Goal: Task Accomplishment & Management: Use online tool/utility

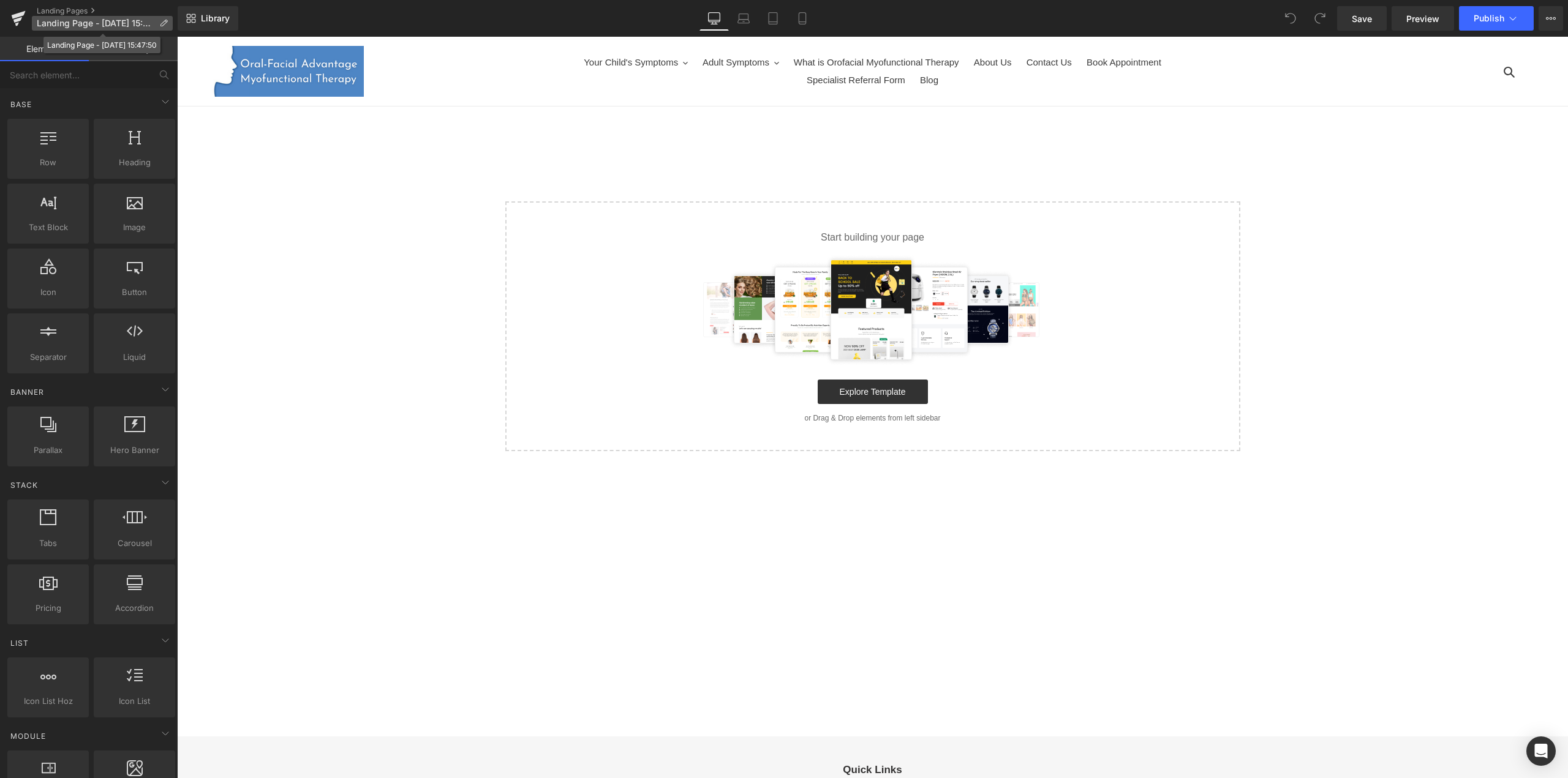
click at [166, 23] on icon at bounding box center [163, 23] width 8 height 8
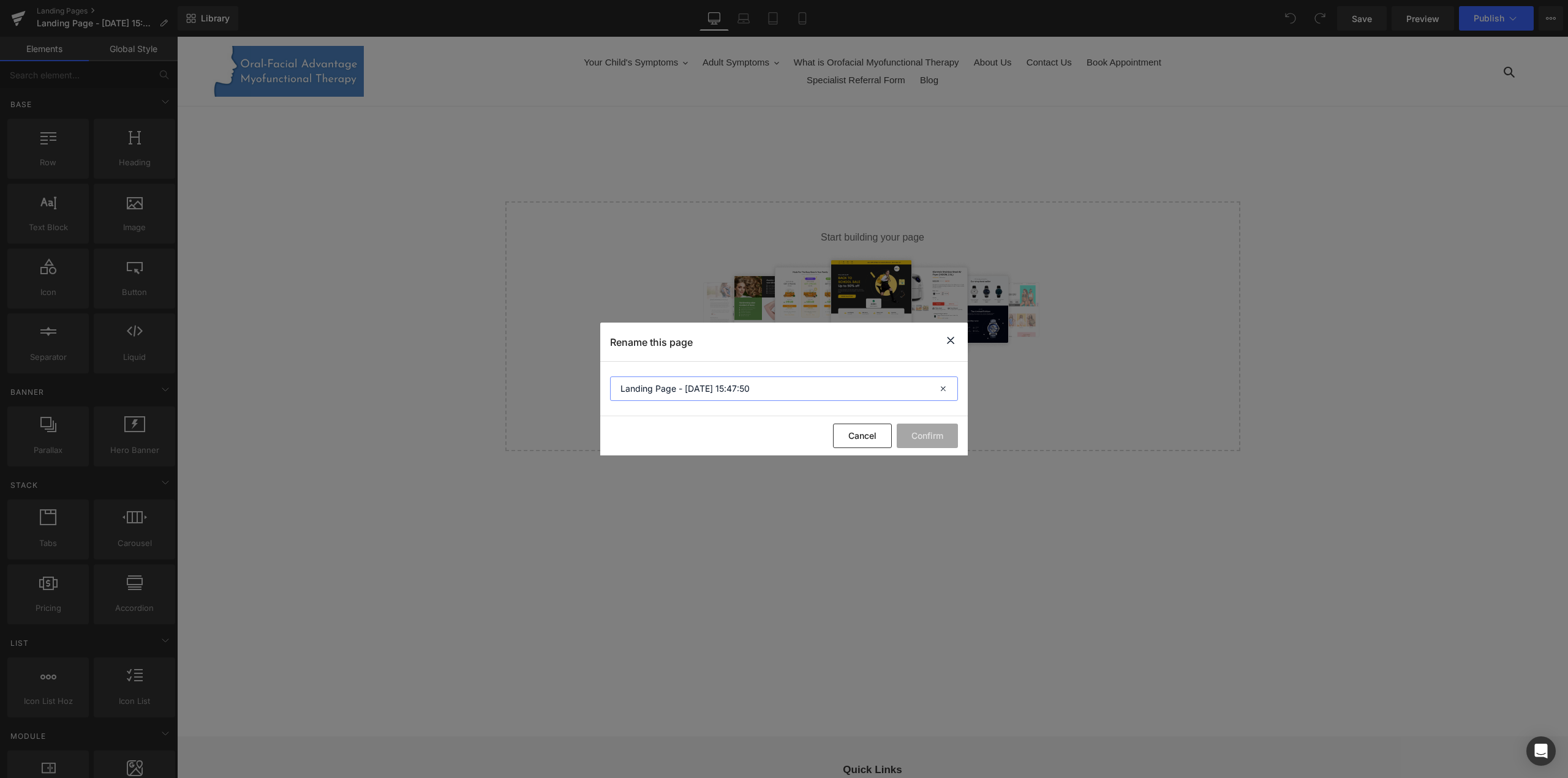
click at [763, 385] on input "Landing Page - Oct 15, 15:47:50" at bounding box center [784, 388] width 348 height 25
paste input "breathing-retraining-short-of-breath-[GEOGRAPHIC_DATA]"
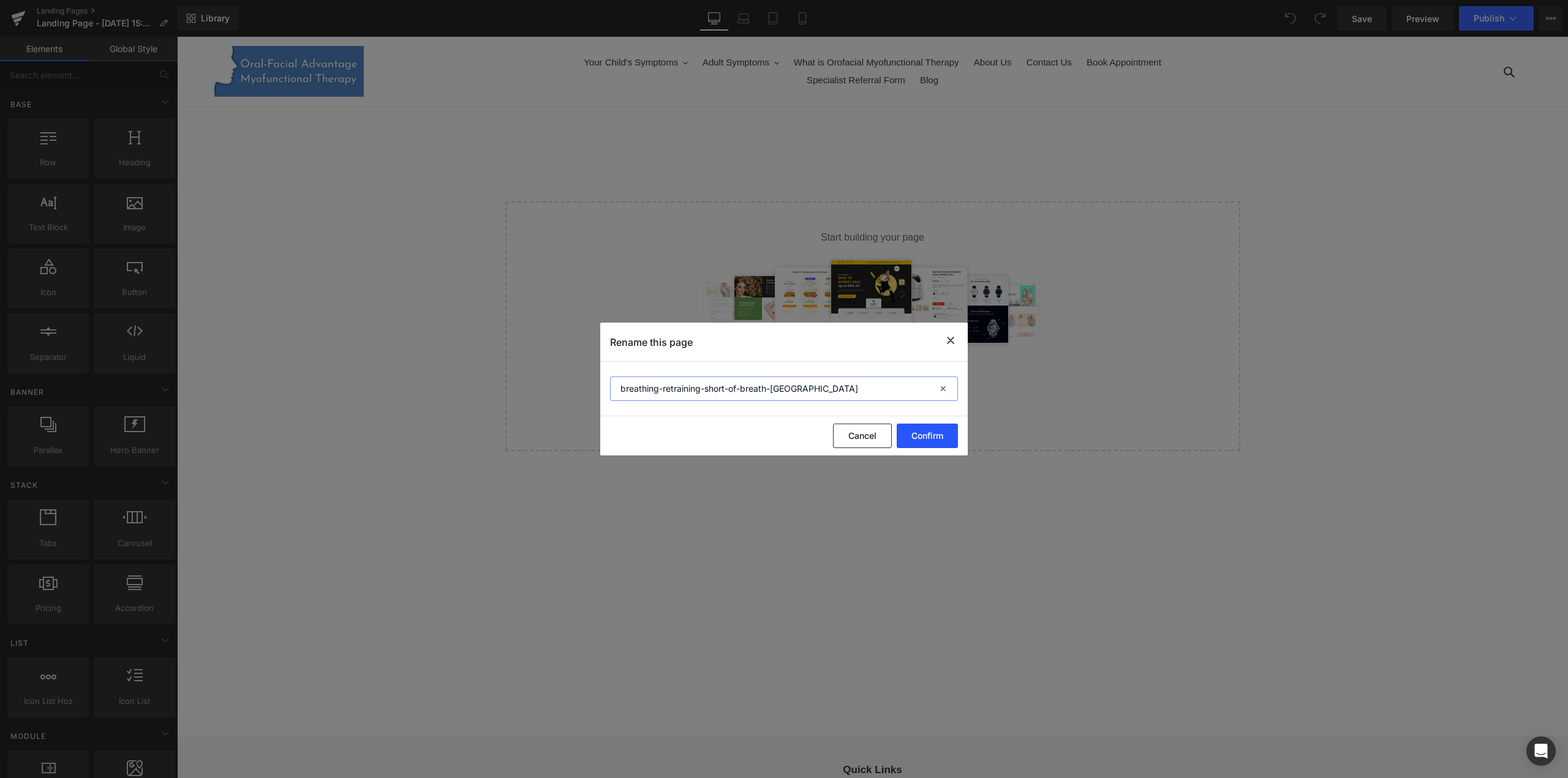
type input "breathing-retraining-short-of-breath-[GEOGRAPHIC_DATA]"
click at [926, 442] on button "Confirm" at bounding box center [927, 435] width 61 height 25
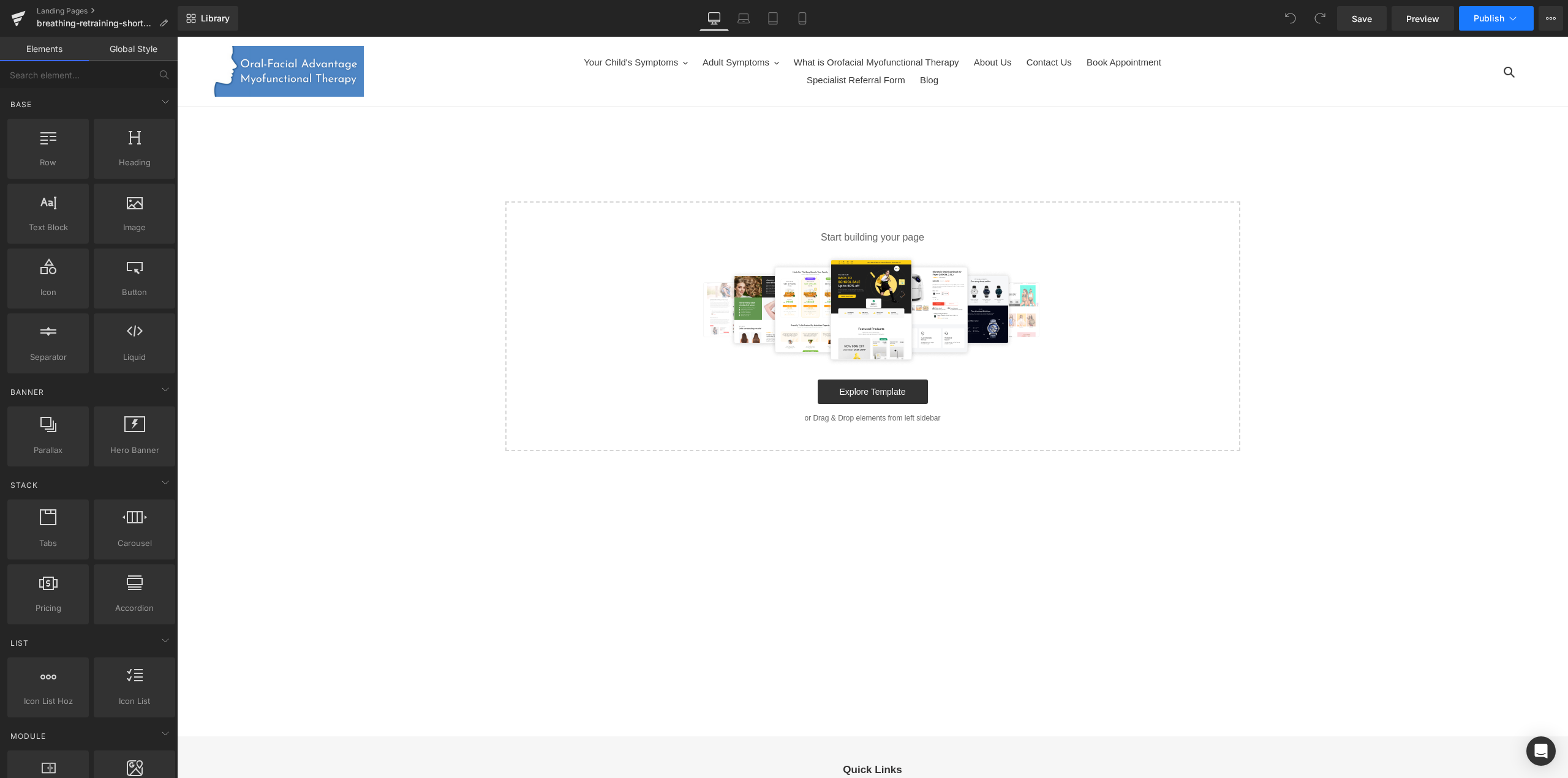
click at [1478, 13] on span "Publish" at bounding box center [1489, 18] width 31 height 10
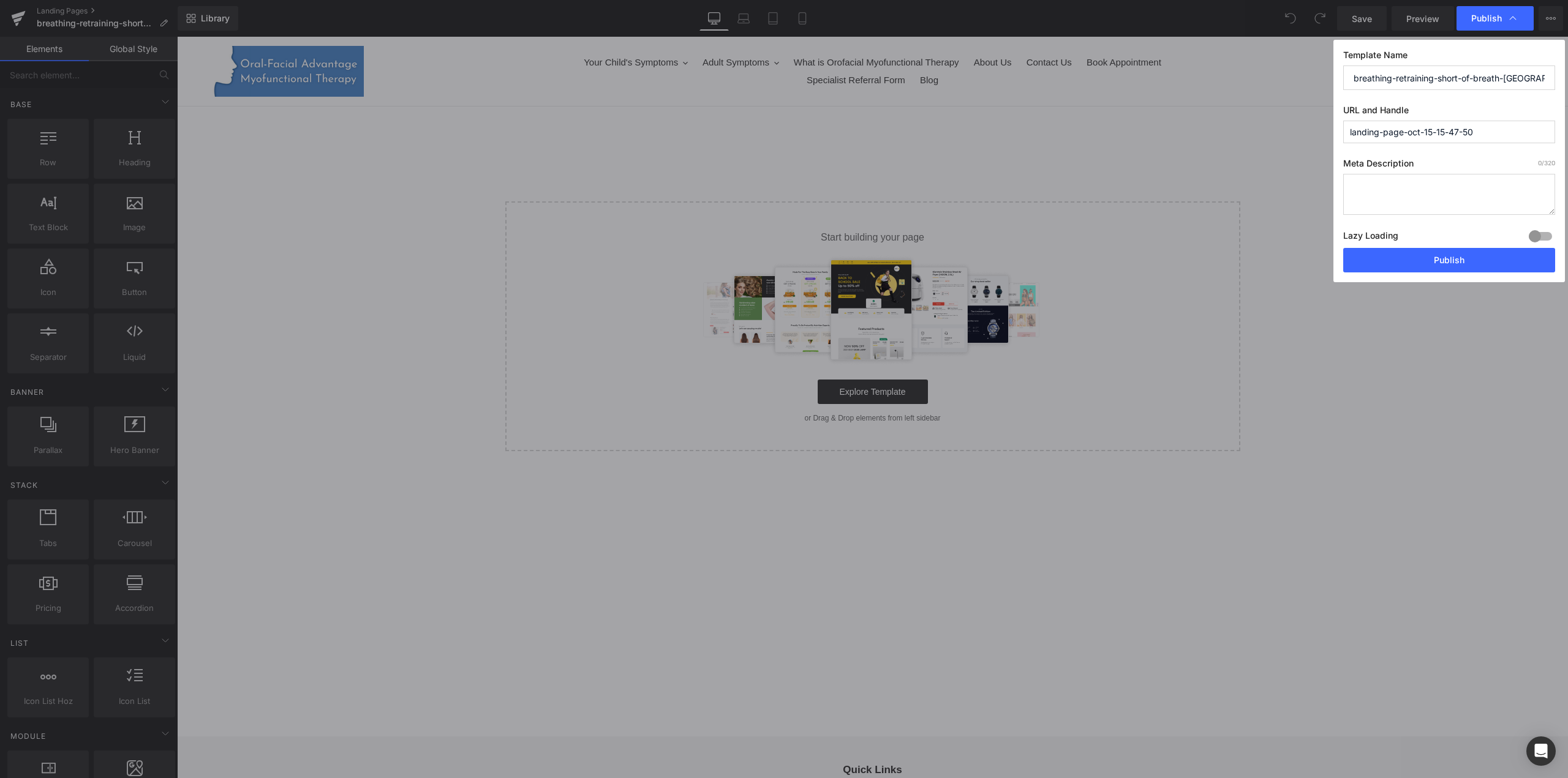
click at [1479, 74] on input "breathing-retraining-short-of-breath-[GEOGRAPHIC_DATA]" at bounding box center [1448, 77] width 212 height 25
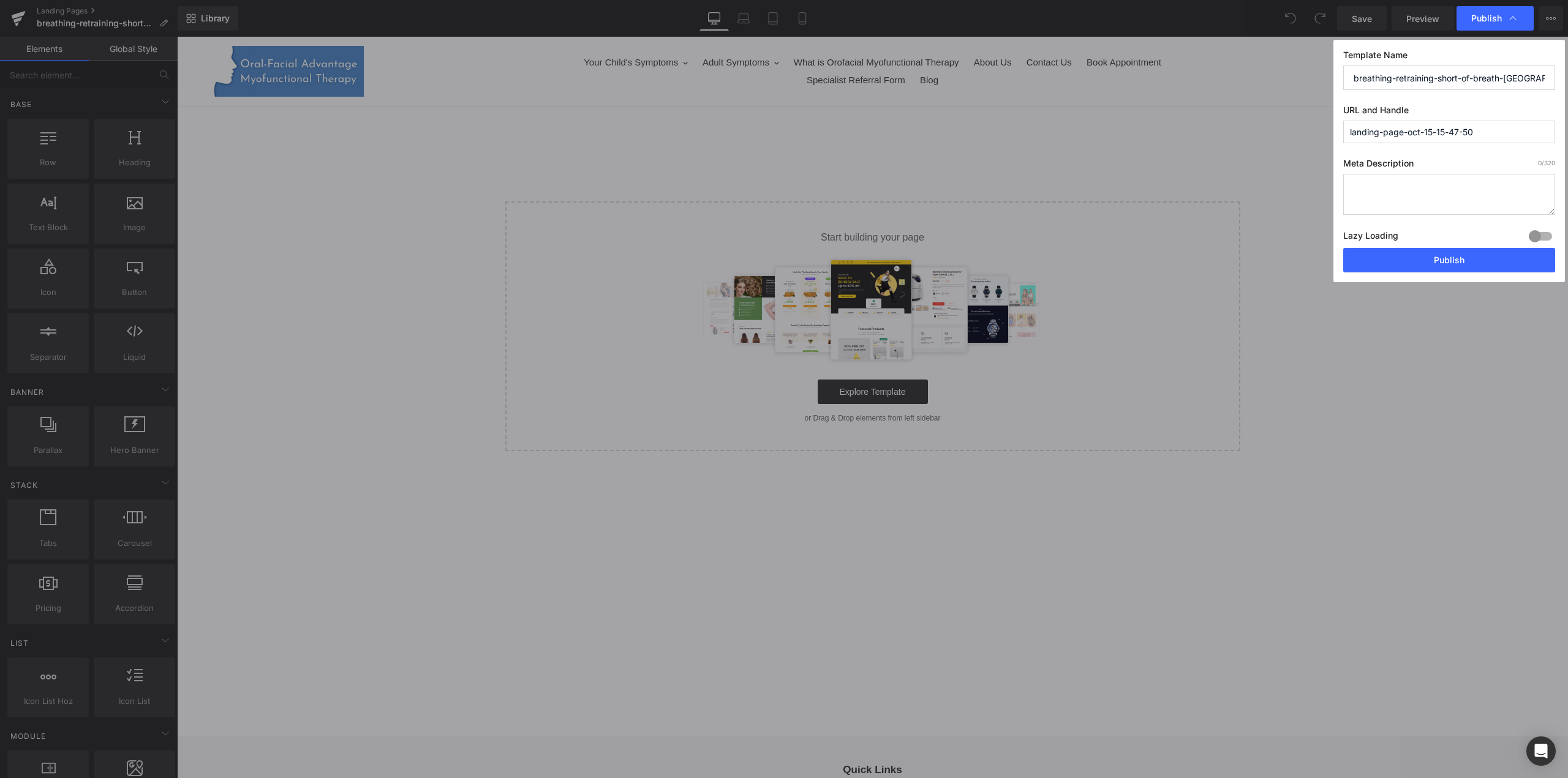
click at [1500, 128] on input "landing-page-oct-15-15-47-50" at bounding box center [1448, 132] width 212 height 23
paste input "breathing-retraining-short-of-breath-[GEOGRAPHIC_DATA]"
type input "breathing-retraining-short-of-breath-[GEOGRAPHIC_DATA]"
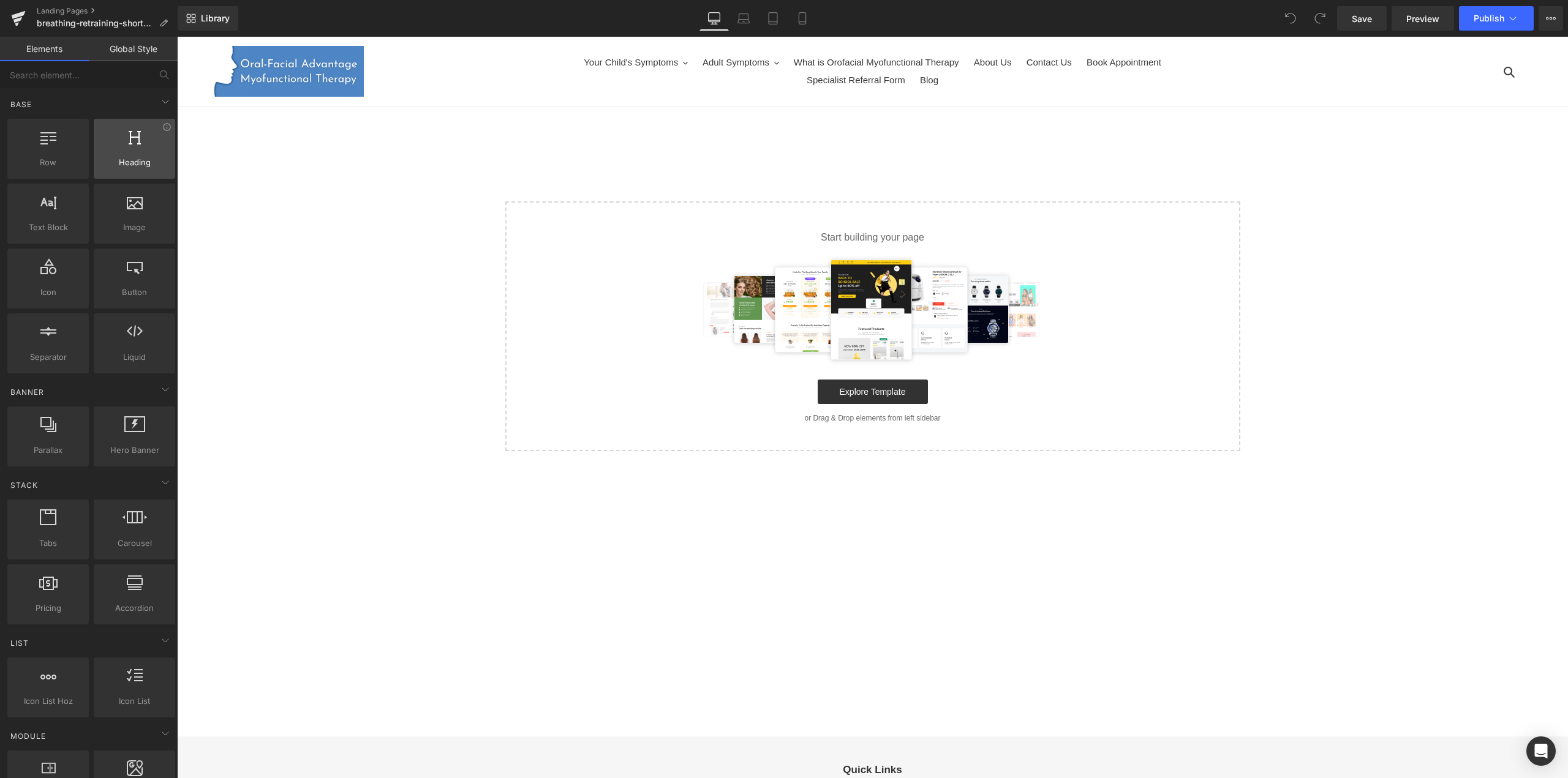
click at [140, 148] on div at bounding box center [134, 142] width 74 height 27
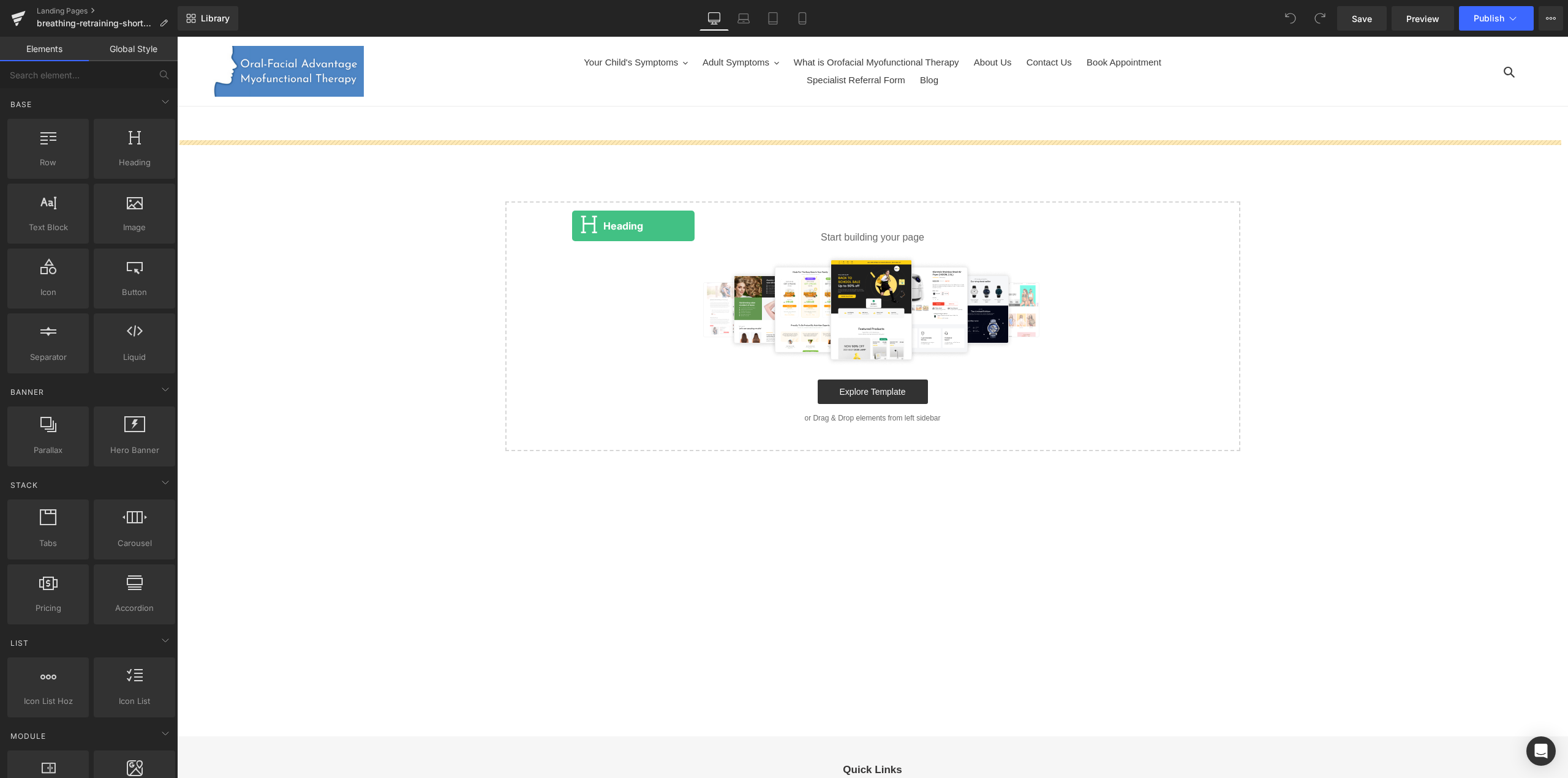
drag, startPoint x: 317, startPoint y: 184, endPoint x: 572, endPoint y: 224, distance: 258.1
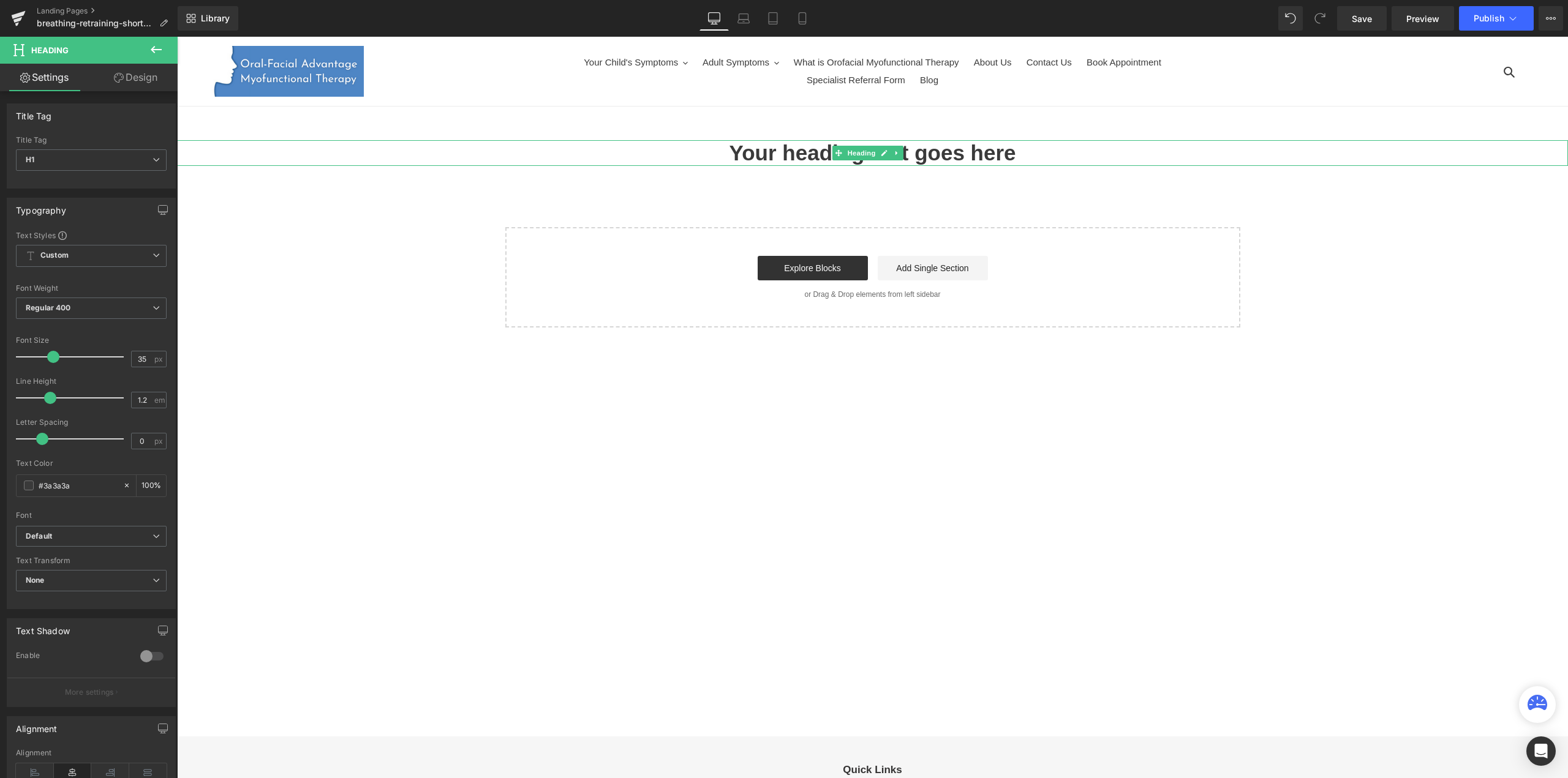
click at [759, 154] on h1 "Your heading text goes here" at bounding box center [872, 153] width 1391 height 26
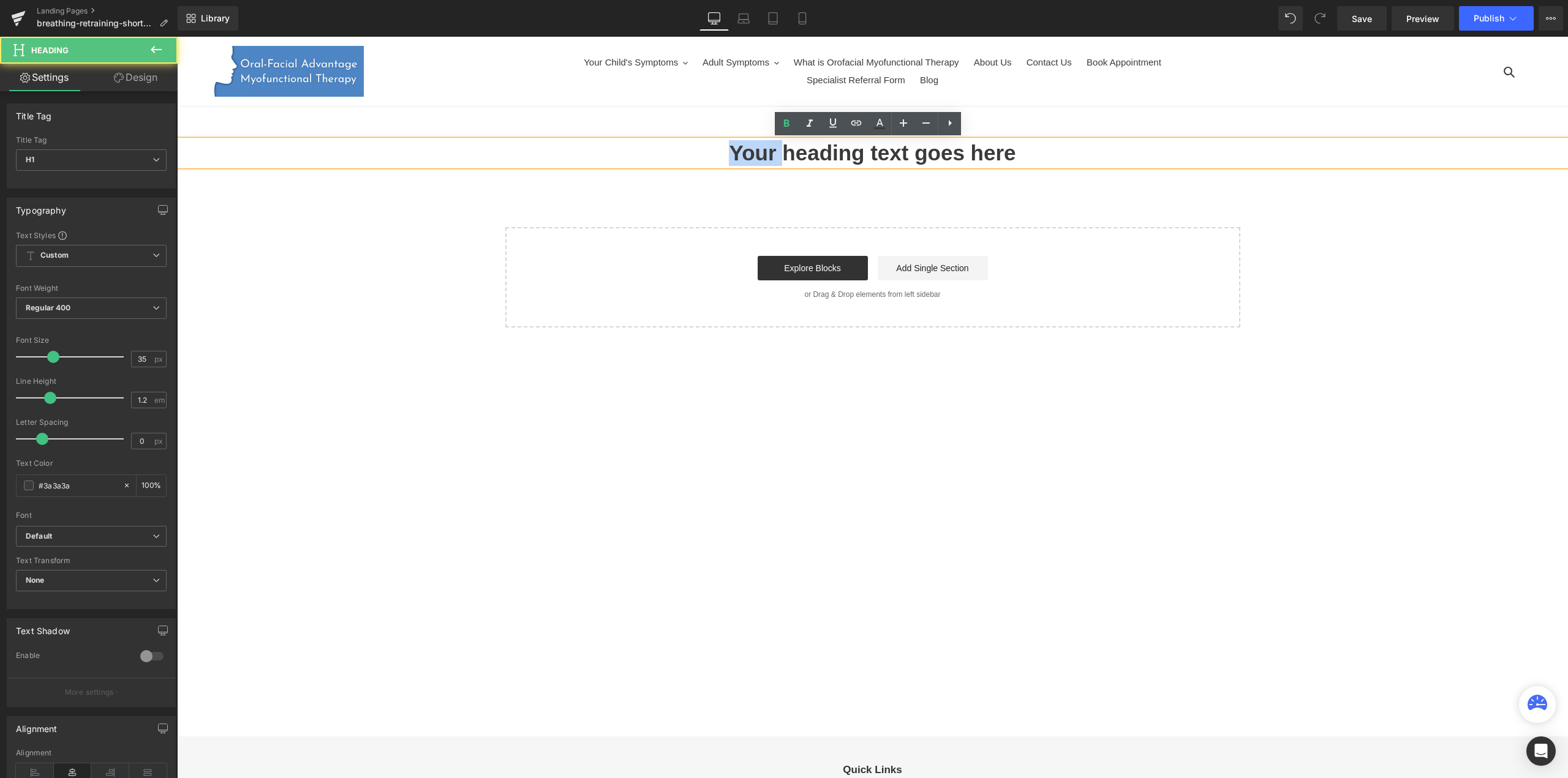
click at [759, 154] on h1 "Your heading text goes here" at bounding box center [872, 153] width 1391 height 26
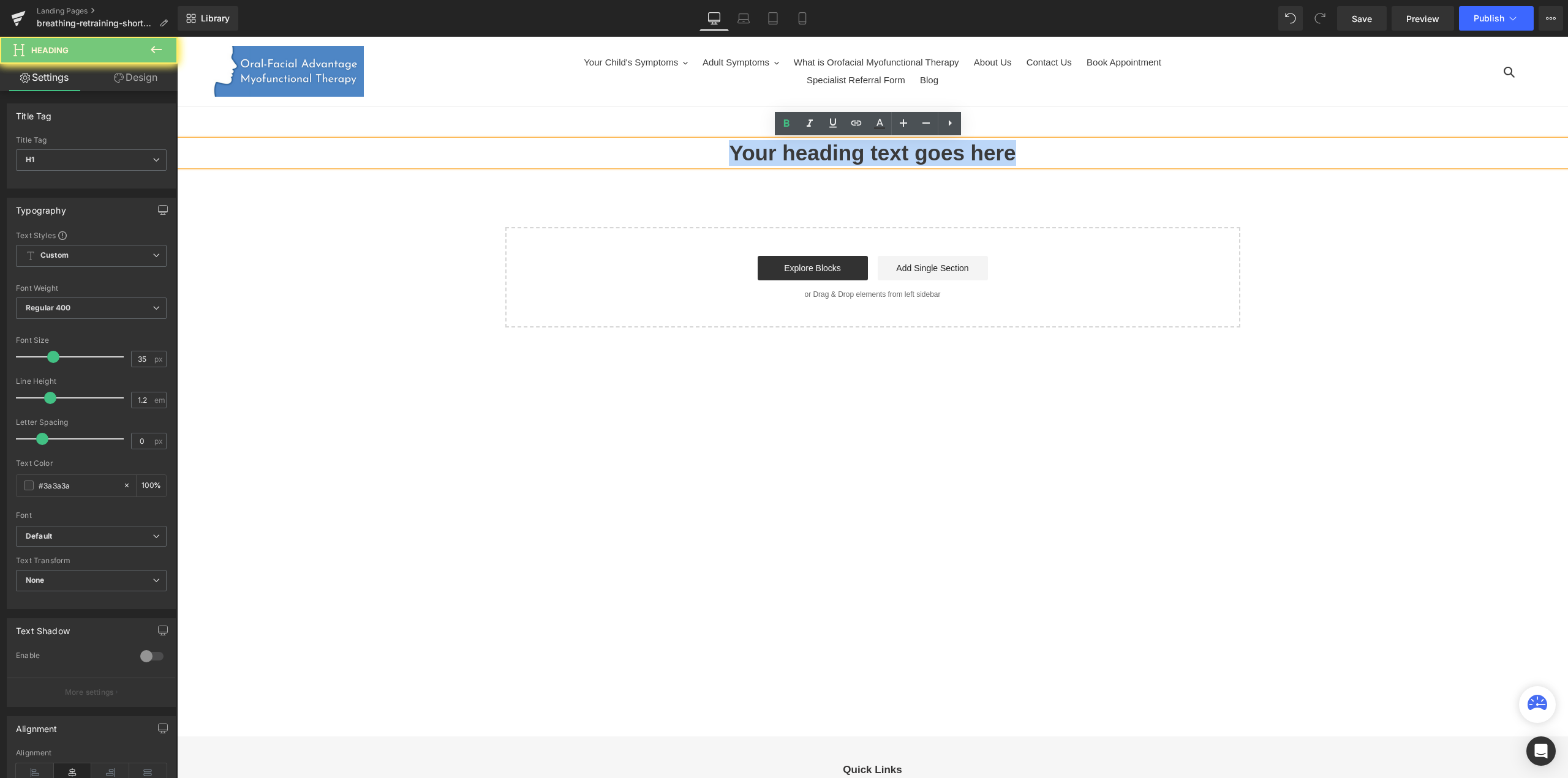
click at [759, 154] on h1 "Your heading text goes here" at bounding box center [872, 153] width 1391 height 26
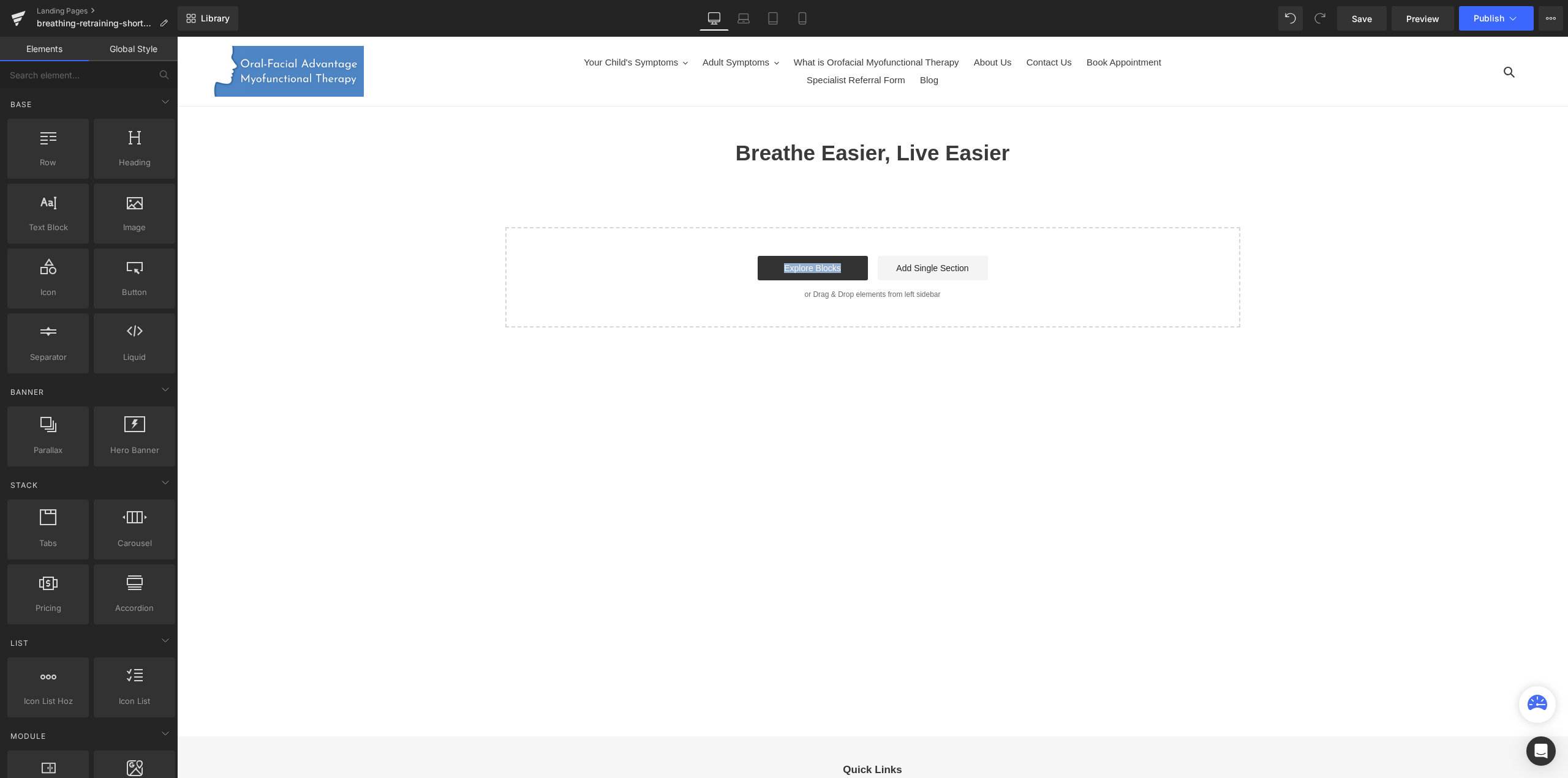
drag, startPoint x: 751, startPoint y: 219, endPoint x: 861, endPoint y: 230, distance: 110.5
click at [861, 230] on div "Breathe Easier, Live Easier Heading Select your layout" at bounding box center [872, 234] width 1391 height 187
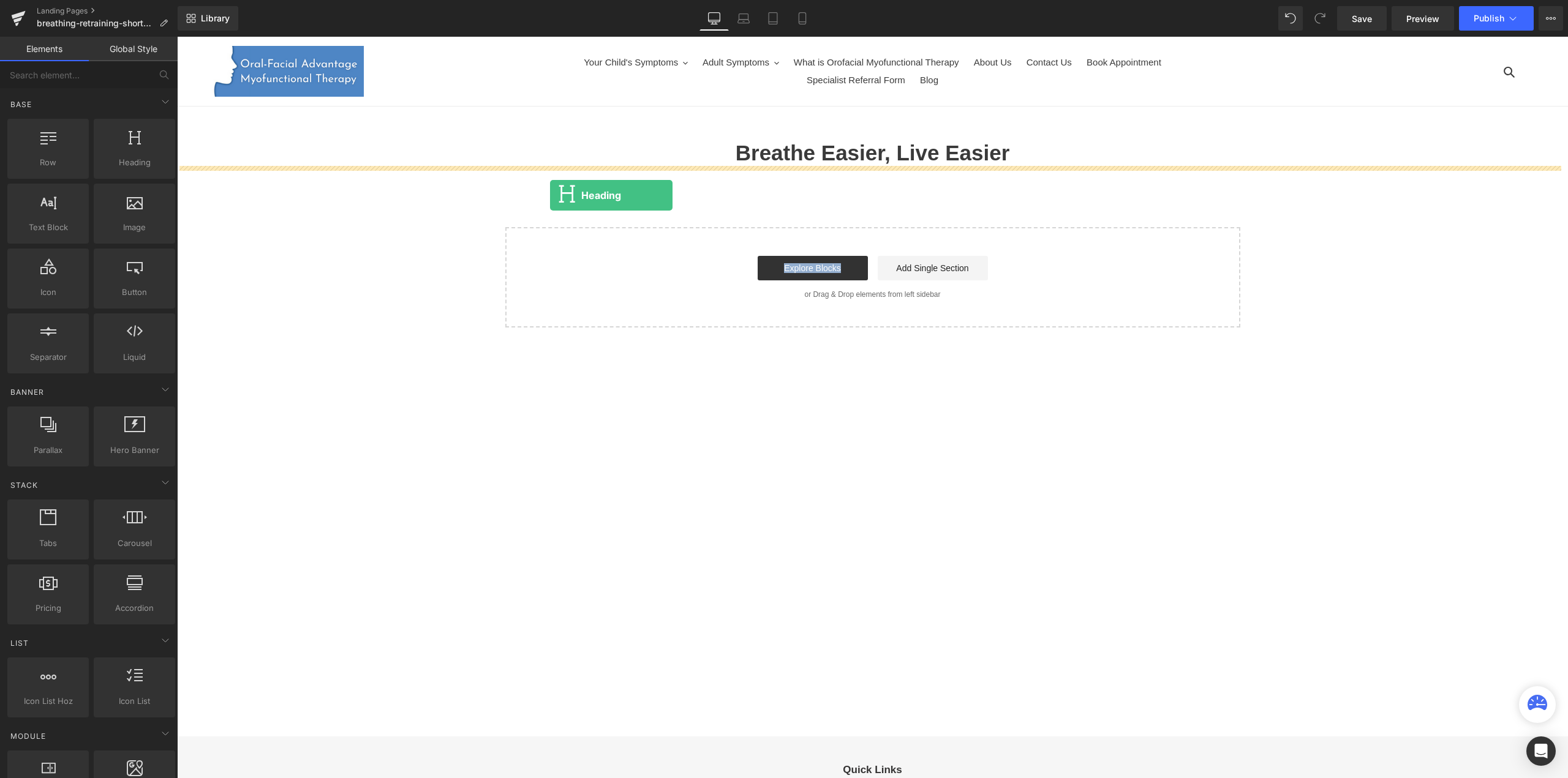
drag, startPoint x: 314, startPoint y: 191, endPoint x: 560, endPoint y: 187, distance: 246.0
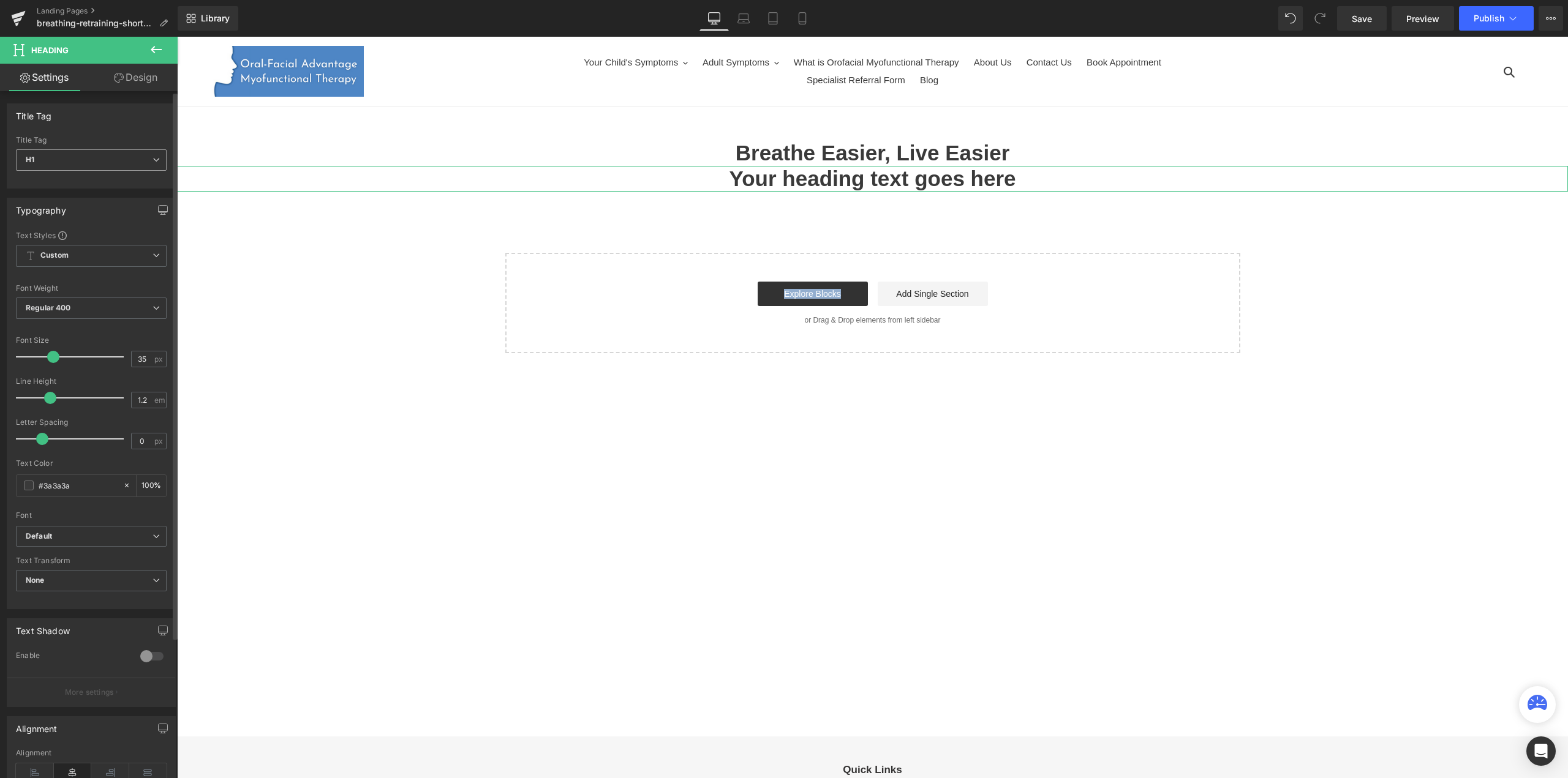
click at [116, 165] on span "H1" at bounding box center [91, 160] width 151 height 21
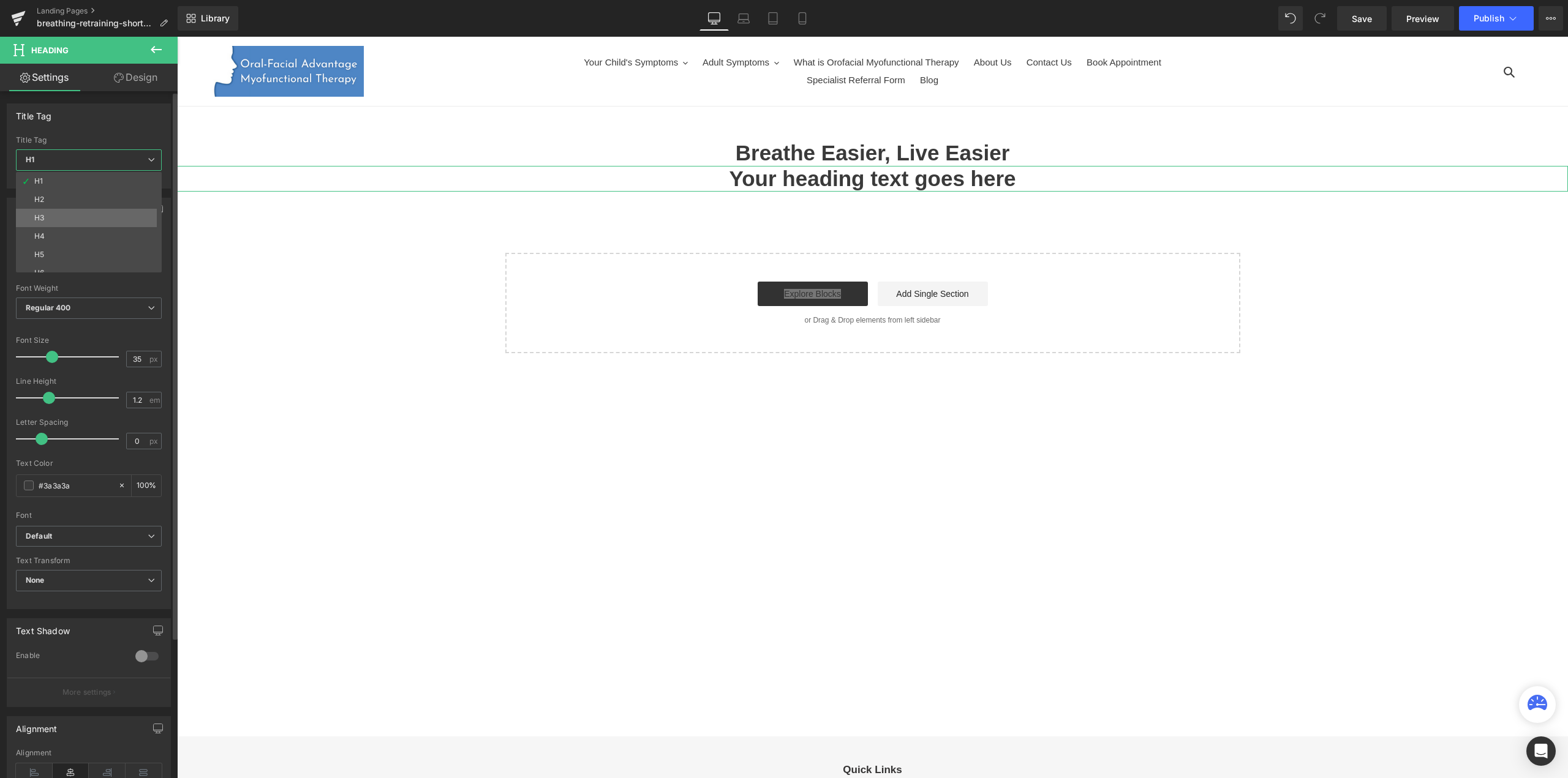
click at [86, 216] on li "H3" at bounding box center [91, 218] width 151 height 18
type input "26"
type input "100"
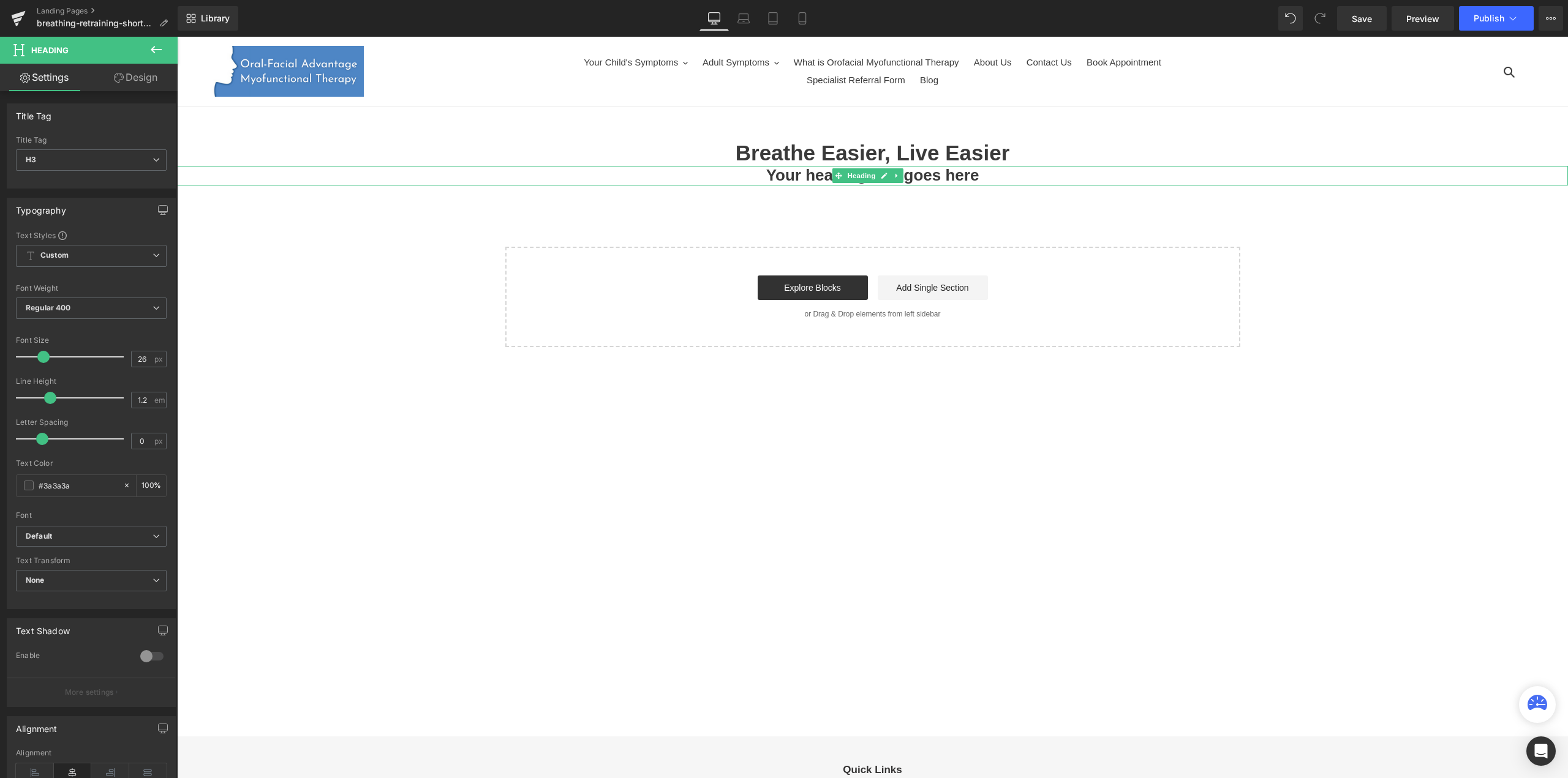
click at [795, 179] on h3 "Your heading text goes here" at bounding box center [872, 175] width 1391 height 19
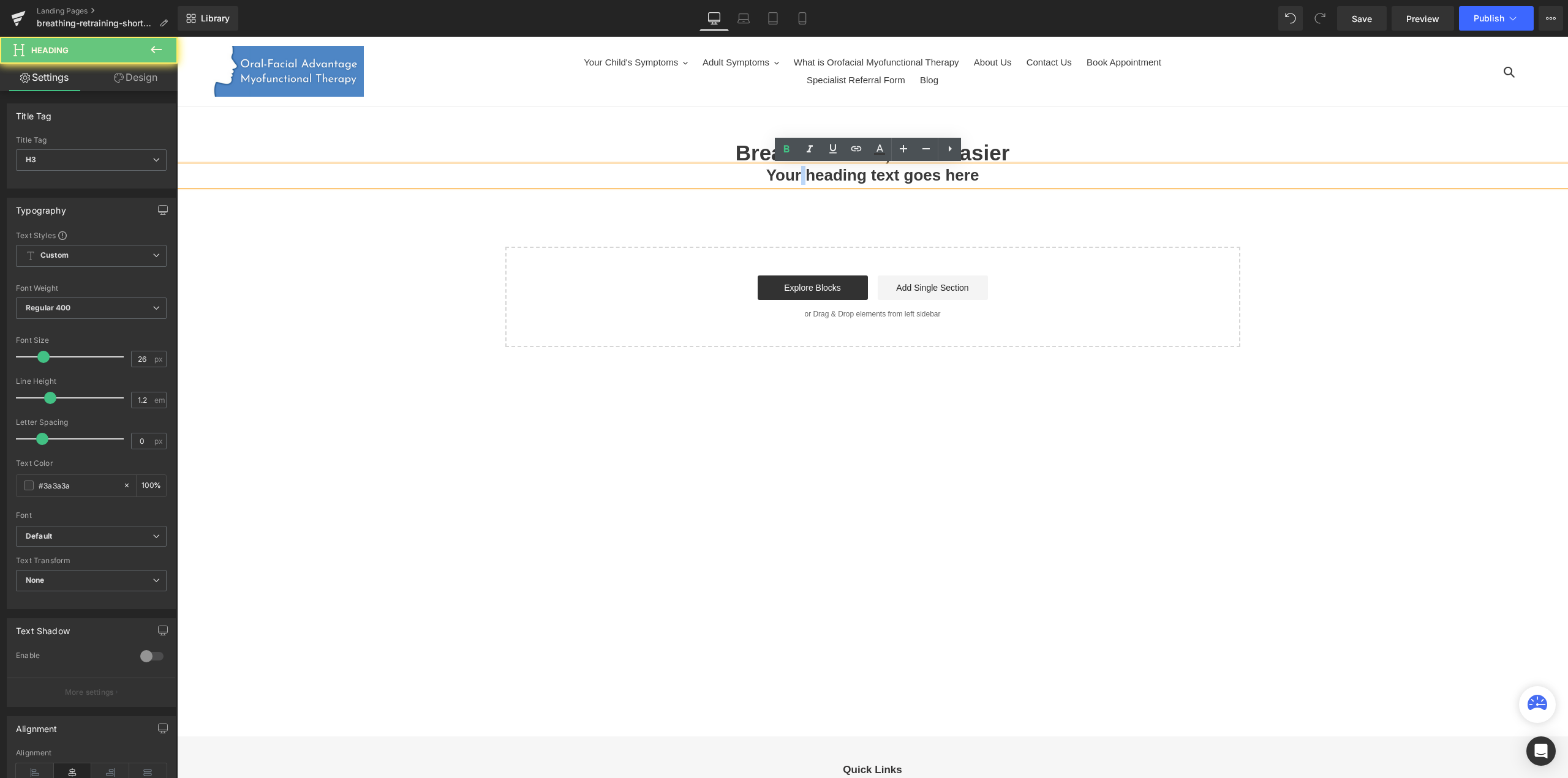
click at [795, 179] on h3 "Your heading text goes here" at bounding box center [872, 175] width 1391 height 19
paste div
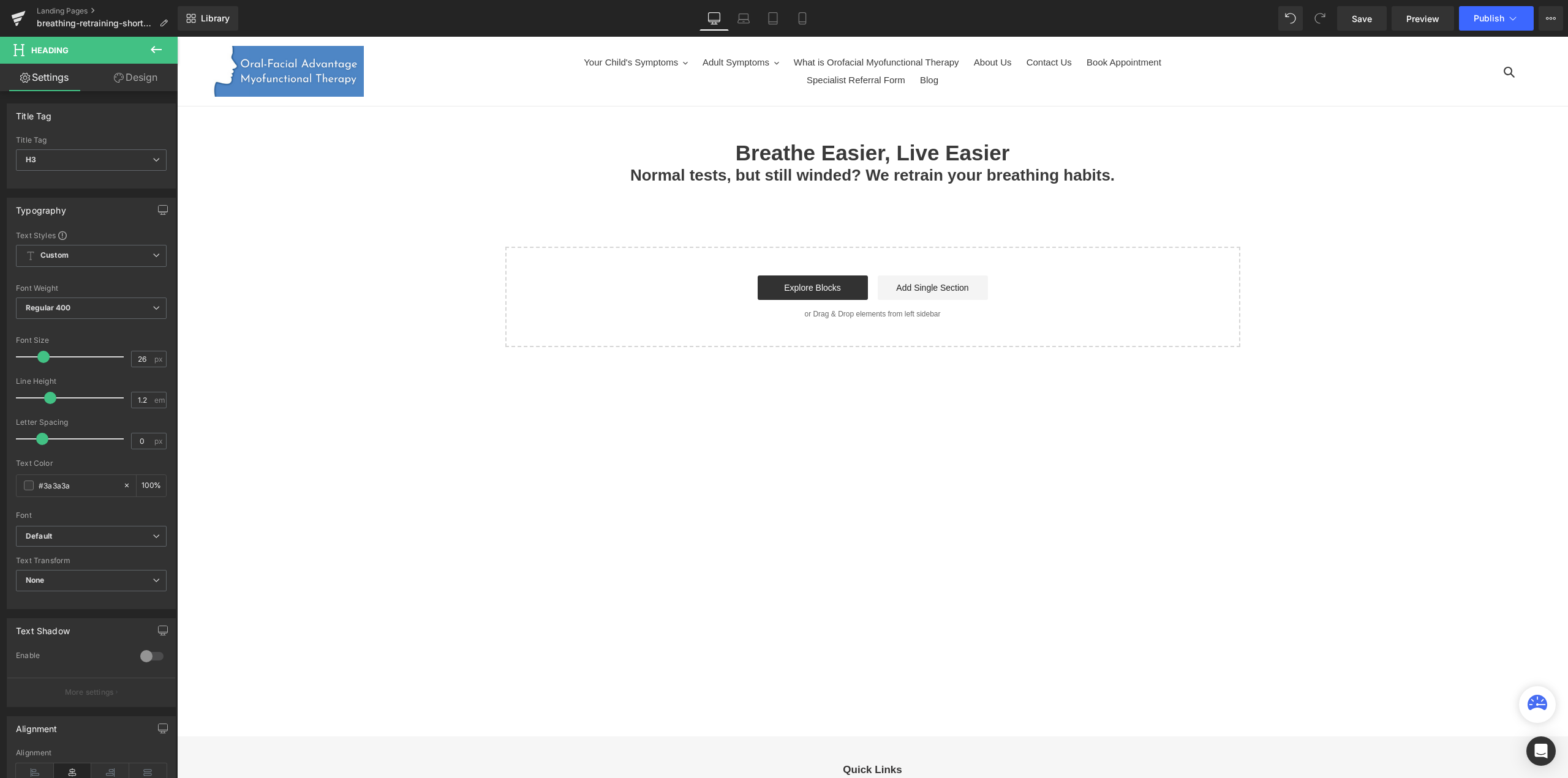
click at [126, 79] on link "Design" at bounding box center [136, 77] width 89 height 27
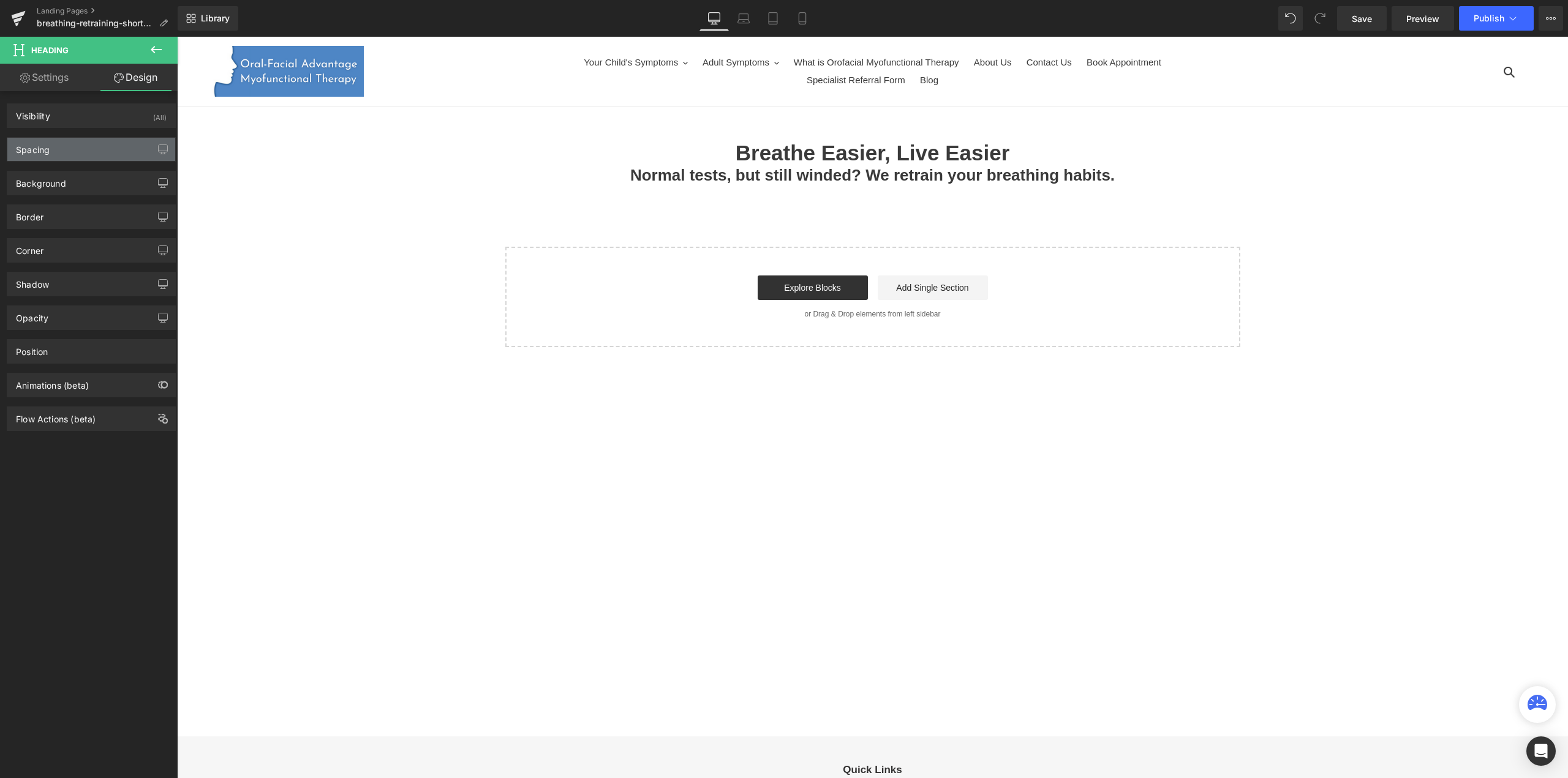
click at [101, 144] on div "Spacing" at bounding box center [91, 149] width 167 height 23
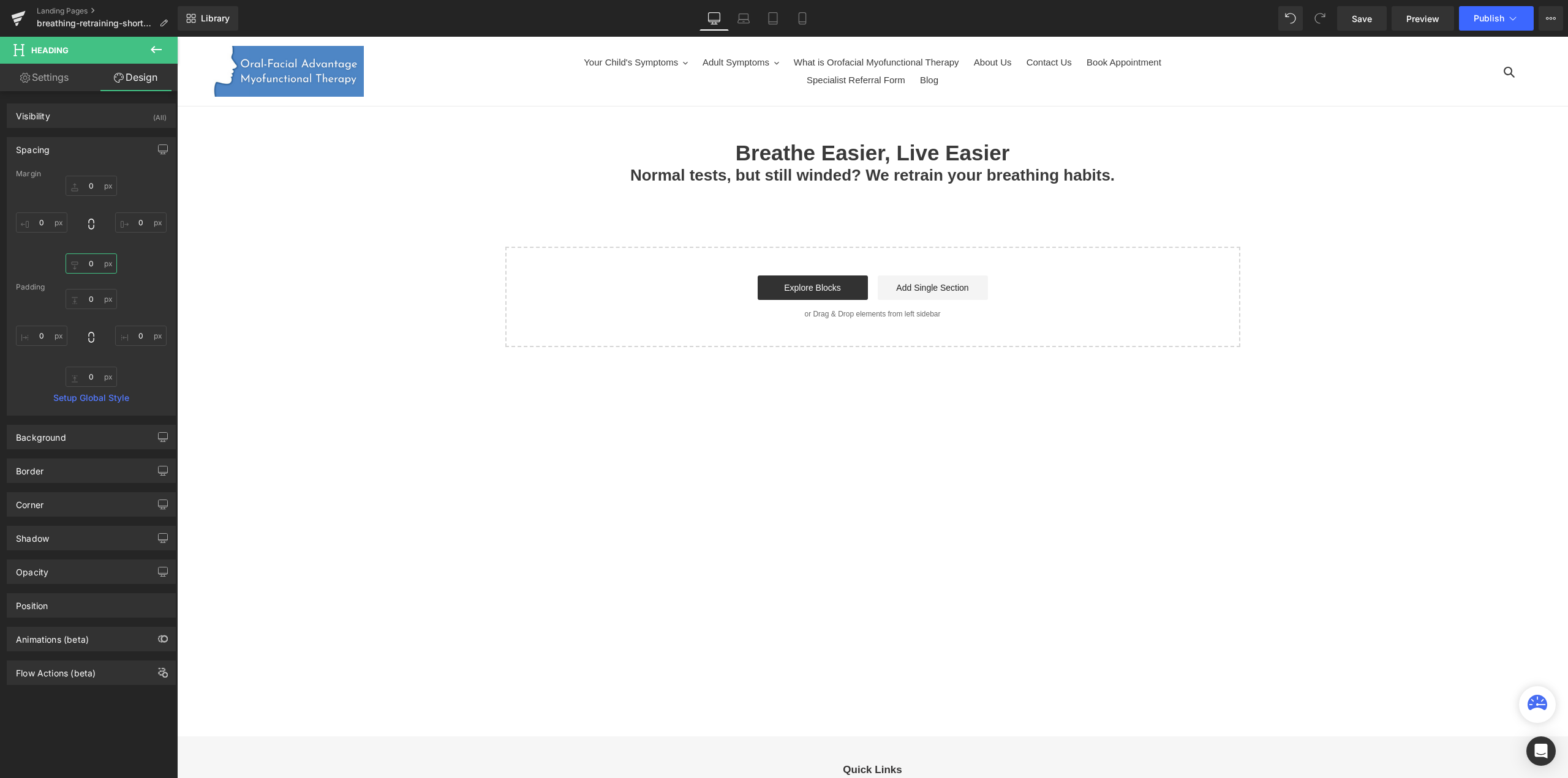
click at [89, 263] on input "0" at bounding box center [91, 263] width 51 height 20
type input "2"
click at [89, 186] on input "0" at bounding box center [91, 186] width 51 height 20
type input "20"
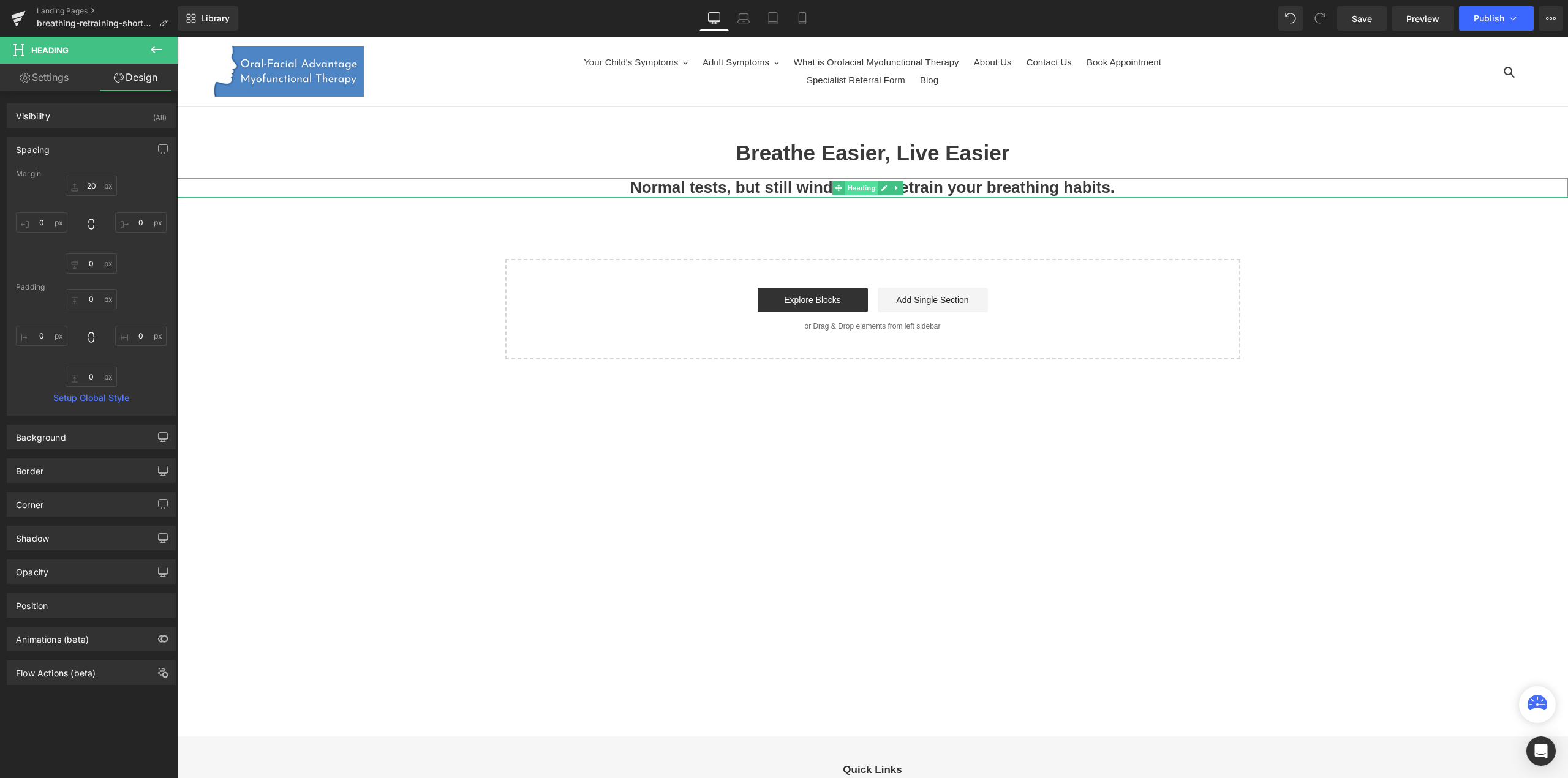
click at [854, 192] on span "Heading" at bounding box center [861, 188] width 33 height 15
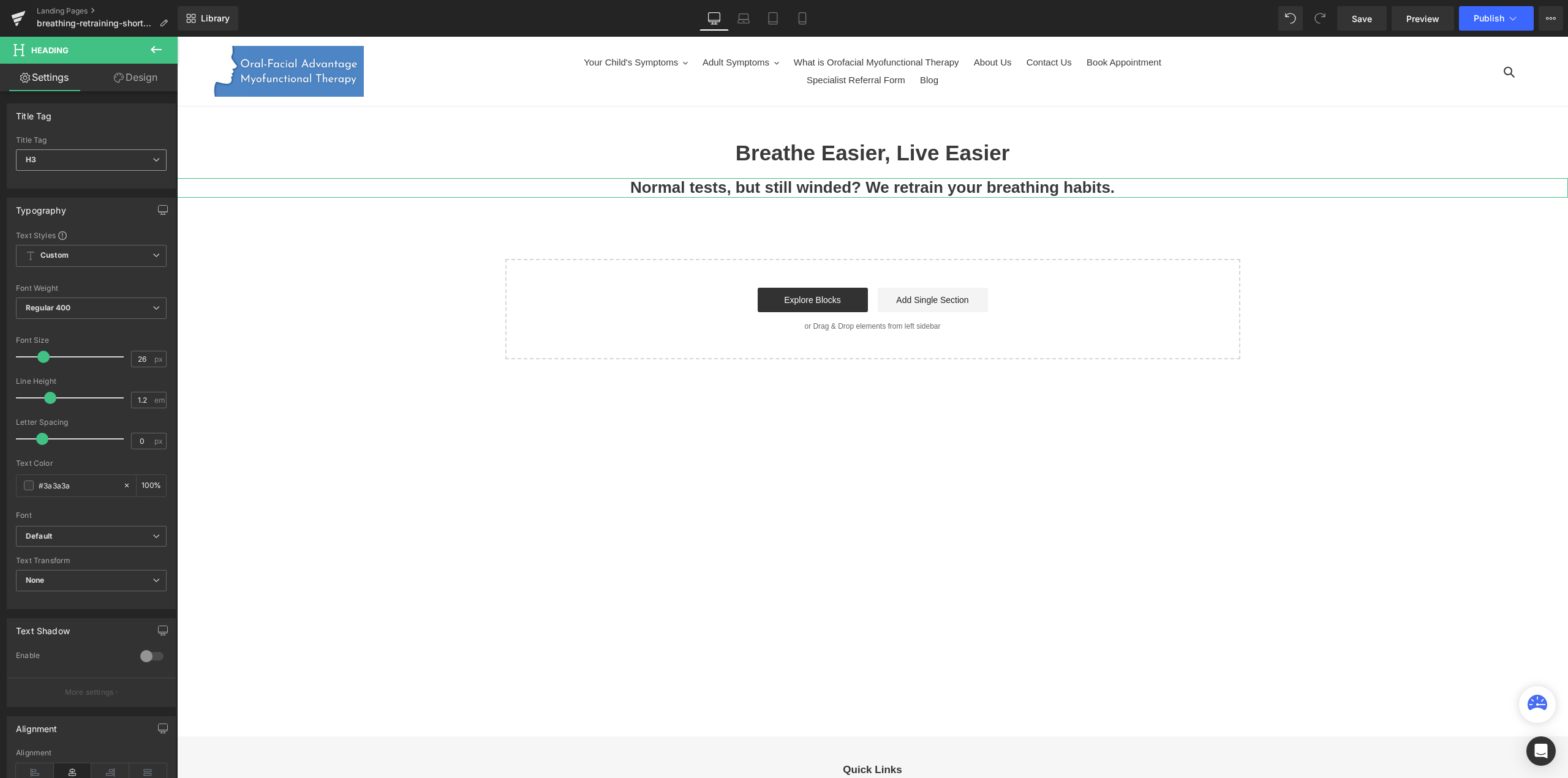
click at [104, 156] on span "H3" at bounding box center [91, 160] width 151 height 21
click at [72, 237] on li "H4" at bounding box center [91, 236] width 151 height 18
type input "17"
type input "100"
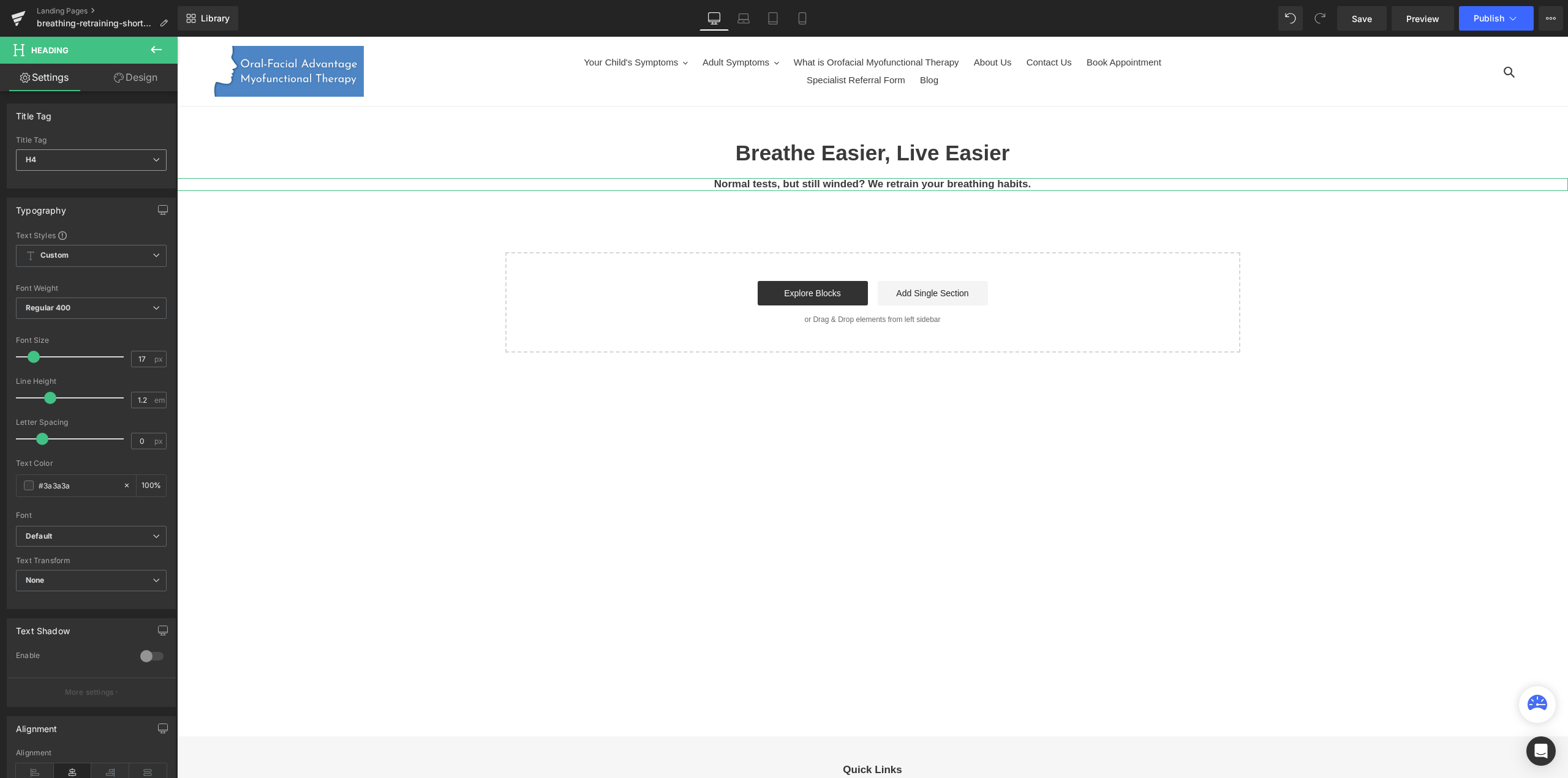
click at [85, 158] on span "H4" at bounding box center [91, 160] width 151 height 21
click at [55, 222] on li "H3" at bounding box center [91, 218] width 151 height 18
type input "26"
type input "100"
click at [31, 353] on div at bounding box center [72, 357] width 101 height 25
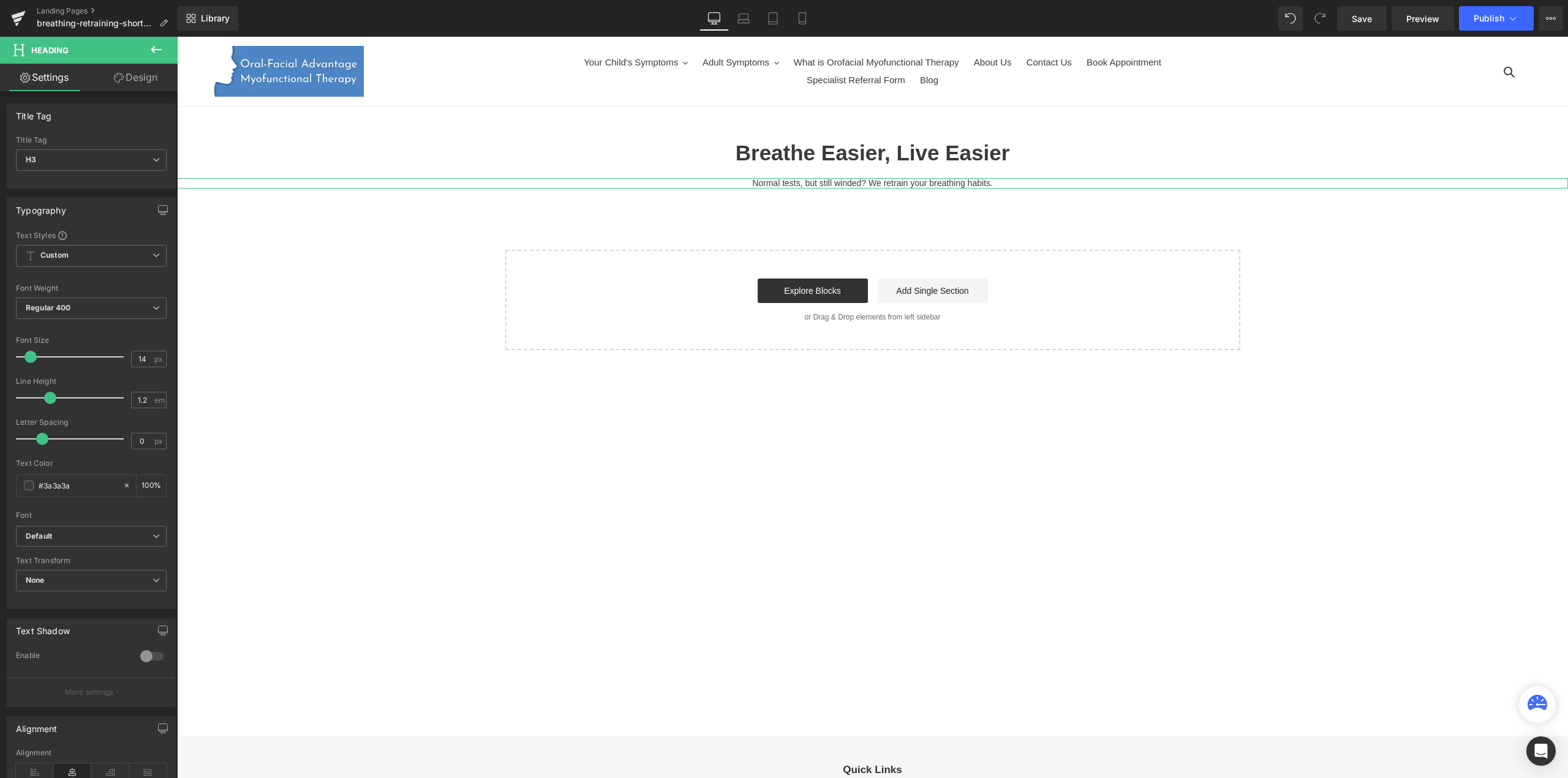
type input "23"
click at [40, 356] on div at bounding box center [72, 357] width 101 height 25
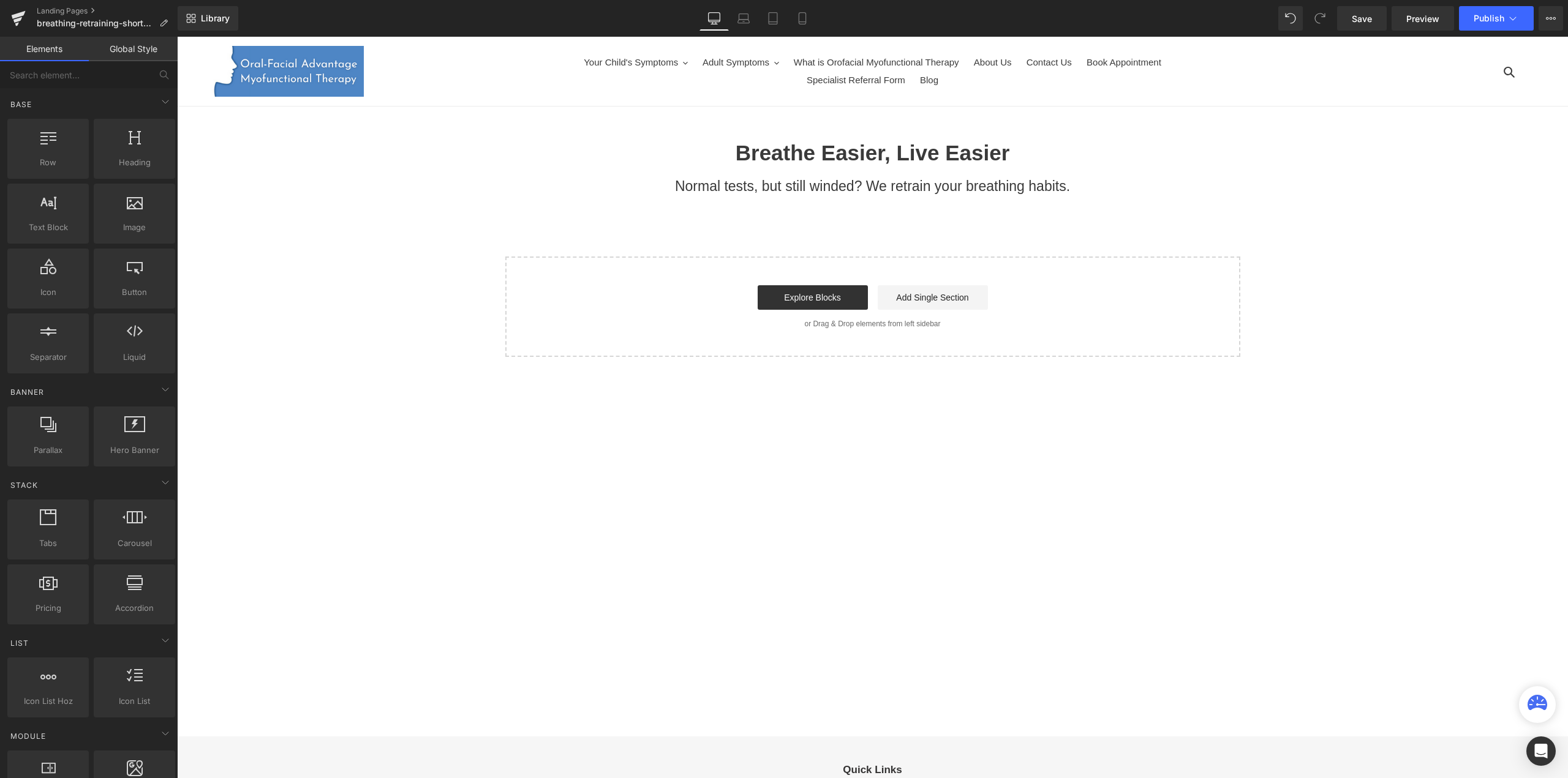
click at [434, 245] on div "Breathe Easier, Live Easier Heading Normal tests, but still winded? We retrain …" at bounding box center [872, 248] width 1391 height 217
click at [225, 23] on span "Library" at bounding box center [215, 18] width 29 height 11
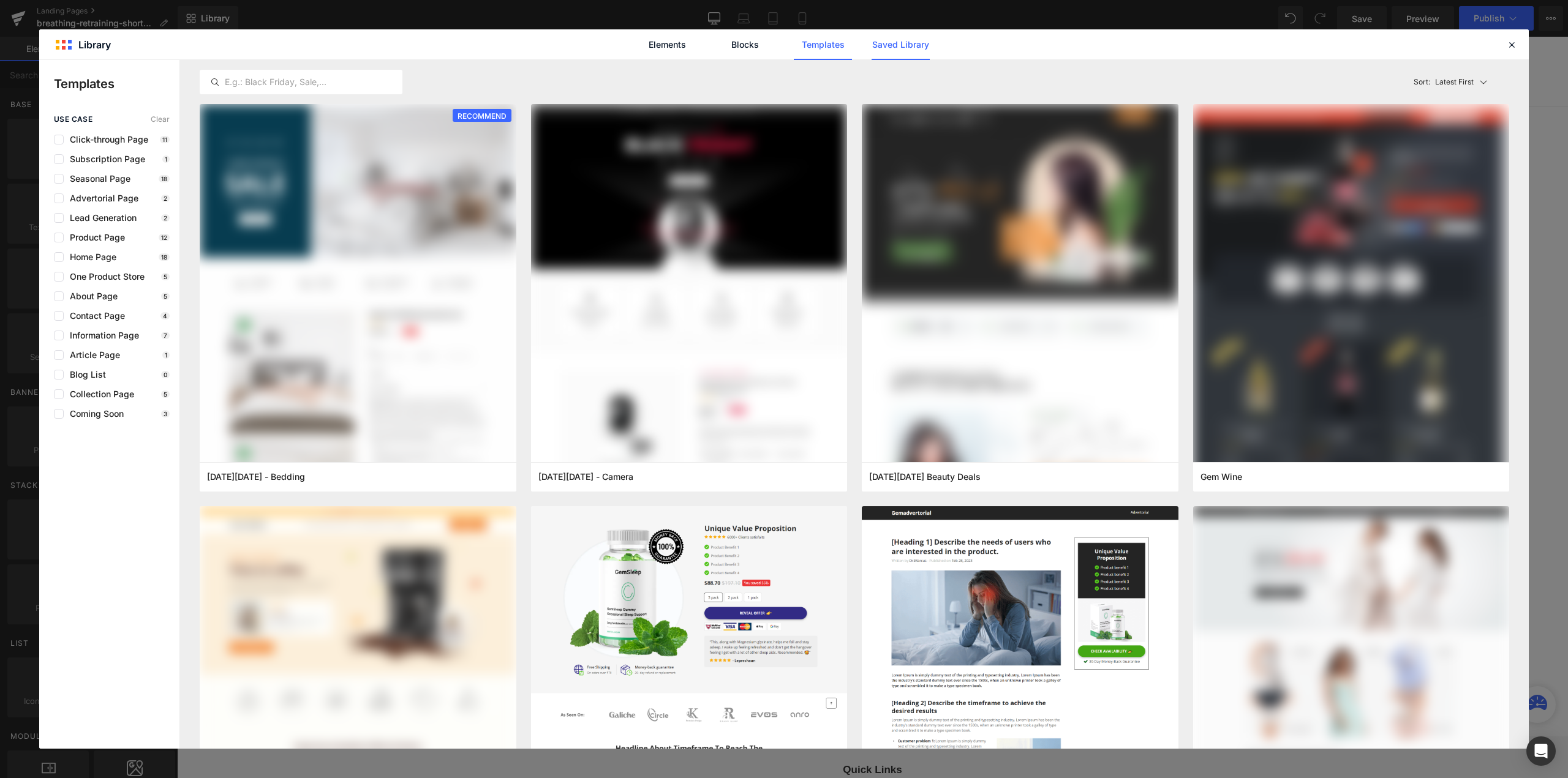
click at [878, 42] on link "Saved Library" at bounding box center [900, 45] width 58 height 31
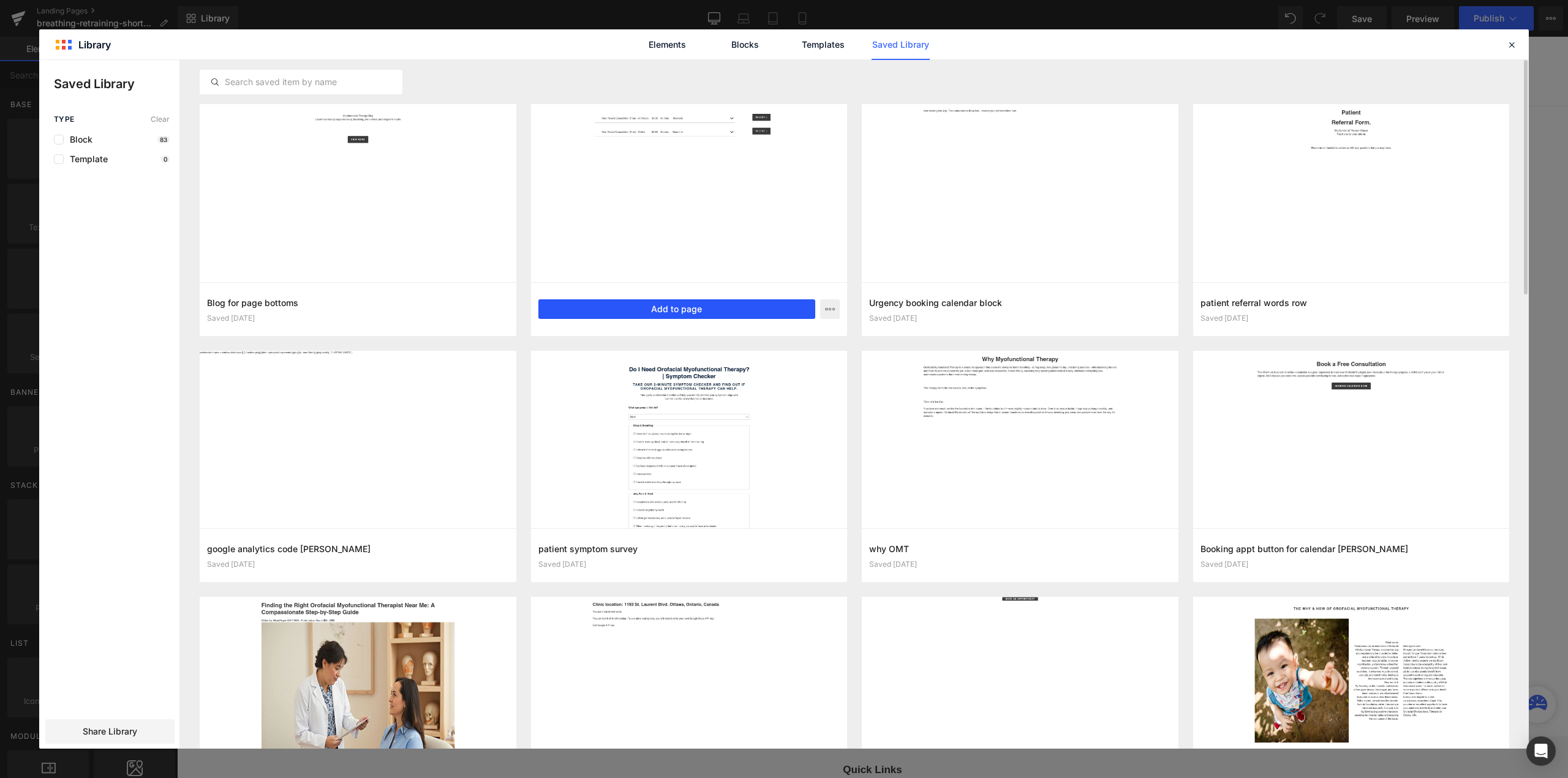
click at [695, 309] on button "Add to page" at bounding box center [677, 310] width 277 height 20
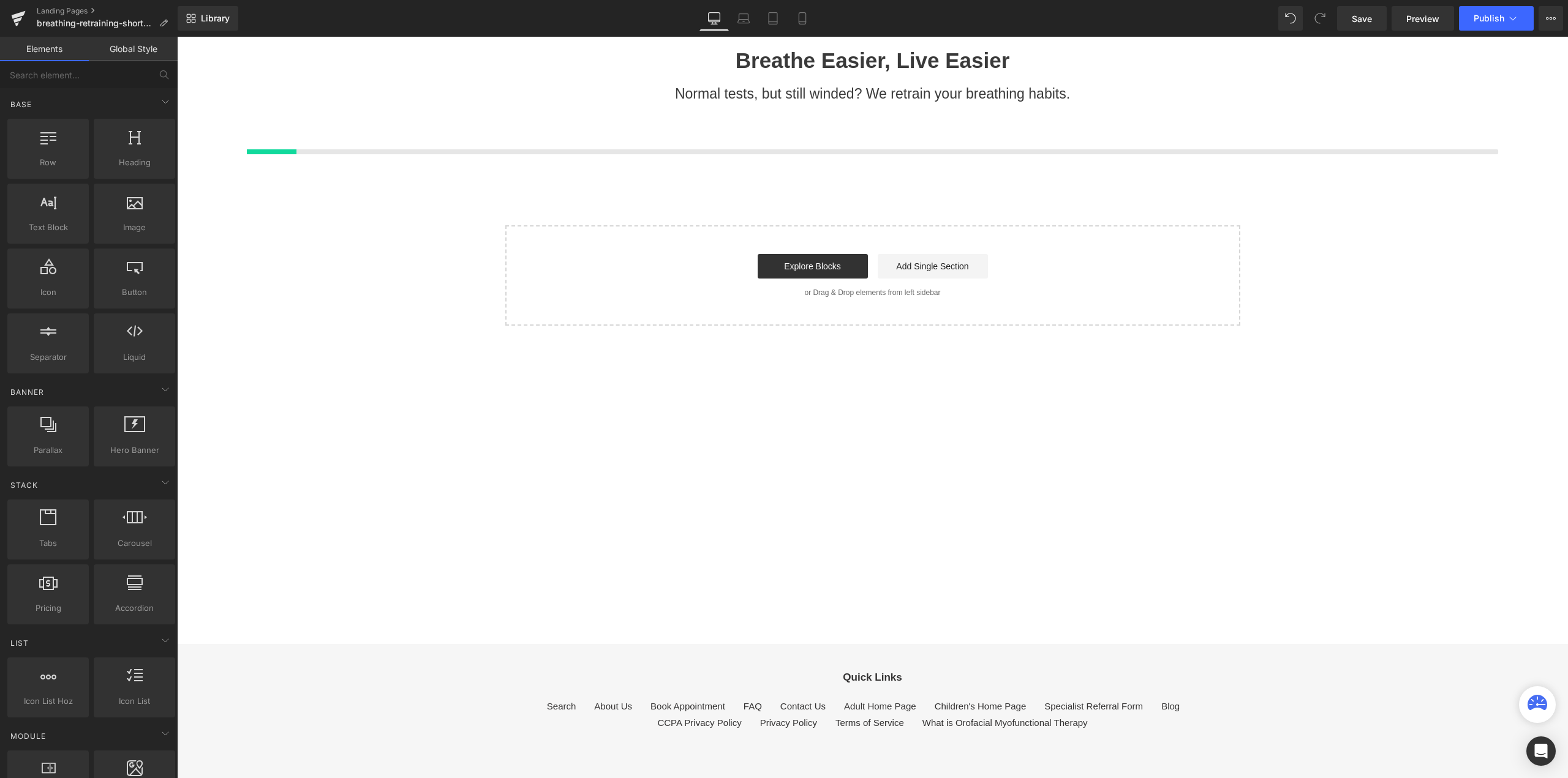
scroll to position [96, 0]
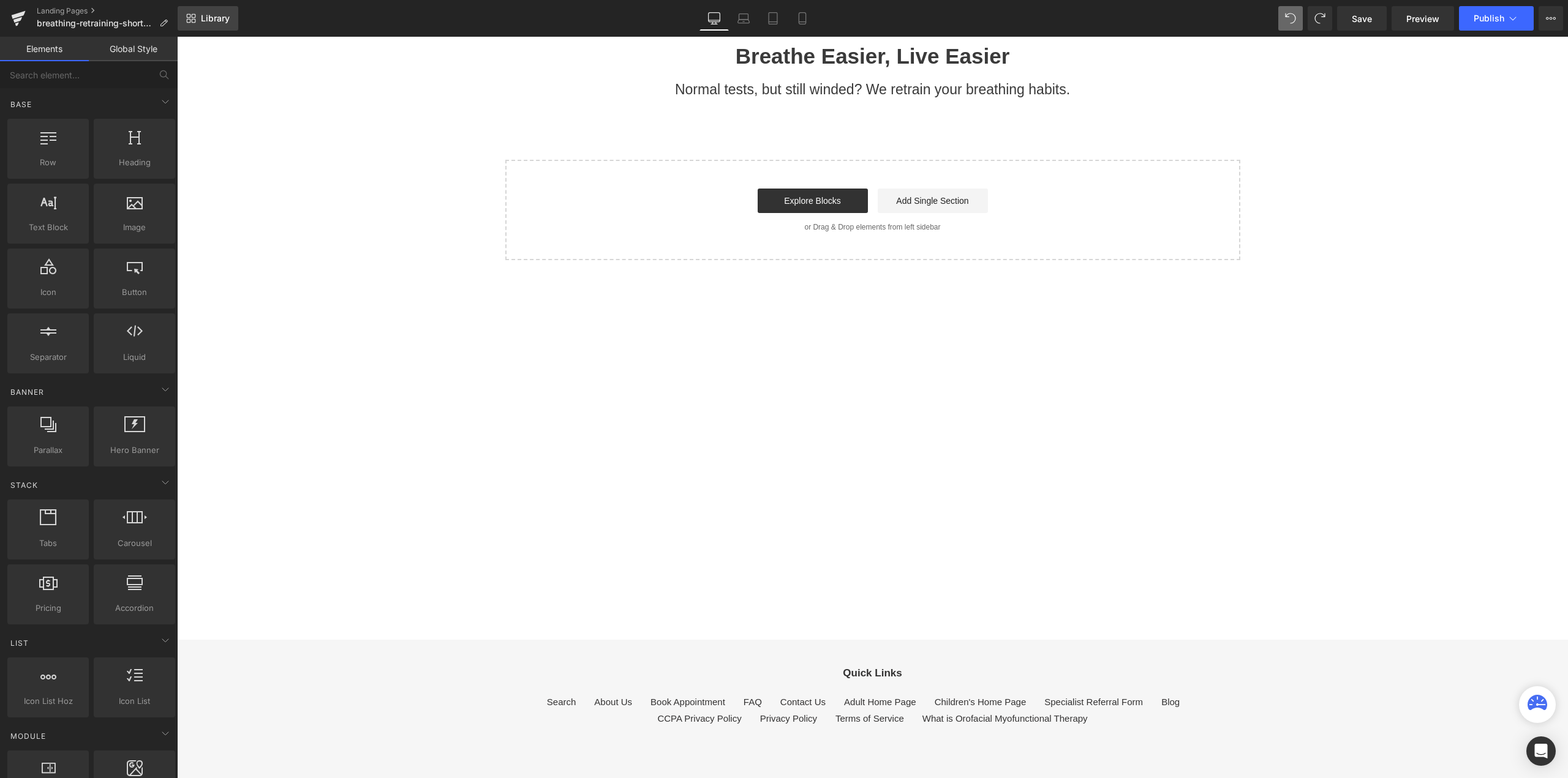
click at [210, 23] on span "Library" at bounding box center [215, 18] width 29 height 11
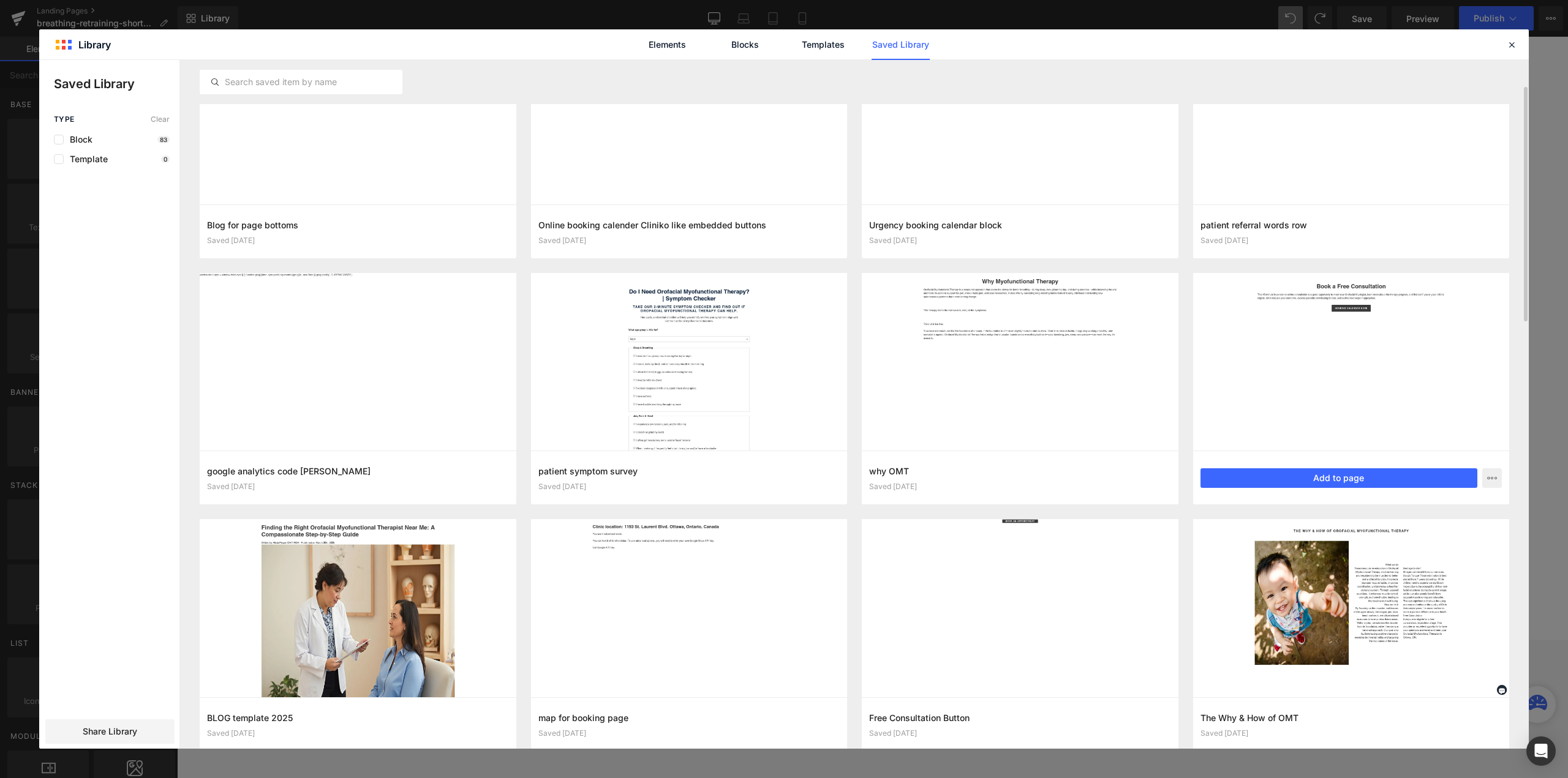
scroll to position [78, 0]
click at [1320, 474] on button "Add to page" at bounding box center [1339, 478] width 277 height 20
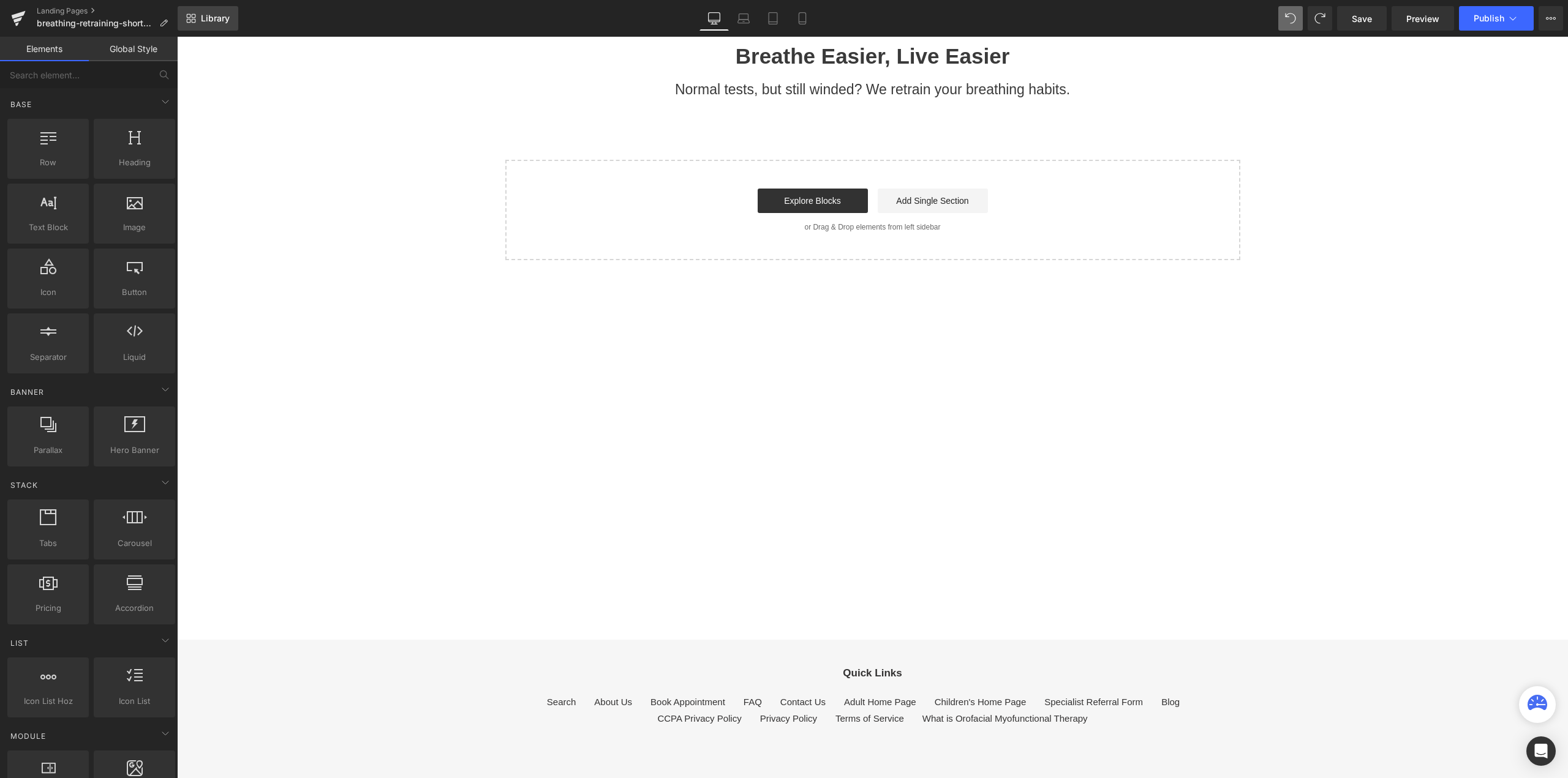
click at [213, 19] on span "Library" at bounding box center [215, 18] width 29 height 11
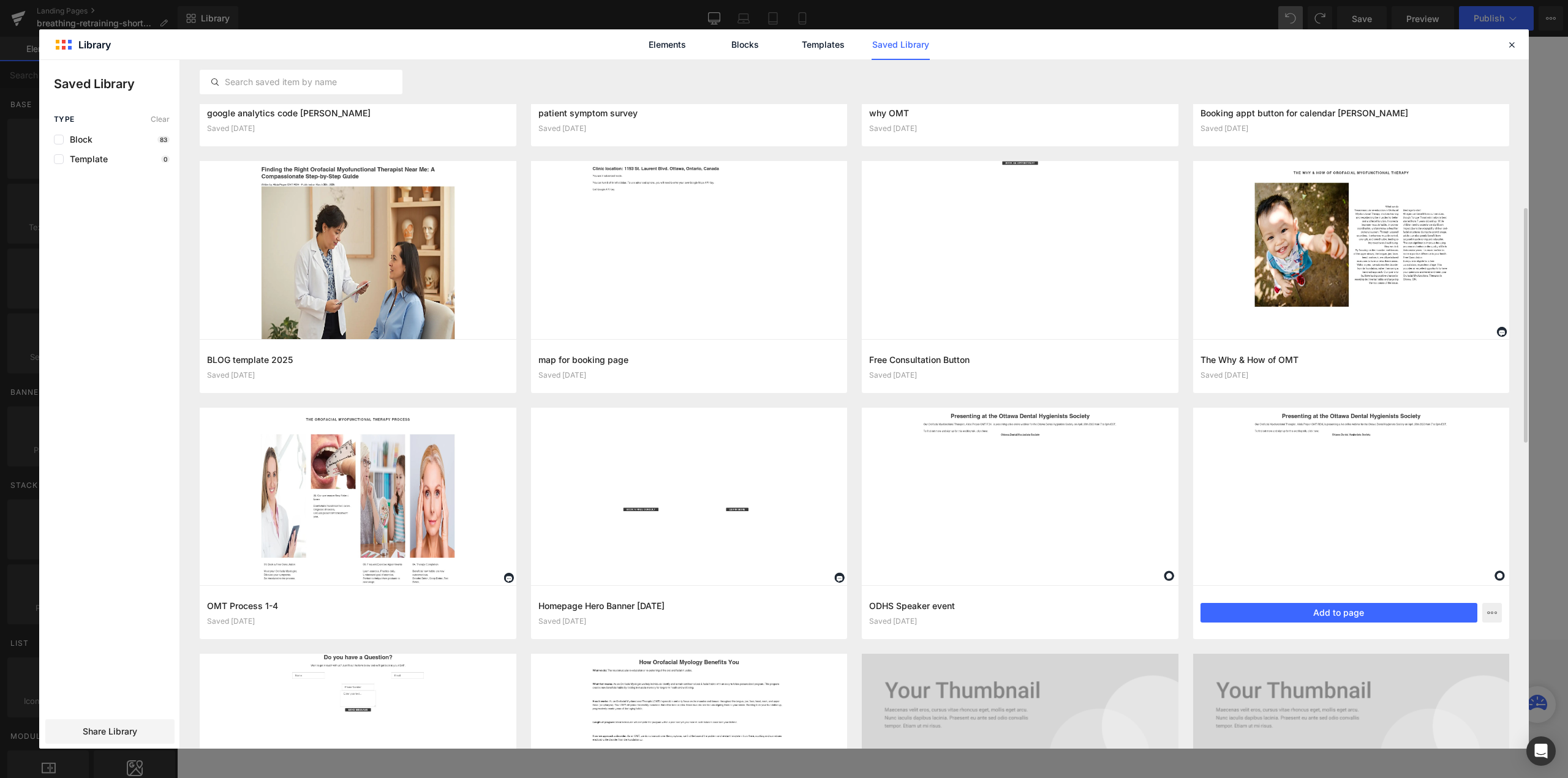
scroll to position [436, 0]
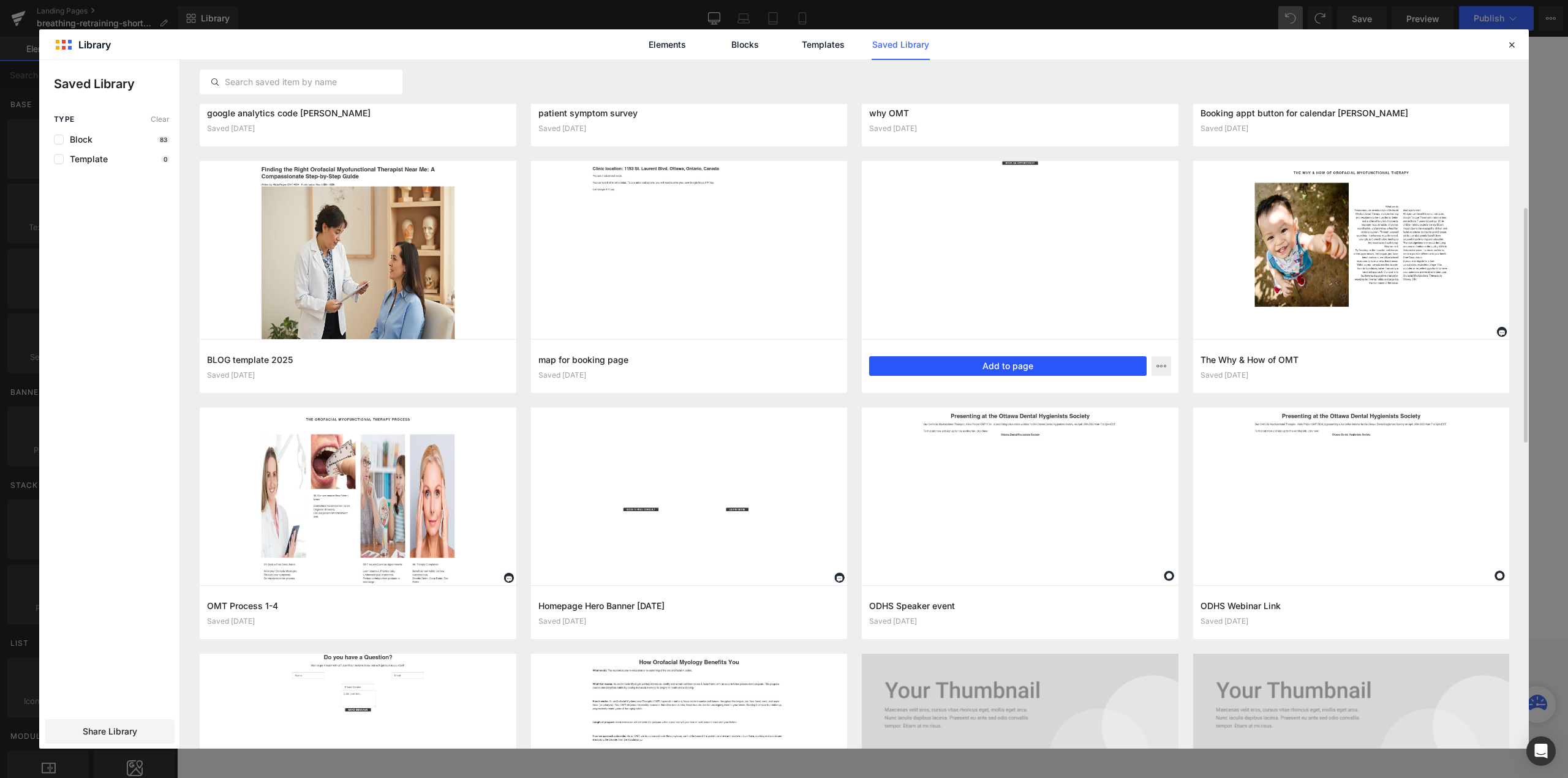
click at [1036, 362] on button "Add to page" at bounding box center [1008, 366] width 277 height 20
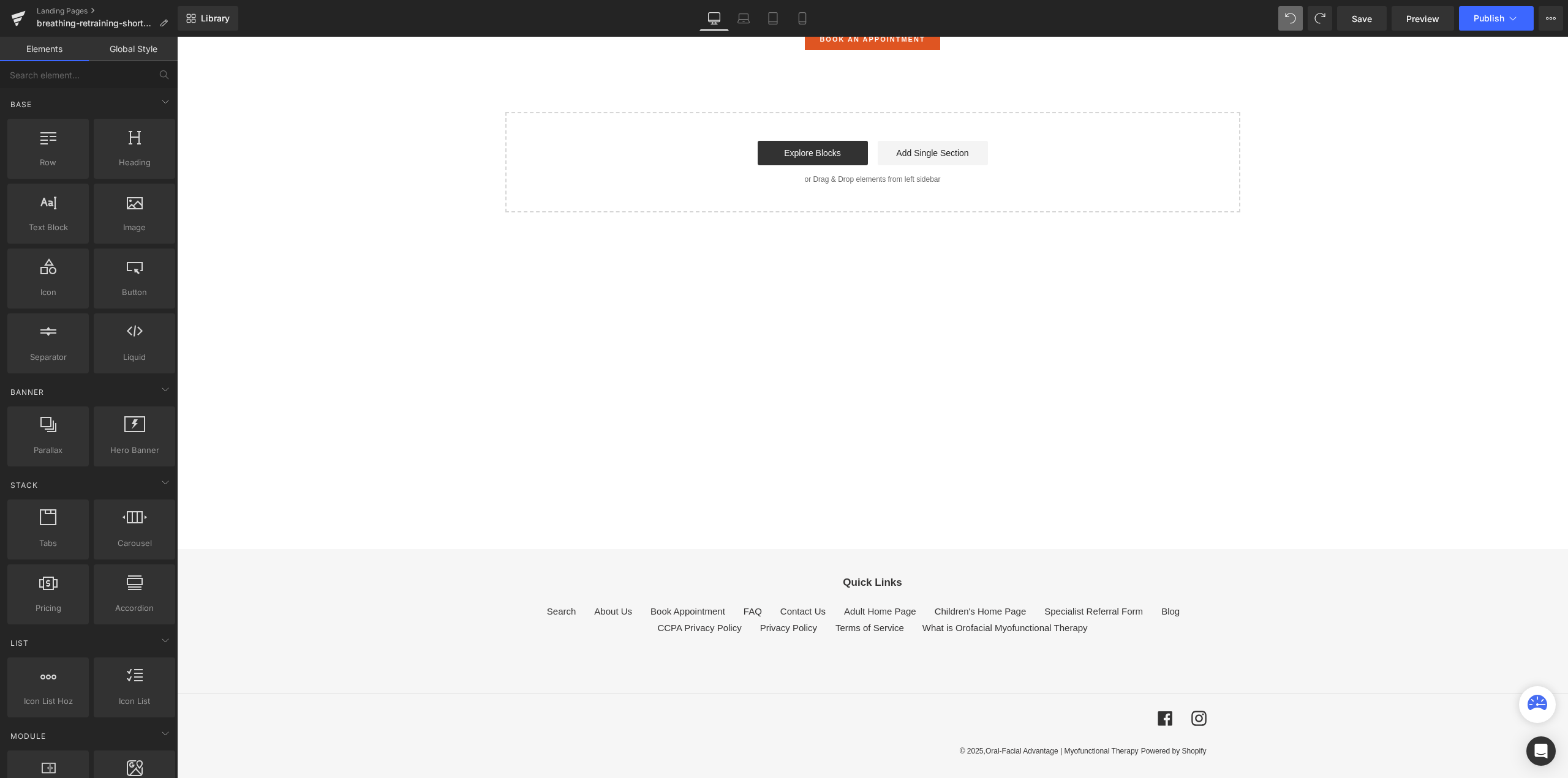
scroll to position [0, 0]
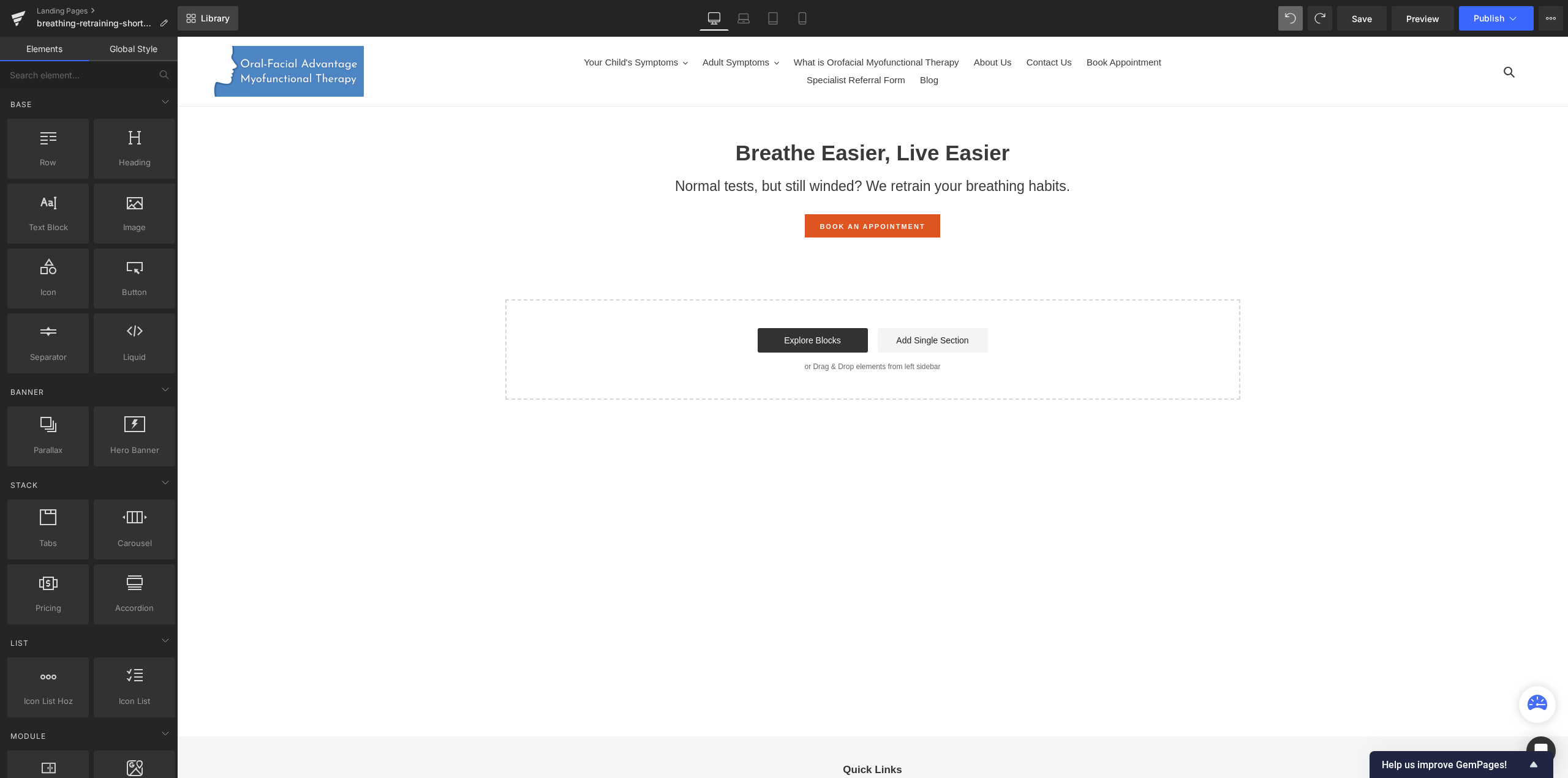
click at [220, 14] on span "Library" at bounding box center [215, 18] width 29 height 11
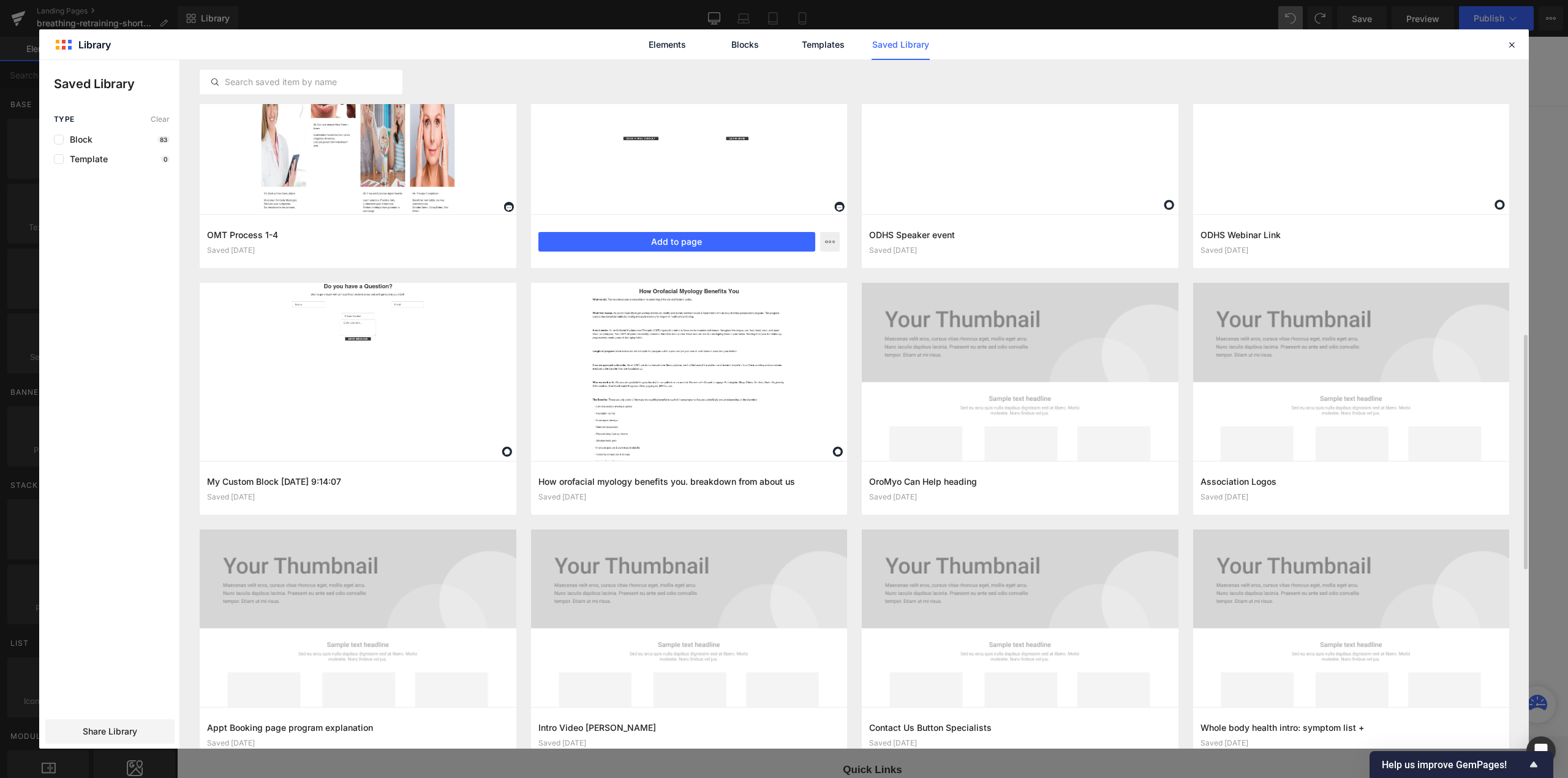
scroll to position [808, 0]
click at [1515, 40] on icon at bounding box center [1512, 45] width 11 height 11
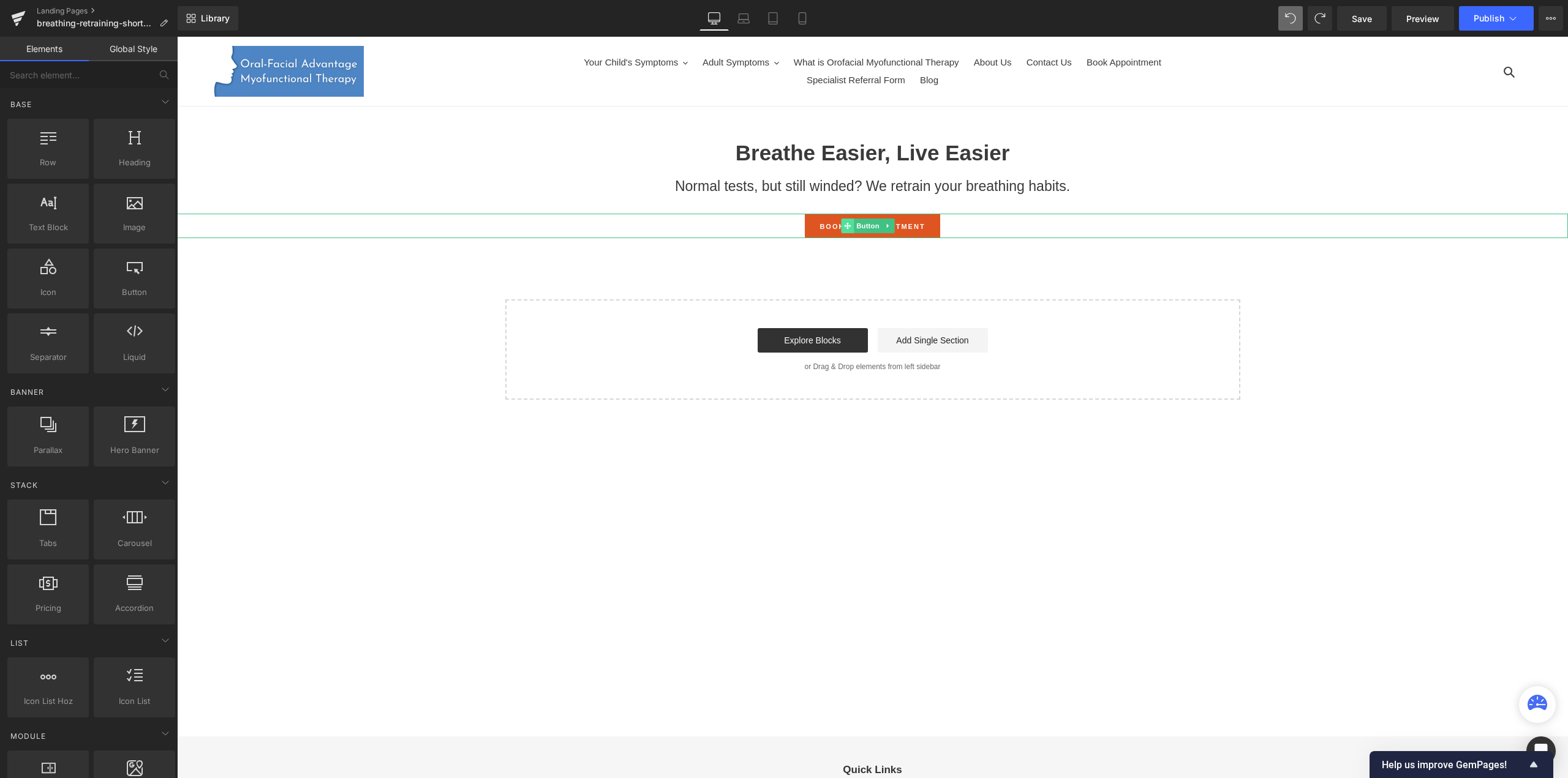
click at [852, 224] on span at bounding box center [847, 226] width 13 height 15
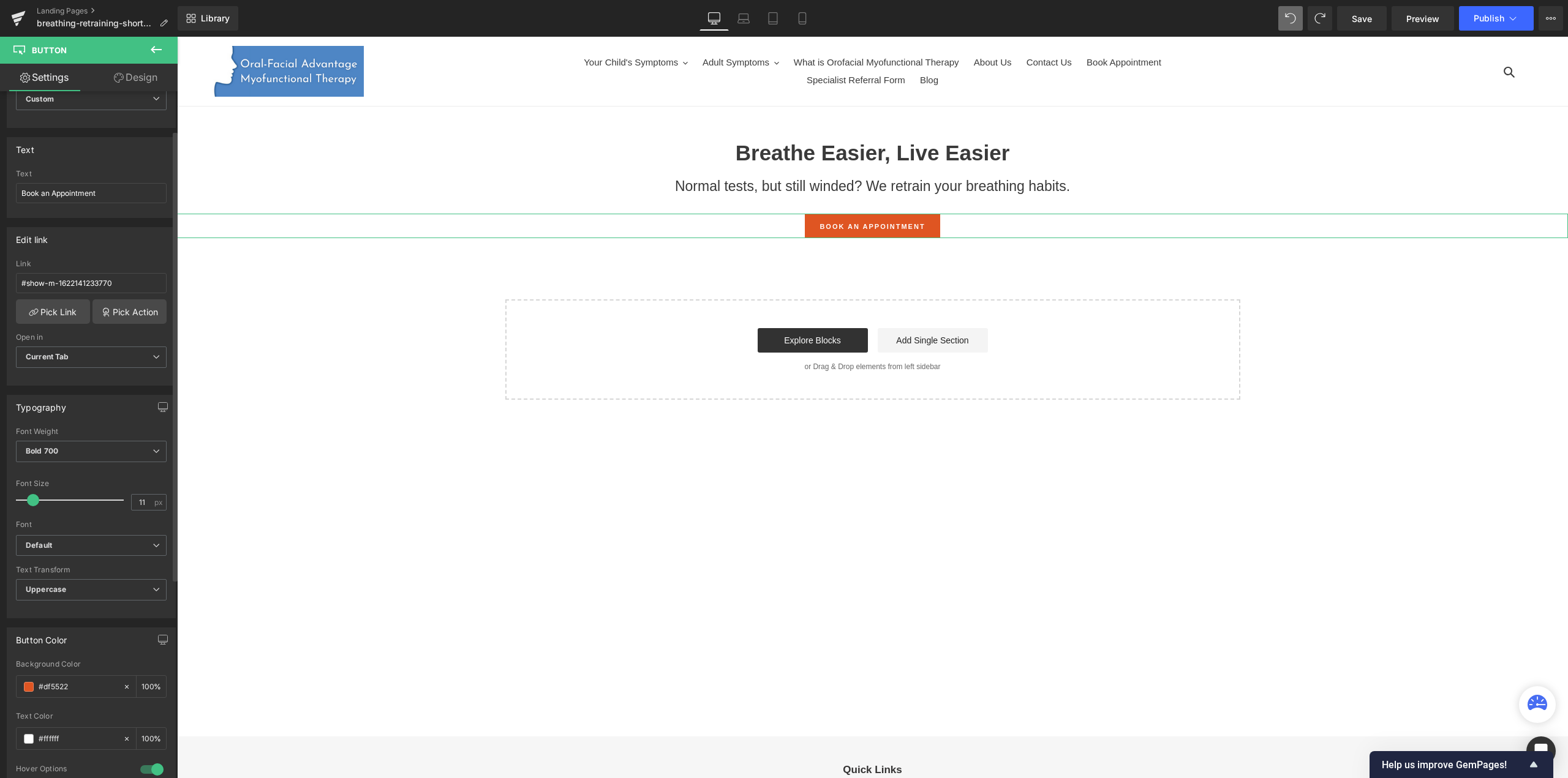
scroll to position [64, 0]
click at [125, 283] on input "#show-m-1622141233770" at bounding box center [91, 281] width 151 height 20
click at [61, 305] on link "Pick Link" at bounding box center [53, 310] width 74 height 25
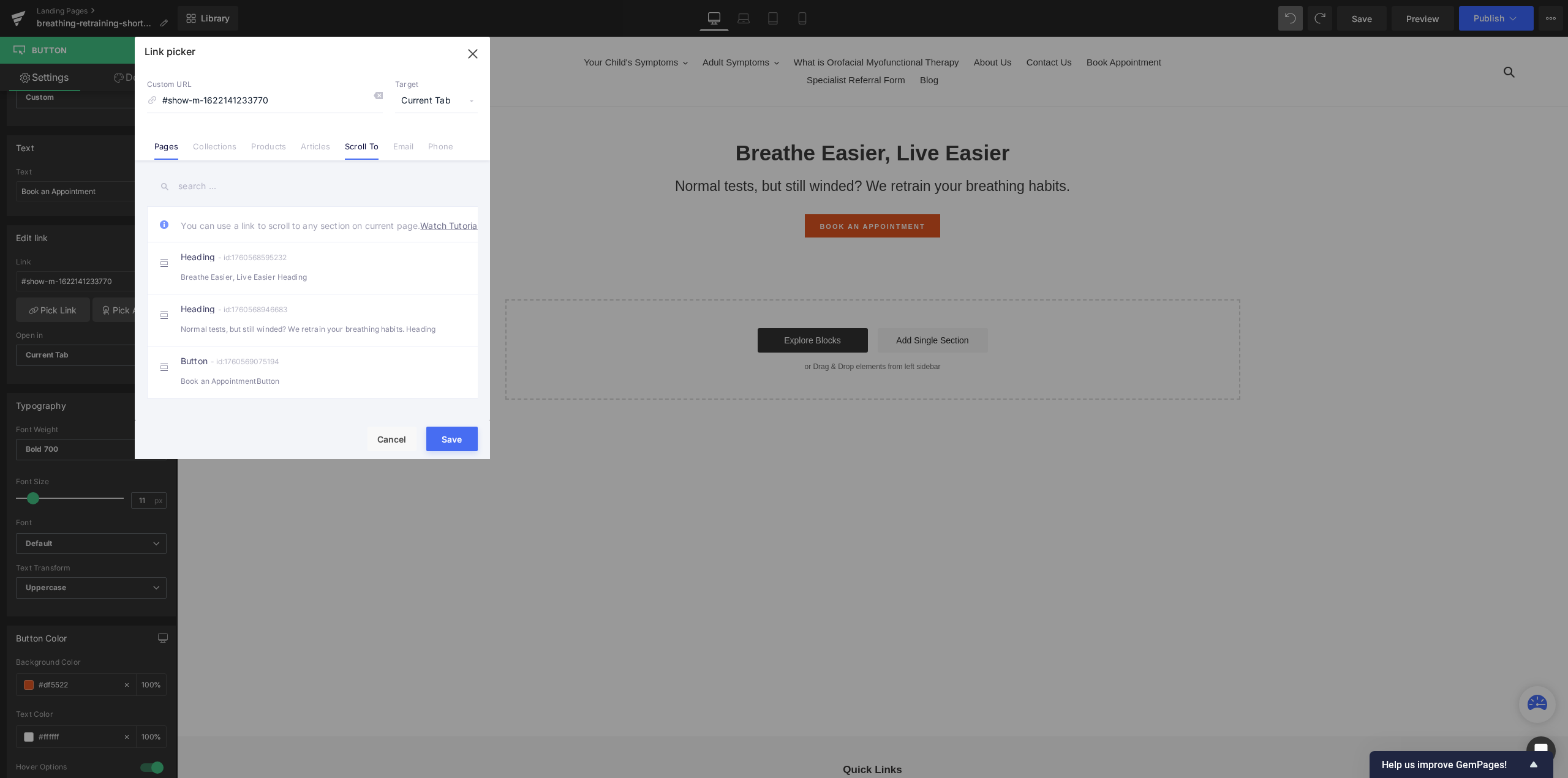
click at [167, 147] on link "Pages" at bounding box center [166, 151] width 24 height 18
click at [293, 301] on link "Appointment Booking Page" at bounding box center [315, 301] width 270 height 31
type input "/pages/appointments"
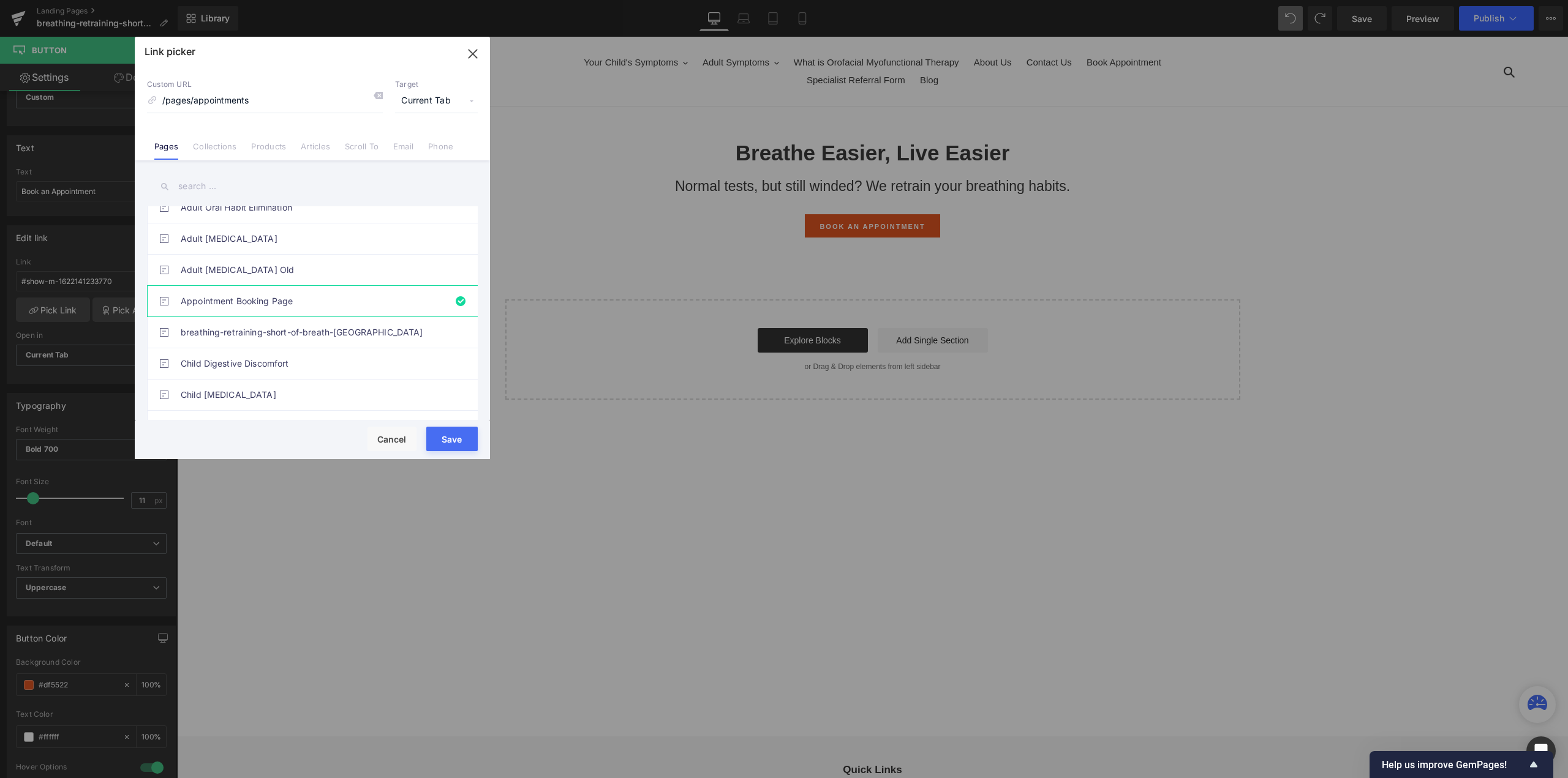
click at [453, 442] on button "Save" at bounding box center [452, 439] width 51 height 25
type input "/pages/appointments"
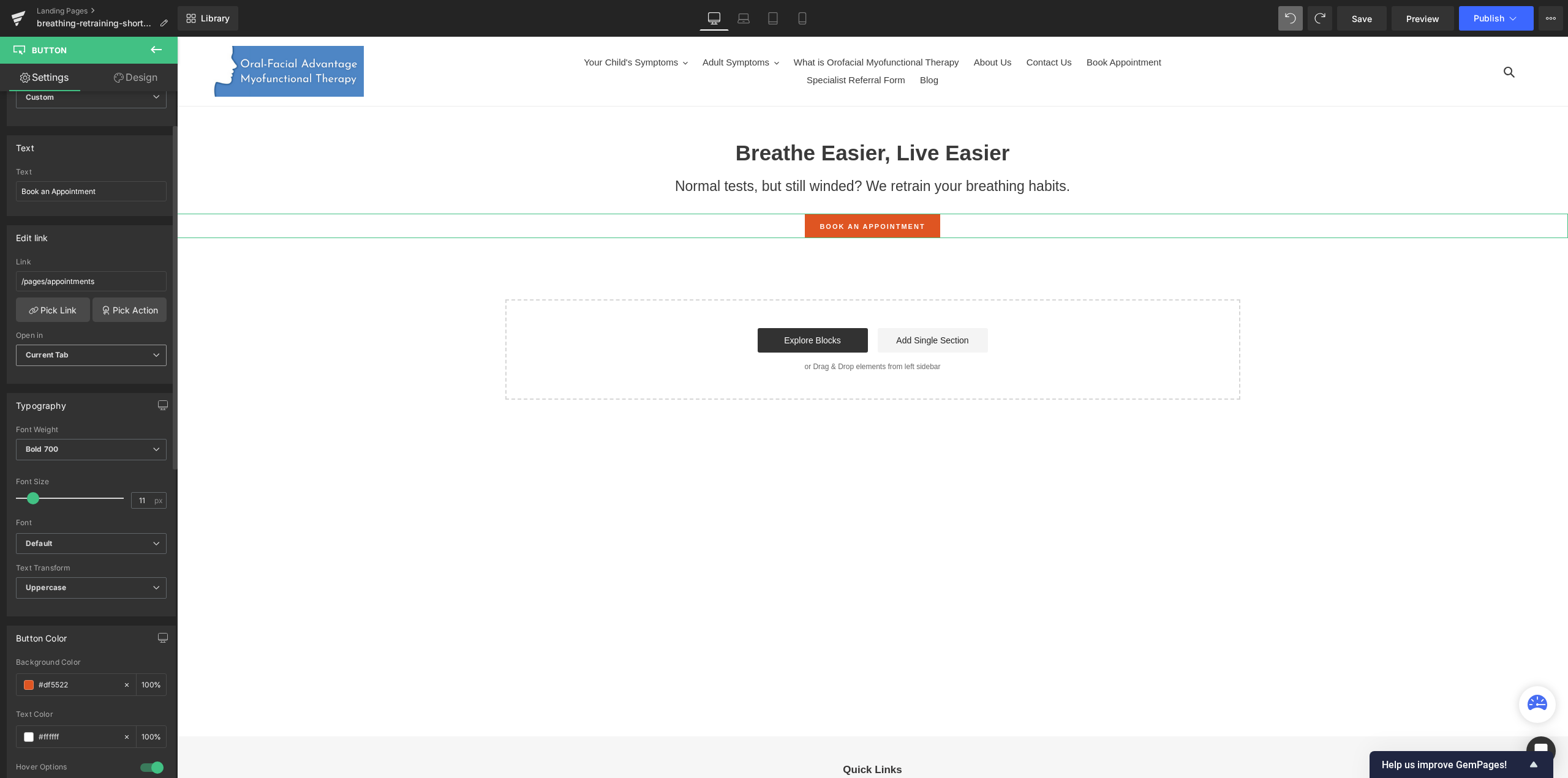
click at [131, 353] on span "Current Tab" at bounding box center [91, 355] width 151 height 21
click at [78, 393] on li "New Tab" at bounding box center [89, 395] width 146 height 18
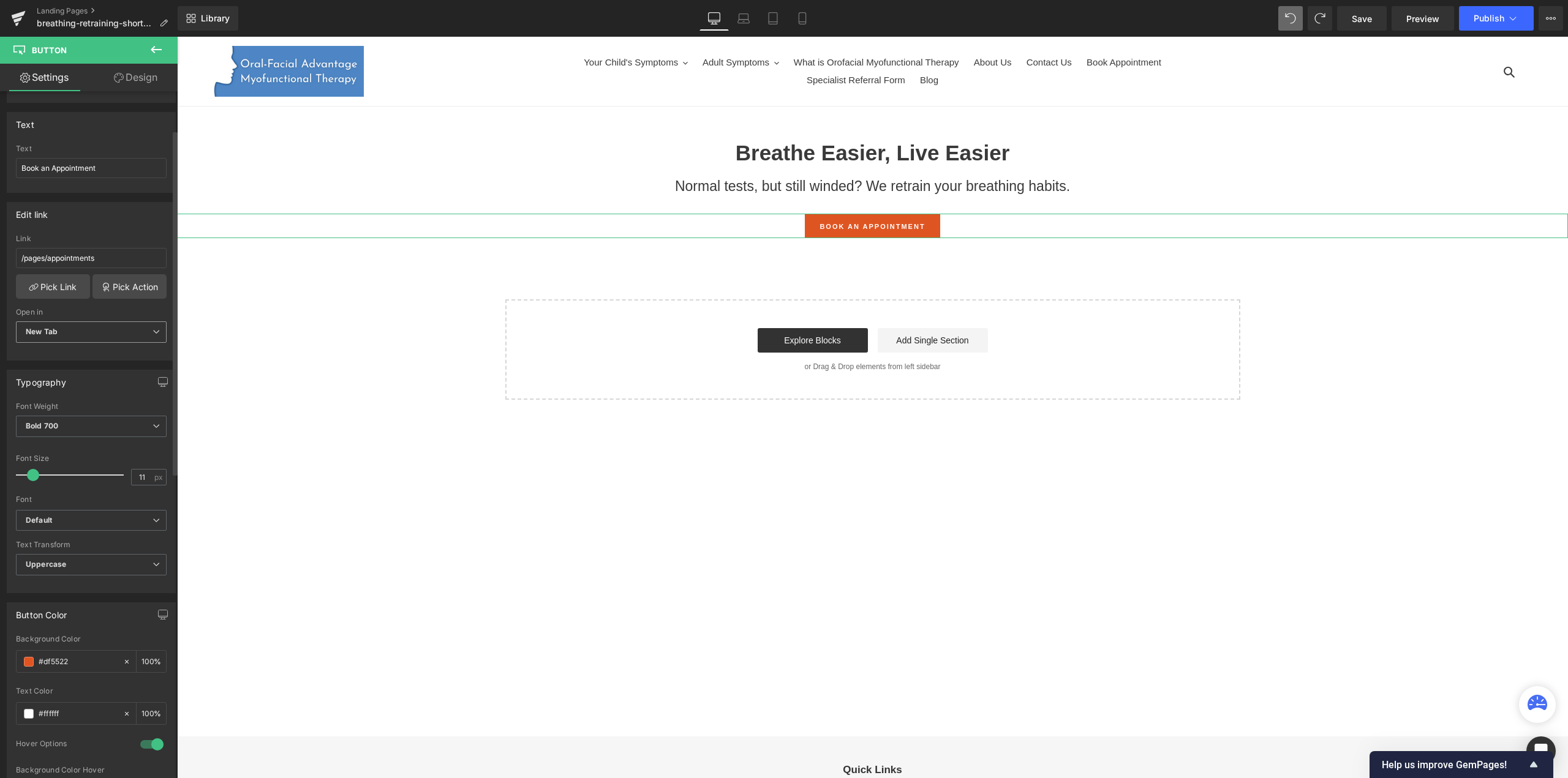
scroll to position [89, 0]
click at [103, 329] on span "New Tab" at bounding box center [91, 331] width 151 height 21
click at [90, 348] on li "Current Tab" at bounding box center [89, 352] width 146 height 18
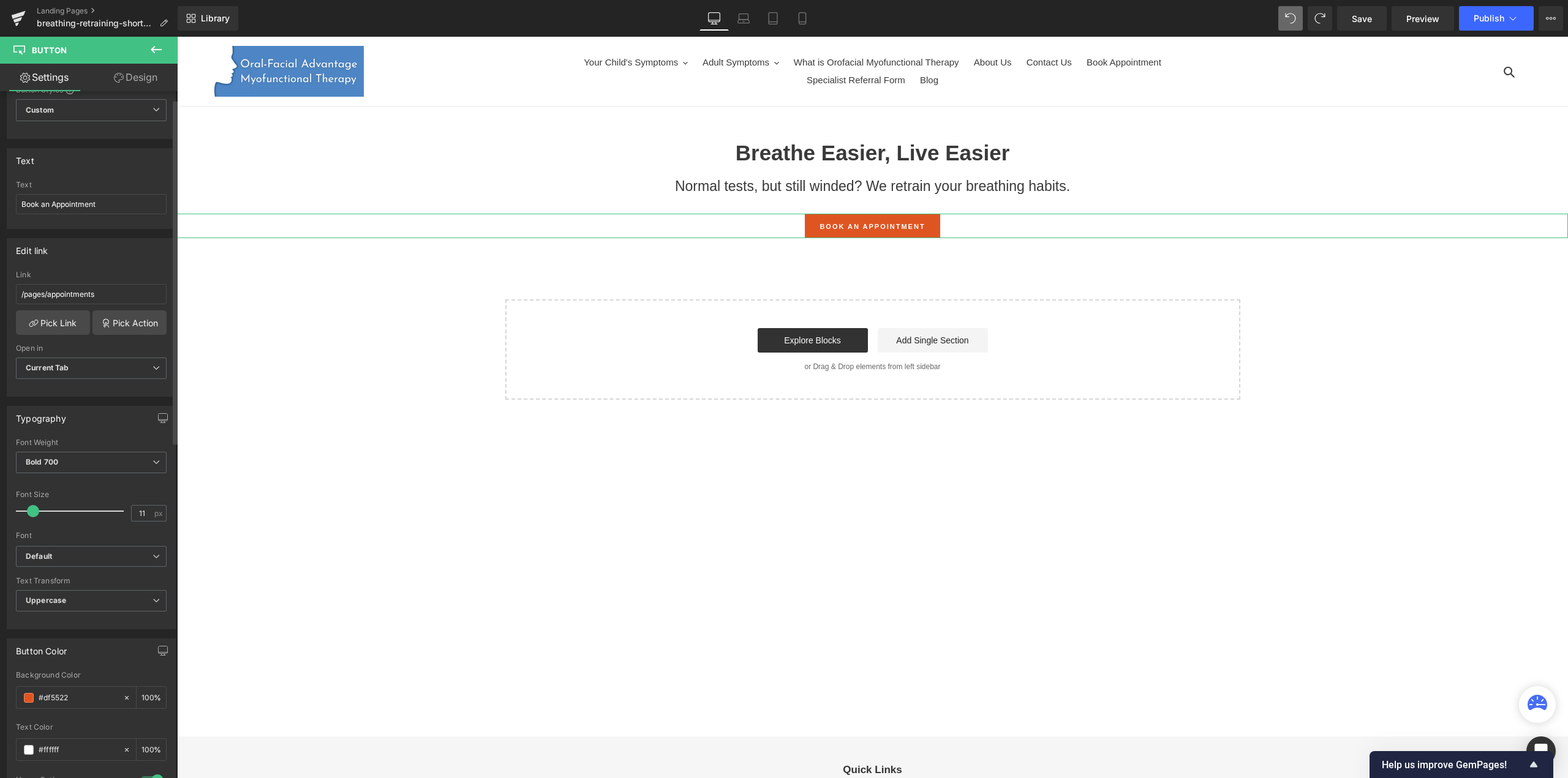
scroll to position [0, 0]
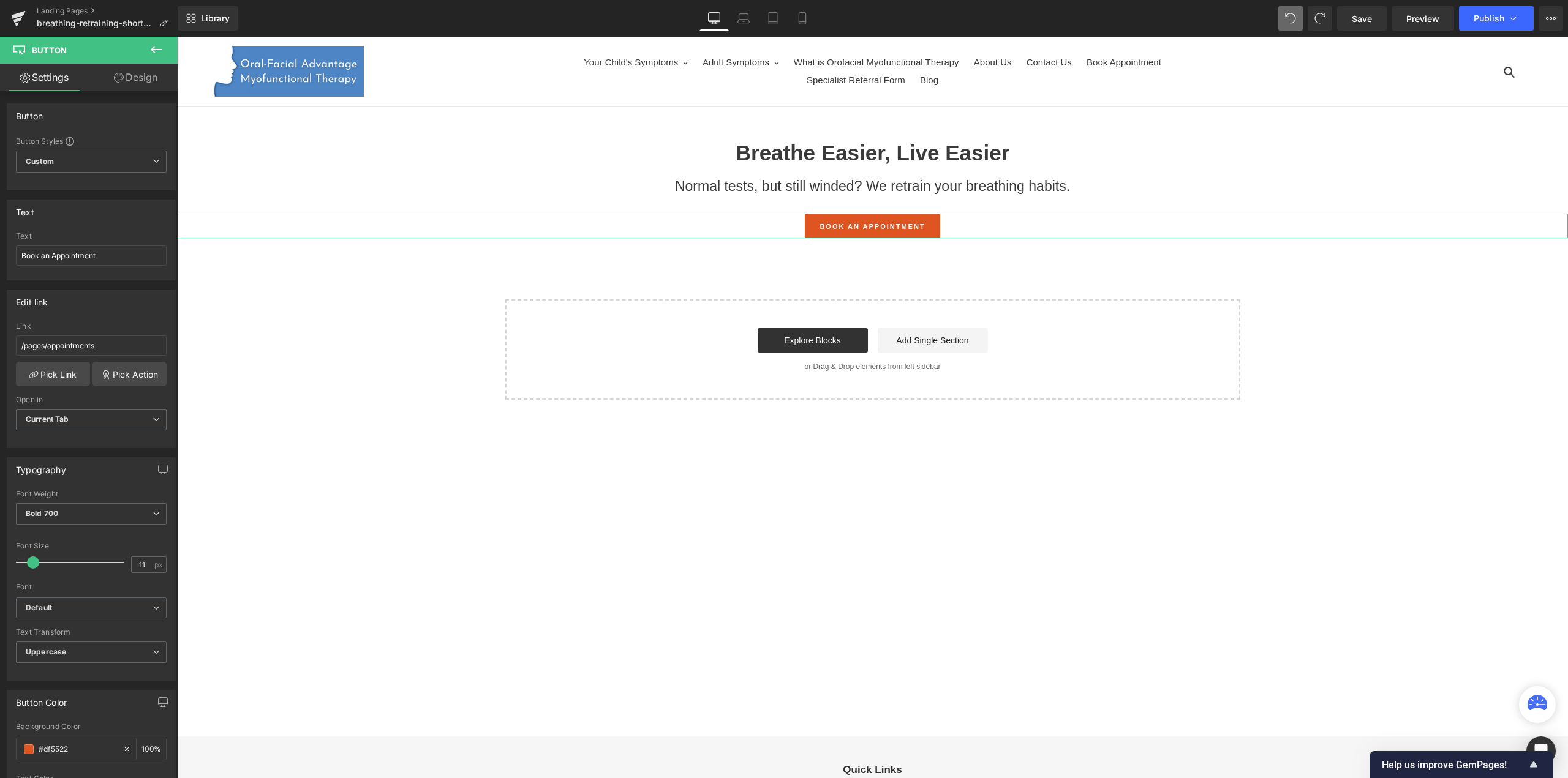
click at [152, 72] on link "Design" at bounding box center [136, 77] width 89 height 27
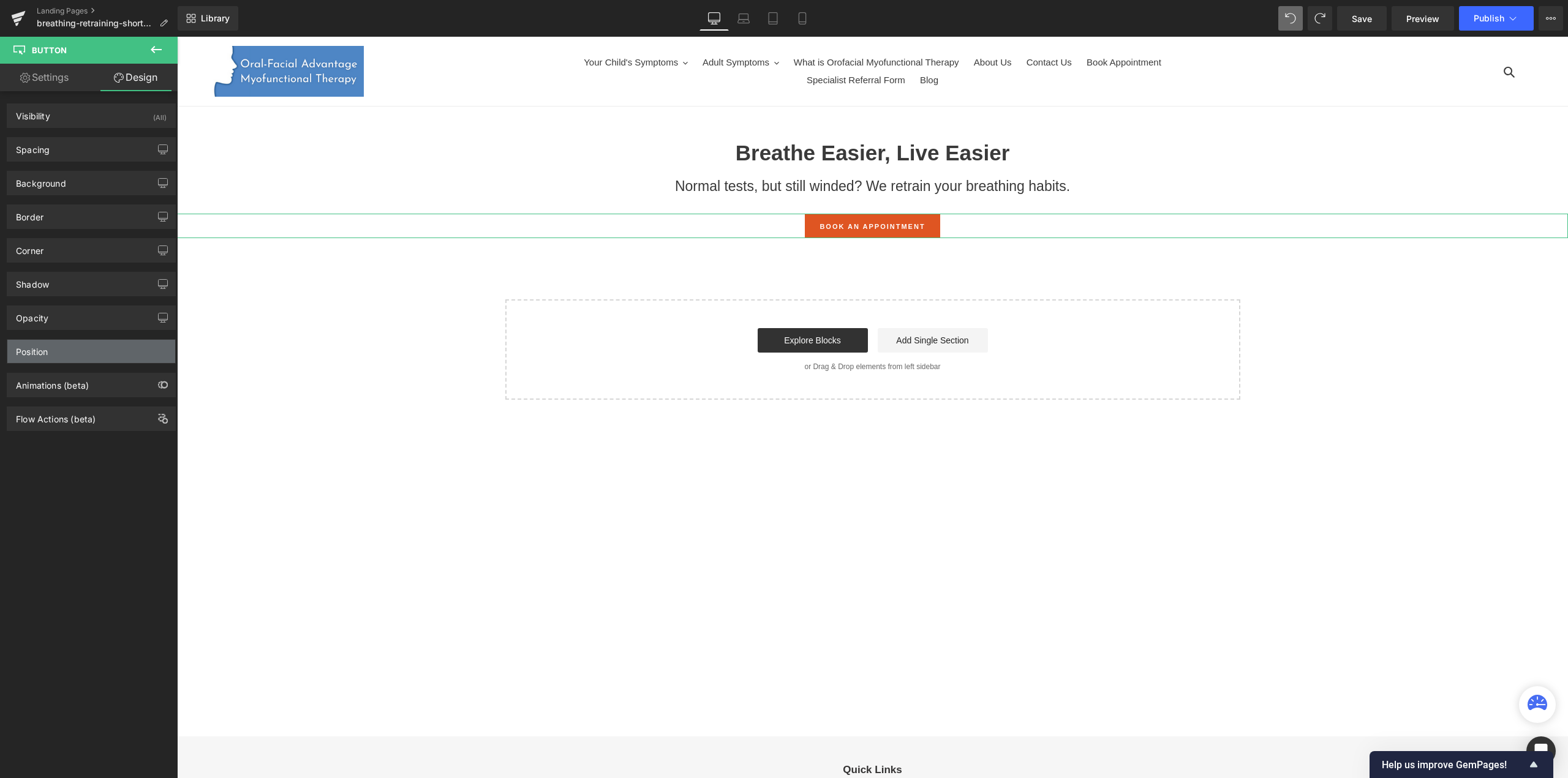
click at [61, 353] on div "Position" at bounding box center [91, 351] width 167 height 23
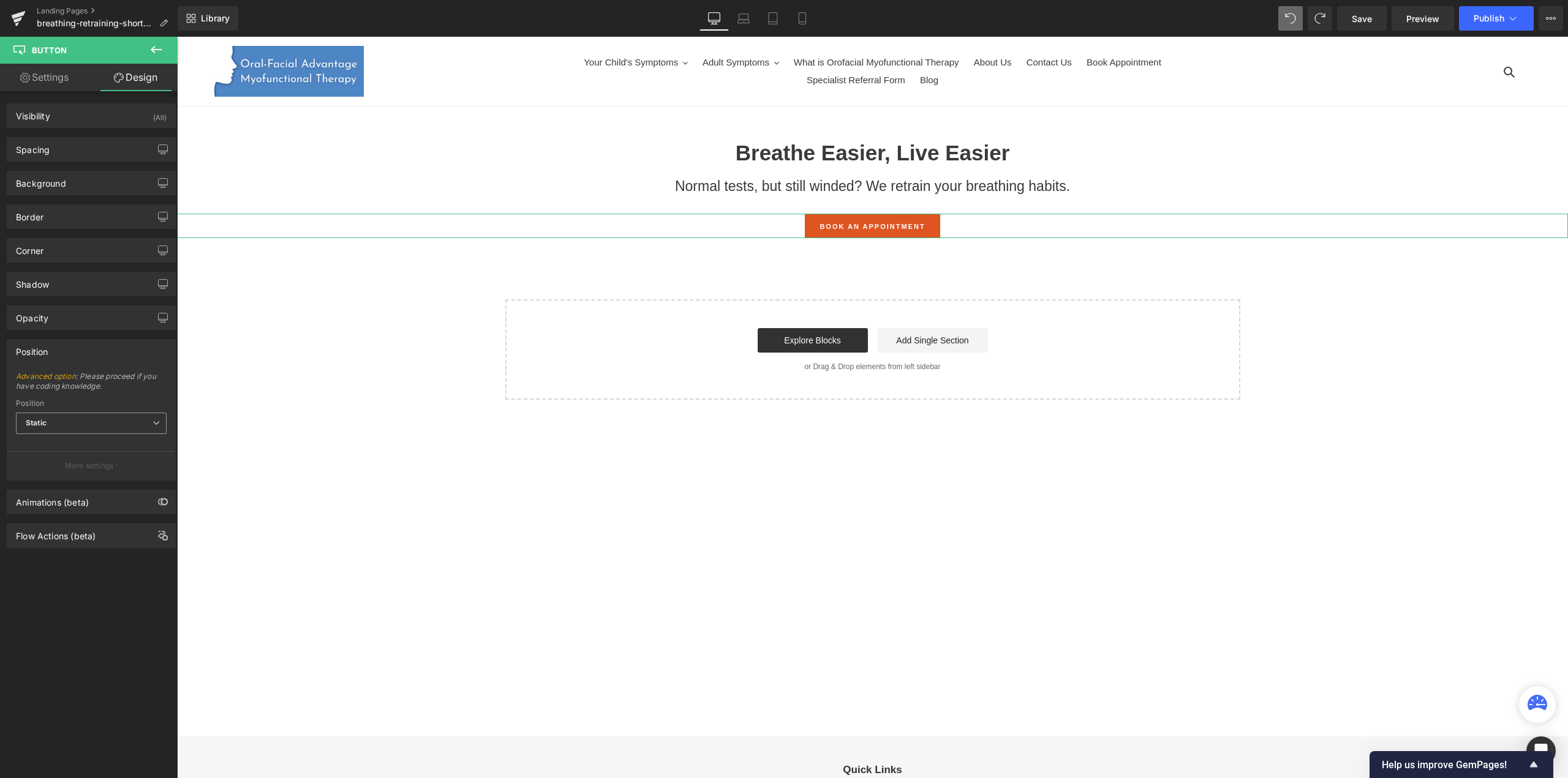
click at [59, 417] on span "Static" at bounding box center [91, 423] width 151 height 21
click at [65, 462] on div "Sticky to the screen (Fixed)" at bounding box center [83, 464] width 97 height 8
type input "99"
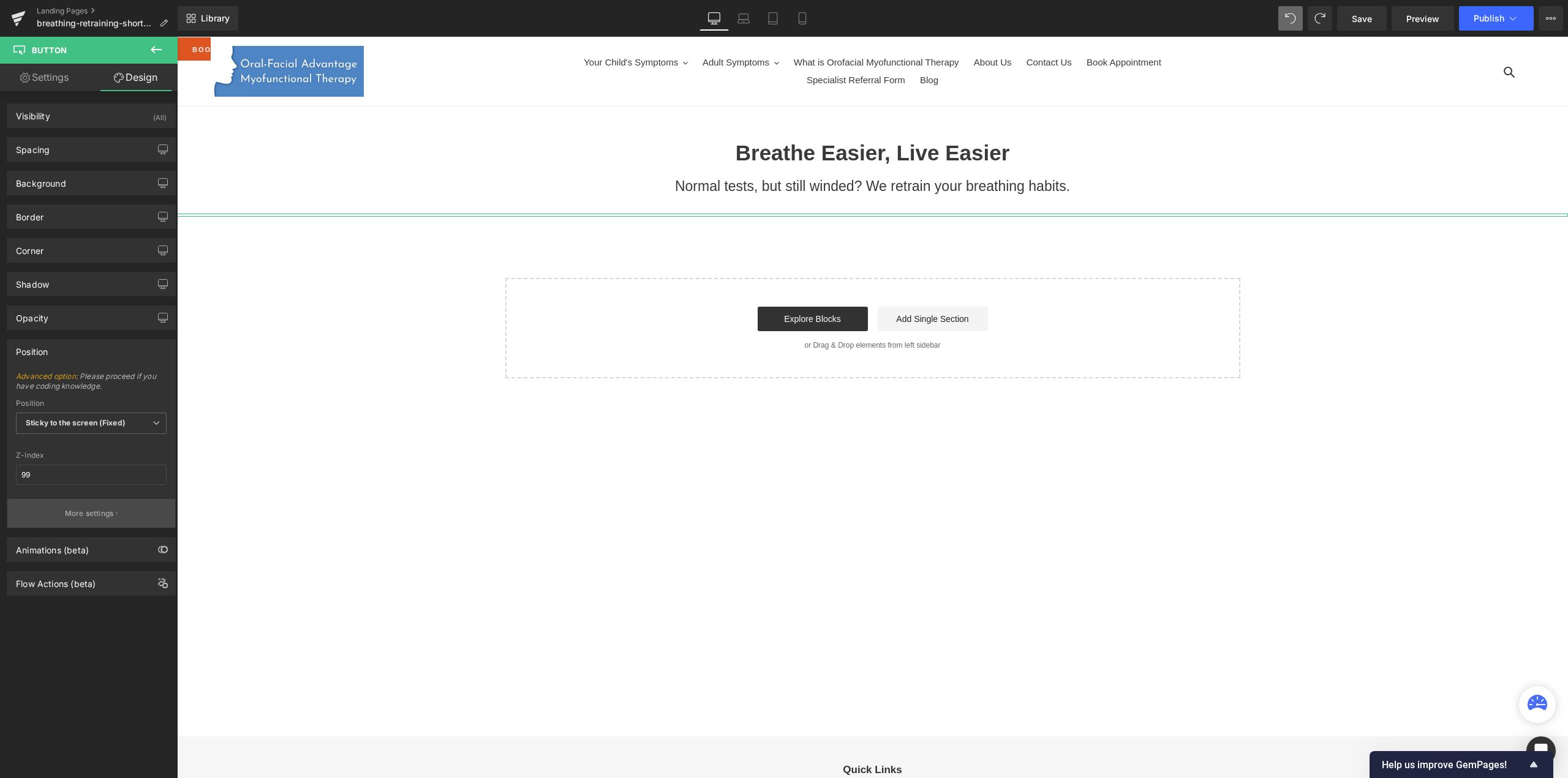
click at [76, 508] on p "More settings" at bounding box center [89, 514] width 49 height 11
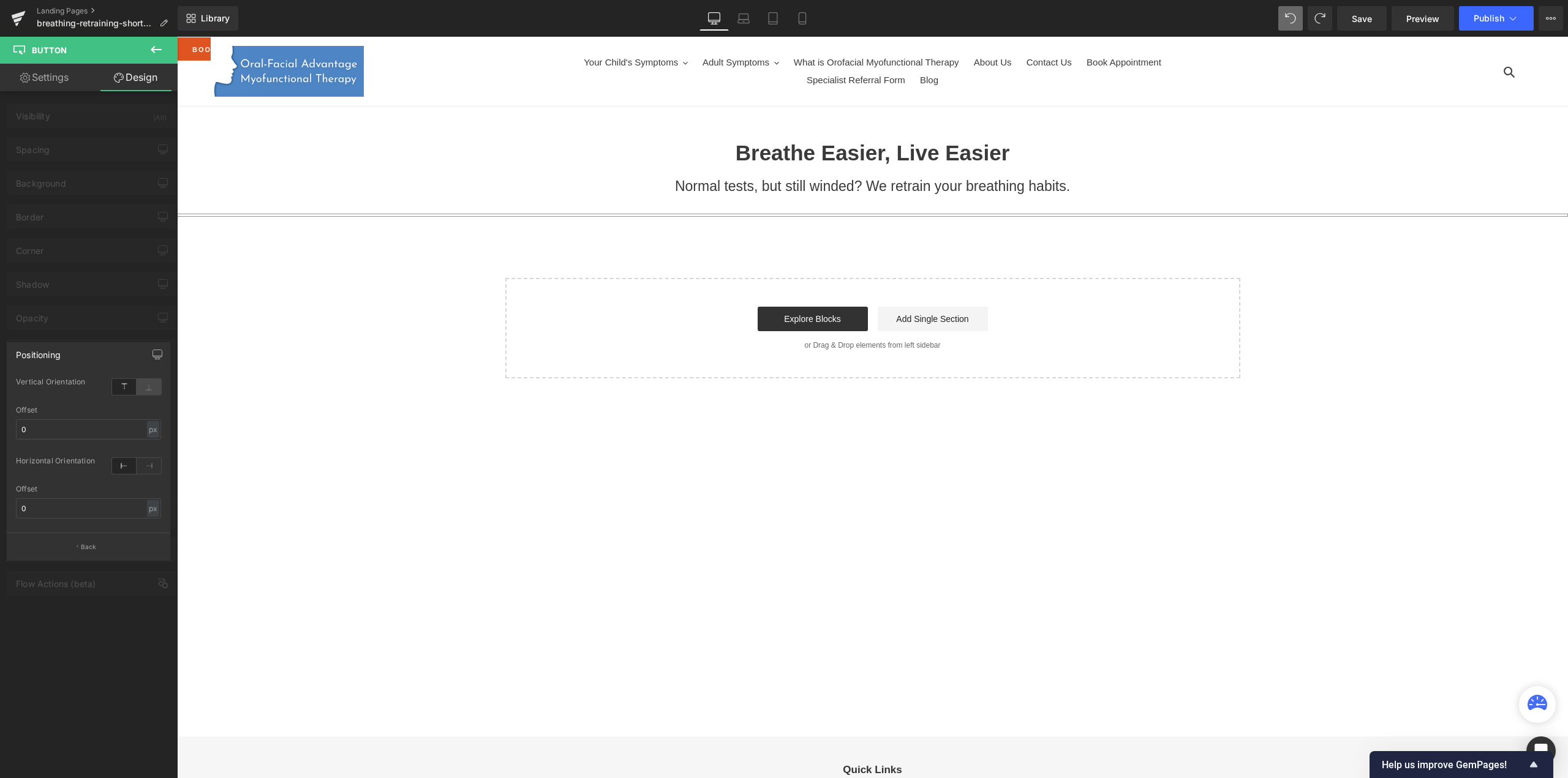
click at [153, 391] on icon at bounding box center [148, 387] width 25 height 16
click at [151, 467] on icon at bounding box center [148, 466] width 25 height 16
click at [64, 426] on input "0" at bounding box center [89, 429] width 145 height 20
type input "100"
click at [49, 501] on input "0" at bounding box center [89, 508] width 145 height 20
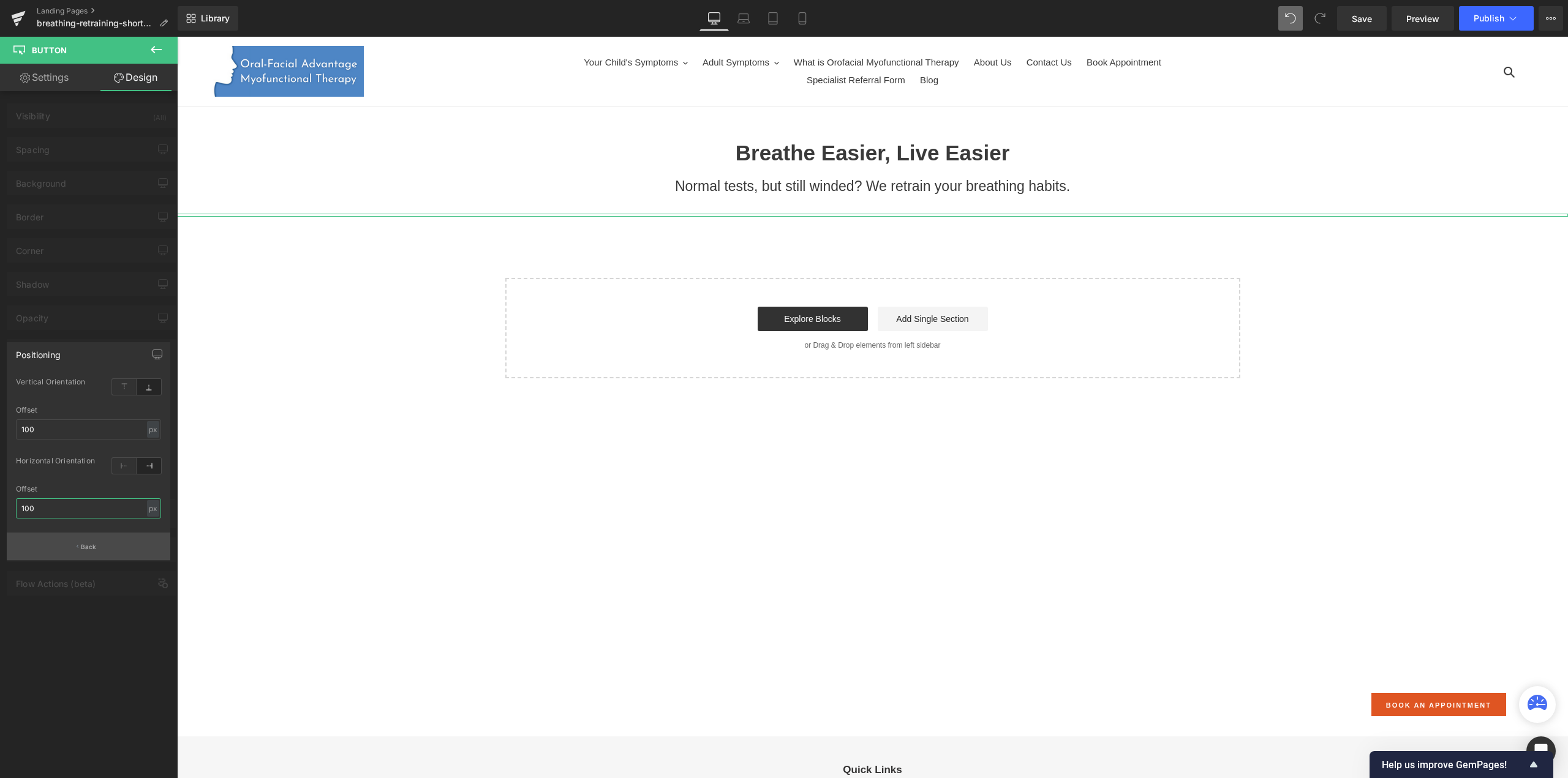
type input "100"
click at [88, 545] on p "Back" at bounding box center [89, 547] width 16 height 9
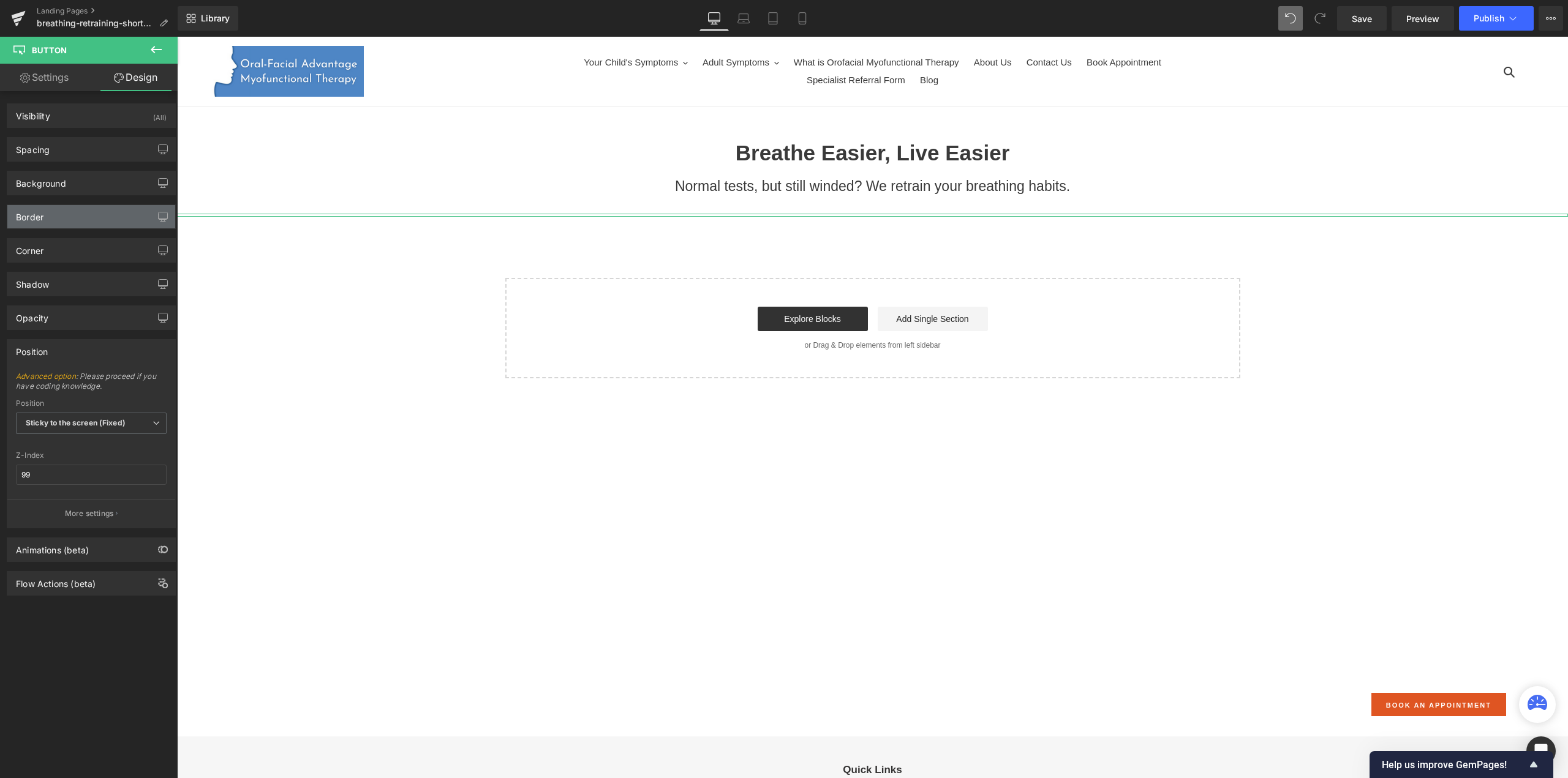
click at [80, 218] on div "Border" at bounding box center [91, 217] width 167 height 23
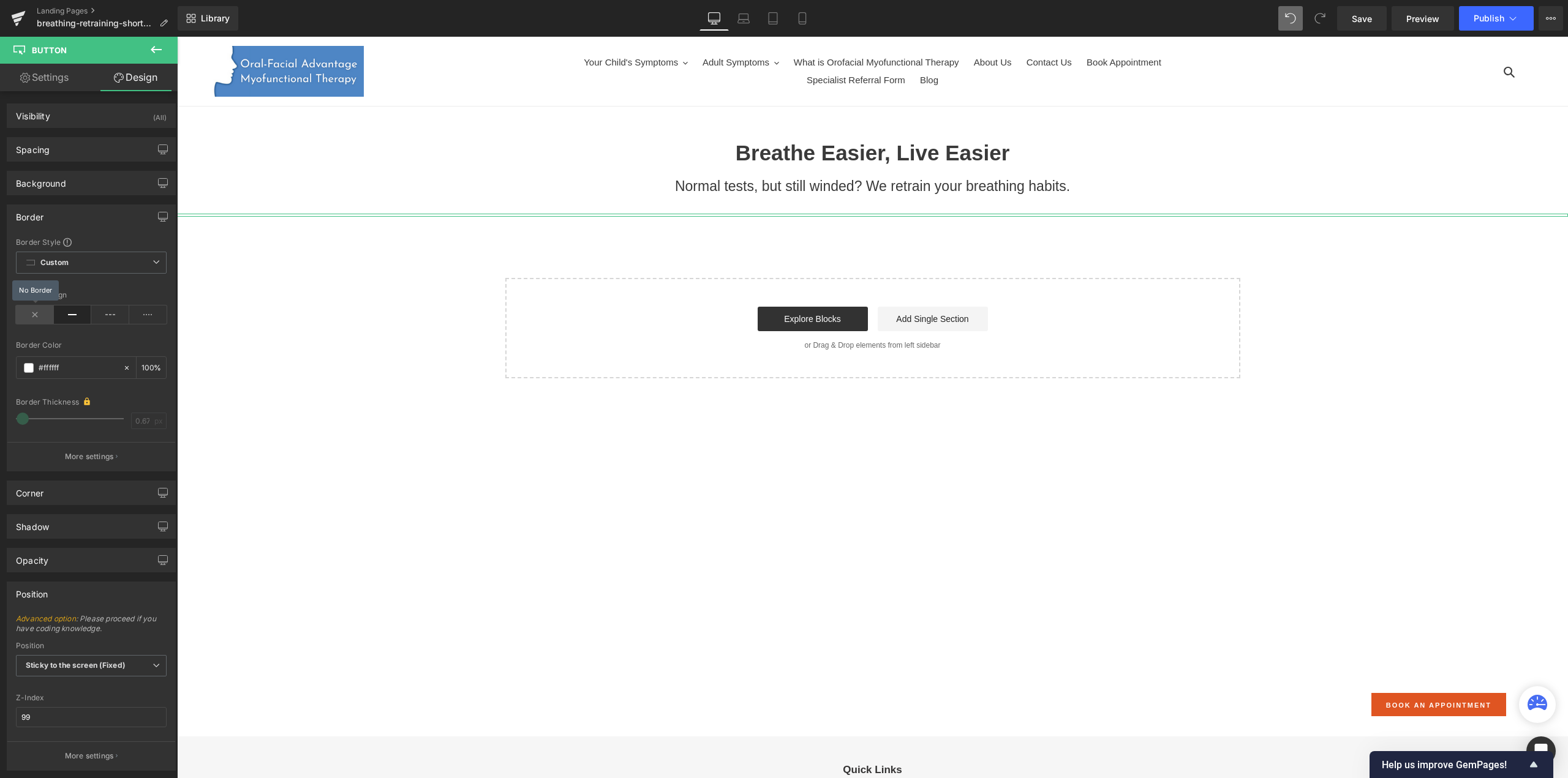
click at [31, 312] on icon at bounding box center [35, 314] width 38 height 18
click at [82, 454] on p "More settings" at bounding box center [89, 457] width 49 height 11
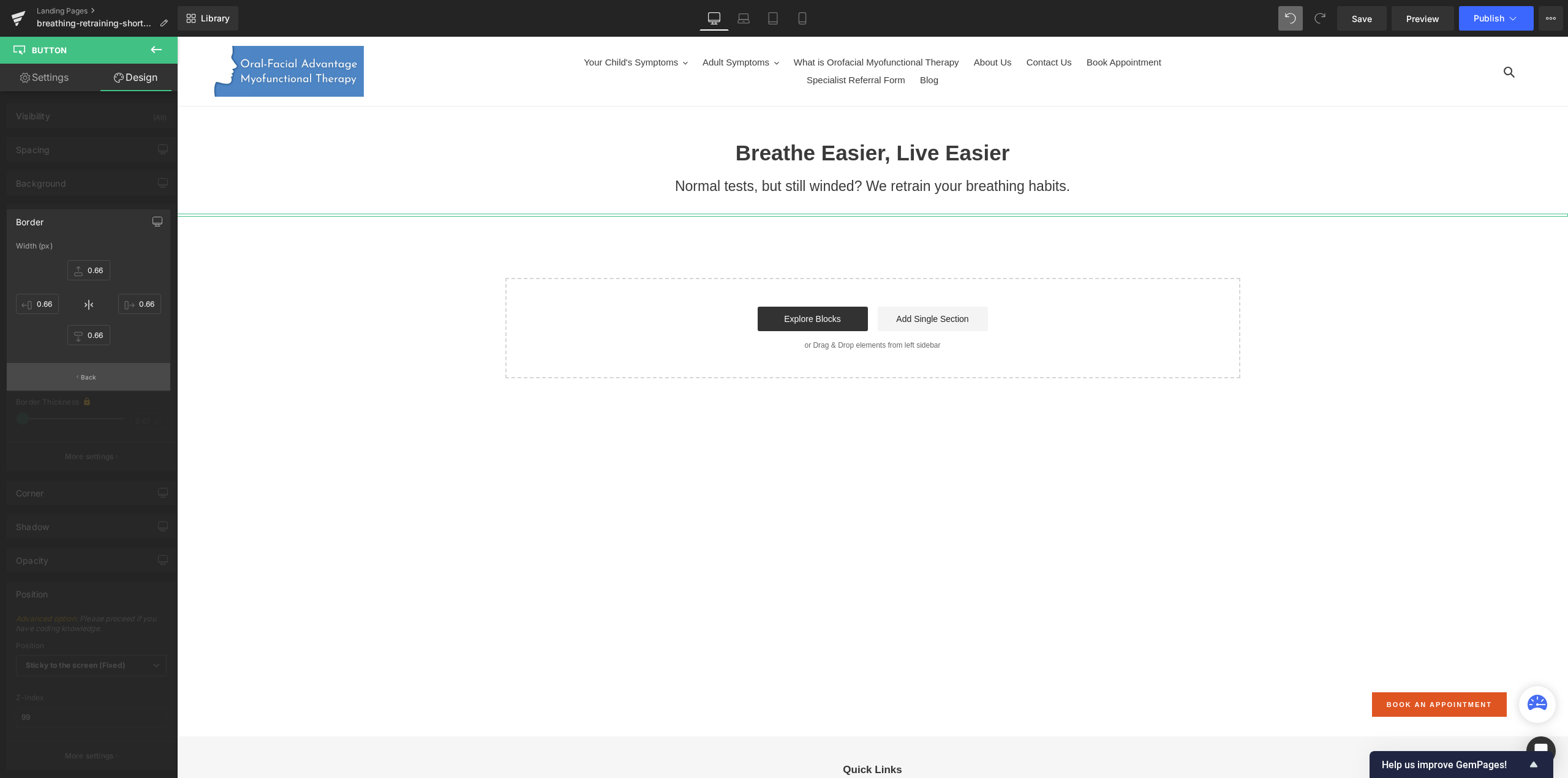
click at [86, 385] on button "Back" at bounding box center [89, 376] width 163 height 27
type input "0.66"
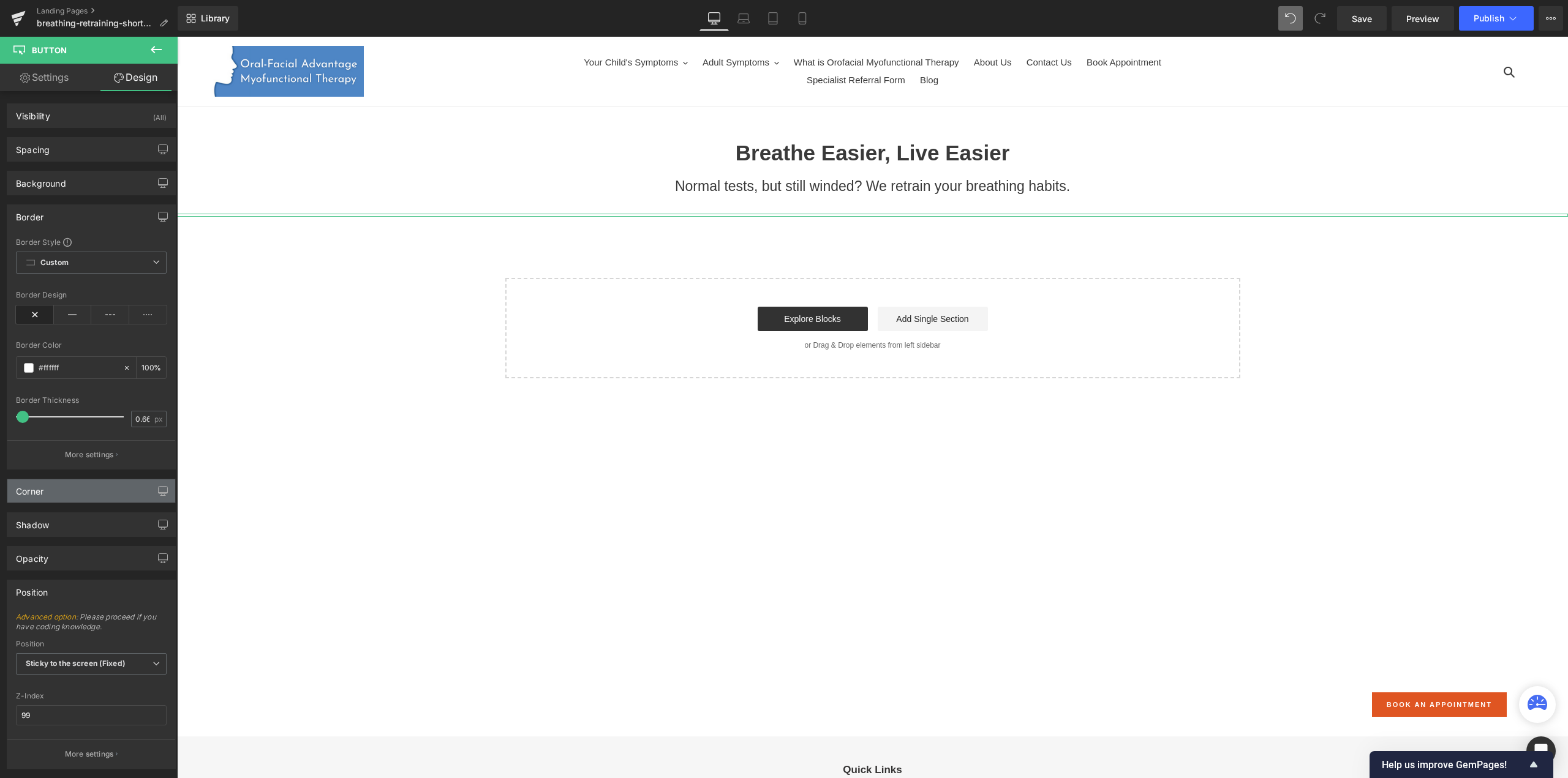
click at [89, 489] on div "Corner" at bounding box center [91, 490] width 167 height 23
click at [40, 589] on input "0" at bounding box center [34, 593] width 37 height 20
type input "7"
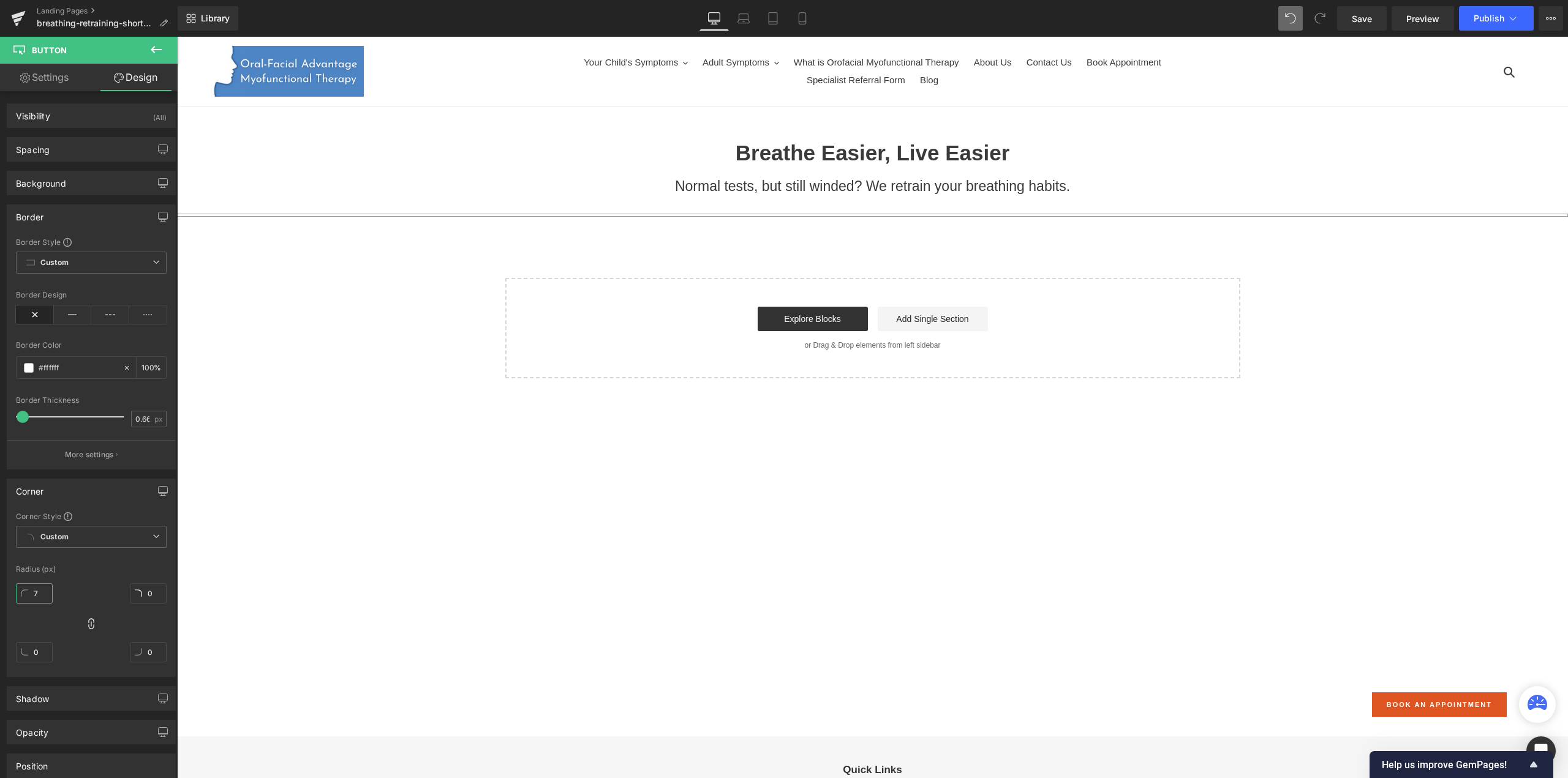
type input "7"
click at [48, 79] on link "Settings" at bounding box center [44, 77] width 89 height 27
type input "100"
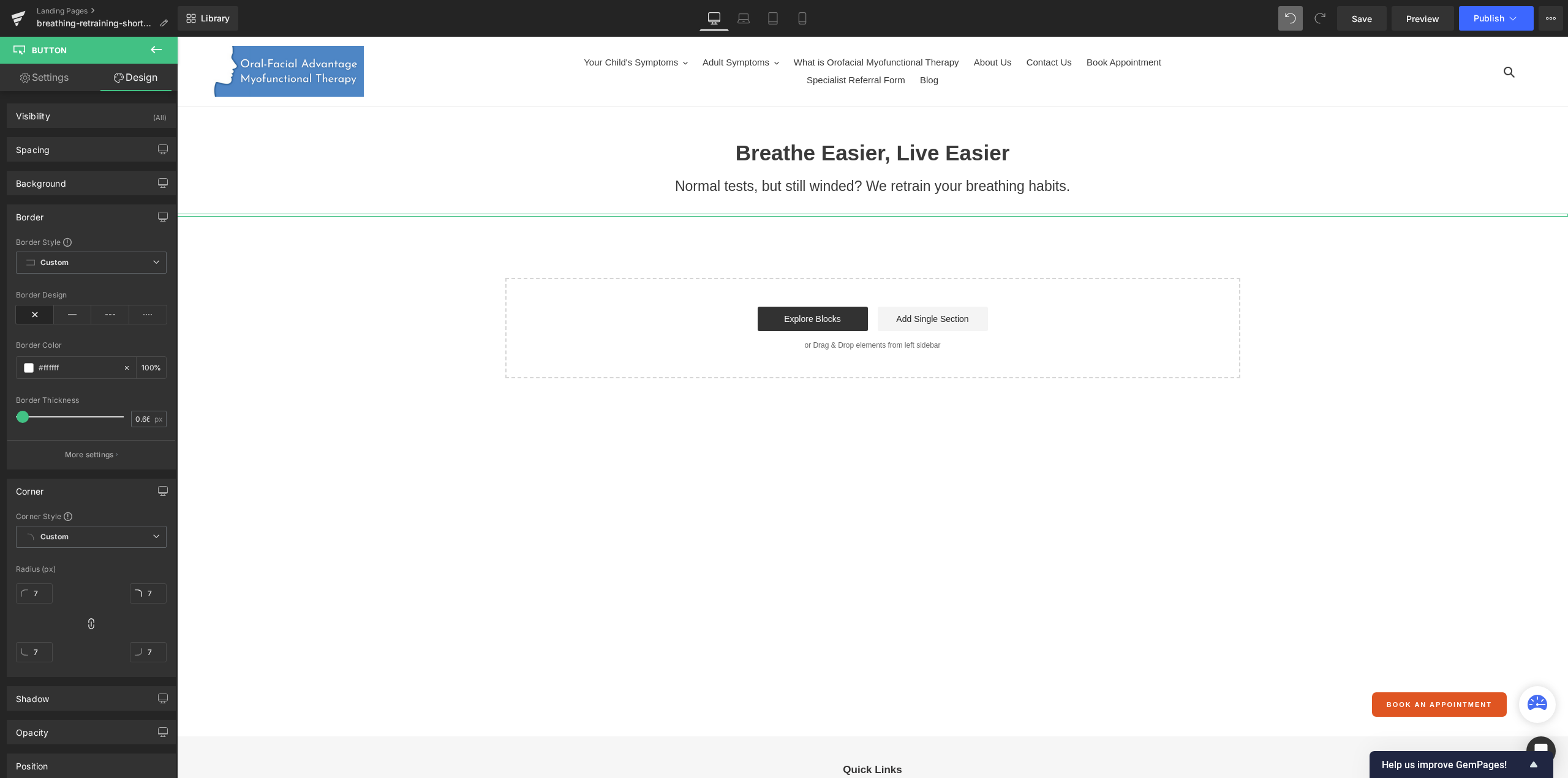
type input "100"
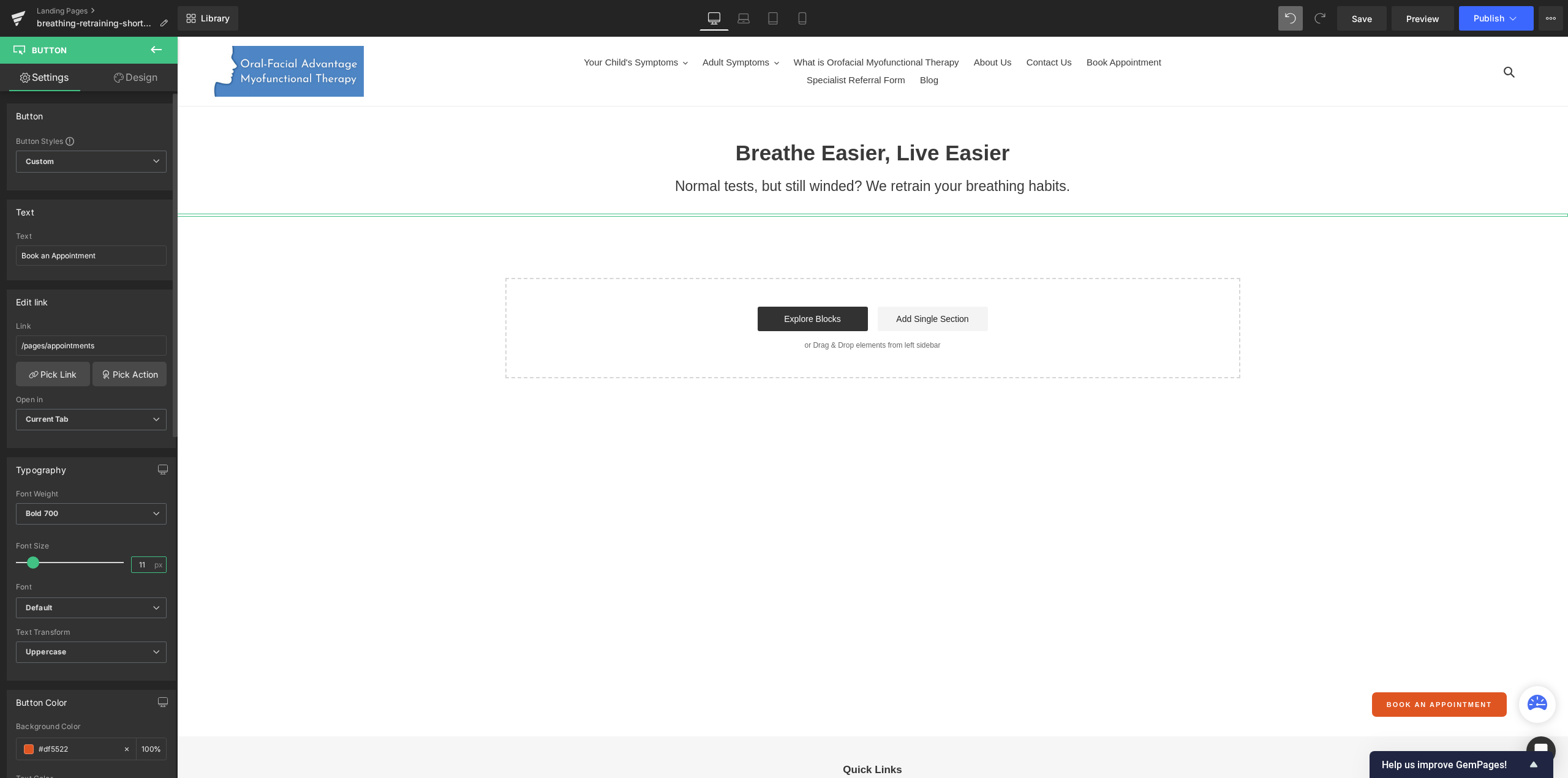
click at [141, 559] on input "11" at bounding box center [142, 565] width 21 height 15
type input "1"
click at [108, 256] on input "Book an Appointment" at bounding box center [91, 255] width 151 height 20
click at [49, 254] on input "Book an Appointment" at bounding box center [91, 255] width 151 height 20
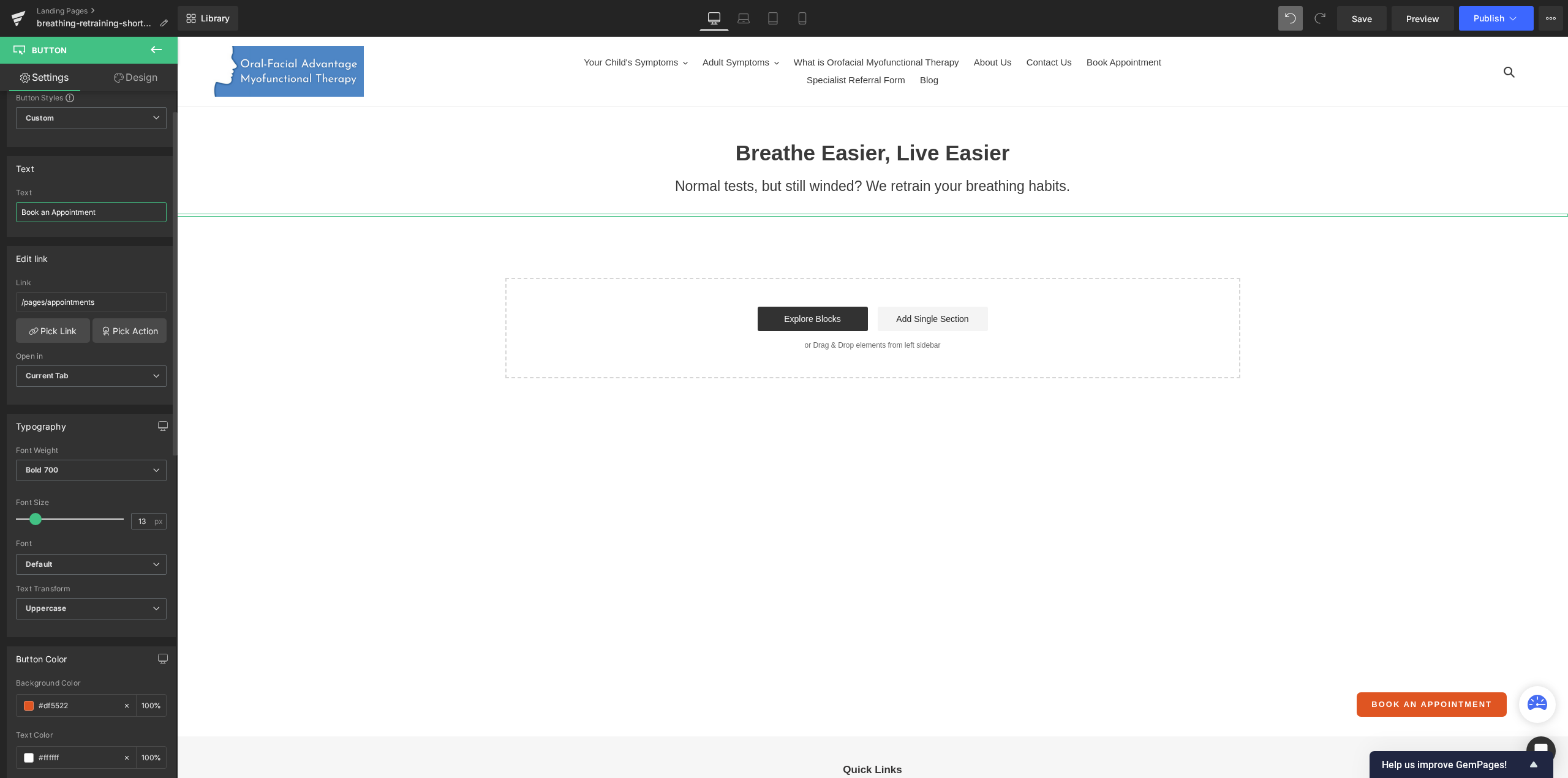
scroll to position [44, 0]
click at [68, 563] on b "Default" at bounding box center [89, 563] width 127 height 11
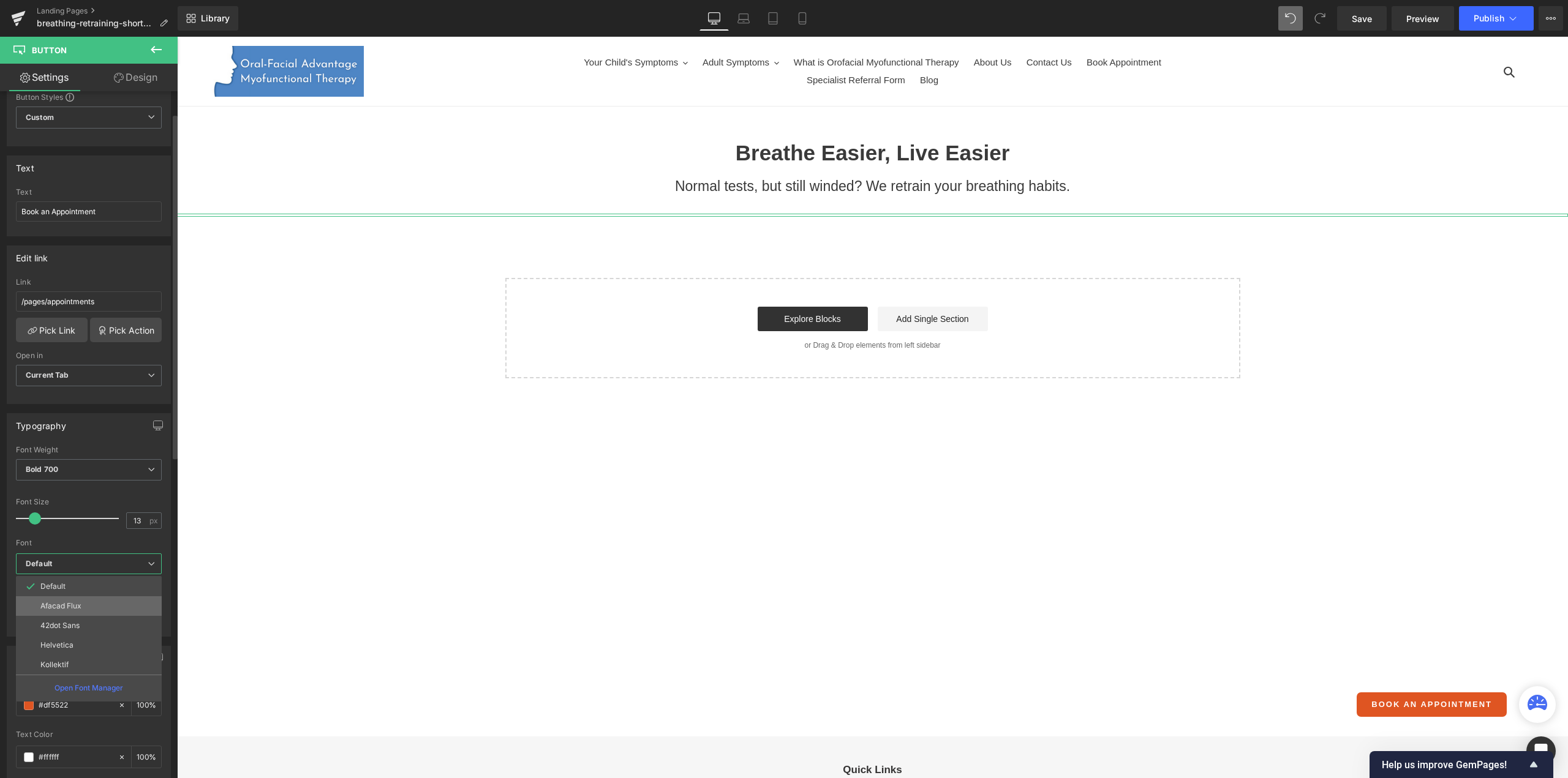
click at [70, 601] on p "Afacad Flux" at bounding box center [61, 606] width 41 height 8
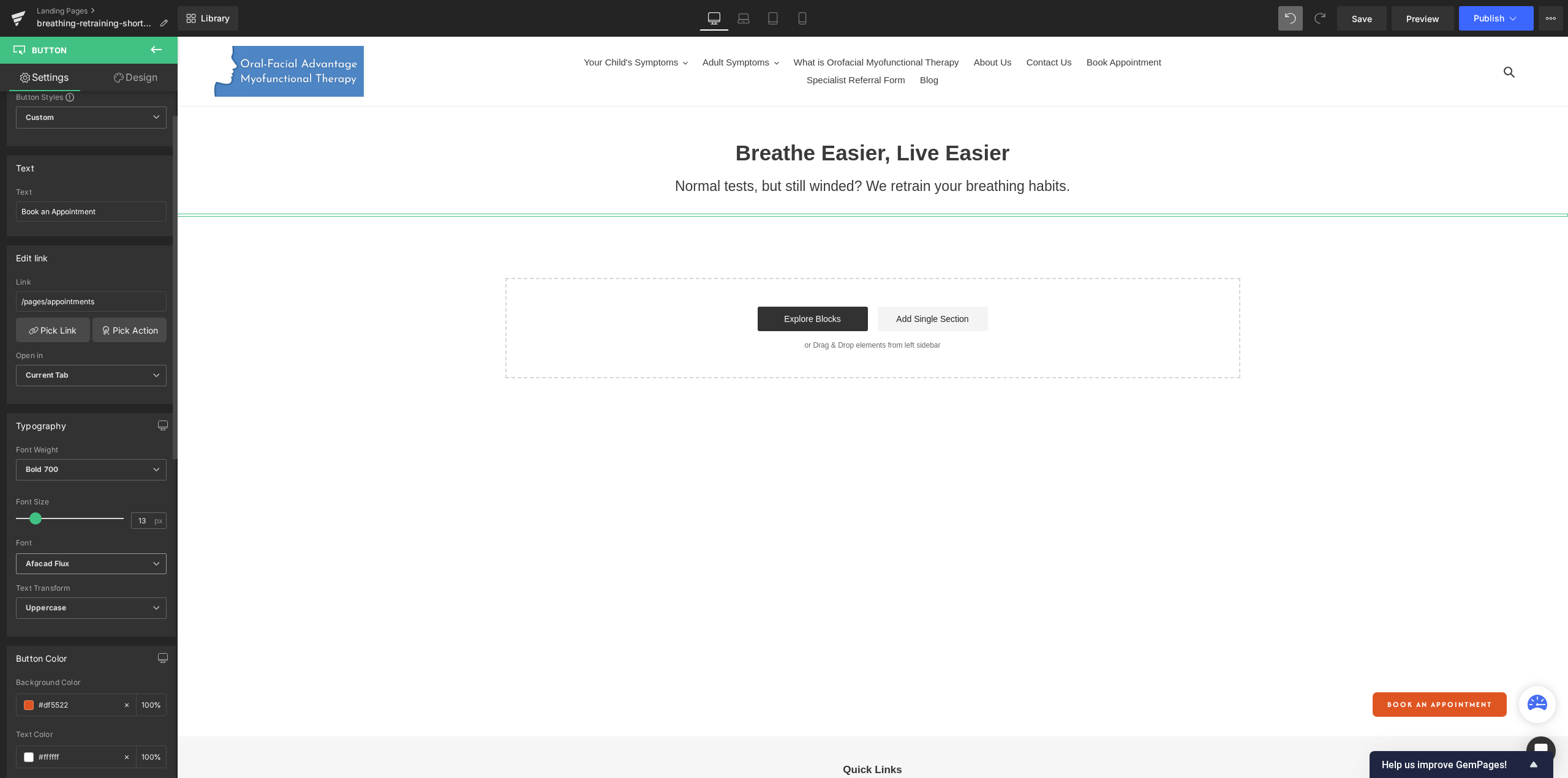
click at [82, 554] on span "Afacad Flux" at bounding box center [91, 564] width 151 height 21
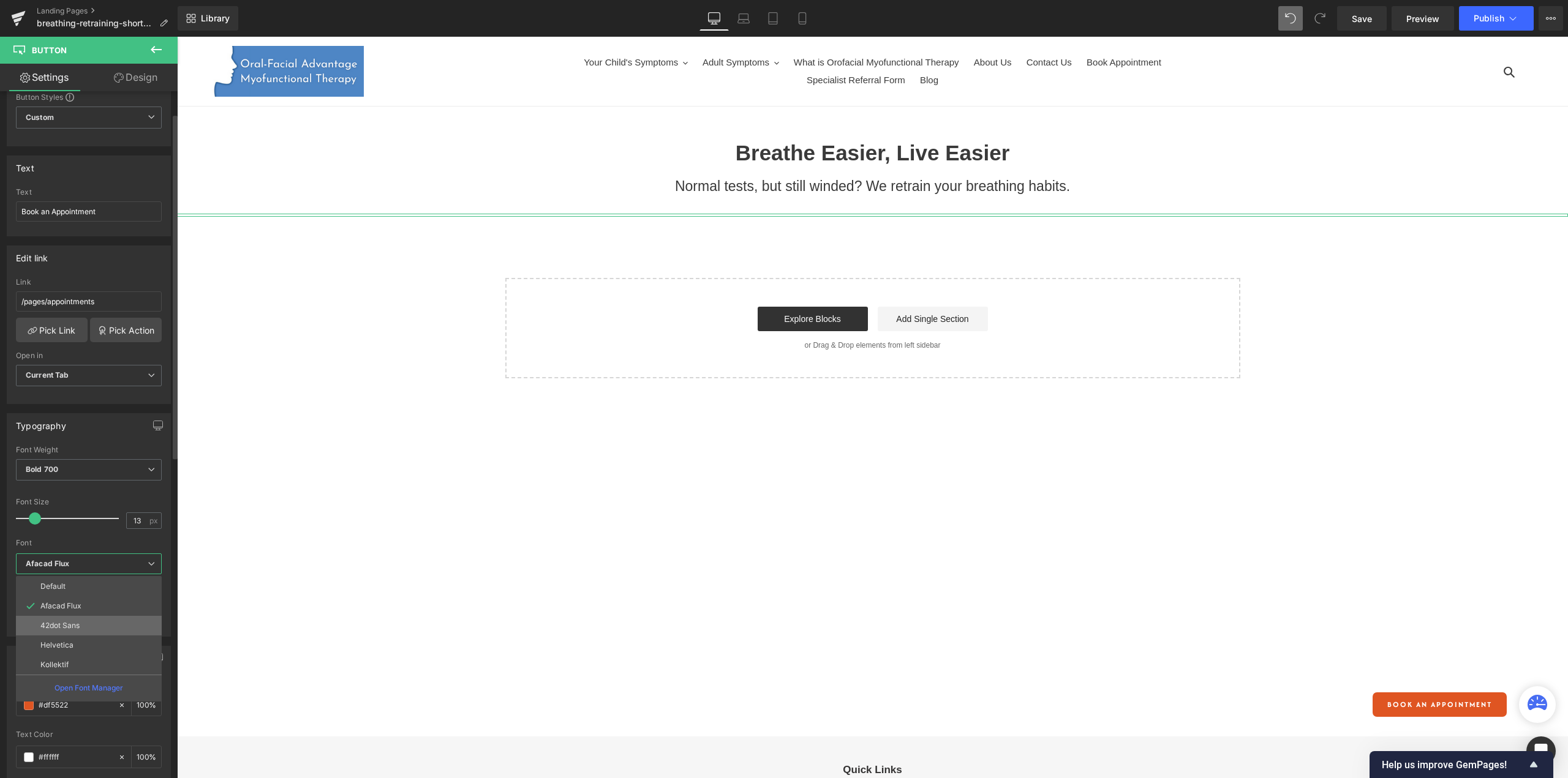
click at [70, 621] on p "42dot Sans" at bounding box center [60, 625] width 39 height 8
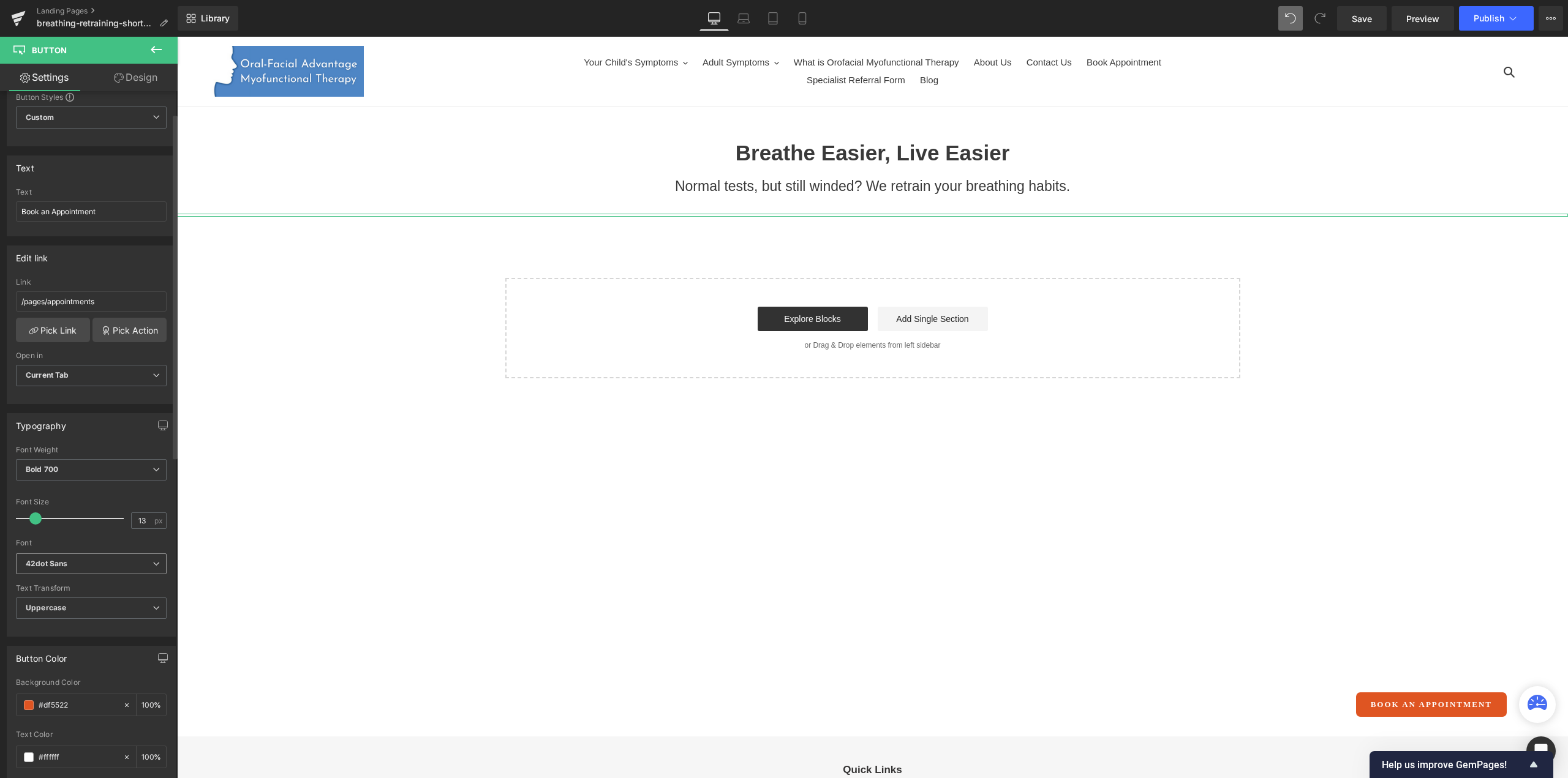
click at [82, 559] on b "42dot Sans" at bounding box center [89, 563] width 127 height 11
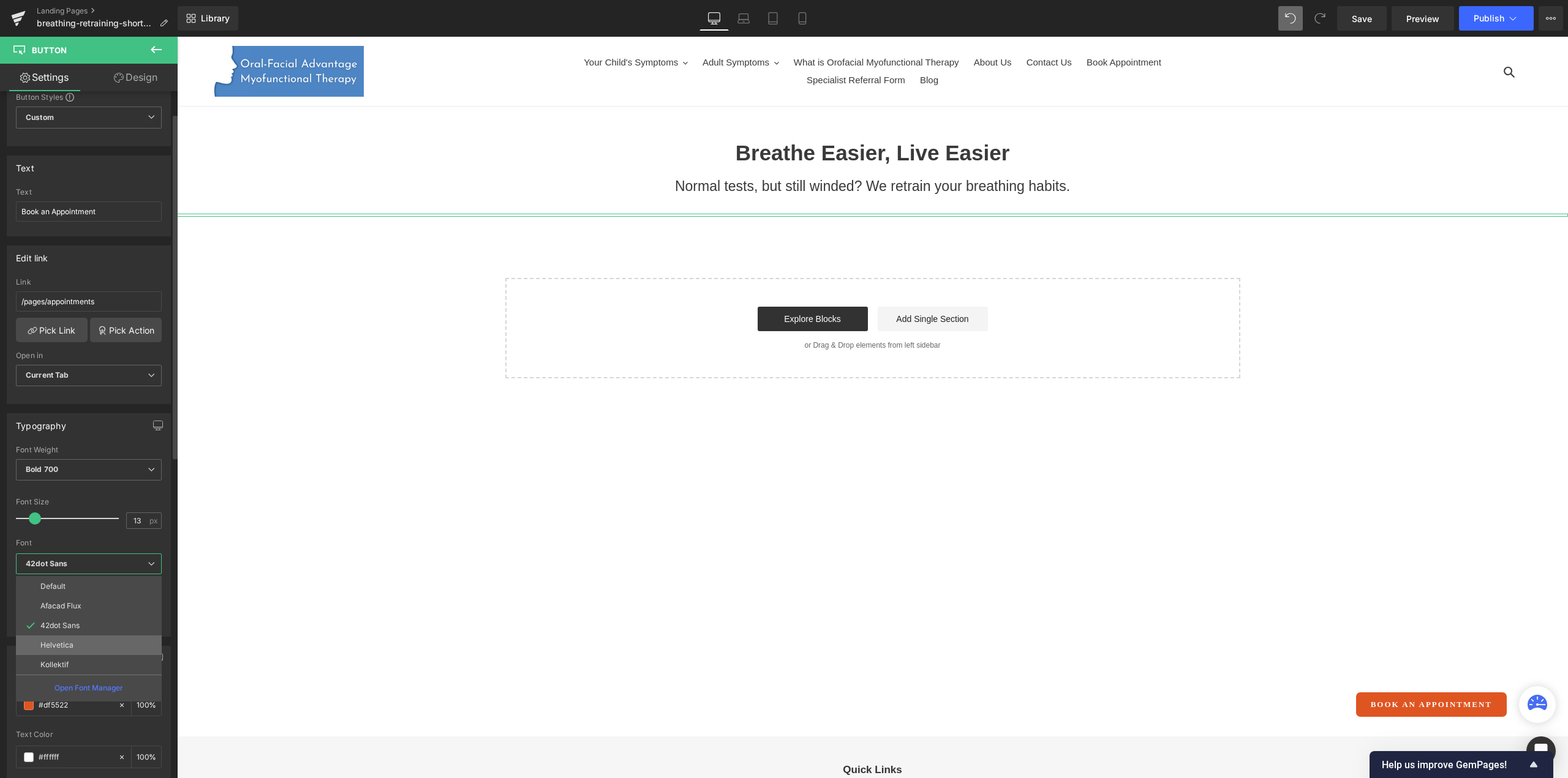
click at [65, 641] on p "Helvetica" at bounding box center [56, 645] width 33 height 8
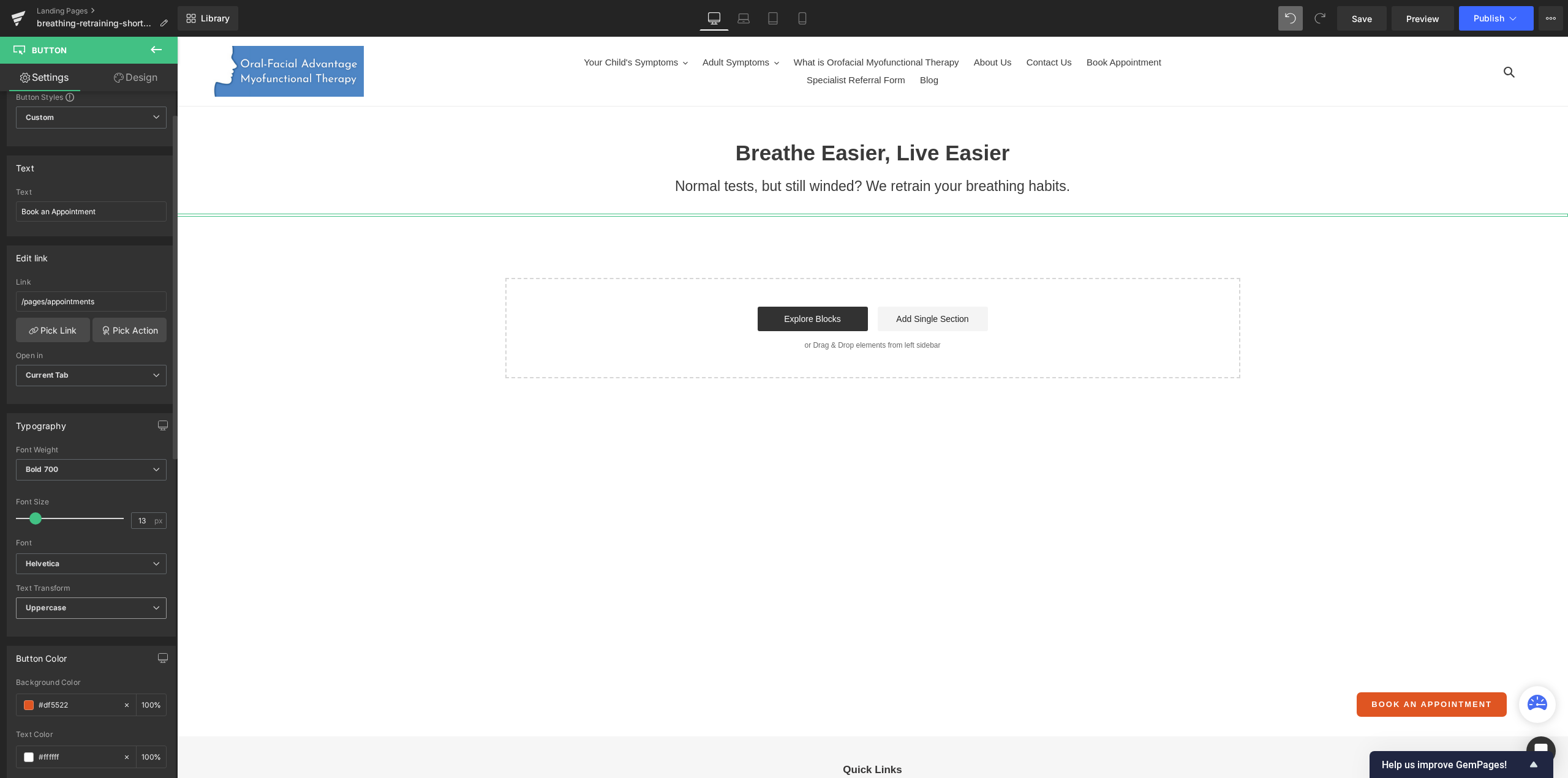
click at [87, 604] on span "Uppercase" at bounding box center [91, 608] width 151 height 21
click at [69, 677] on li "Capitalize" at bounding box center [89, 685] width 146 height 18
click at [85, 559] on b "Helvetica" at bounding box center [89, 563] width 127 height 11
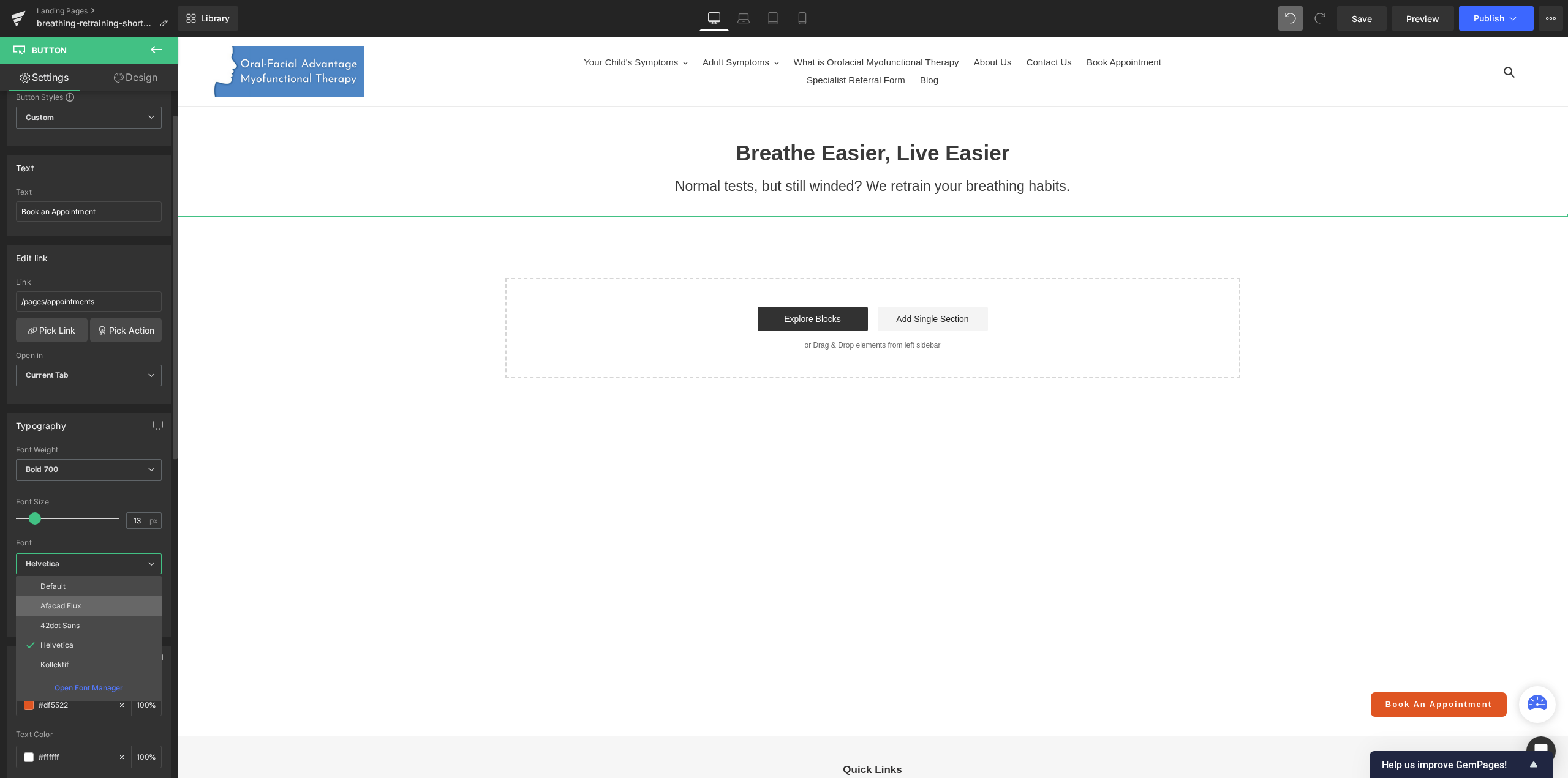
click at [75, 606] on p "Afacad Flux" at bounding box center [61, 606] width 41 height 8
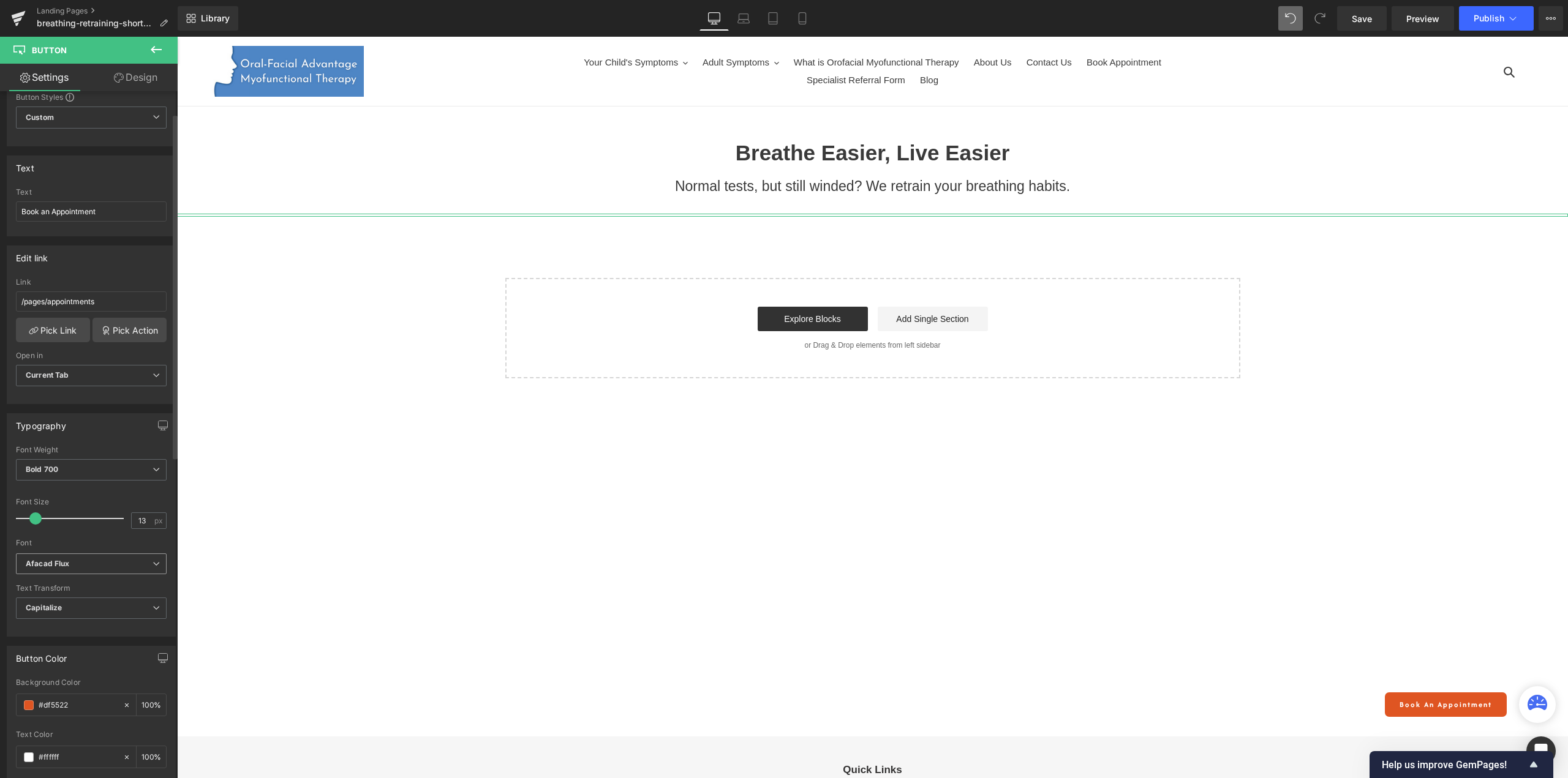
click at [89, 562] on b "Afacad Flux" at bounding box center [89, 563] width 127 height 11
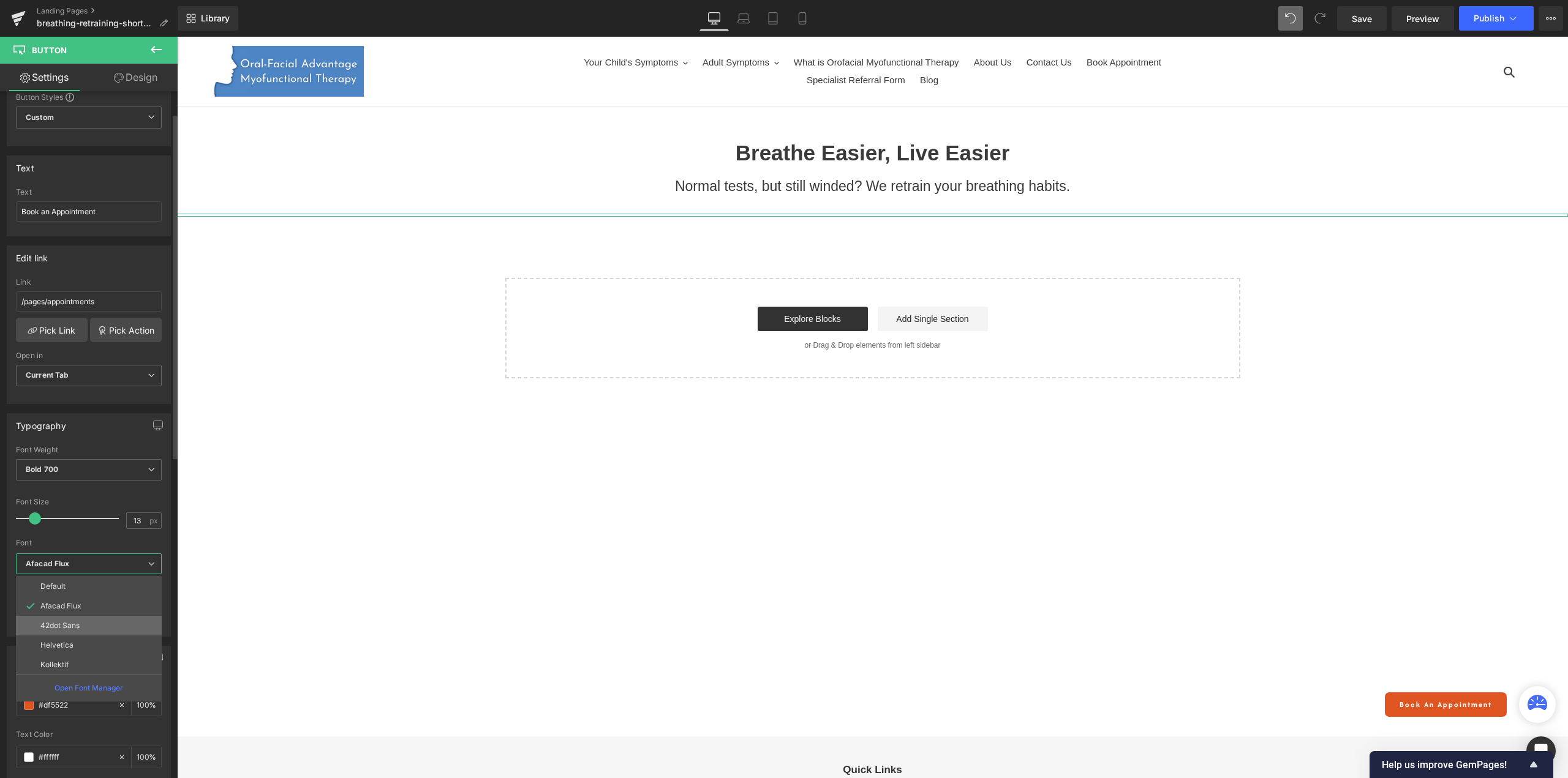
click at [77, 621] on p "42dot Sans" at bounding box center [60, 625] width 39 height 8
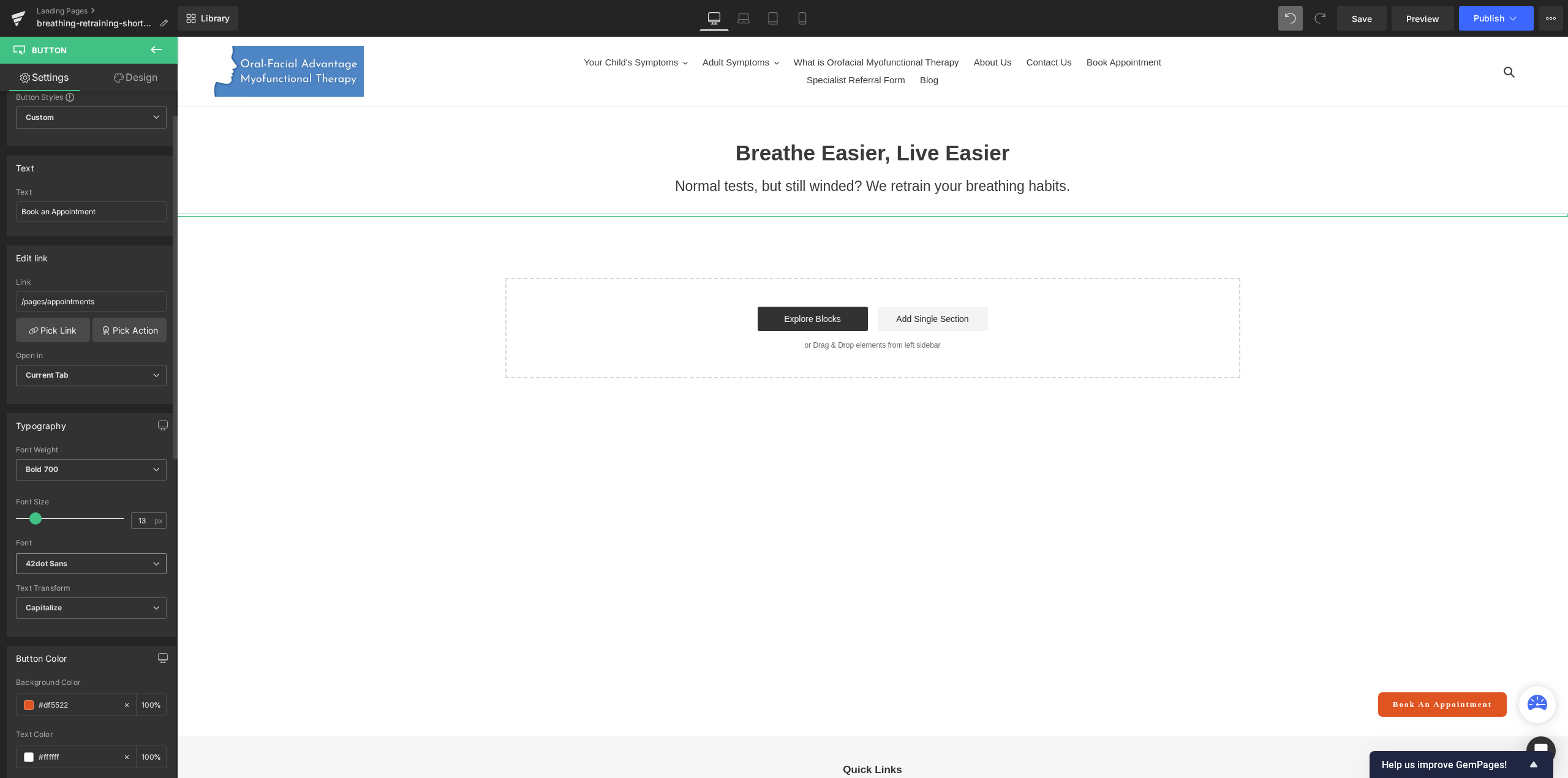
click at [87, 559] on b "42dot Sans" at bounding box center [89, 563] width 127 height 11
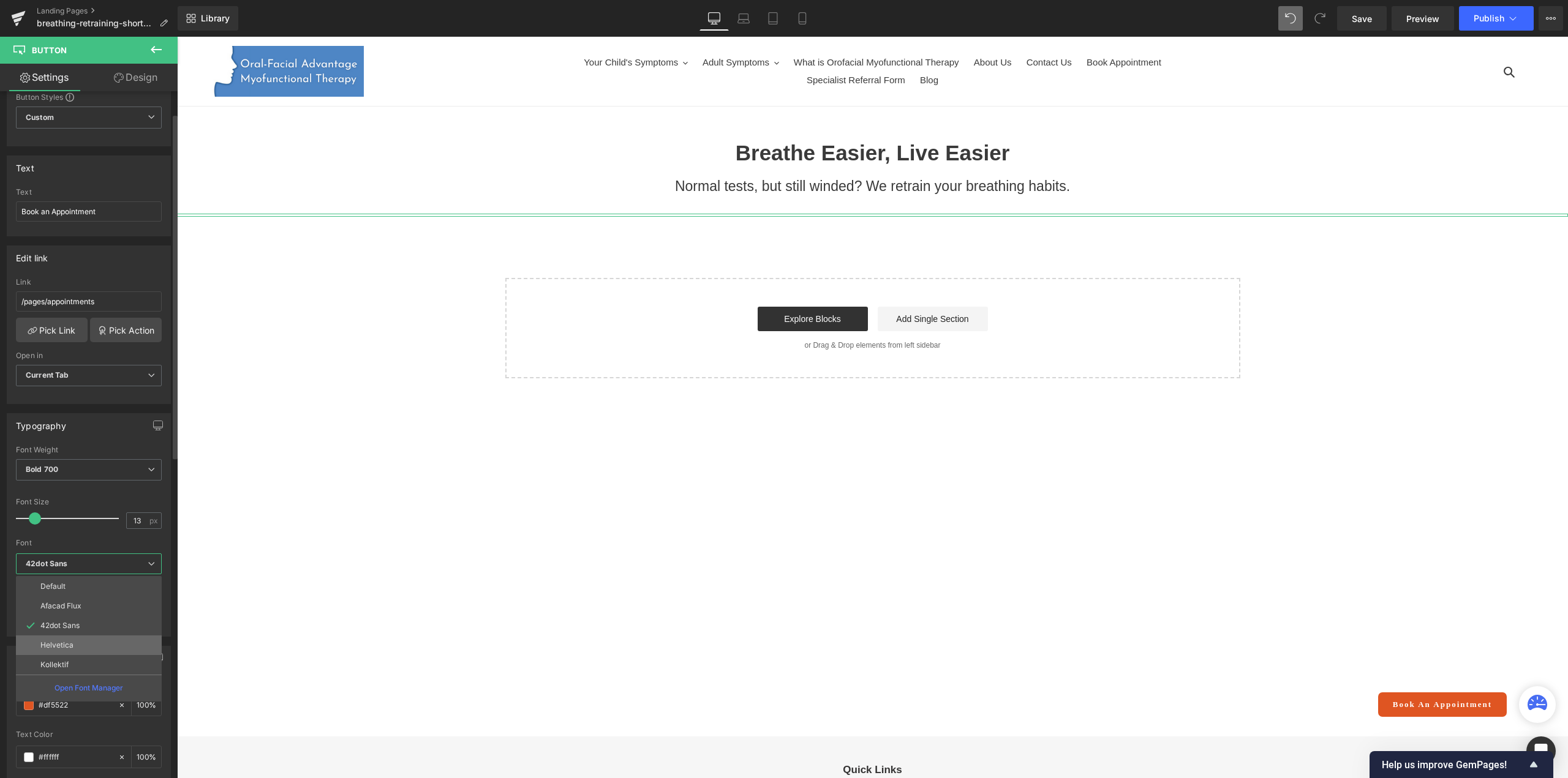
click at [68, 641] on p "Helvetica" at bounding box center [56, 645] width 33 height 8
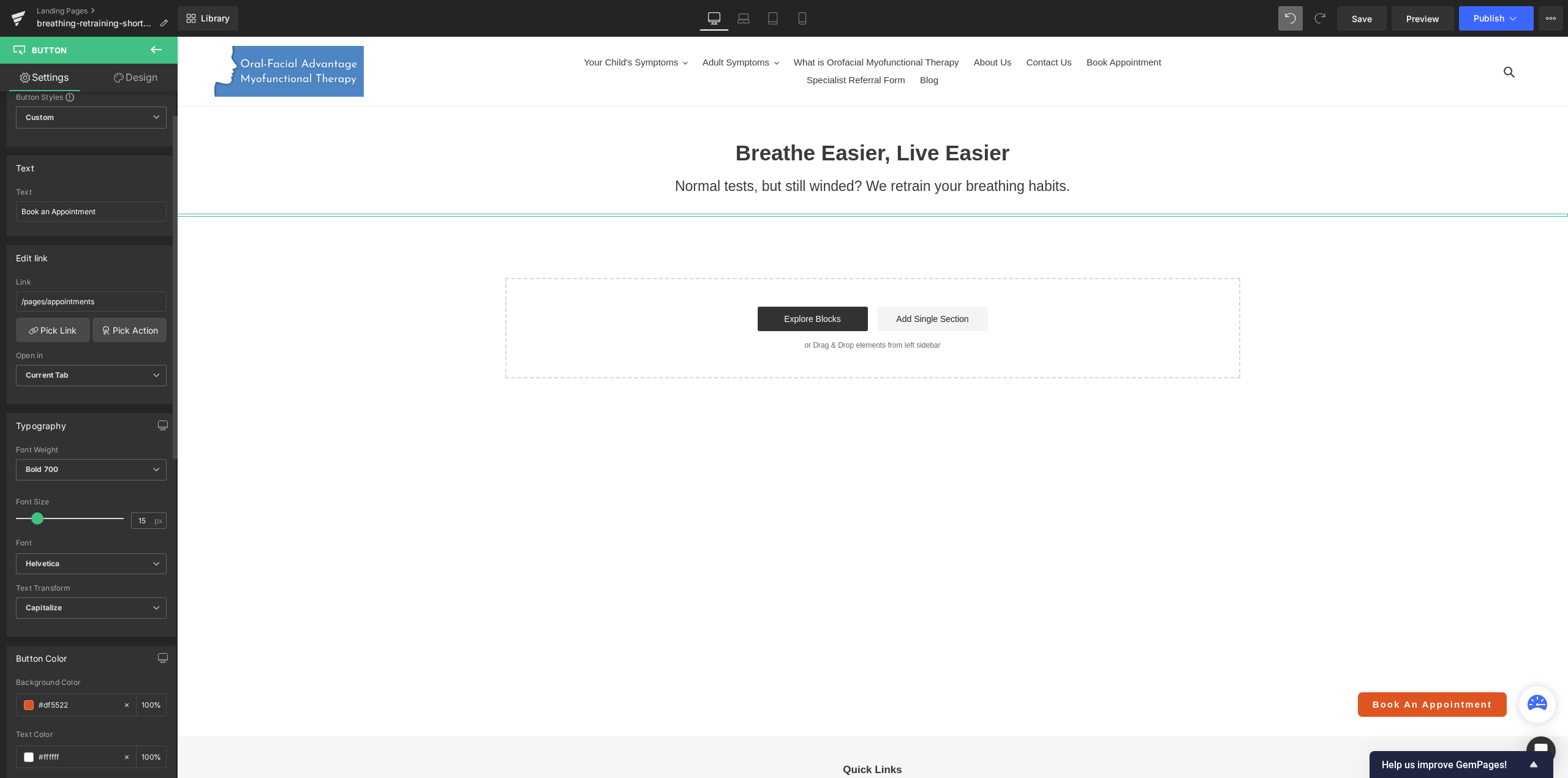
click at [34, 512] on span at bounding box center [37, 518] width 12 height 12
click at [49, 560] on icon "Helvetica" at bounding box center [43, 563] width 34 height 11
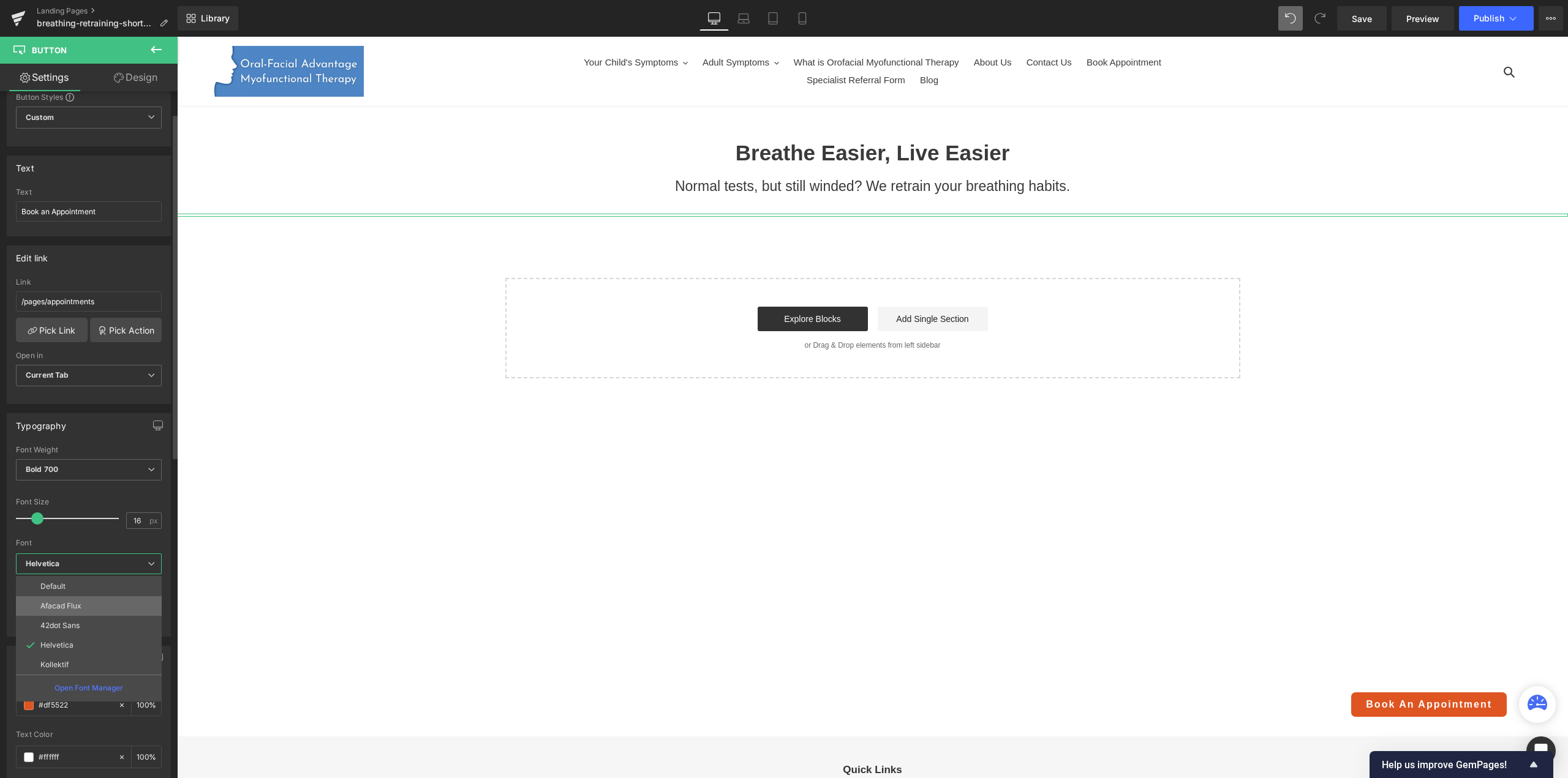
click at [53, 597] on li "Afacad Flux" at bounding box center [89, 606] width 146 height 20
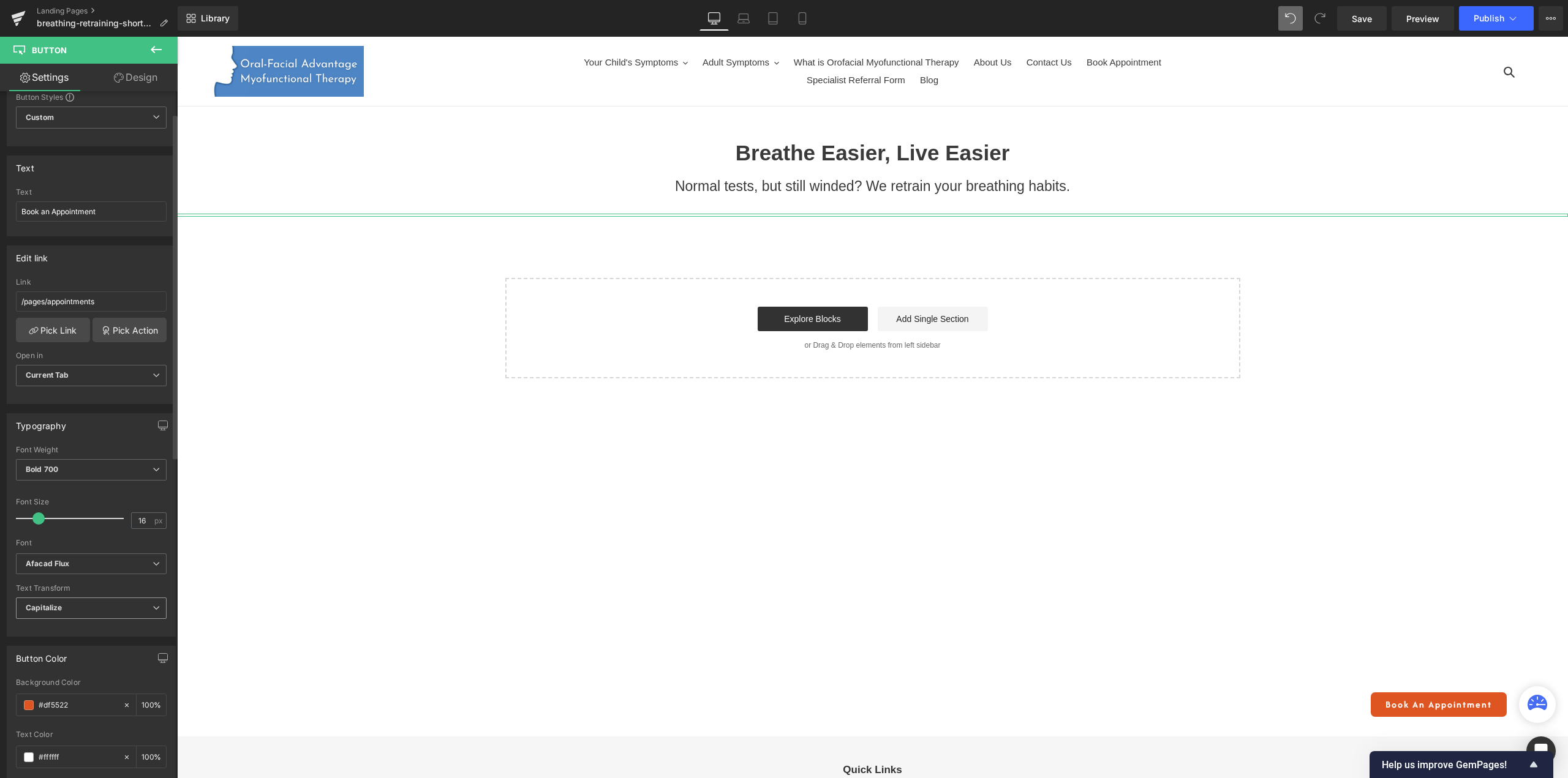
click at [58, 607] on b "Capitalize" at bounding box center [44, 607] width 36 height 9
click at [51, 645] on div "Uppercase" at bounding box center [53, 648] width 39 height 8
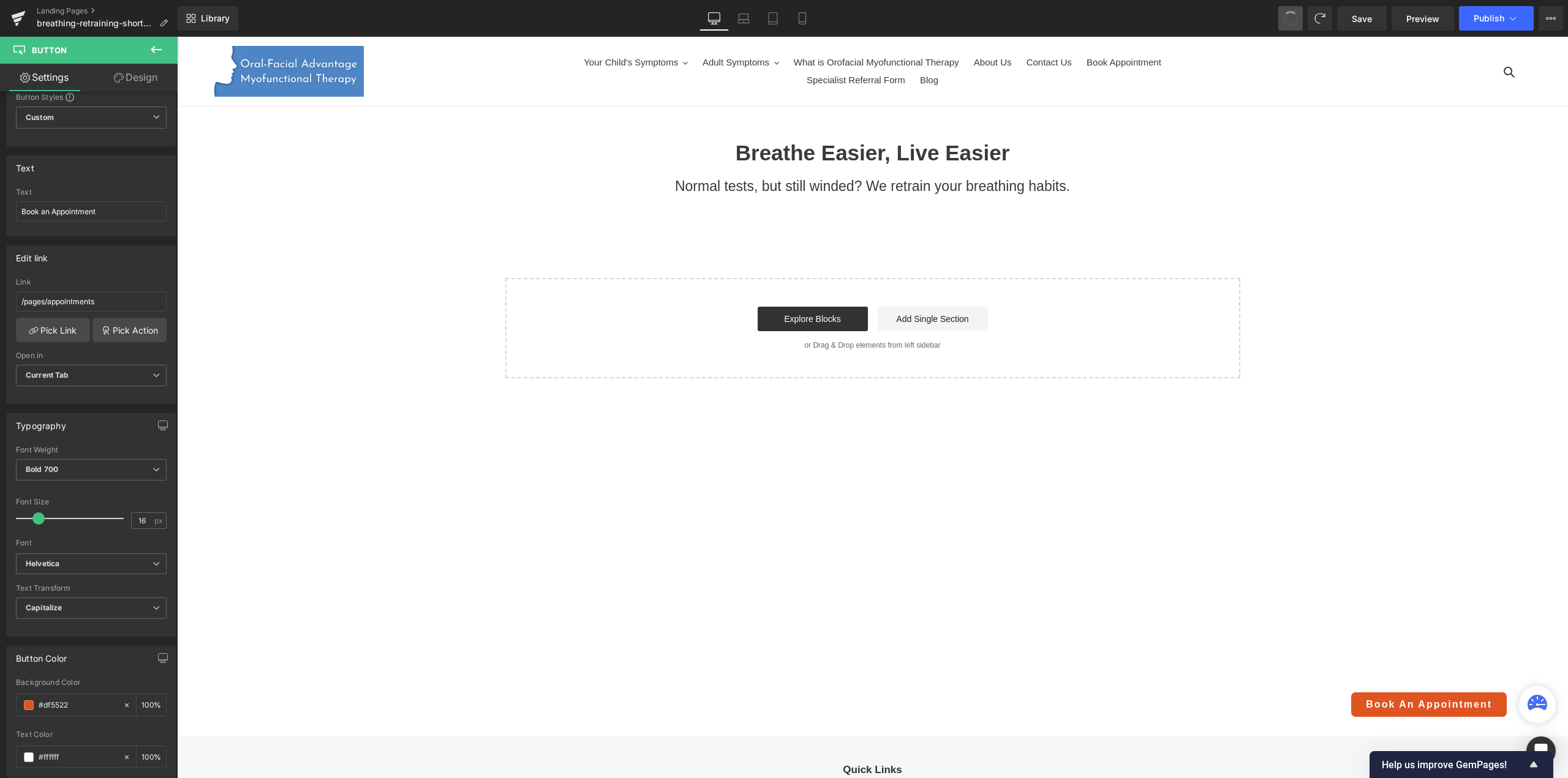
type input "13"
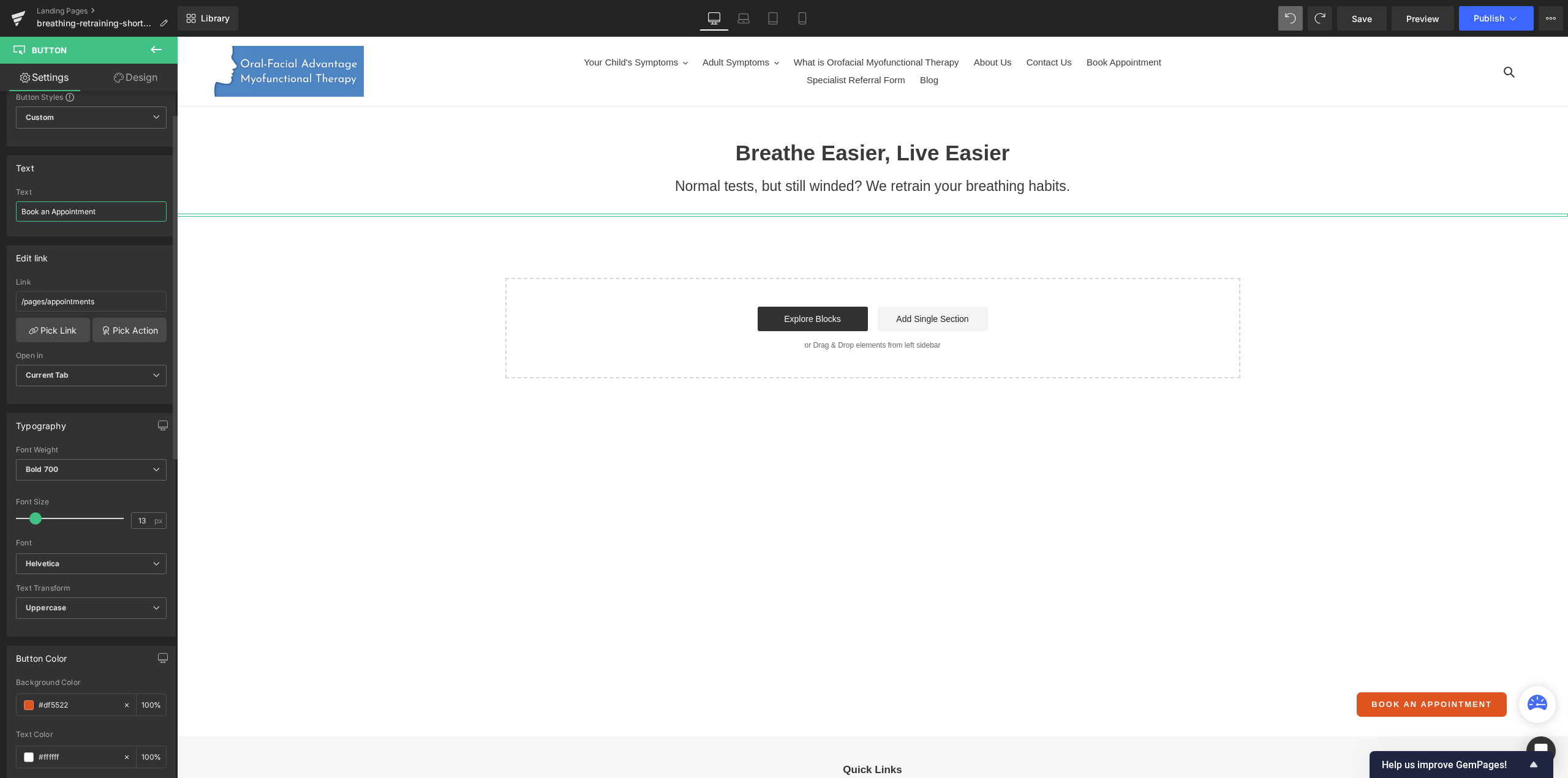
click at [97, 215] on input "Book an Appointment" at bounding box center [91, 211] width 151 height 20
type input "Book a Free Consultation"
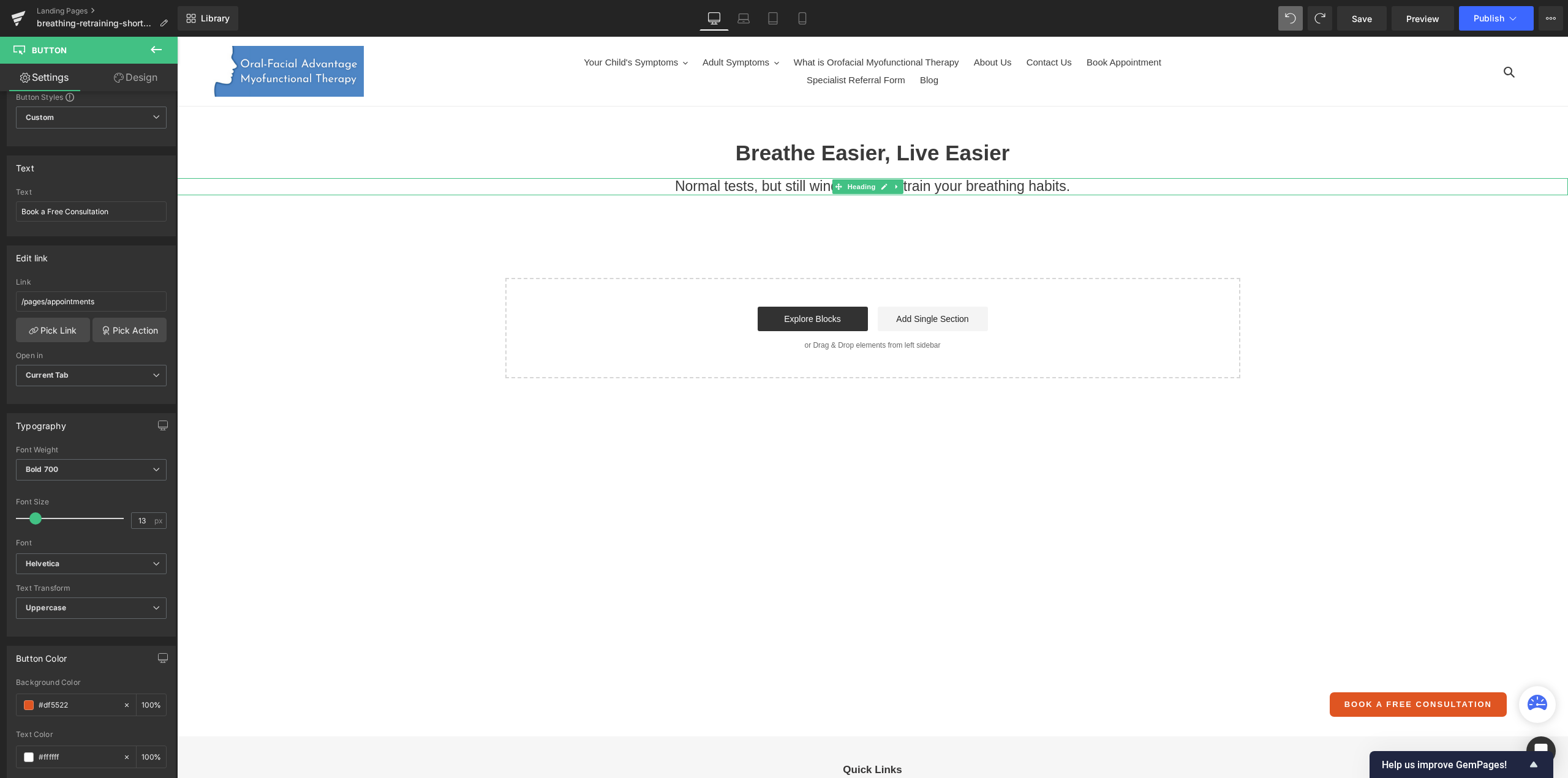
click at [810, 188] on h3 "Normal tests, but still winded? We retrain your breathing habits." at bounding box center [872, 186] width 1391 height 17
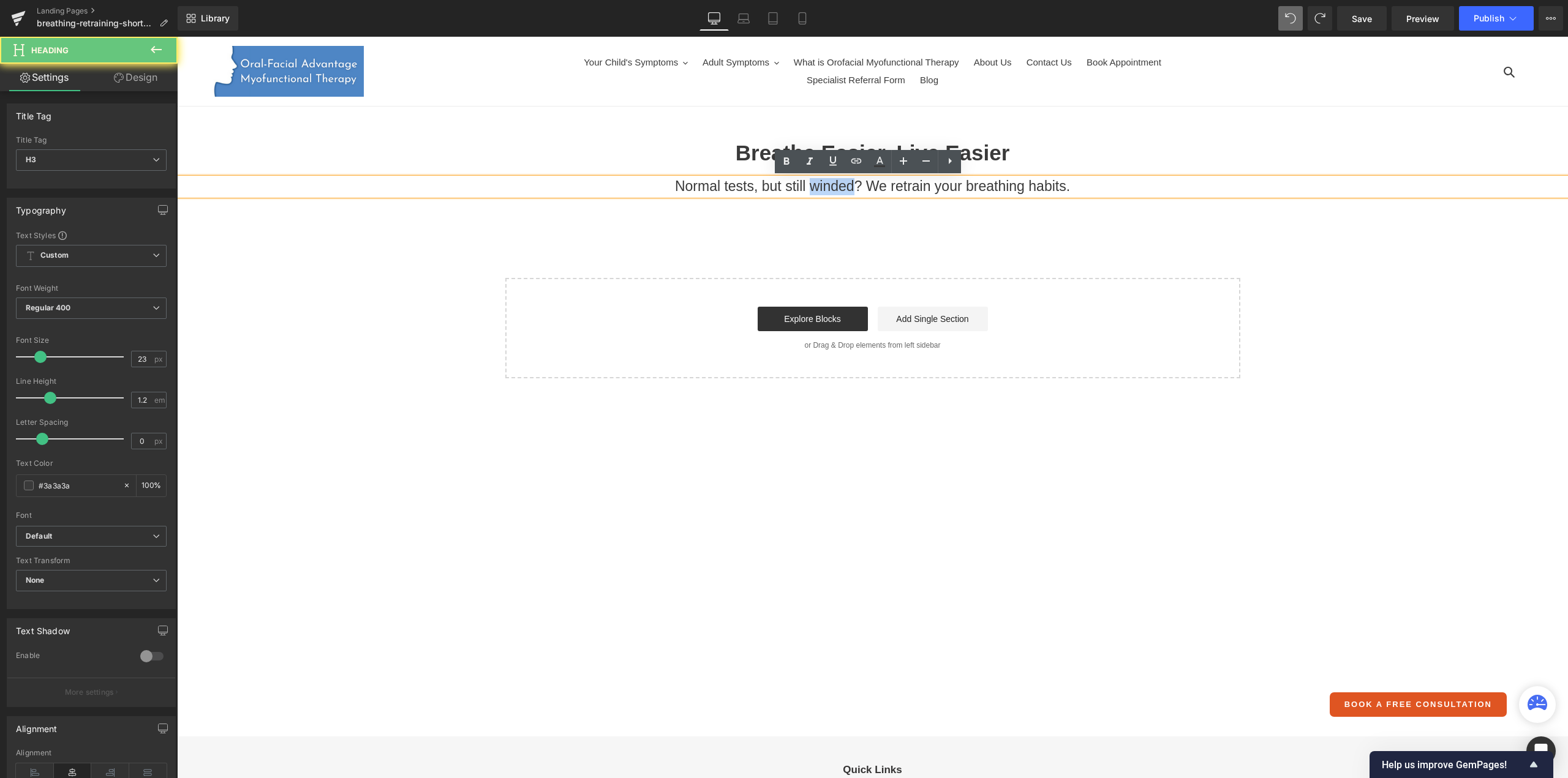
click at [810, 188] on h3 "Normal tests, but still winded? We retrain your breathing habits." at bounding box center [872, 186] width 1391 height 17
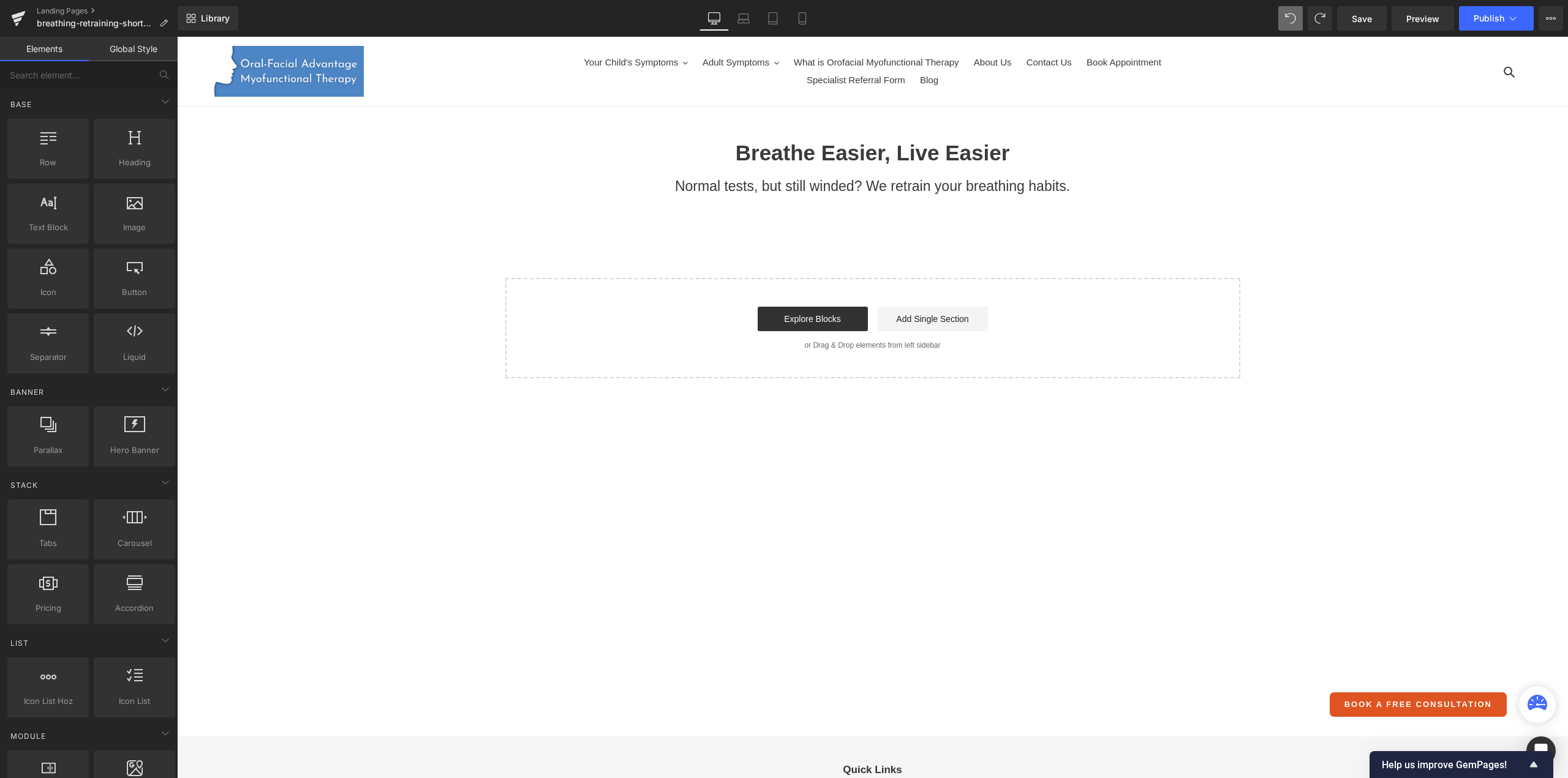
click at [536, 237] on div "Breathe Easier, Live Easier Heading Normal tests, but still winded? We retrain …" at bounding box center [872, 259] width 1391 height 238
click at [209, 21] on span "Library" at bounding box center [215, 18] width 29 height 11
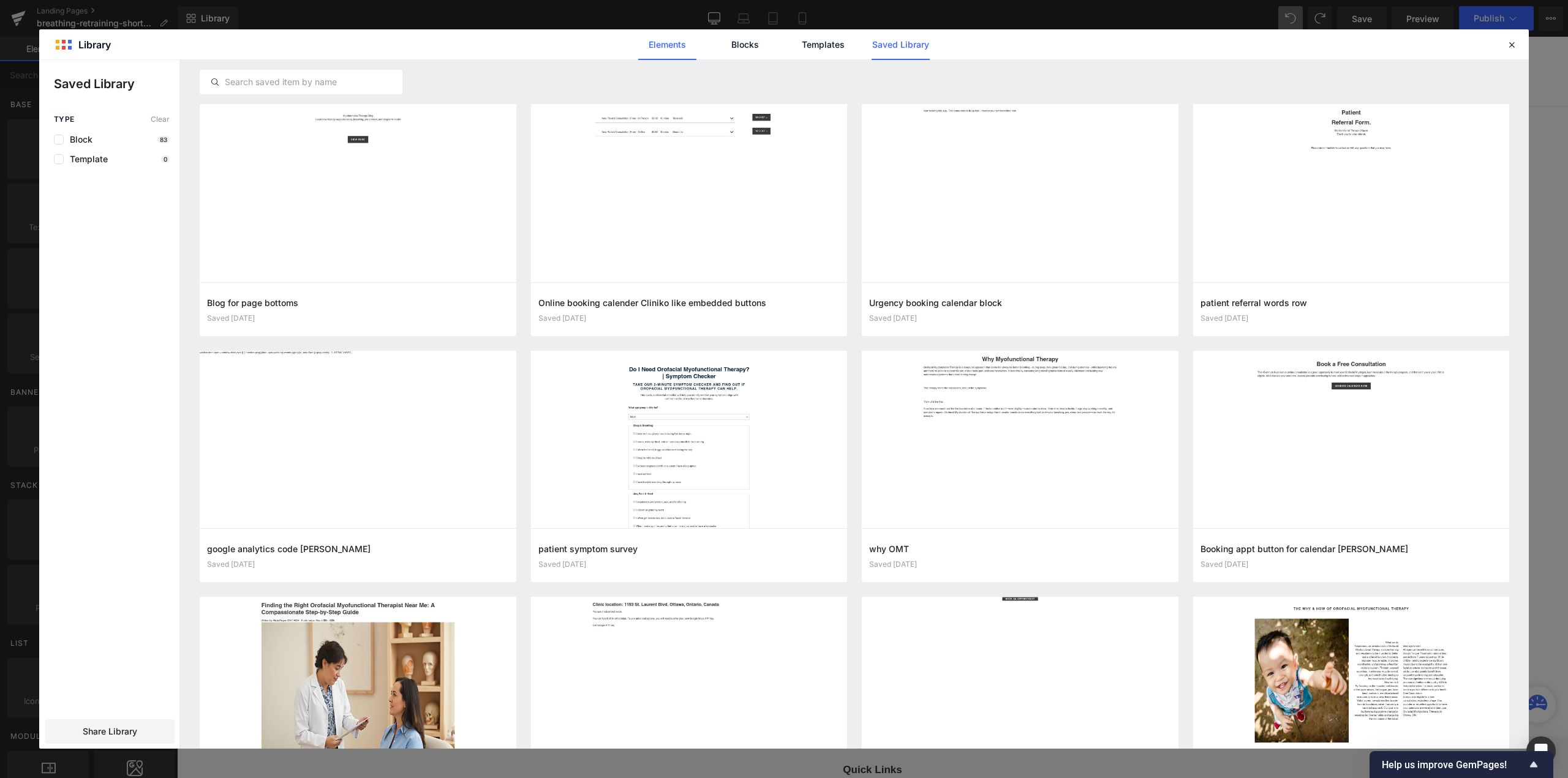
click at [659, 49] on link "Elements" at bounding box center [667, 45] width 58 height 31
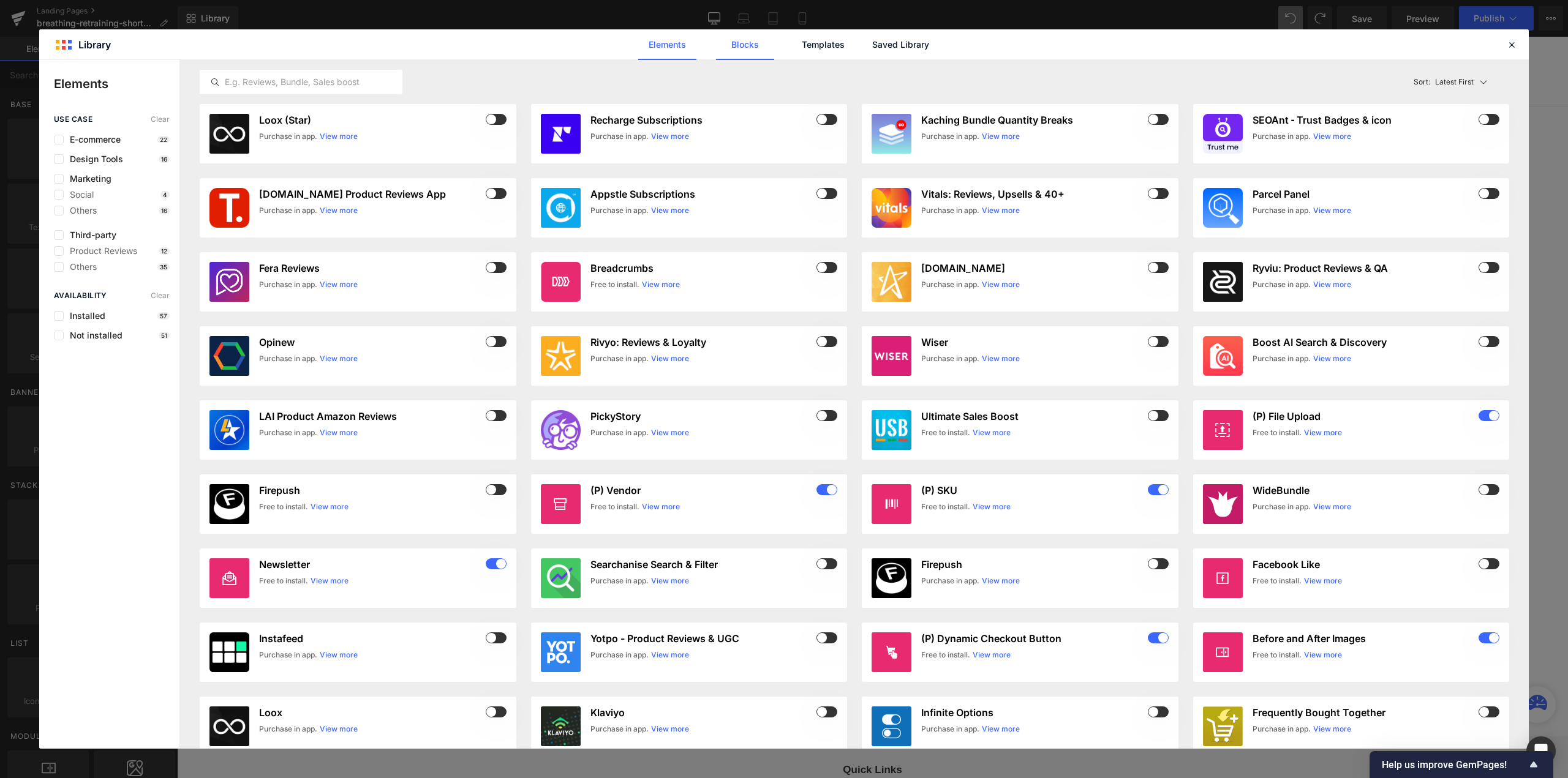
click at [752, 49] on link "Blocks" at bounding box center [745, 45] width 58 height 31
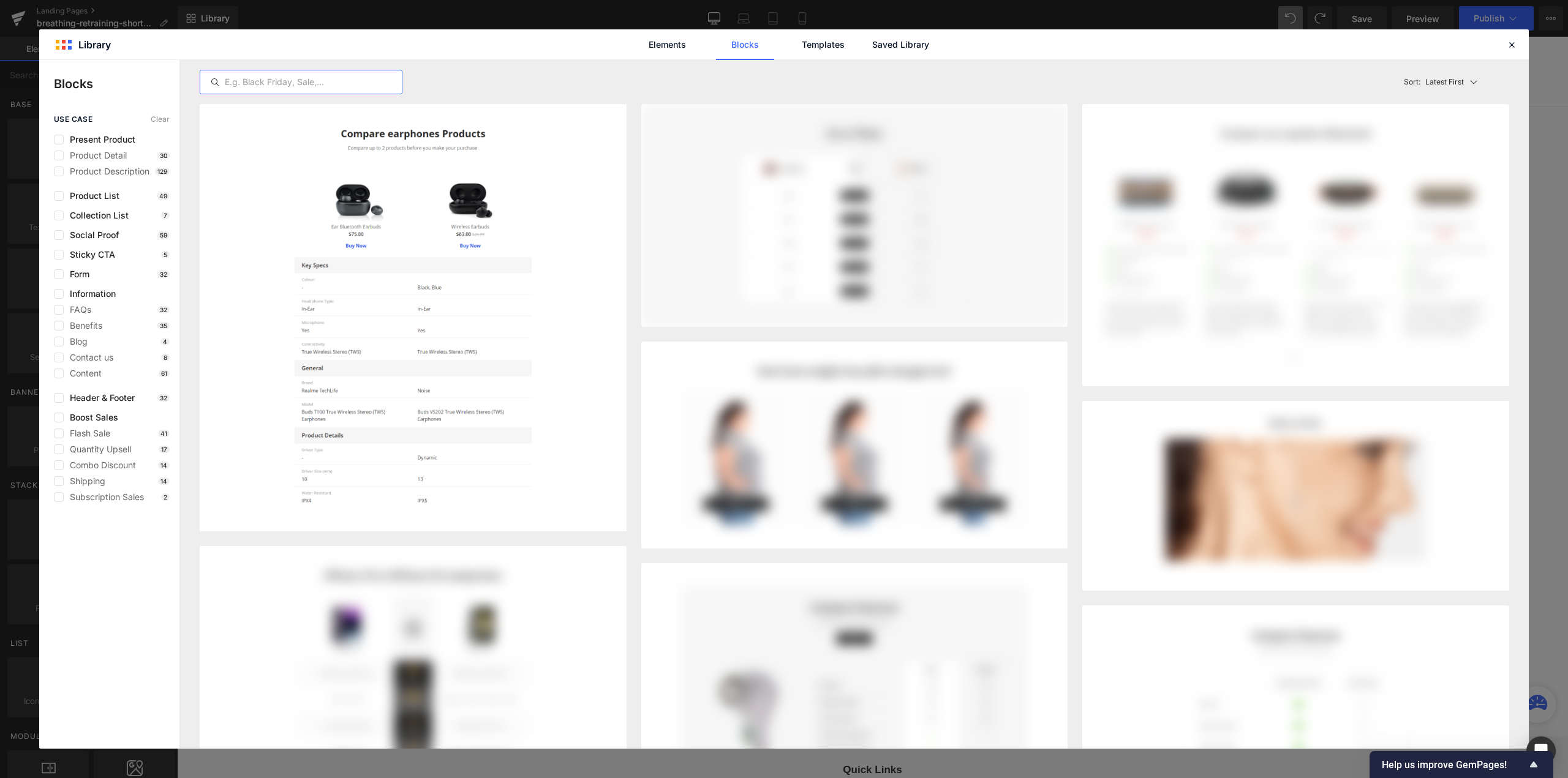
click at [329, 79] on input "text" at bounding box center [301, 82] width 201 height 15
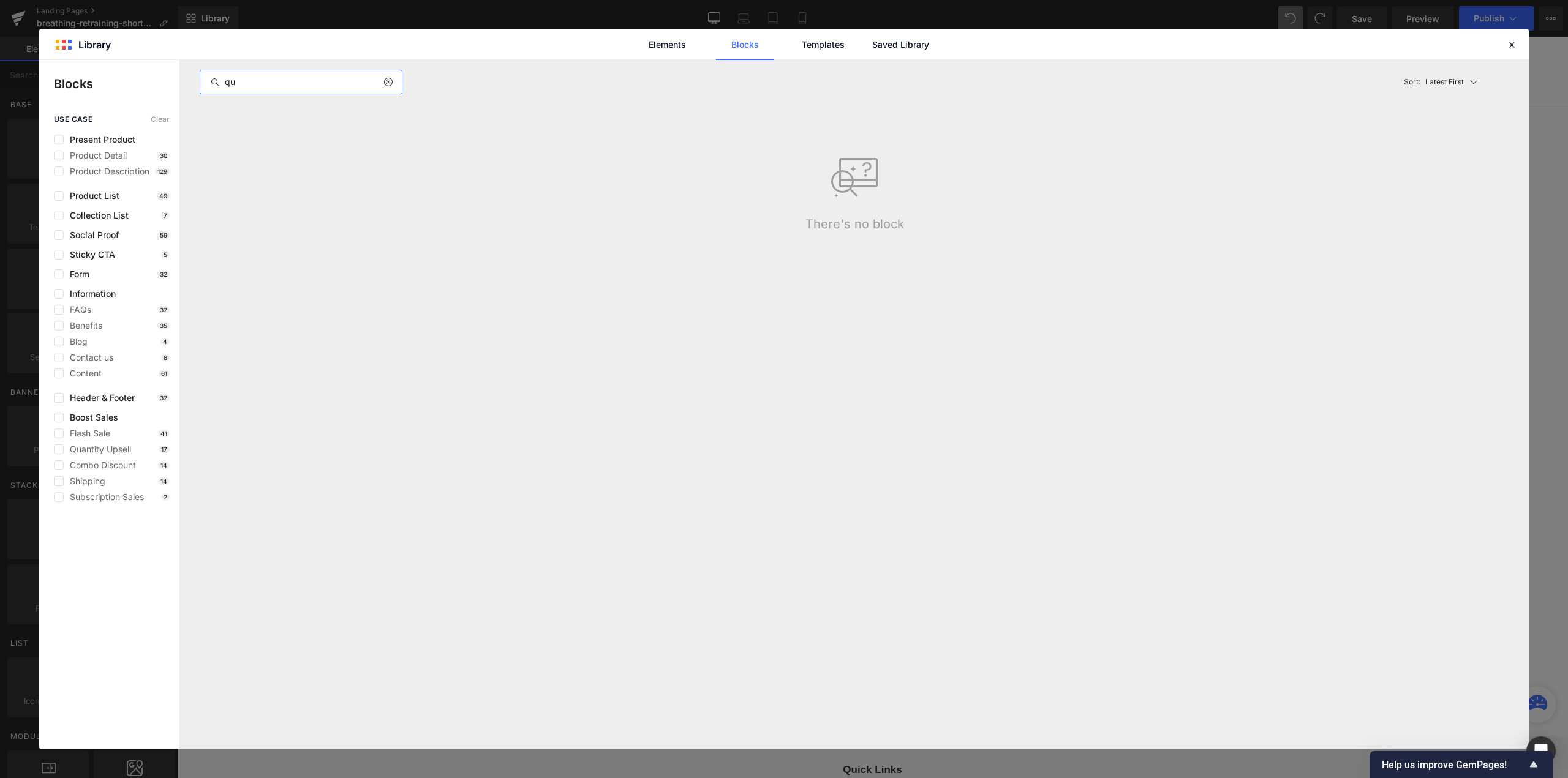
type input "q"
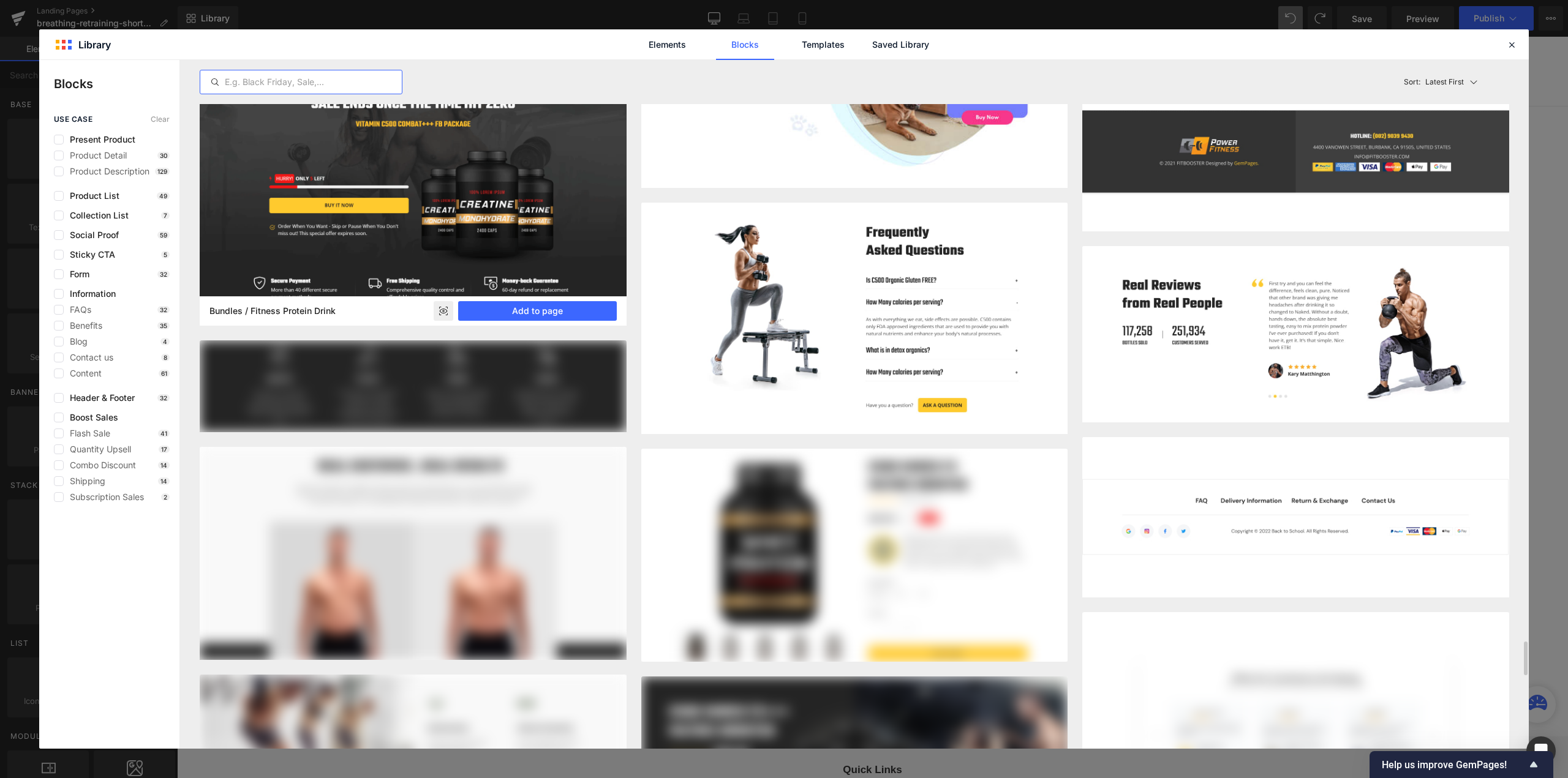
scroll to position [11965, 0]
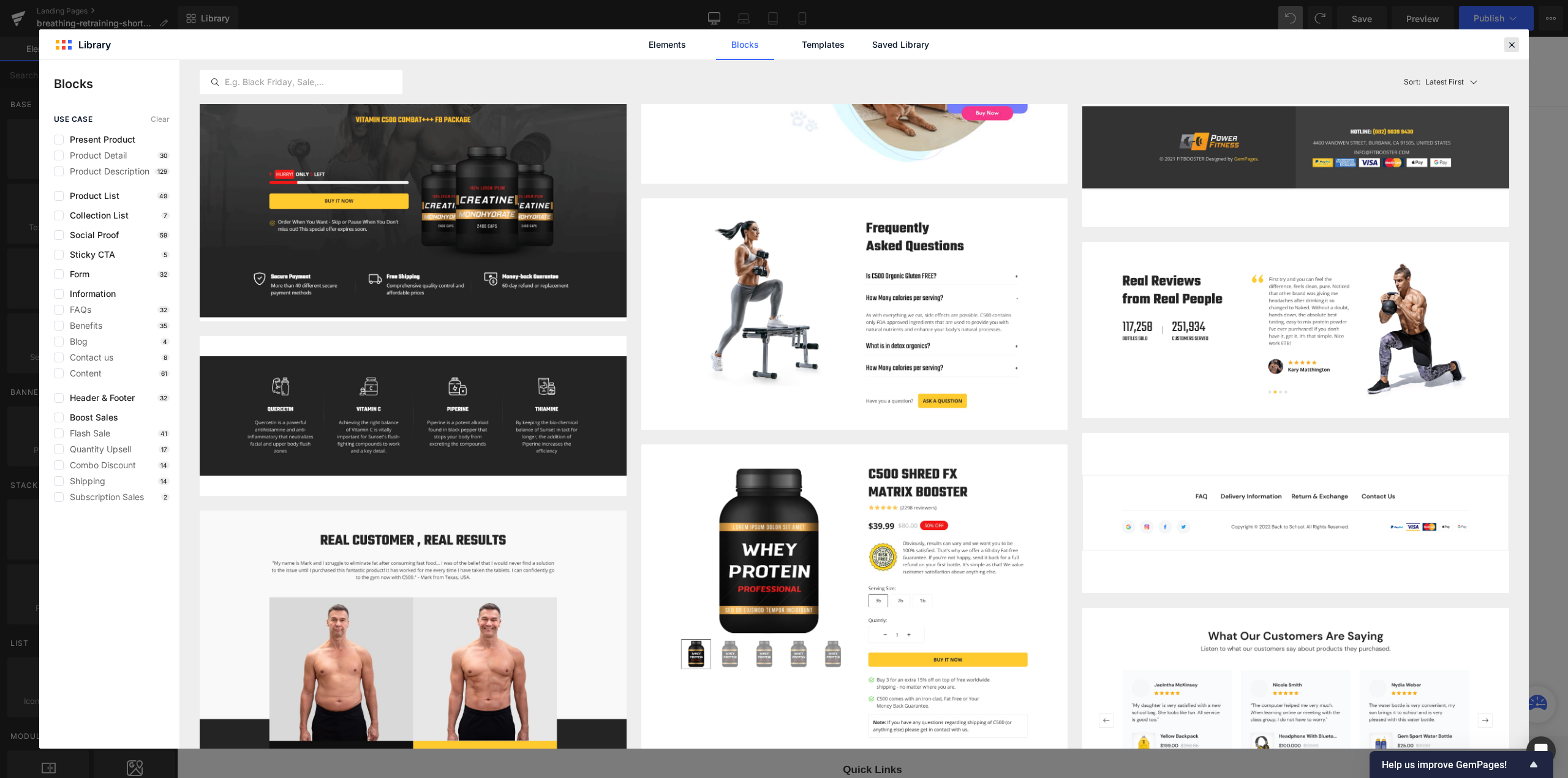
click at [1510, 48] on icon at bounding box center [1512, 45] width 11 height 11
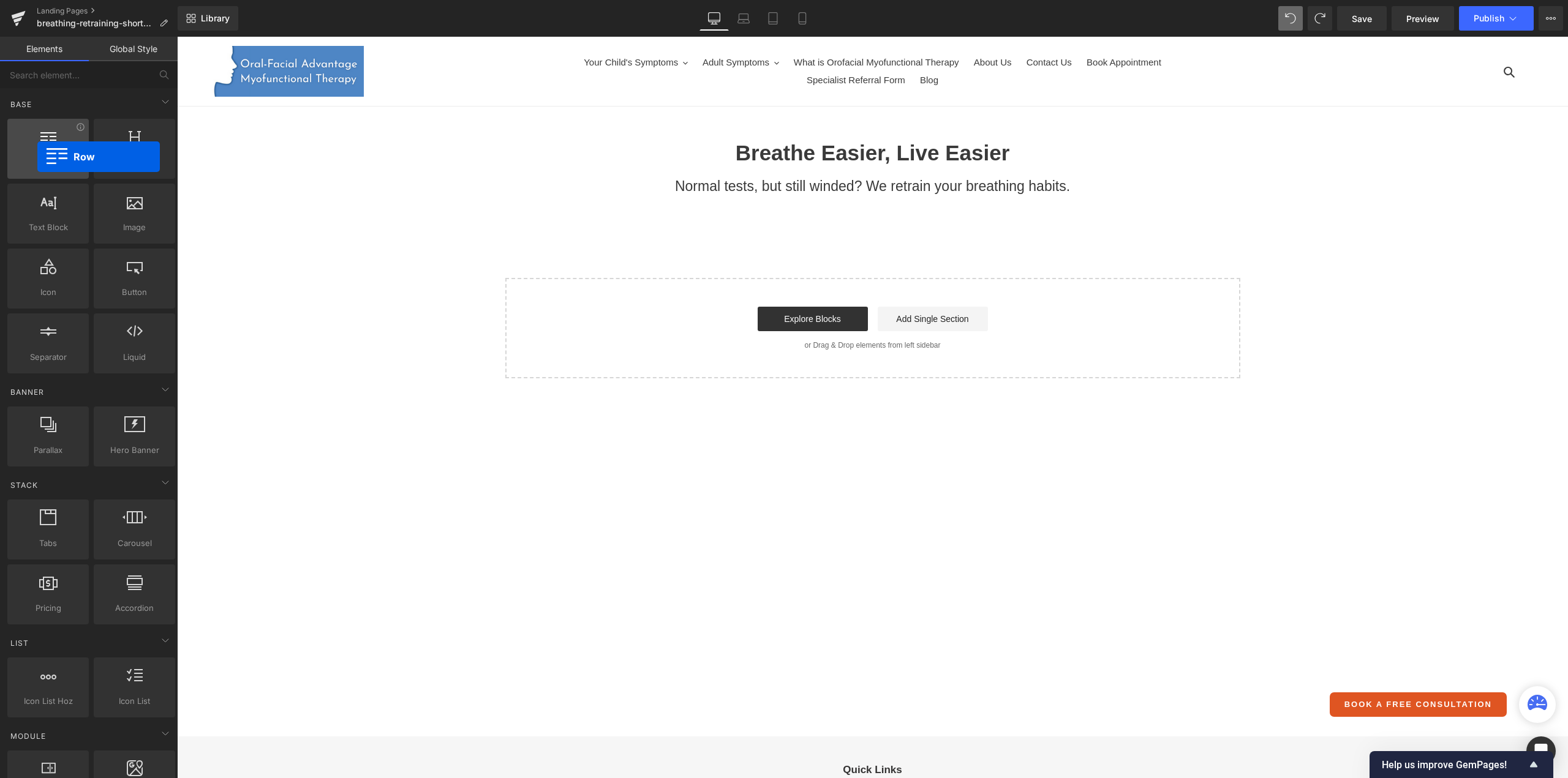
click at [37, 157] on span "Row" at bounding box center [48, 162] width 74 height 13
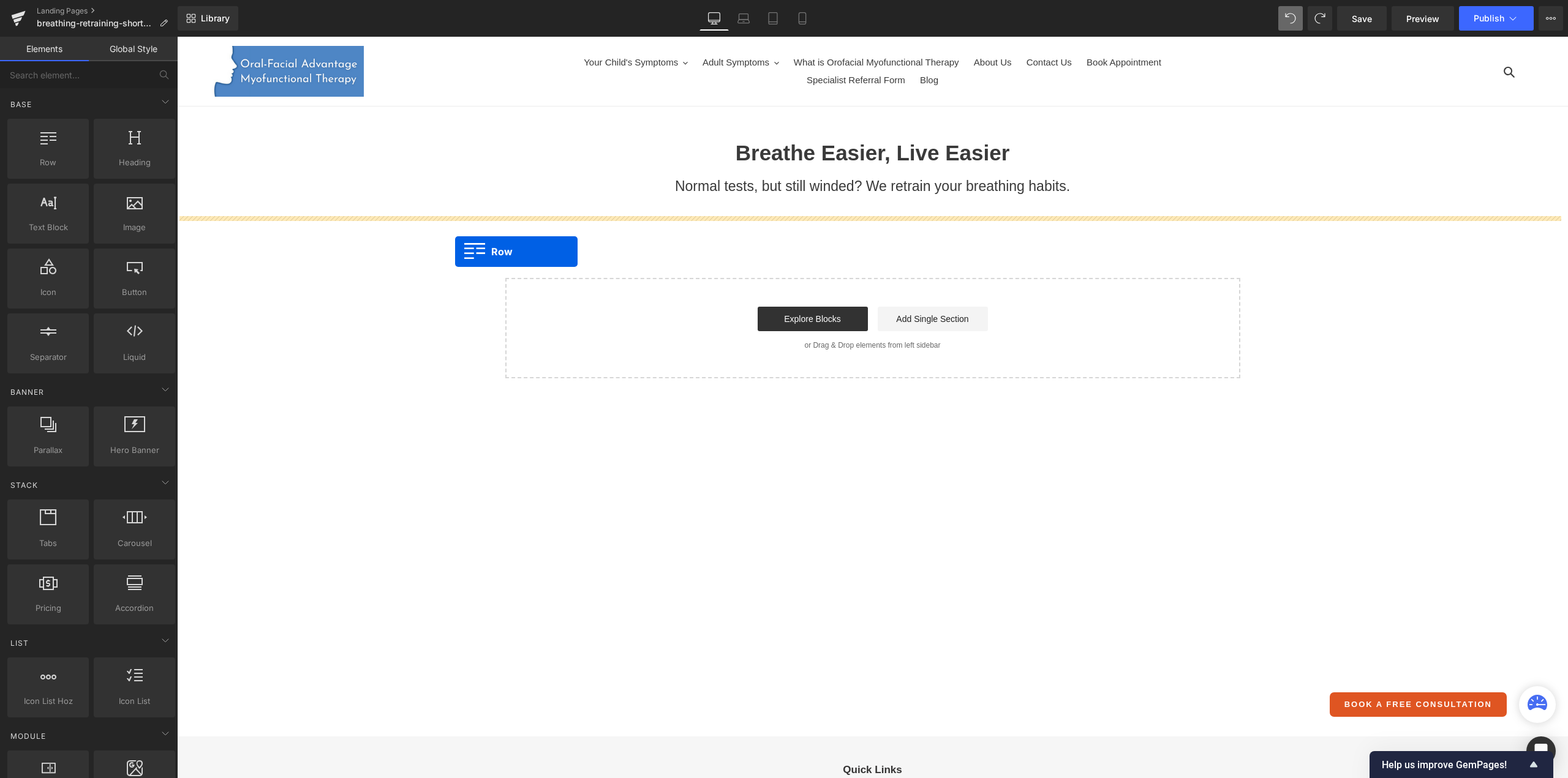
drag, startPoint x: 241, startPoint y: 191, endPoint x: 457, endPoint y: 264, distance: 228.0
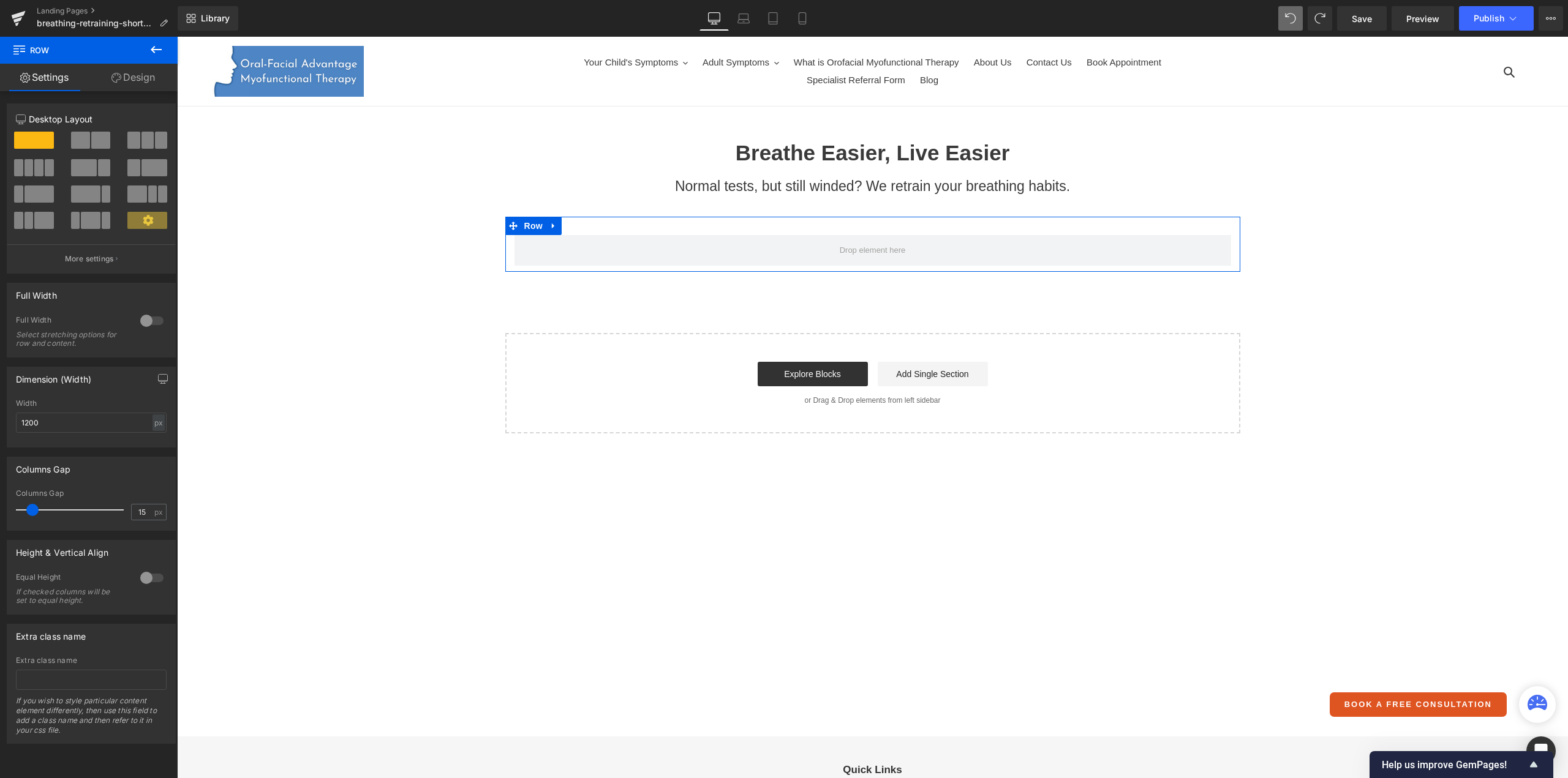
click at [152, 319] on div at bounding box center [152, 321] width 30 height 20
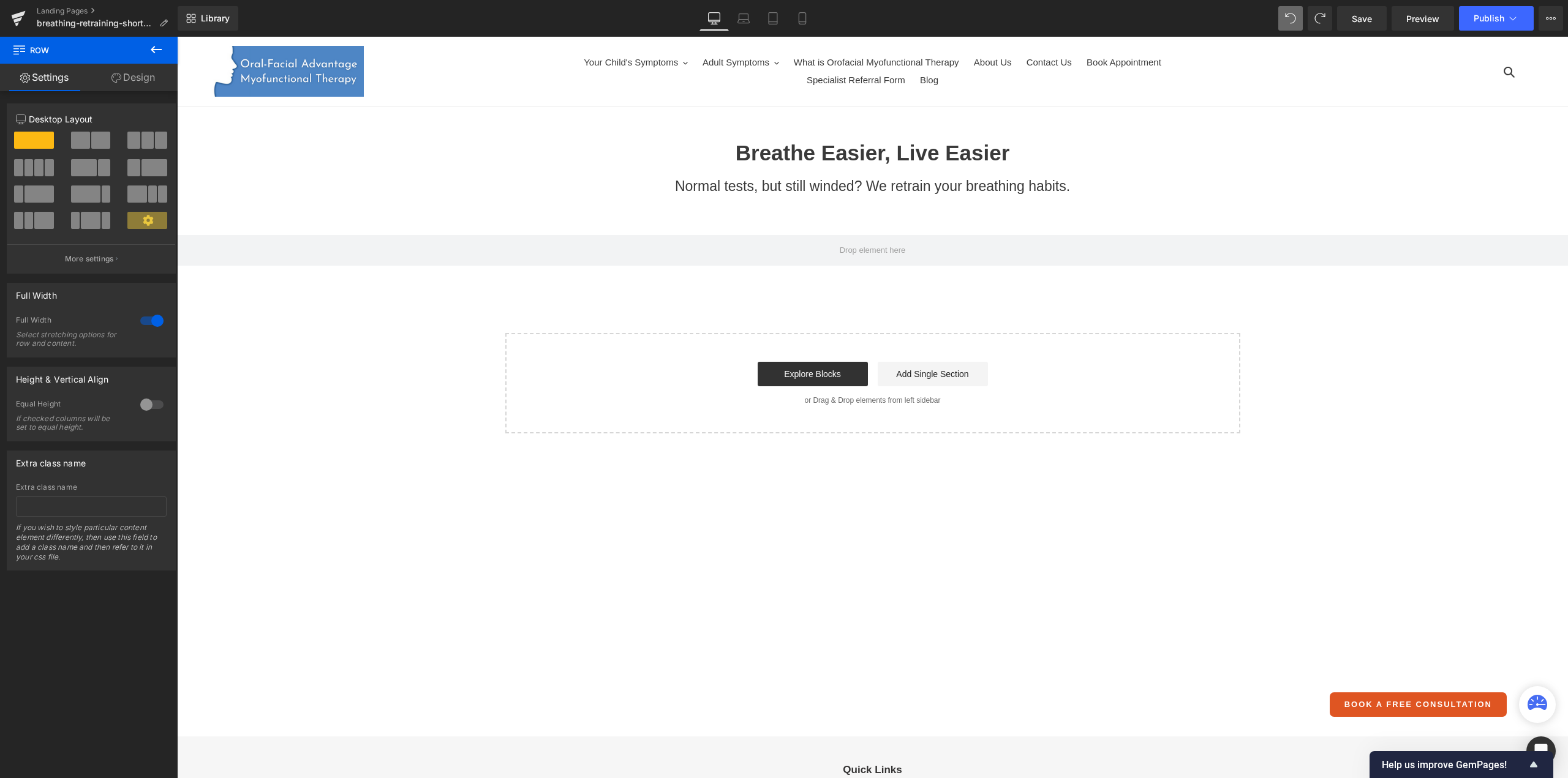
click at [153, 49] on icon at bounding box center [156, 49] width 15 height 15
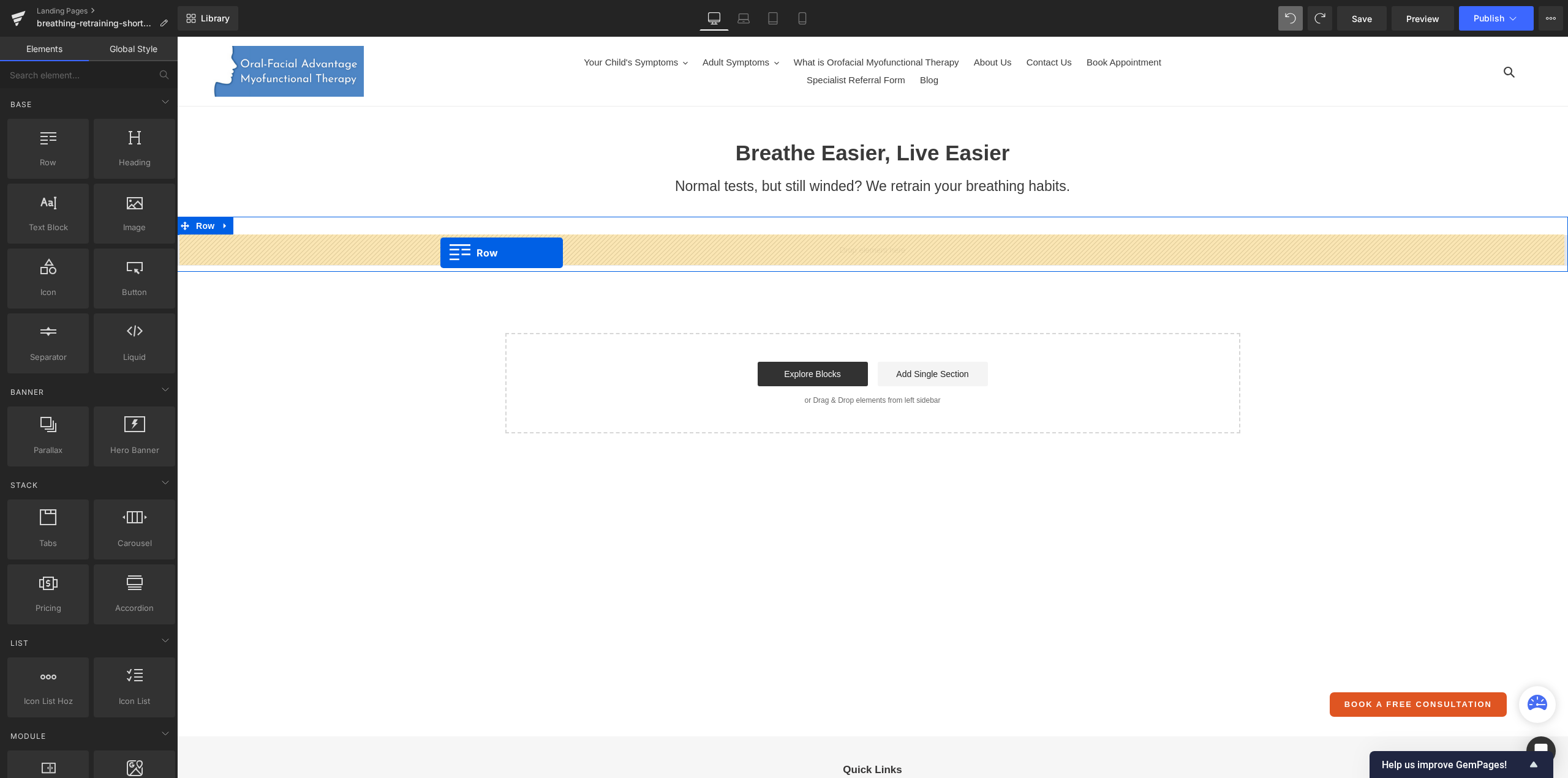
drag, startPoint x: 239, startPoint y: 189, endPoint x: 441, endPoint y: 253, distance: 211.9
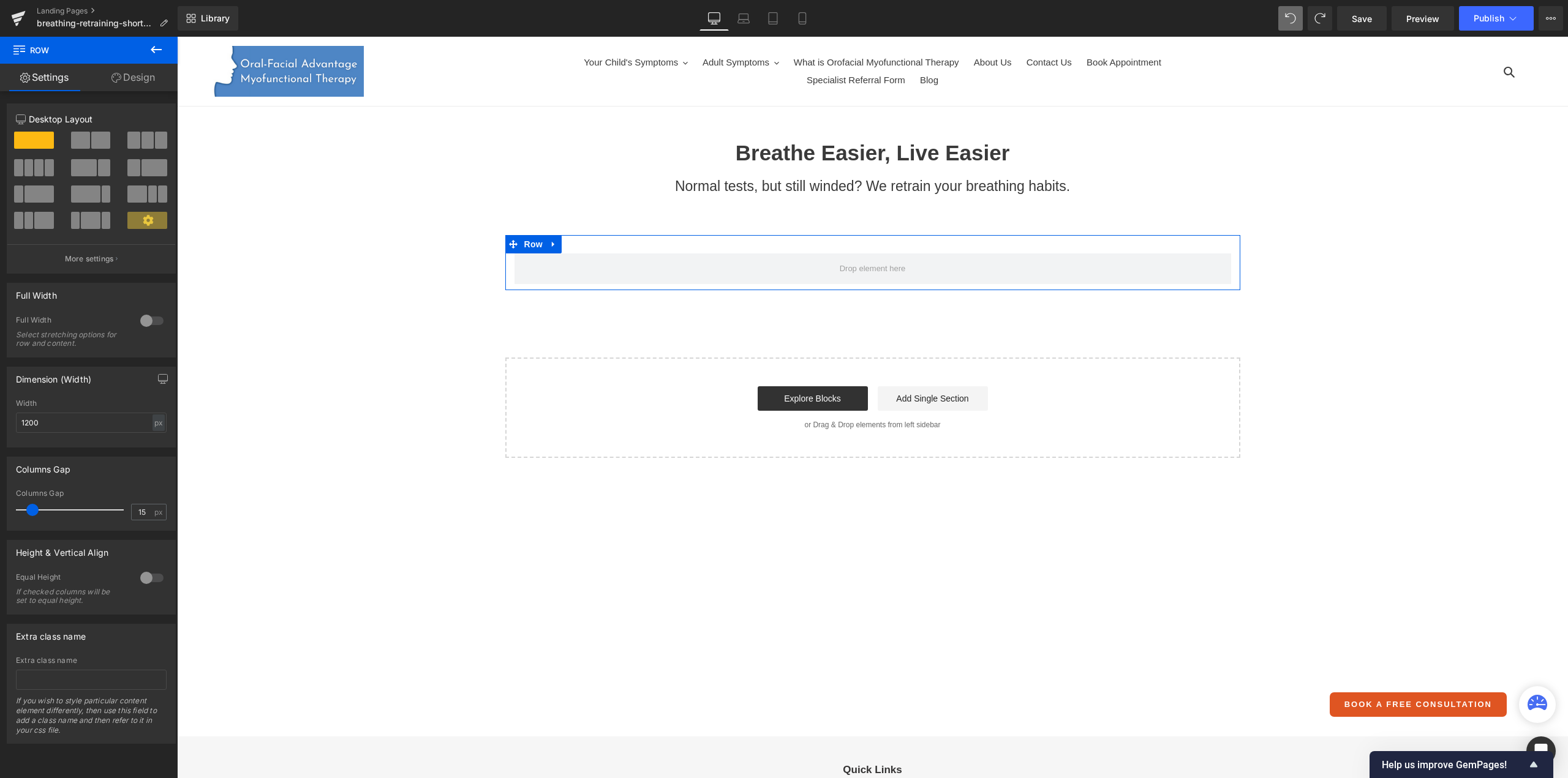
click at [144, 75] on link "Design" at bounding box center [133, 77] width 89 height 27
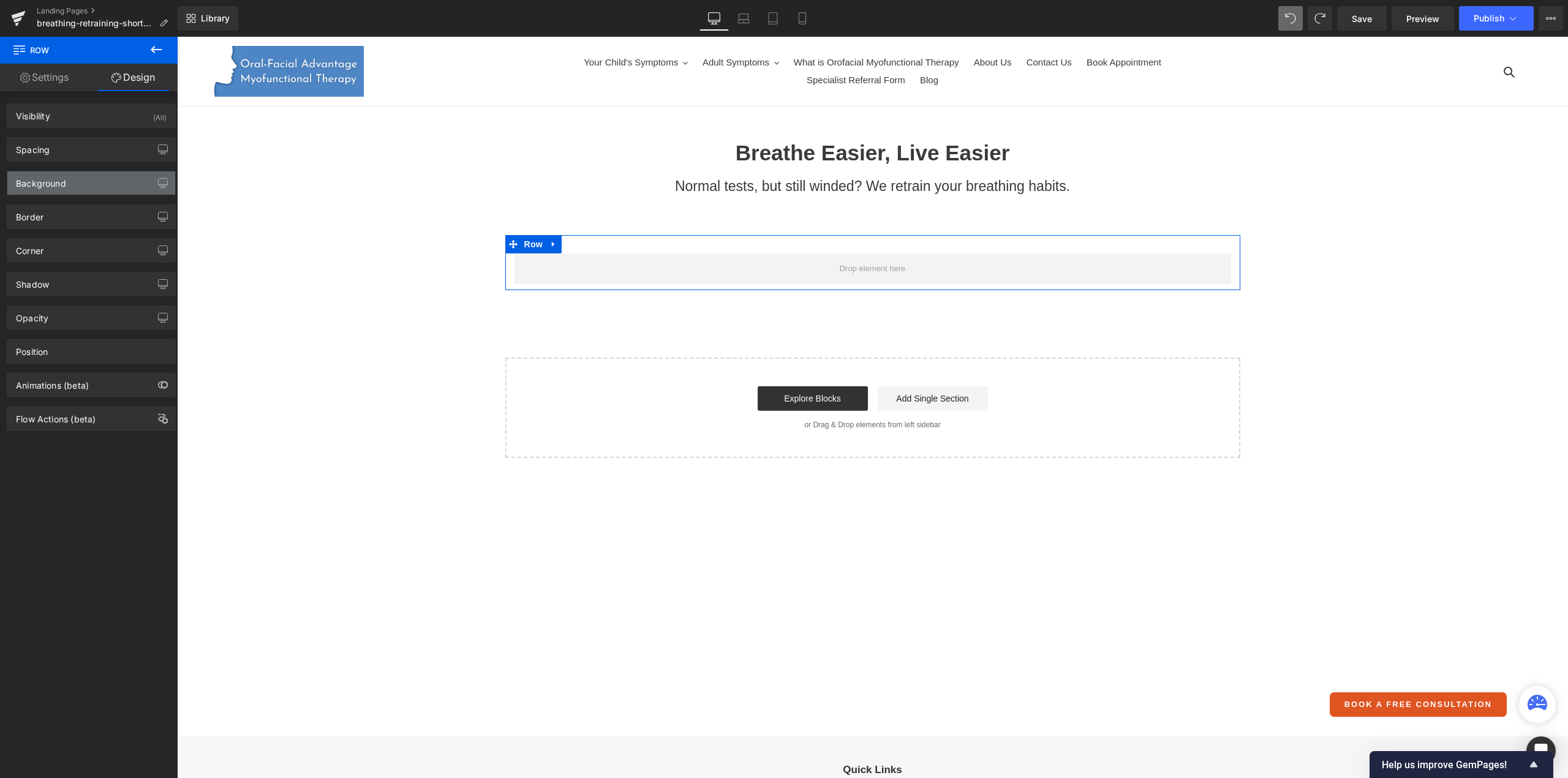
click at [77, 176] on div "Background" at bounding box center [91, 183] width 167 height 23
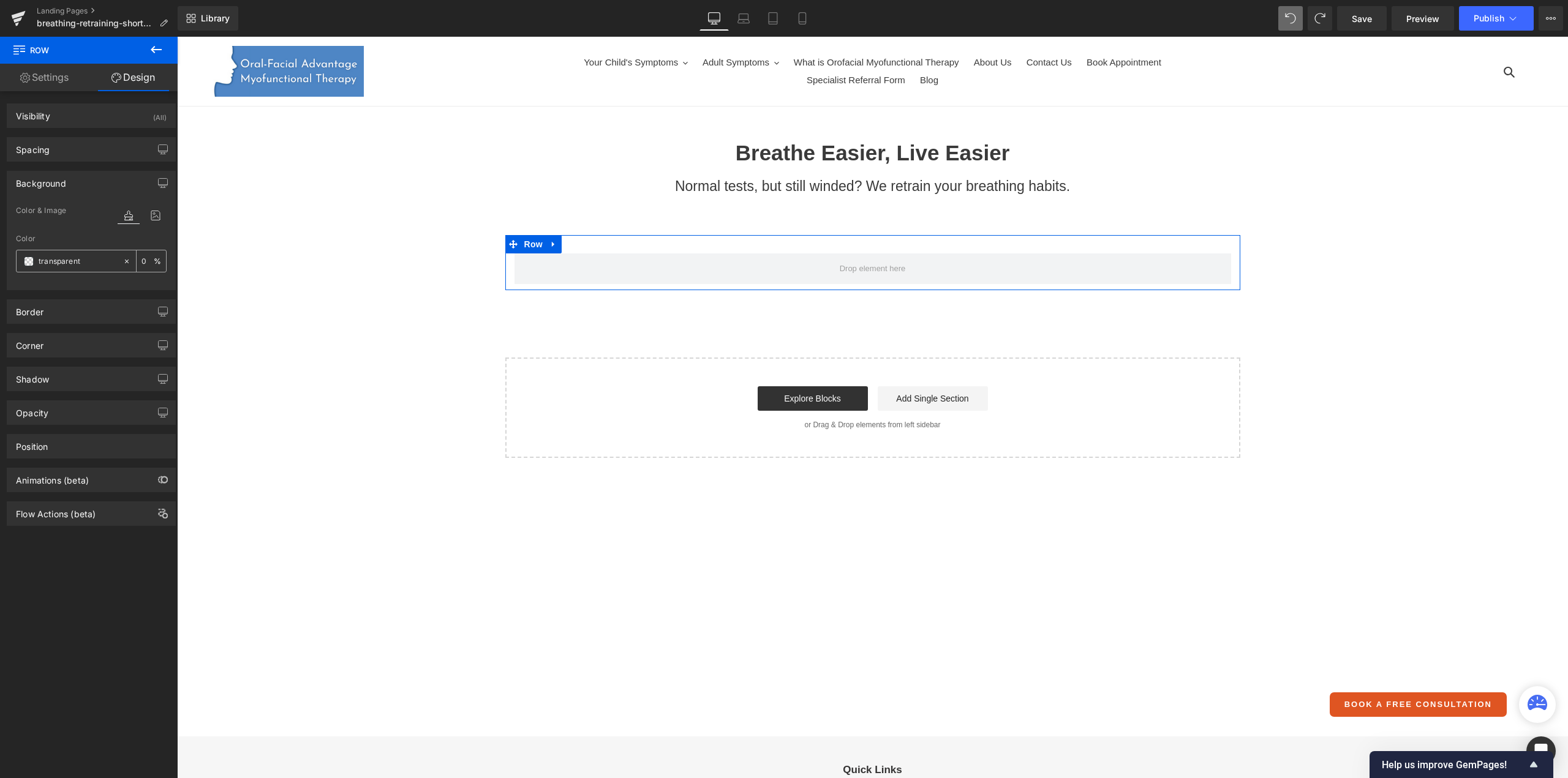
click at [124, 260] on icon at bounding box center [127, 261] width 8 height 8
click at [34, 262] on div "none" at bounding box center [69, 261] width 106 height 21
click at [26, 258] on span at bounding box center [29, 262] width 10 height 10
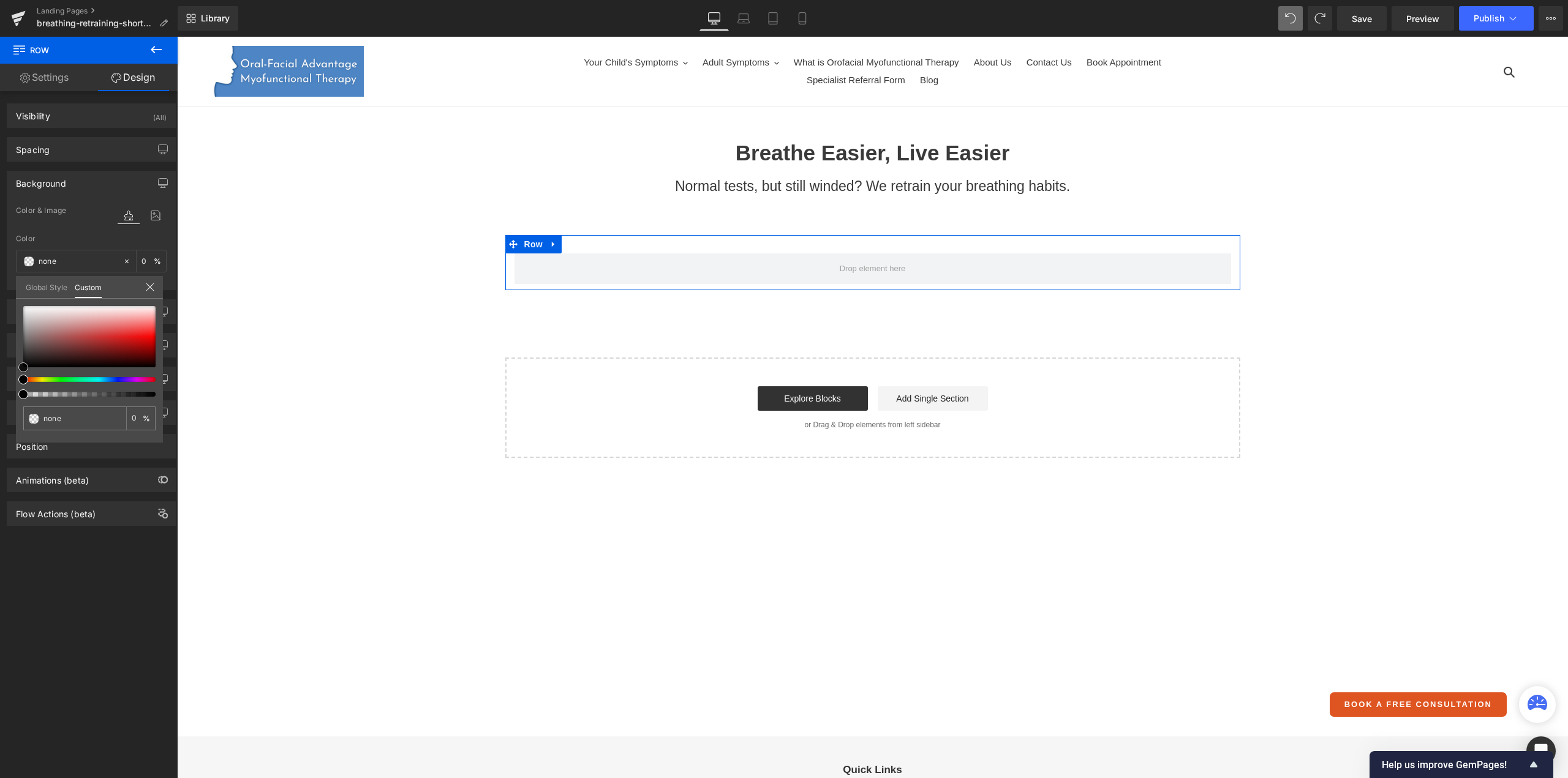
type input "#534a4a"
type input "100"
type input "#534a4a"
type input "100"
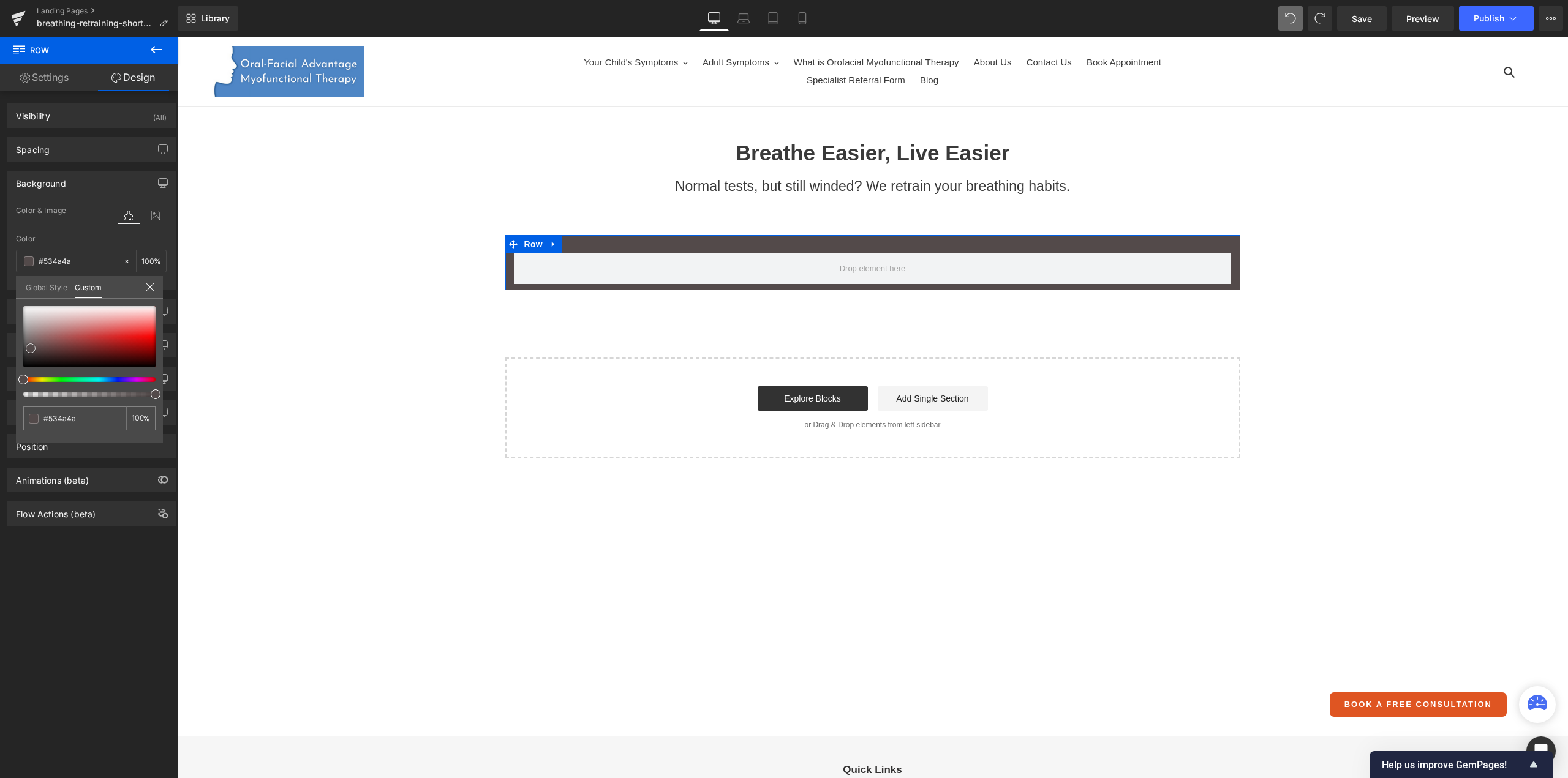
type input "#584f4f"
type input "#615b5b"
type input "#6c6a6a"
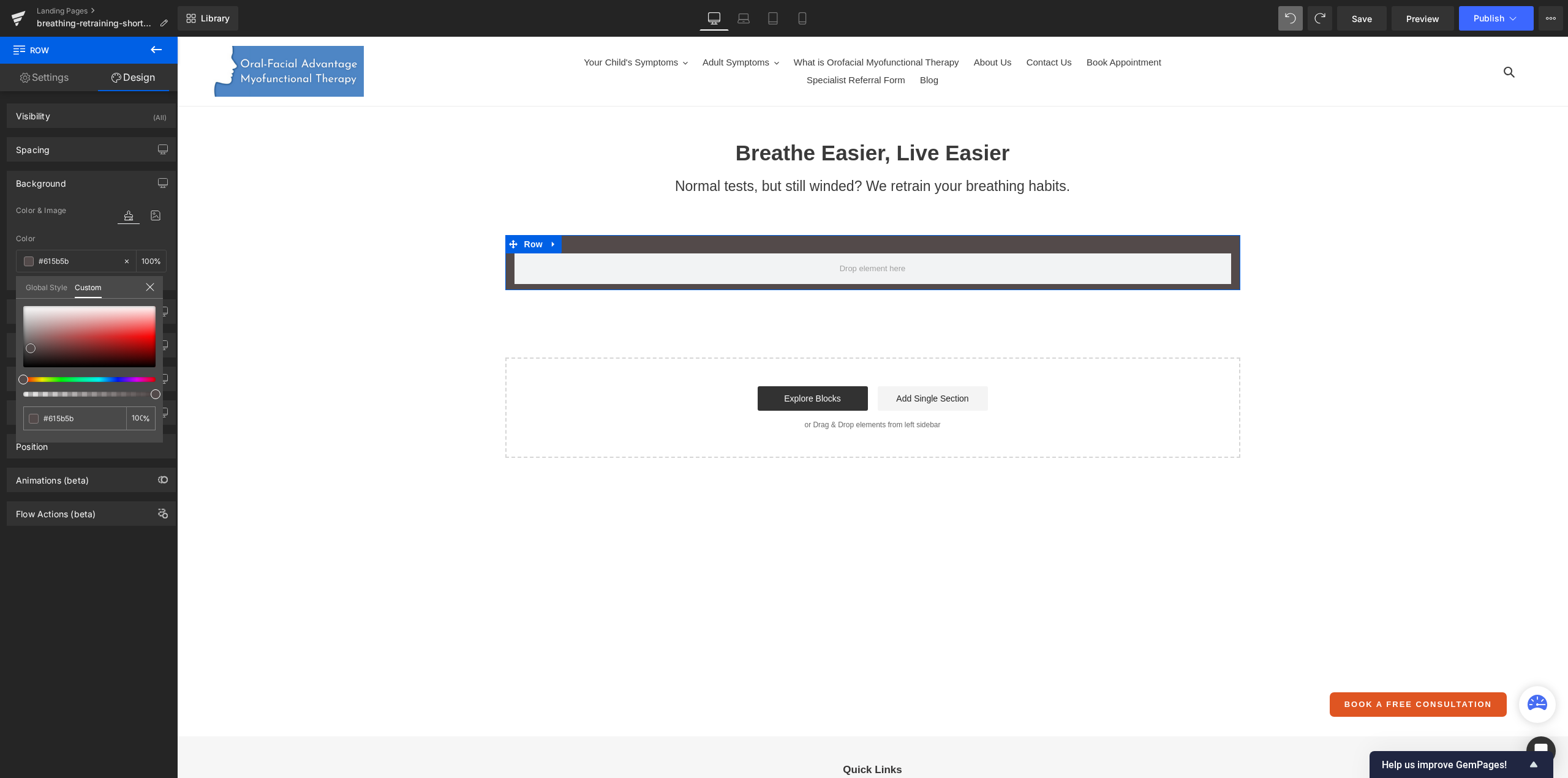
type input "#6c6a6a"
type input "#727272"
type input "#777777"
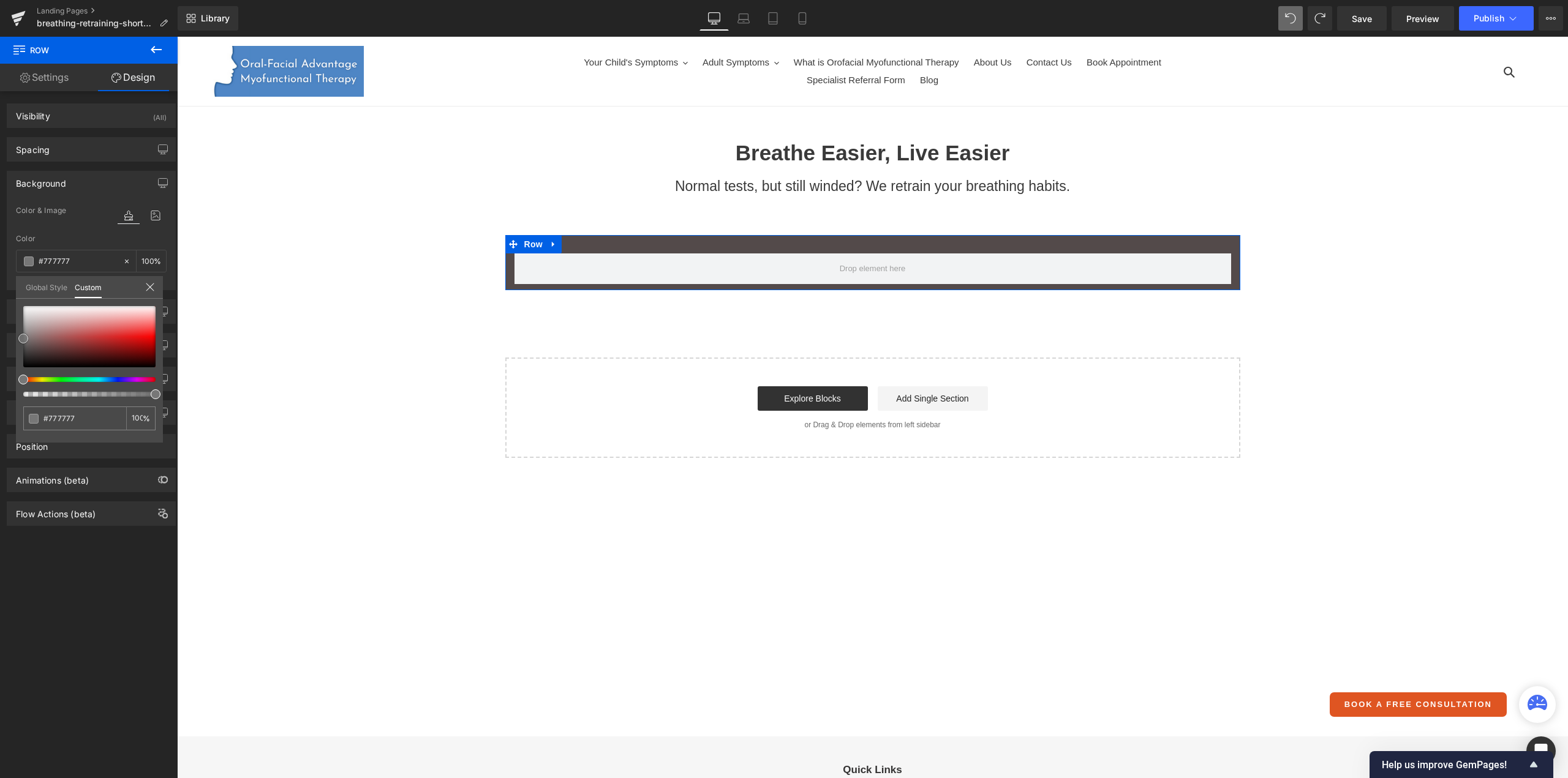
type input "#7c7c7c"
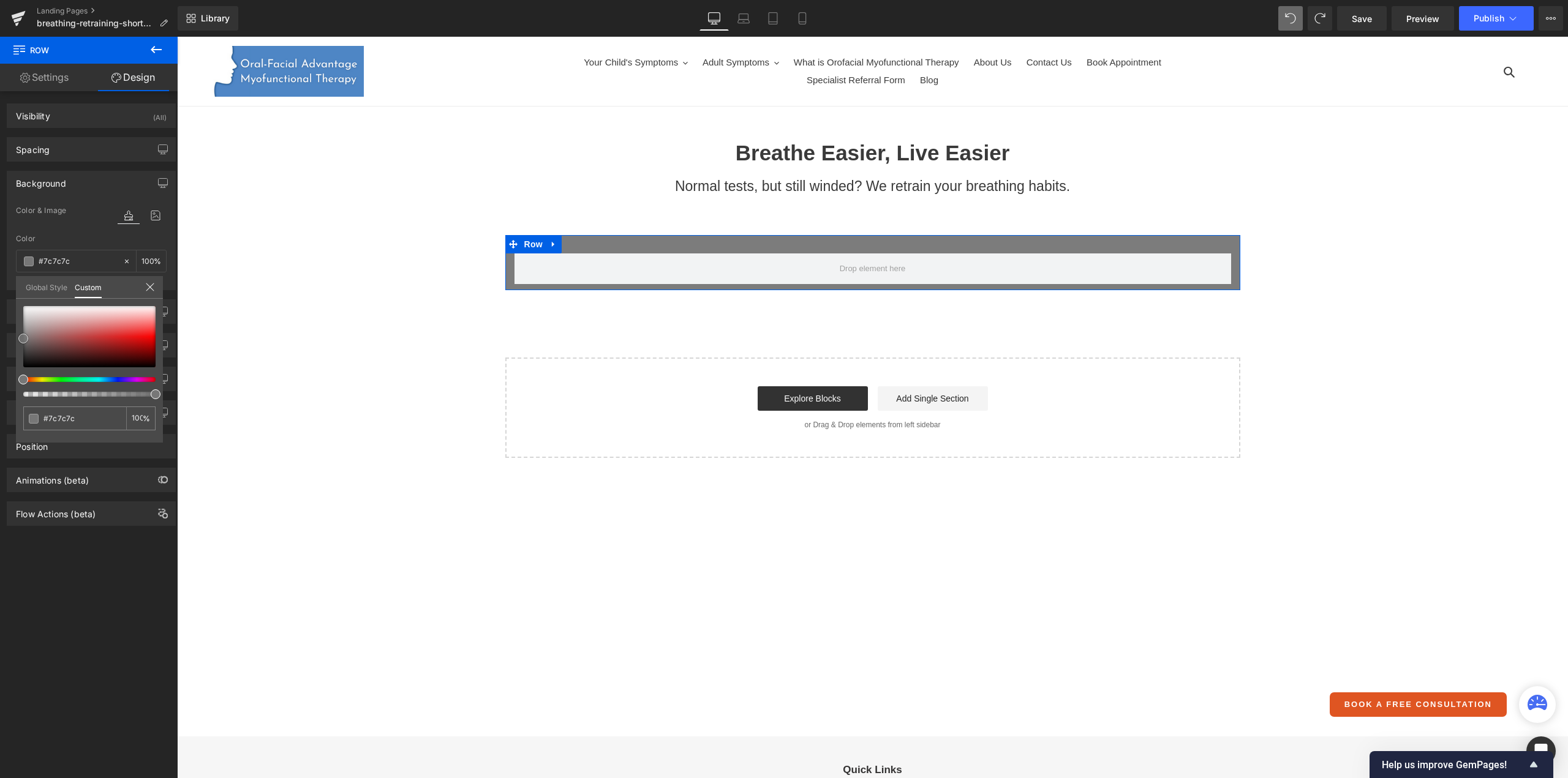
type input "#828282"
type input "#848484"
type input "#878787"
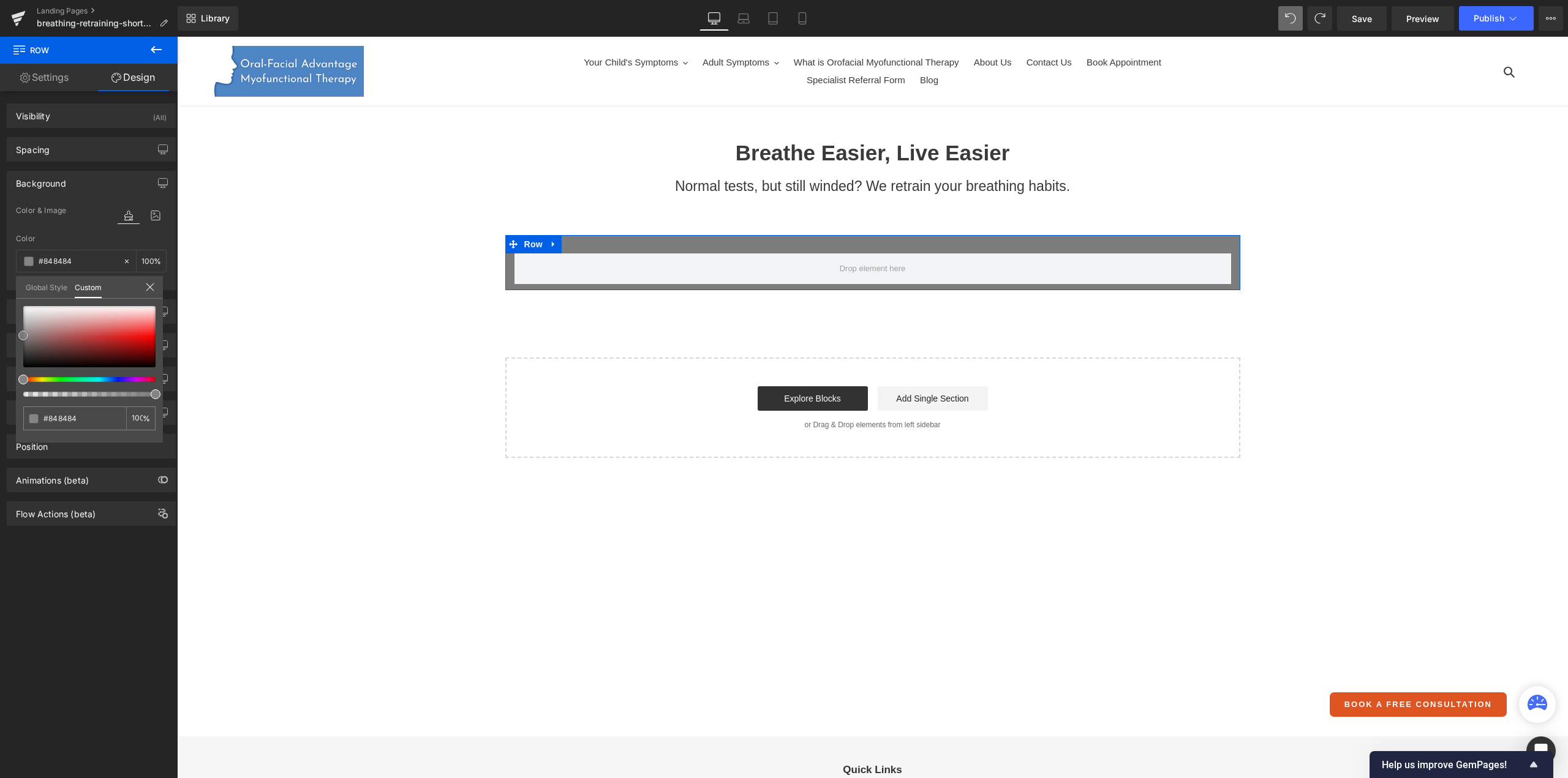
type input "#878787"
type input "#898989"
type input "#8c8c8c"
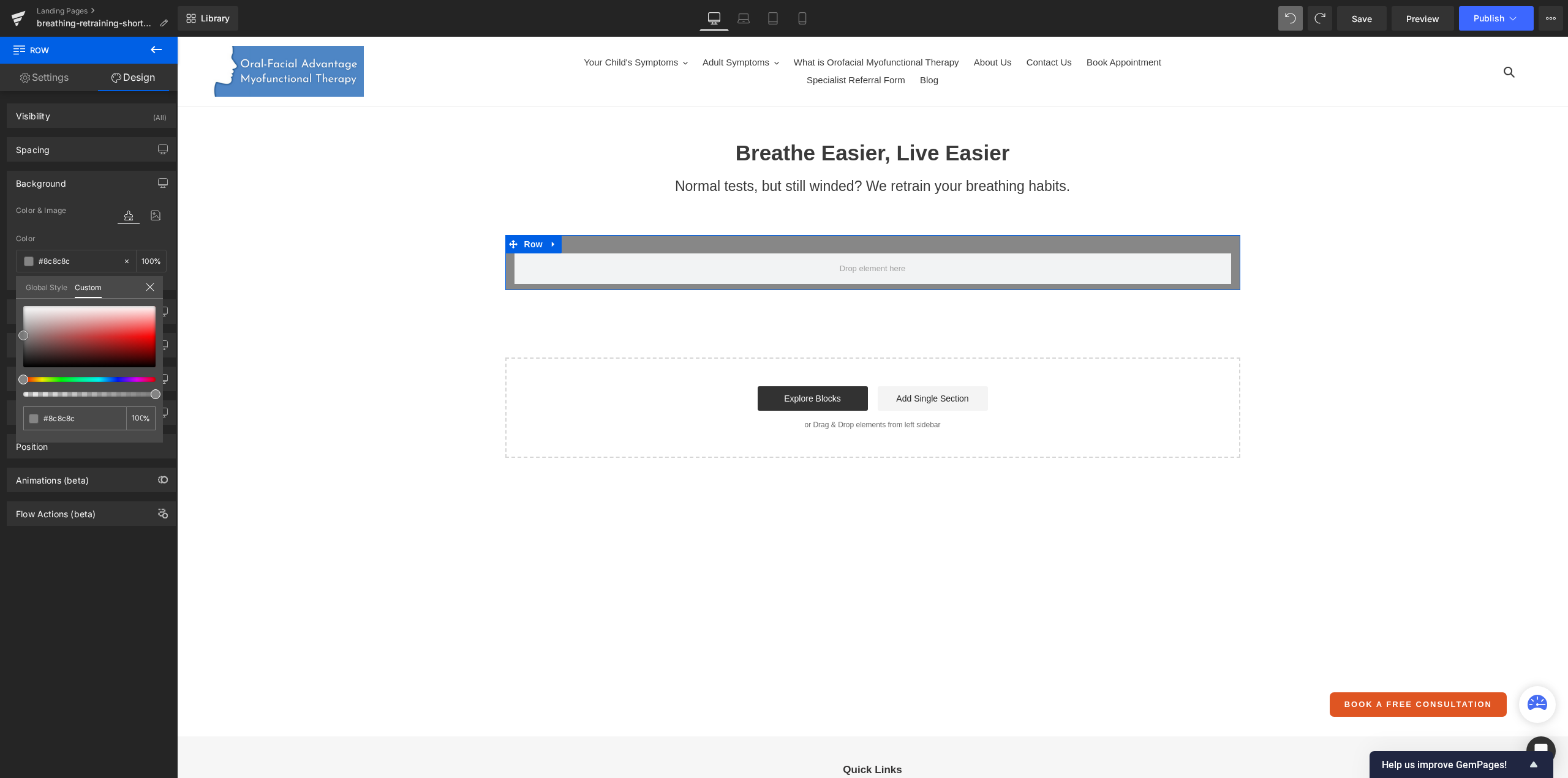
type input "#919191"
type input "#939393"
type input "#969696"
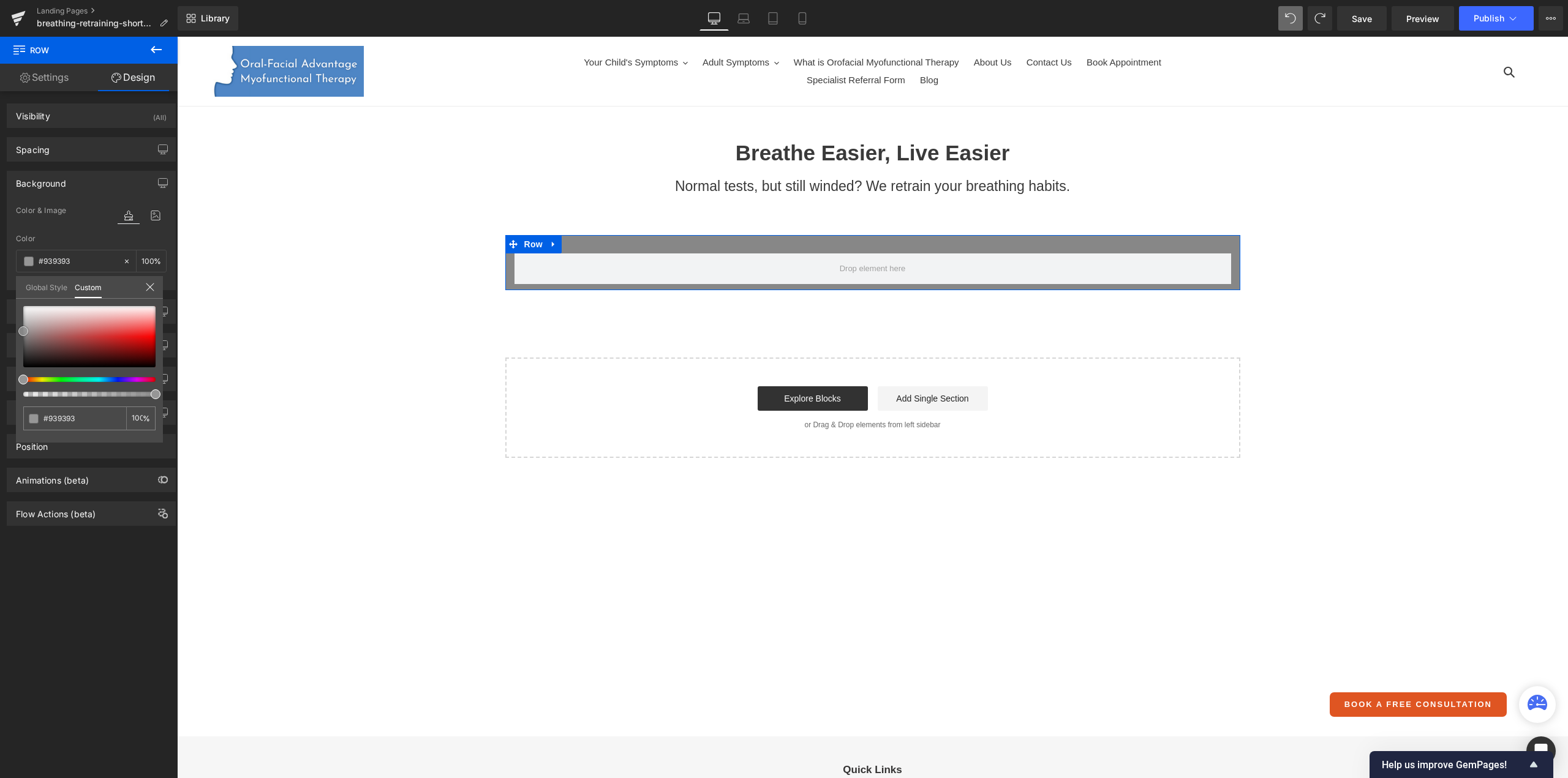
type input "#969696"
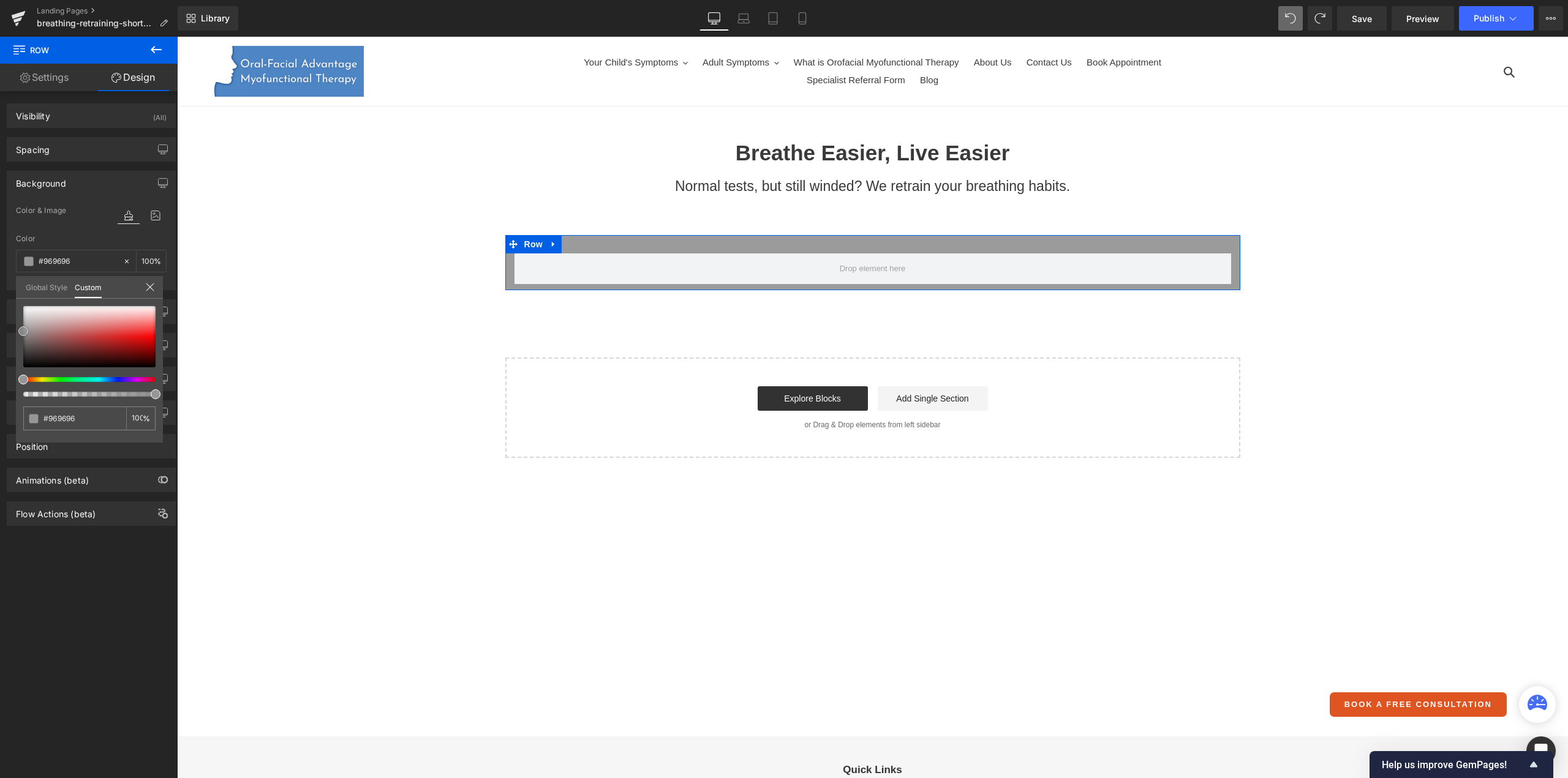
type input "#9b9b9b"
type input "#a0a0a0"
type input "#a3a3a3"
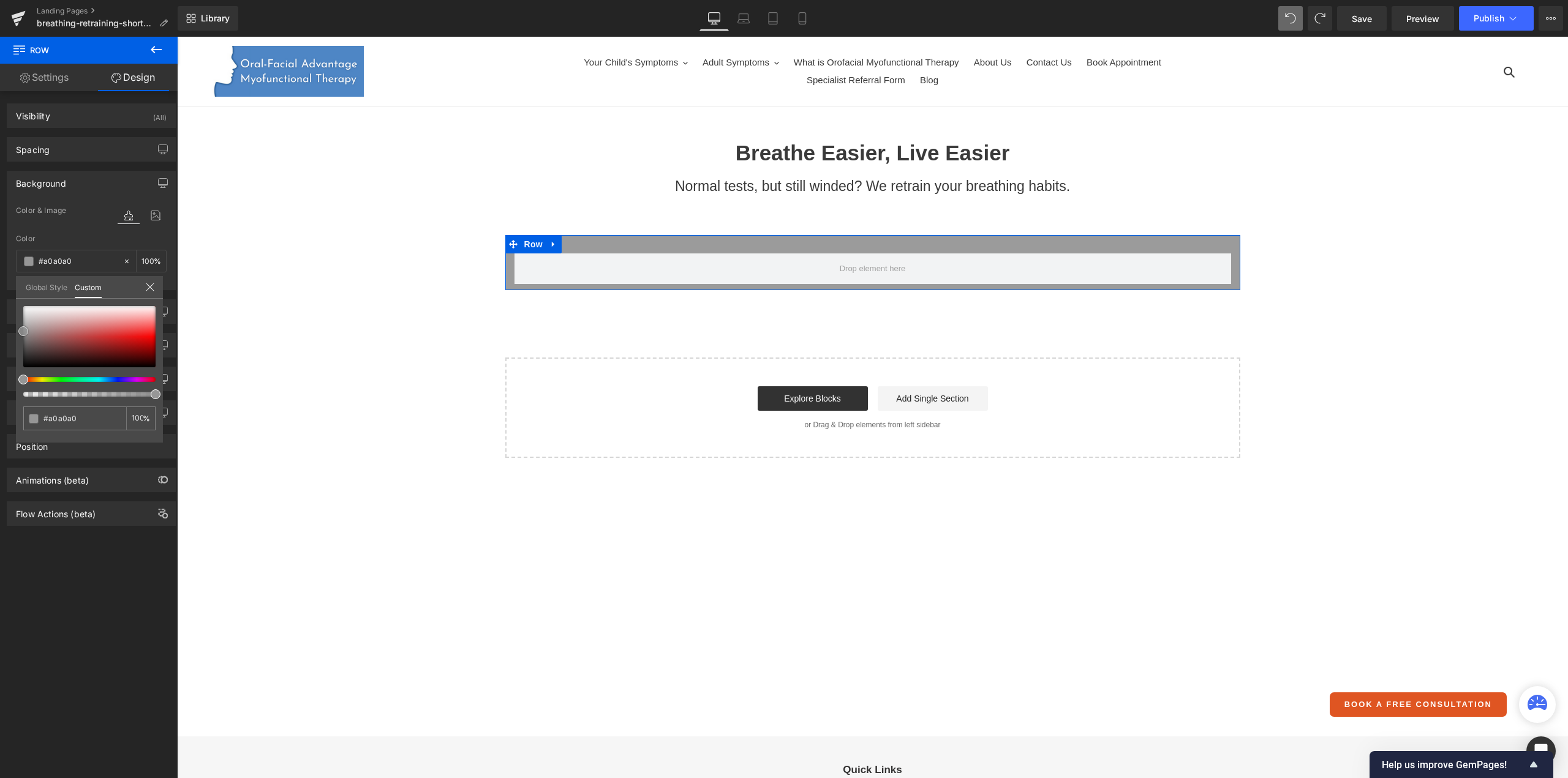
type input "#a3a3a3"
type input "#a5a5a5"
type input "#a8a8a8"
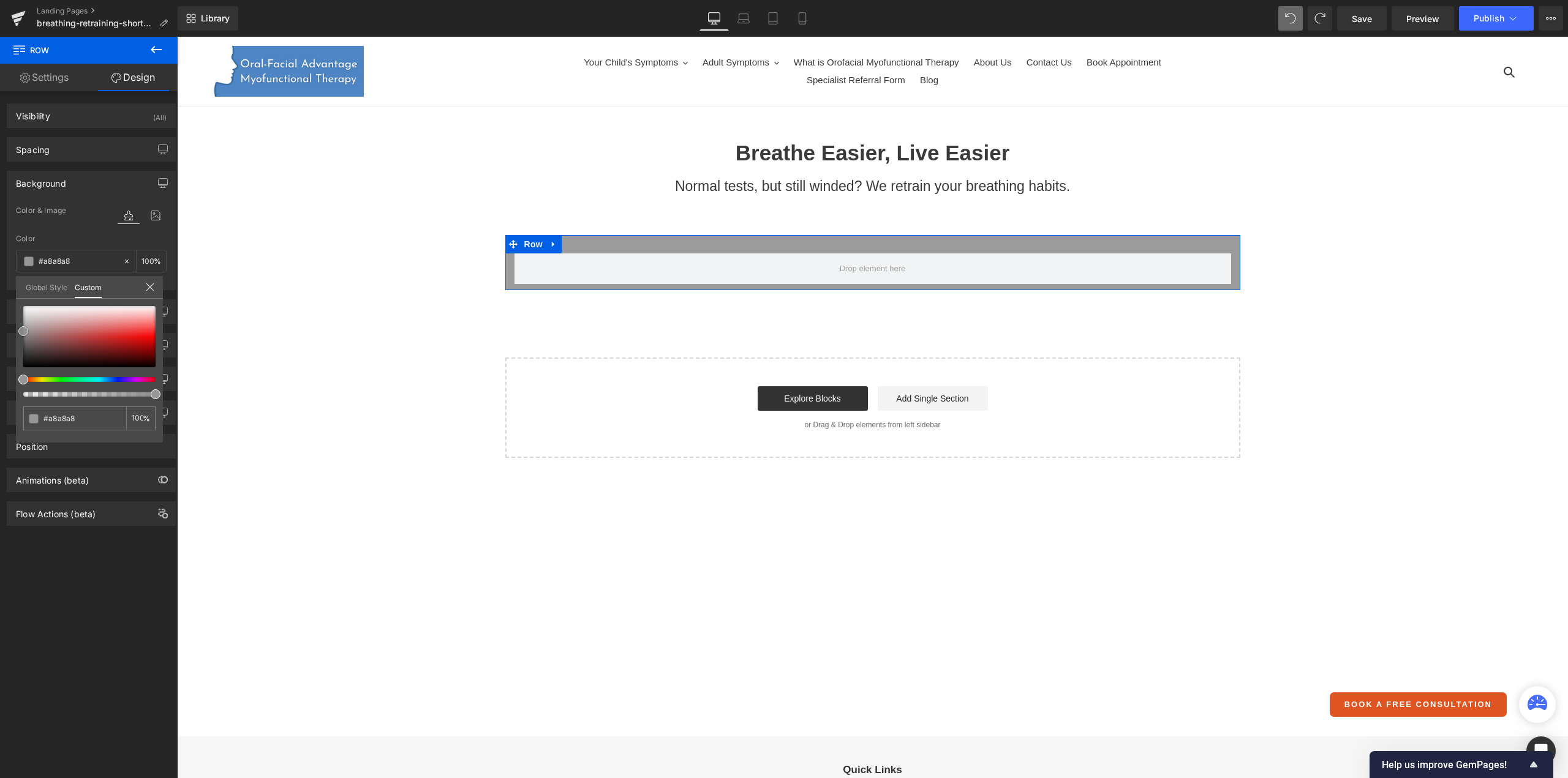
type input "#afafaf"
type input "#b5b5b5"
type input "#bababa"
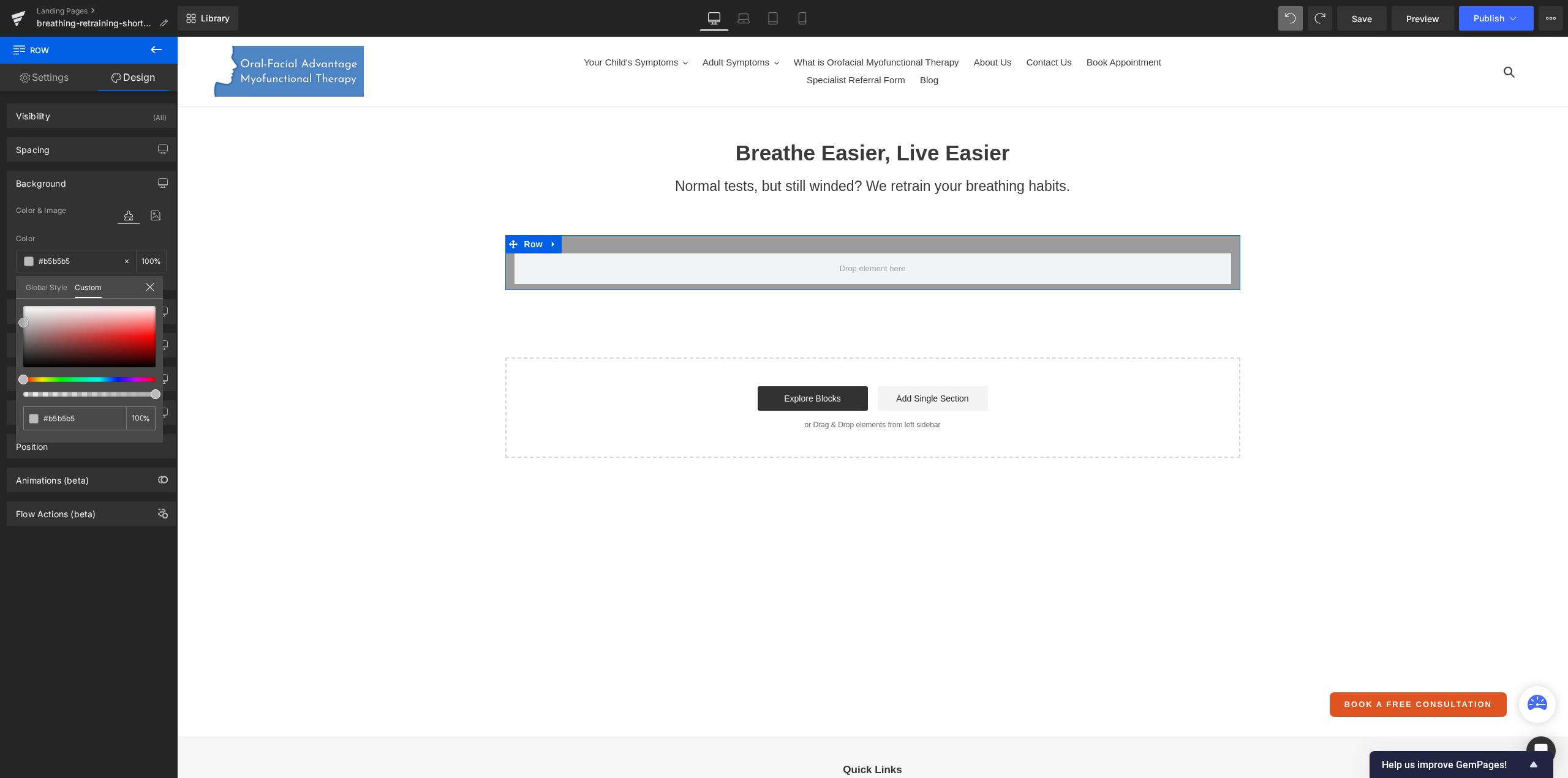
type input "#bababa"
type input "#bfbfbf"
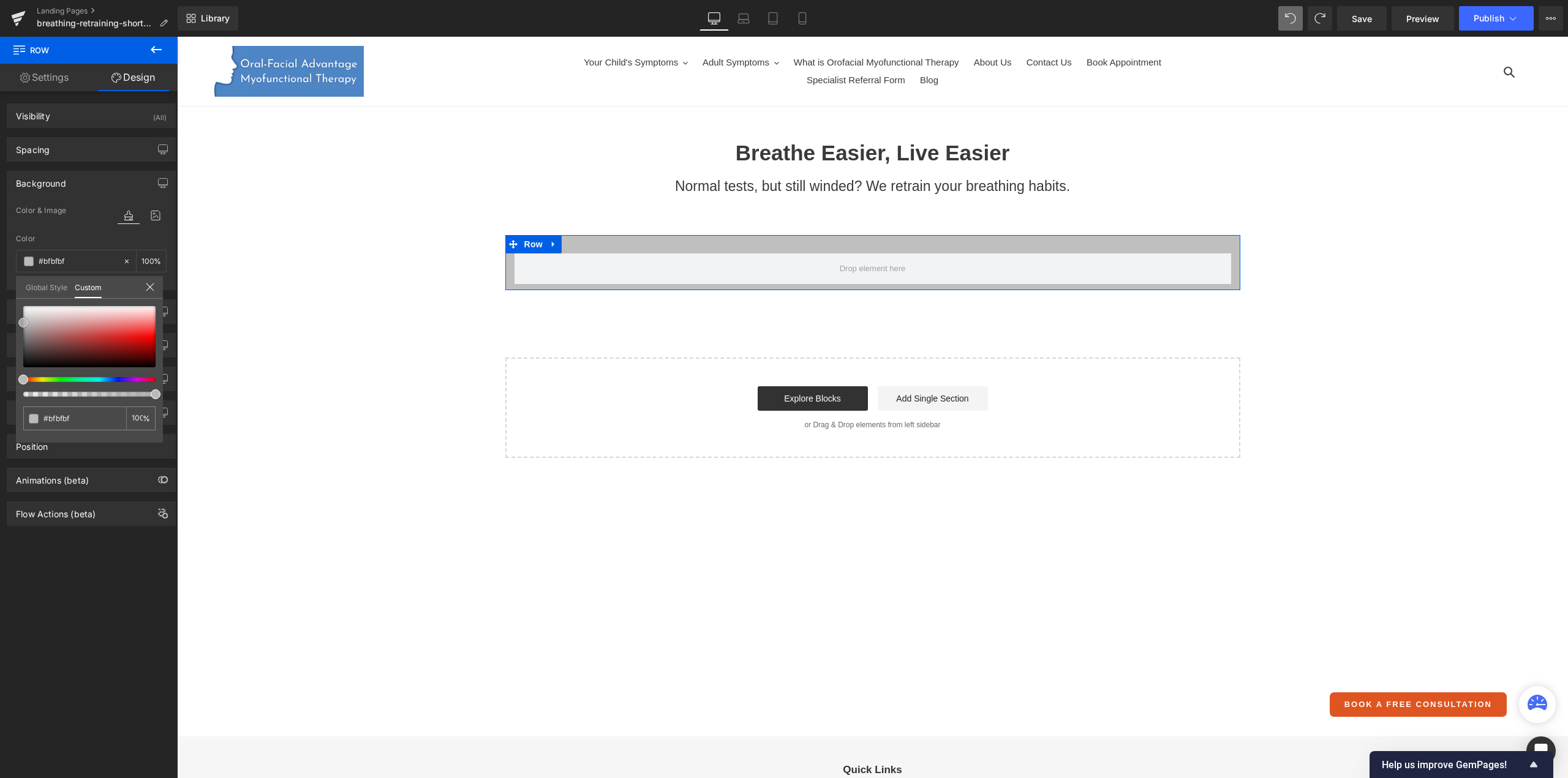
type input "#c4c4c4"
type input "#c9c9c9"
type input "#cecece"
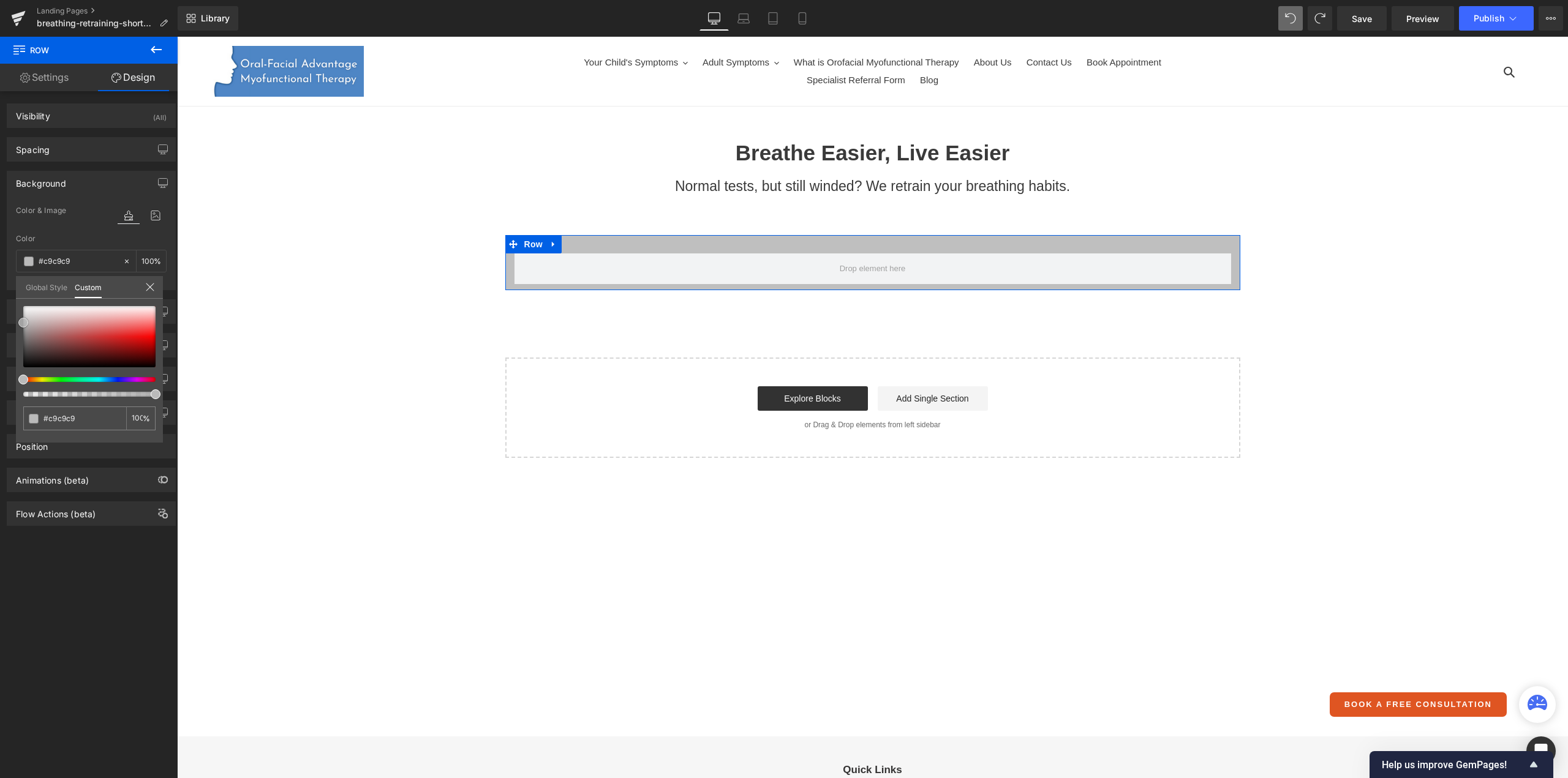
type input "#cecece"
type input "#d1d1d1"
type input "#d6d6d6"
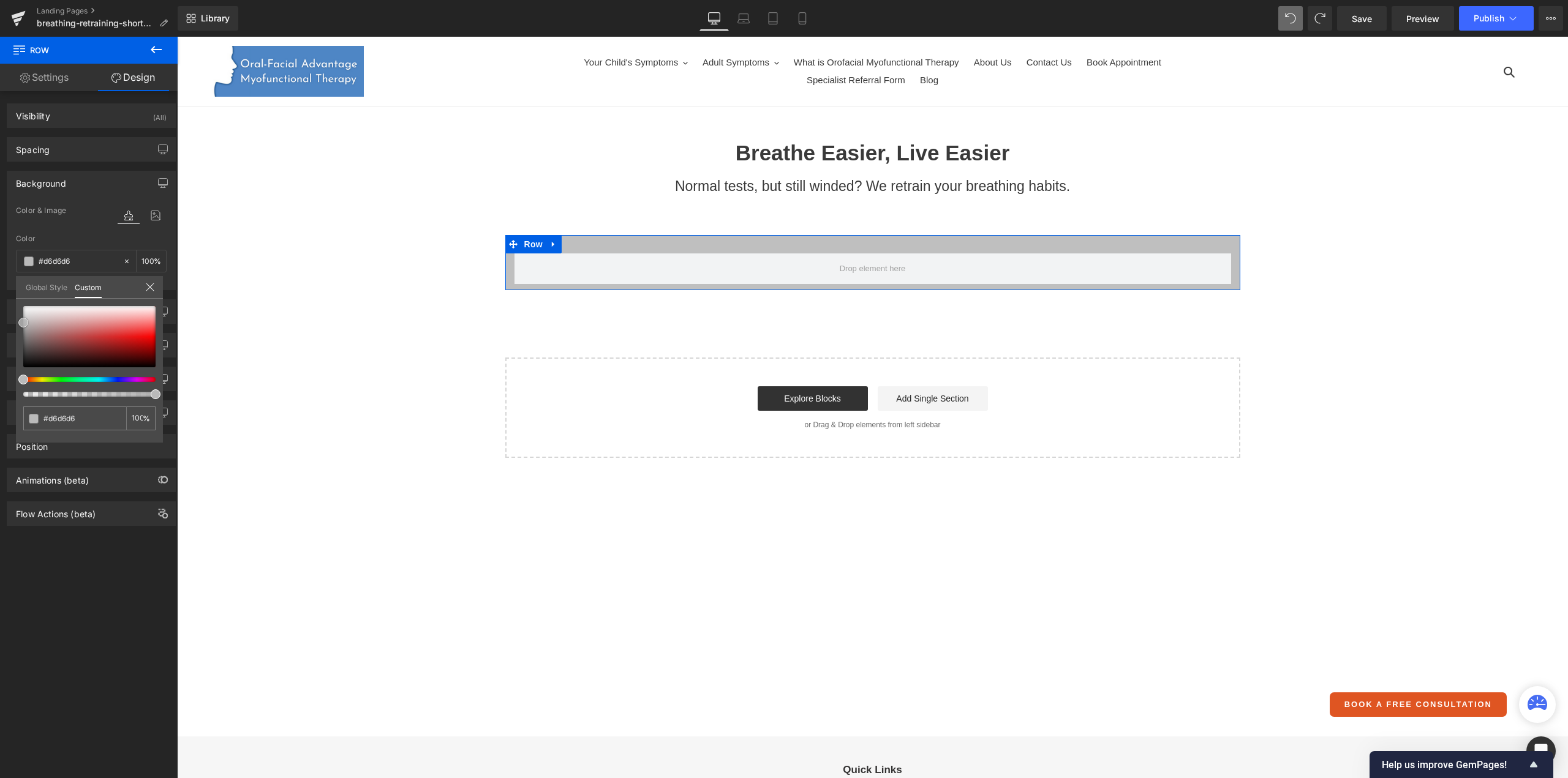
type input "#dbdbdb"
type input "#dddddd"
type input "#e2e2e2"
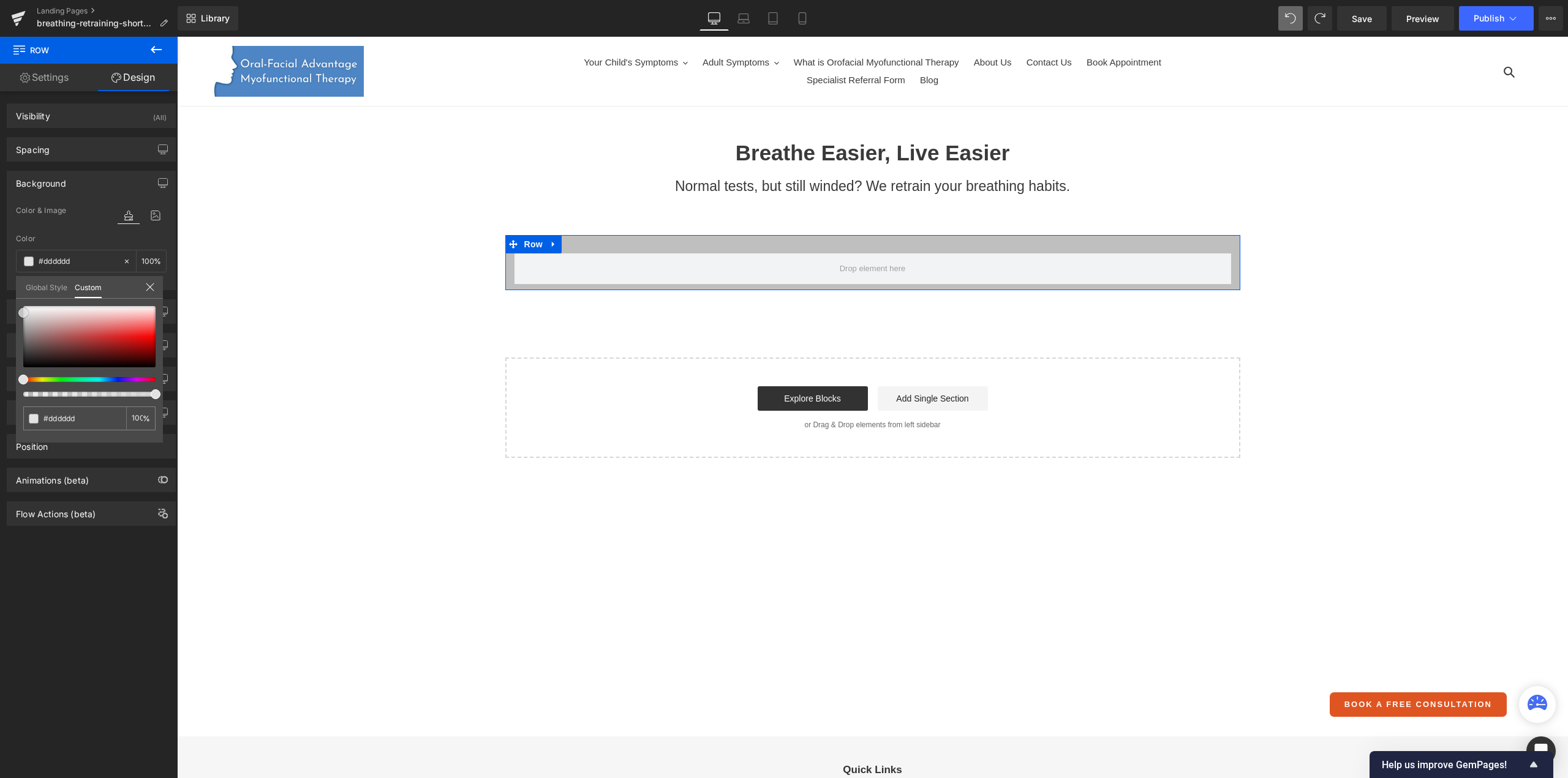
type input "#e2e2e2"
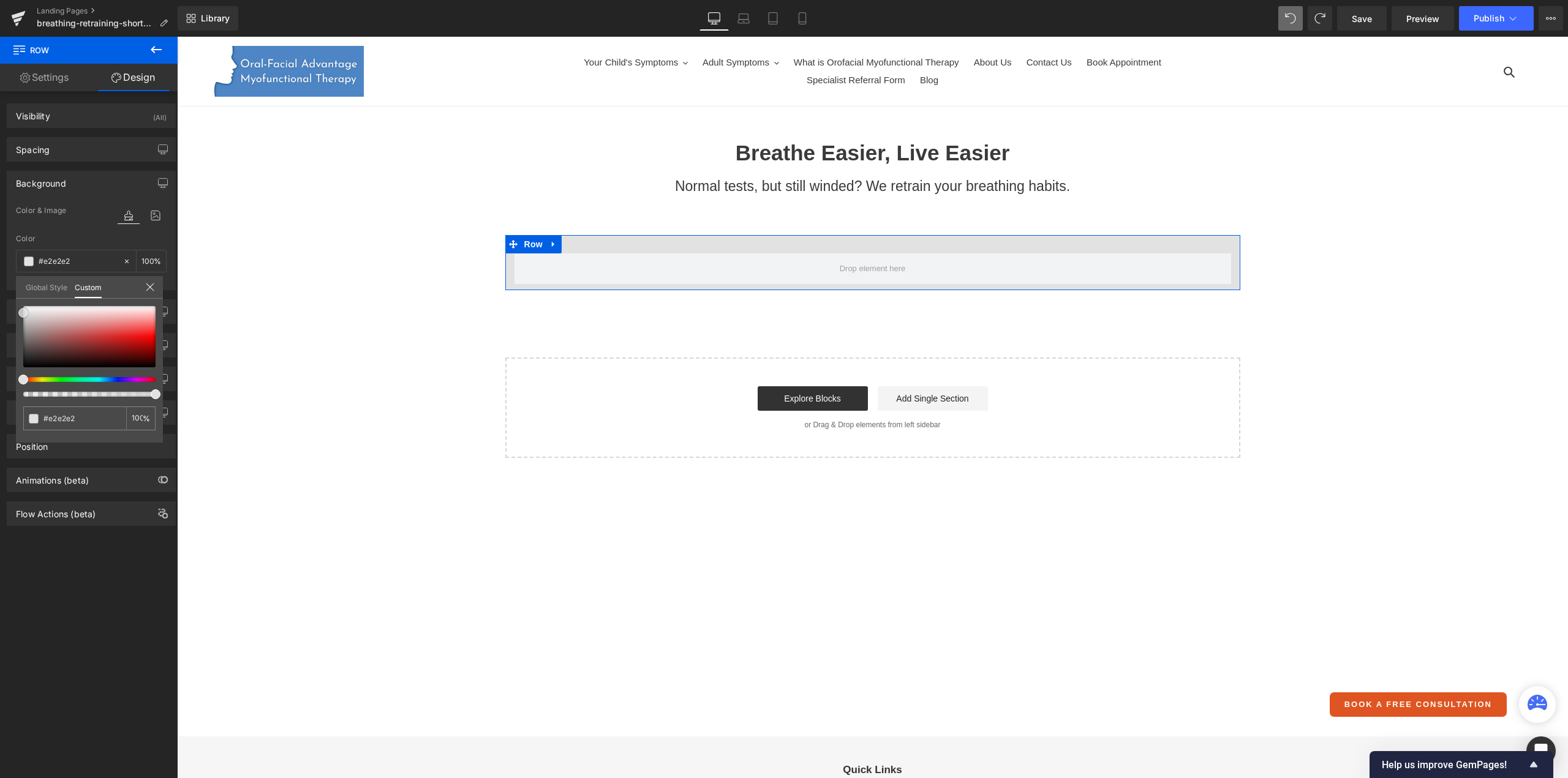
type input "#e5e5e5"
type input "#e8e8e8"
type input "#ededed"
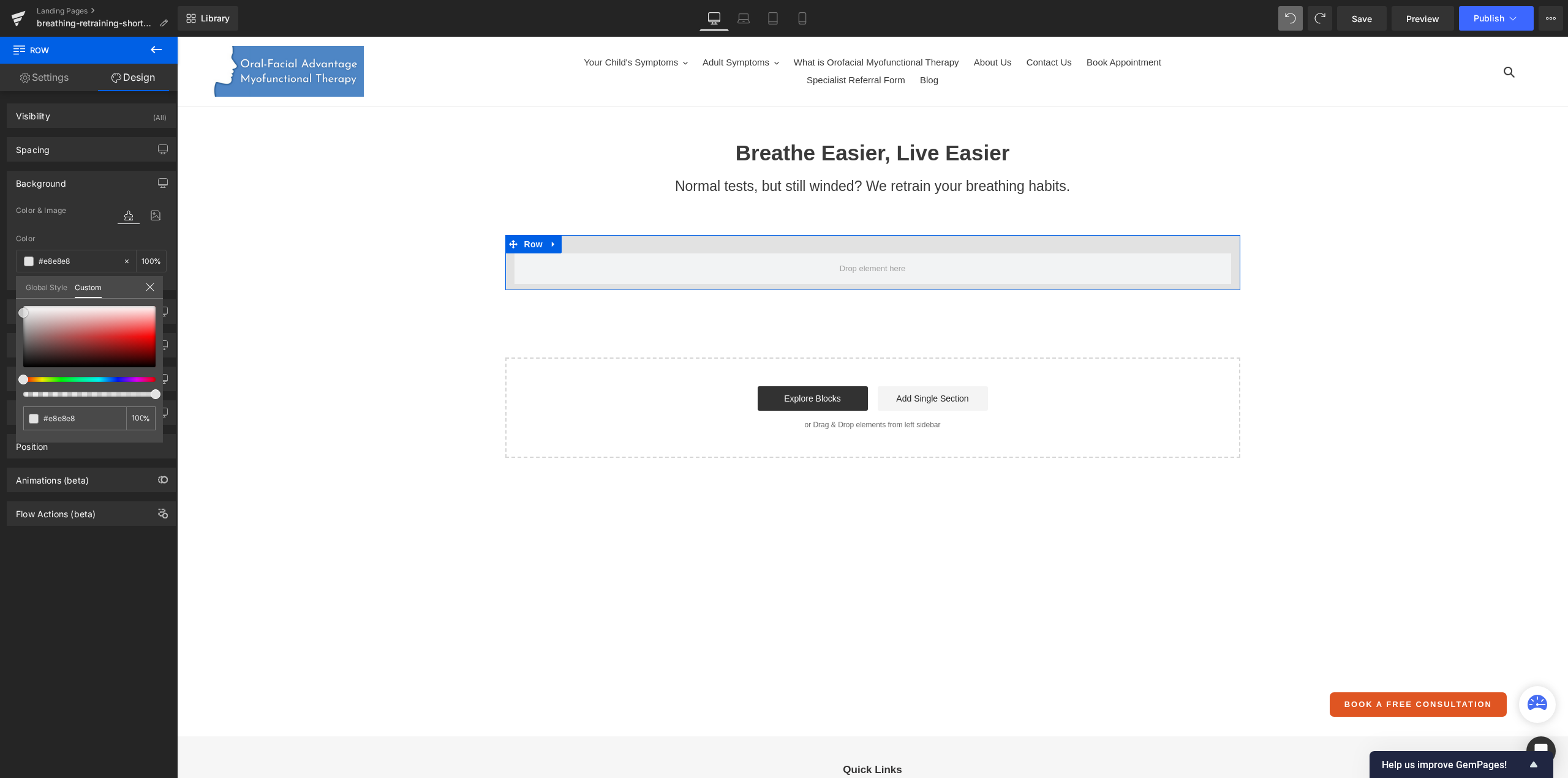
type input "#ededed"
type input "#efefef"
type input "#f4f4f4"
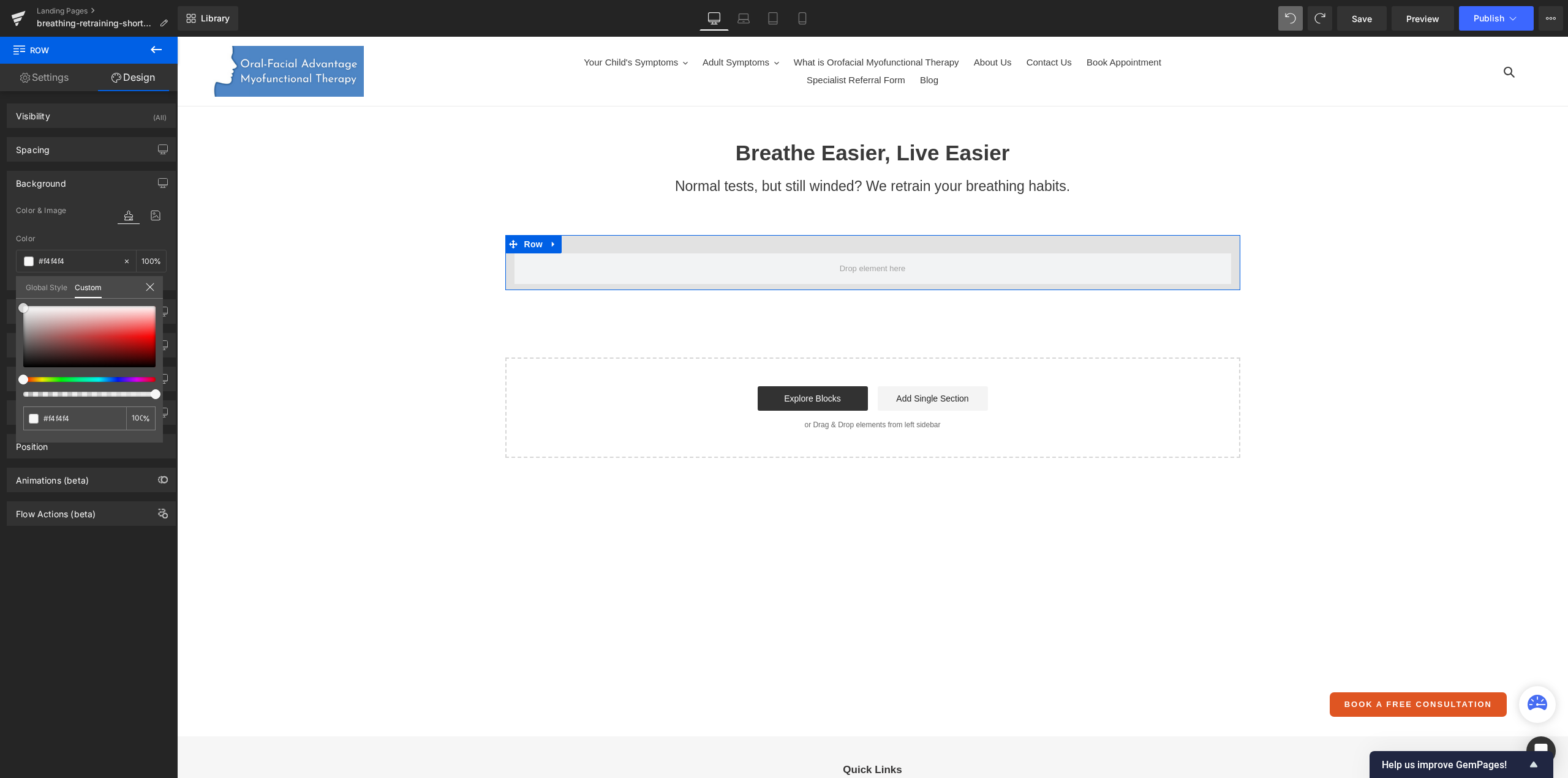
type input "#f7f7f7"
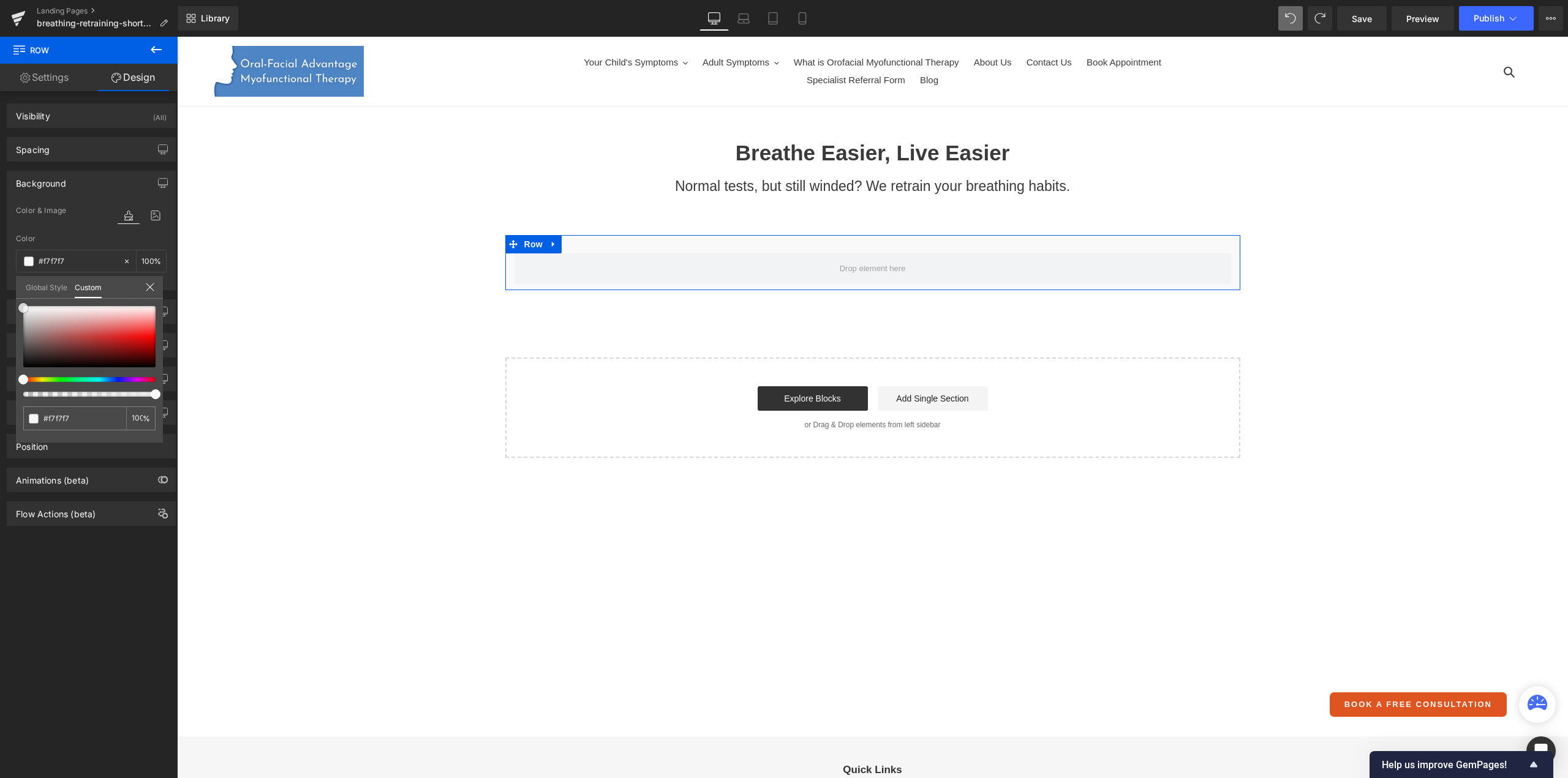
type input "#f9f9f9"
type input "#fcfcfc"
type input "#f9f9f9"
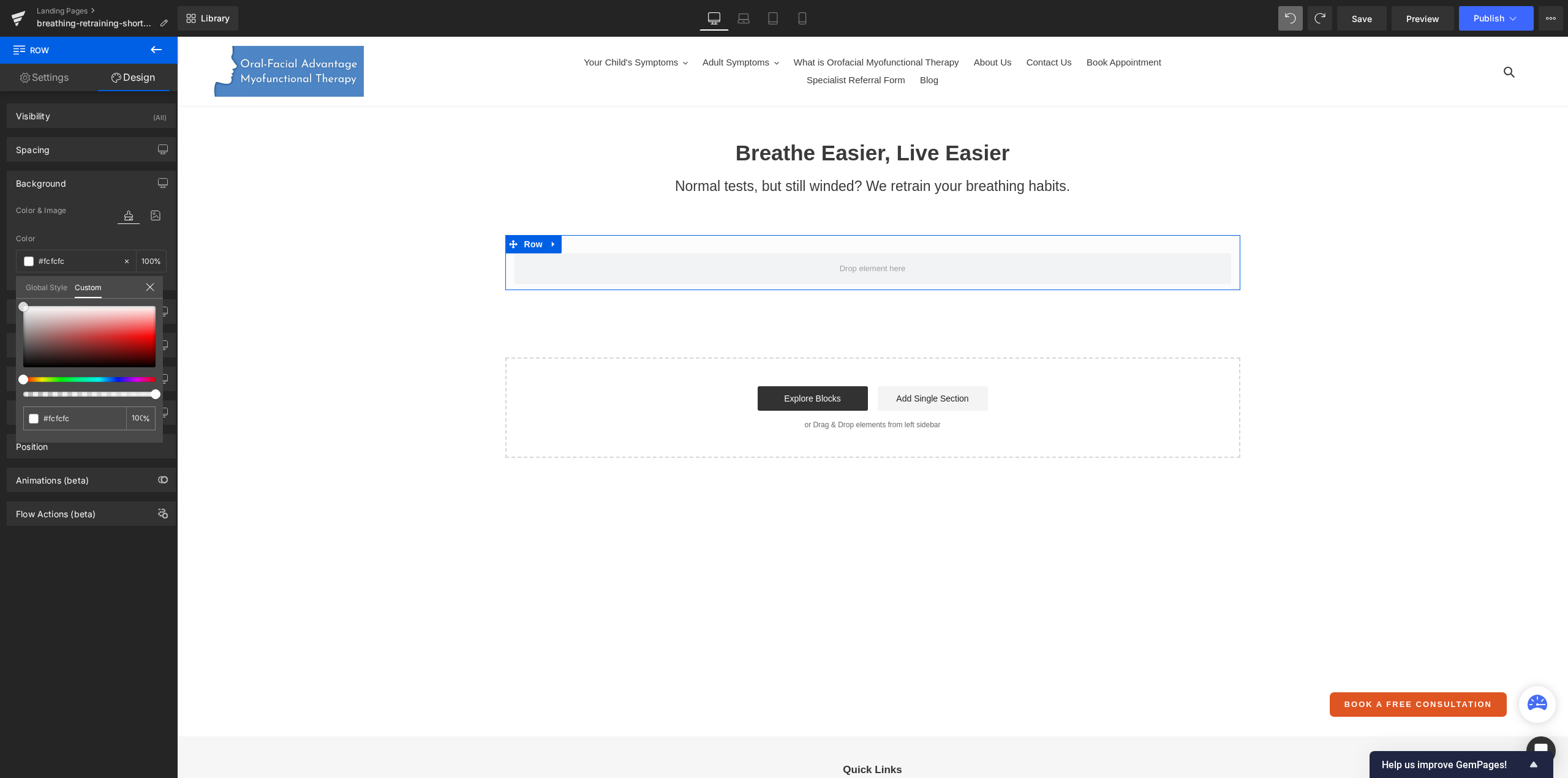
type input "#f9f9f9"
type input "#f7f7f7"
type input "#f4f4f4"
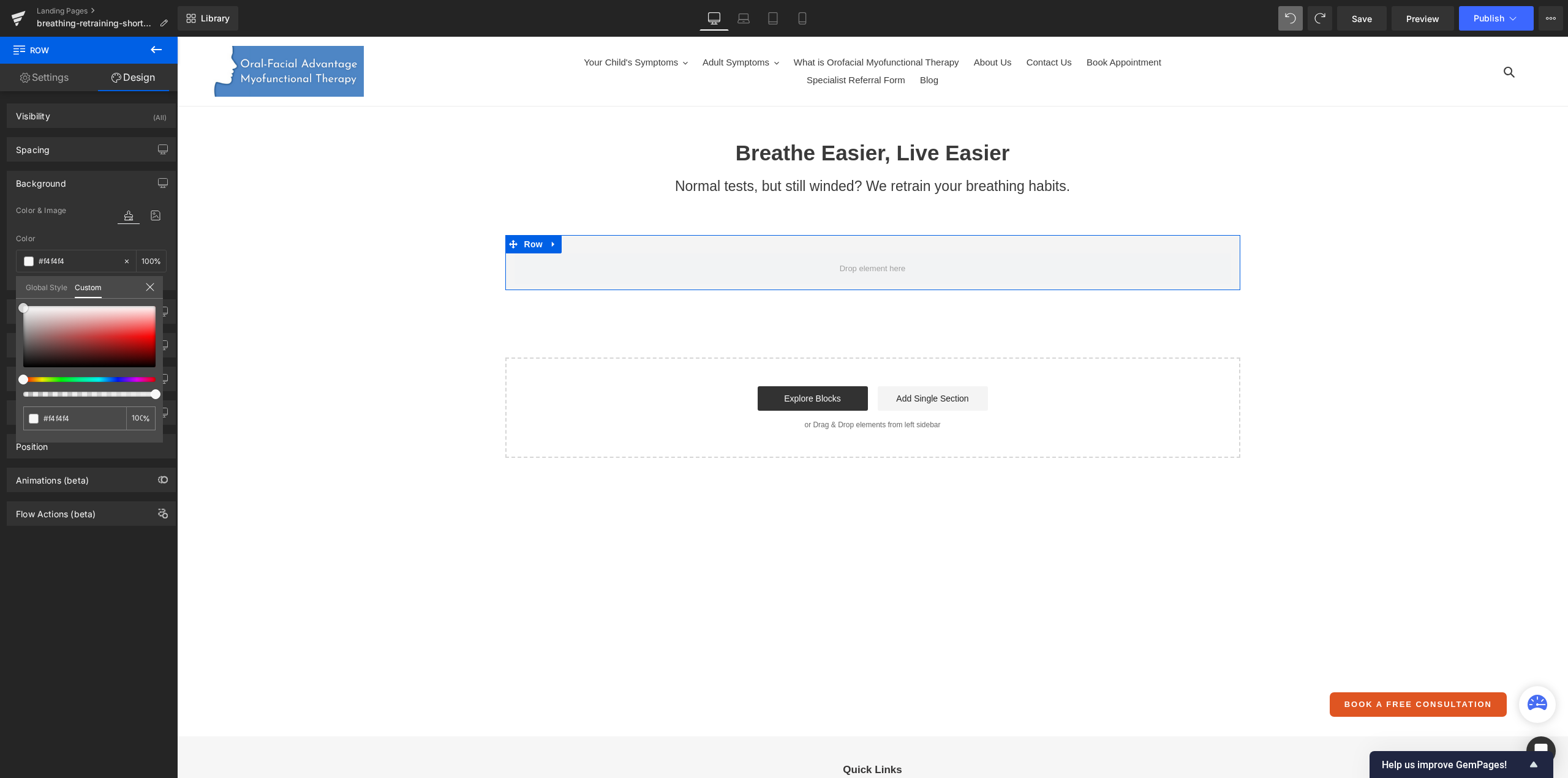
type input "#f2f2f2"
type input "#ededed"
type input "#e8e8e8"
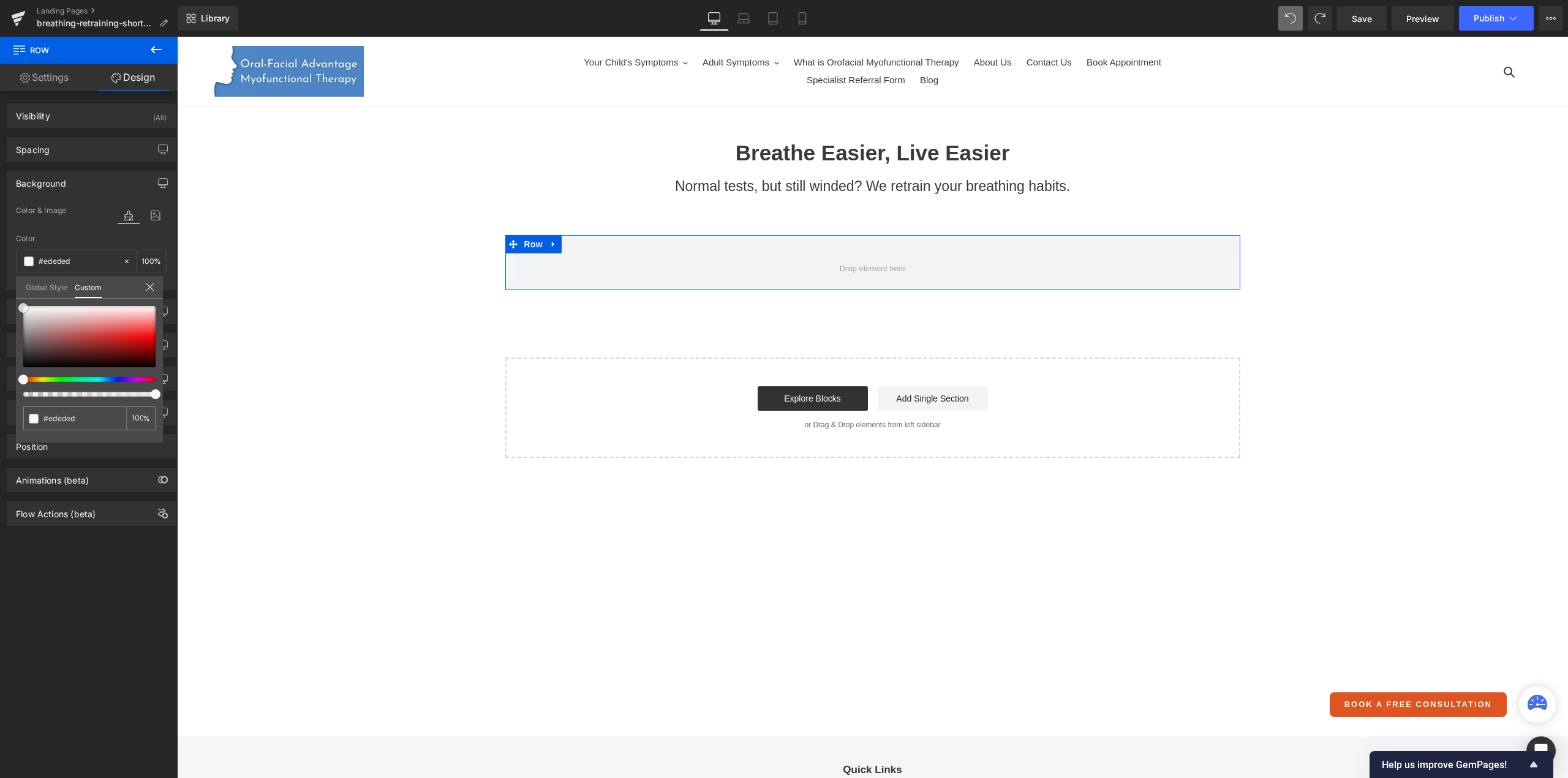
type input "#e8e8e8"
type input "#e2e2e2"
type input "#dddddd"
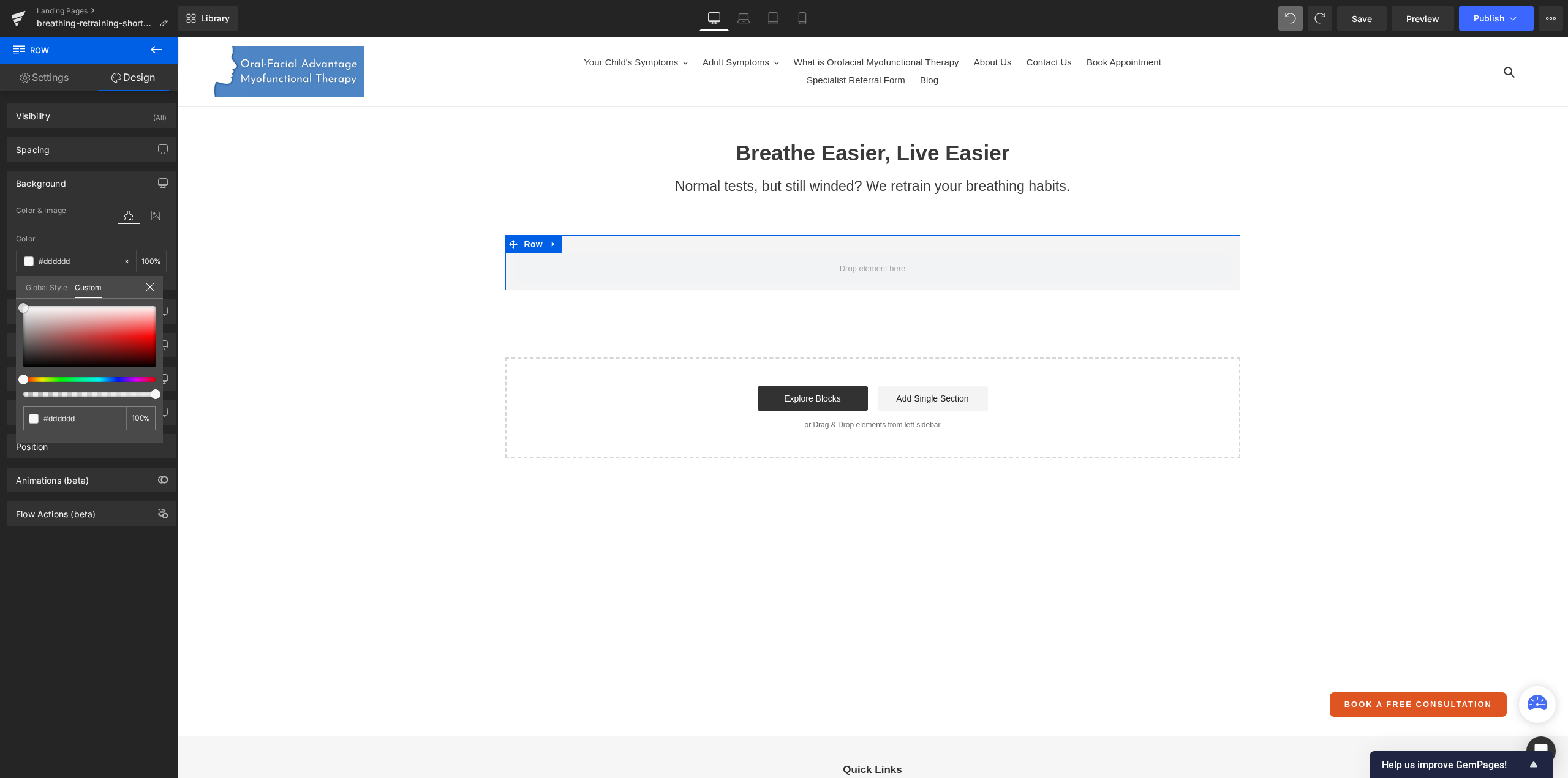
type input "#dbdbdb"
type input "#d8d8d8"
type input "#d3d3d3"
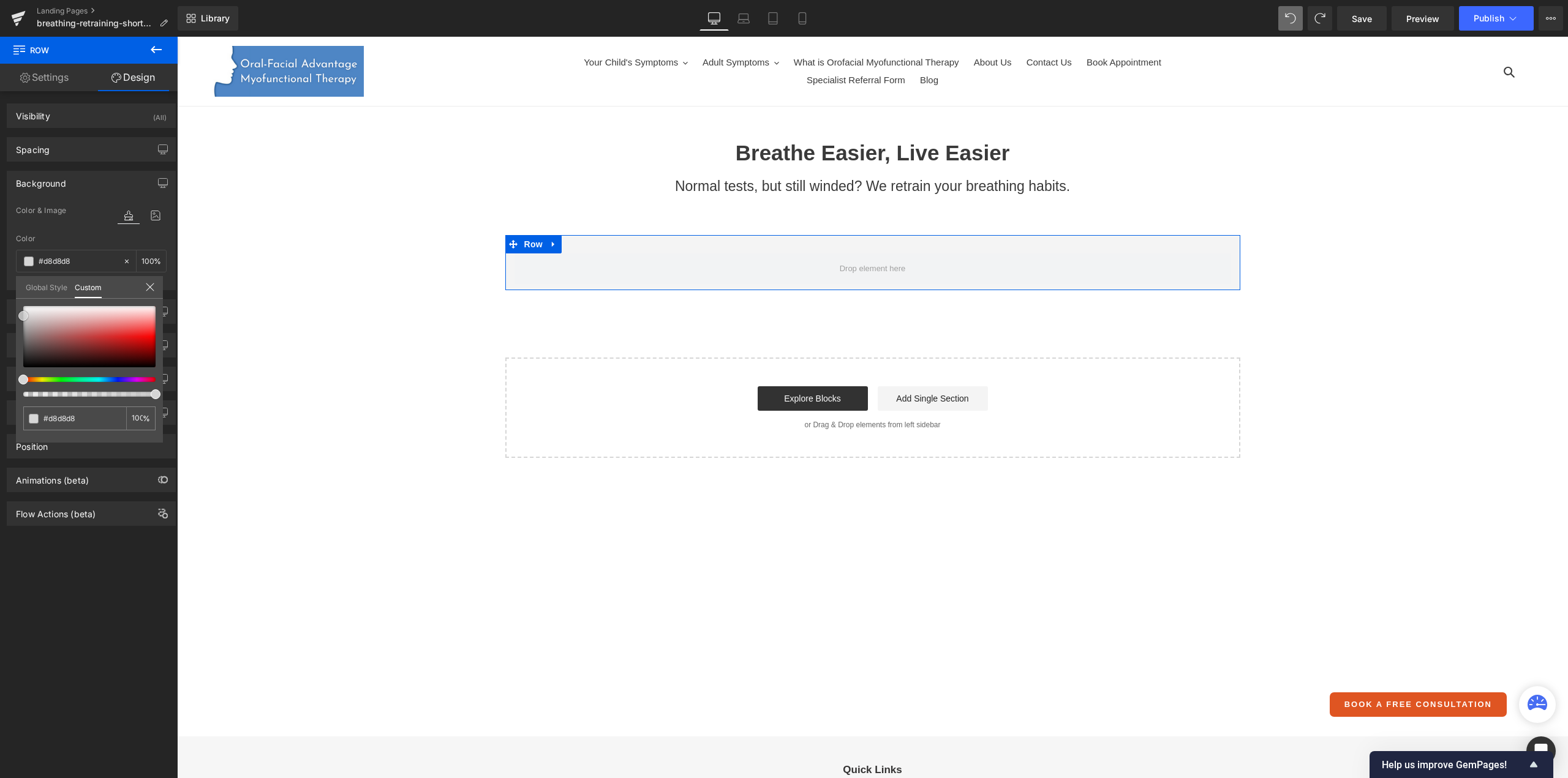
type input "#d3d3d3"
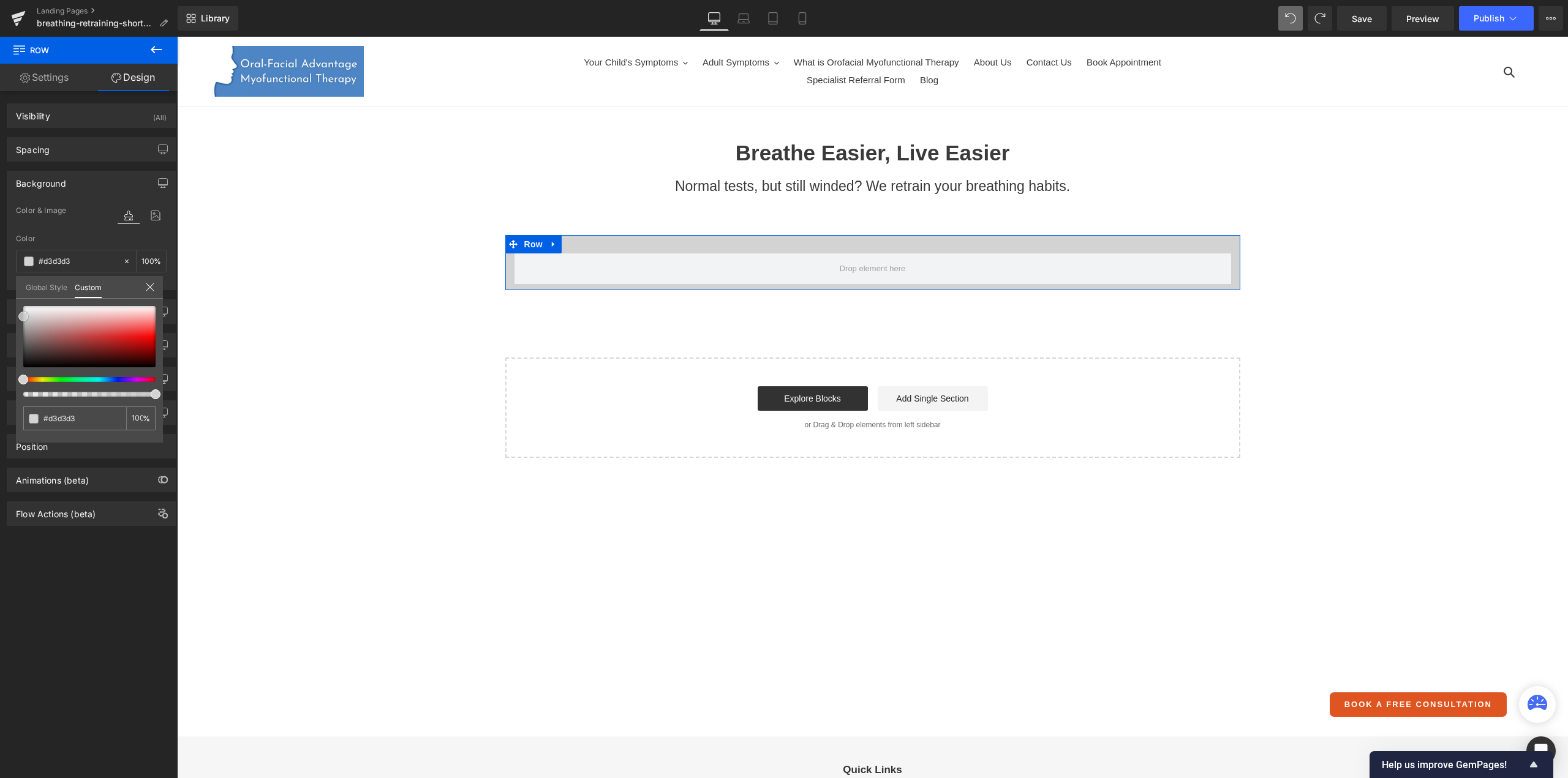
type input "#d6d6d6"
type input "#d8d8d8"
type input "#dbdbdb"
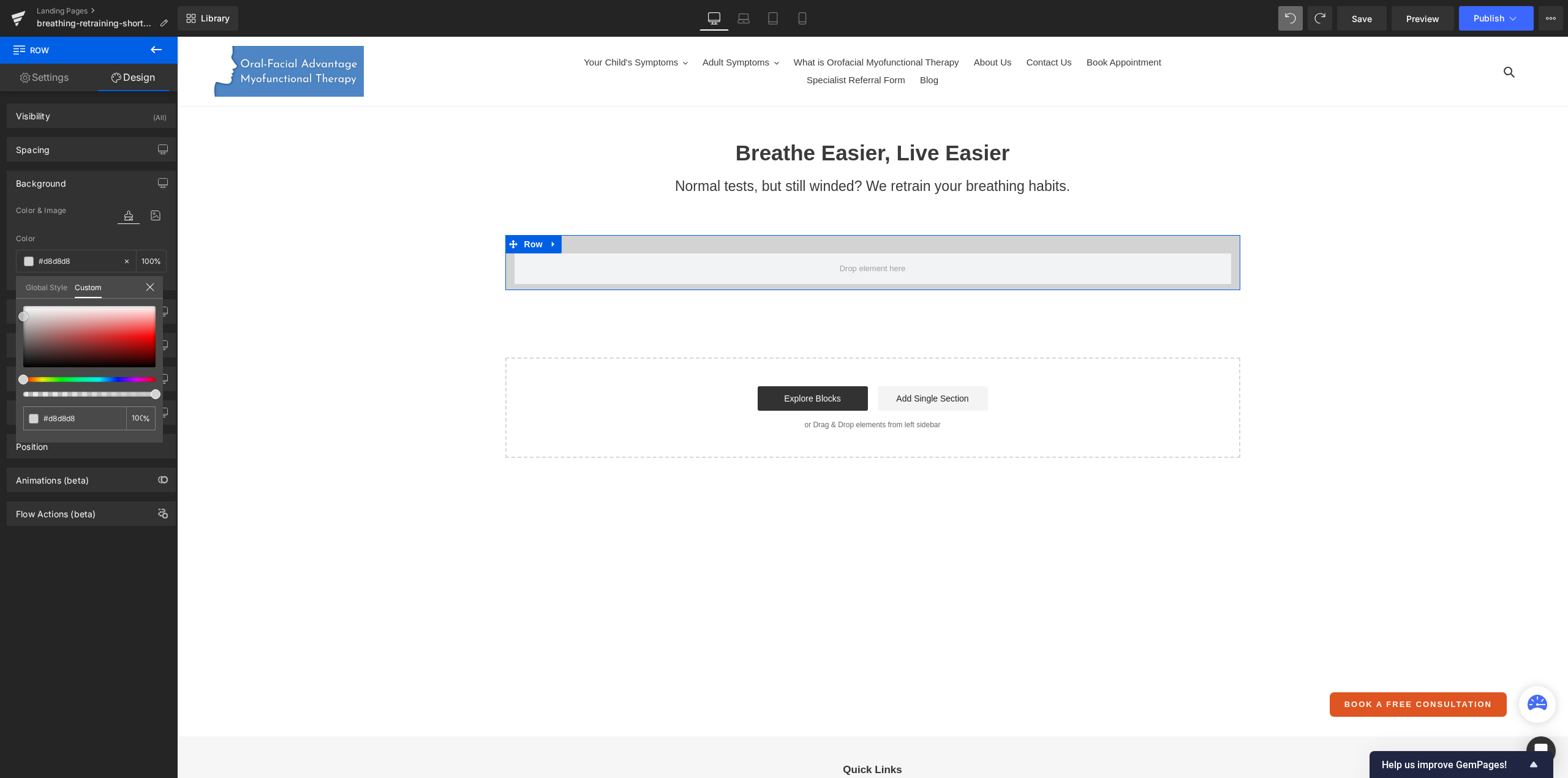
type input "#dbdbdb"
type input "#dddddd"
type input "#e2e2e2"
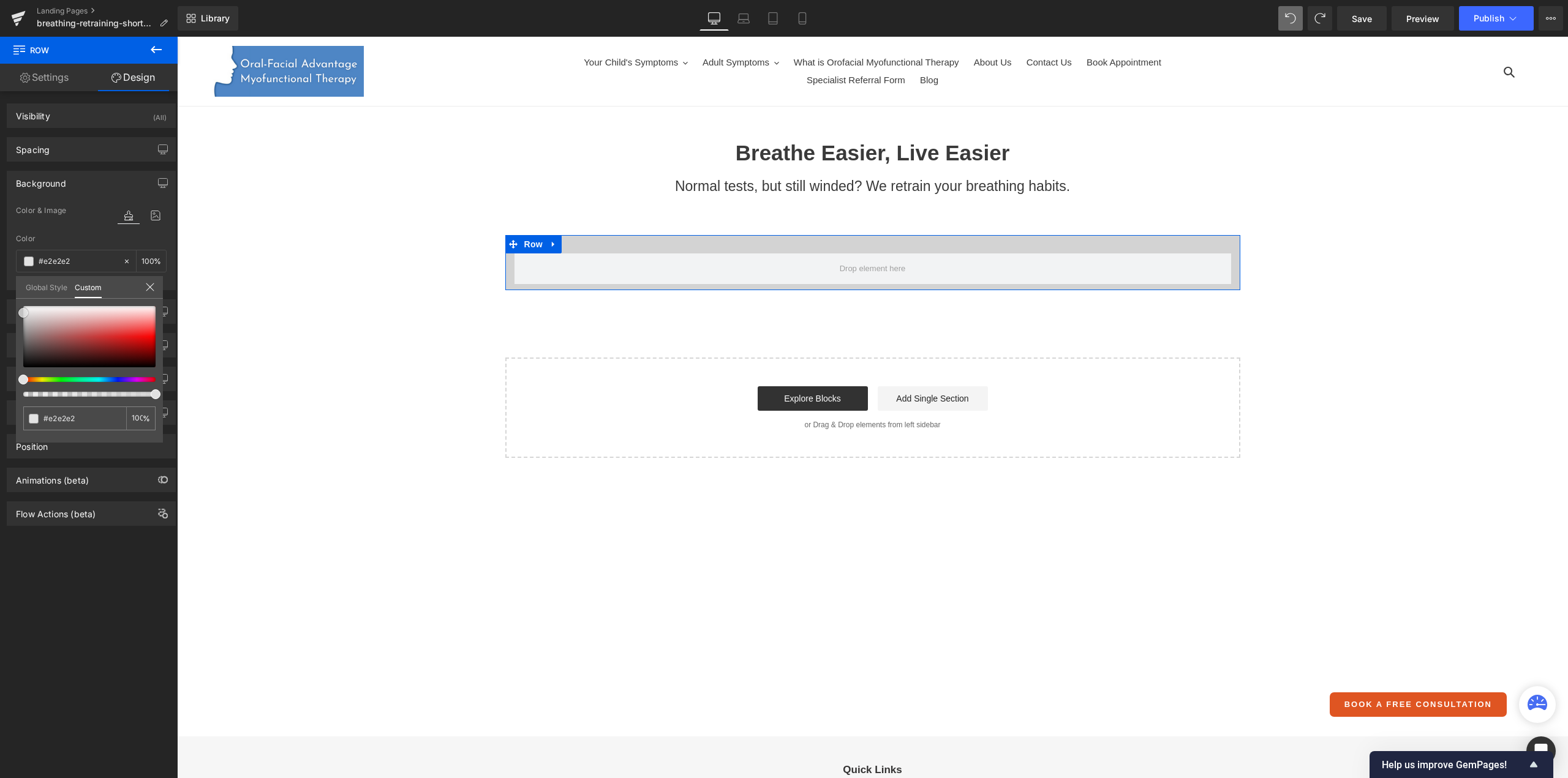
type input "#e5e5e5"
type input "#e8e8e8"
type input "#eaeaea"
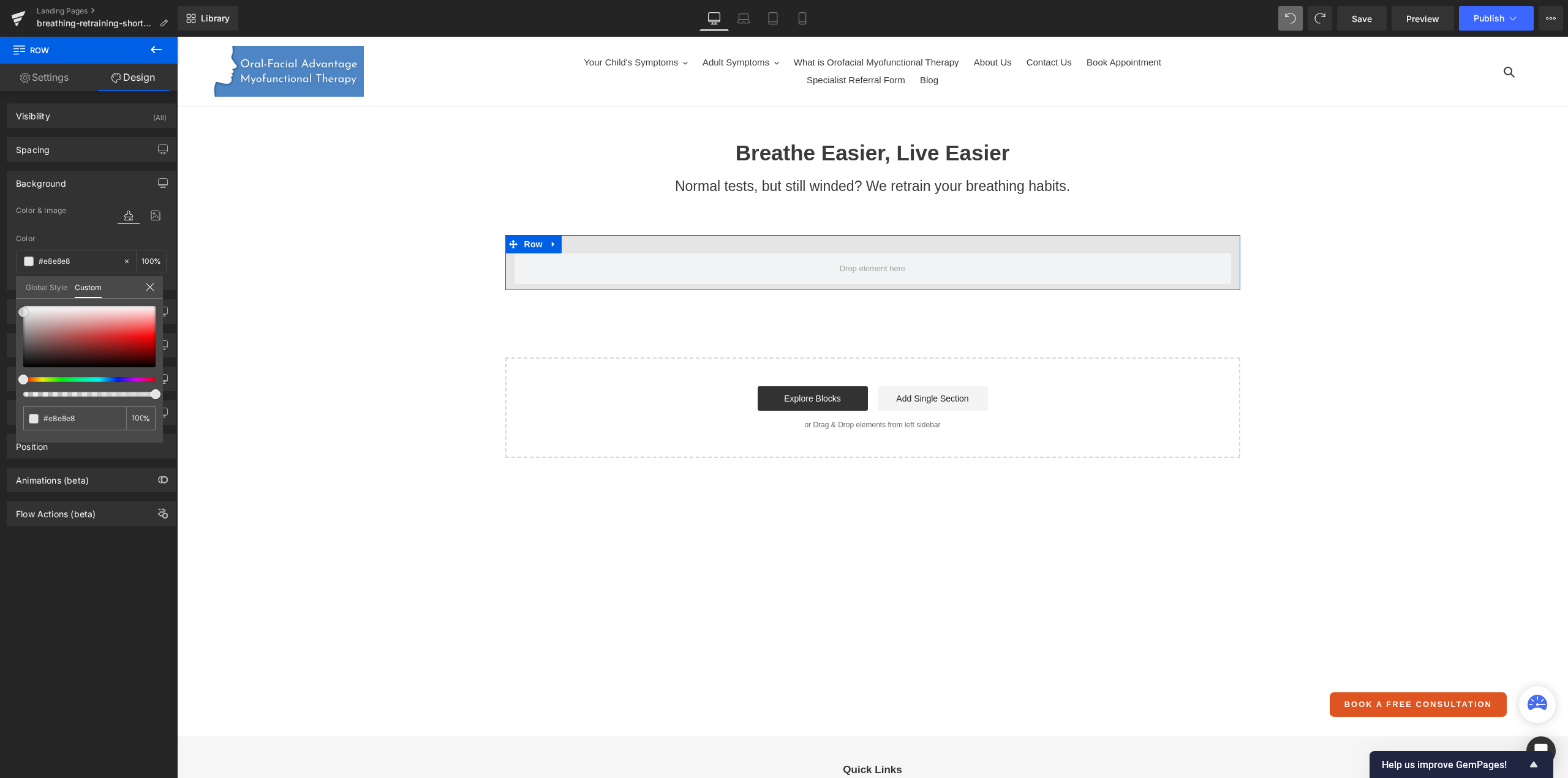
type input "#eaeaea"
type input "#ededed"
drag, startPoint x: 31, startPoint y: 348, endPoint x: 11, endPoint y: 310, distance: 42.9
click at [11, 290] on div "Background Color & Image color rgba(237, 237, 237, 1) Color #ededed 100 % Image…" at bounding box center [91, 226] width 183 height 129
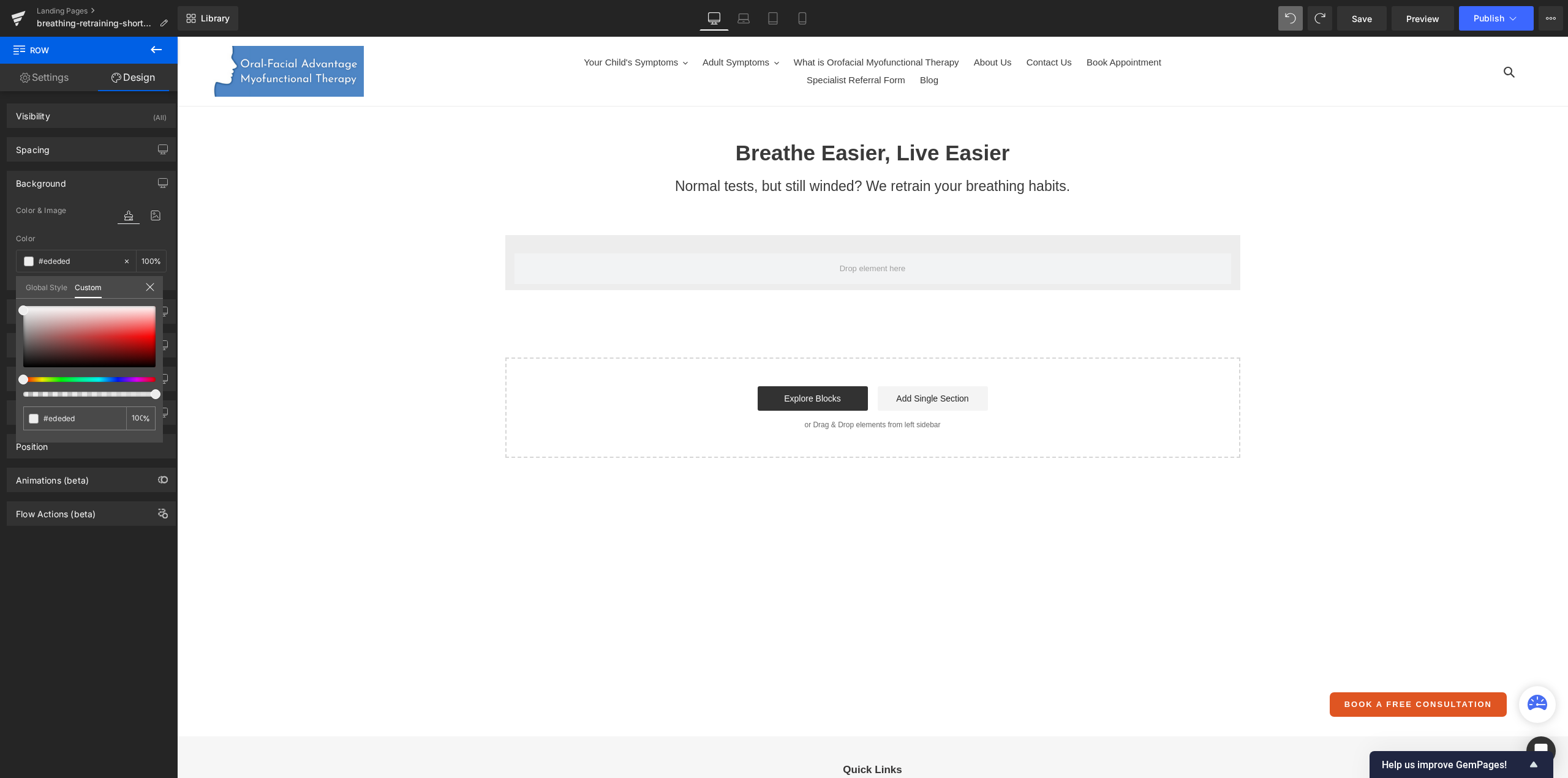
click at [159, 50] on icon at bounding box center [156, 49] width 15 height 15
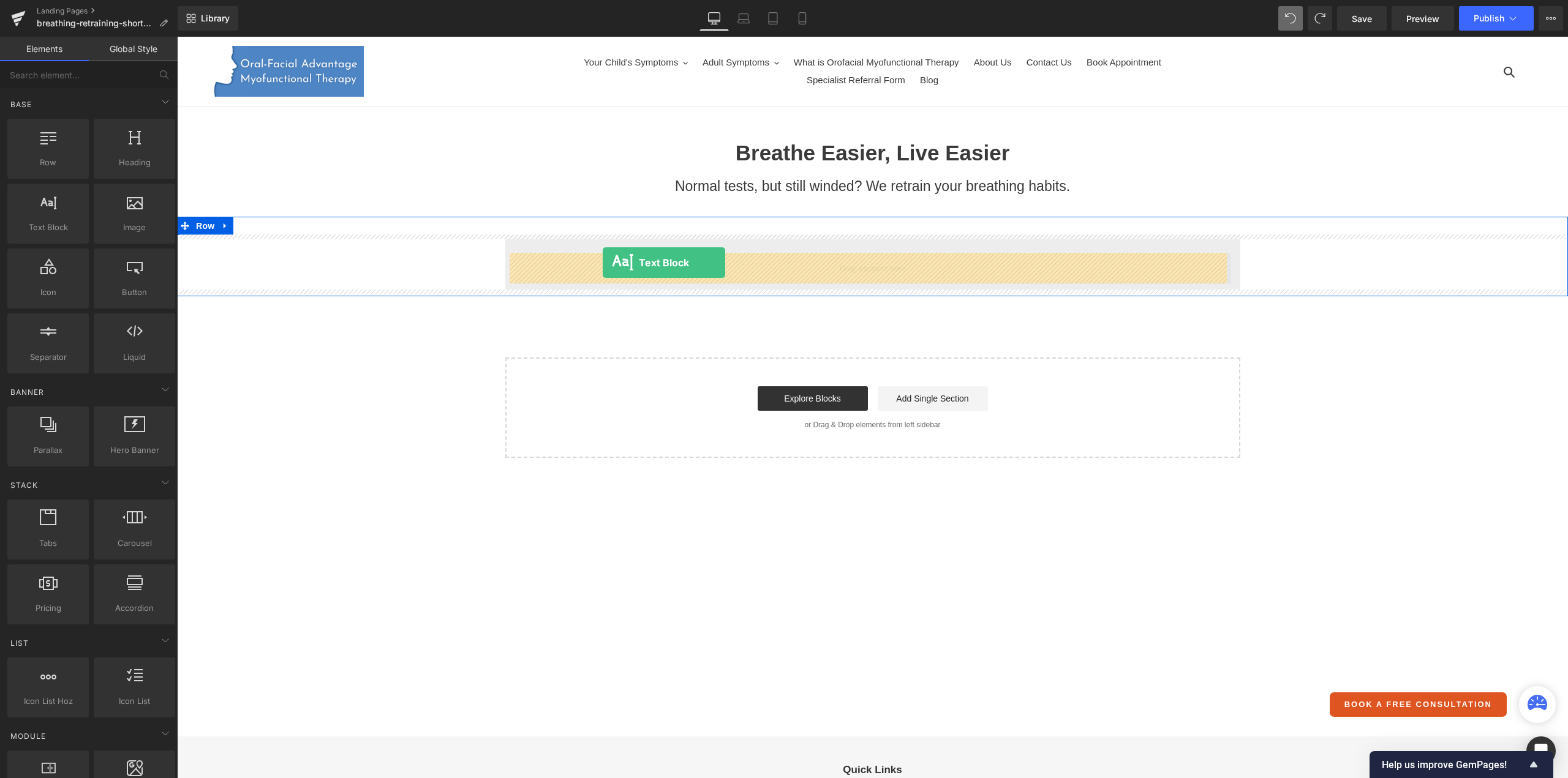
drag, startPoint x: 234, startPoint y: 255, endPoint x: 604, endPoint y: 262, distance: 370.1
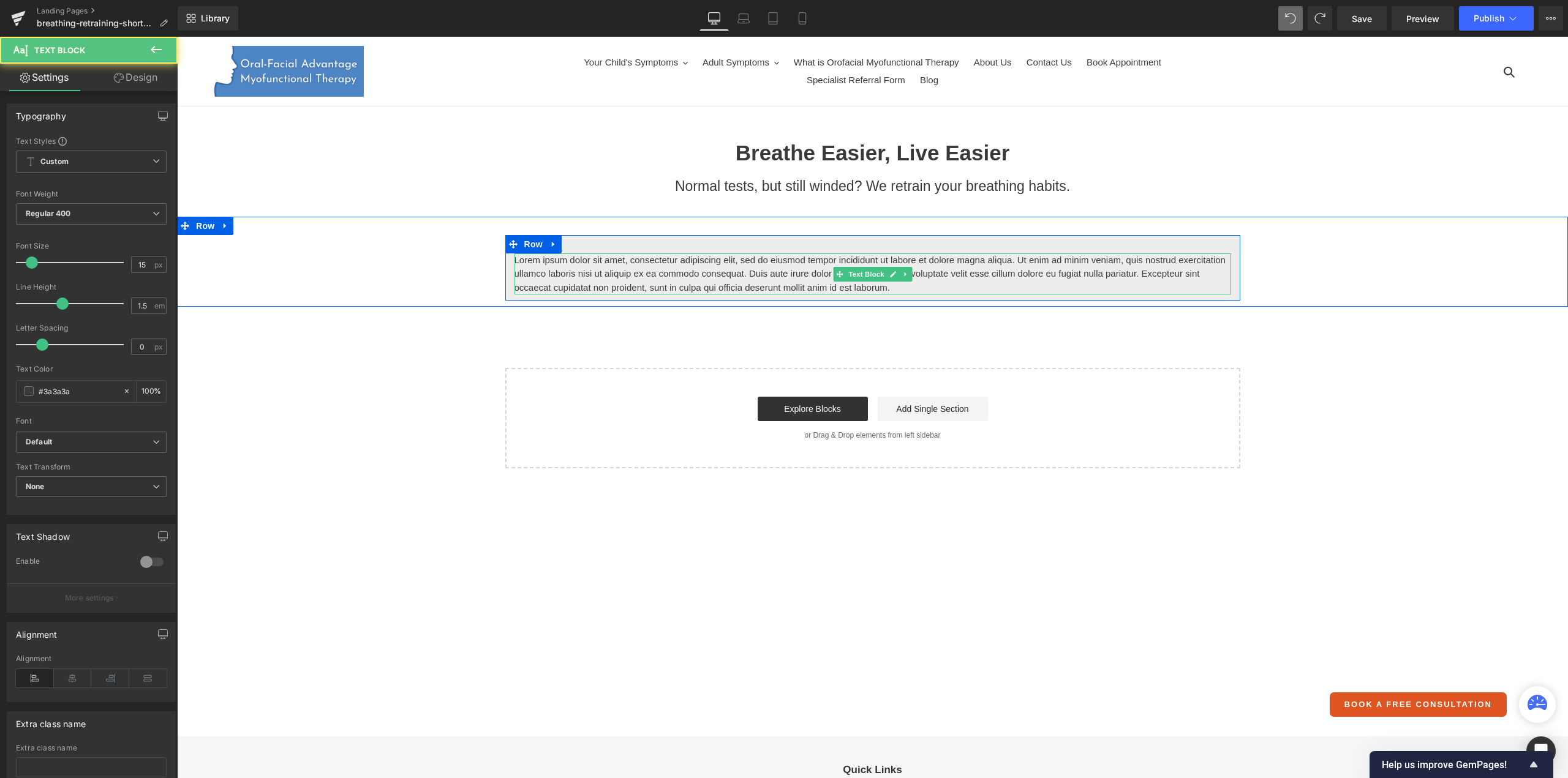
click at [603, 276] on p "Lorem ipsum dolor sit amet, consectetur adipiscing elit, sed do eiusmod tempor …" at bounding box center [873, 274] width 716 height 42
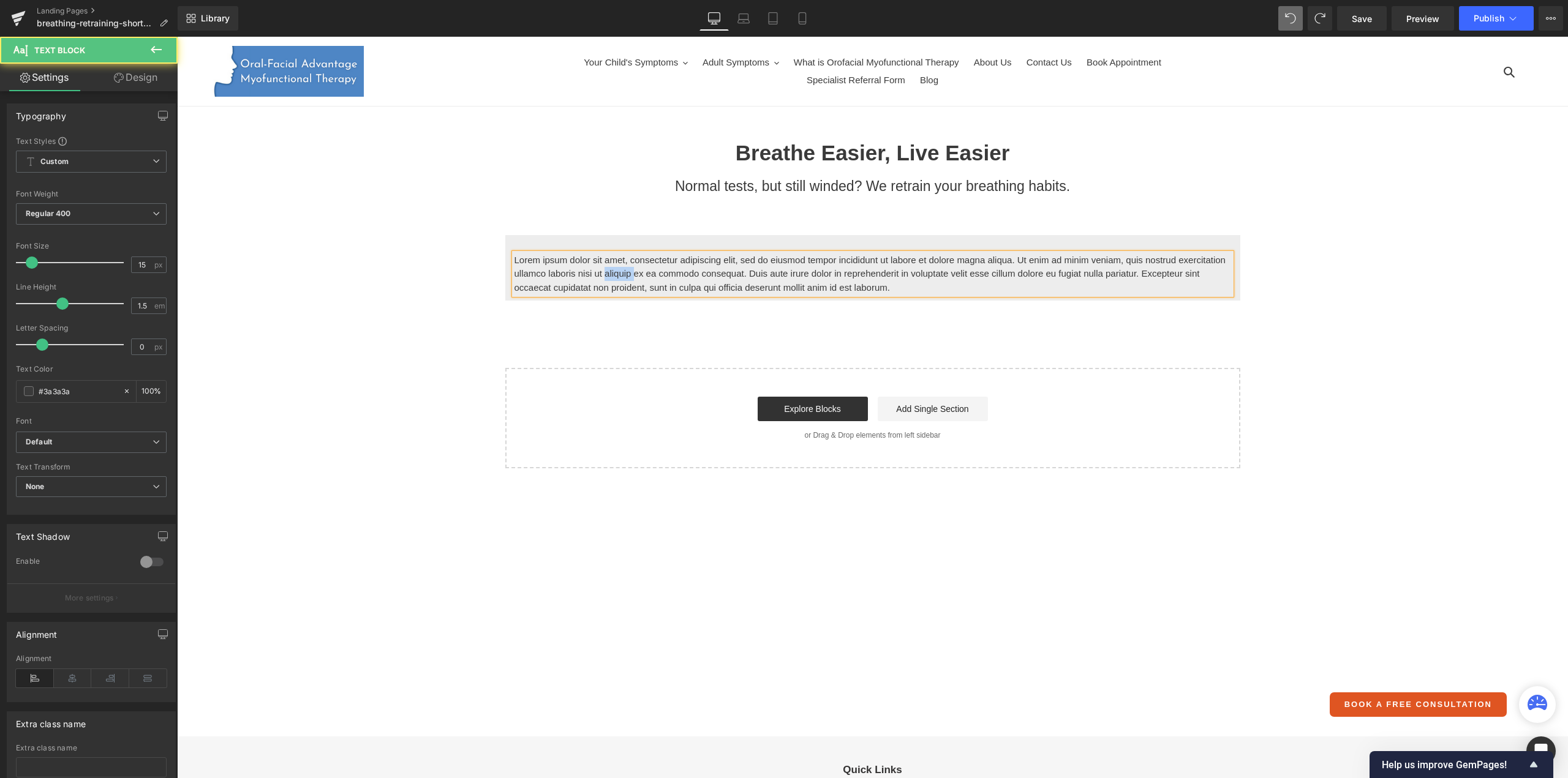
click at [603, 276] on p "Lorem ipsum dolor sit amet, consectetur adipiscing elit, sed do eiusmod tempor …" at bounding box center [873, 274] width 716 height 42
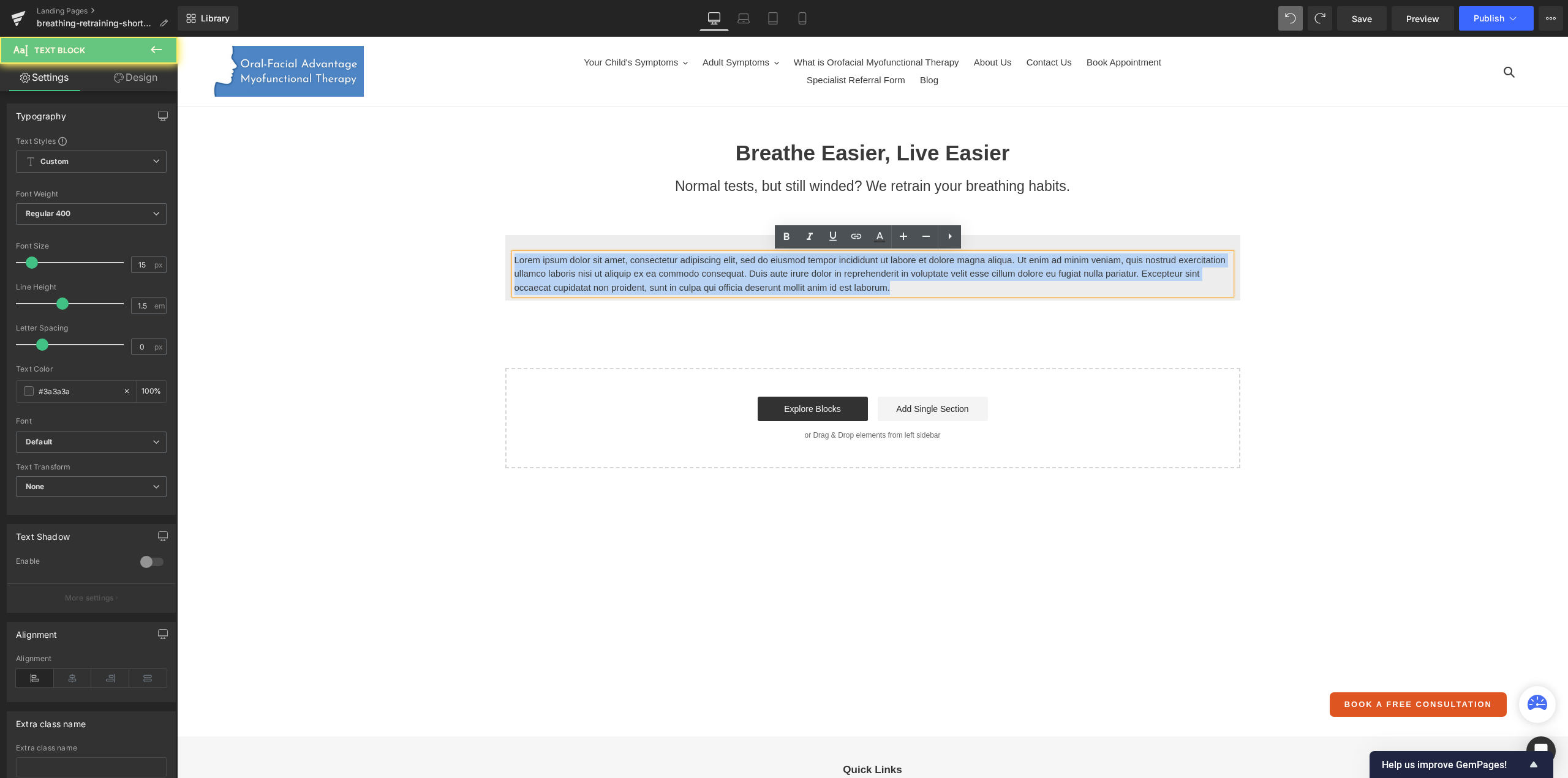
click at [603, 276] on p "Lorem ipsum dolor sit amet, consectetur adipiscing elit, sed do eiusmod tempor …" at bounding box center [873, 274] width 716 height 42
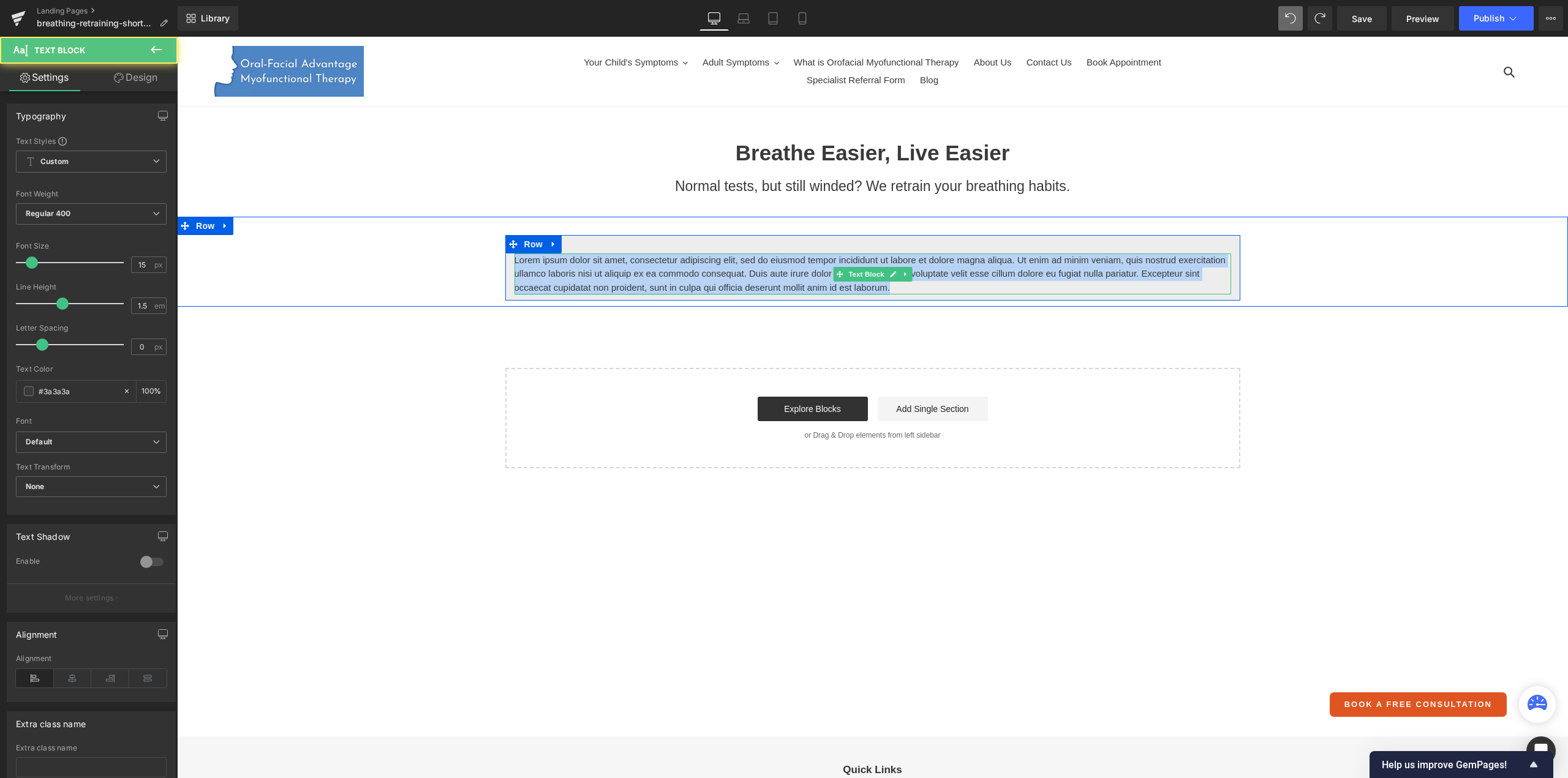
click at [716, 260] on p "Lorem ipsum dolor sit amet, consectetur adipiscing elit, sed do eiusmod tempor …" at bounding box center [873, 274] width 716 height 42
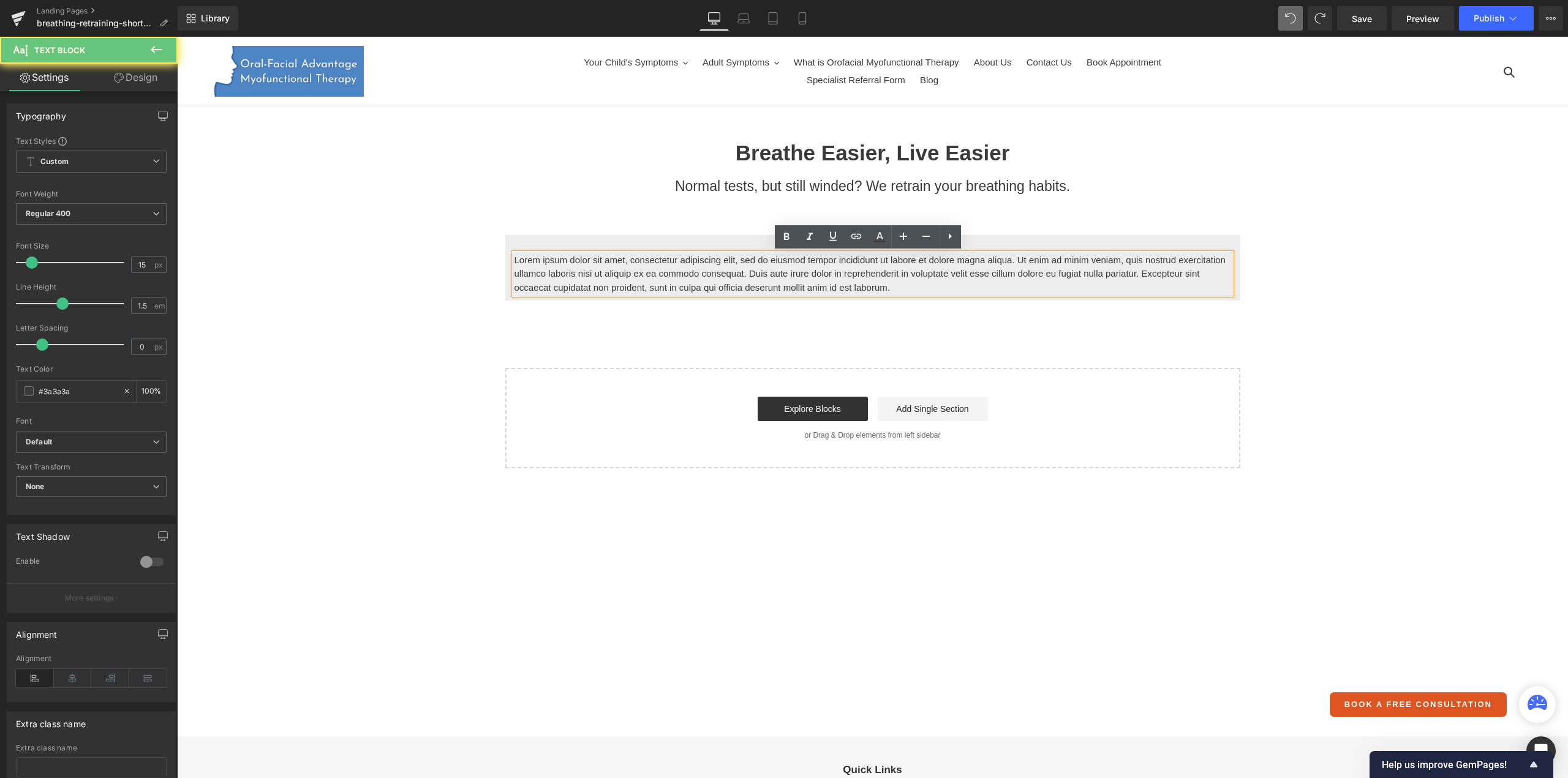
click at [716, 260] on p "Lorem ipsum dolor sit amet, consectetur adipiscing elit, sed do eiusmod tempor …" at bounding box center [873, 274] width 716 height 42
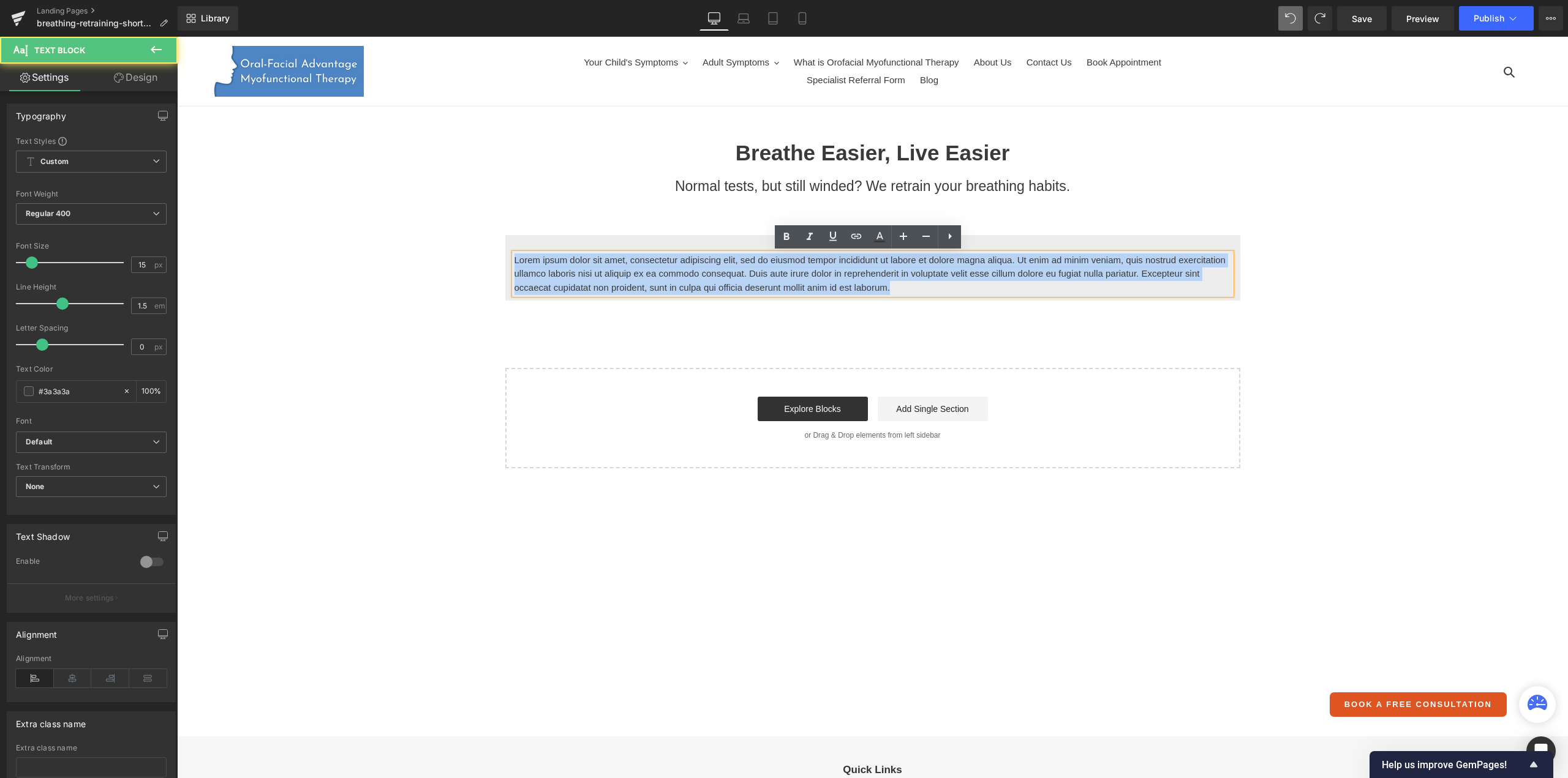
click at [716, 260] on p "Lorem ipsum dolor sit amet, consectetur adipiscing elit, sed do eiusmod tempor …" at bounding box center [873, 274] width 716 height 42
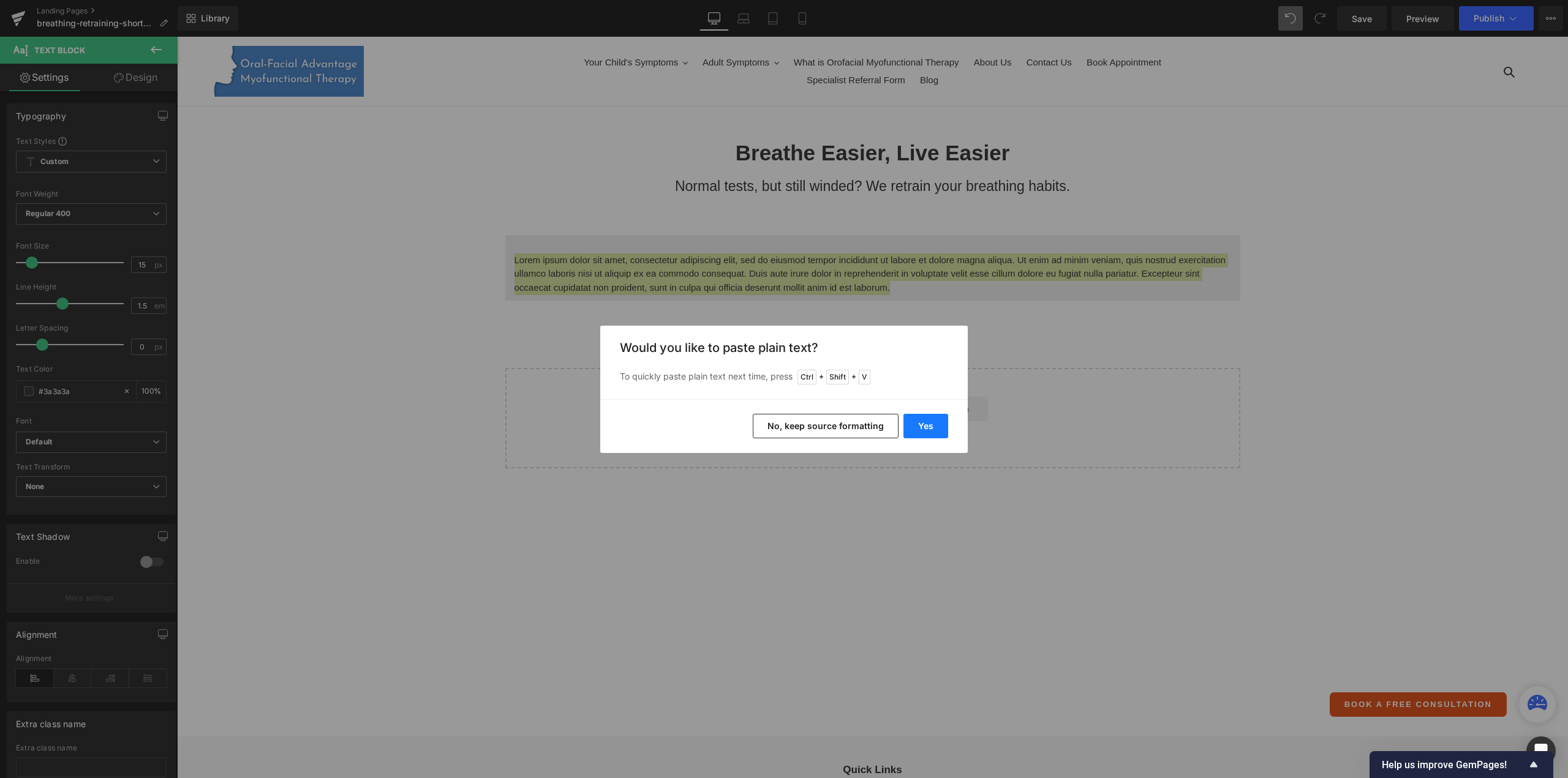
click at [918, 422] on button "Yes" at bounding box center [926, 426] width 45 height 25
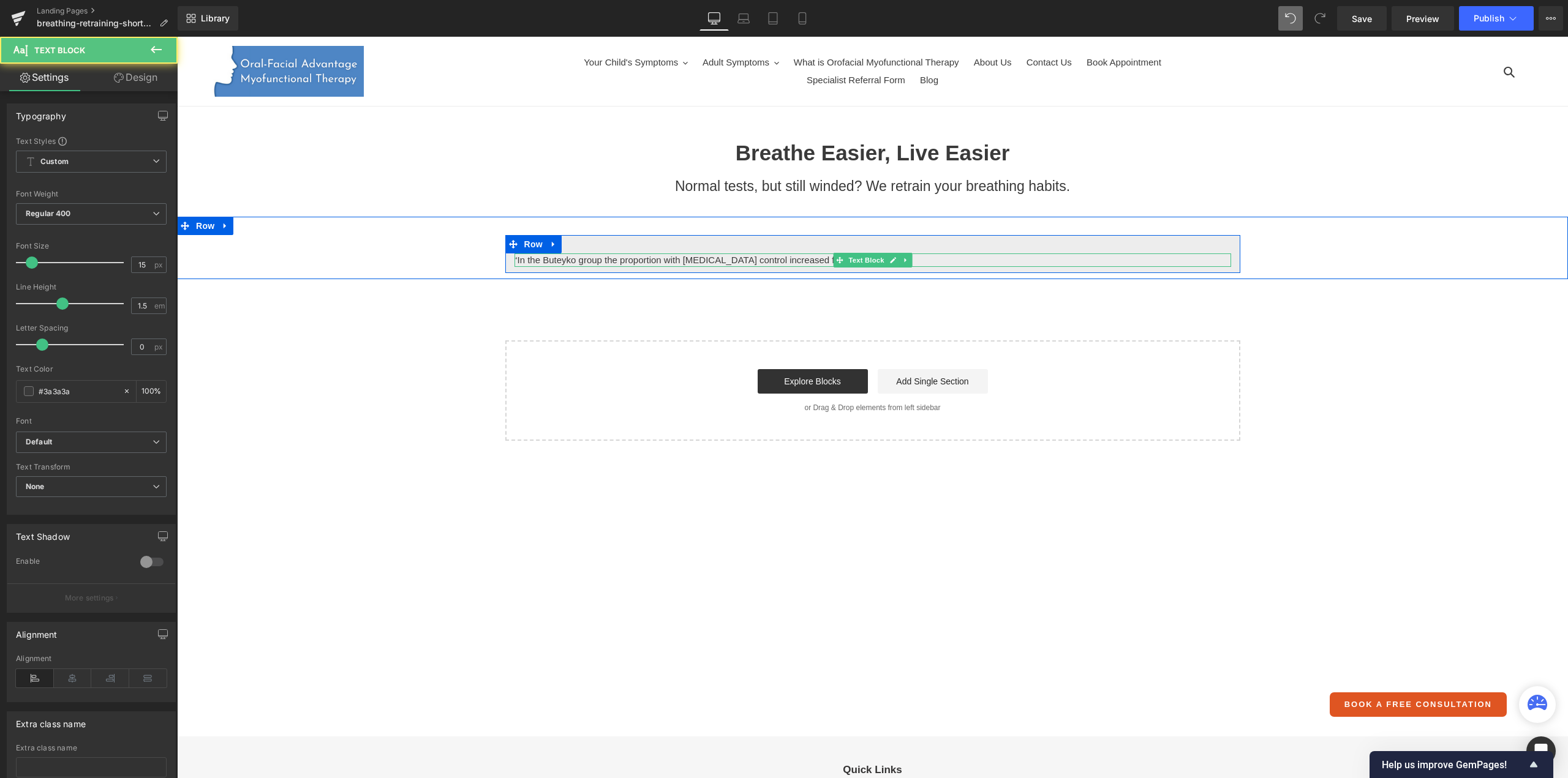
click at [923, 260] on p "“In the Buteyko group the proportion with [MEDICAL_DATA] control increased from…" at bounding box center [873, 260] width 716 height 14
click at [921, 258] on p "“In the Buteyko group the proportion with asthma control increased from 40% to …" at bounding box center [873, 260] width 716 height 14
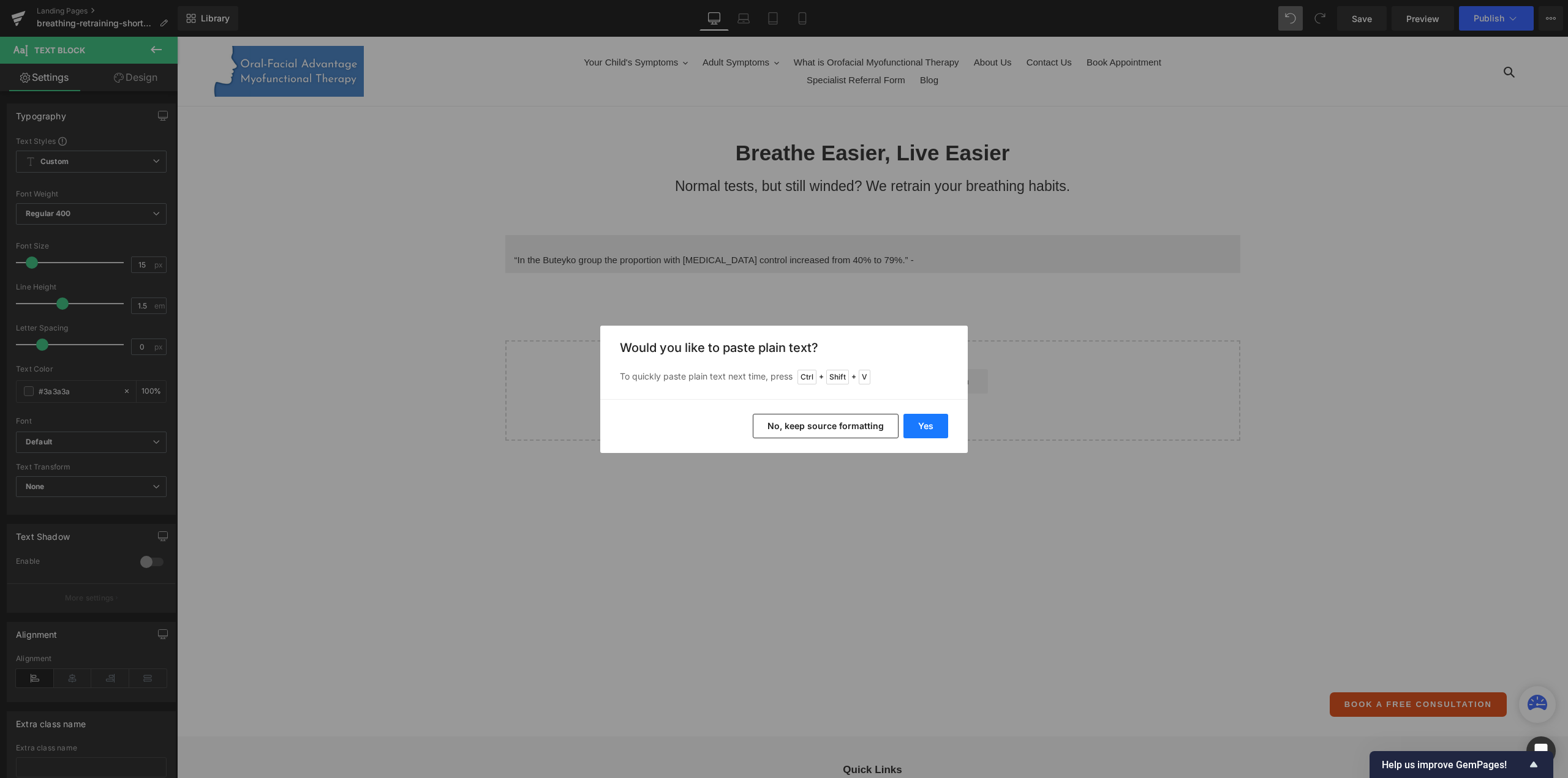
click at [927, 433] on button "Yes" at bounding box center [926, 426] width 45 height 25
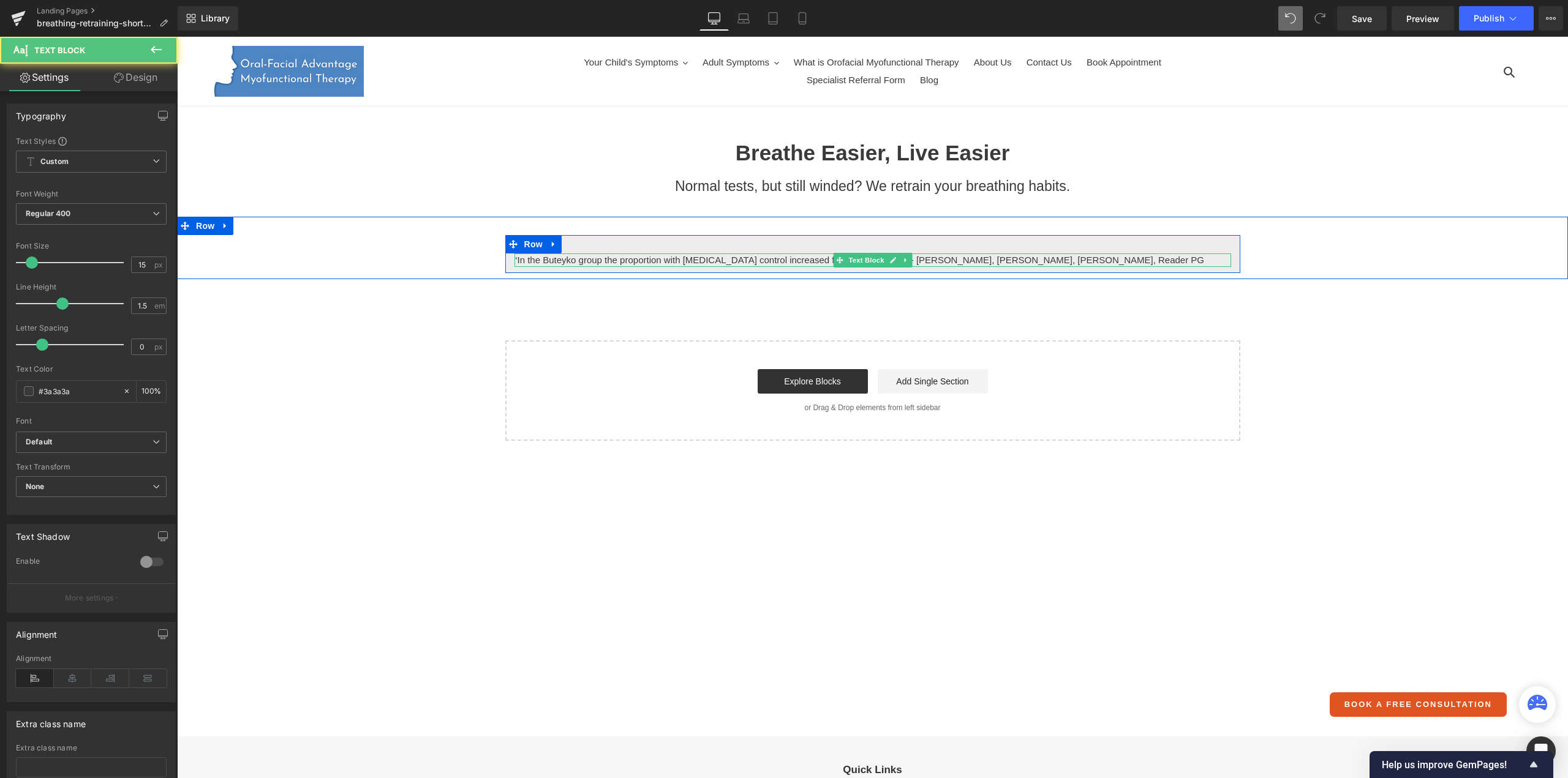
click at [933, 260] on p "“In the Buteyko group the proportion with asthma control increased from 40% to …" at bounding box center [873, 260] width 716 height 14
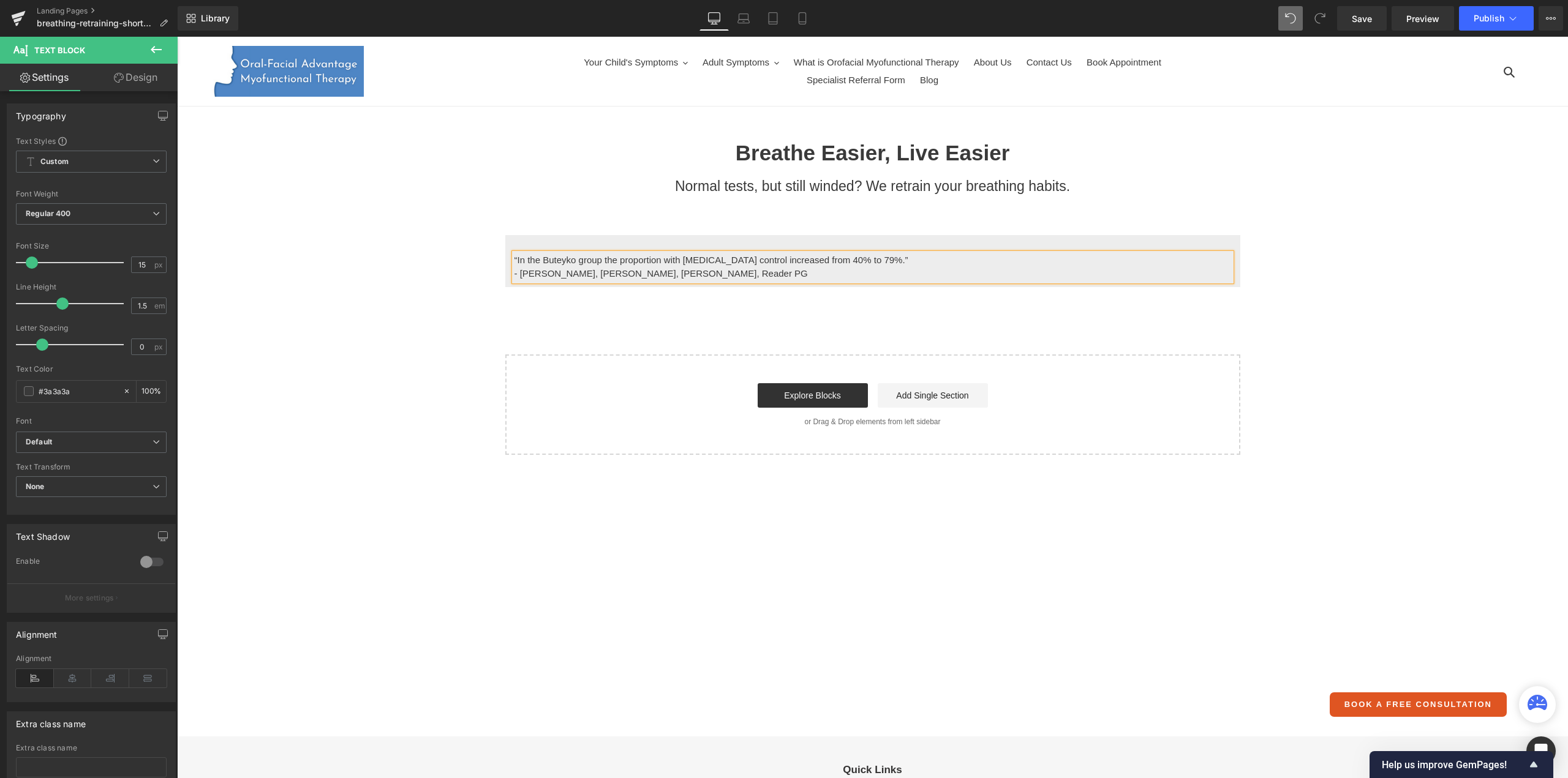
click at [900, 264] on p "“In the Buteyko group the proportion with [MEDICAL_DATA] control increased from…" at bounding box center [873, 260] width 716 height 14
click at [515, 260] on p "“In the Buteyko group the proportion with [MEDICAL_DATA] control increased from…" at bounding box center [873, 260] width 716 height 14
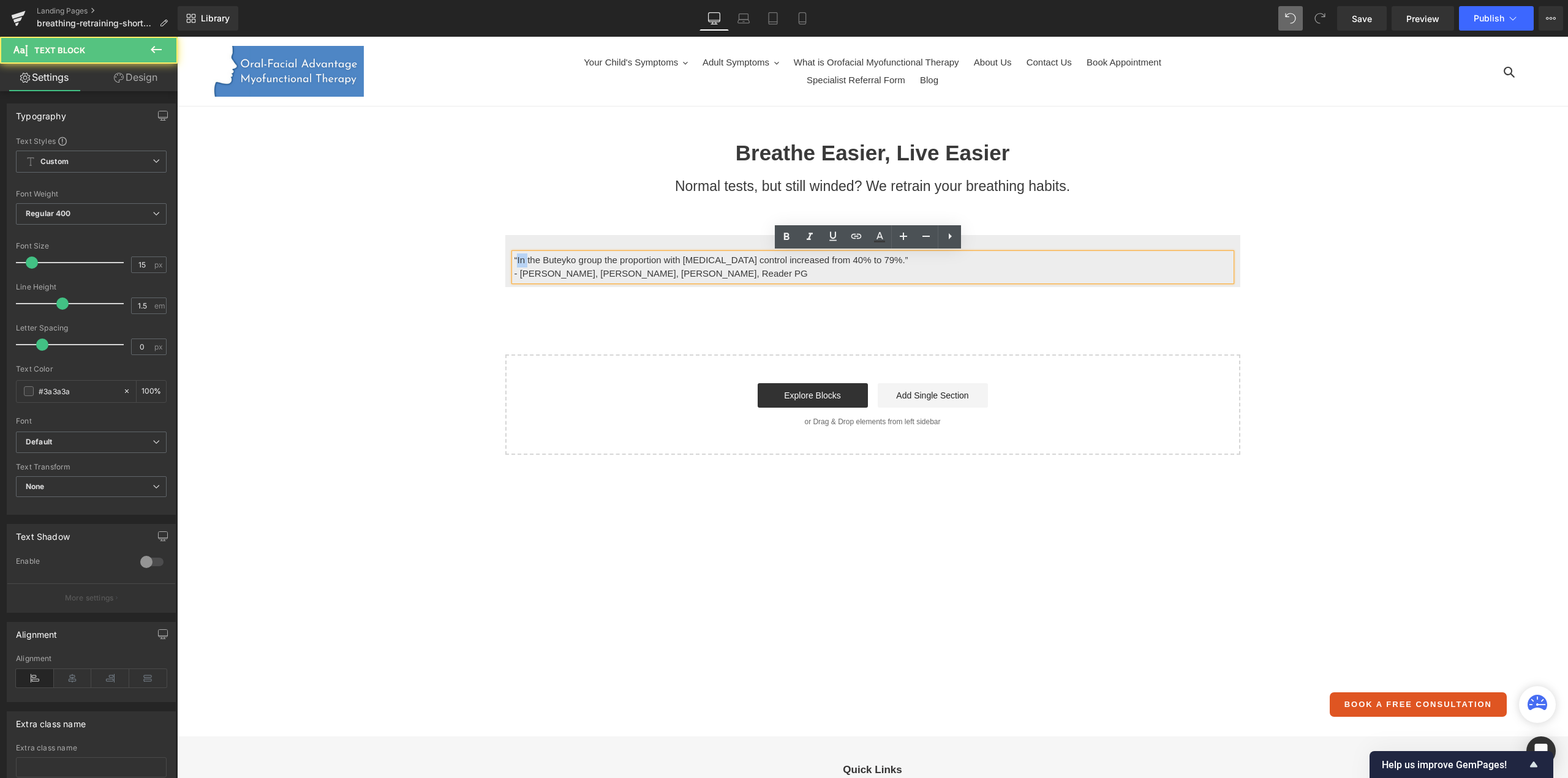
click at [515, 260] on p "“In the Buteyko group the proportion with [MEDICAL_DATA] control increased from…" at bounding box center [873, 260] width 716 height 14
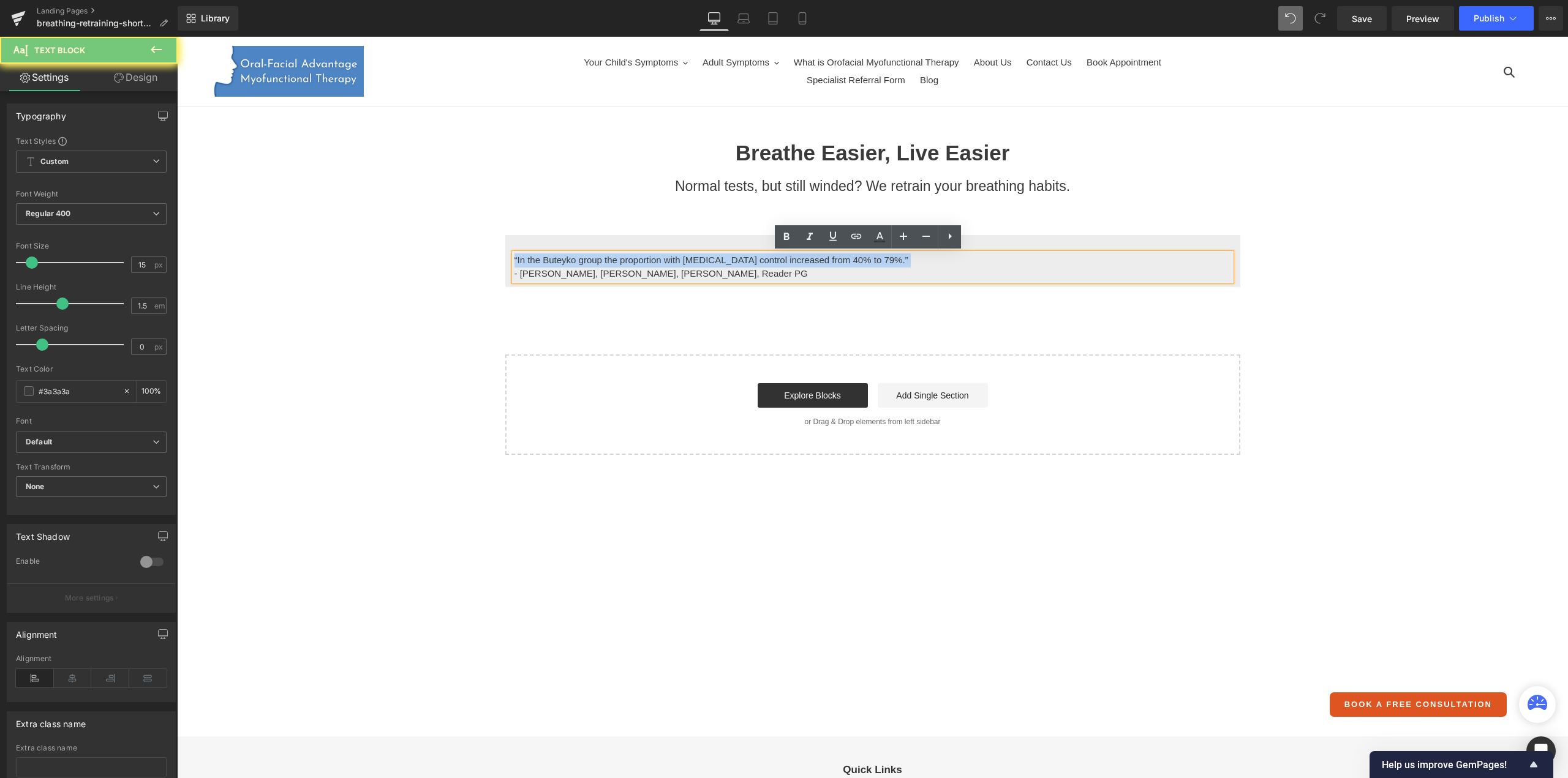
click at [515, 260] on p "“In the Buteyko group the proportion with [MEDICAL_DATA] control increased from…" at bounding box center [873, 260] width 716 height 14
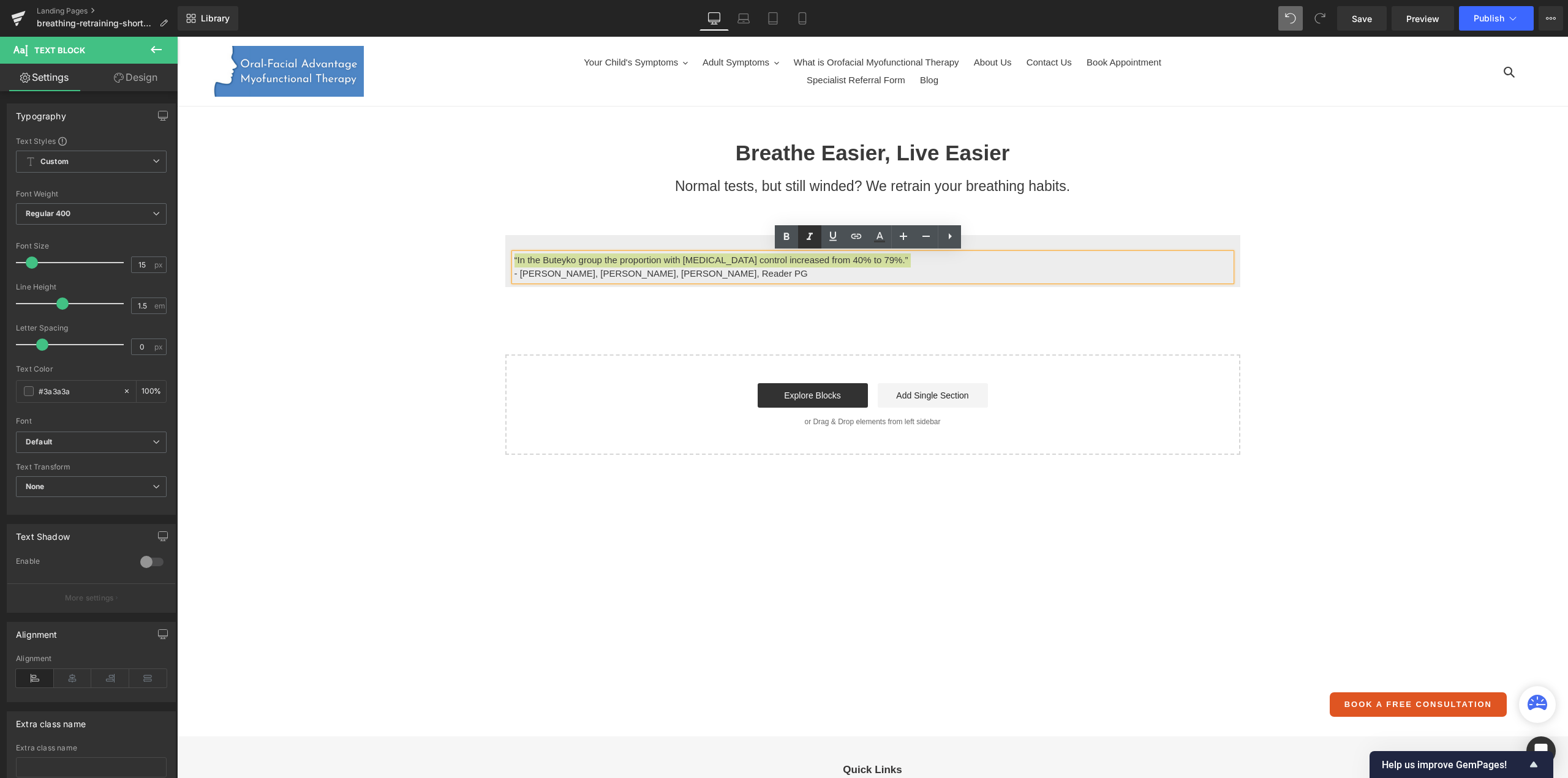
click at [811, 235] on icon at bounding box center [809, 236] width 15 height 15
click at [903, 235] on icon at bounding box center [903, 236] width 7 height 7
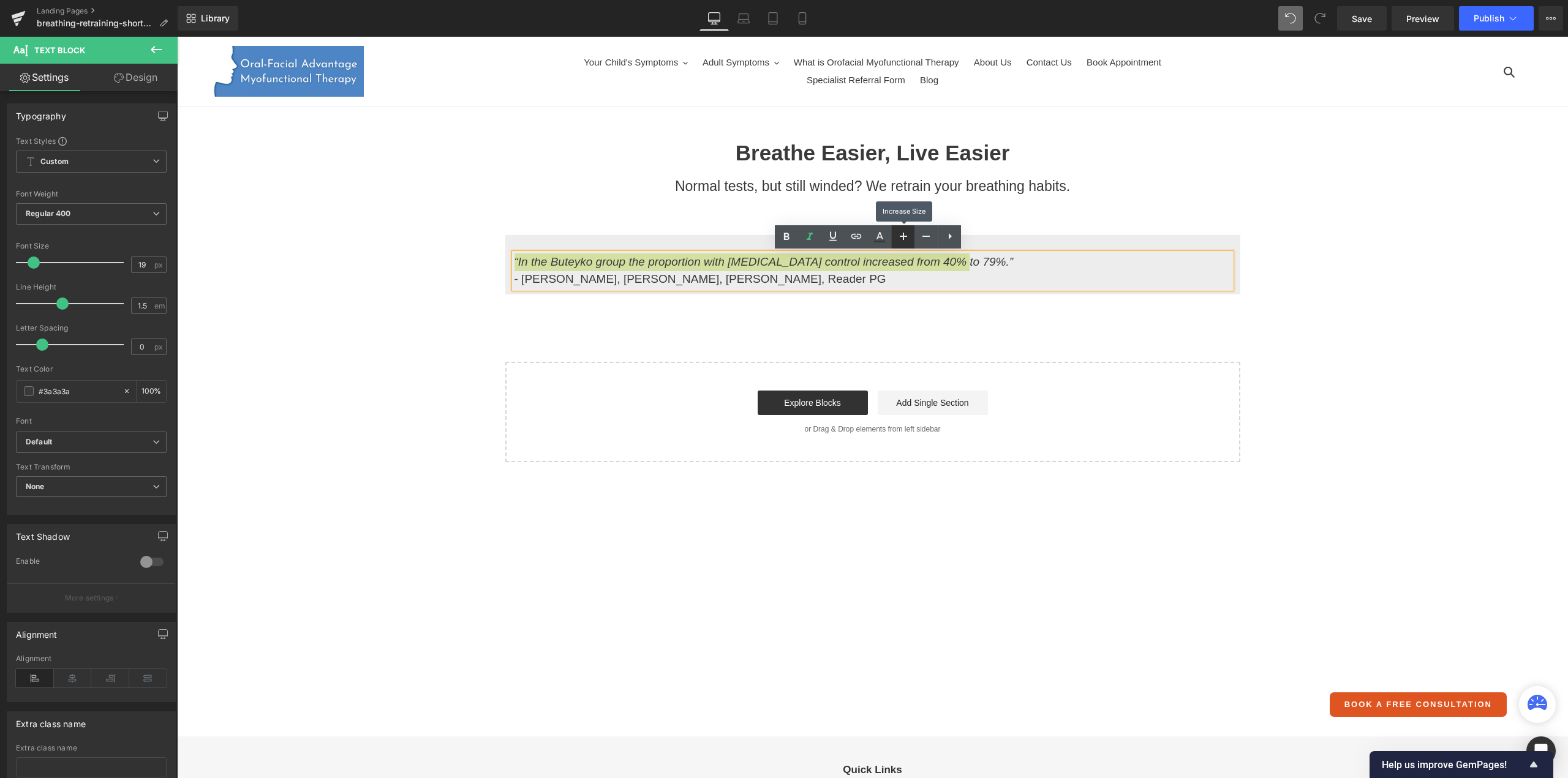
click at [903, 235] on icon at bounding box center [903, 236] width 7 height 7
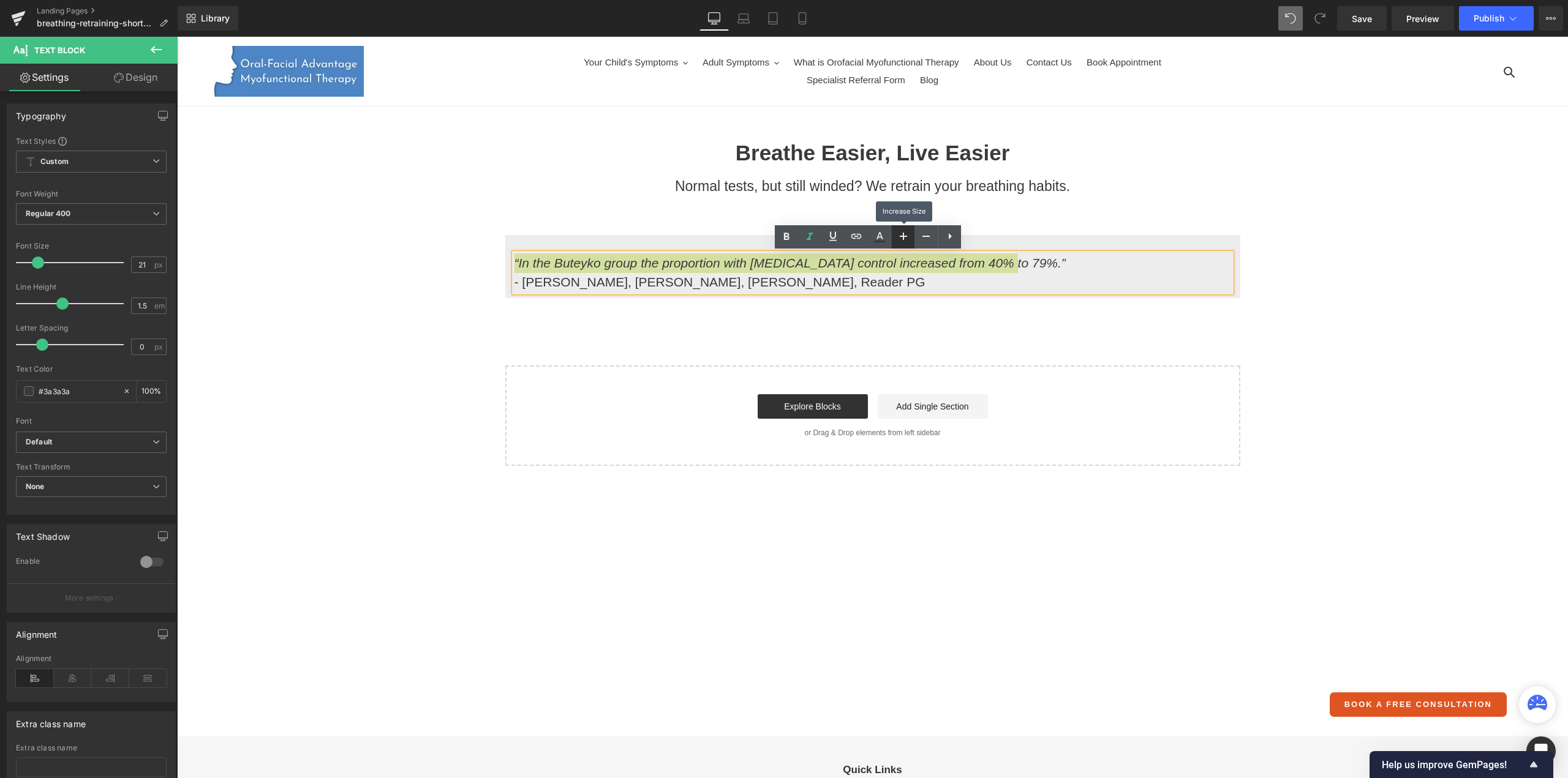
click at [903, 235] on icon at bounding box center [903, 236] width 7 height 7
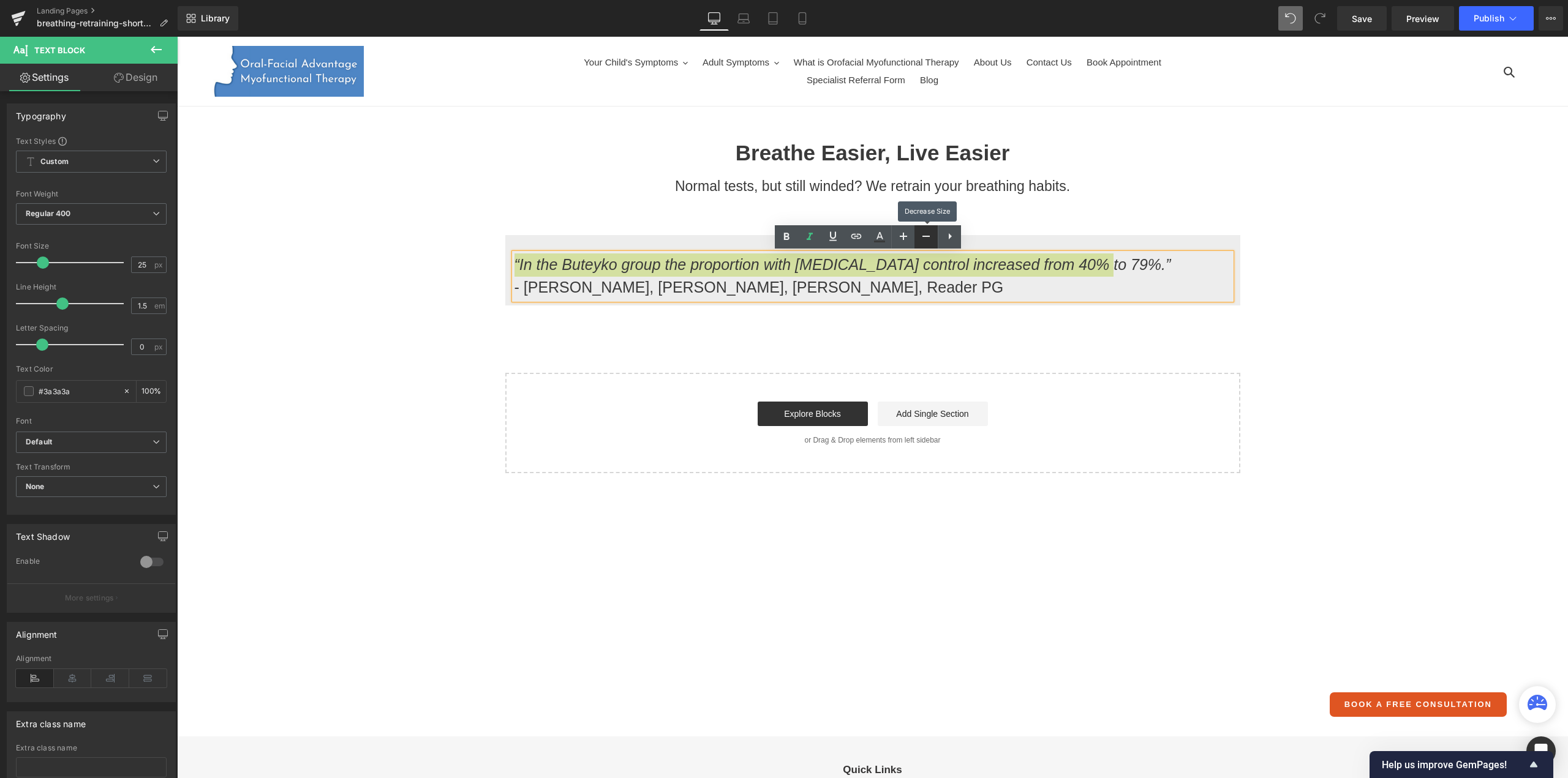
click at [920, 235] on icon at bounding box center [925, 236] width 15 height 15
type input "23"
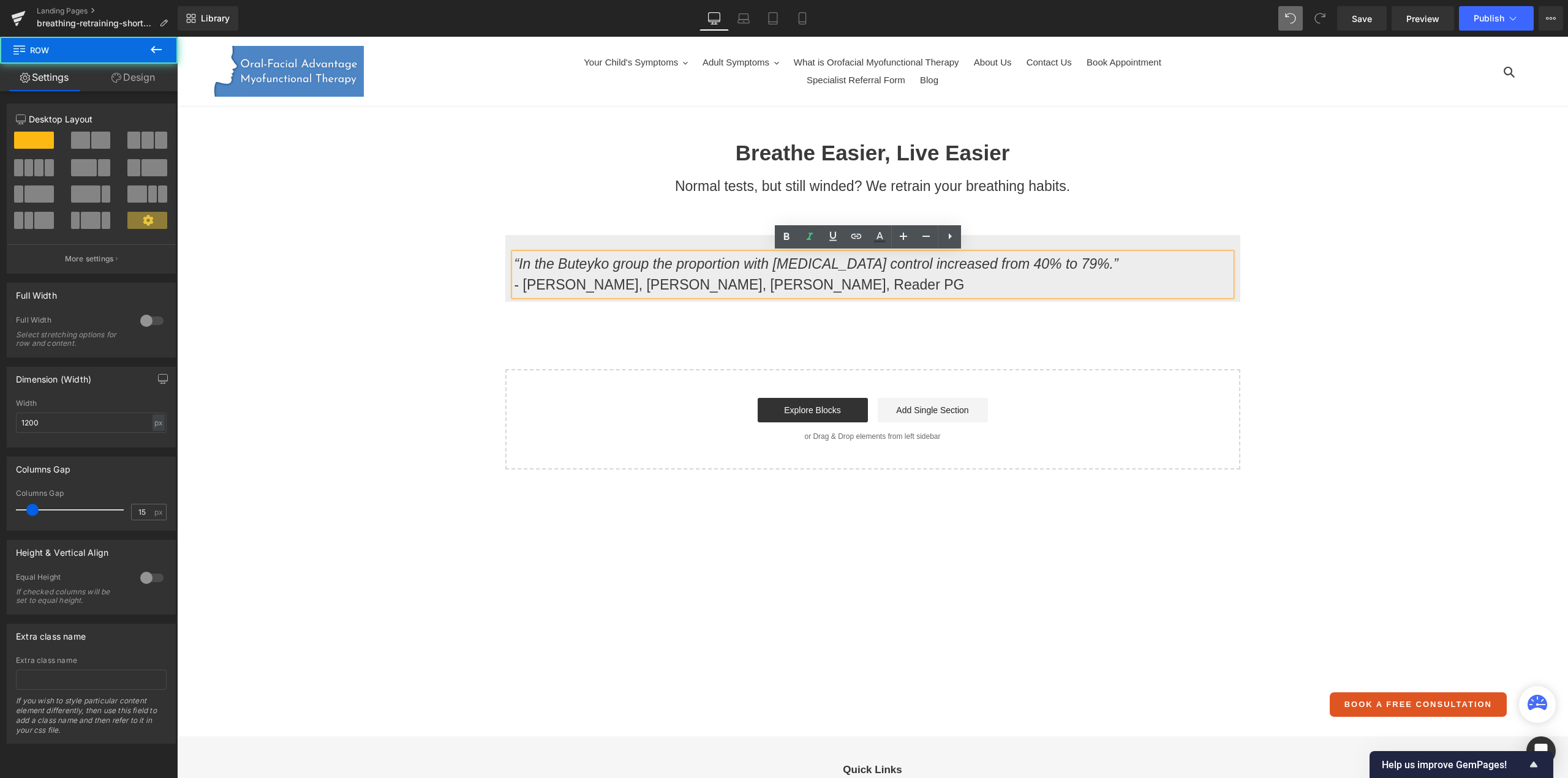
click at [757, 238] on div "“In the Buteyko group the proportion with asthma control increased from 40% to …" at bounding box center [873, 268] width 735 height 67
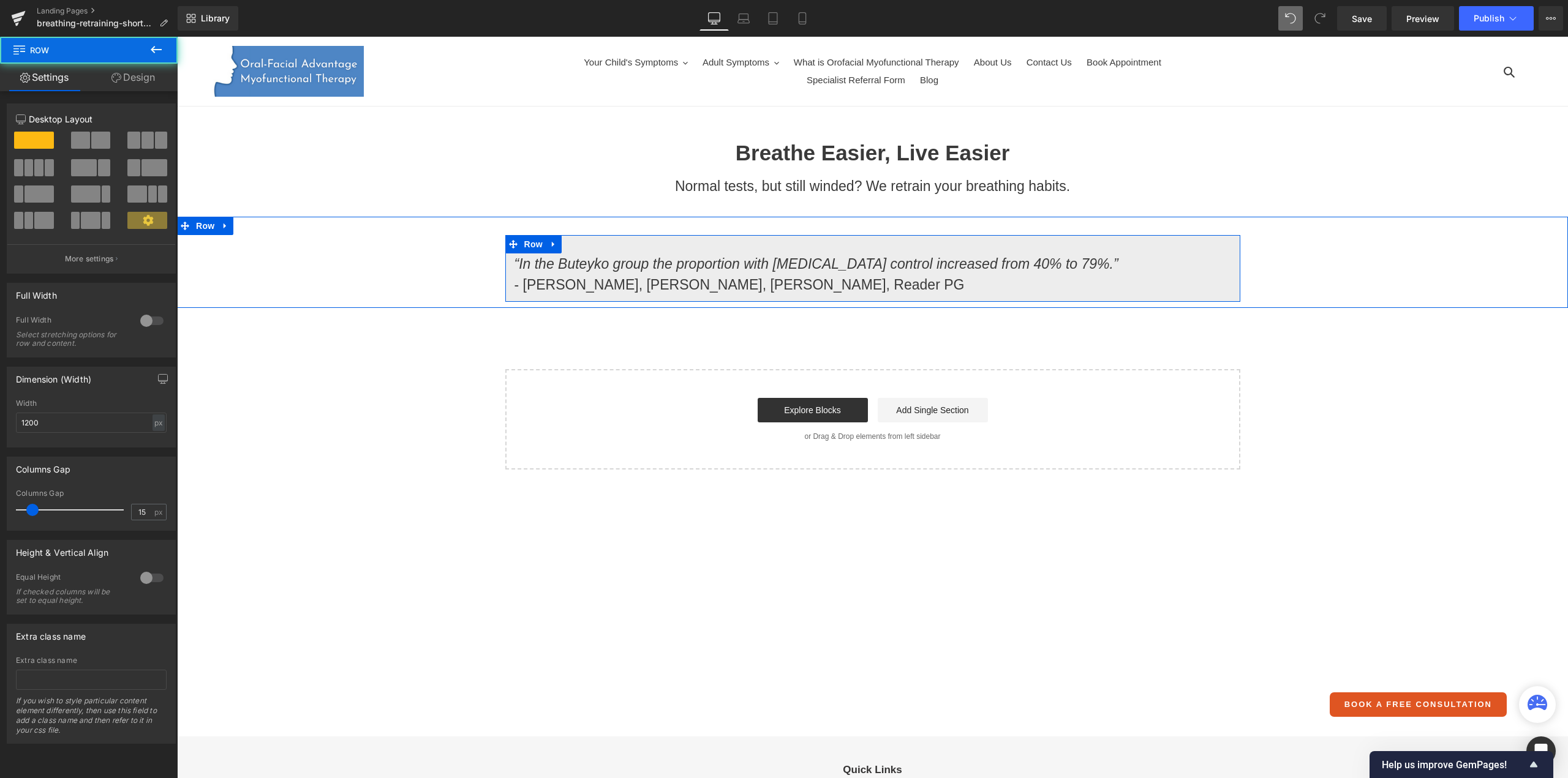
click at [705, 244] on div "“In the Buteyko group the proportion with asthma control increased from 40% to …" at bounding box center [873, 268] width 735 height 67
click at [521, 246] on span "Row" at bounding box center [533, 244] width 25 height 18
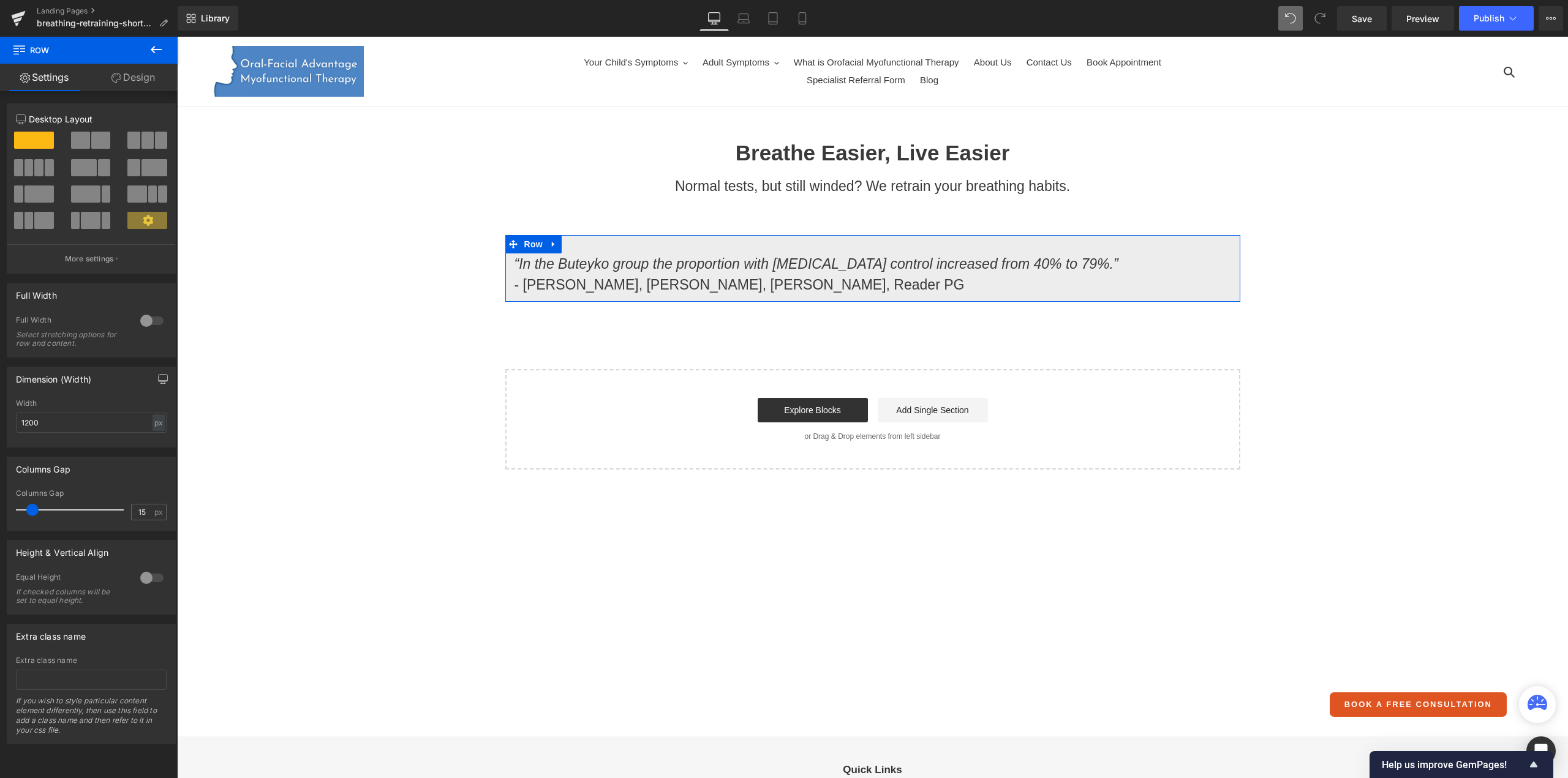
click at [125, 73] on link "Design" at bounding box center [133, 77] width 89 height 27
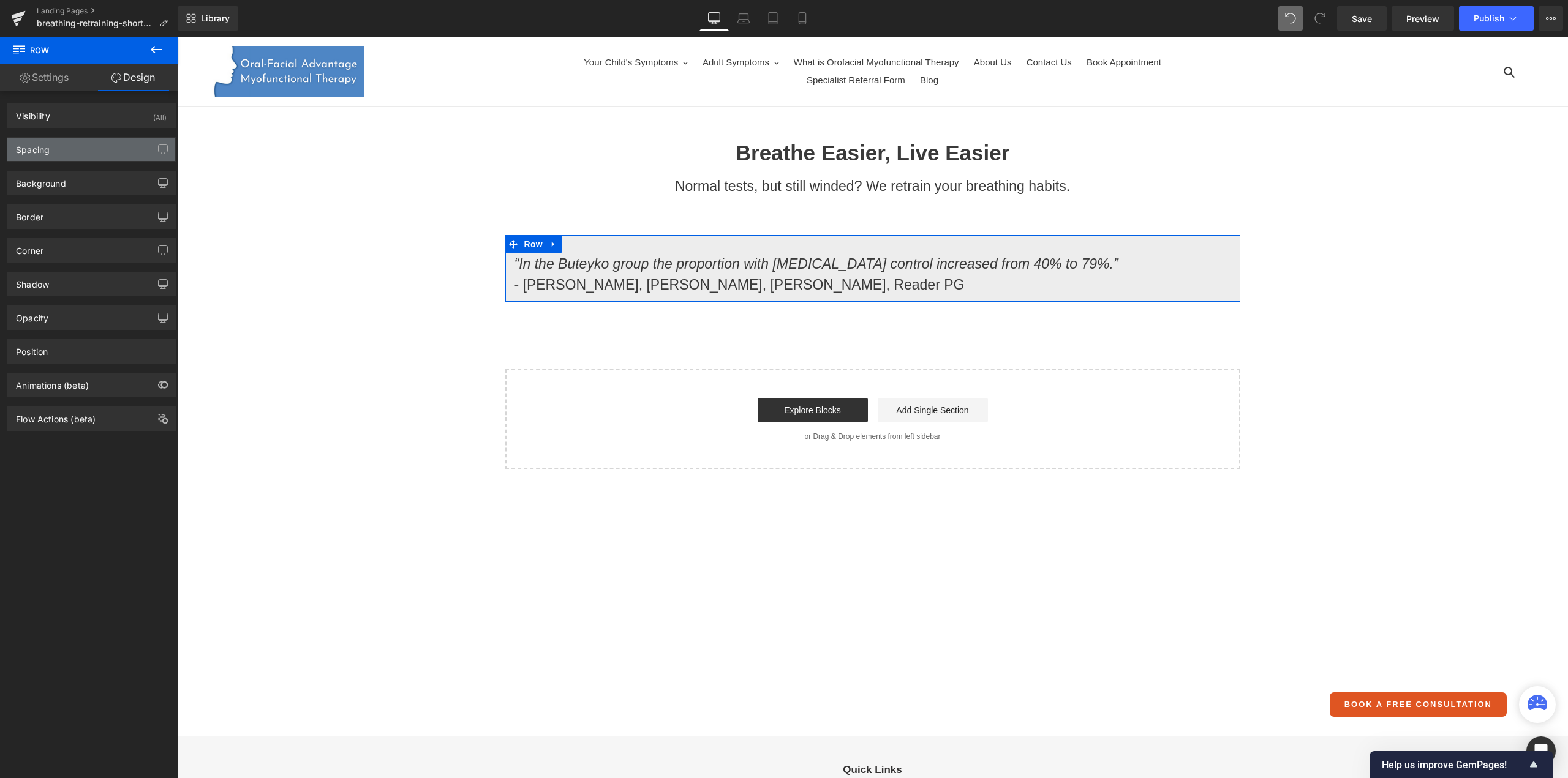
click at [76, 151] on div "Spacing" at bounding box center [91, 149] width 167 height 23
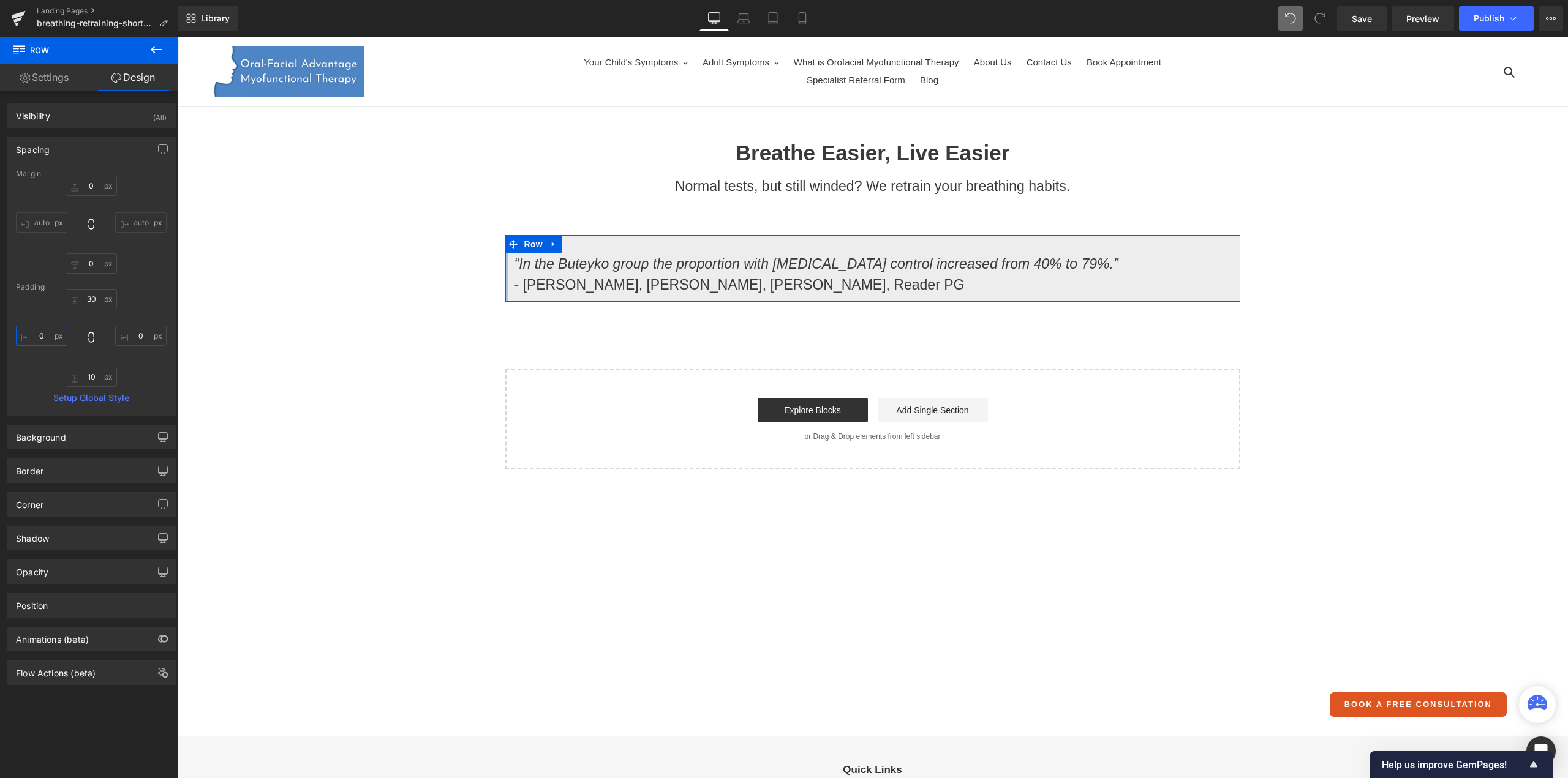
click at [40, 337] on input "0" at bounding box center [42, 336] width 51 height 20
type input "30"
click at [139, 338] on input "0" at bounding box center [141, 336] width 51 height 20
type input "30"
click at [91, 379] on input "10" at bounding box center [91, 376] width 51 height 20
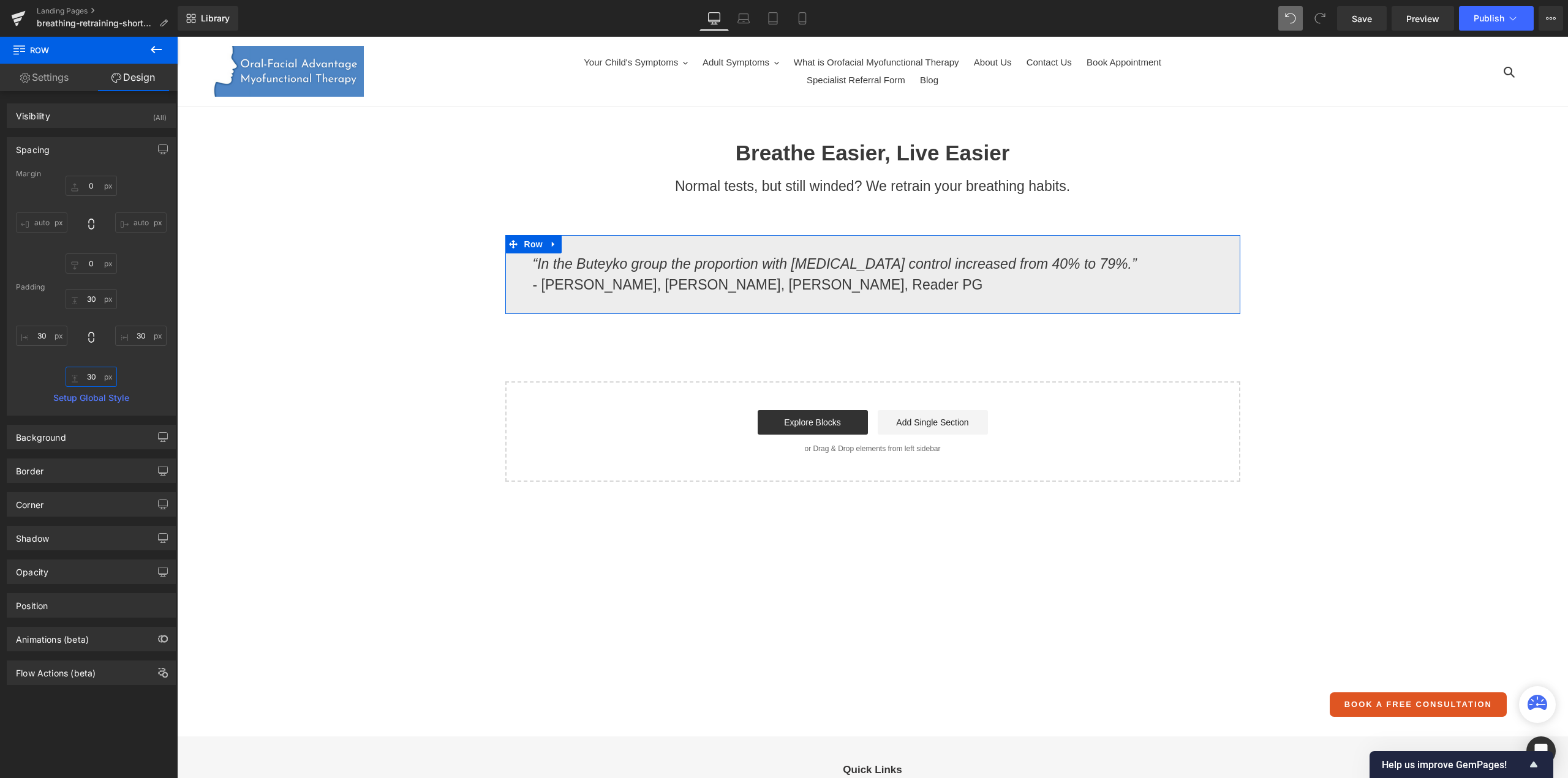
type input "30"
click at [43, 79] on link "Settings" at bounding box center [44, 77] width 89 height 27
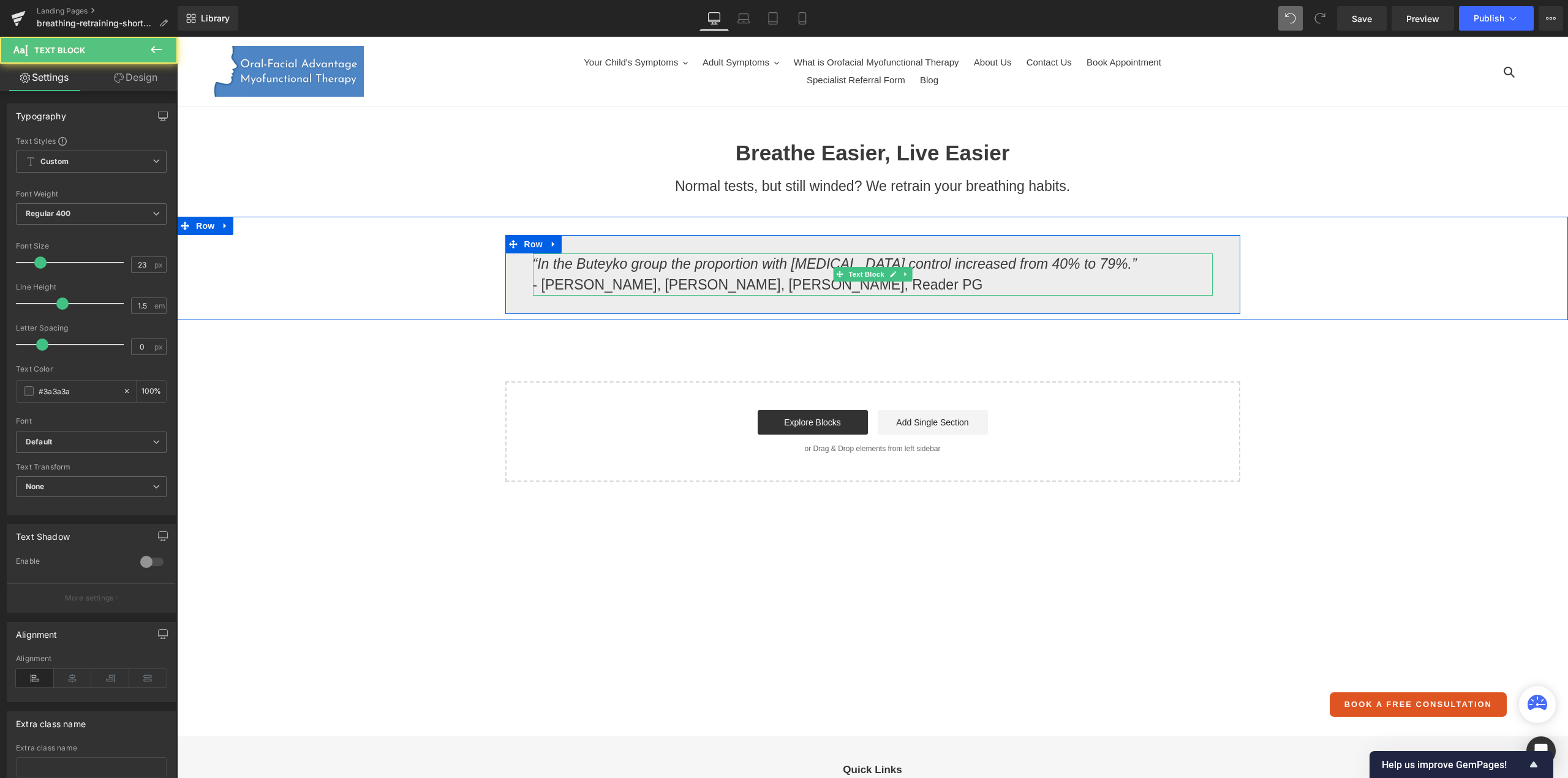
click at [609, 265] on icon "“In the Buteyko group the proportion with [MEDICAL_DATA] control increased from…" at bounding box center [835, 264] width 604 height 16
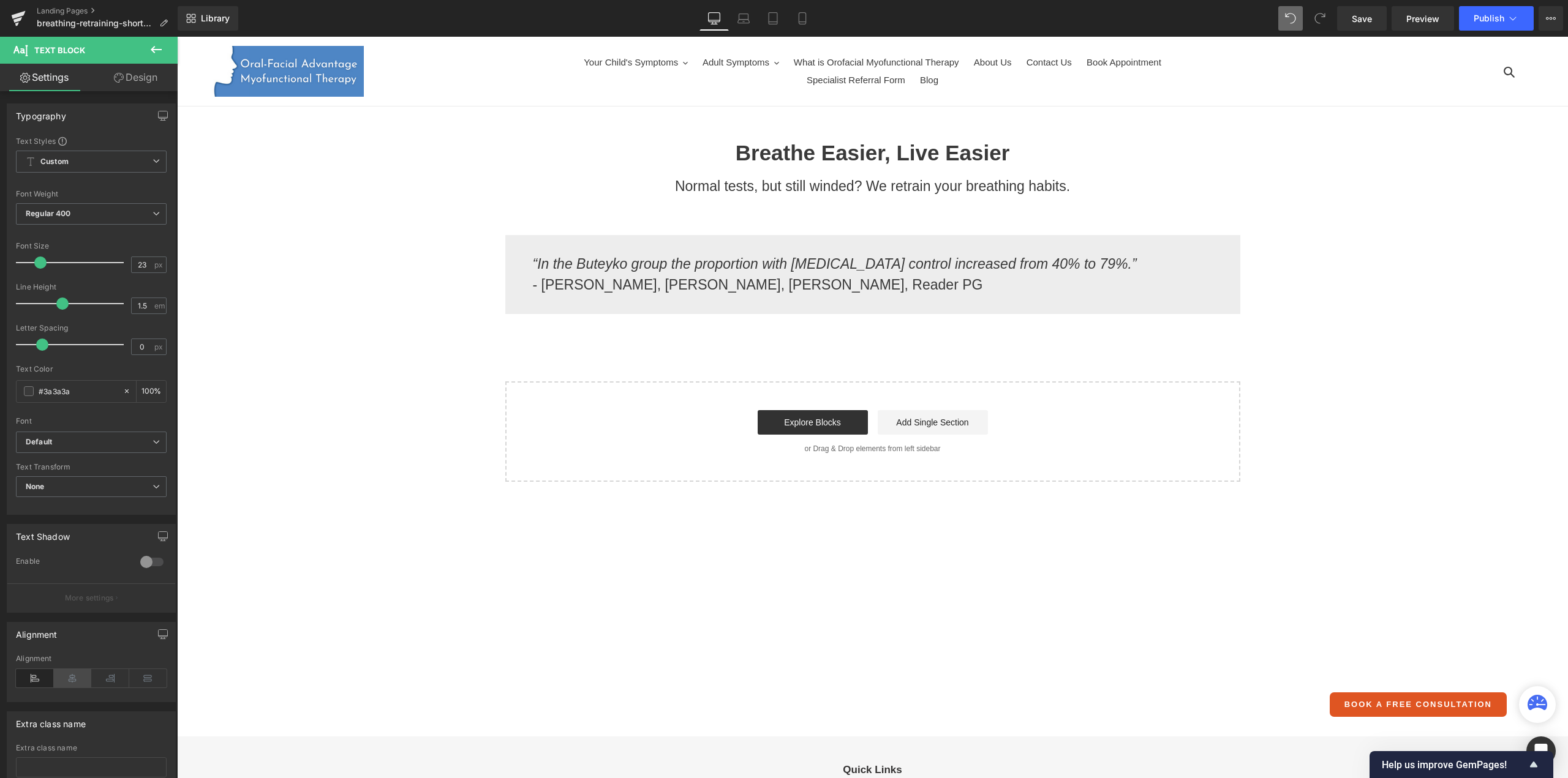
click at [68, 677] on icon at bounding box center [73, 678] width 38 height 18
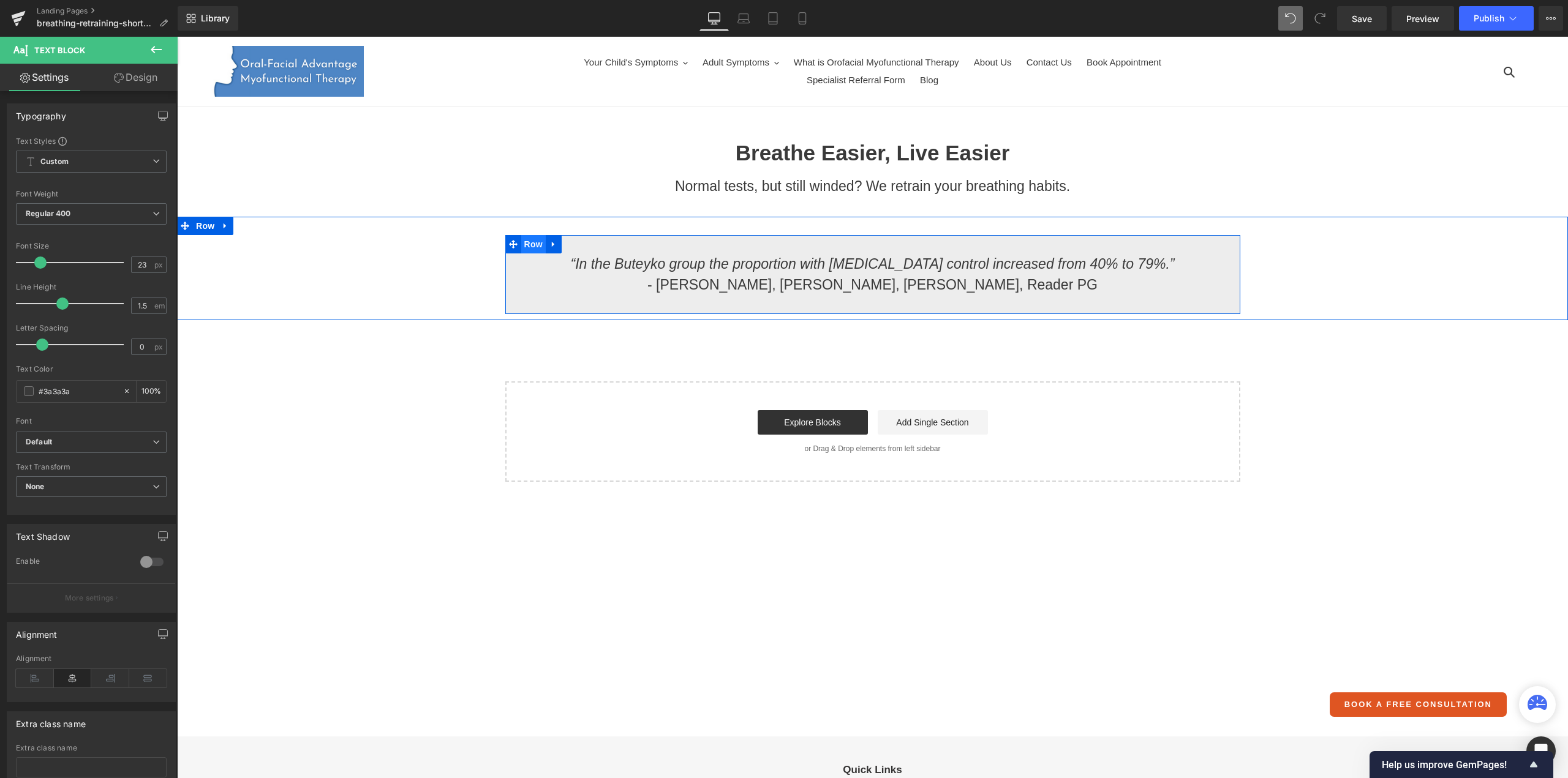
click at [526, 243] on span "Row" at bounding box center [533, 244] width 25 height 18
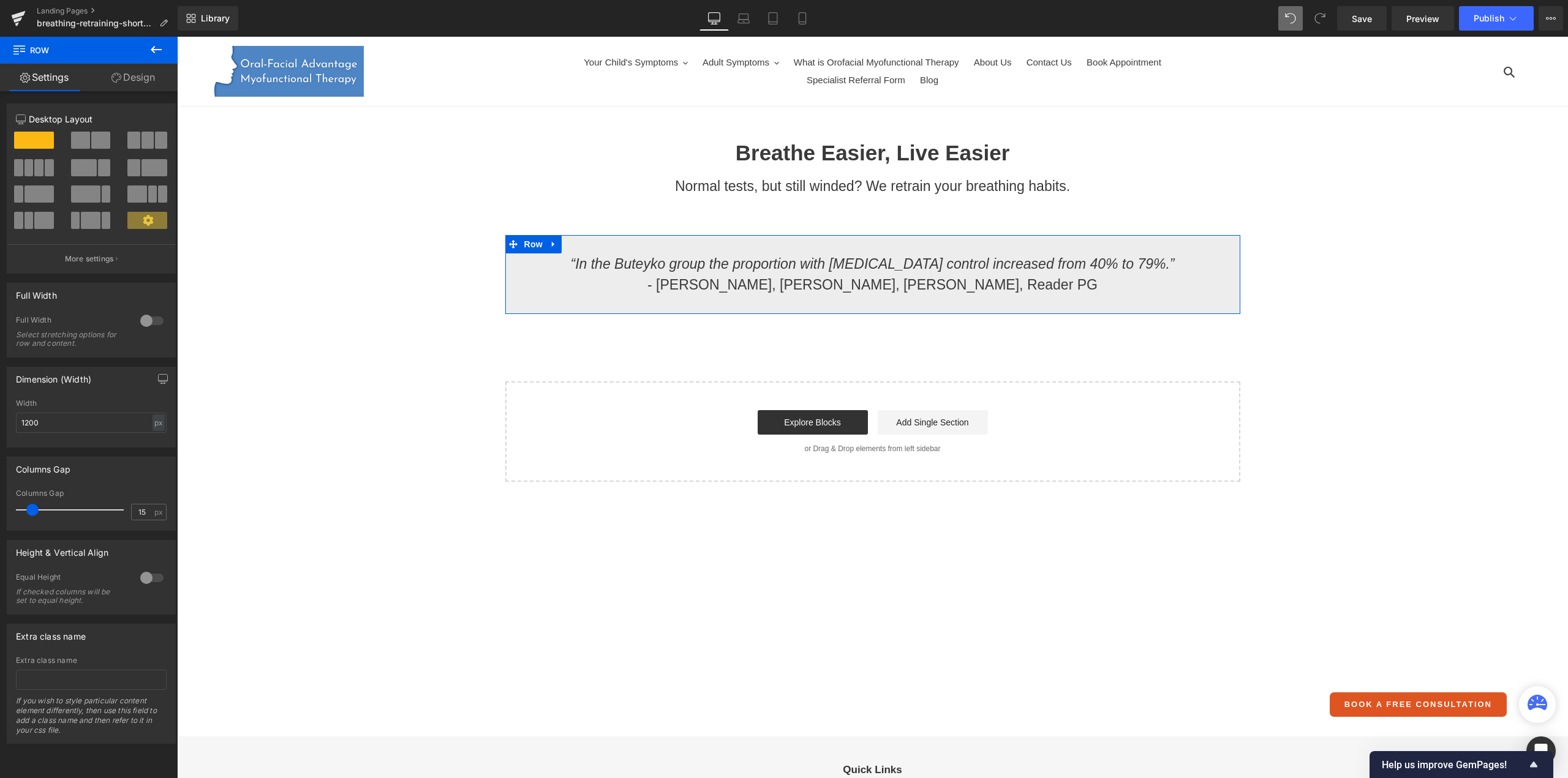
click at [136, 73] on link "Design" at bounding box center [133, 77] width 89 height 27
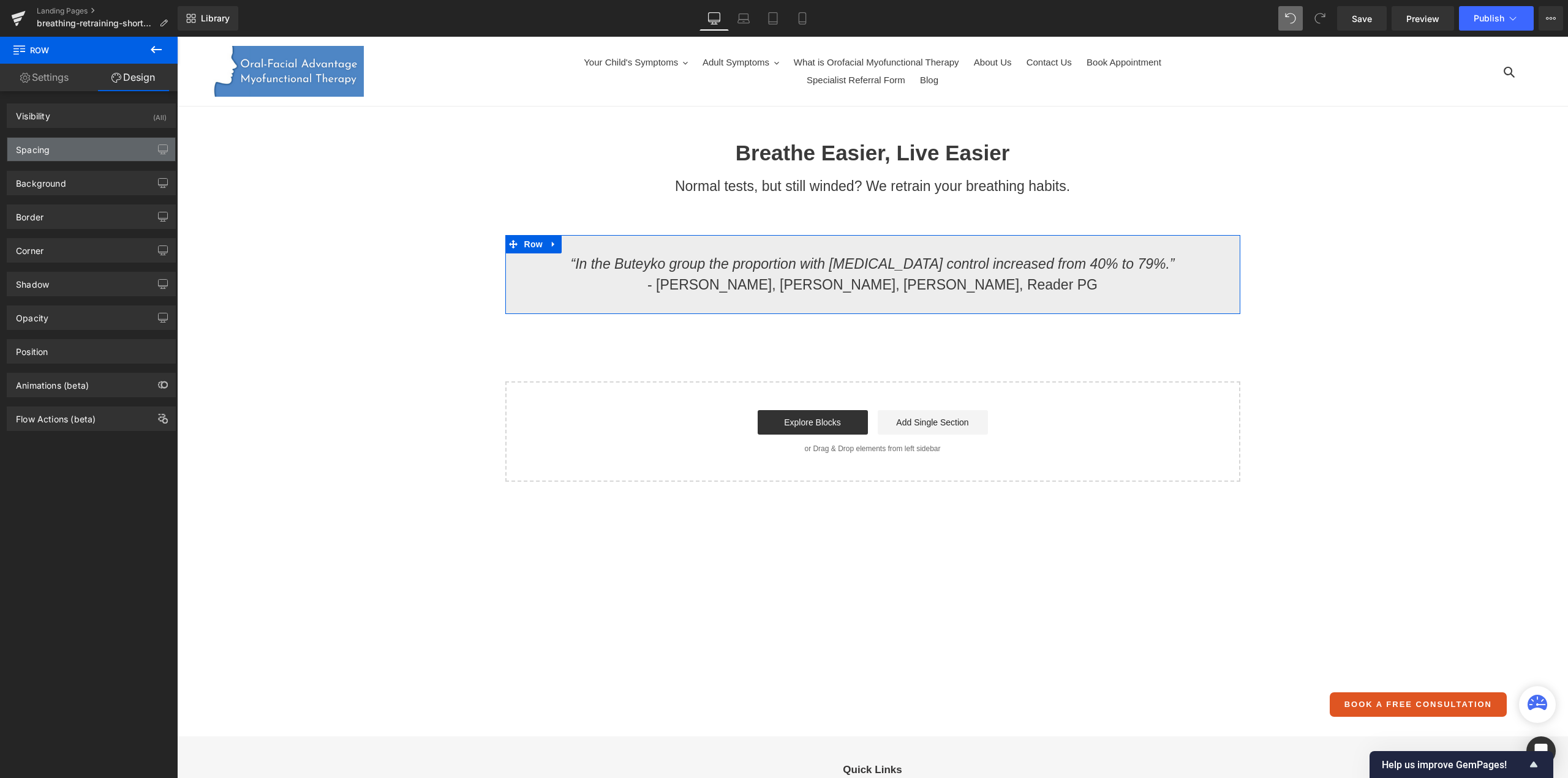
click at [59, 153] on div "Spacing" at bounding box center [91, 149] width 167 height 23
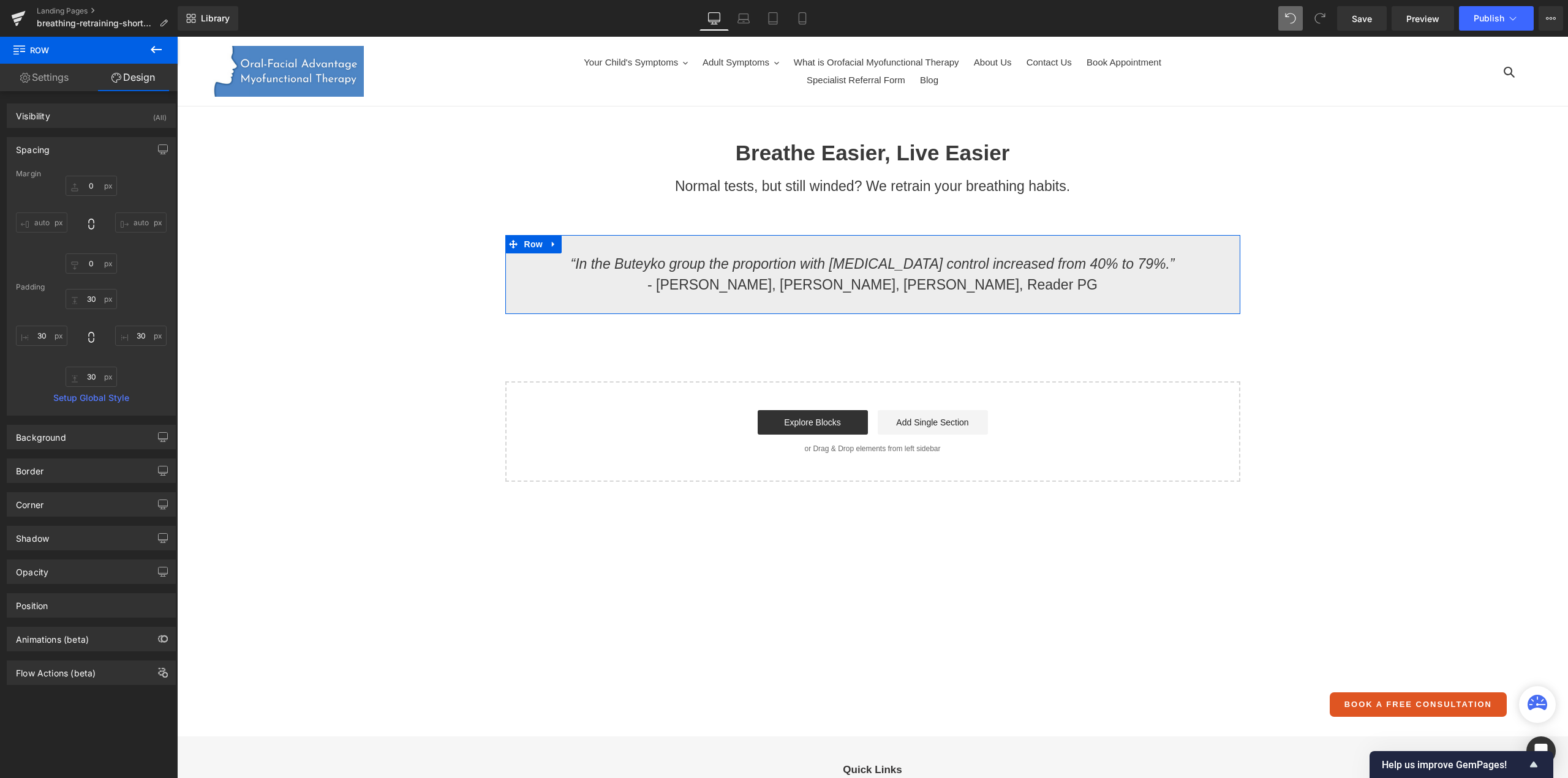
click at [45, 79] on link "Settings" at bounding box center [44, 77] width 89 height 27
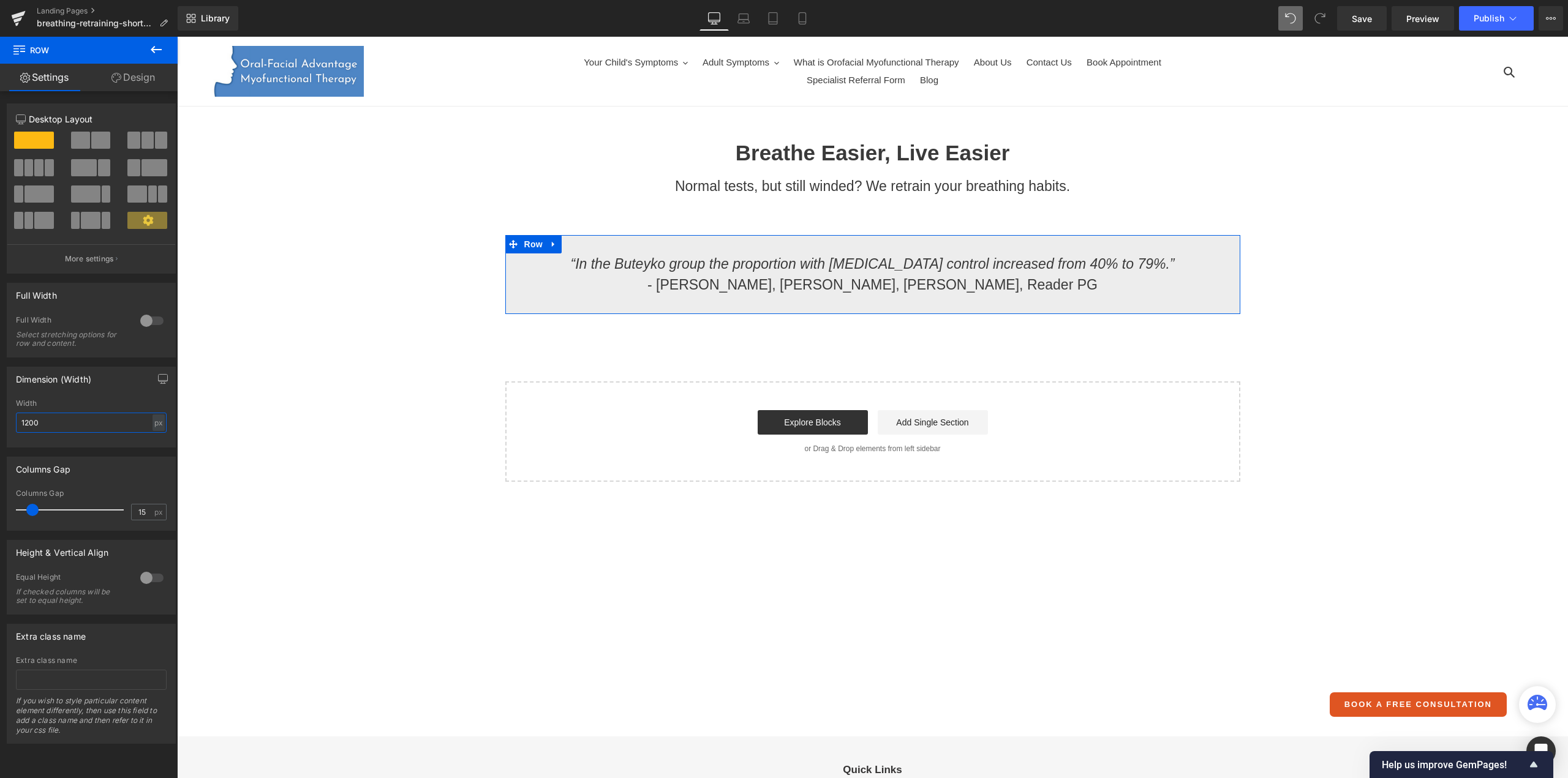
click at [56, 422] on input "1200" at bounding box center [91, 423] width 151 height 20
click at [153, 423] on div "px" at bounding box center [158, 422] width 12 height 16
click at [153, 440] on li "%" at bounding box center [158, 441] width 15 height 18
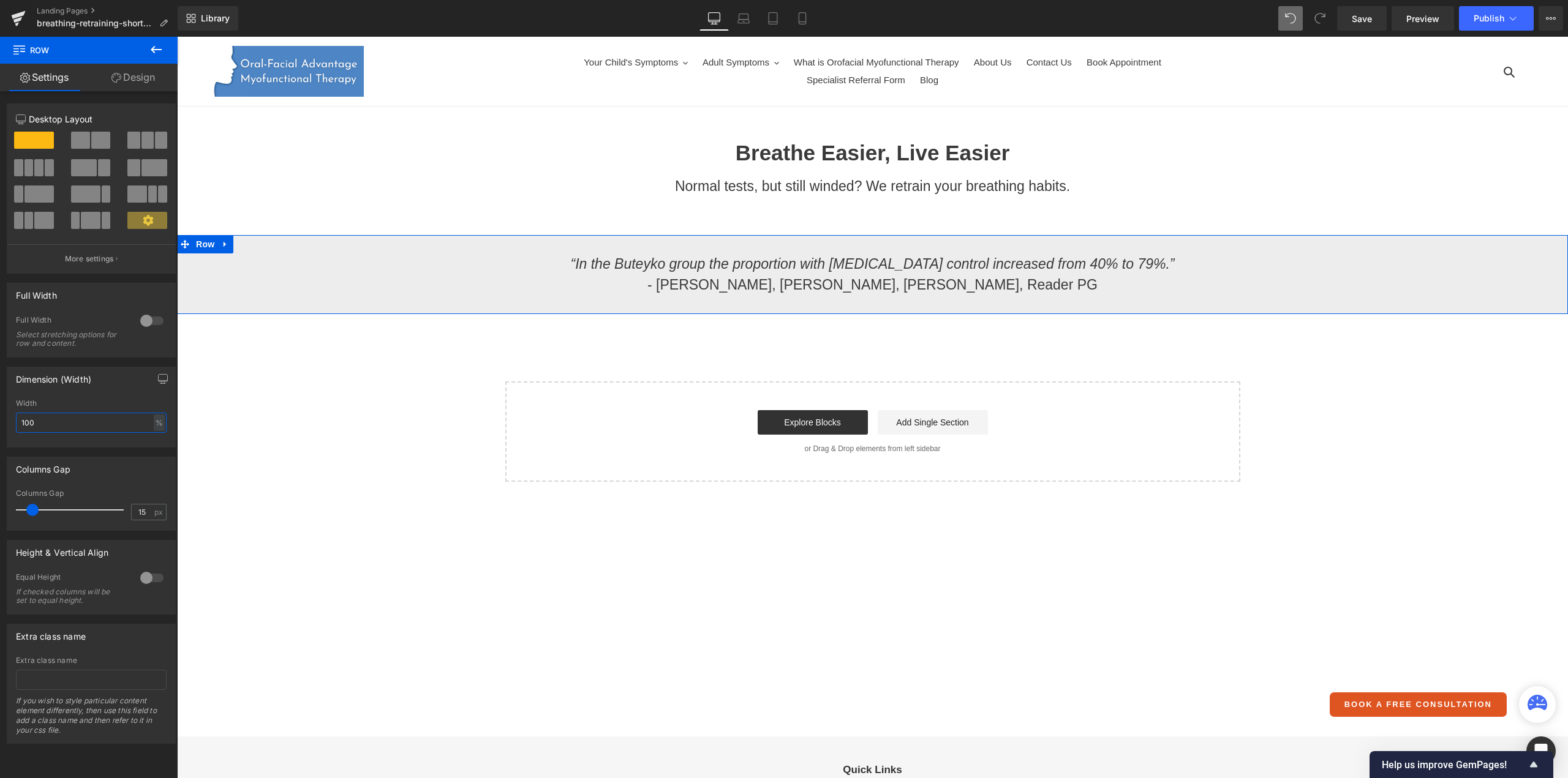
click at [43, 419] on input "100" at bounding box center [91, 423] width 151 height 20
type input "1"
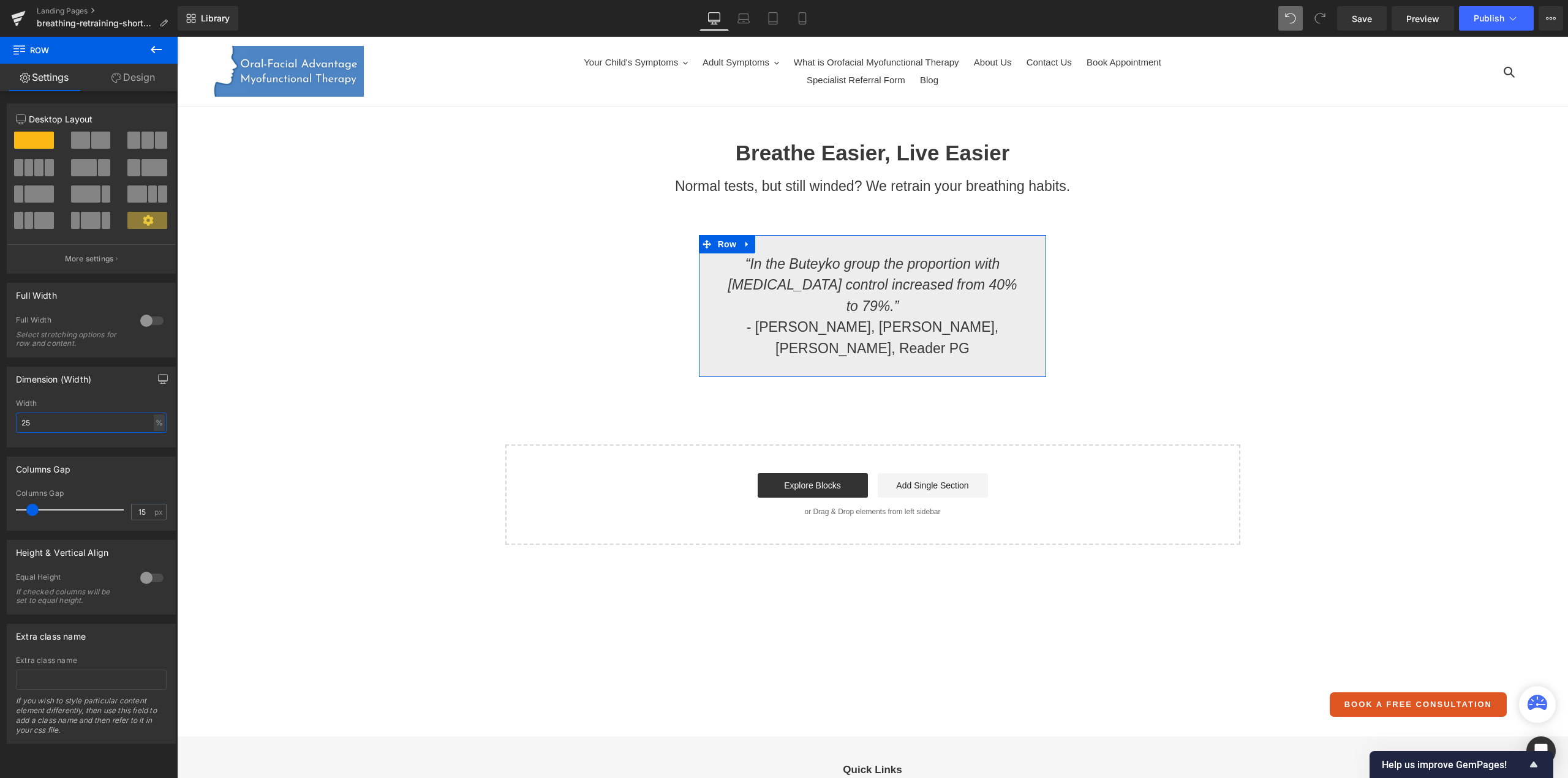
type input "2"
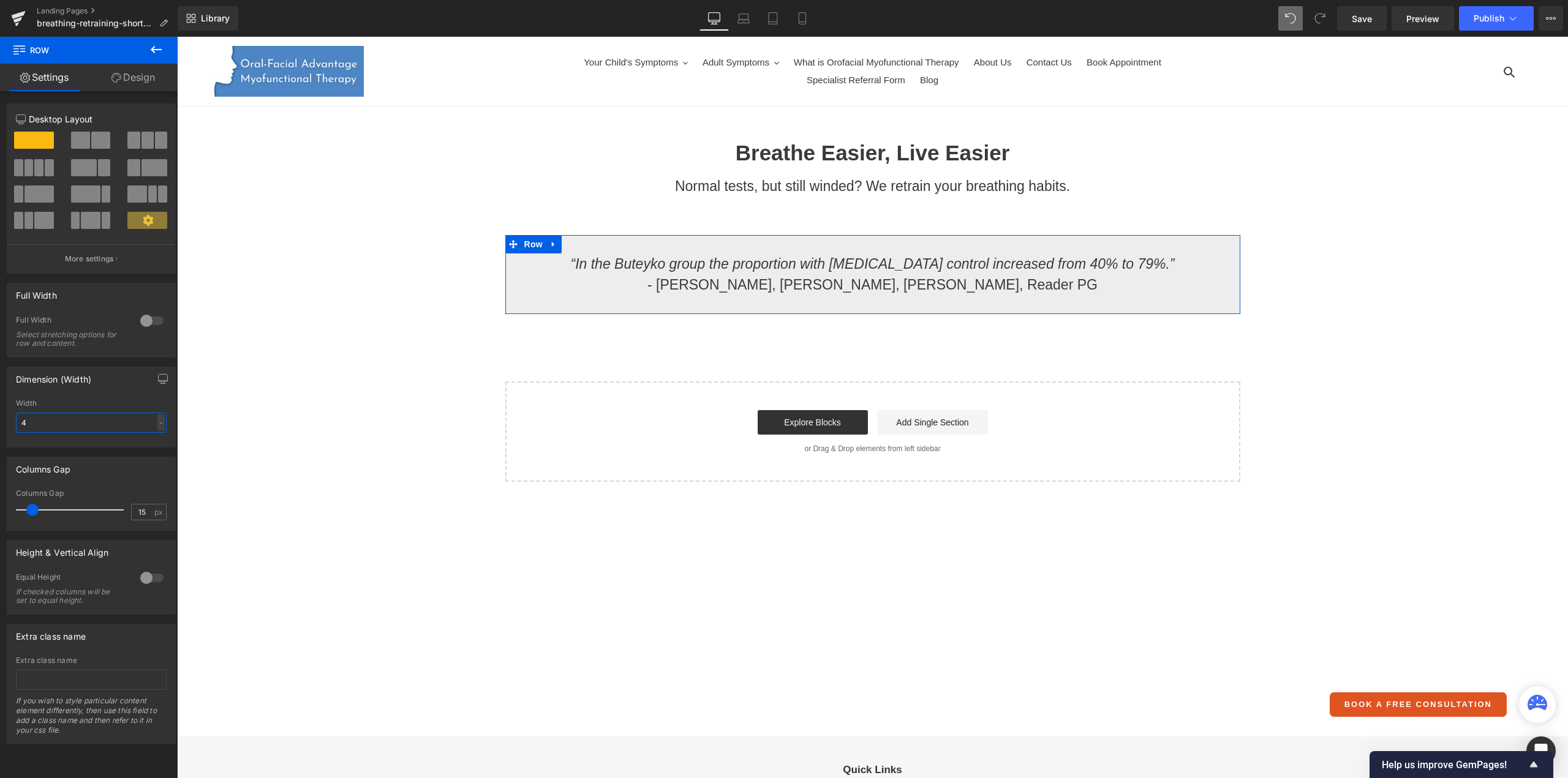
type input "45"
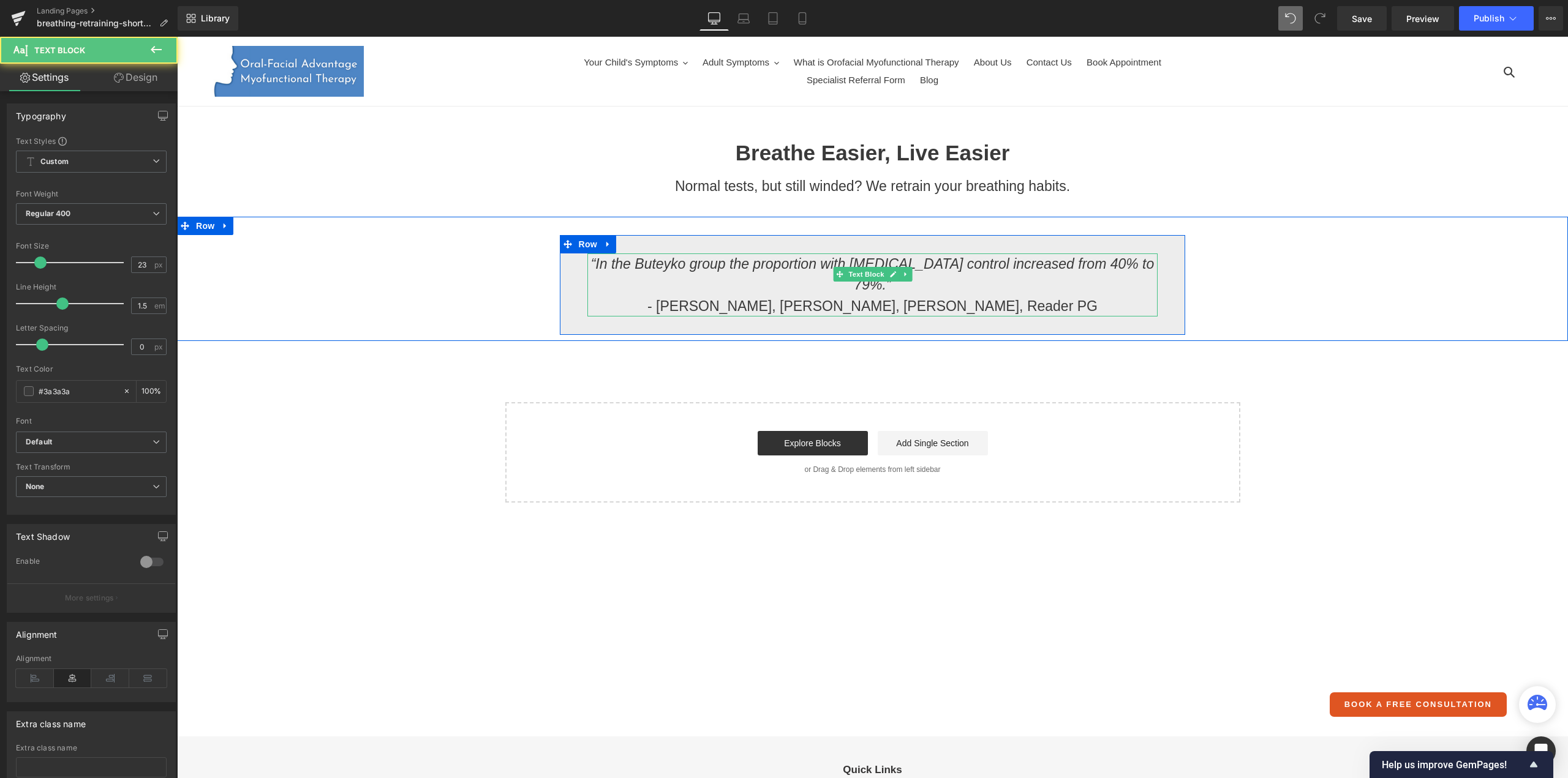
click at [1130, 266] on icon "“In the Buteyko group the proportion with [MEDICAL_DATA] control increased from…" at bounding box center [873, 274] width 564 height 37
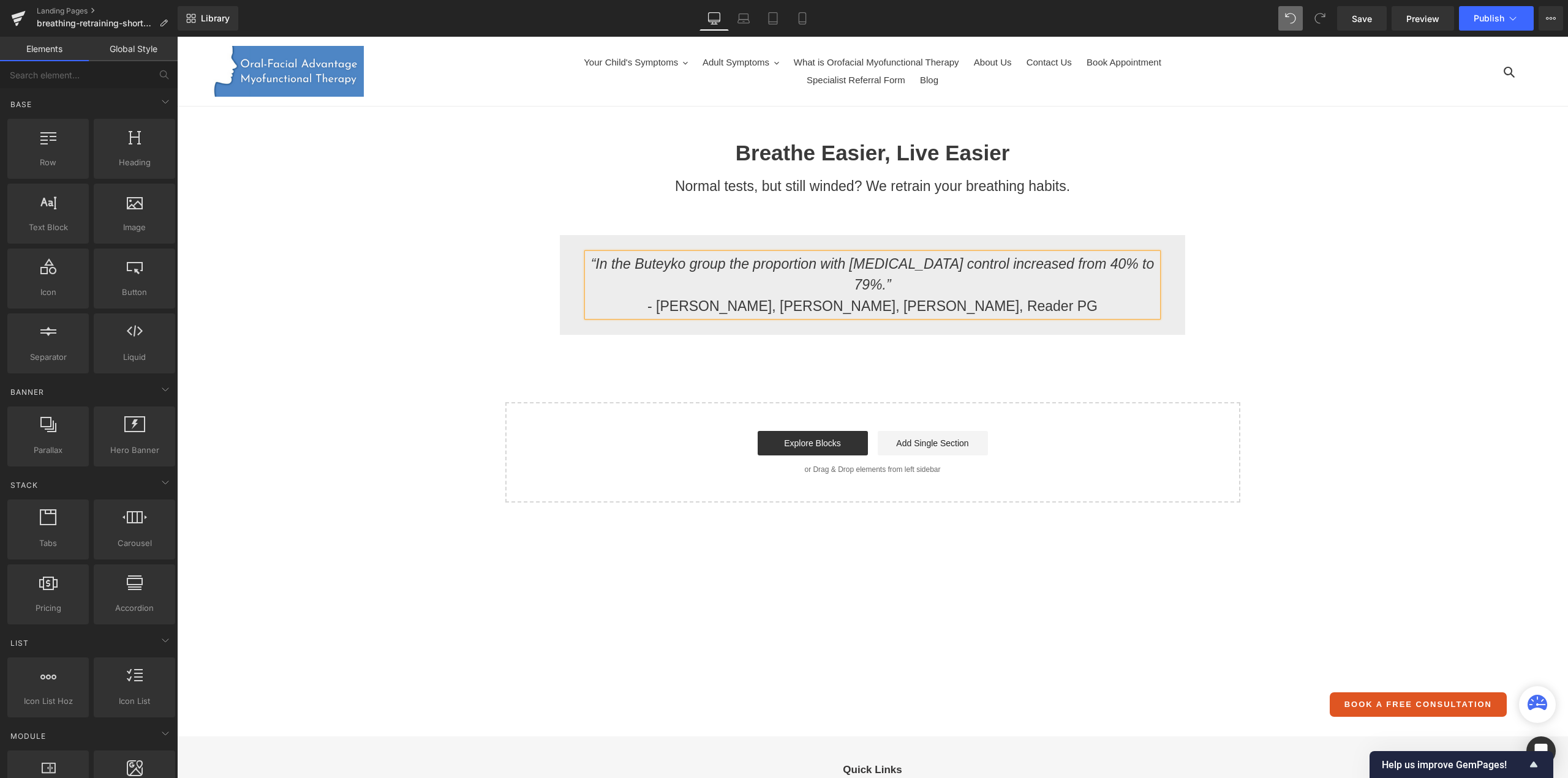
click at [786, 364] on div "Breathe Easier, Live Easier Heading Normal tests, but still winded? We retrain …" at bounding box center [872, 321] width 1391 height 362
click at [203, 18] on span "Library" at bounding box center [215, 18] width 29 height 11
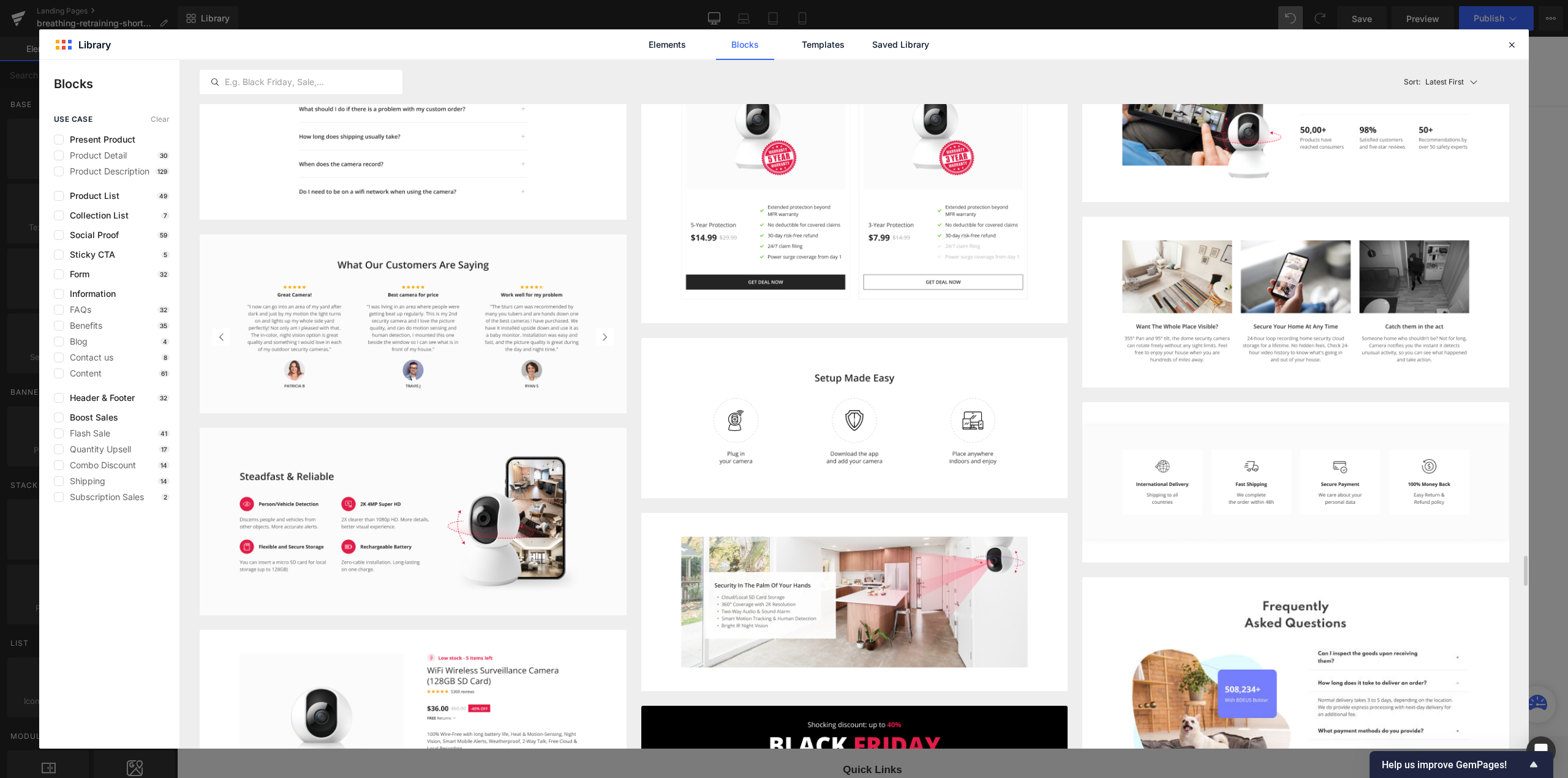
scroll to position [11207, 0]
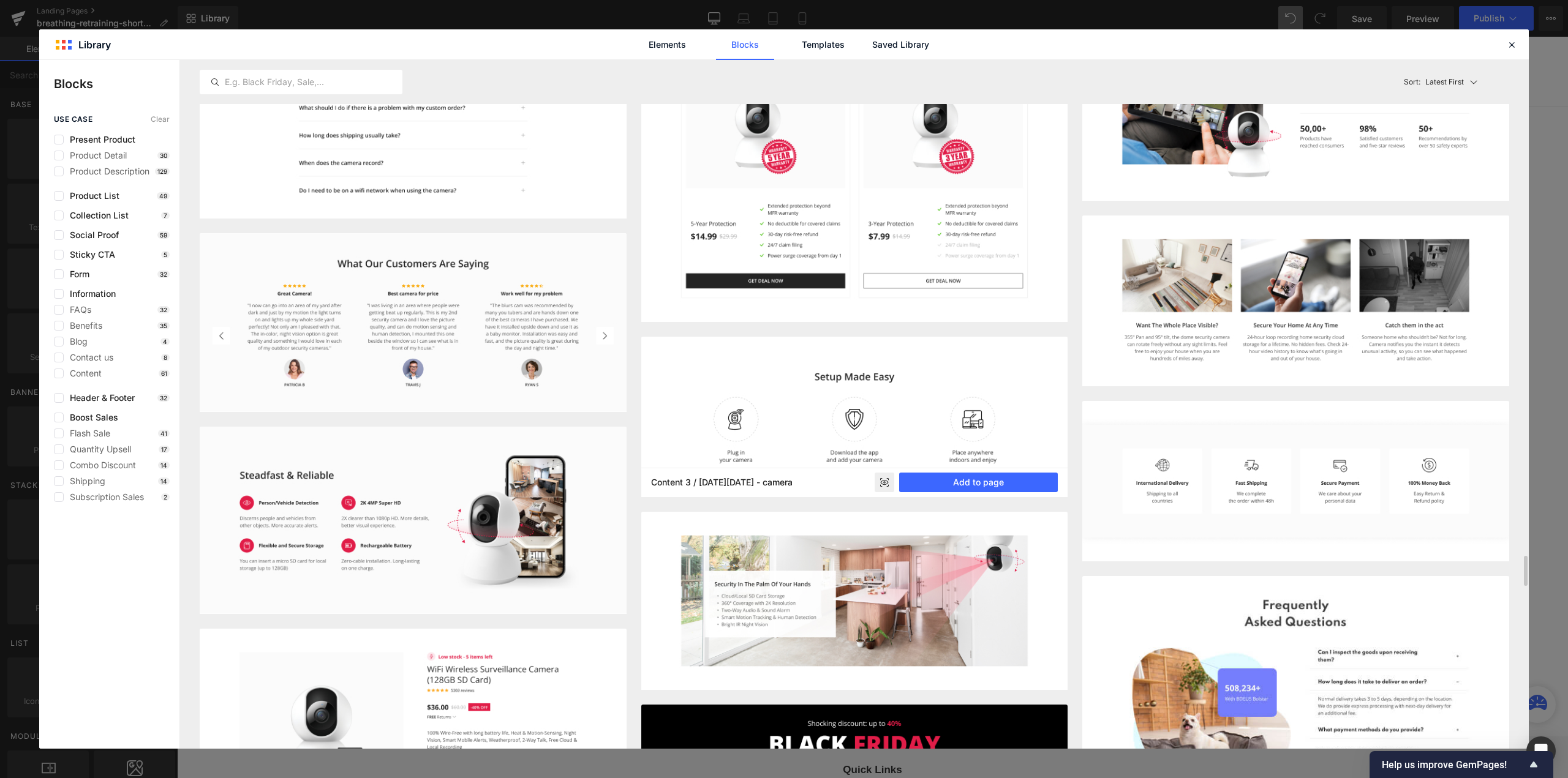
click at [835, 427] on img at bounding box center [854, 417] width 427 height 160
click at [917, 482] on button "Add to page" at bounding box center [978, 483] width 158 height 20
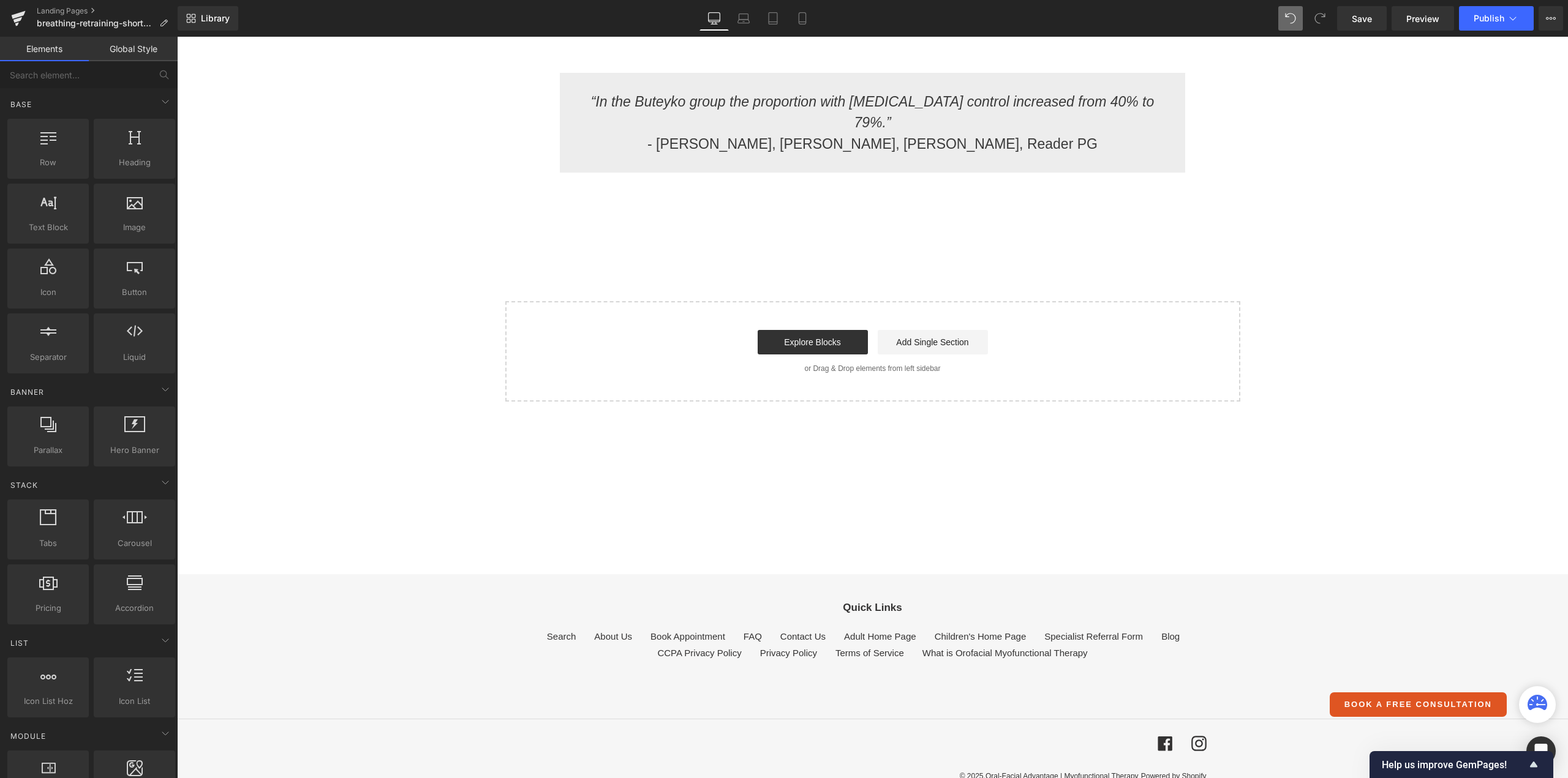
scroll to position [187, 0]
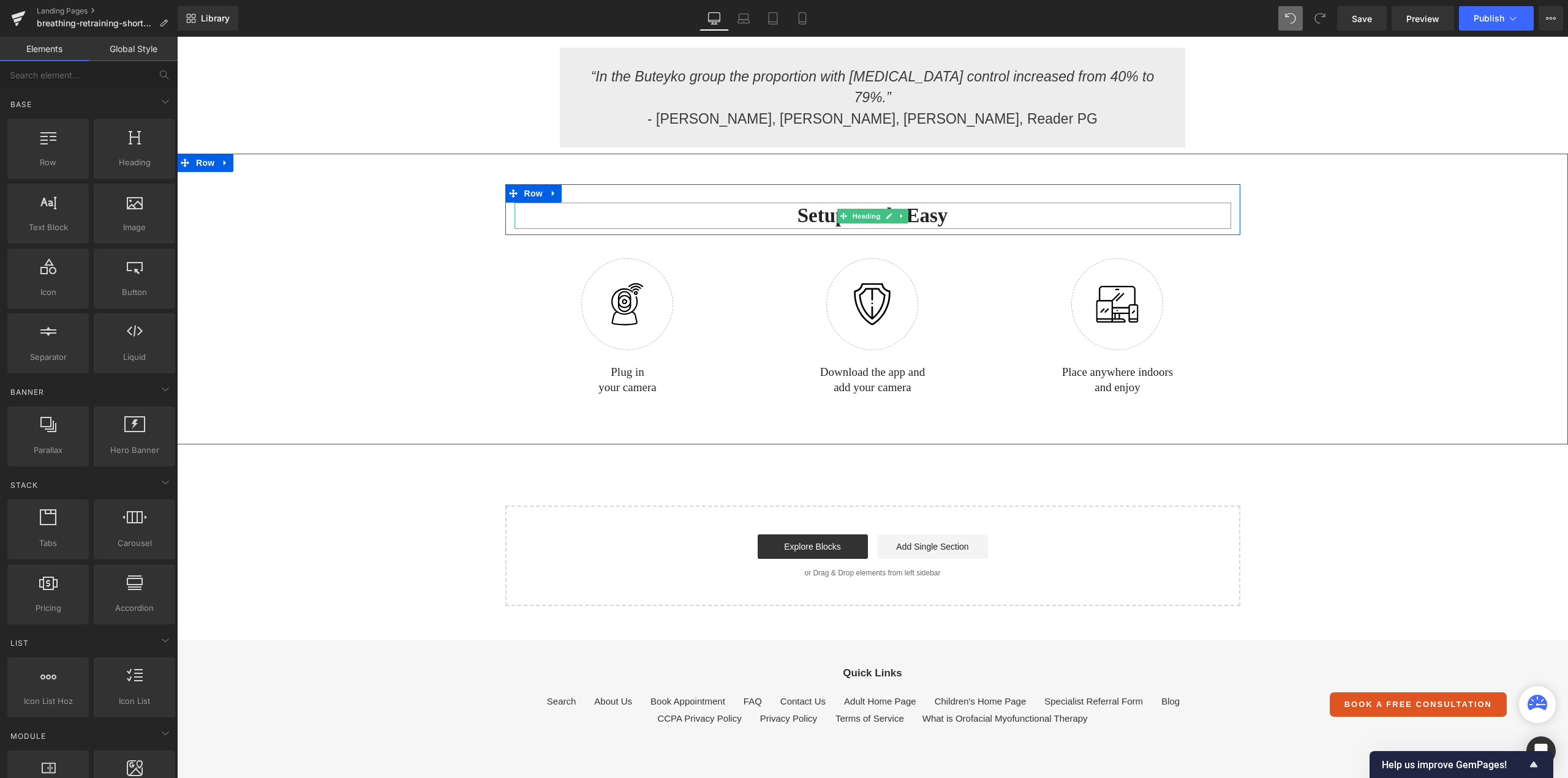
click at [800, 203] on h2 "Setup Made Easy" at bounding box center [873, 215] width 716 height 26
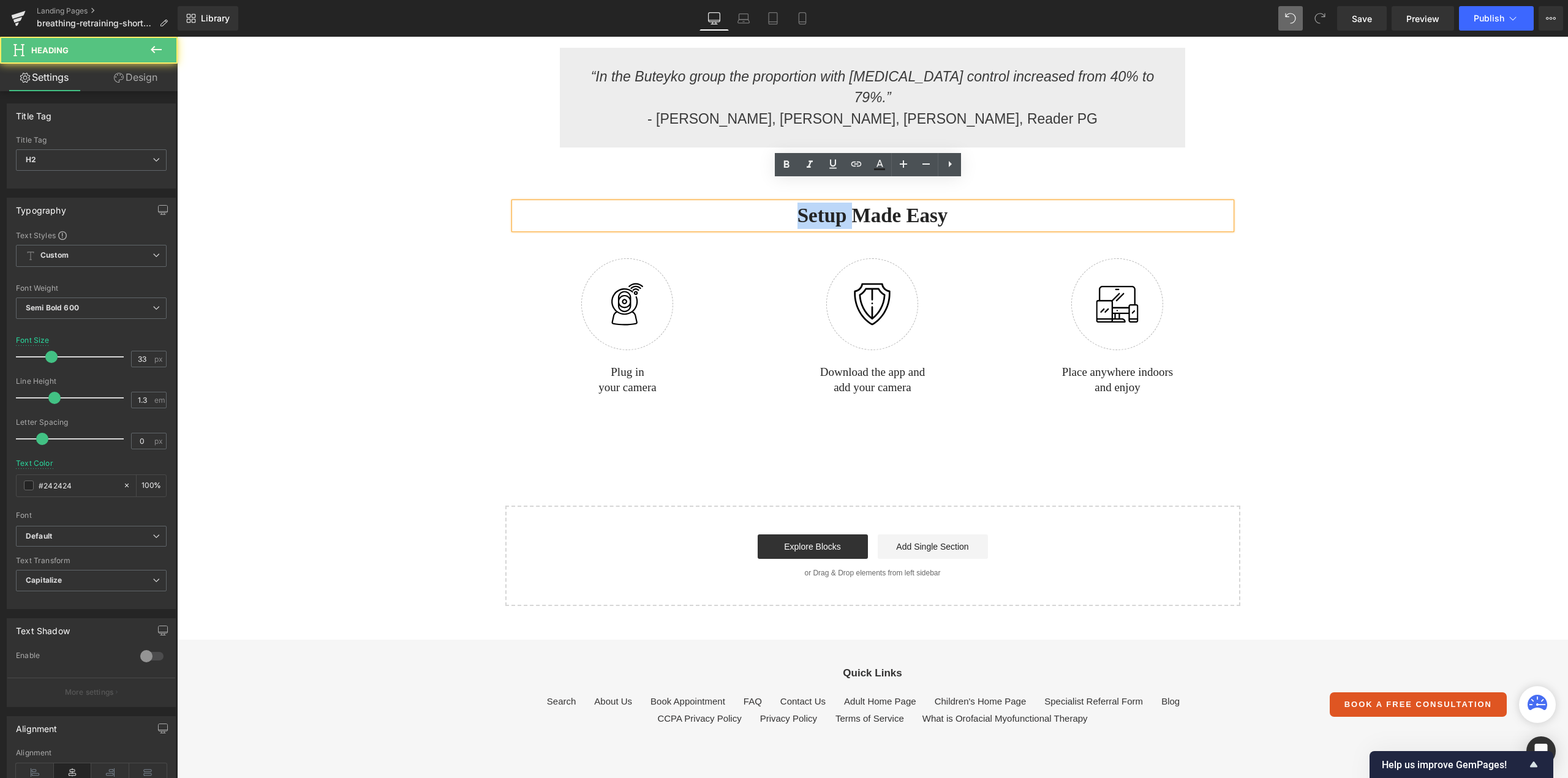
click at [800, 203] on h2 "Setup Made Easy" at bounding box center [873, 215] width 716 height 26
click at [714, 203] on div "Setup Made Easy" at bounding box center [873, 215] width 716 height 26
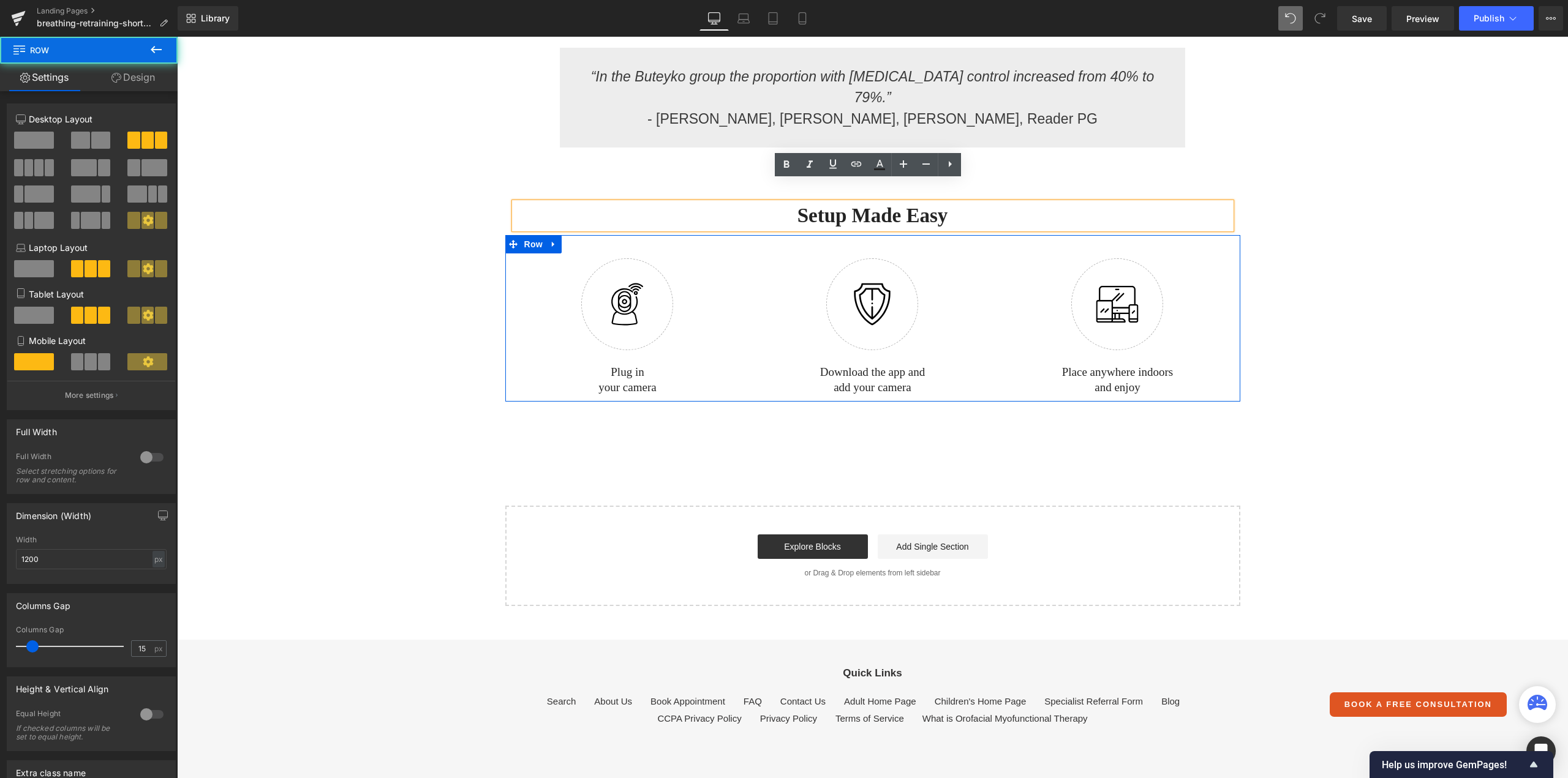
click at [751, 253] on div "Image Download the app and add your camera Text Block Row" at bounding box center [872, 324] width 245 height 141
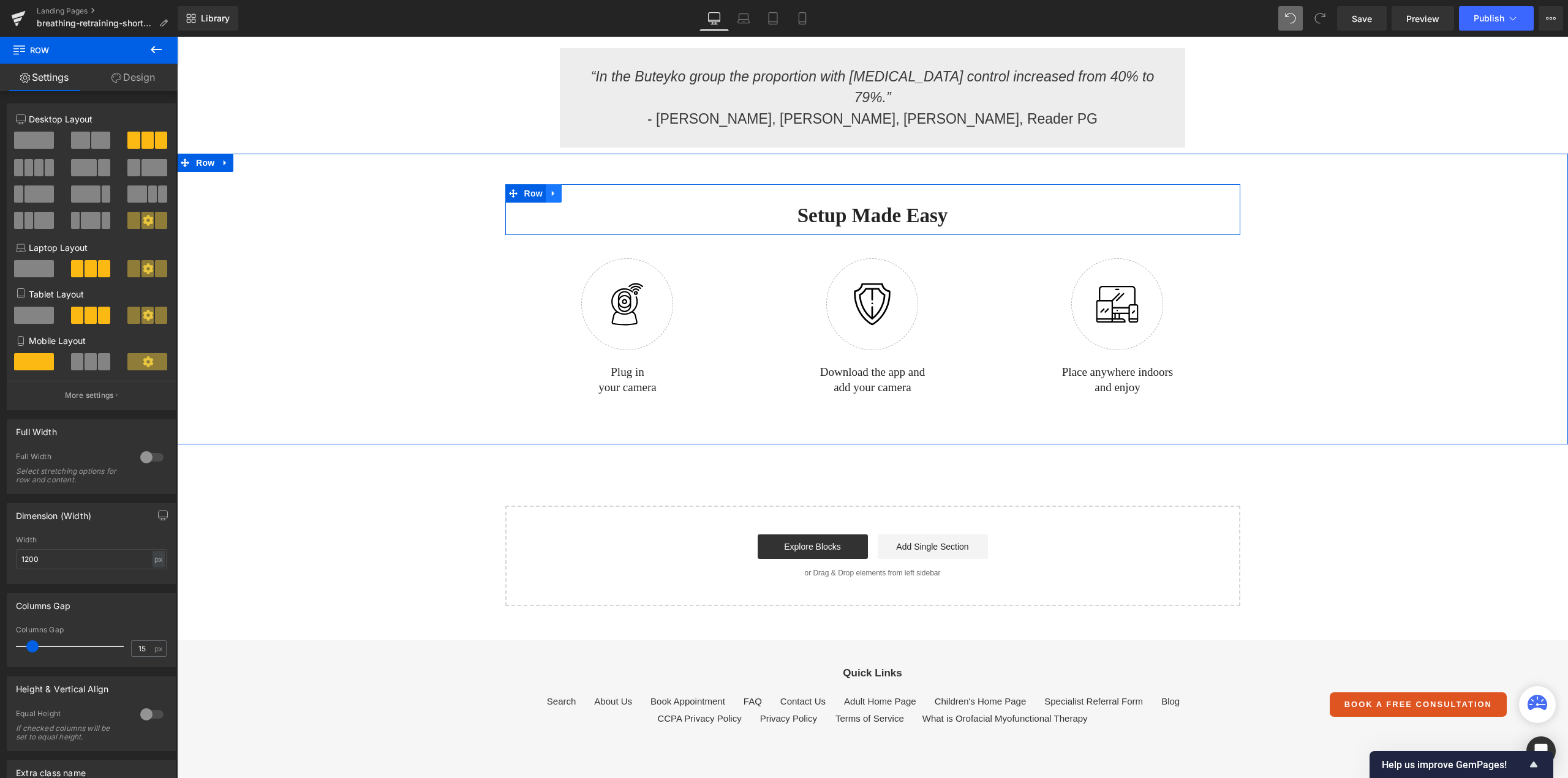
click at [550, 189] on icon at bounding box center [554, 193] width 8 height 9
click at [585, 189] on icon at bounding box center [586, 193] width 8 height 8
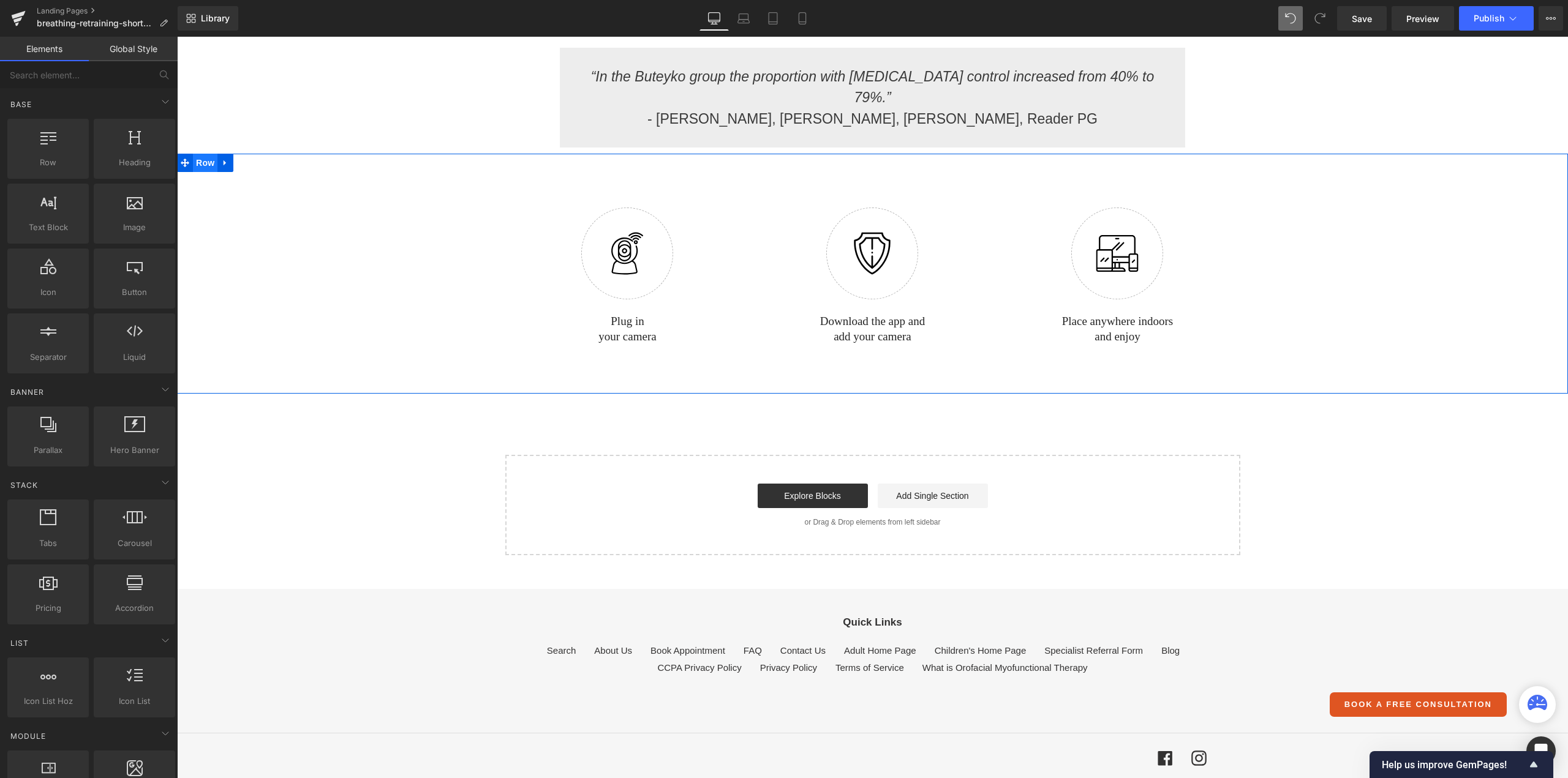
click at [201, 153] on span "Row" at bounding box center [205, 162] width 25 height 18
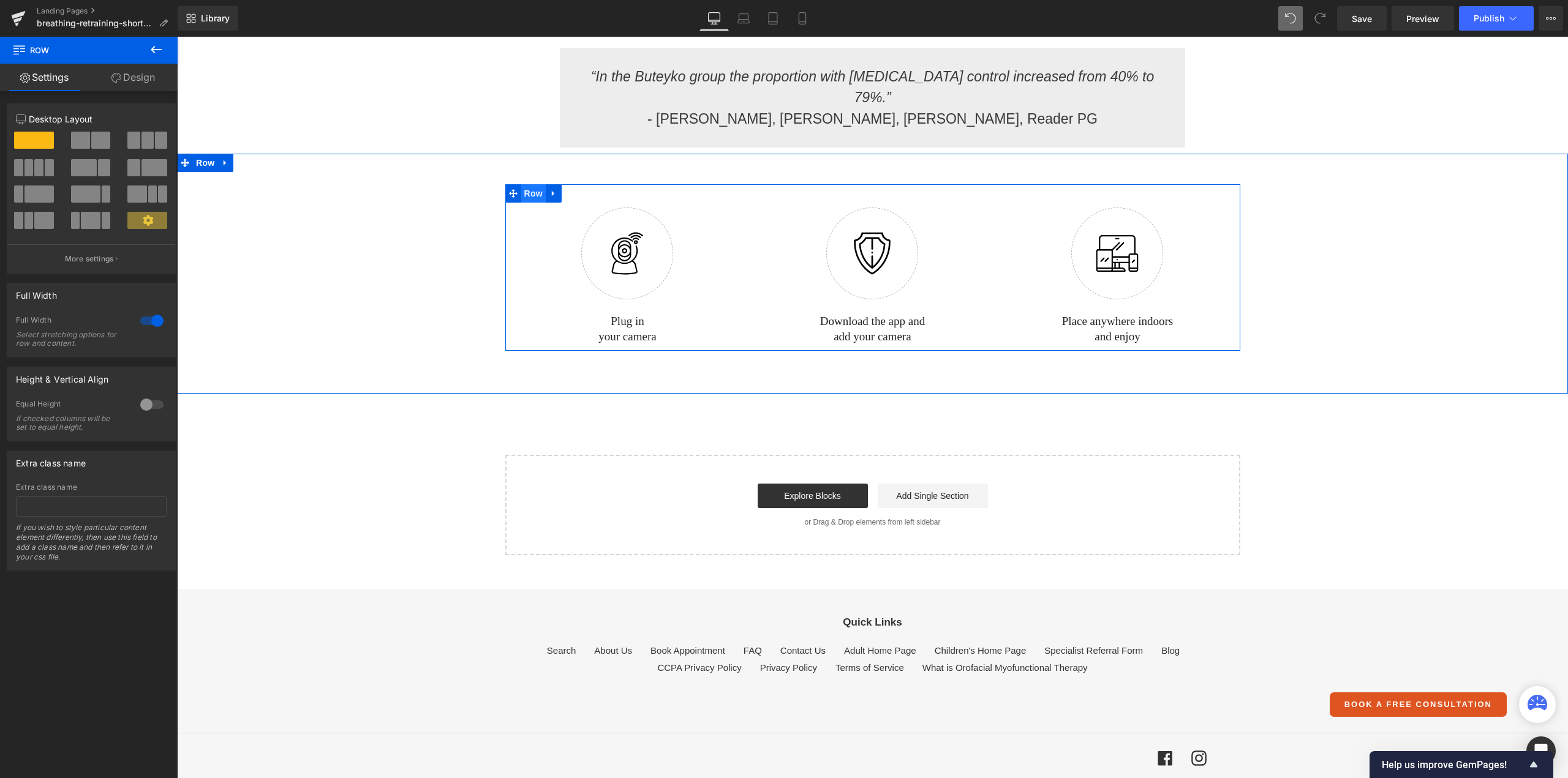
click at [526, 184] on span "Row" at bounding box center [533, 193] width 25 height 18
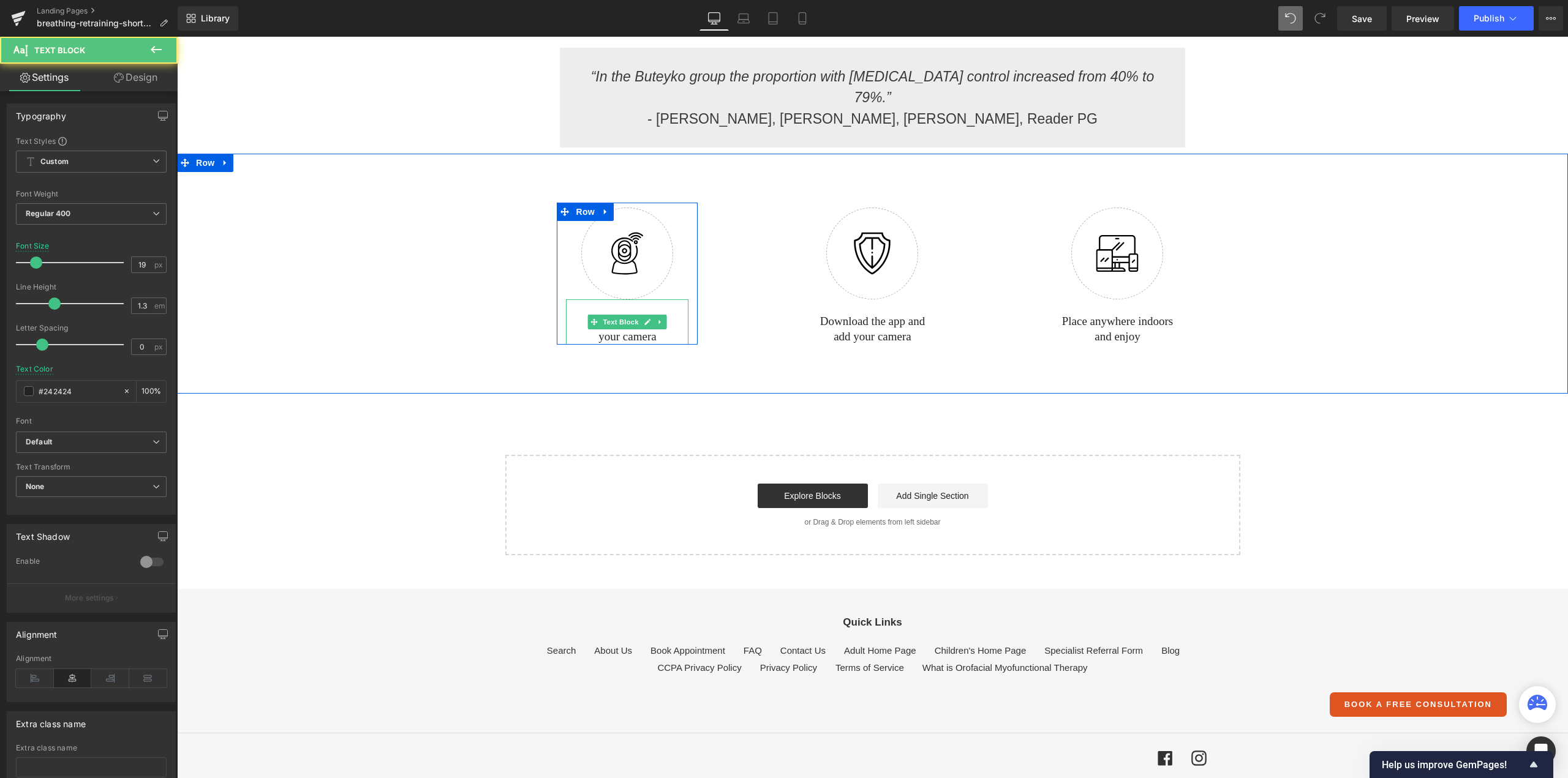
click at [611, 329] on p "your camera" at bounding box center [627, 337] width 122 height 15
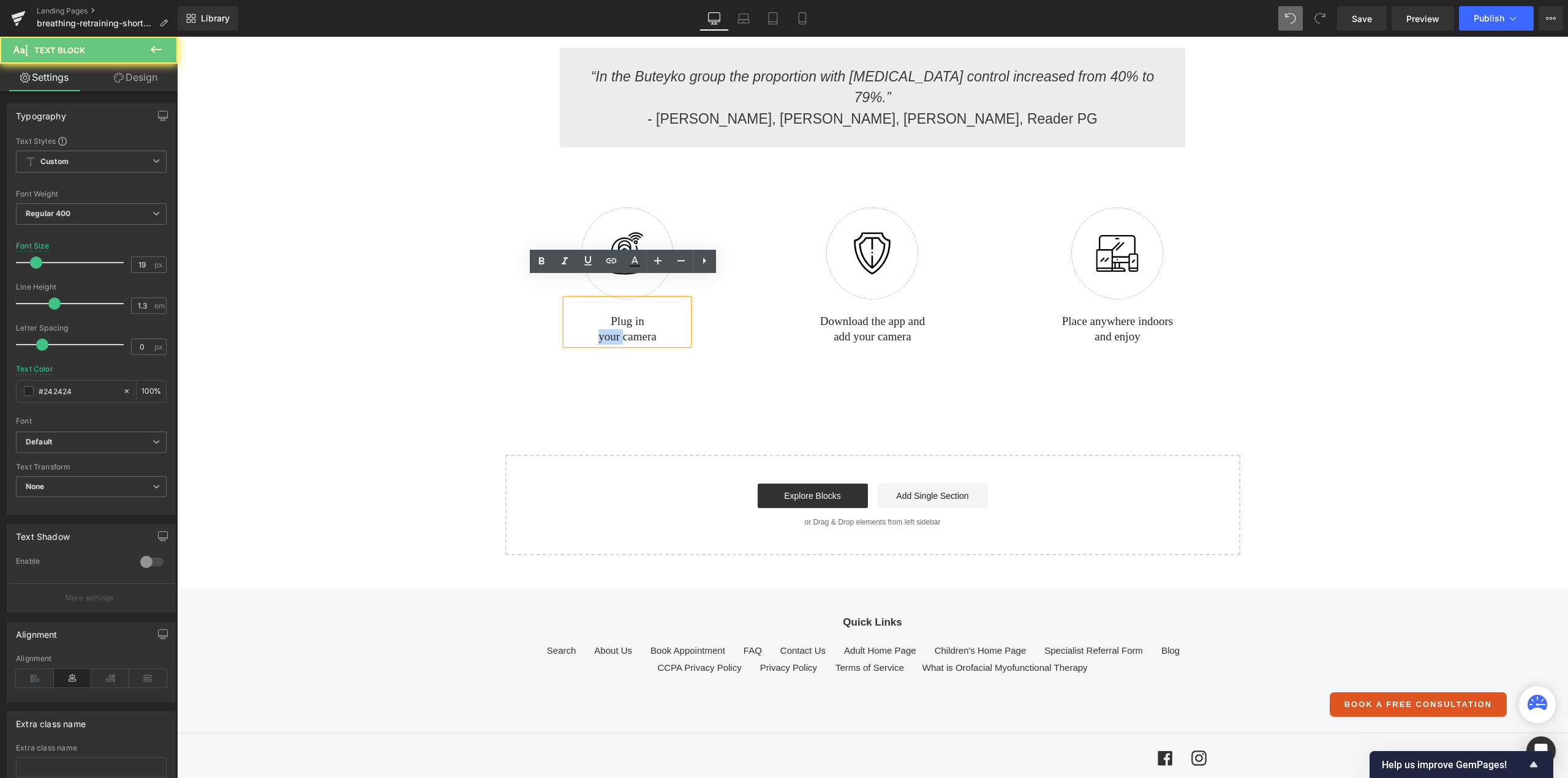
click at [611, 329] on p "your camera" at bounding box center [627, 337] width 122 height 15
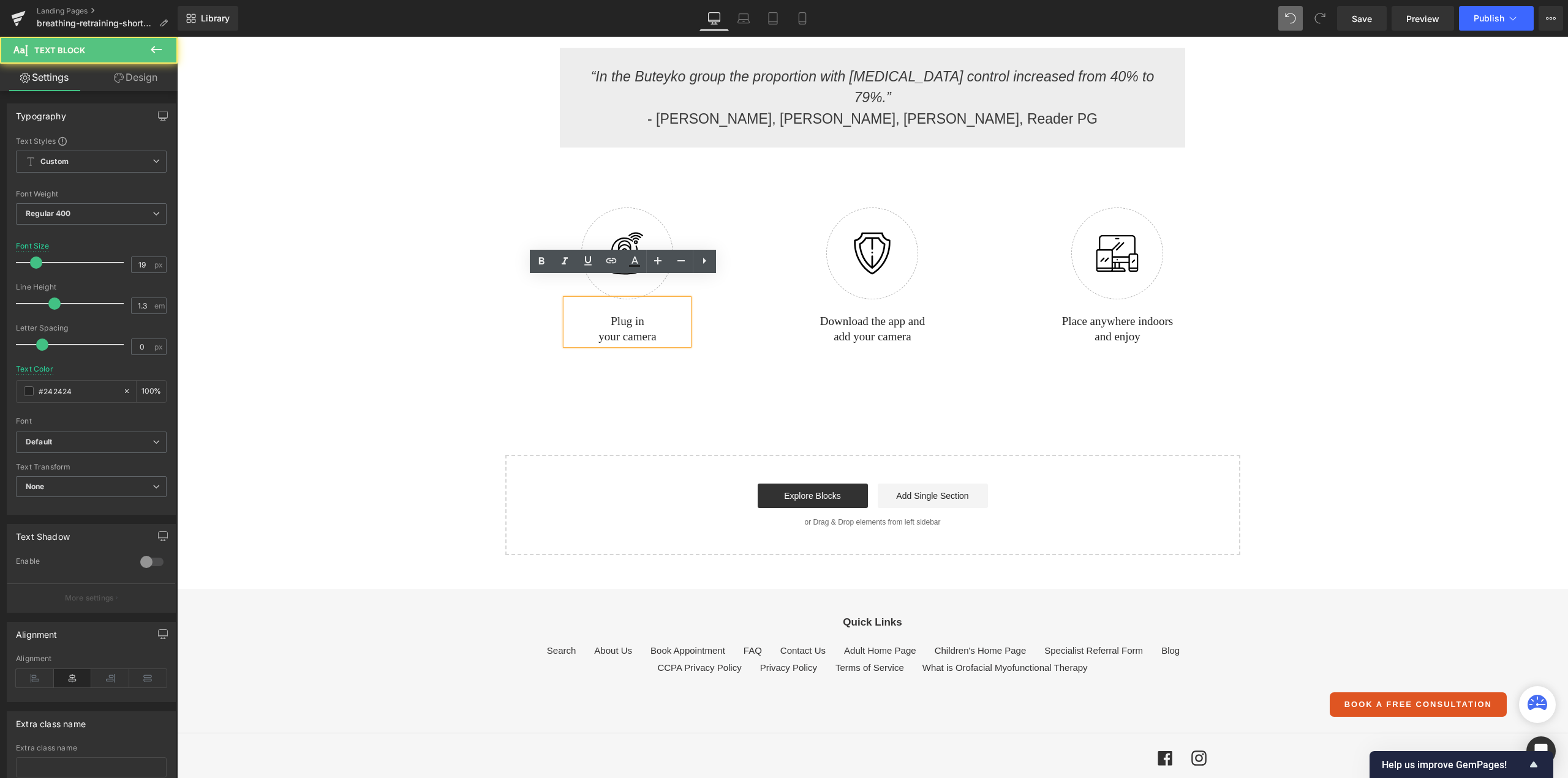
click at [612, 314] on p "Plug in" at bounding box center [627, 321] width 122 height 15
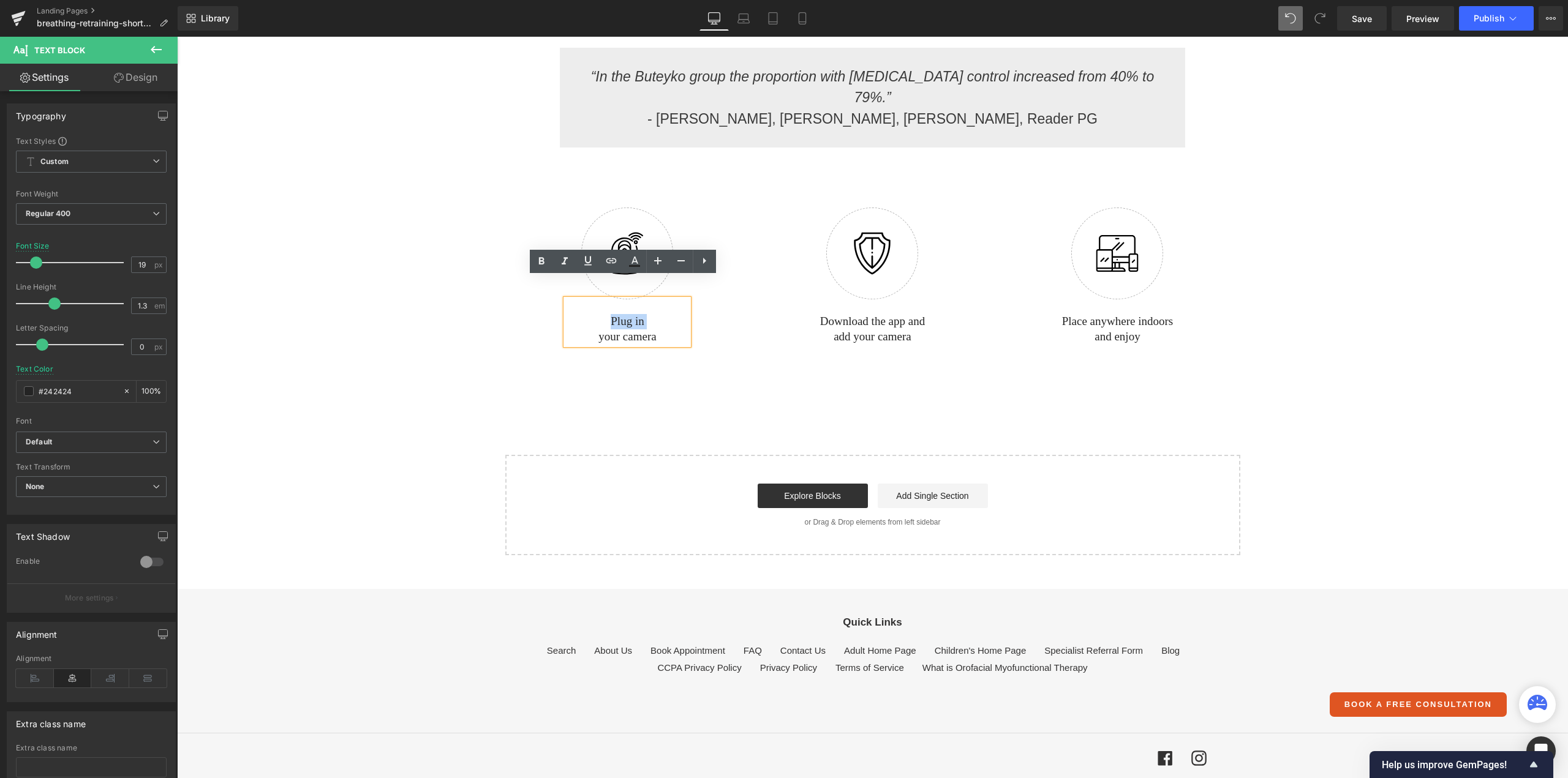
click at [612, 314] on p "Plug in" at bounding box center [627, 321] width 122 height 15
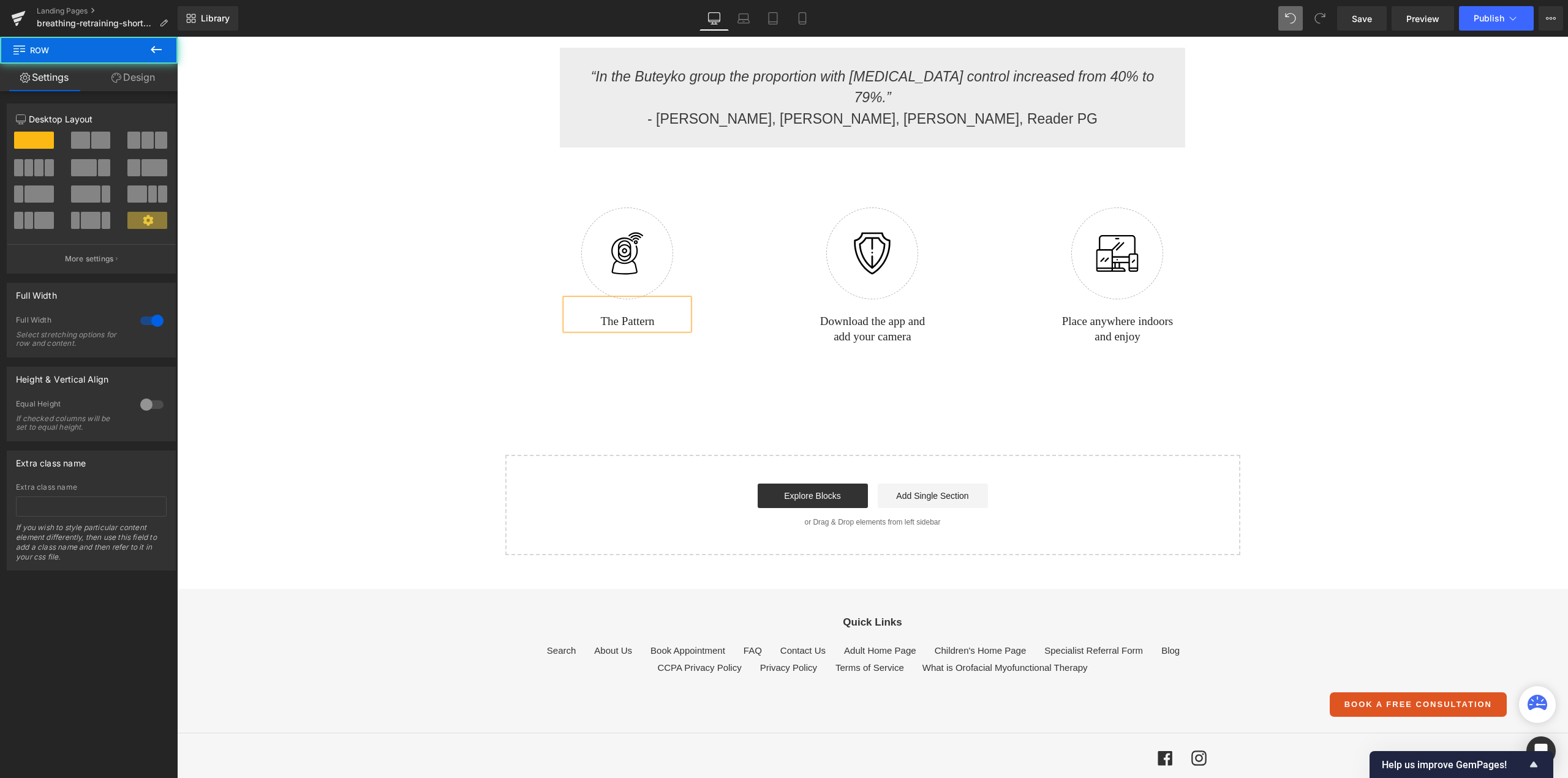
click at [687, 331] on div "Image The Pattern Text Block Row Image Download the app and add your camera Tex…" at bounding box center [872, 273] width 1391 height 239
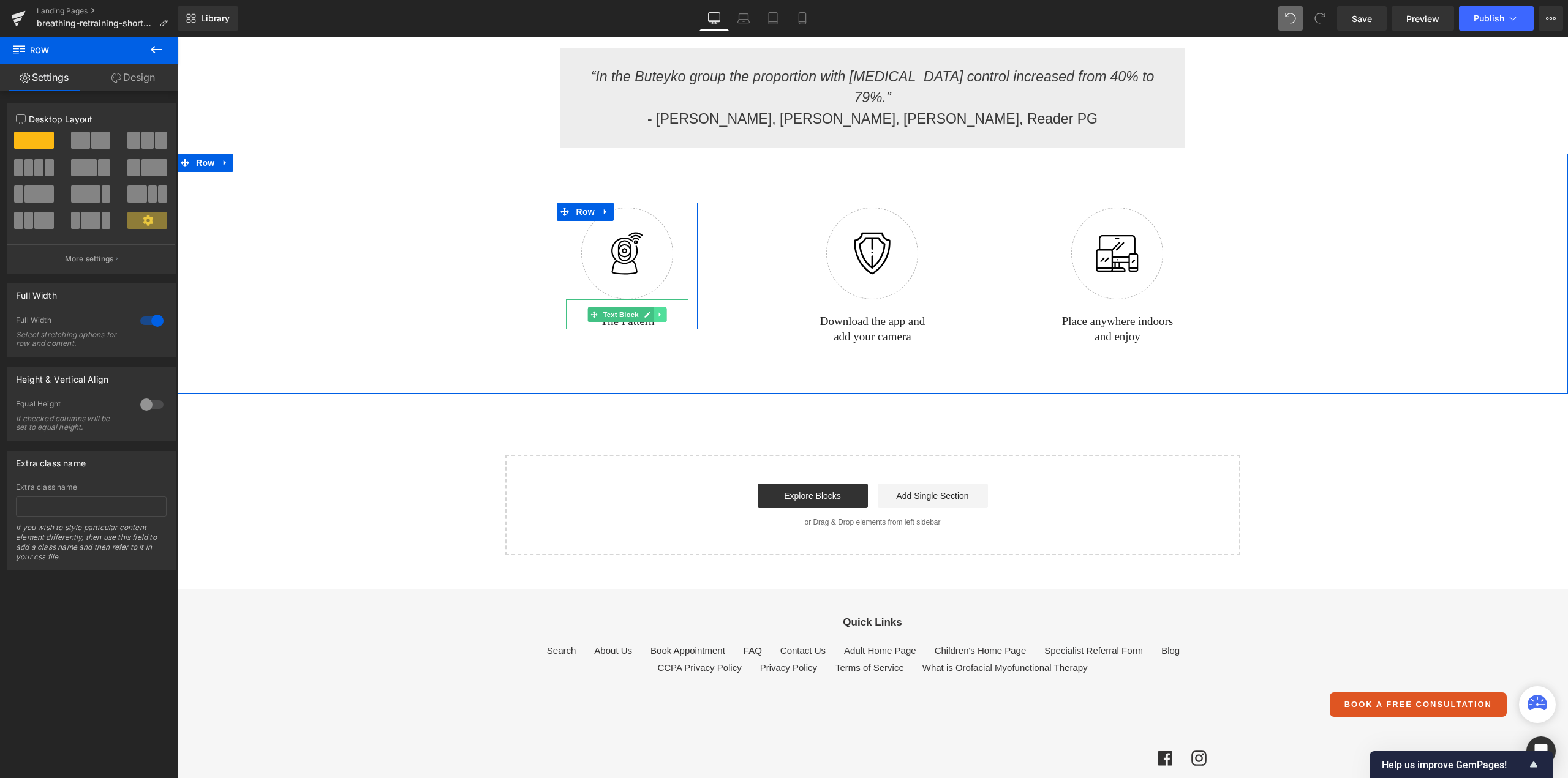
click at [658, 311] on icon at bounding box center [661, 314] width 7 height 7
click at [650, 311] on icon at bounding box center [654, 314] width 7 height 7
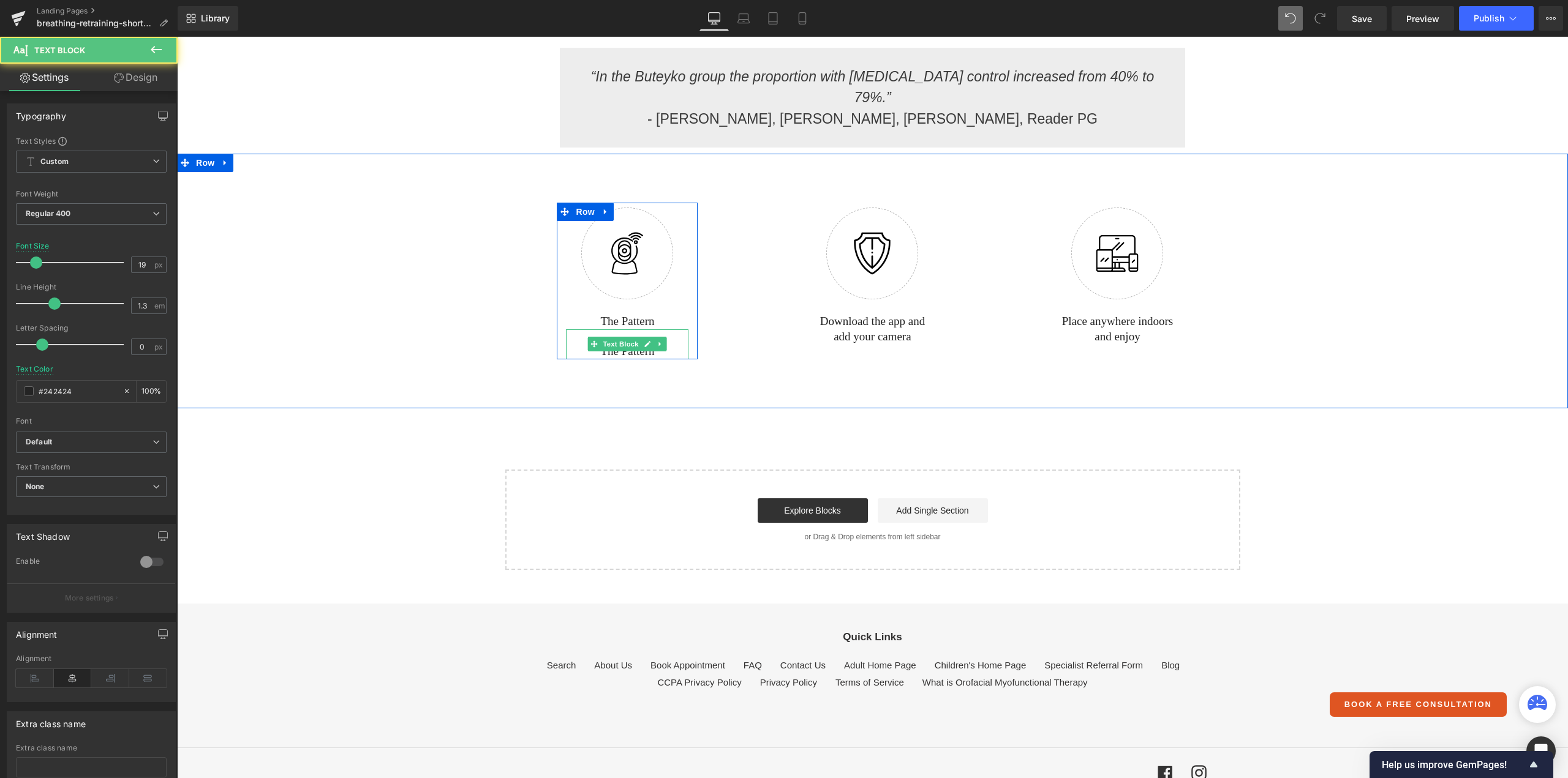
click at [614, 344] on p "The Pattern" at bounding box center [627, 352] width 122 height 15
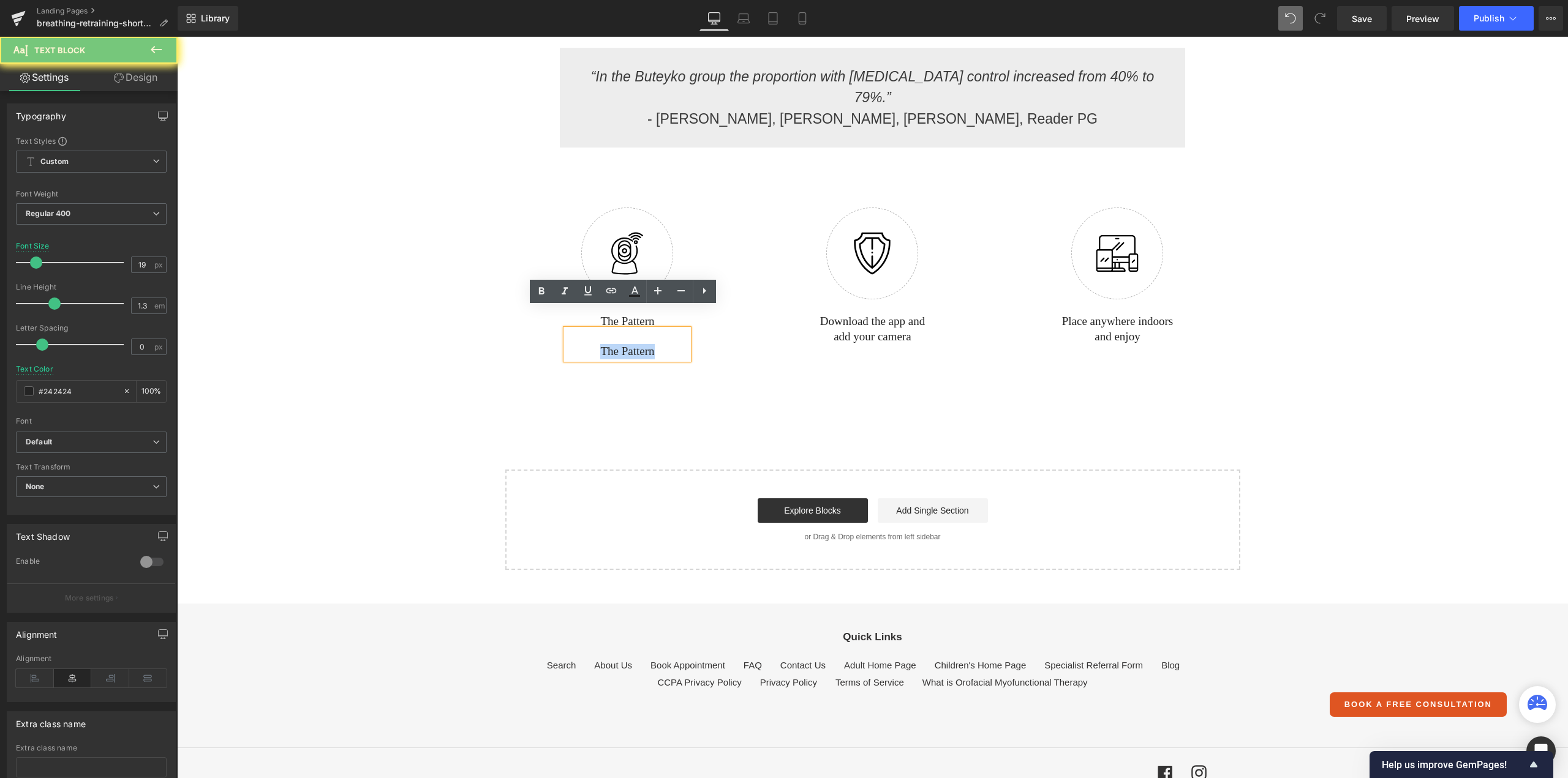
click at [614, 344] on p "The Pattern" at bounding box center [627, 352] width 122 height 15
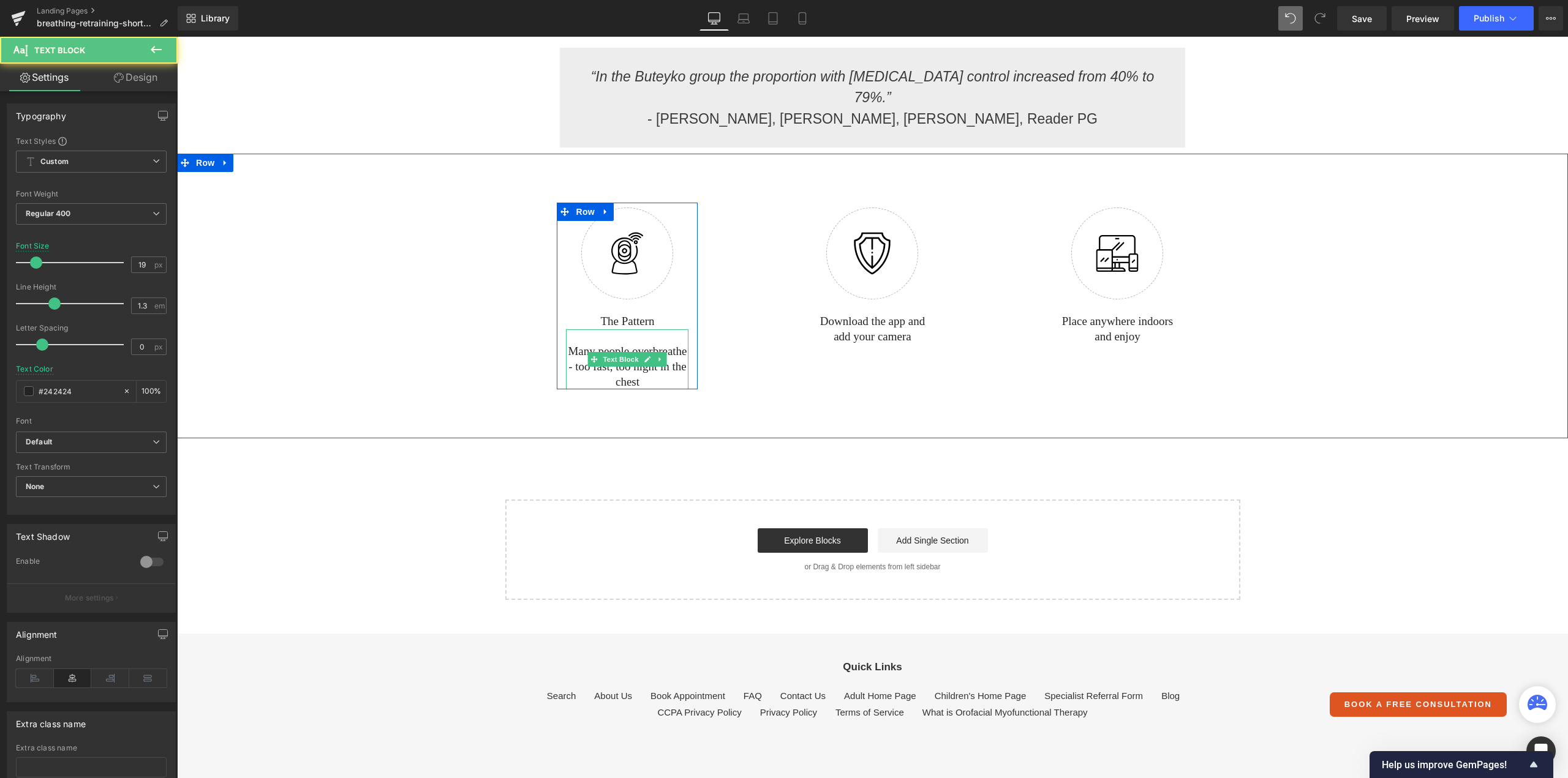
click at [655, 350] on p "Many people overbreathe - too fast, too hight in the chest" at bounding box center [627, 366] width 122 height 45
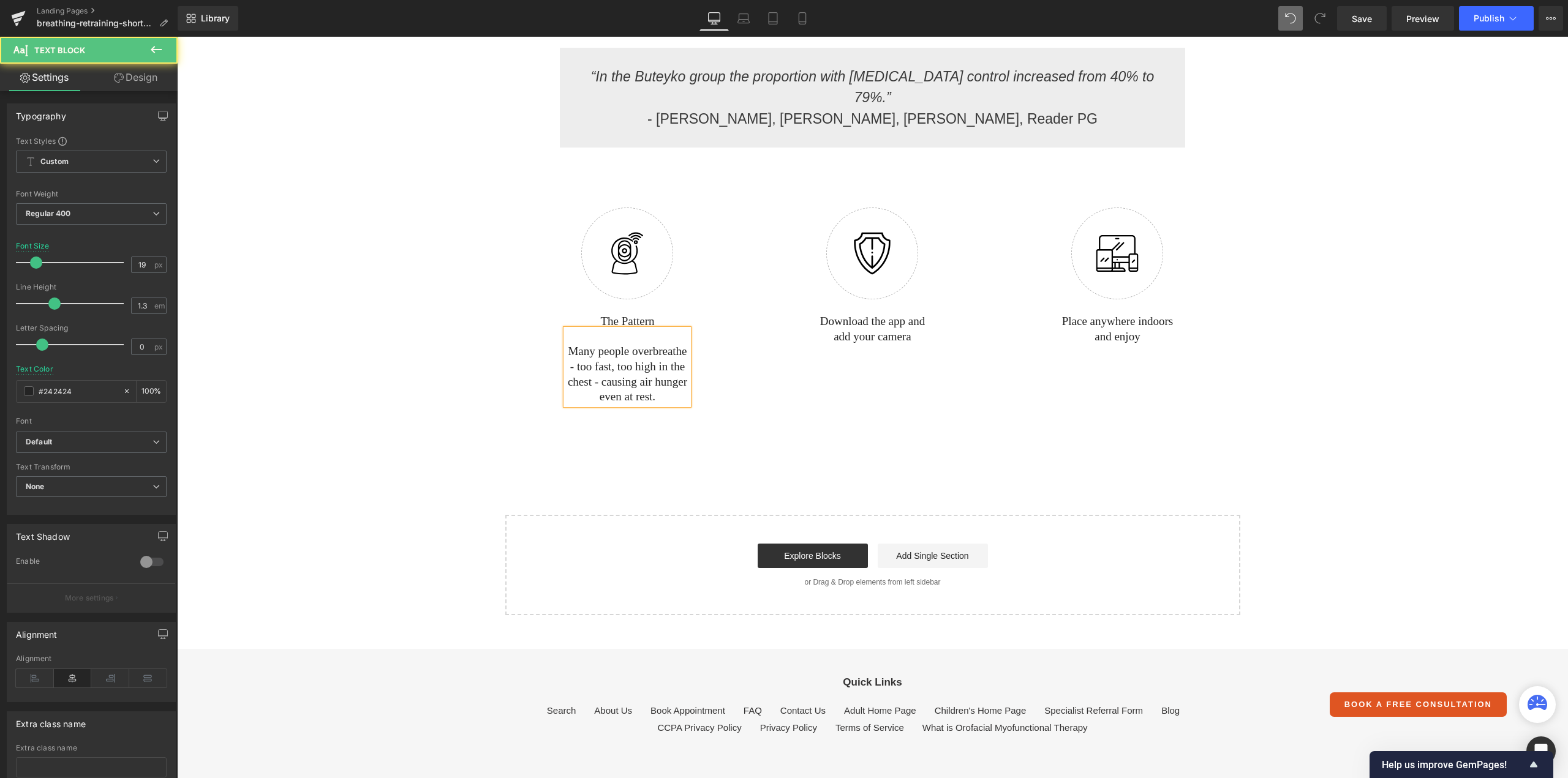
click at [654, 344] on p "Many people overbreathe - too fast, too high in the chest - causing air hunger …" at bounding box center [627, 374] width 122 height 60
click at [655, 344] on p "Many people overbreathe - too fast, too high in the chest - causing air hunger …" at bounding box center [627, 374] width 122 height 60
click at [571, 344] on p "Many people overbreathe - too fast, too high in the chest - causing air hunger …" at bounding box center [627, 374] width 122 height 60
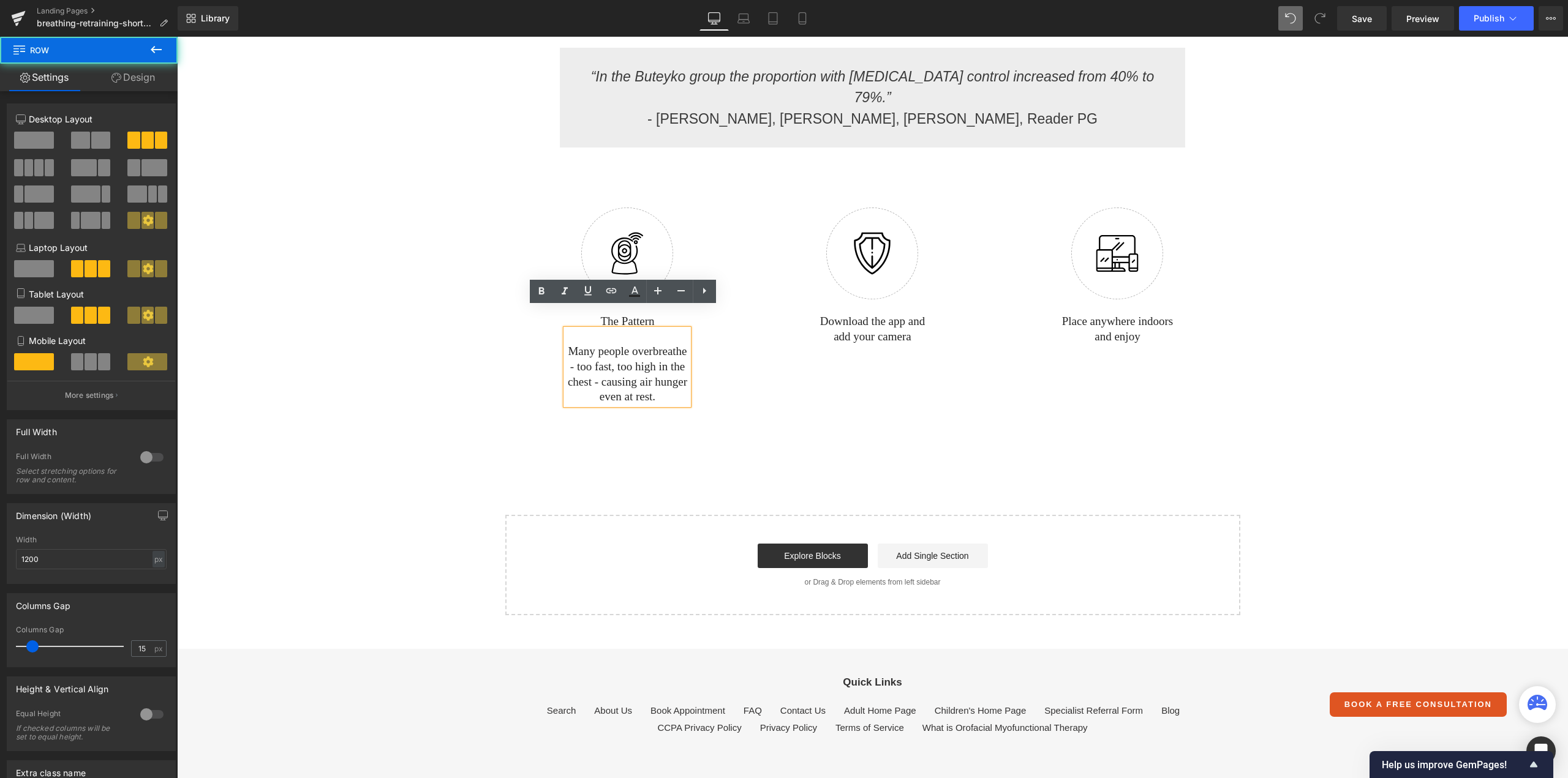
click at [726, 342] on div "Image The Pattern Text Block Many people overbreathe - too fast, too high in th…" at bounding box center [628, 303] width 245 height 202
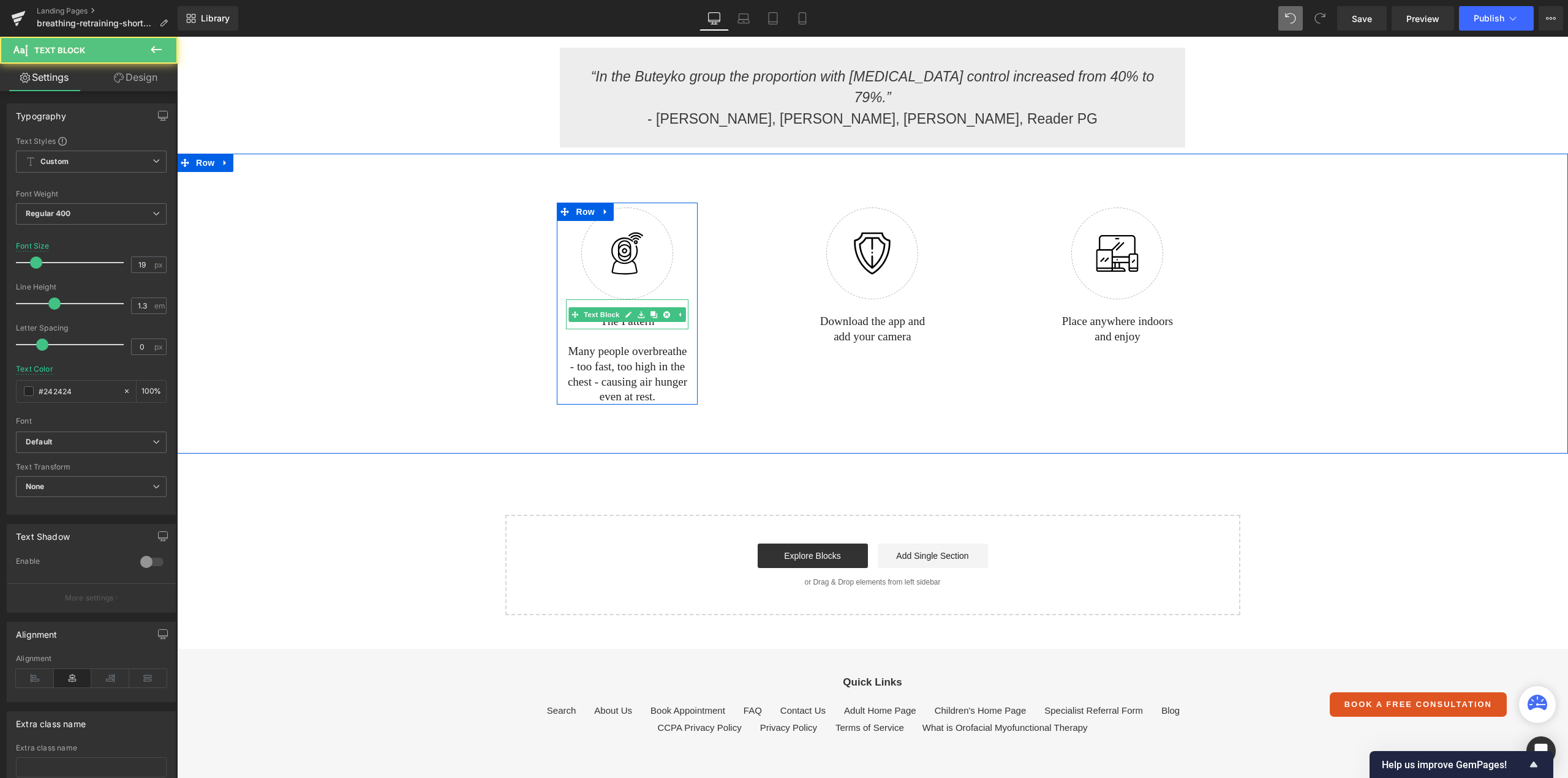
click at [614, 314] on p "The Pattern" at bounding box center [627, 321] width 122 height 15
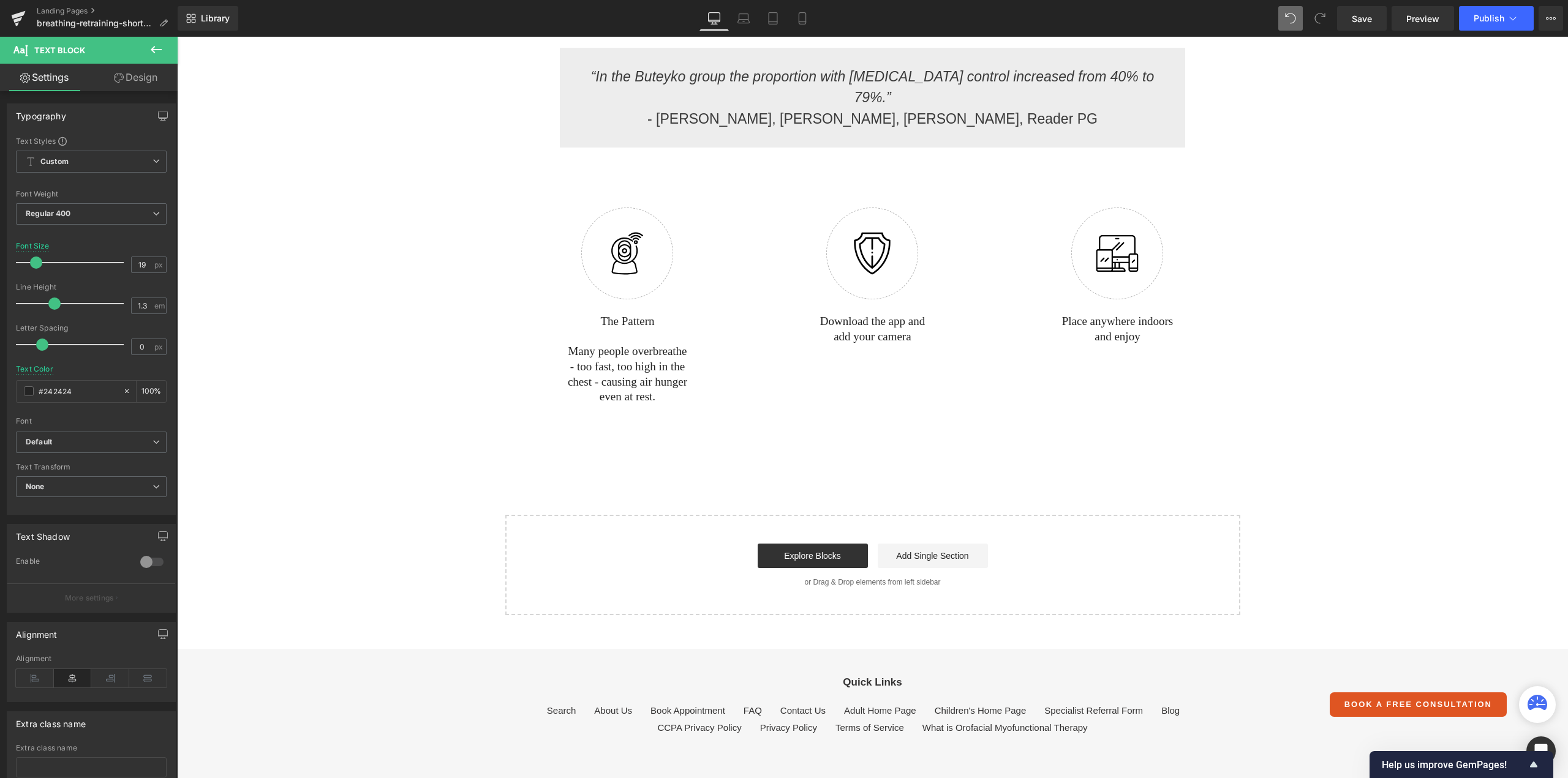
click at [159, 49] on icon at bounding box center [156, 49] width 11 height 7
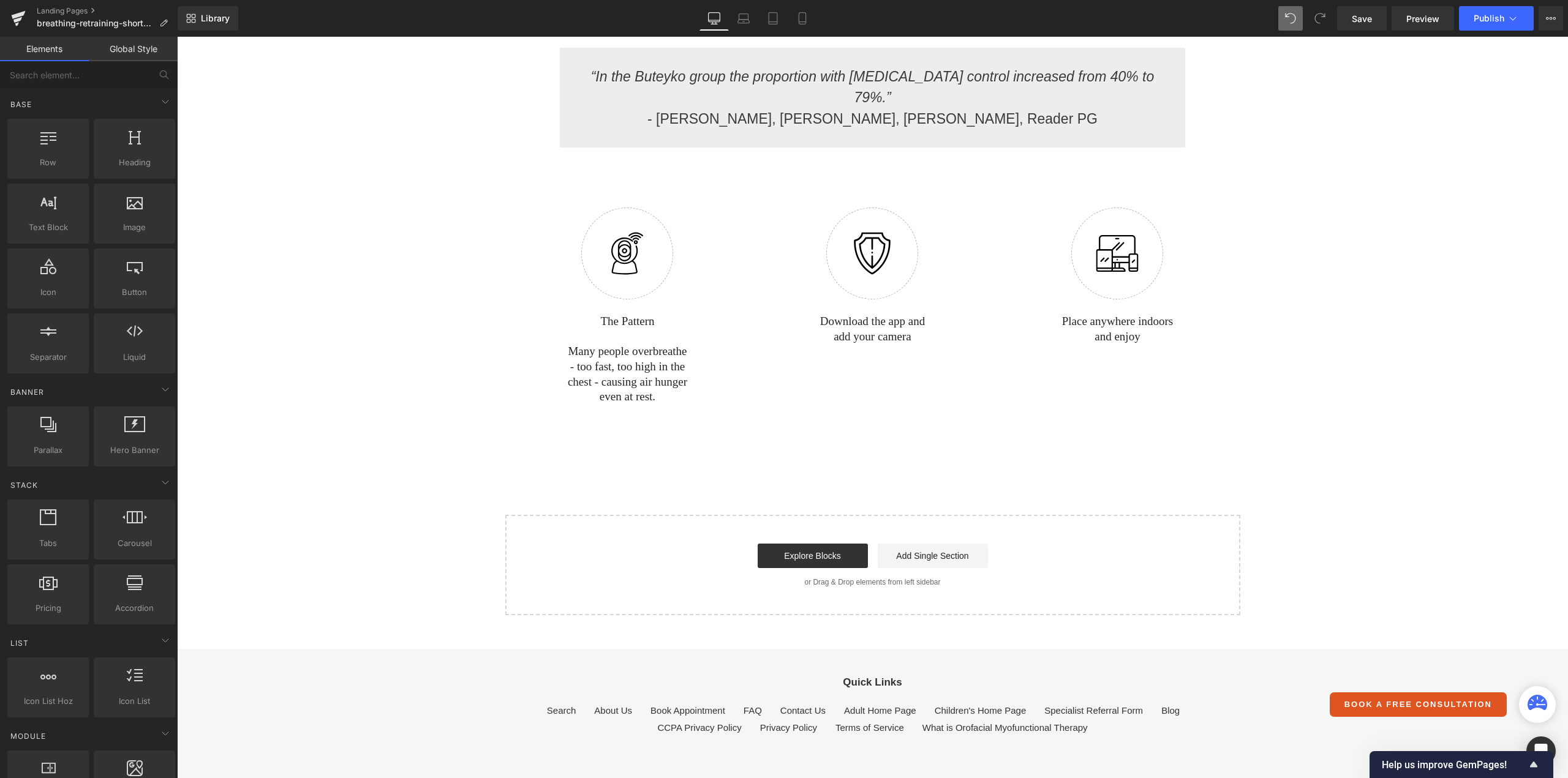
click at [138, 50] on link "Global Style" at bounding box center [133, 49] width 89 height 25
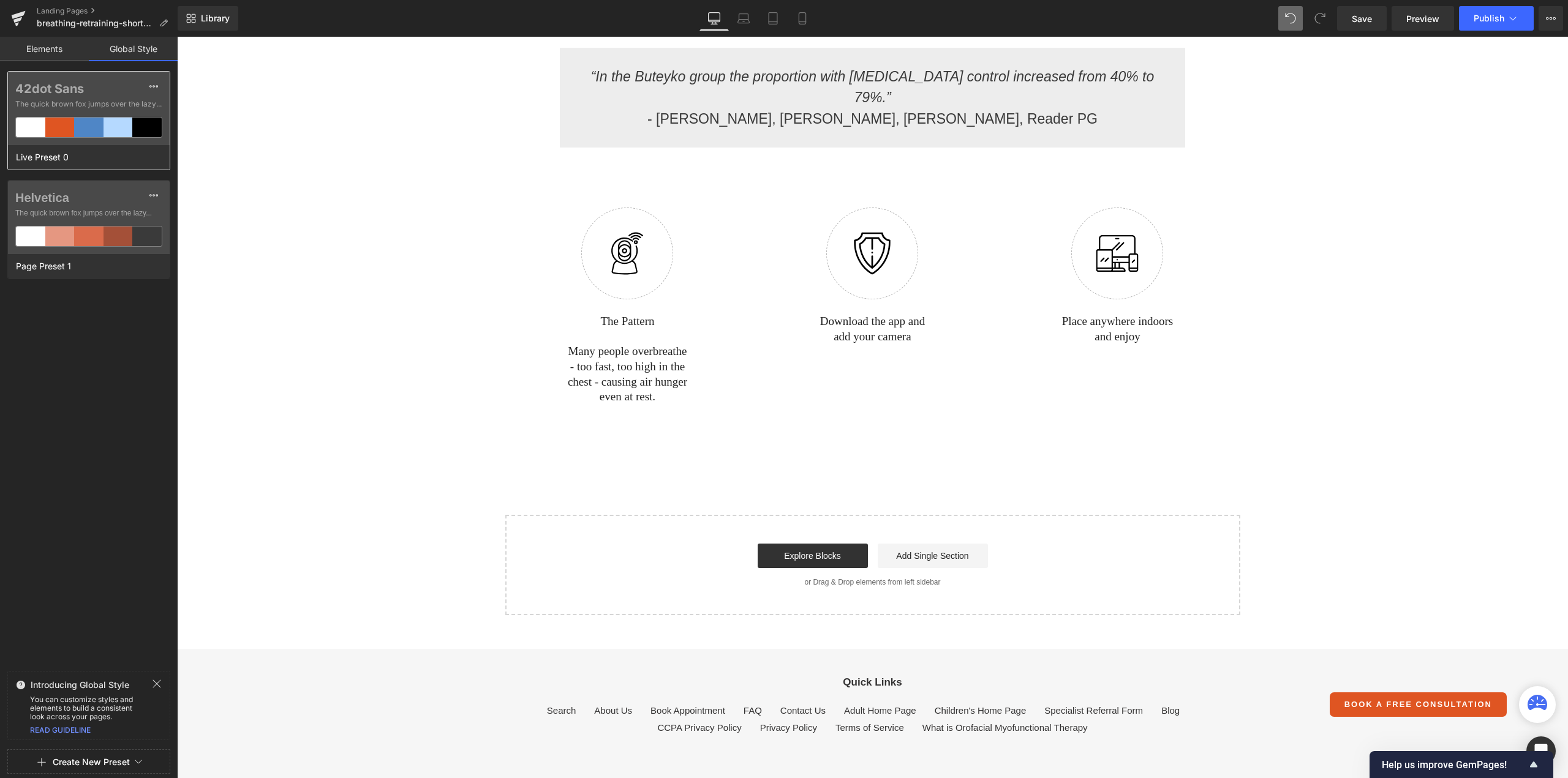
click at [89, 88] on label "42dot Sans" at bounding box center [89, 89] width 147 height 15
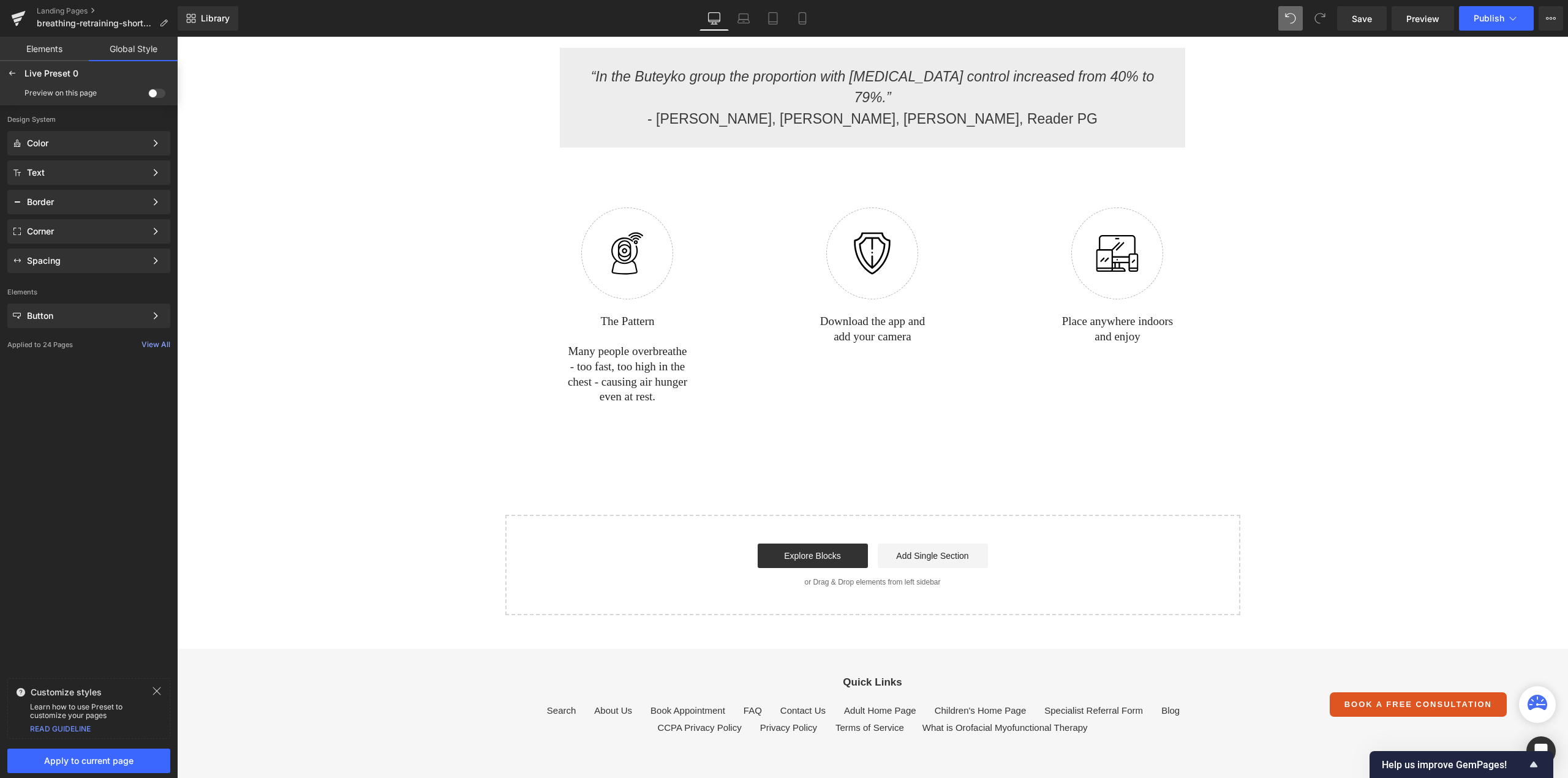
click at [157, 94] on span at bounding box center [157, 93] width 17 height 9
click at [148, 96] on input "checkbox" at bounding box center [148, 96] width 0 height 0
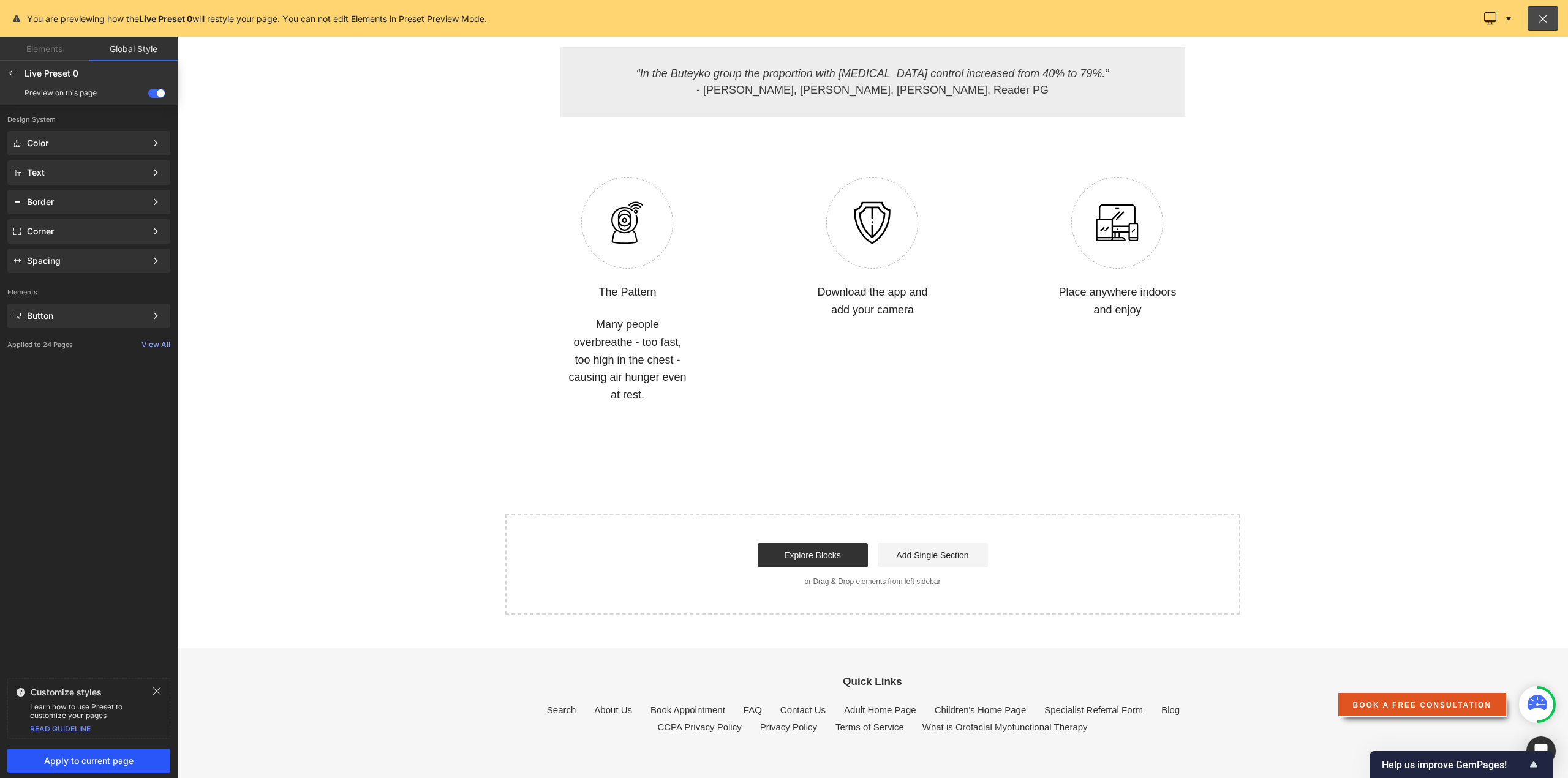
click at [71, 763] on span "Apply to current page" at bounding box center [89, 761] width 148 height 10
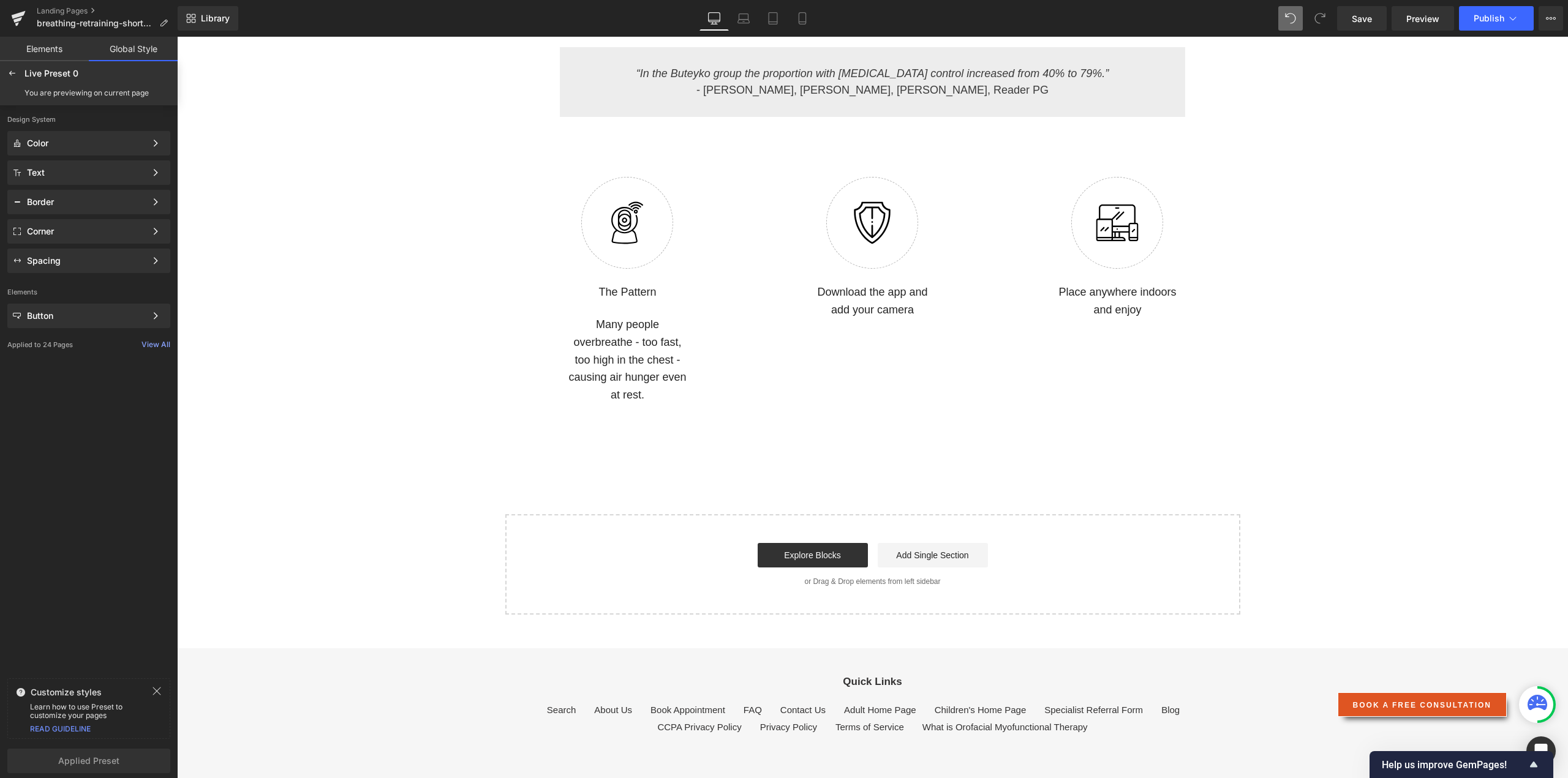
click at [172, 78] on div "Live Preset 0 Edited" at bounding box center [100, 74] width 151 height 11
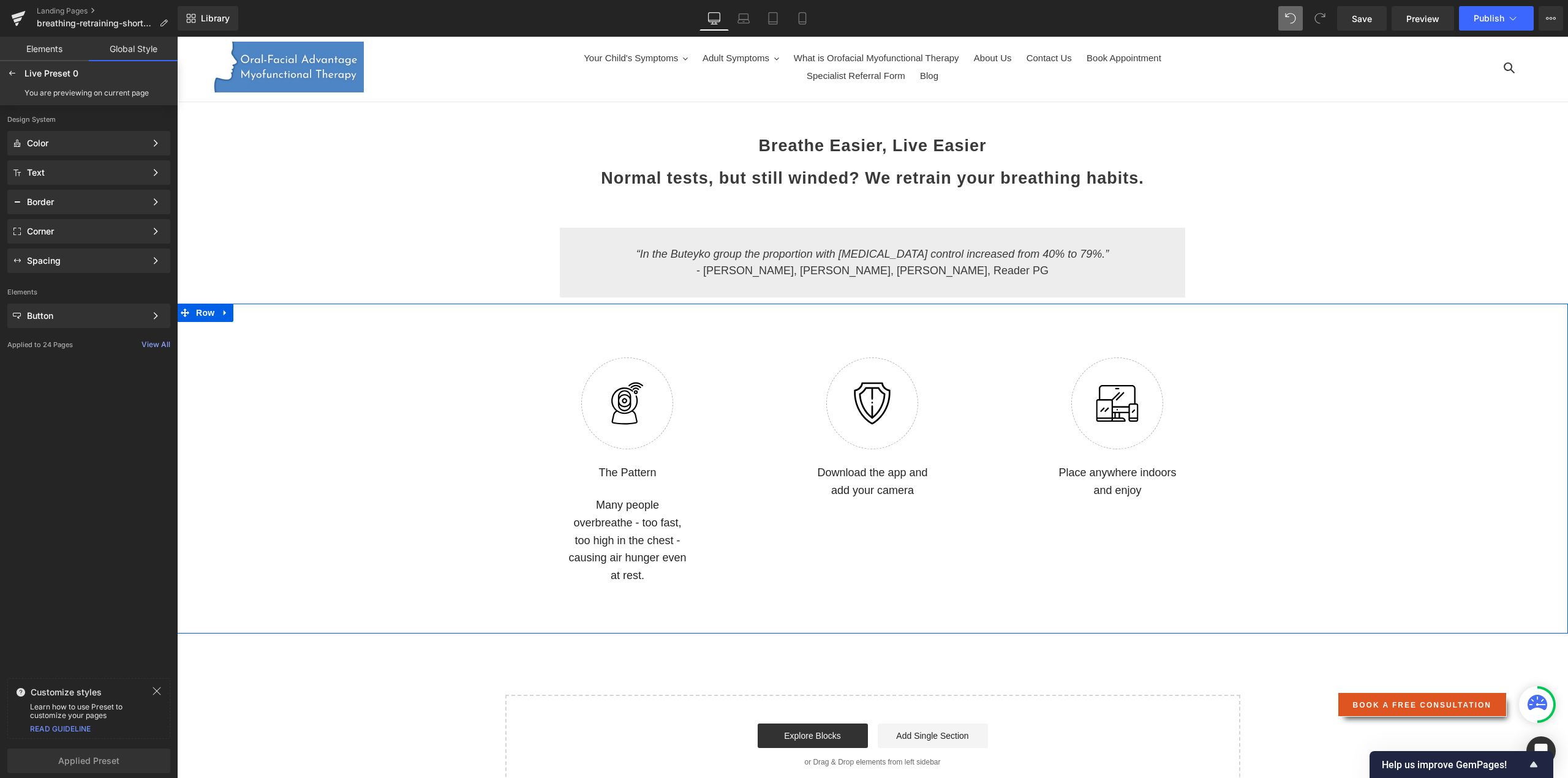
scroll to position [0, 0]
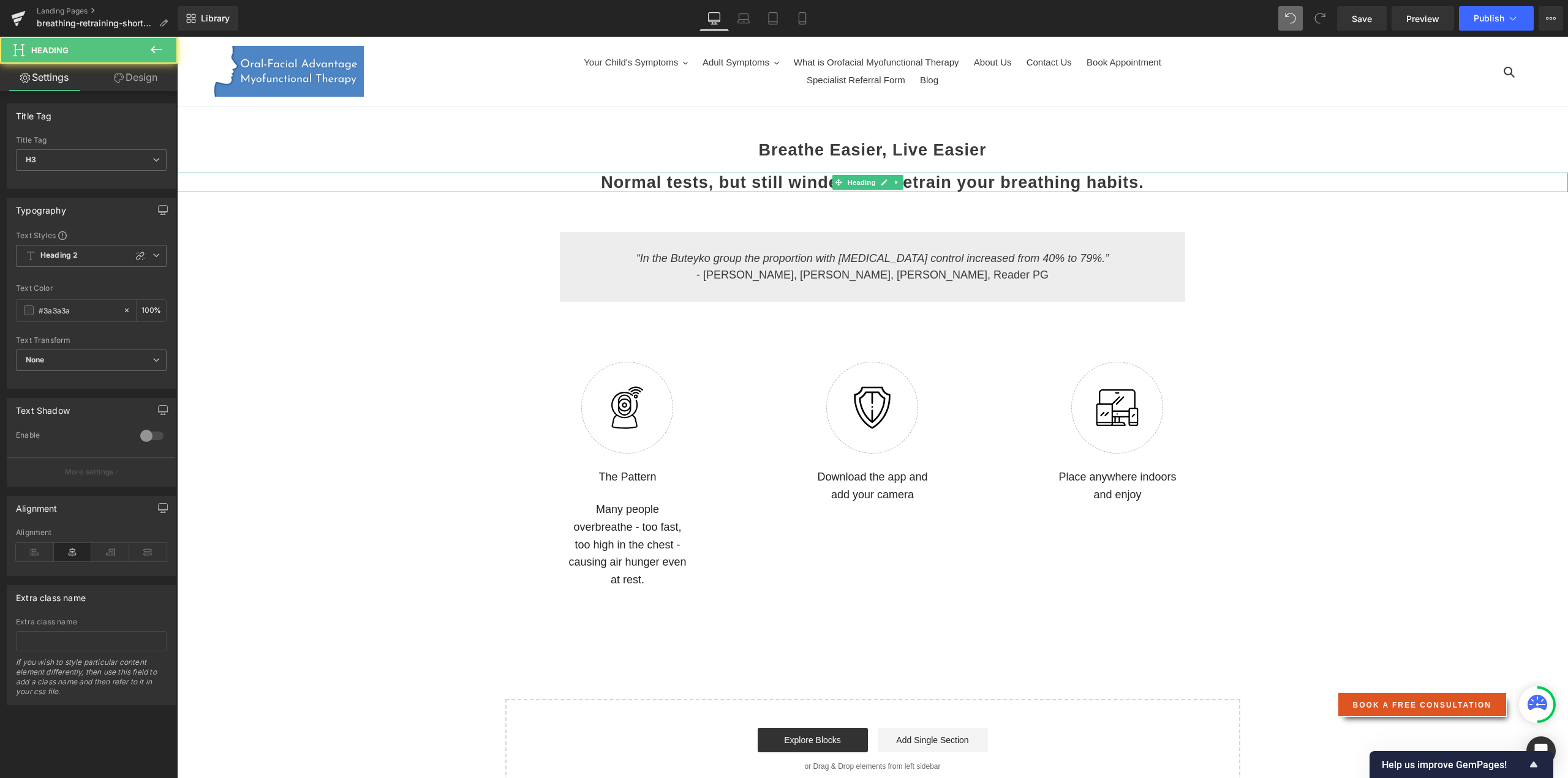
click at [724, 184] on h3 "Normal tests, but still winded? We retrain your breathing habits." at bounding box center [872, 182] width 1391 height 20
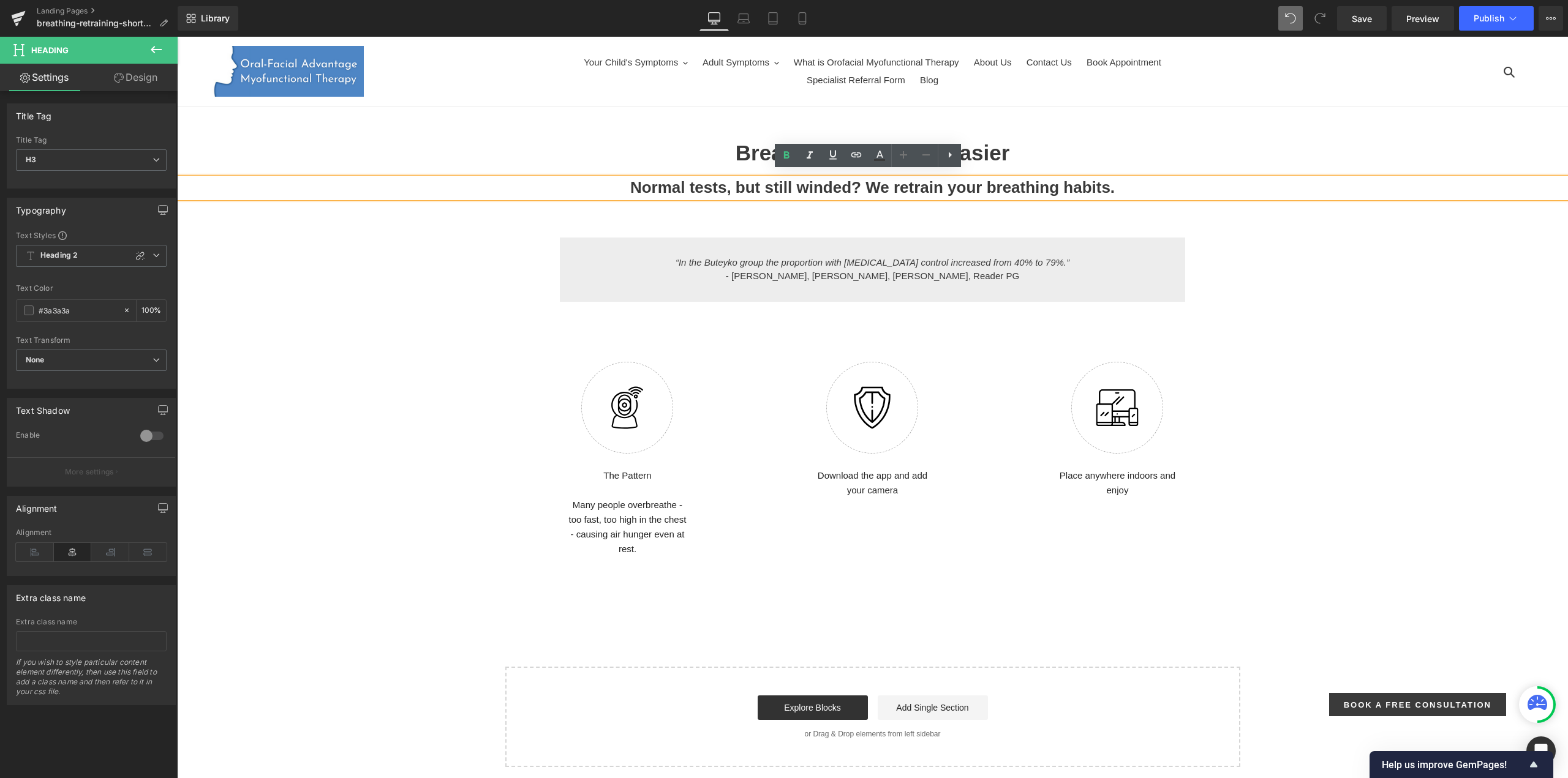
click at [640, 179] on h3 "Normal tests, but still winded? We retrain your breathing habits." at bounding box center [872, 187] width 1391 height 19
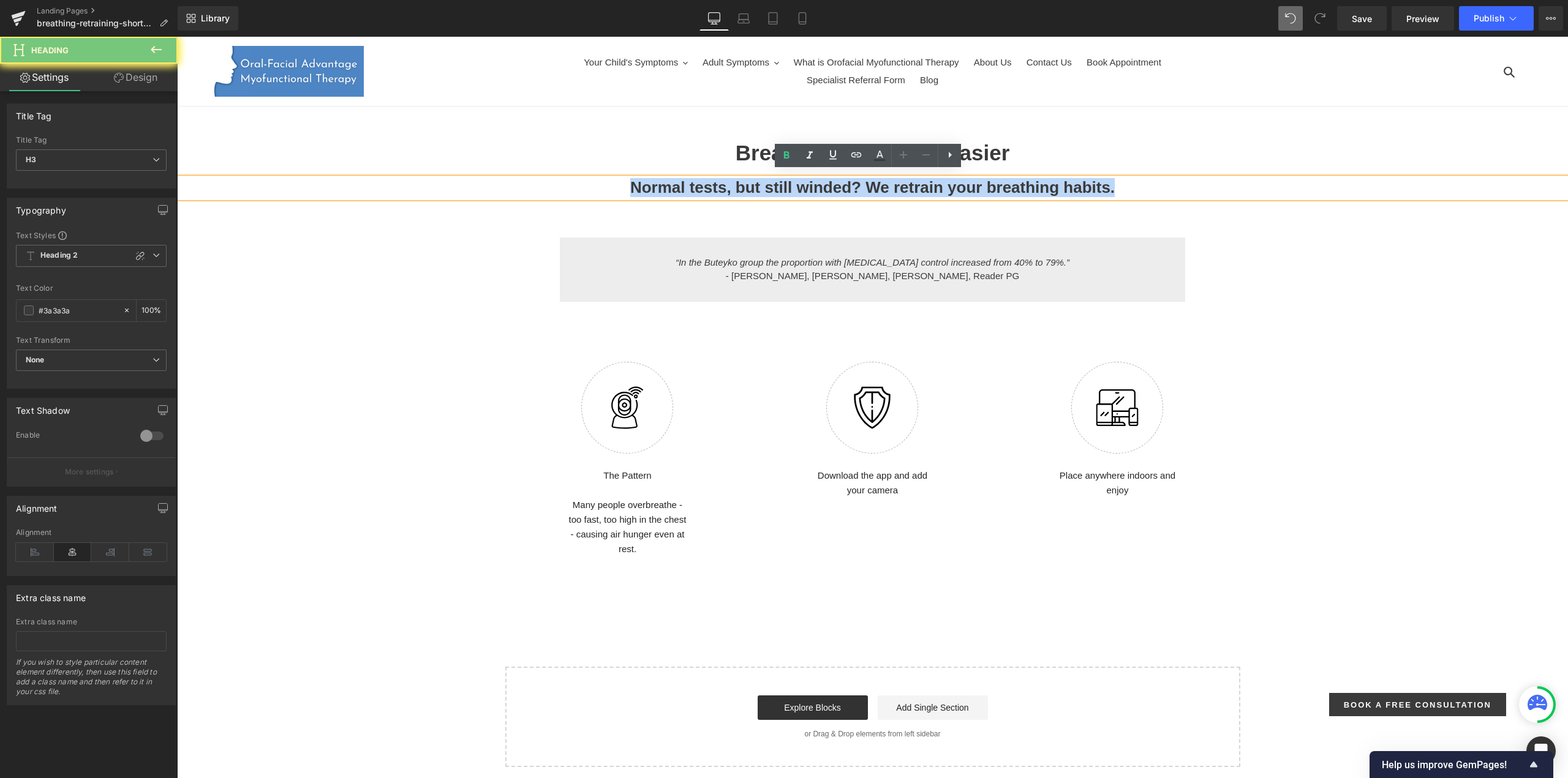
click at [640, 179] on h3 "Normal tests, but still winded? We retrain your breathing habits." at bounding box center [872, 187] width 1391 height 19
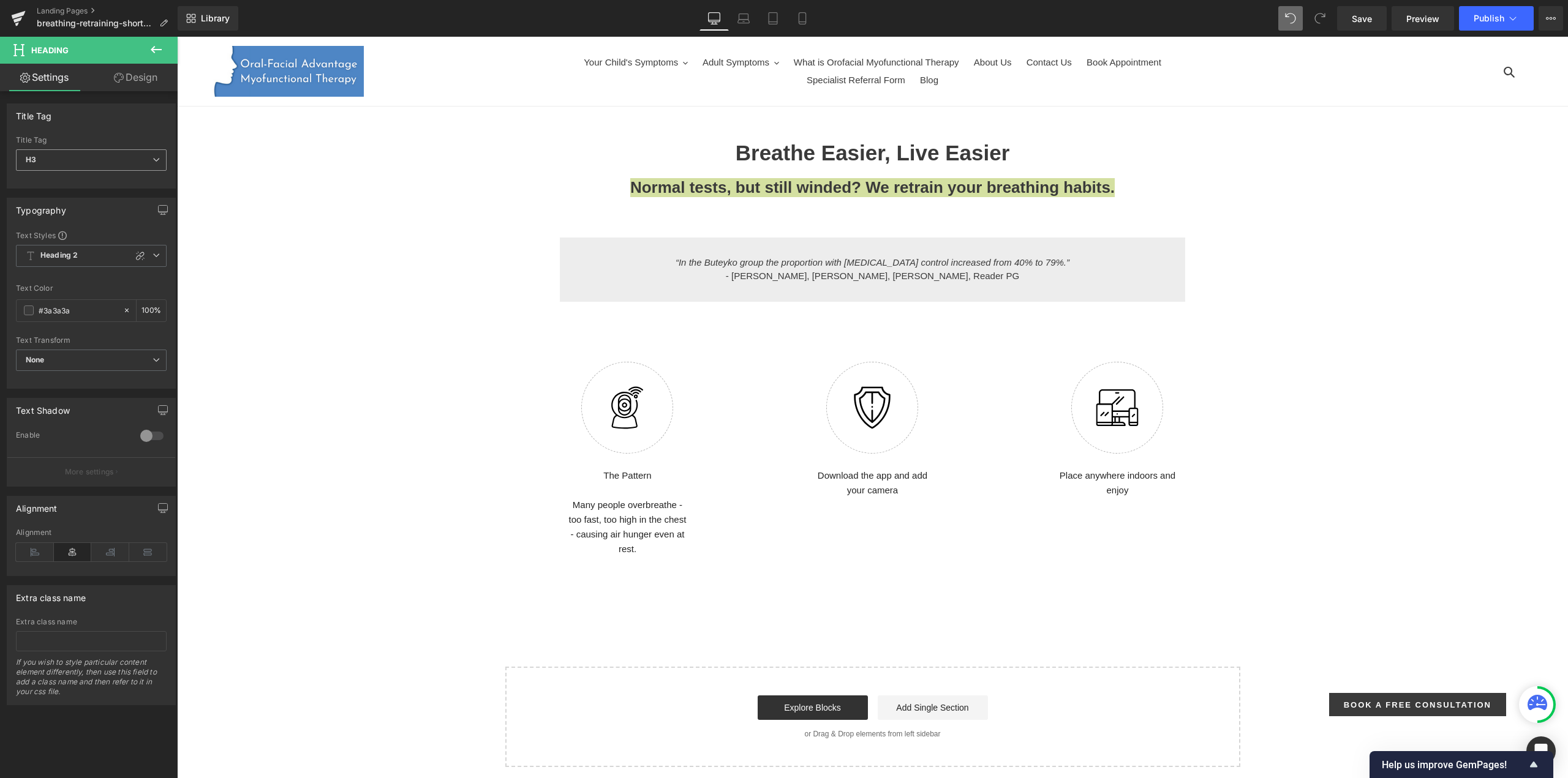
click at [70, 163] on span "H3" at bounding box center [91, 160] width 151 height 21
click at [48, 234] on li "H4" at bounding box center [91, 236] width 151 height 18
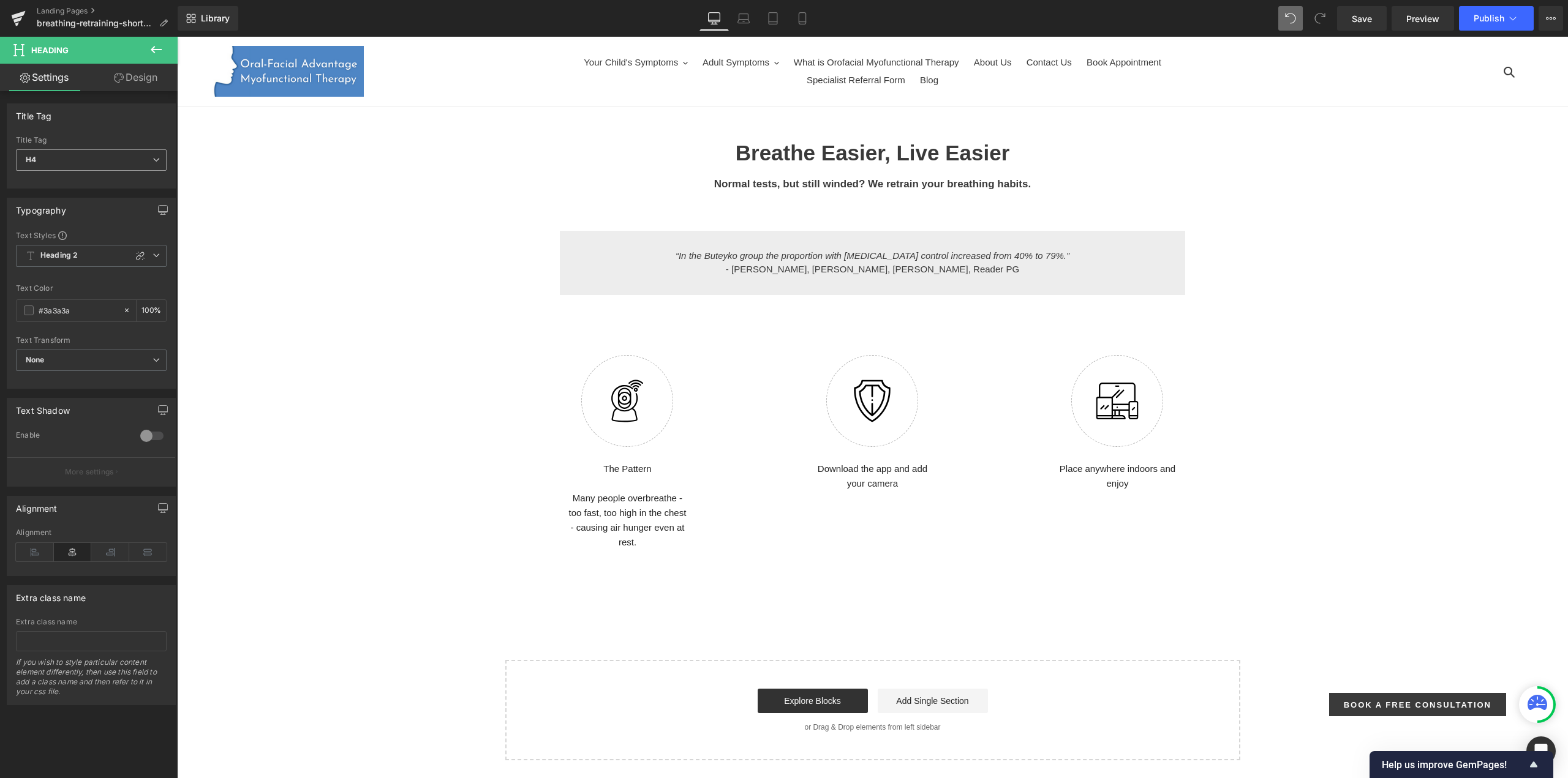
click at [68, 162] on span "H4" at bounding box center [91, 160] width 151 height 21
click at [68, 162] on span "H4" at bounding box center [89, 160] width 146 height 21
click at [70, 155] on span "H4" at bounding box center [91, 160] width 151 height 21
click at [51, 247] on li "H5" at bounding box center [91, 255] width 151 height 18
type input "100"
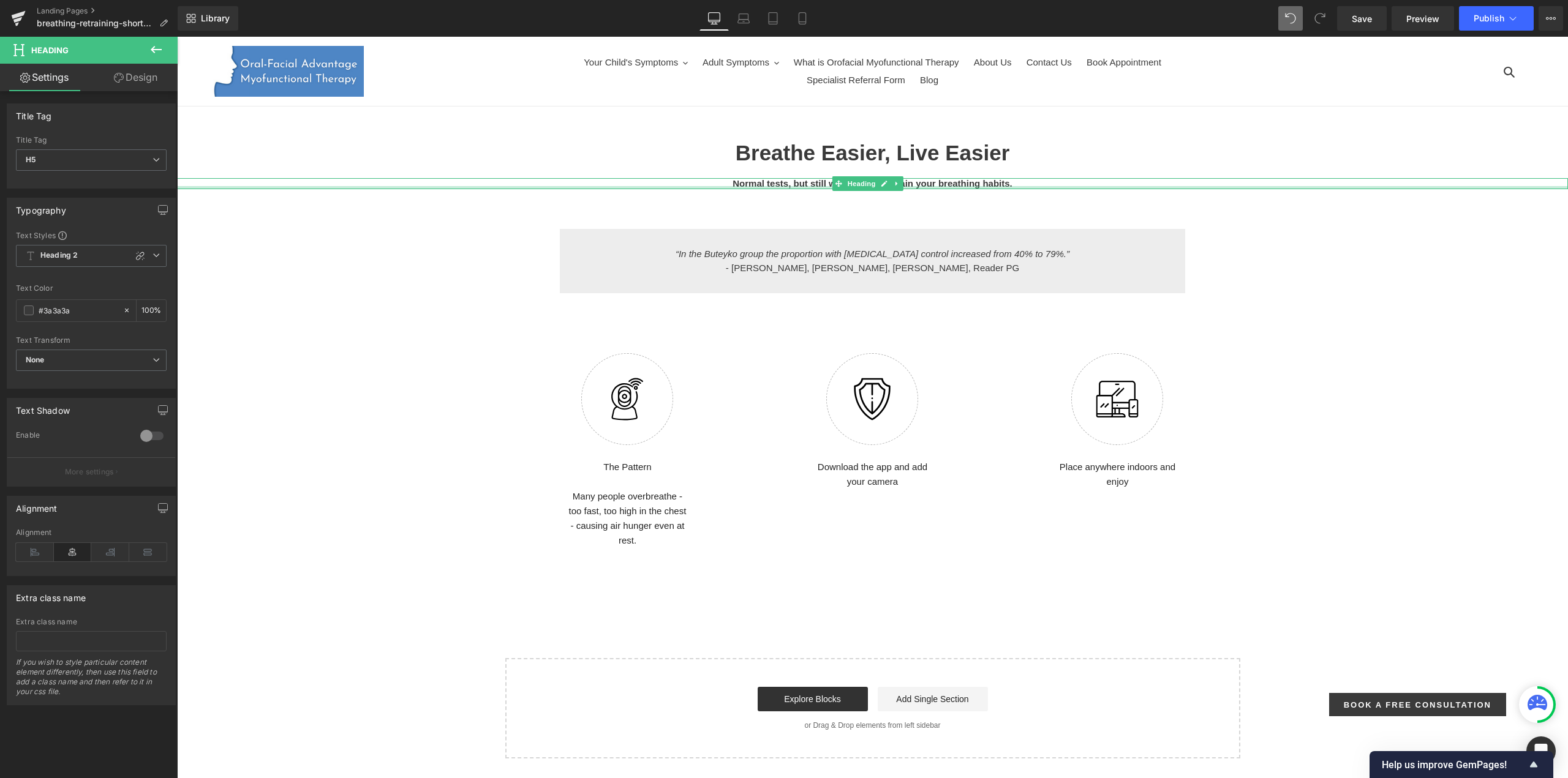
click at [661, 189] on div at bounding box center [872, 188] width 1391 height 3
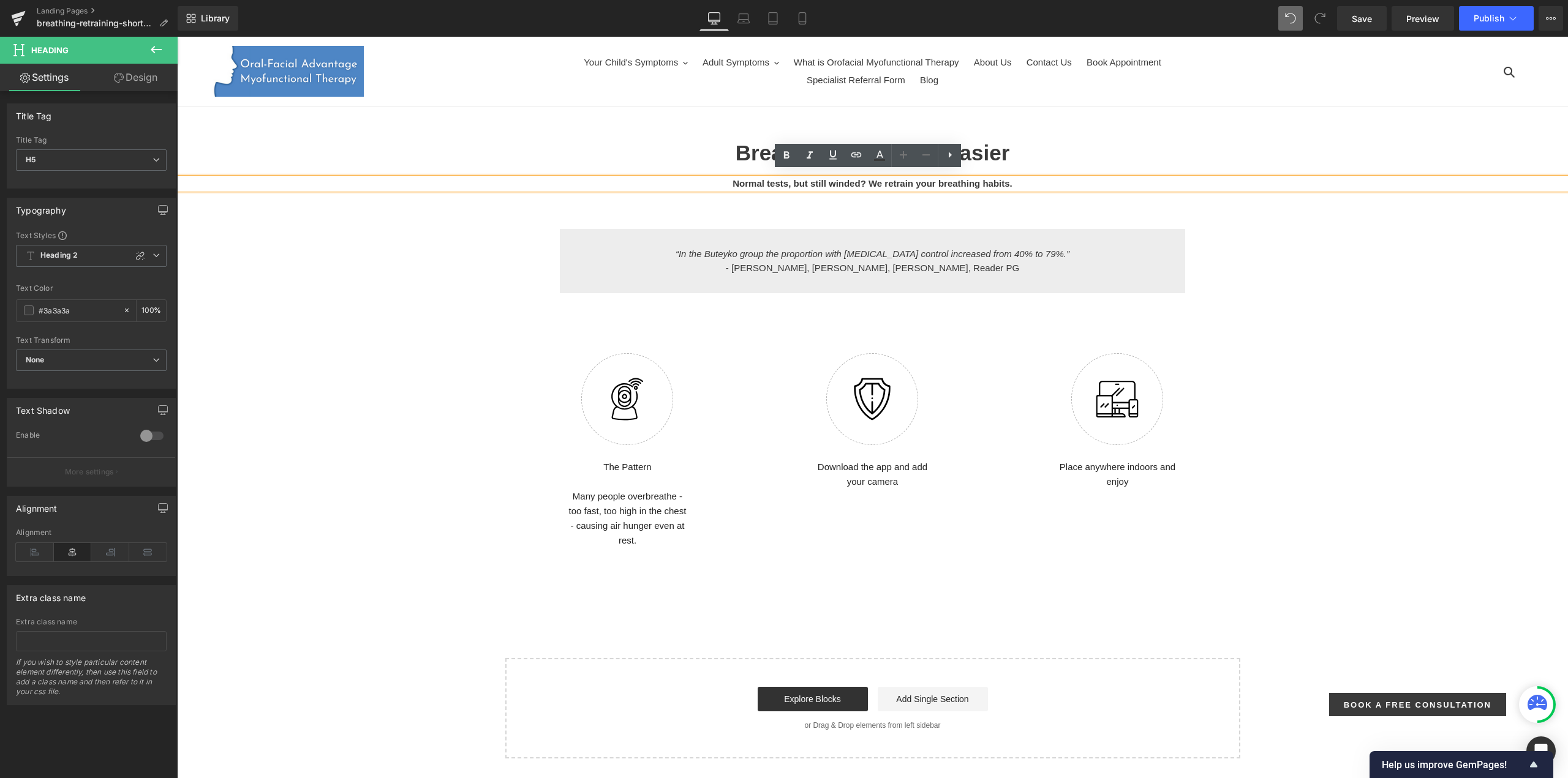
click at [875, 184] on h5 "Normal tests, but still winded? We retrain your breathing habits." at bounding box center [872, 184] width 1391 height 11
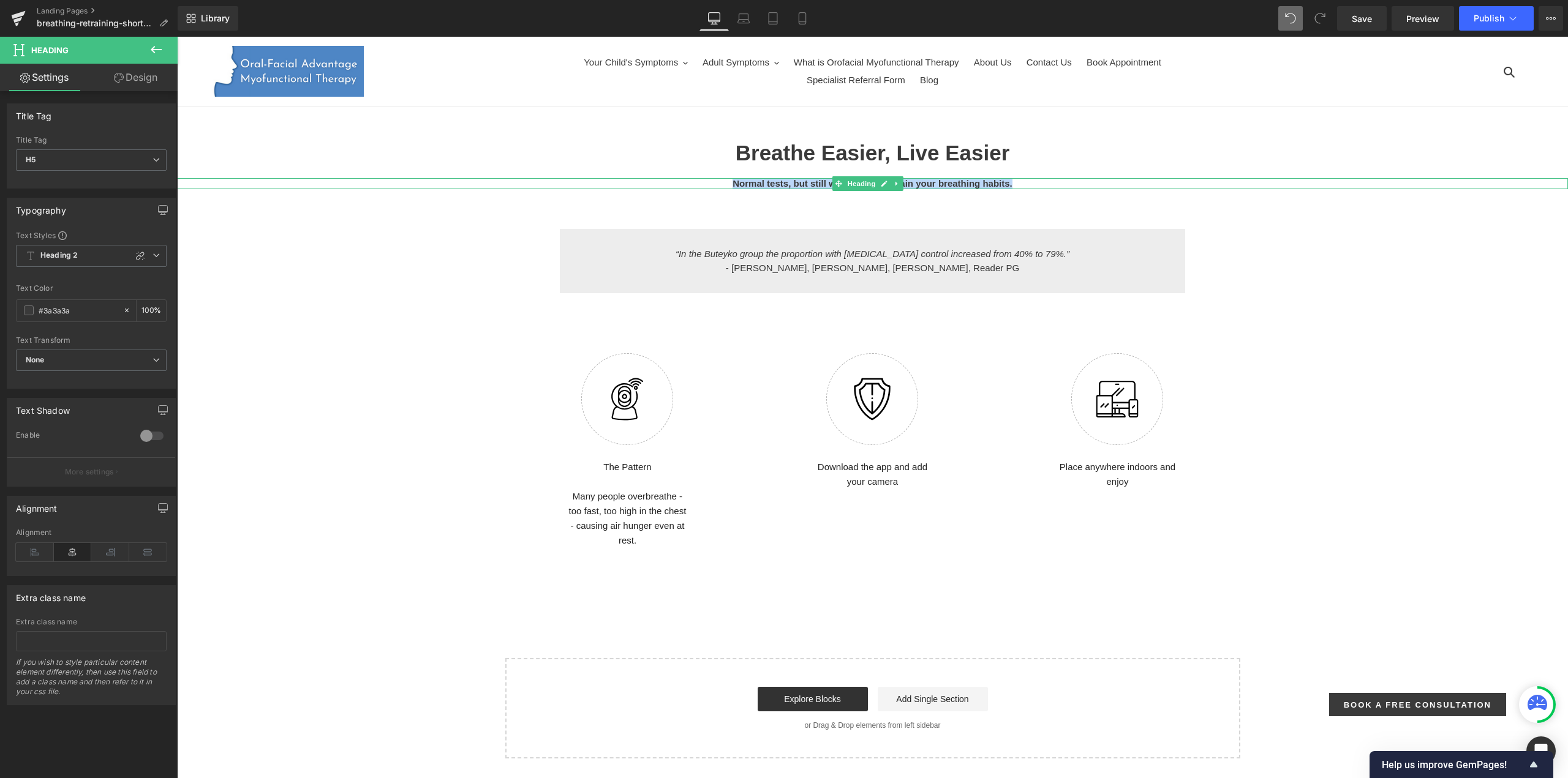
click at [811, 181] on h5 "Normal tests, but still winded? We retrain your breathing habits." at bounding box center [872, 184] width 1391 height 11
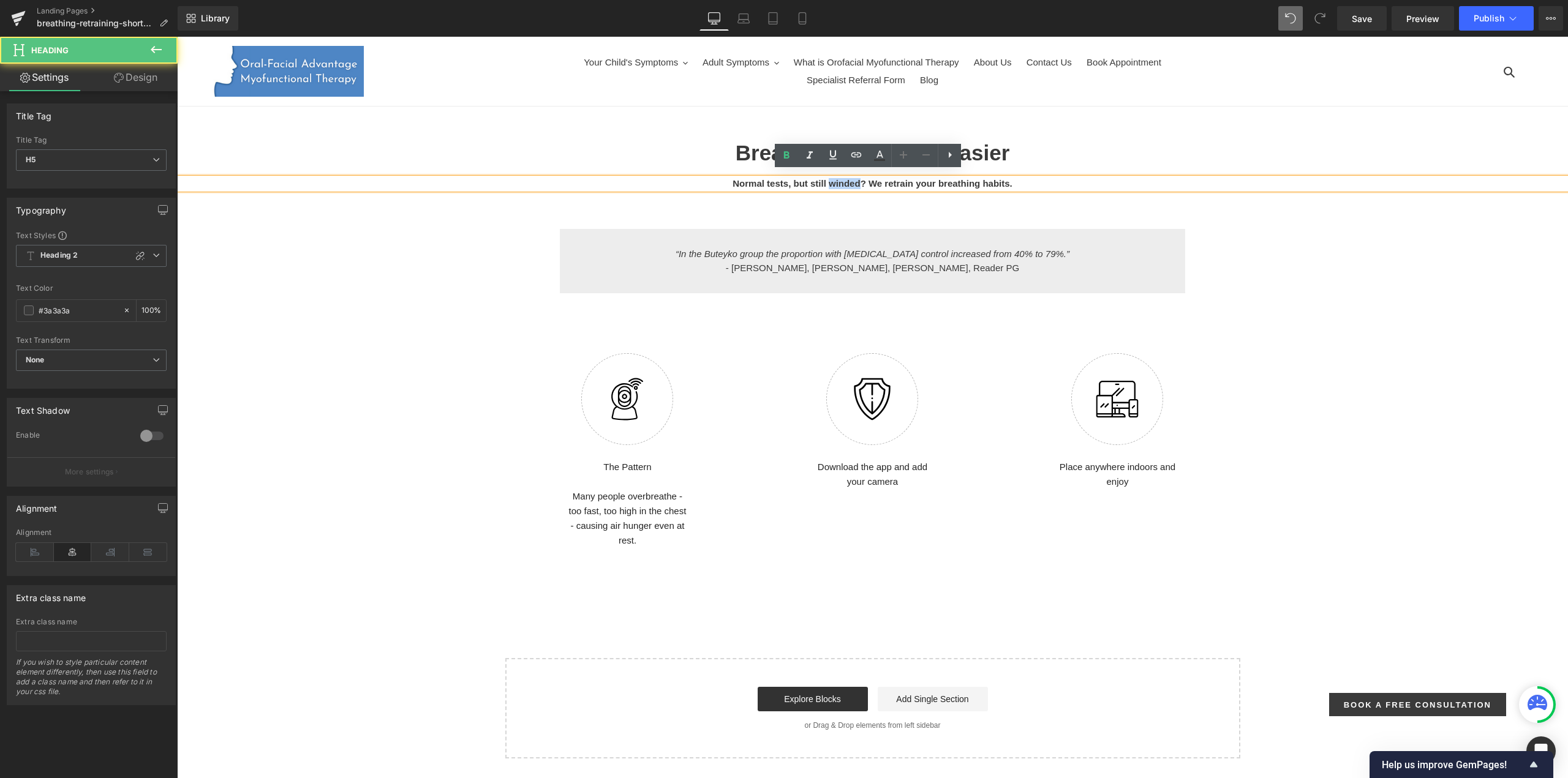
click at [811, 181] on h5 "Normal tests, but still winded? We retrain your breathing habits." at bounding box center [872, 184] width 1391 height 11
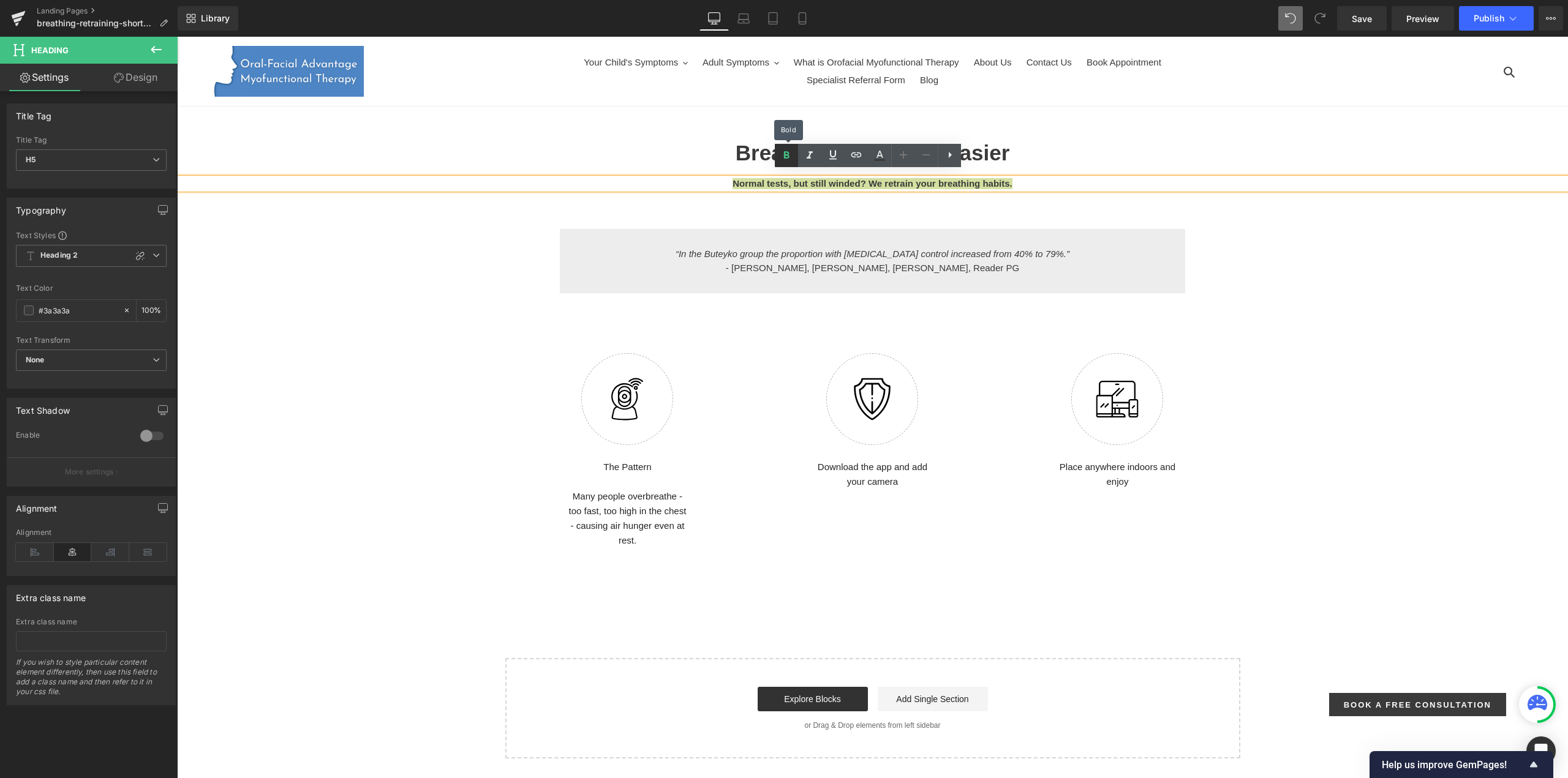
click at [781, 155] on icon at bounding box center [786, 155] width 15 height 15
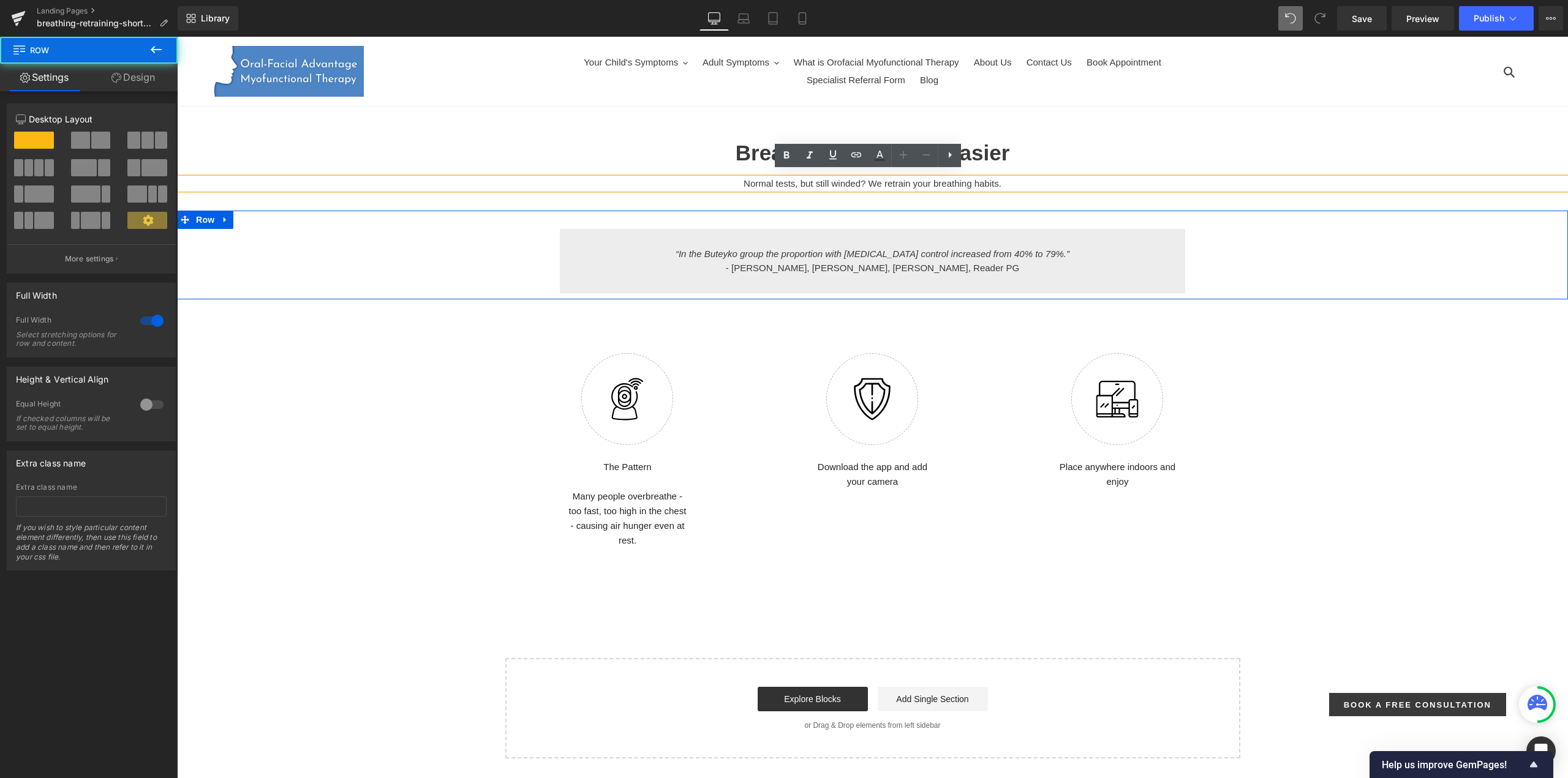
click at [1214, 265] on div "“In the Buteyko group the proportion with asthma control increased from 40% to …" at bounding box center [872, 260] width 1391 height 64
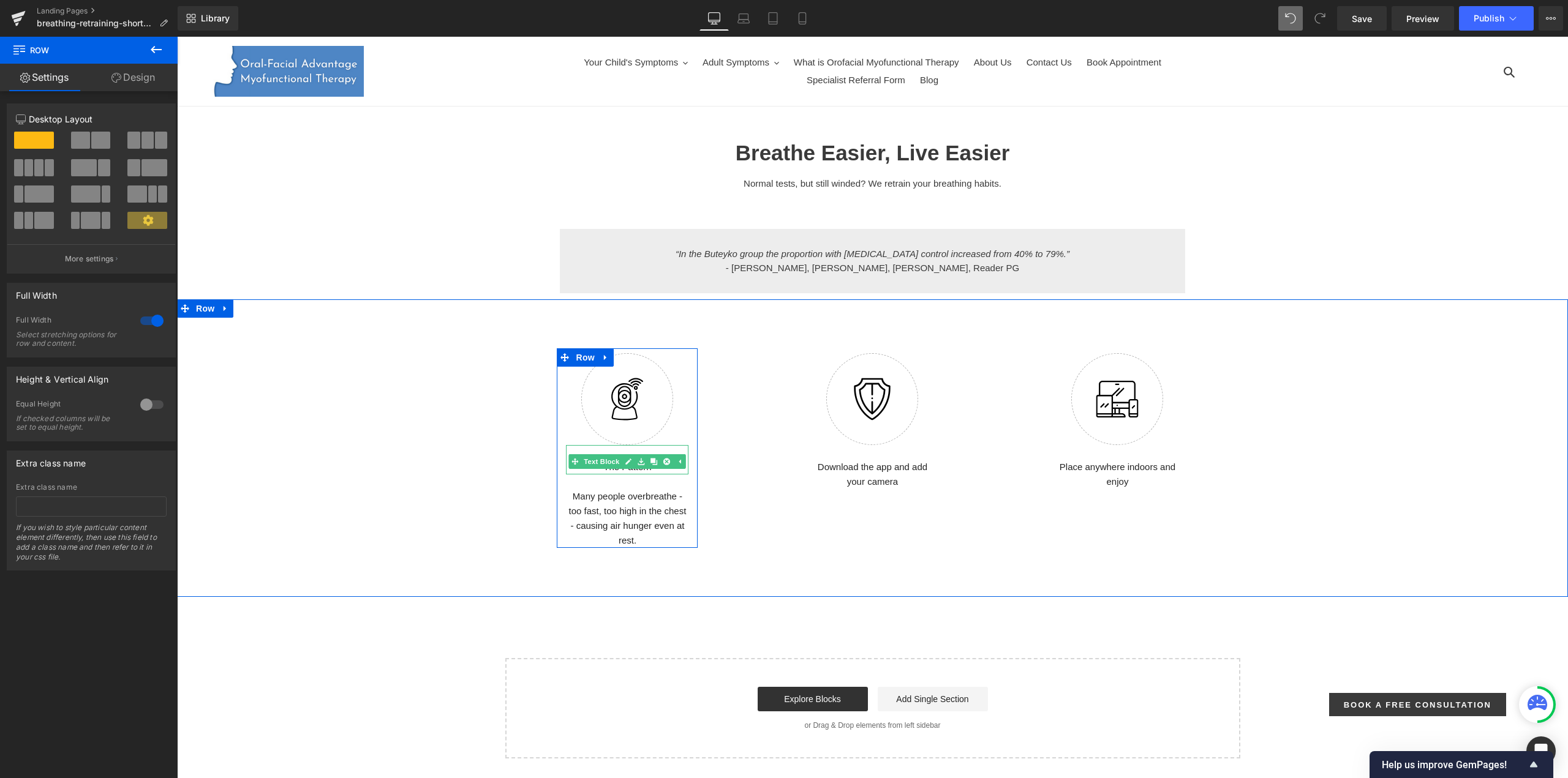
click at [637, 474] on p "The Pattern" at bounding box center [627, 467] width 122 height 15
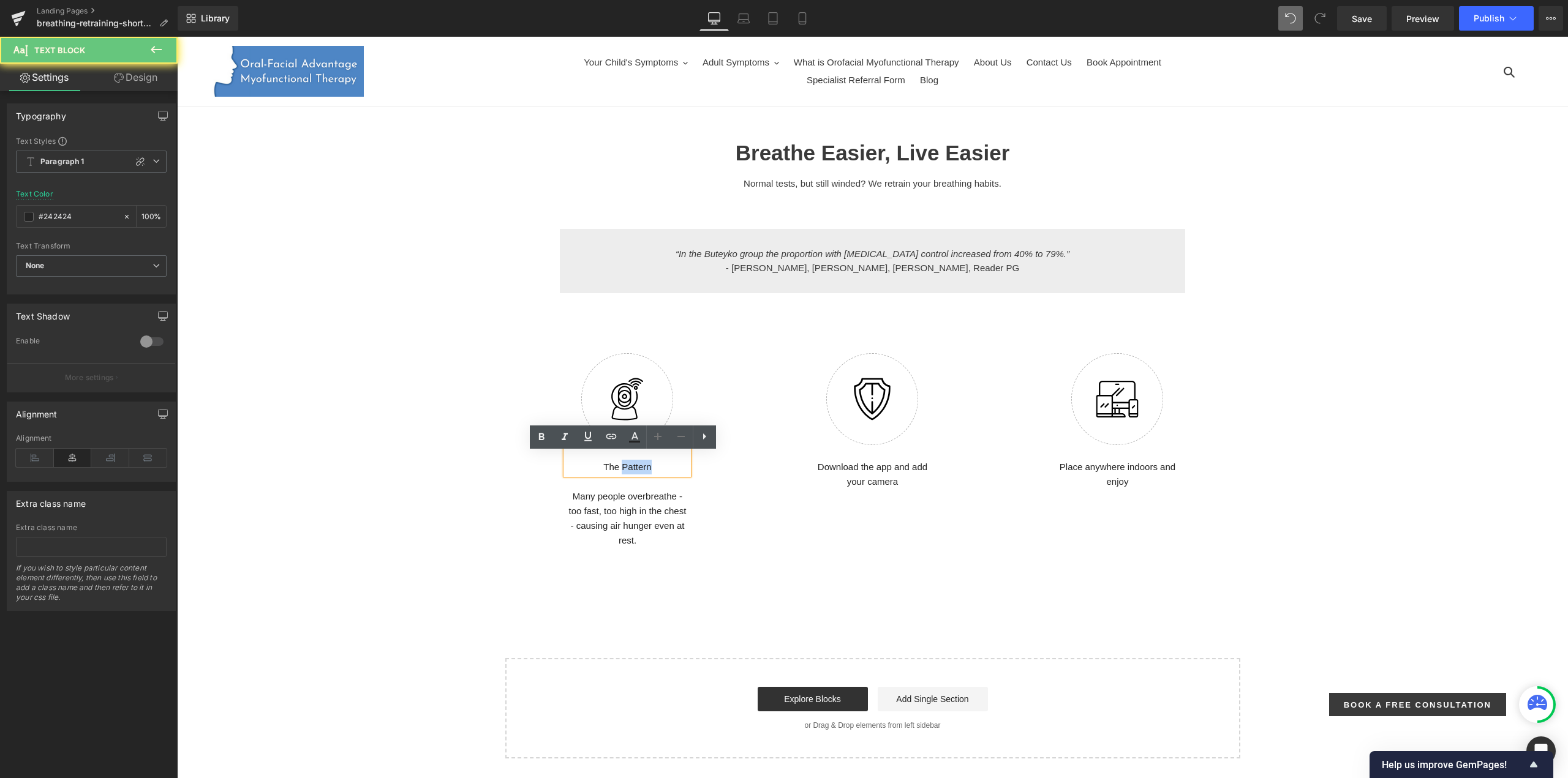
click at [637, 474] on p "The Pattern" at bounding box center [627, 467] width 122 height 15
click at [540, 435] on icon at bounding box center [542, 436] width 6 height 7
click at [903, 474] on icon at bounding box center [906, 470] width 7 height 7
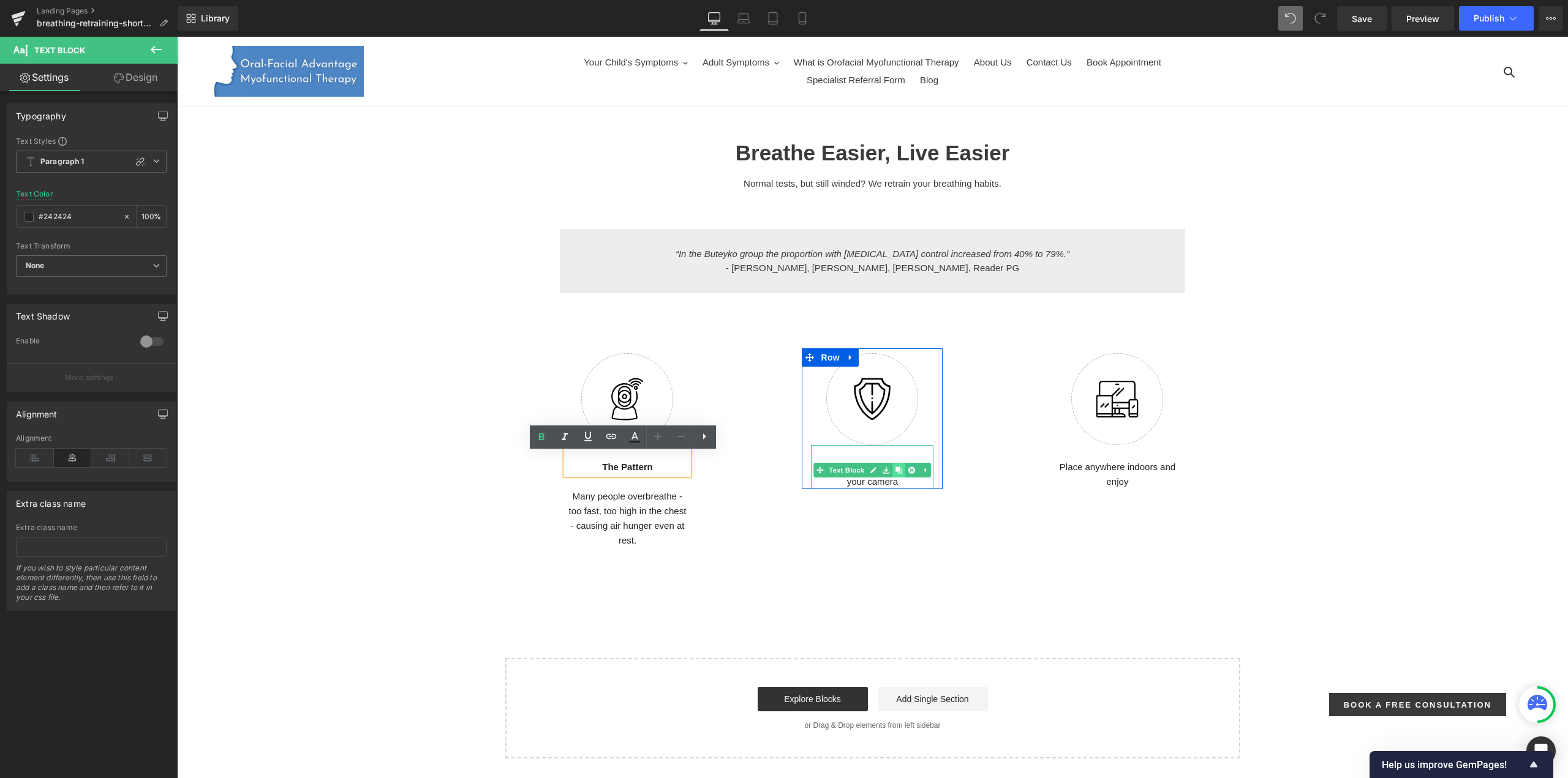
click at [895, 474] on icon at bounding box center [899, 471] width 7 height 7
click at [861, 489] on p "Download the app and add your camera" at bounding box center [872, 475] width 122 height 30
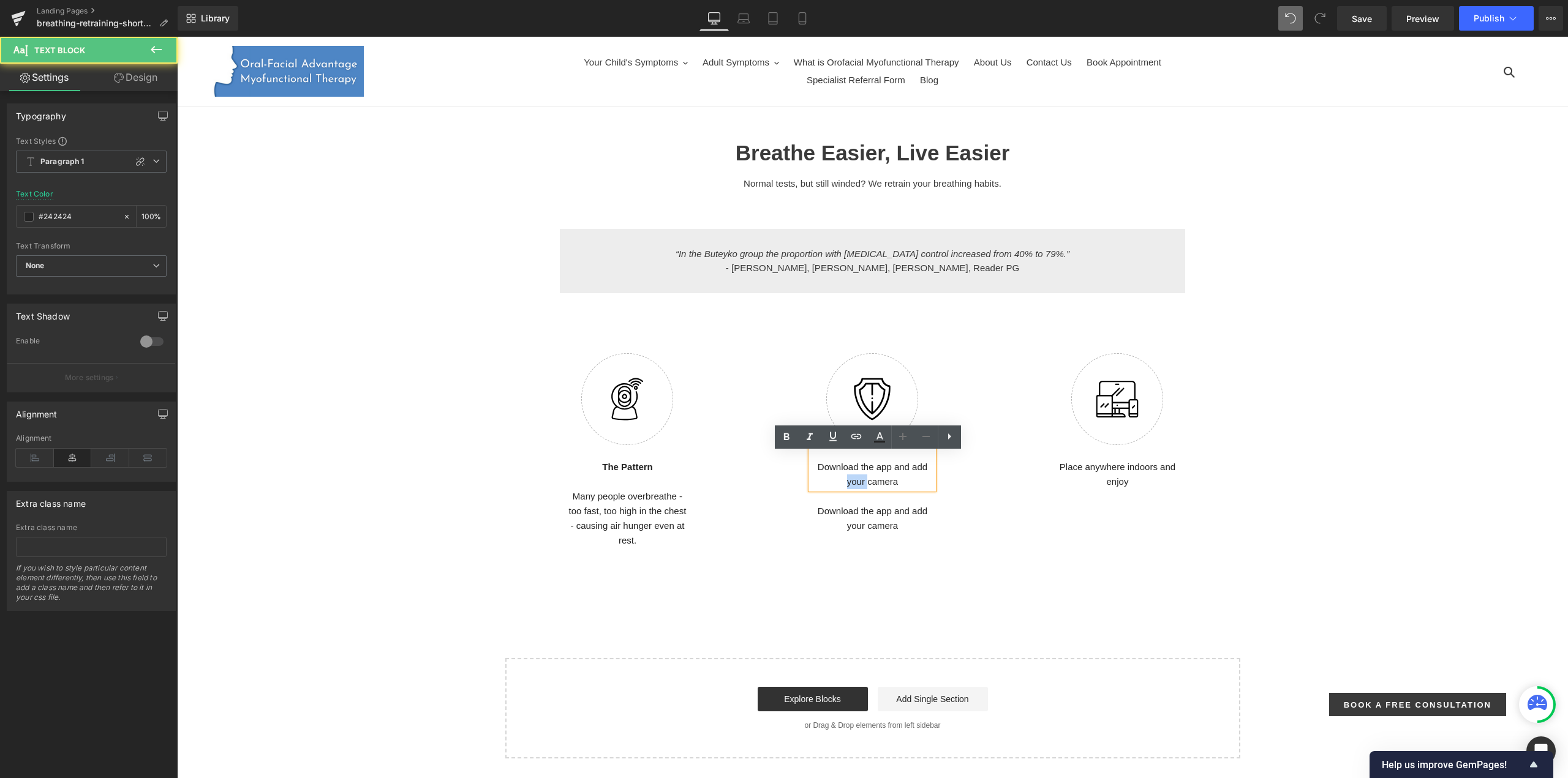
click at [861, 489] on p "Download the app and add your camera" at bounding box center [872, 475] width 122 height 30
click at [787, 440] on icon at bounding box center [786, 437] width 15 height 15
click at [837, 478] on strong "Download the app and add your camera" at bounding box center [873, 474] width 117 height 25
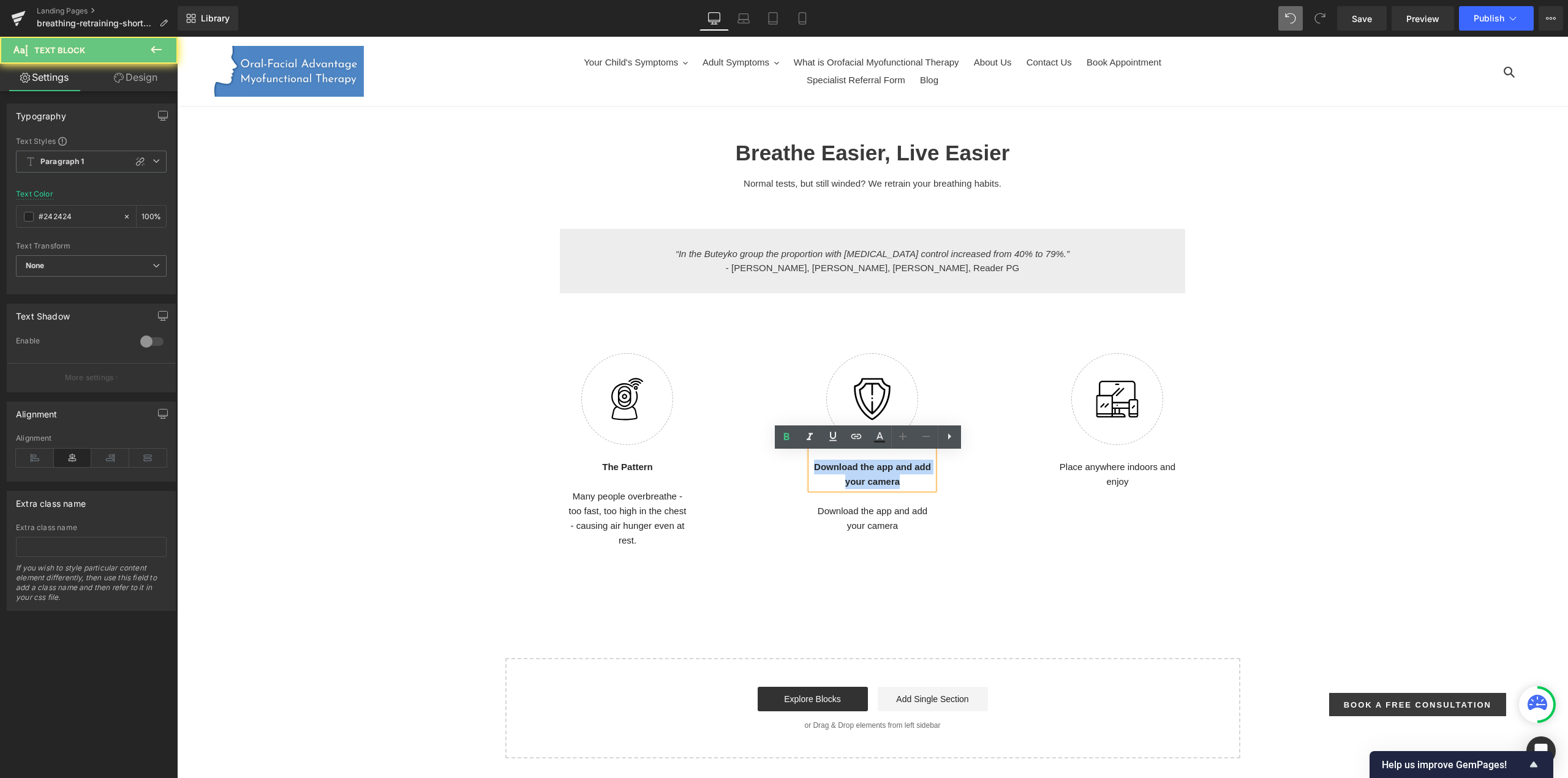
click at [837, 478] on strong "Download the app and add your camera" at bounding box center [873, 474] width 117 height 25
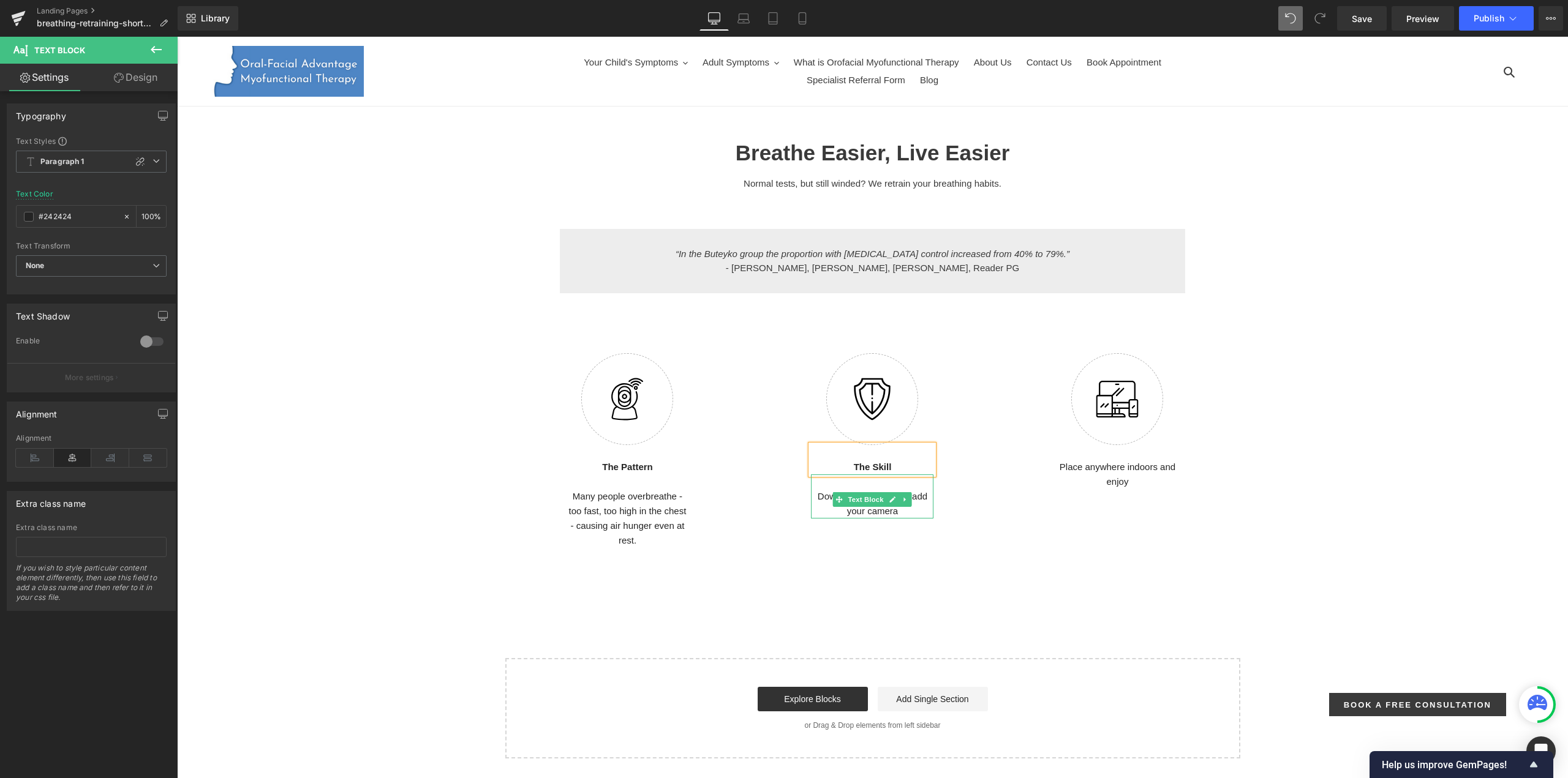
click at [816, 507] on p "Download the app and add your camera" at bounding box center [872, 504] width 122 height 30
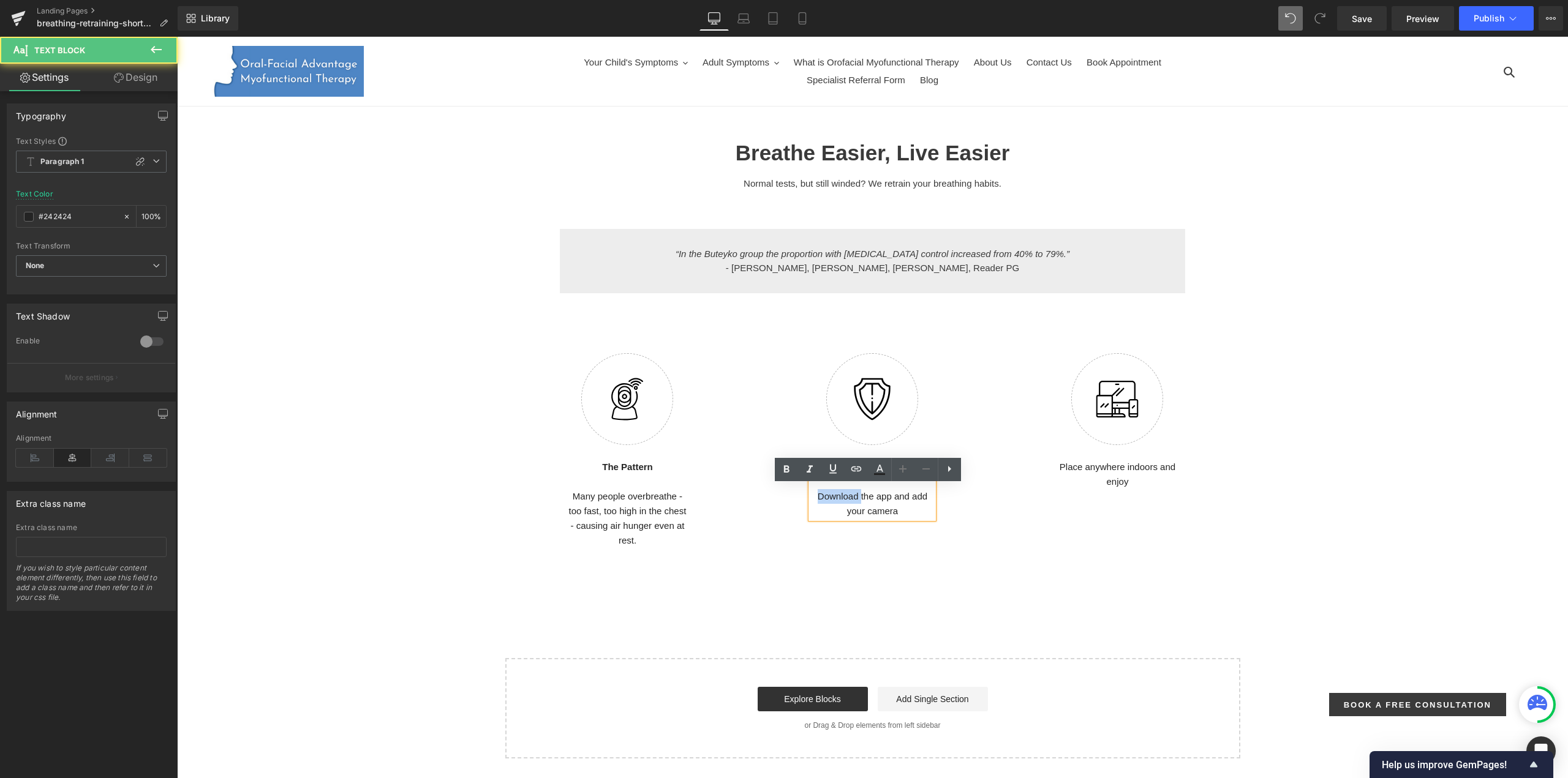
click at [816, 507] on p "Download the app and add your camera" at bounding box center [872, 504] width 122 height 30
click at [909, 509] on p "We teach nasal + diaphragmatic breathing to calm the body and make breathing fe…" at bounding box center [872, 518] width 122 height 59
click at [927, 526] on p "We teach nasal, diaphragmatic breathing to calm the body and make breathing fee…" at bounding box center [872, 518] width 122 height 59
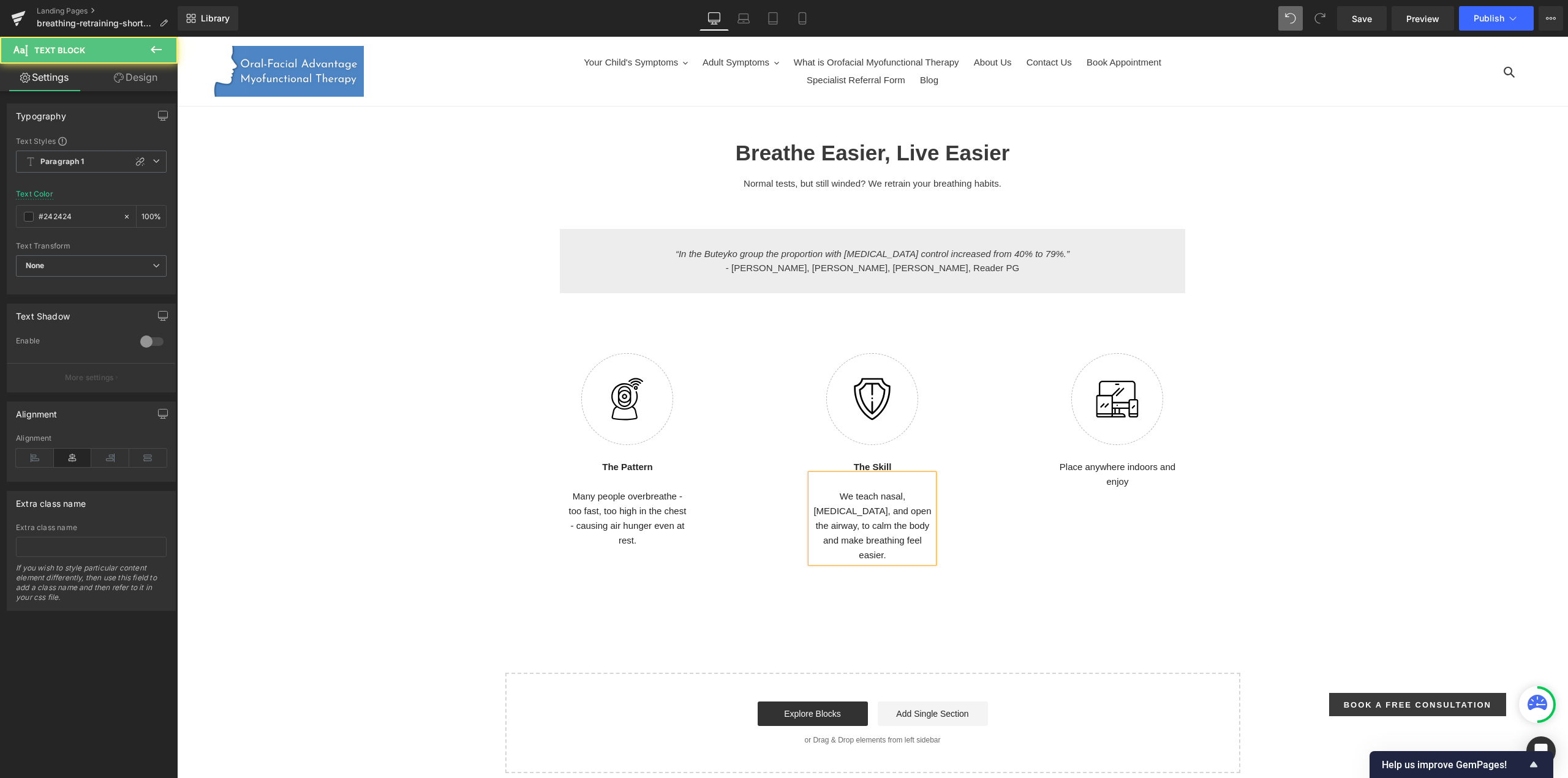
click at [830, 545] on p "We teach nasal, diaphragmatic breathing, and open the airway, to calm the body …" at bounding box center [872, 525] width 122 height 73
click at [1106, 477] on span "Text Block" at bounding box center [1111, 470] width 40 height 15
click at [1105, 489] on p "Place anywhere indoors and enjoy" at bounding box center [1117, 475] width 122 height 30
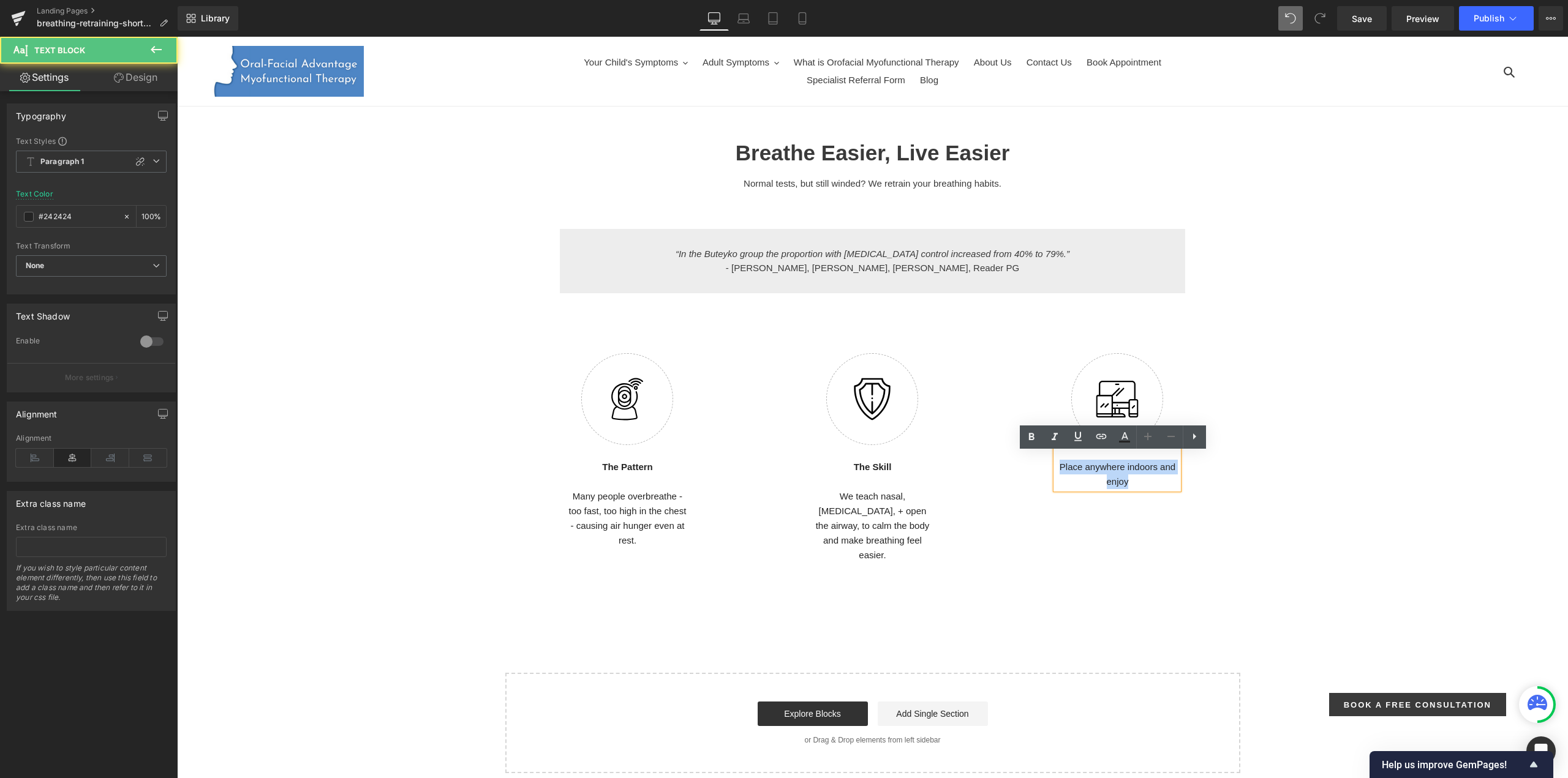
click at [1105, 489] on p "Place anywhere indoors and enjoy" at bounding box center [1117, 475] width 122 height 30
click at [1030, 440] on icon at bounding box center [1031, 437] width 15 height 15
click at [1117, 480] on strong "Place anywhere indoors and enjoy" at bounding box center [1118, 474] width 106 height 25
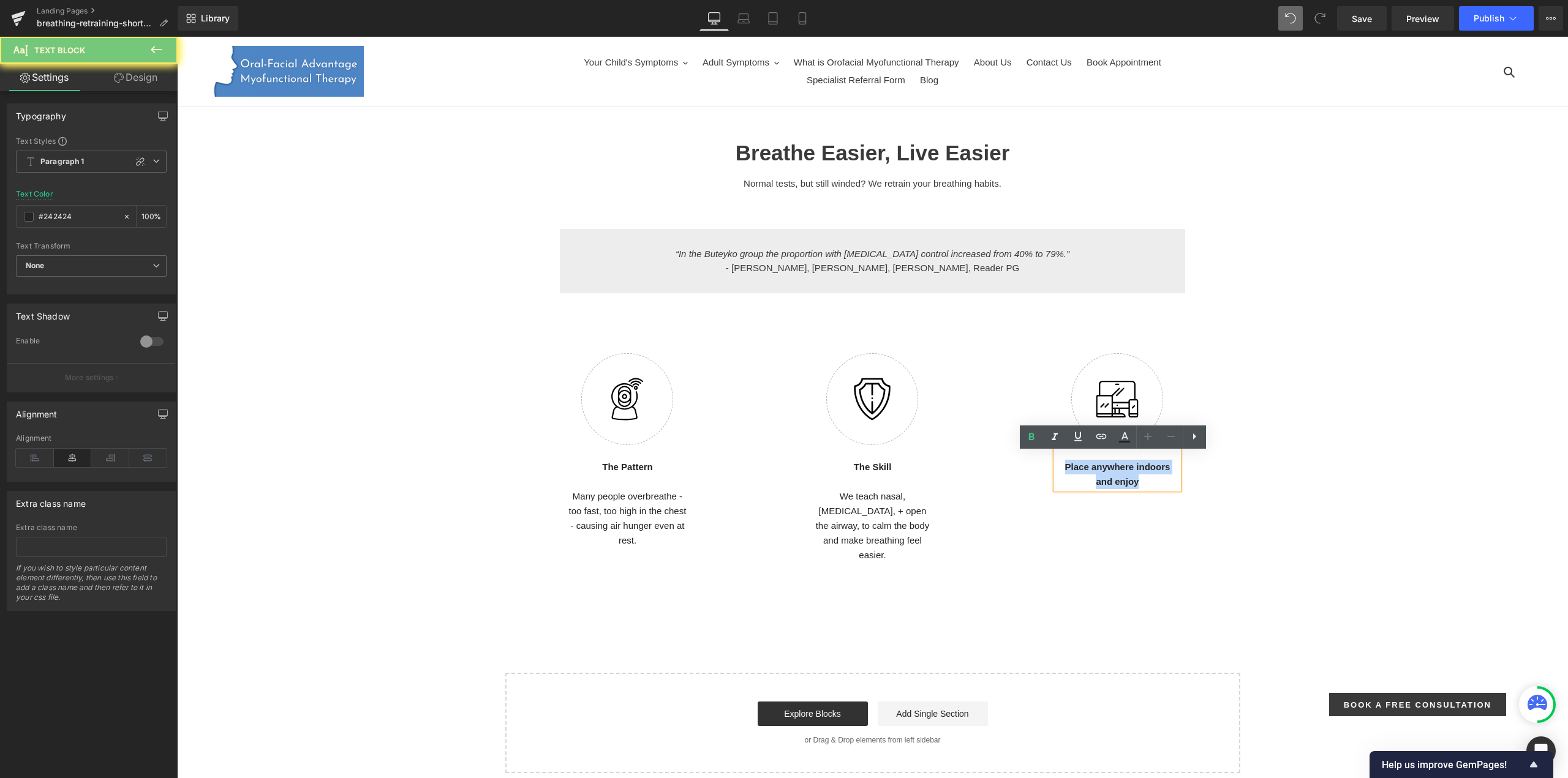
click at [1117, 480] on strong "Place anywhere indoors and enjoy" at bounding box center [1118, 474] width 106 height 25
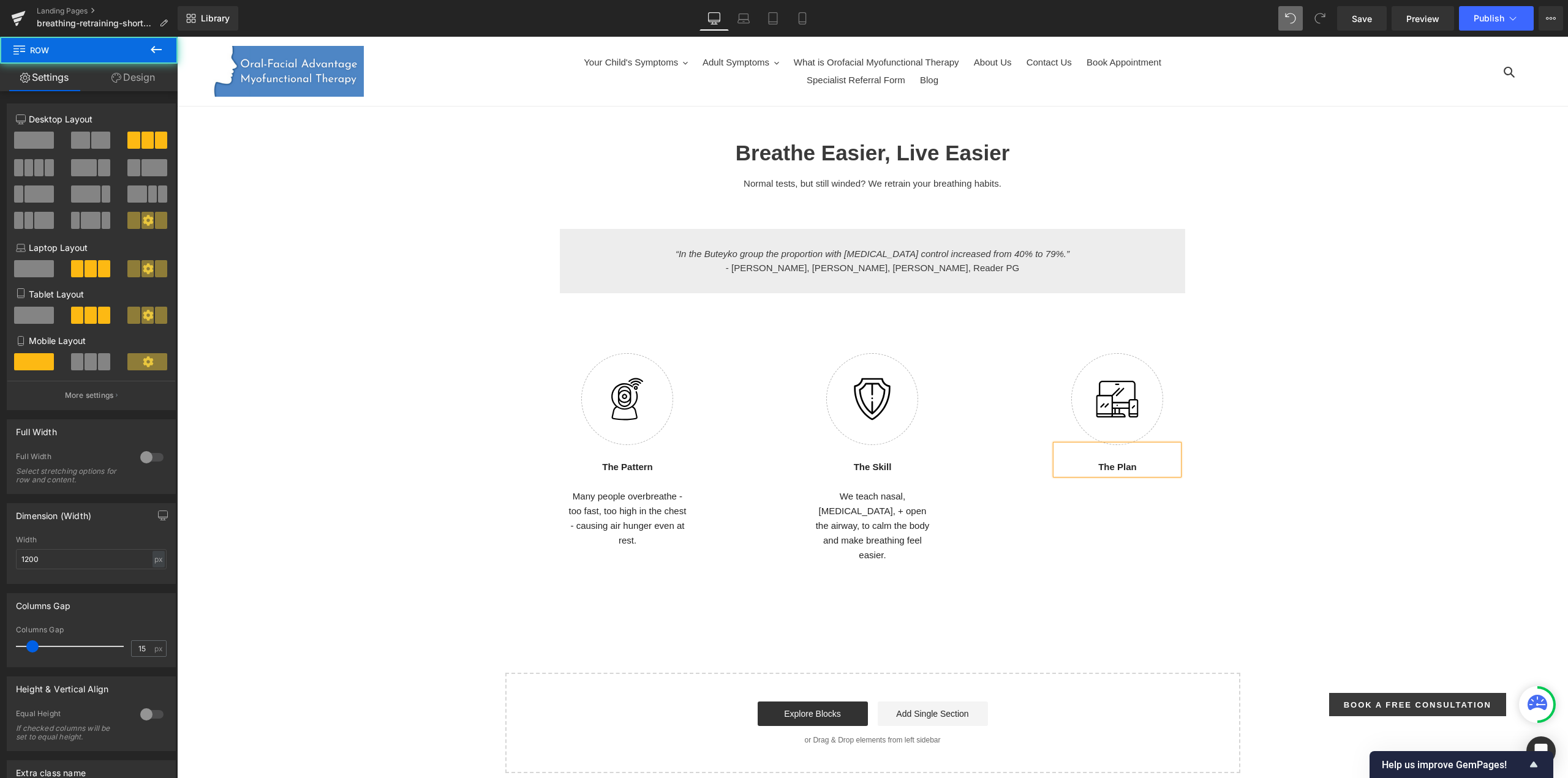
click at [1102, 553] on div "Image The Pattern Text Block Many people overbreathe - too fast, too high in th…" at bounding box center [873, 449] width 735 height 238
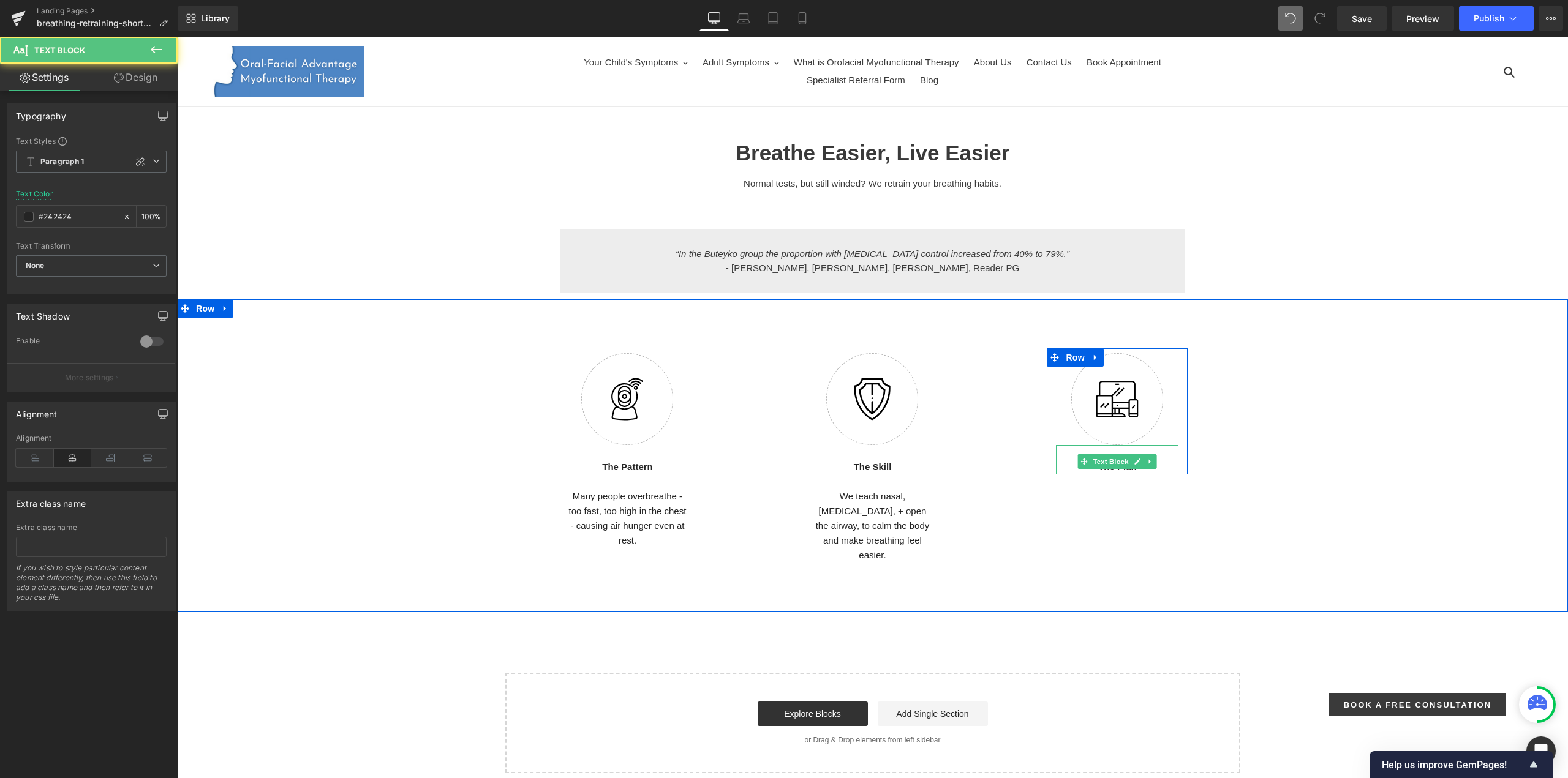
drag, startPoint x: 1152, startPoint y: 468, endPoint x: 1145, endPoint y: 469, distance: 7.1
click at [1145, 469] on div "The Plan Text Block" at bounding box center [1117, 460] width 122 height 30
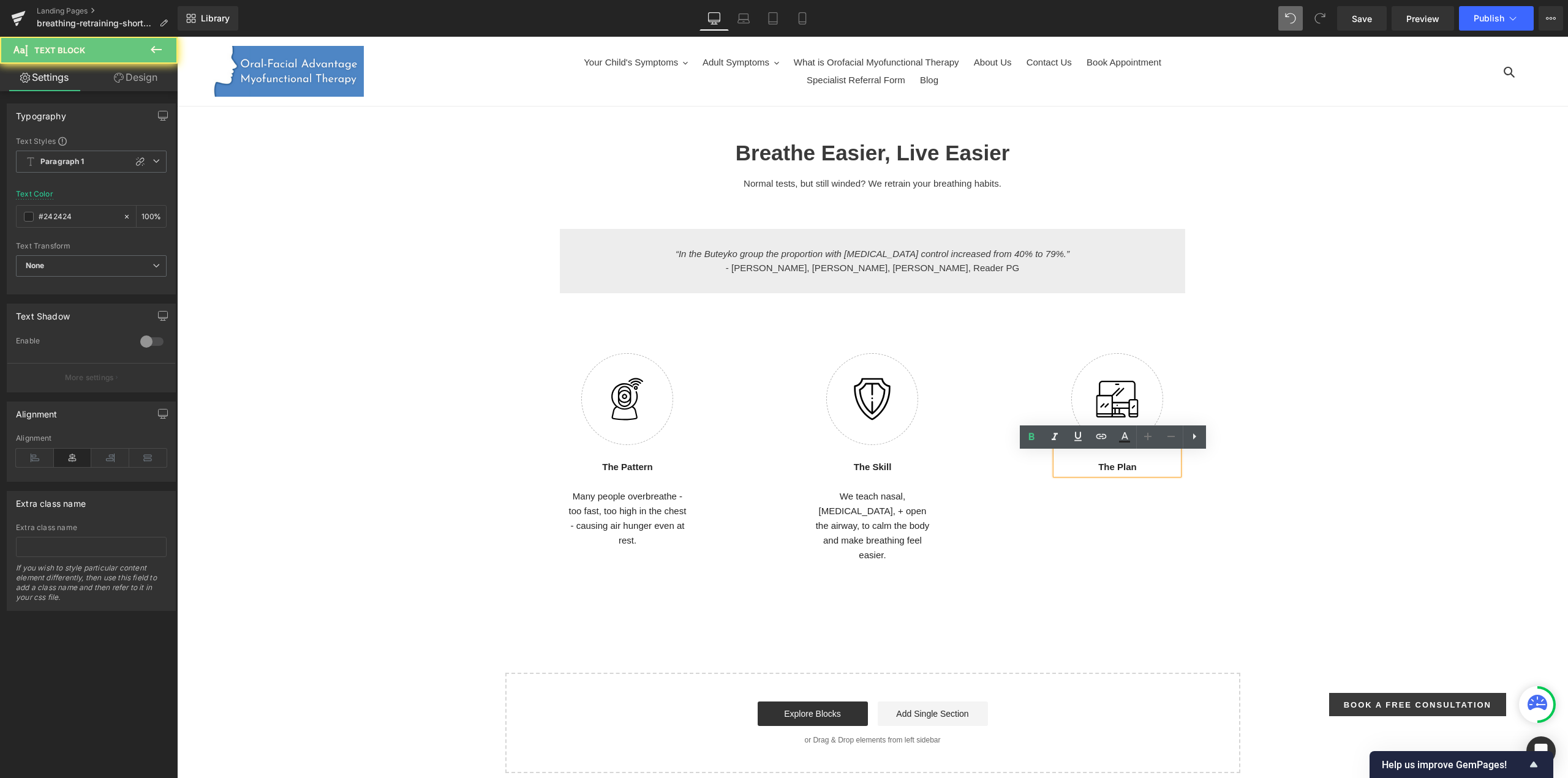
click at [1145, 469] on p "The Plan" at bounding box center [1117, 467] width 122 height 15
drag, startPoint x: 1138, startPoint y: 476, endPoint x: 1138, endPoint y: 523, distance: 47.0
click at [1138, 523] on div "Image The Pattern Text Block Many people overbreathe - too fast, too high in th…" at bounding box center [873, 449] width 735 height 238
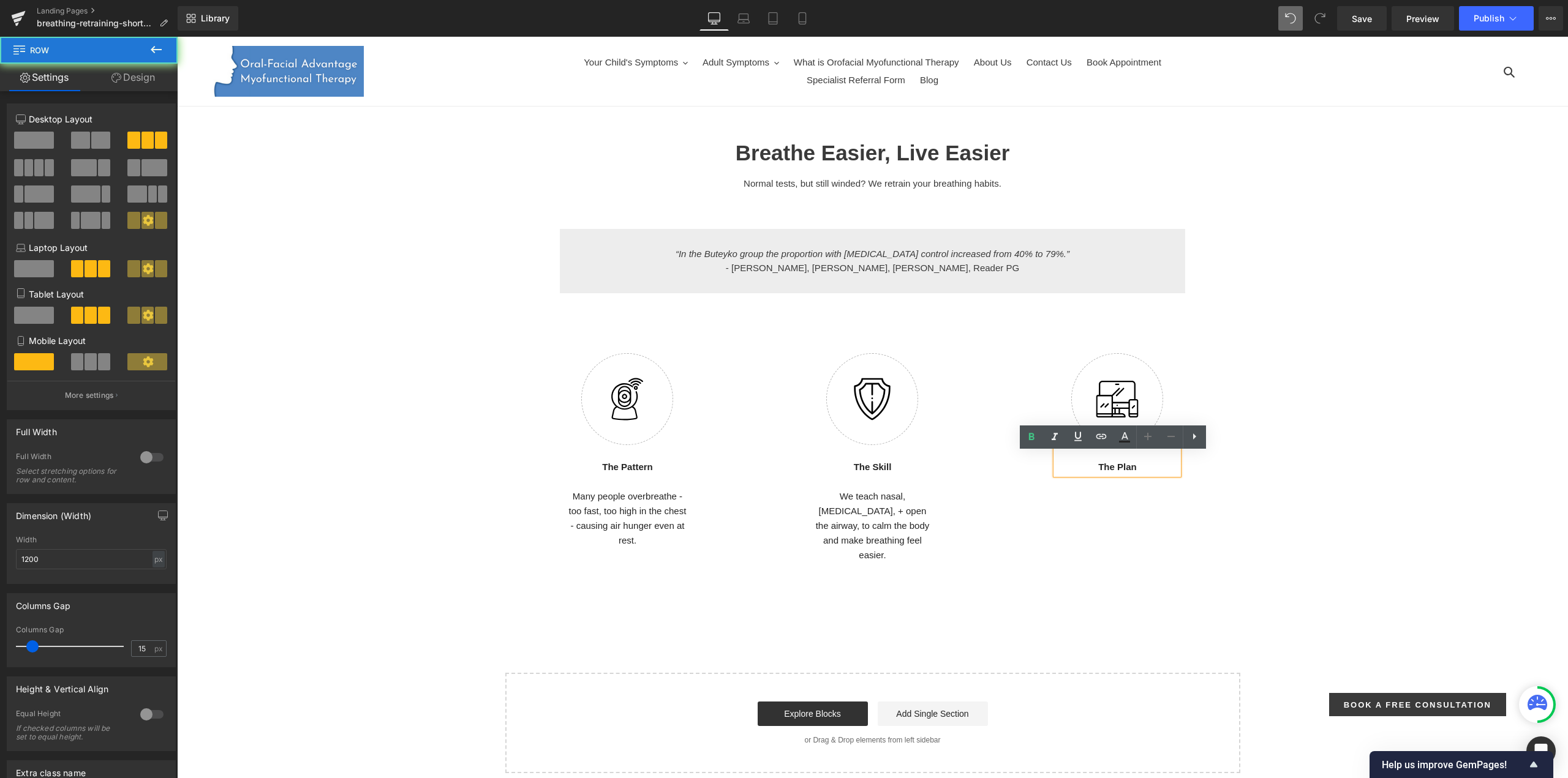
click at [1138, 523] on div "Image The Pattern Text Block Many people overbreathe - too fast, too high in th…" at bounding box center [873, 449] width 735 height 238
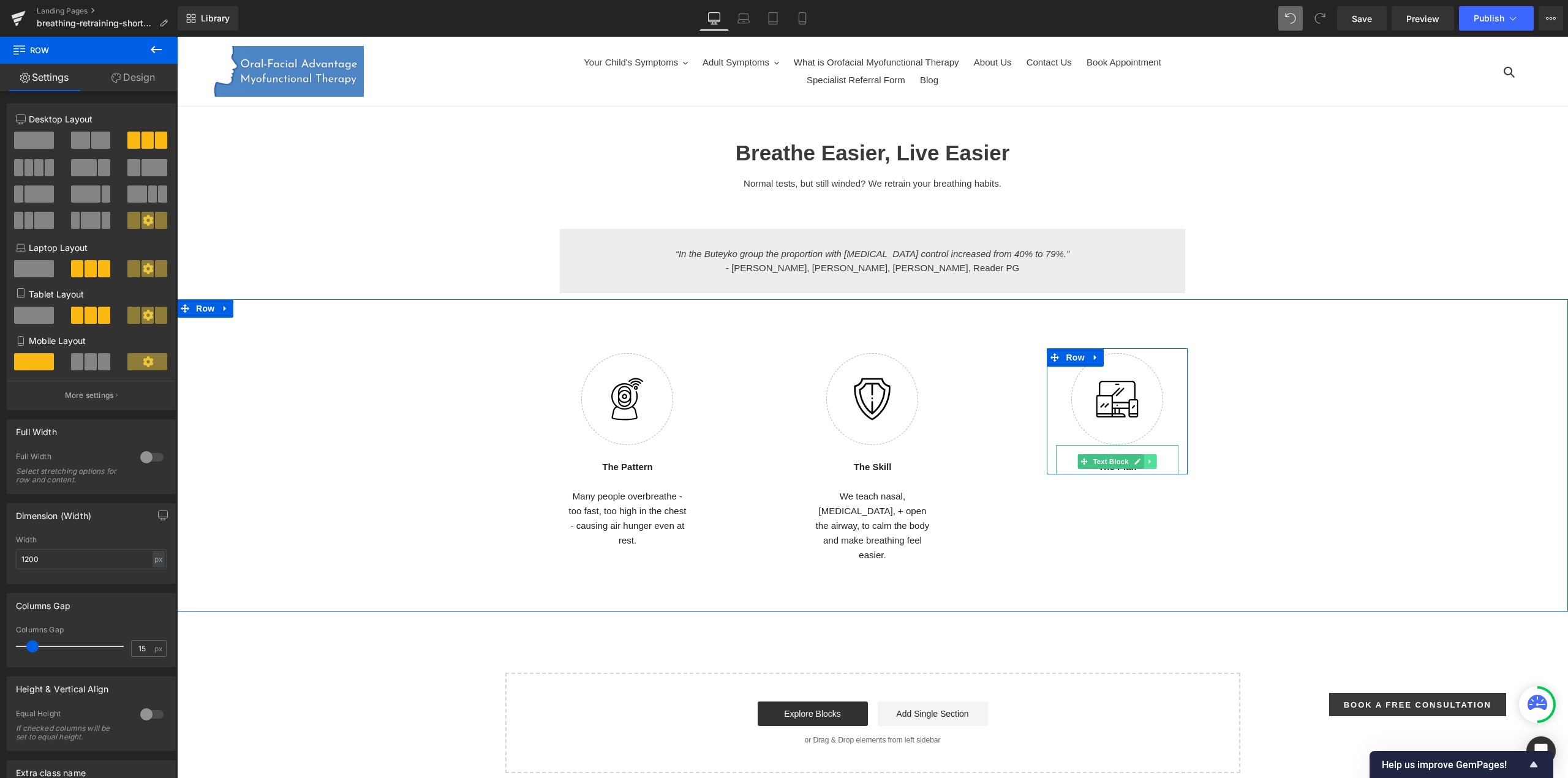
click at [1150, 469] on link at bounding box center [1151, 461] width 13 height 15
click at [1140, 465] on icon at bounding box center [1144, 461] width 7 height 7
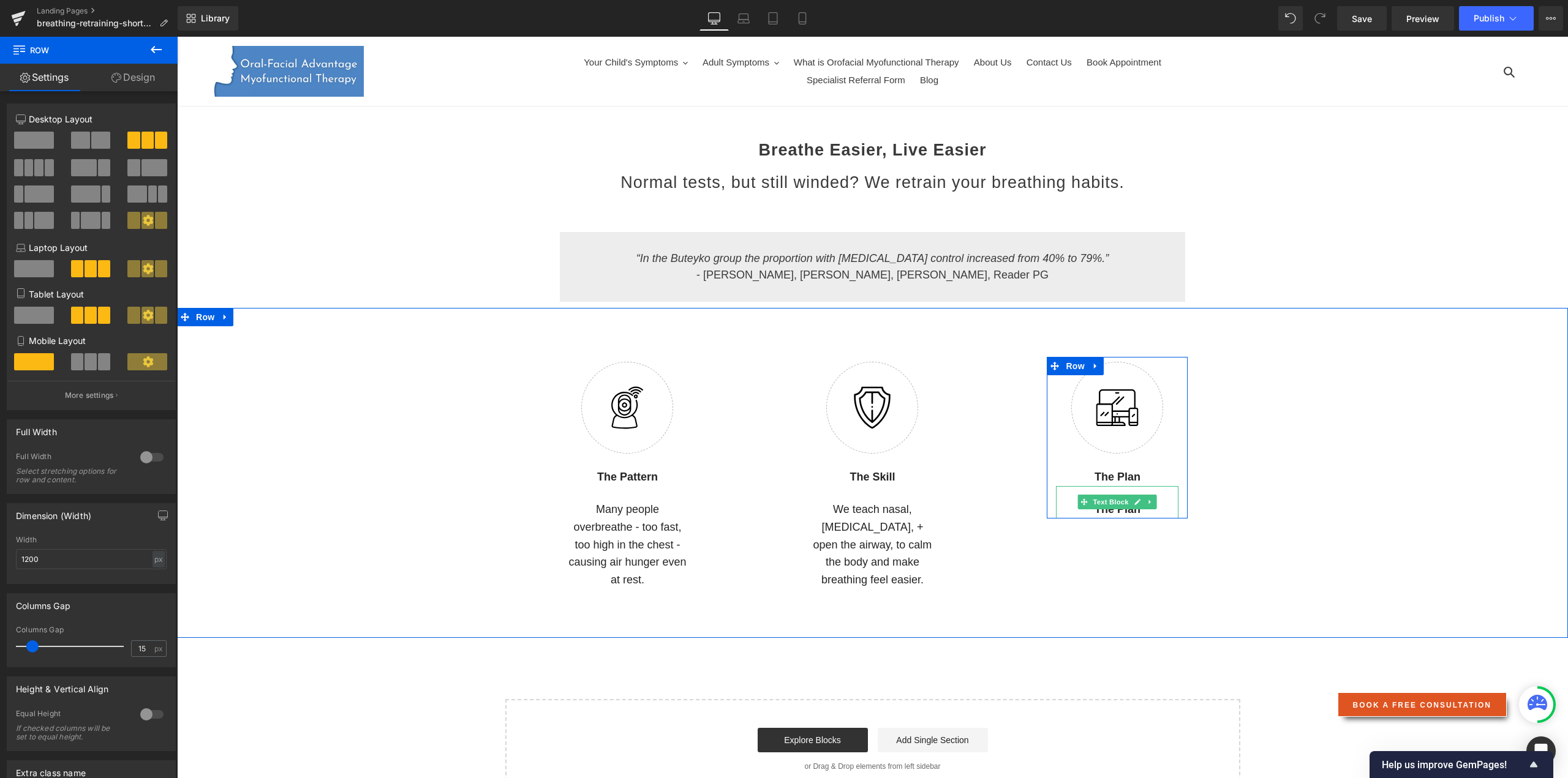
click at [1111, 512] on strong "The Plan" at bounding box center [1117, 509] width 46 height 12
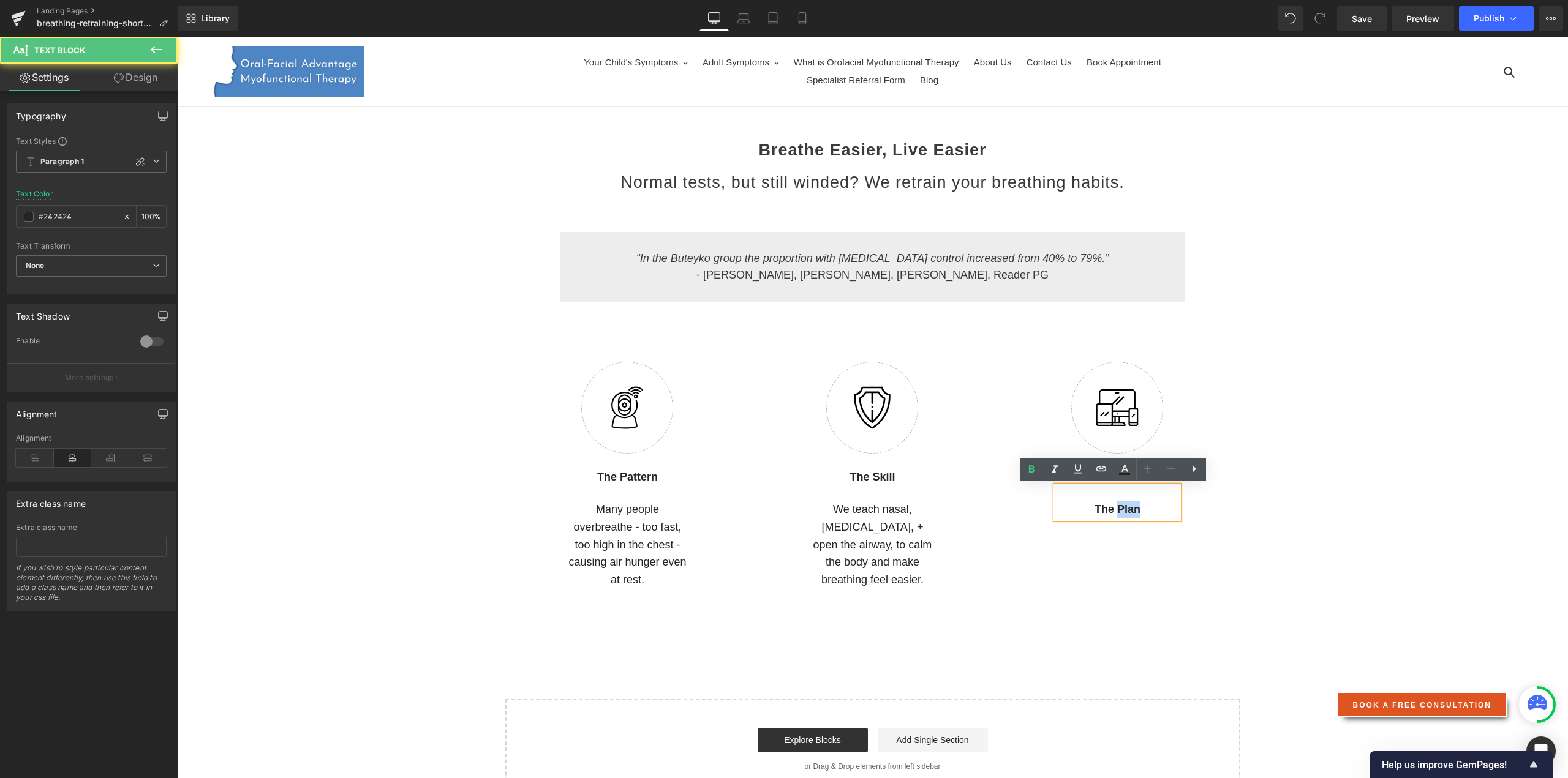
click at [1111, 512] on strong "The Plan" at bounding box center [1117, 509] width 46 height 12
click at [1036, 468] on icon at bounding box center [1031, 469] width 15 height 15
click at [1113, 511] on p "The Plan" at bounding box center [1117, 509] width 122 height 18
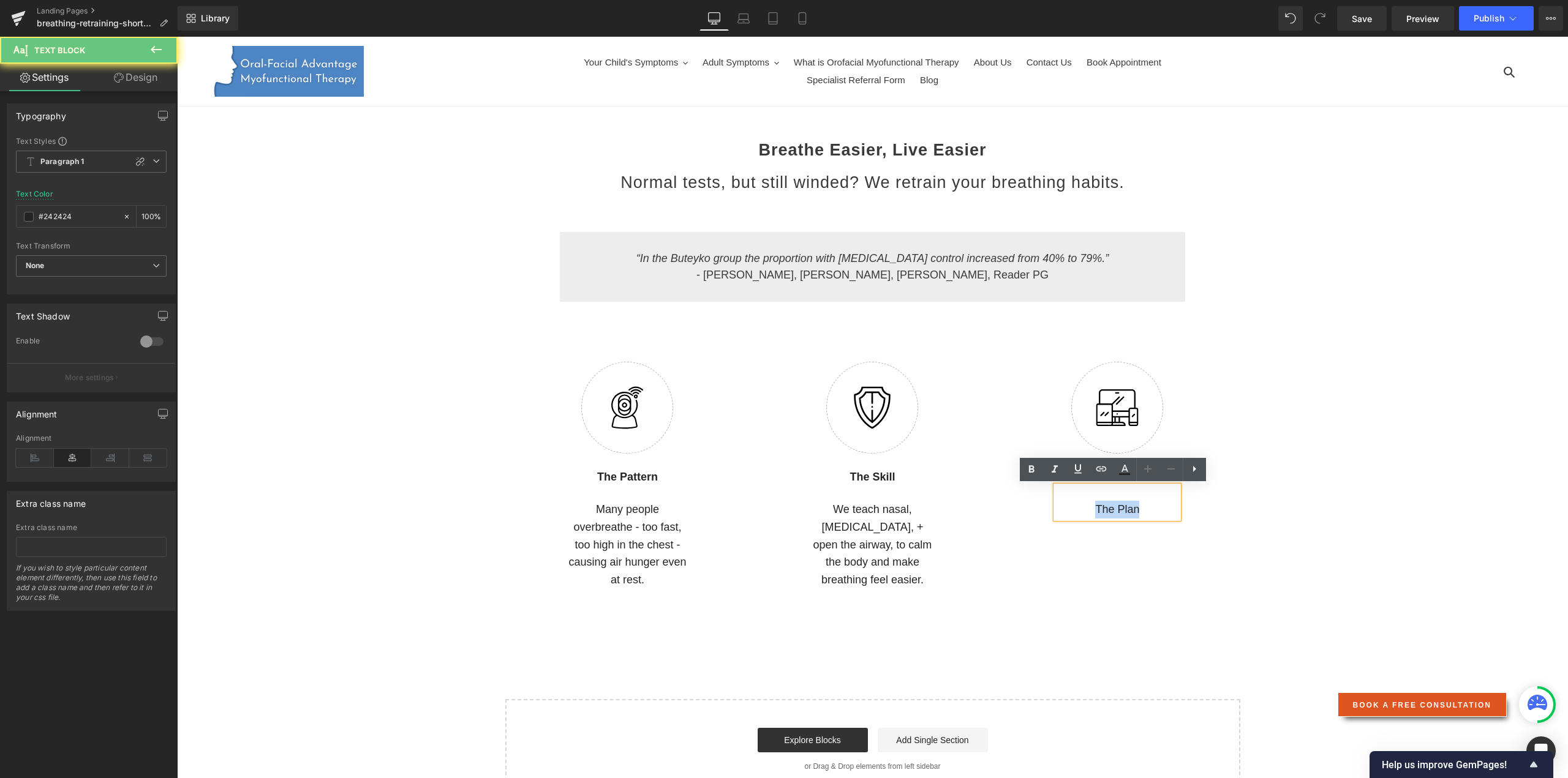
click at [1113, 511] on p "The Plan" at bounding box center [1117, 509] width 122 height 18
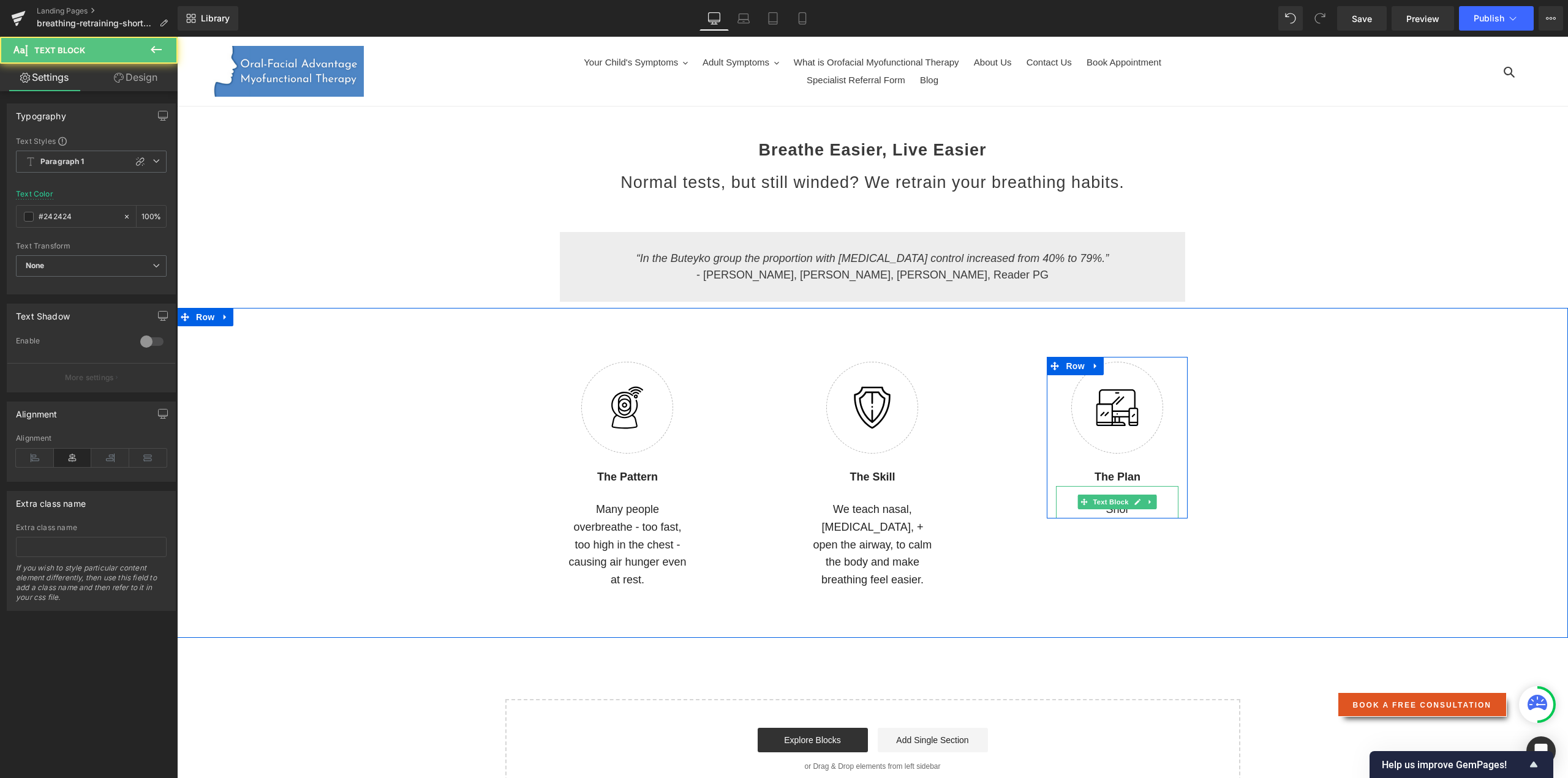
click at [1122, 512] on p "Shor" at bounding box center [1117, 509] width 122 height 18
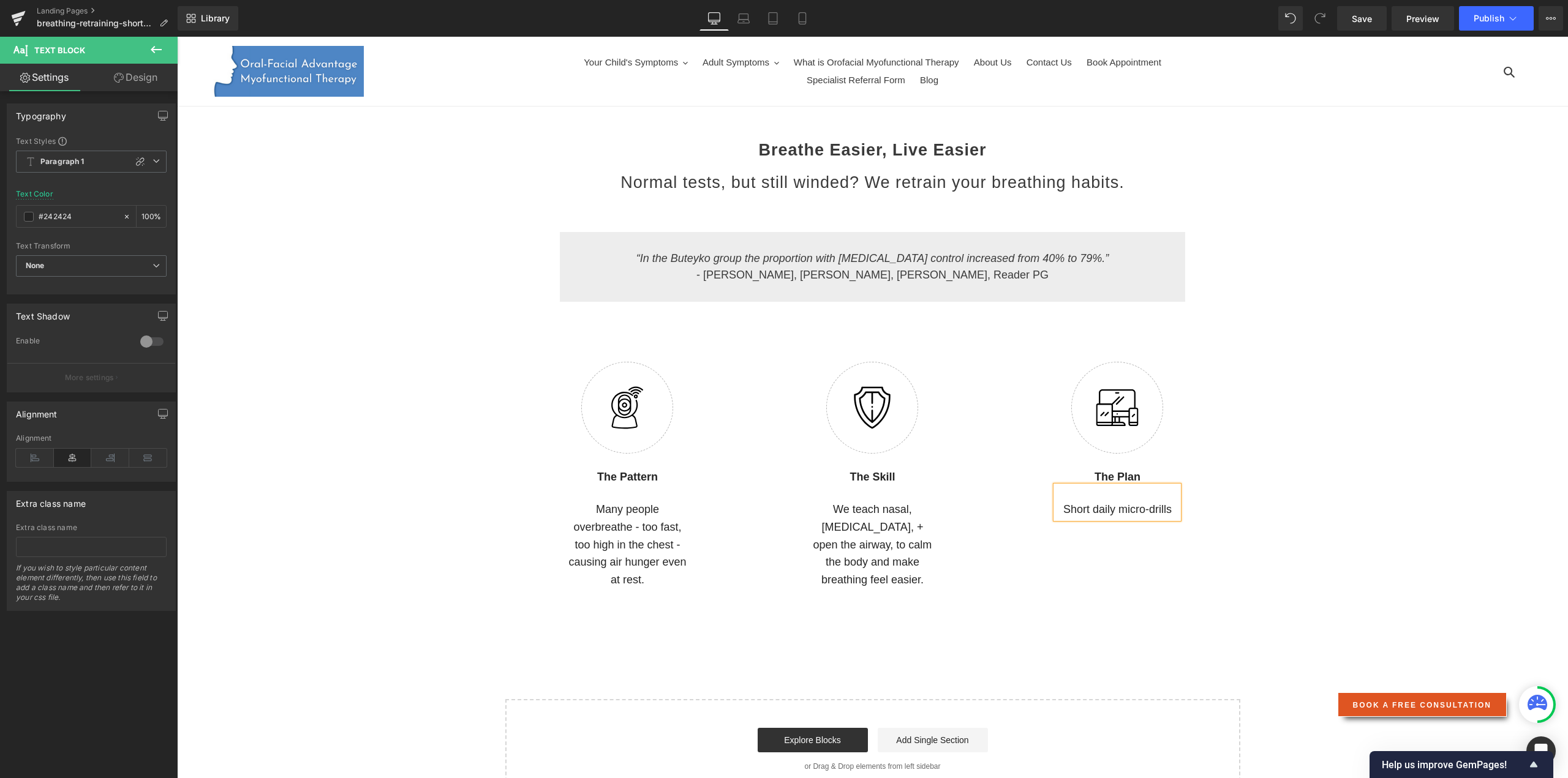
click at [1172, 511] on p "Short daily micro-drills" at bounding box center [1117, 509] width 122 height 18
click at [1084, 525] on p "Short daily micro-drills (2-5min) + biweekly coaching. Safe, practical, measura…" at bounding box center [1117, 536] width 122 height 70
click at [1364, 26] on link "Save" at bounding box center [1362, 18] width 49 height 25
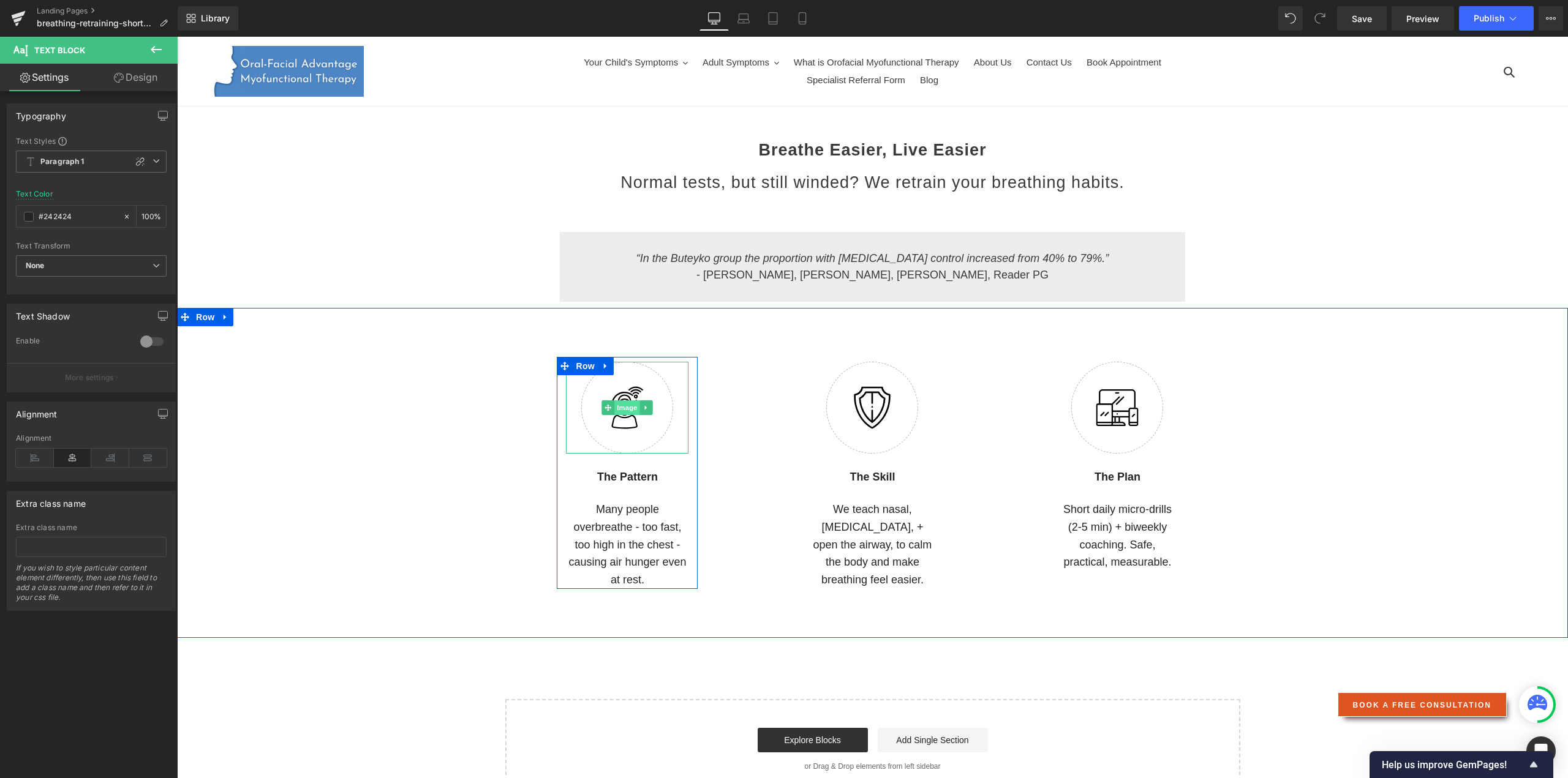
click at [622, 408] on span "Image" at bounding box center [628, 407] width 26 height 15
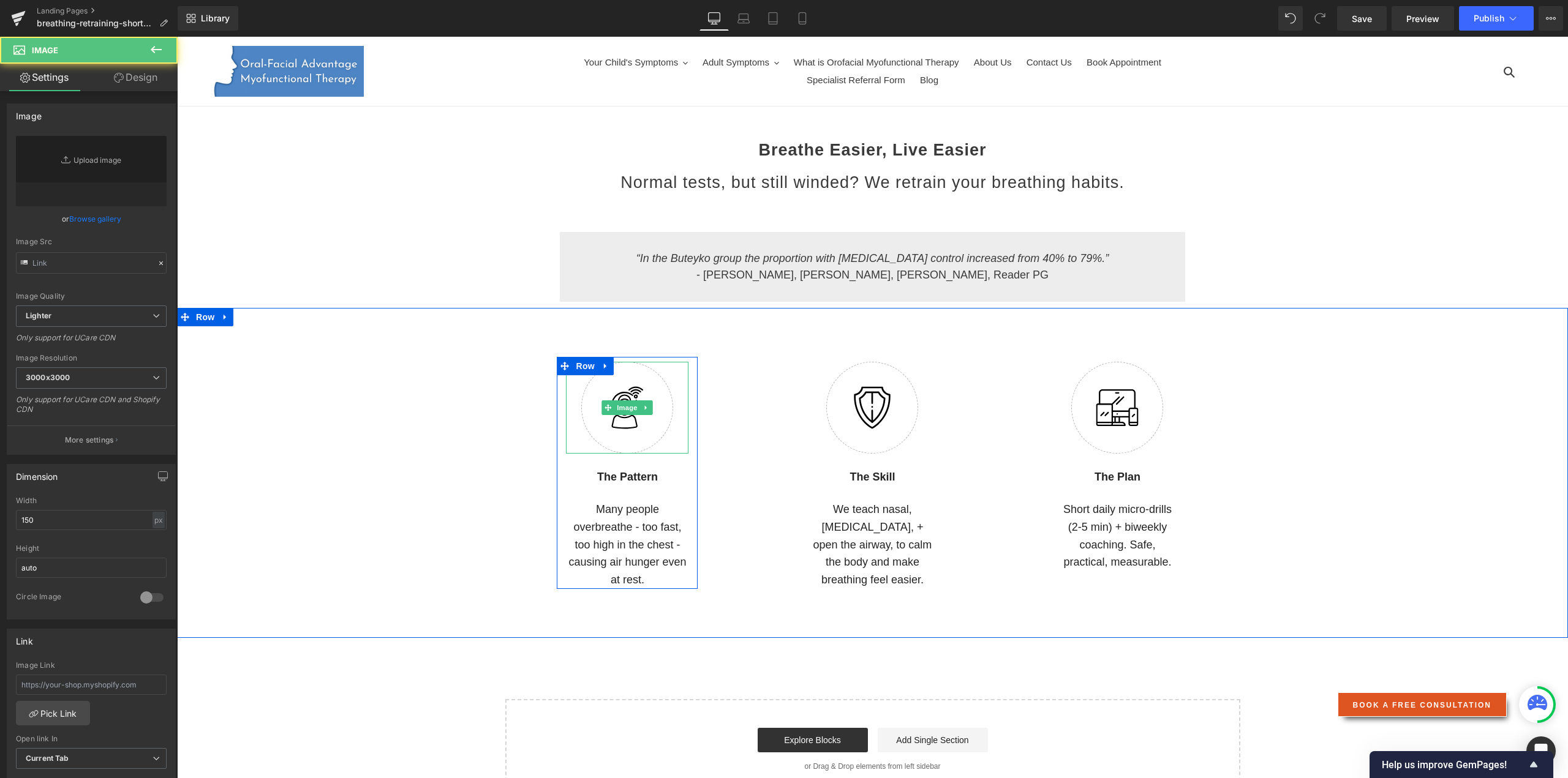
type input "[URL][DOMAIN_NAME]"
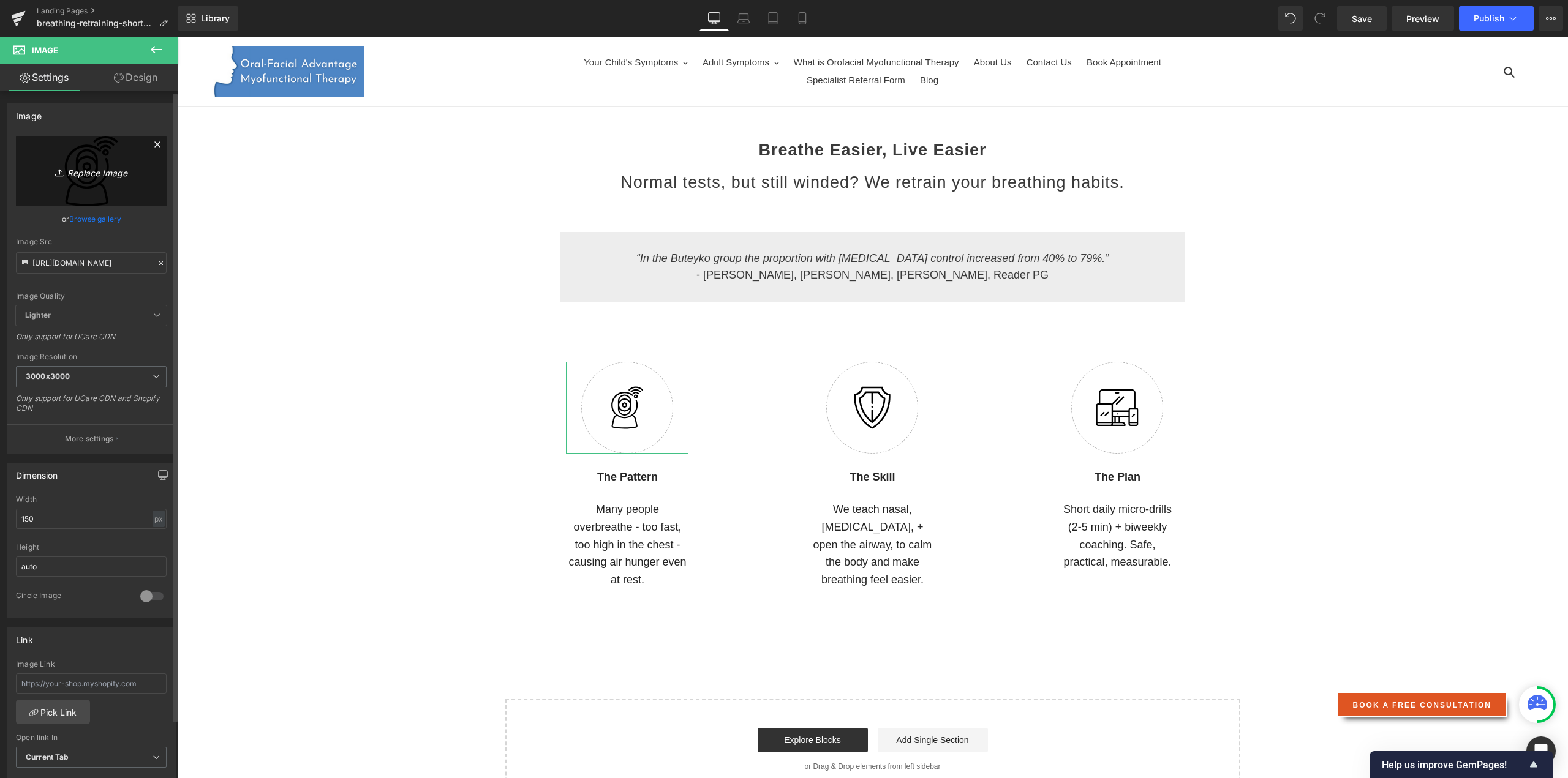
click at [112, 200] on link "Replace Image" at bounding box center [91, 171] width 151 height 70
type input "C:\fakepath\Chest breathing.png"
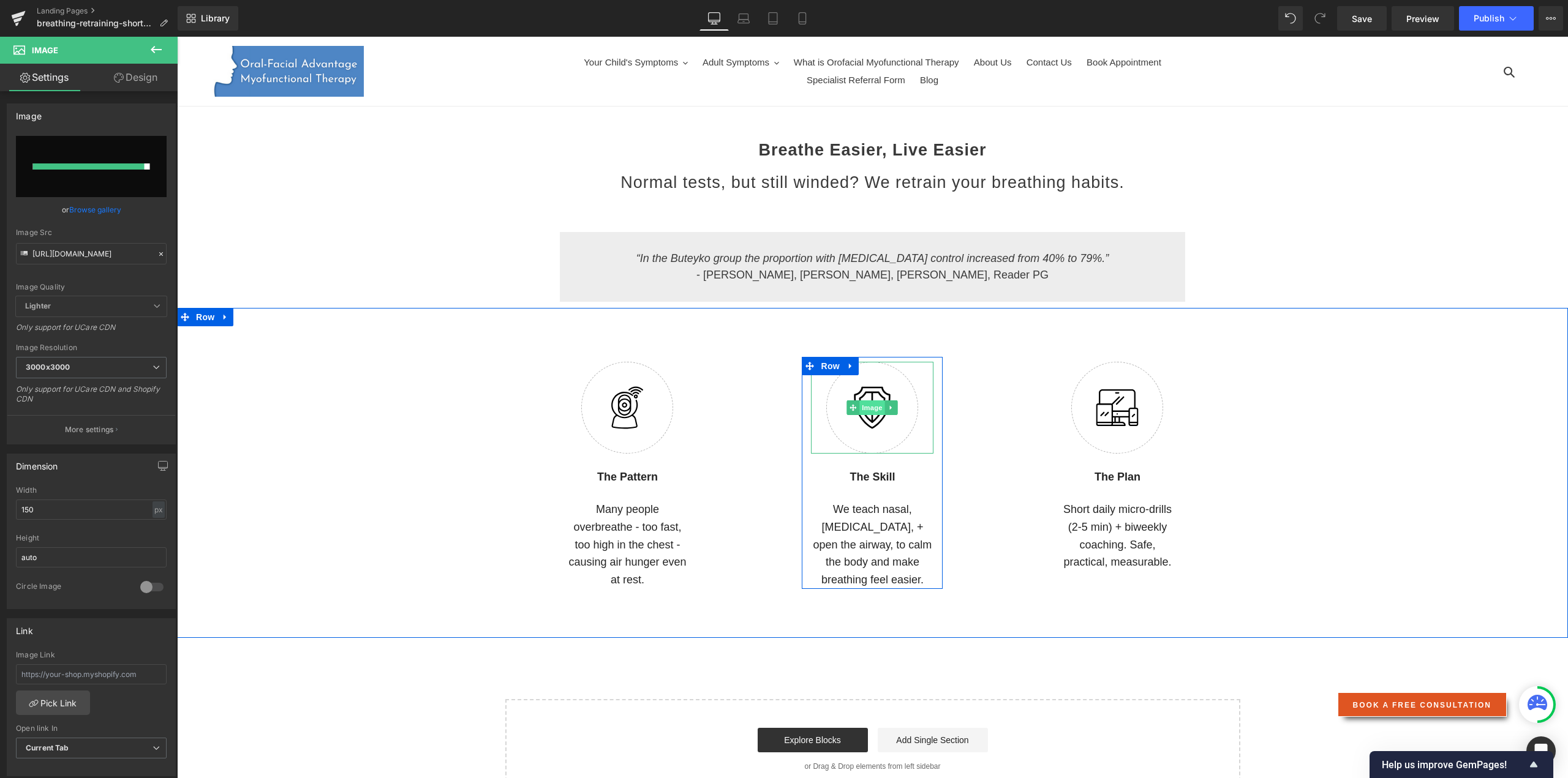
type input "[URL][DOMAIN_NAME]"
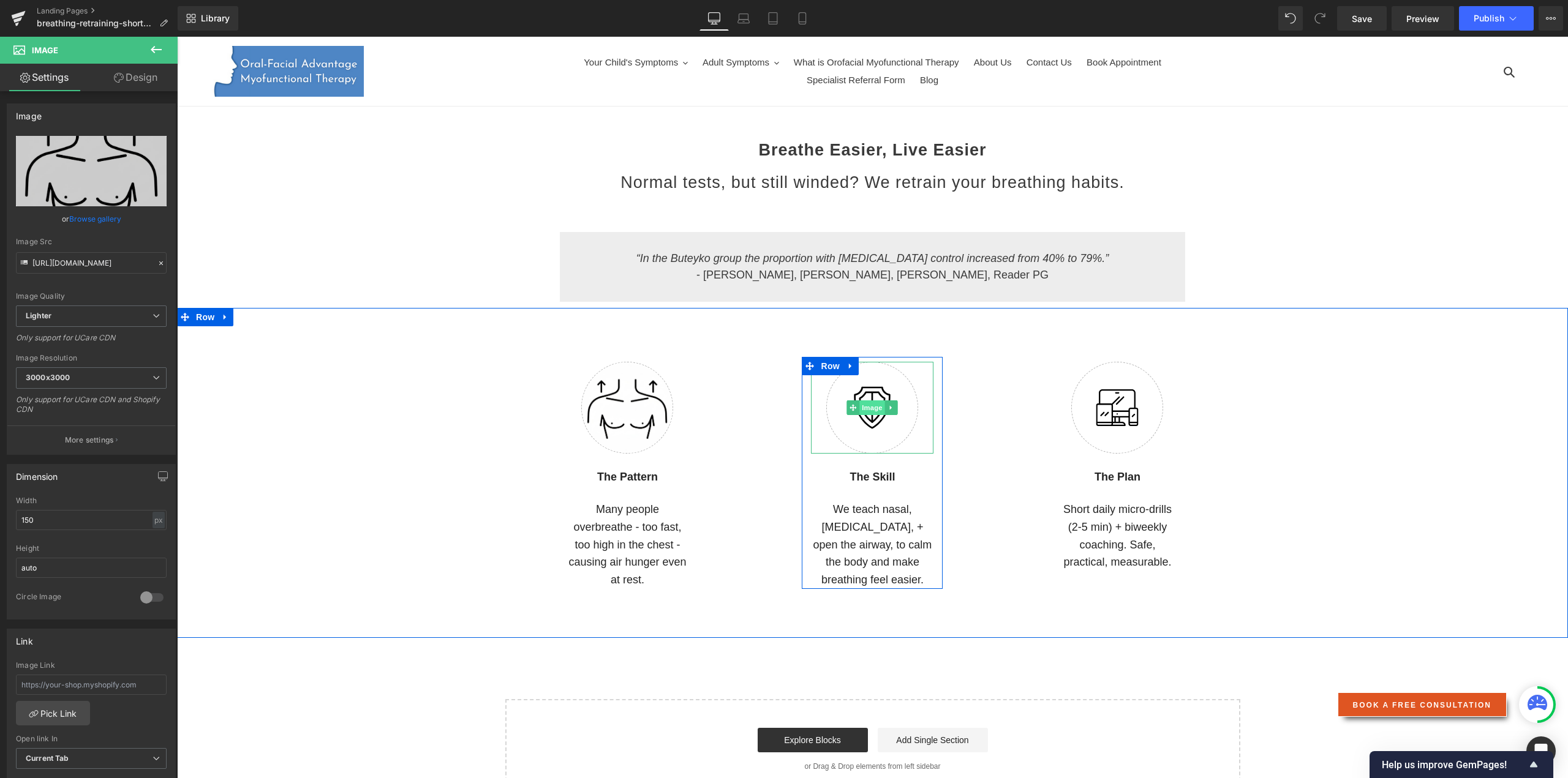
click at [868, 408] on span "Image" at bounding box center [873, 407] width 26 height 15
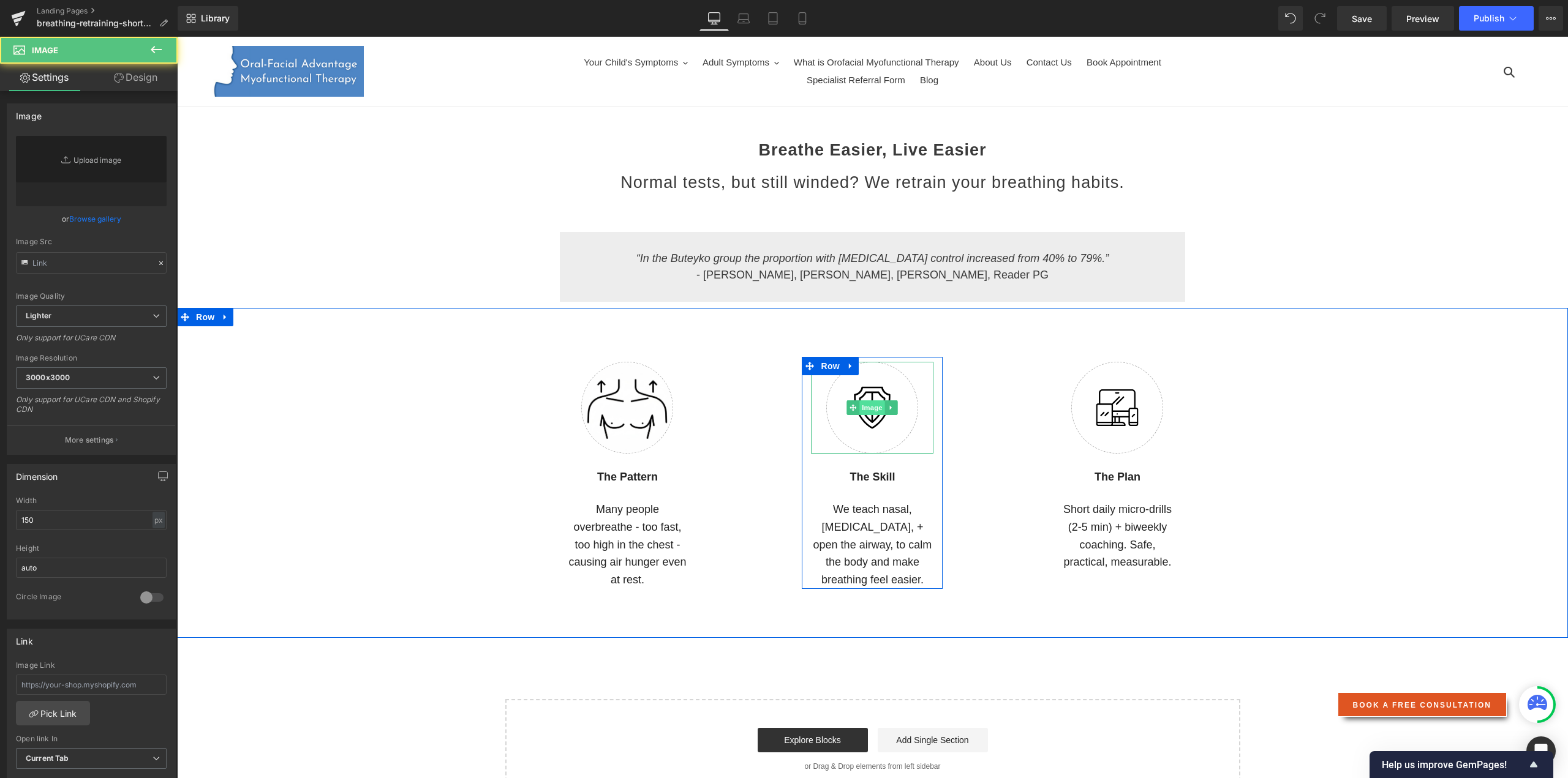
type input "[URL][DOMAIN_NAME]"
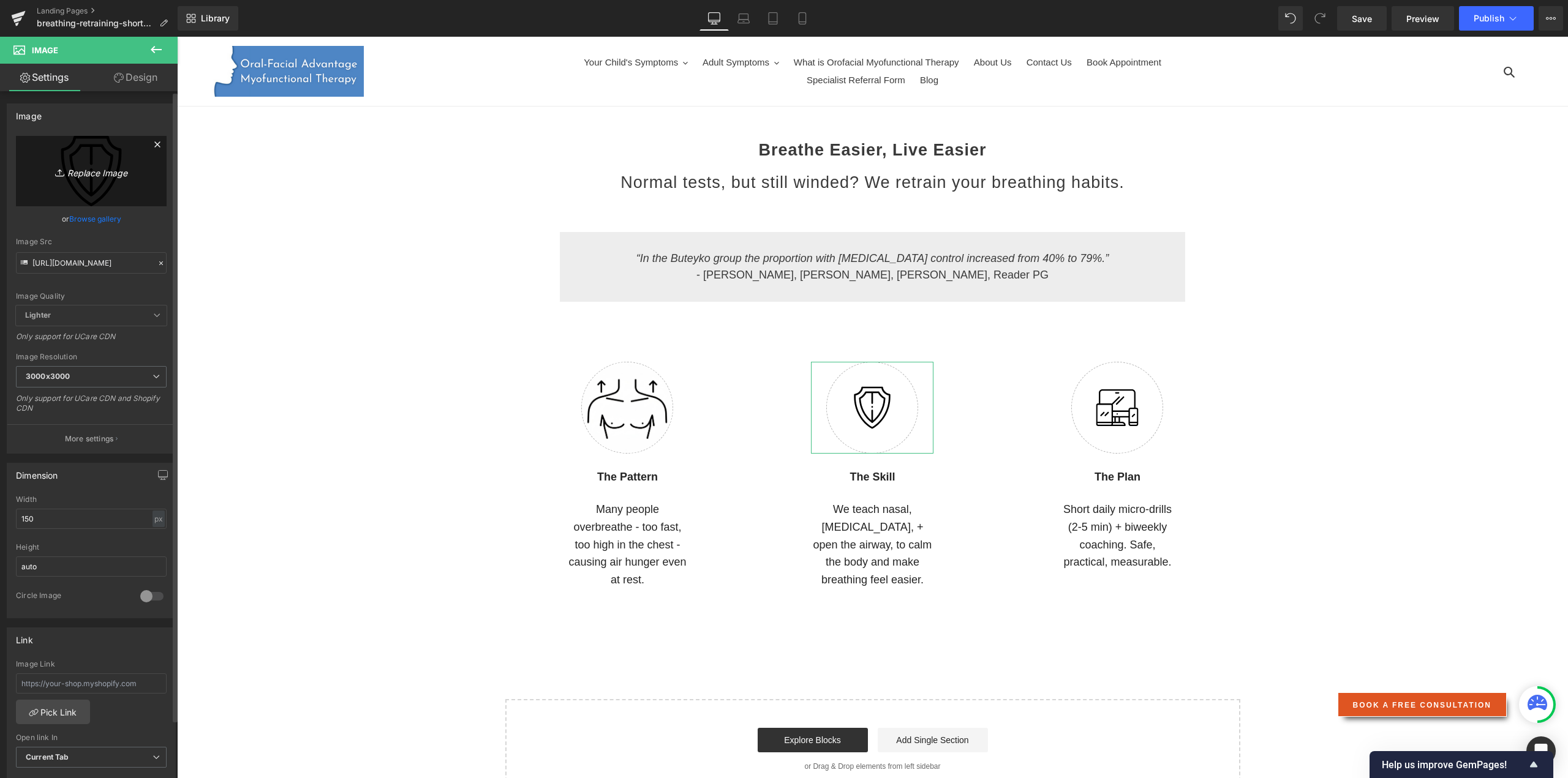
click at [84, 179] on link "Replace Image" at bounding box center [91, 171] width 151 height 70
type input "C:\fakepath\[MEDICAL_DATA] 360.png"
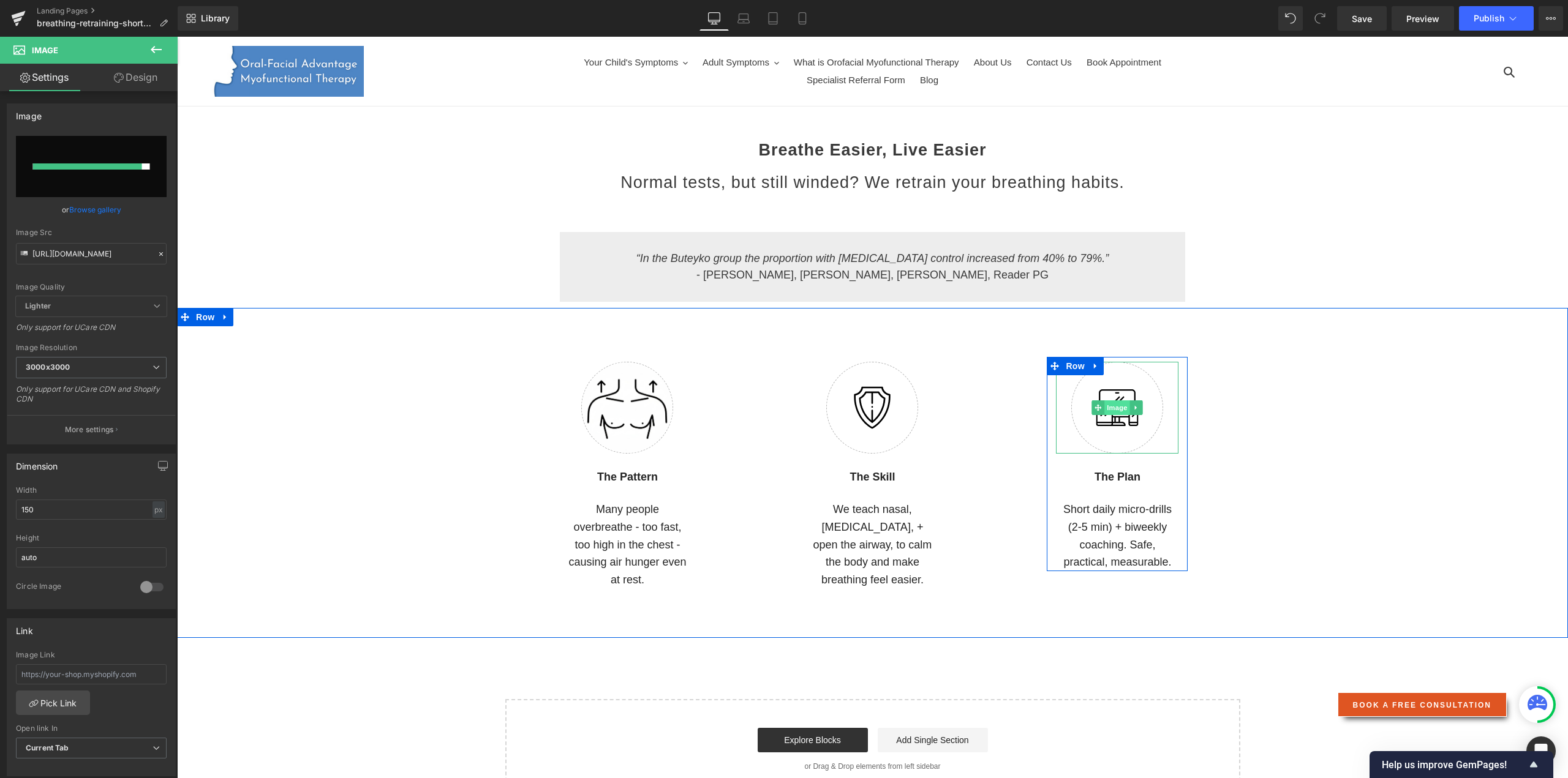
type input "[URL][DOMAIN_NAME]"
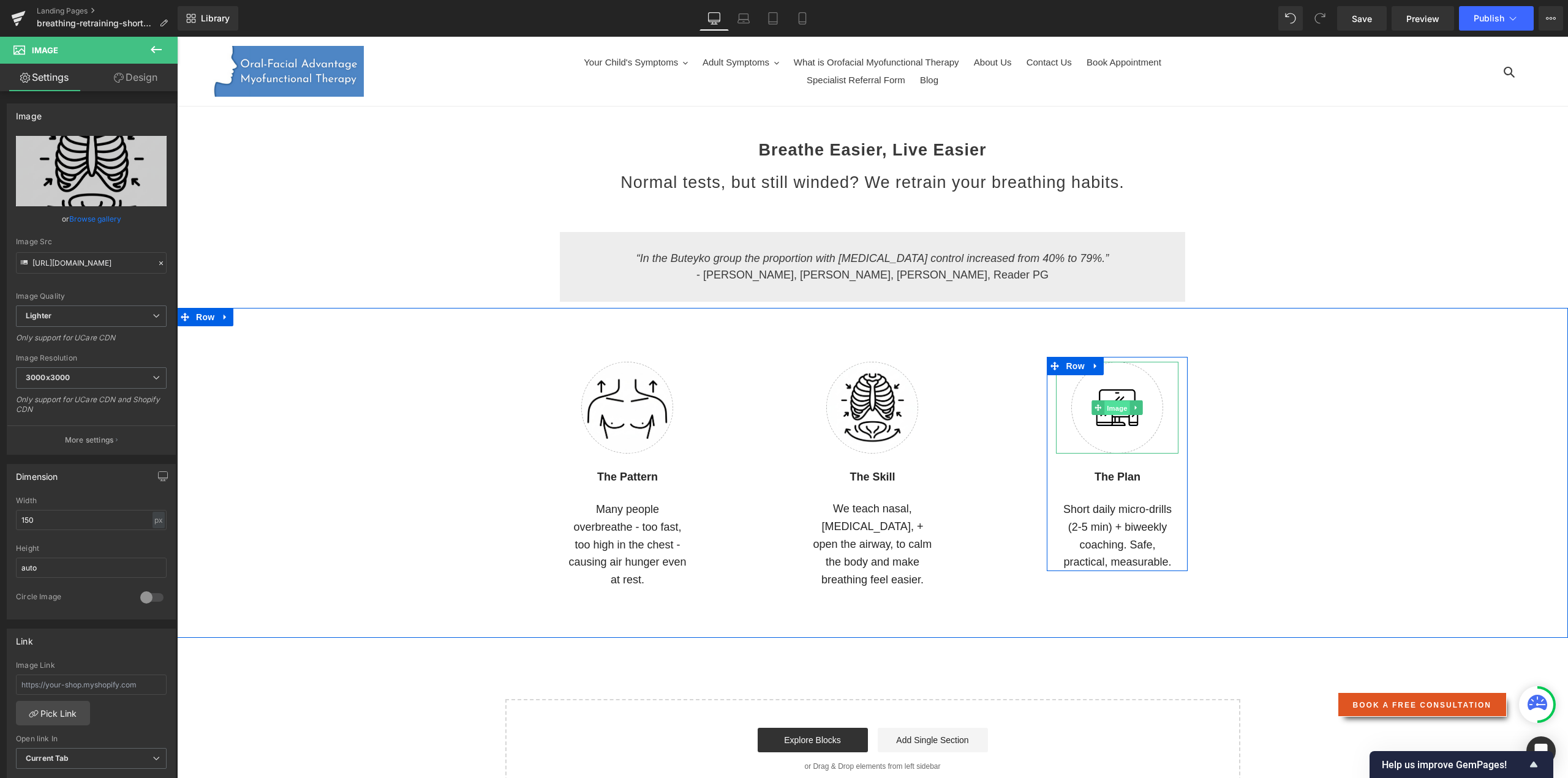
click at [1113, 410] on span "Image" at bounding box center [1118, 408] width 26 height 15
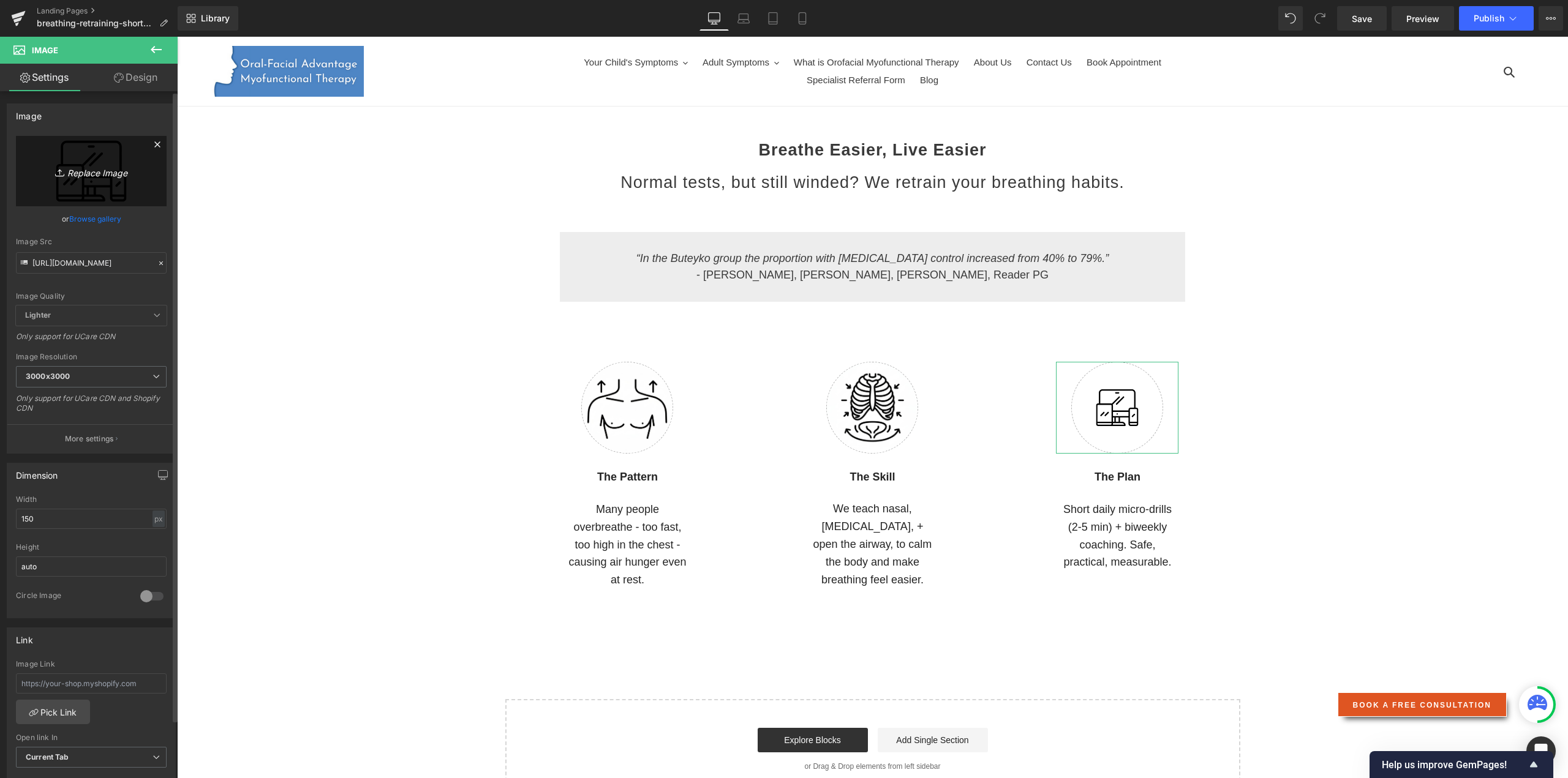
click at [102, 170] on icon "Replace Image" at bounding box center [91, 171] width 98 height 15
type input "C:\fakepath\Checklist.png"
type input "[URL][DOMAIN_NAME]"
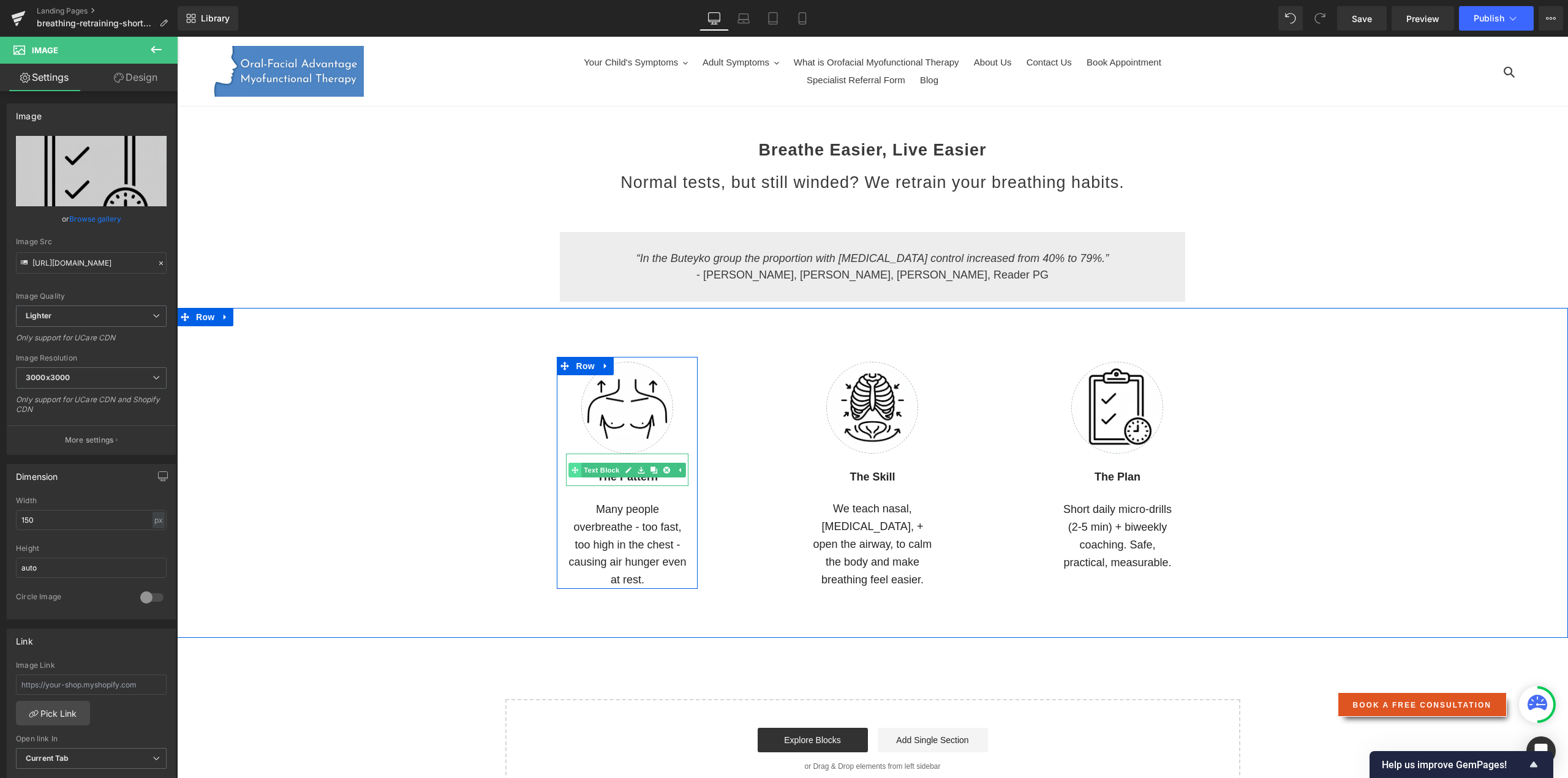
click at [595, 466] on link "Text Block" at bounding box center [595, 470] width 53 height 15
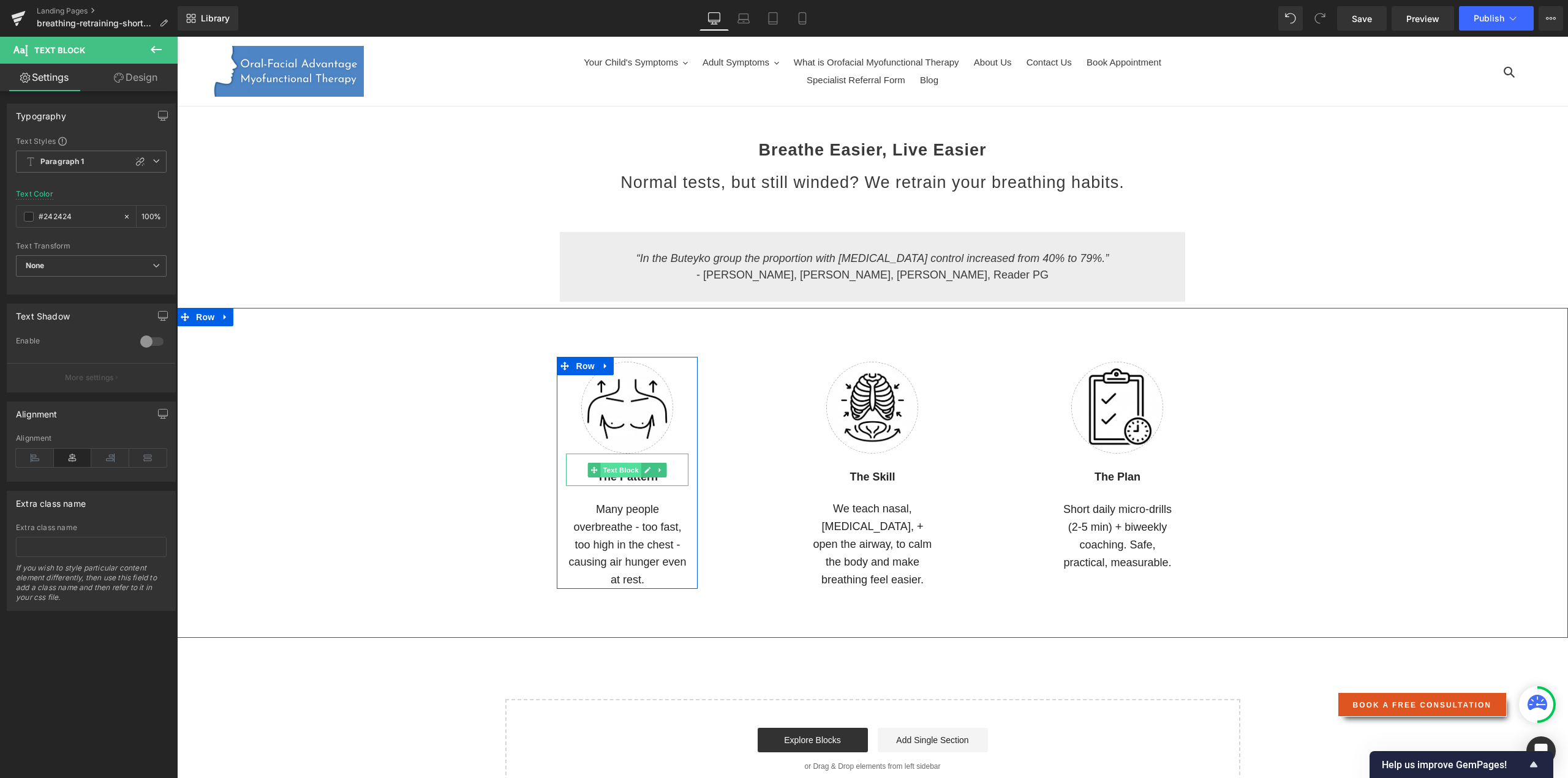
click at [624, 474] on span "Text Block" at bounding box center [621, 470] width 40 height 15
click at [613, 478] on strong "The Pattern" at bounding box center [627, 476] width 61 height 12
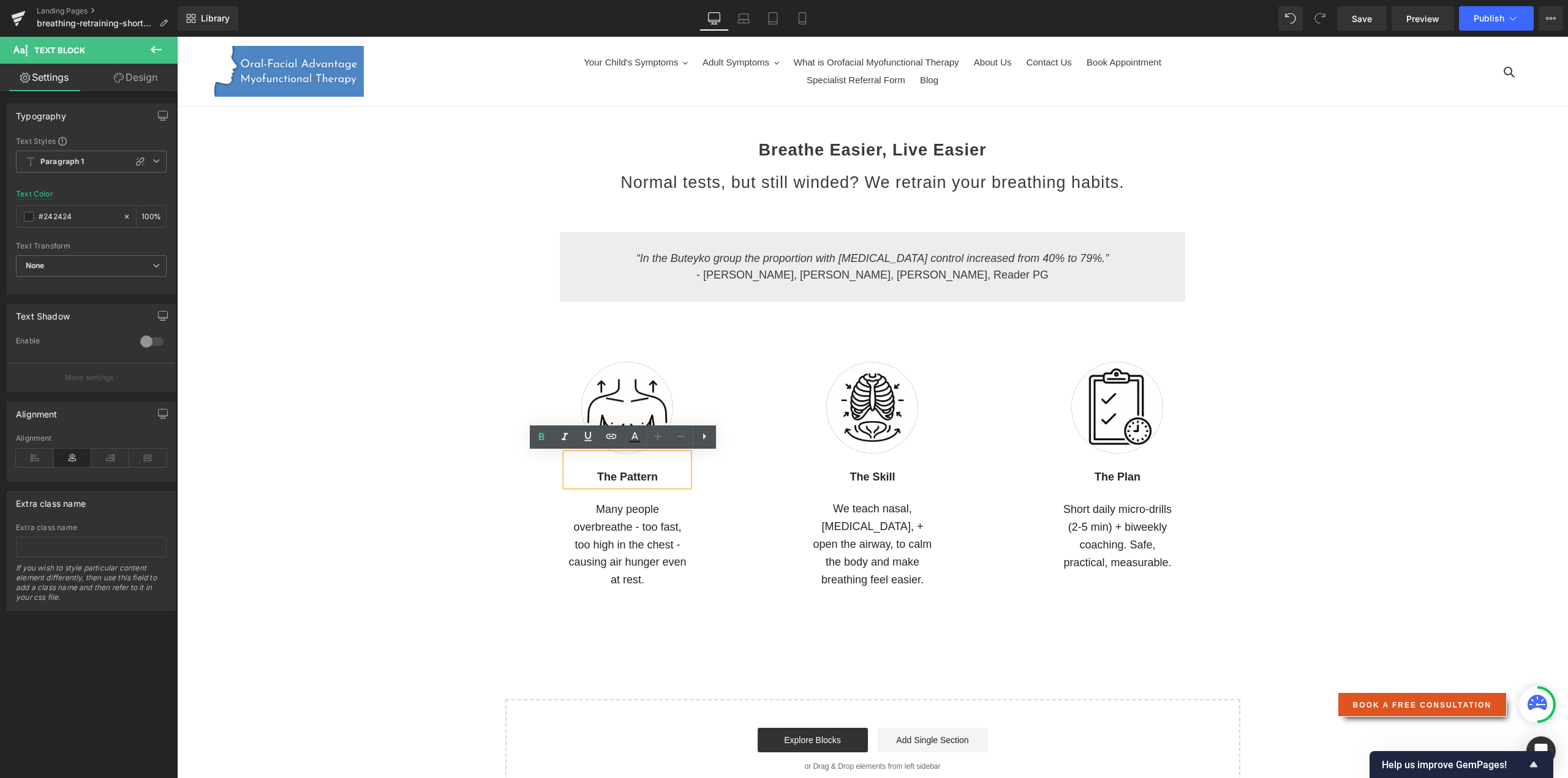
click at [729, 506] on div "Image The Pattern Text Block Many people overbreathe - too fast, too high in th…" at bounding box center [628, 473] width 245 height 232
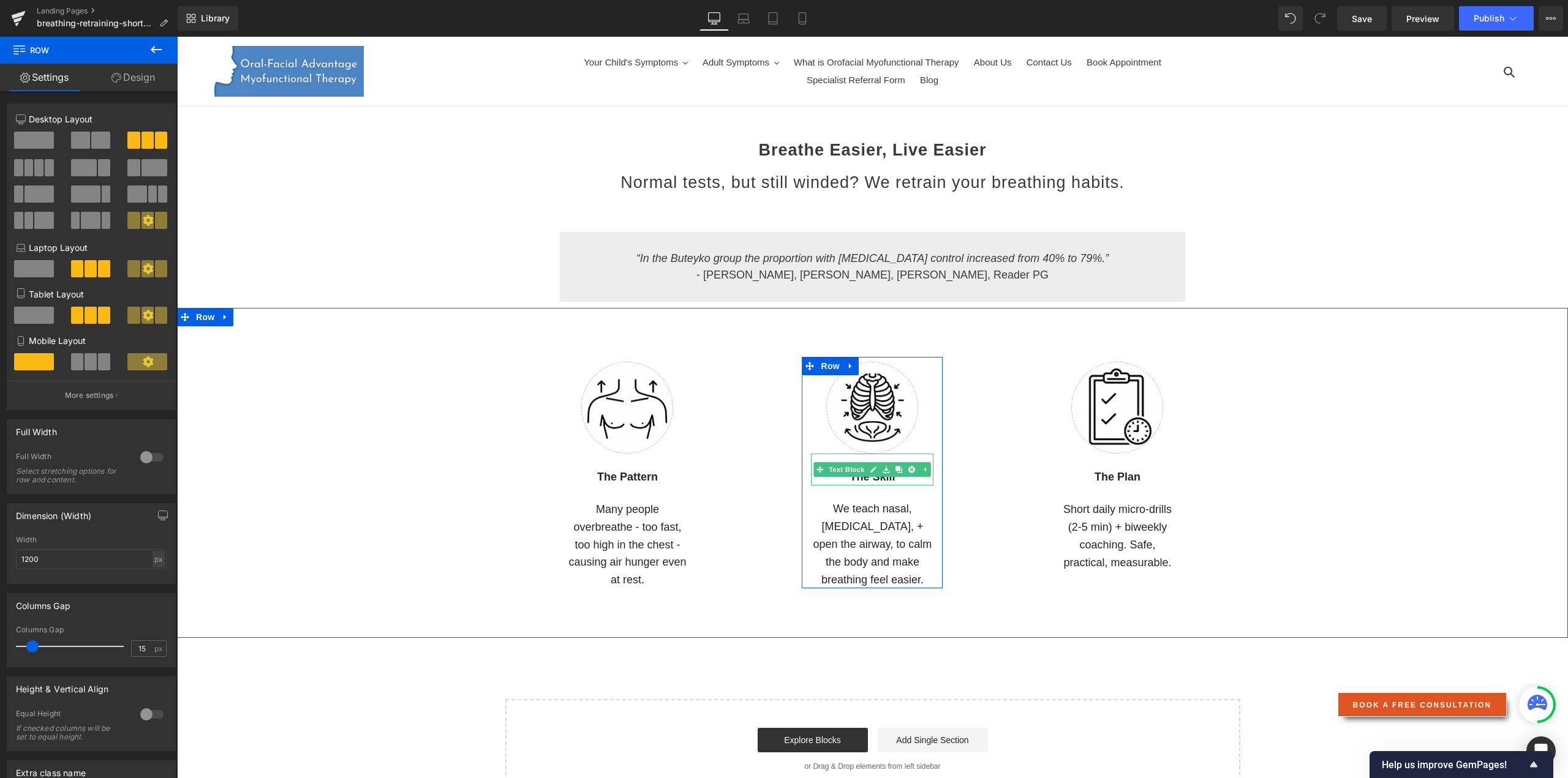
click at [849, 480] on strong "The Skill" at bounding box center [872, 476] width 45 height 12
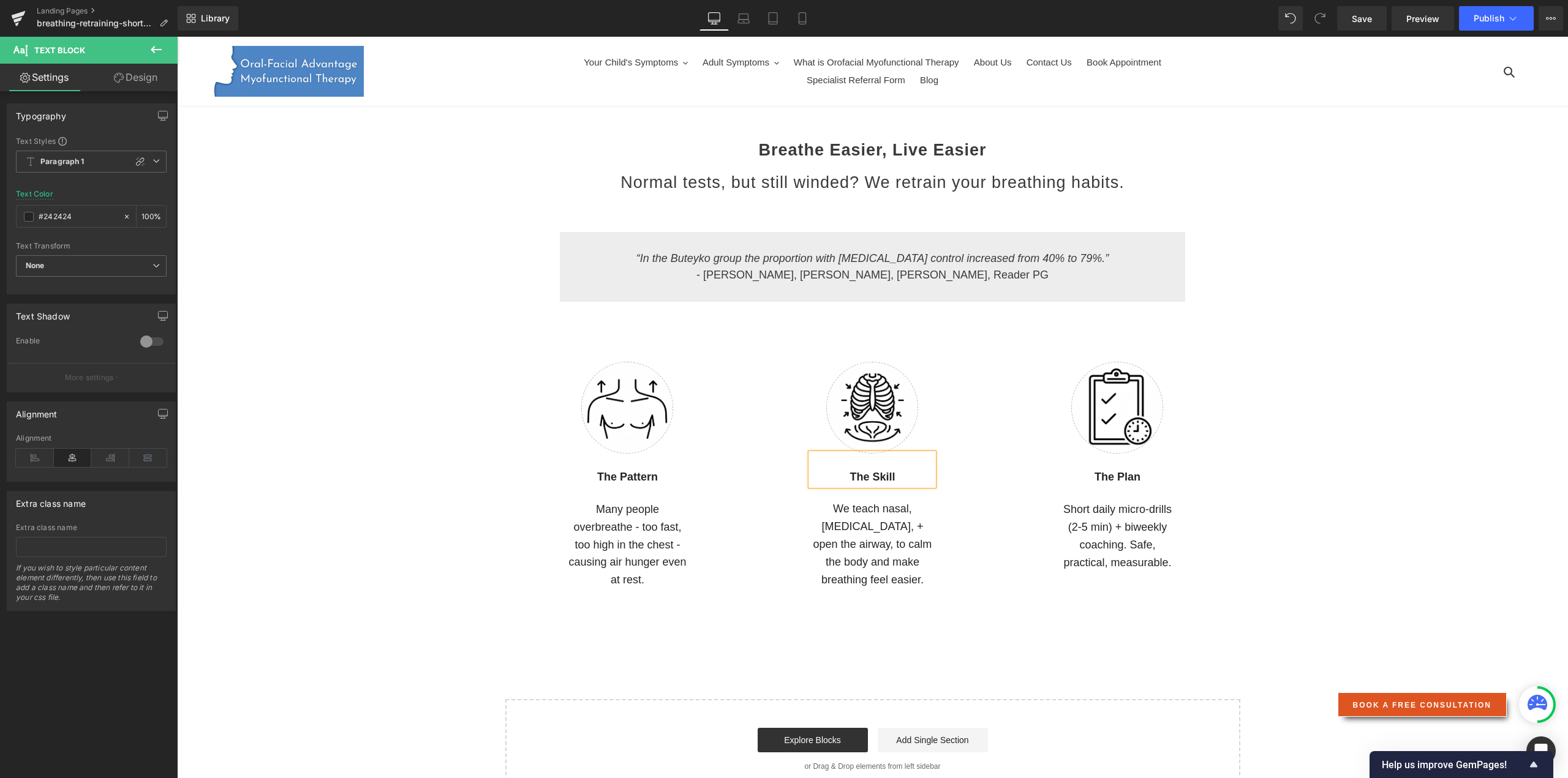
click at [1004, 511] on div "Image The Plan Text Block Short daily micro-drills (2-5 min) + biweekly coachin…" at bounding box center [1117, 464] width 245 height 215
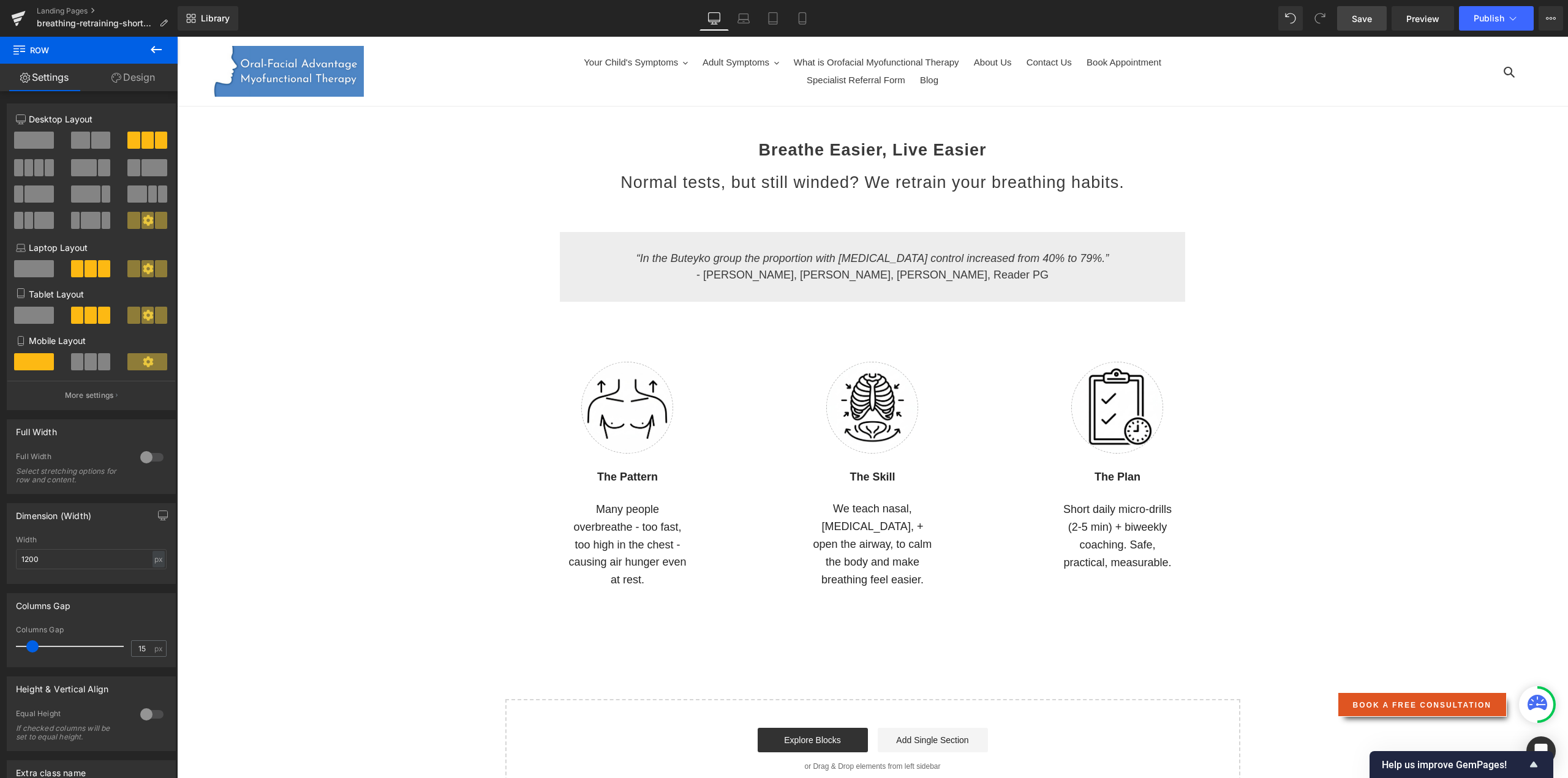
click at [1366, 20] on span "Save" at bounding box center [1362, 18] width 20 height 13
